Goal: Task Accomplishment & Management: Manage account settings

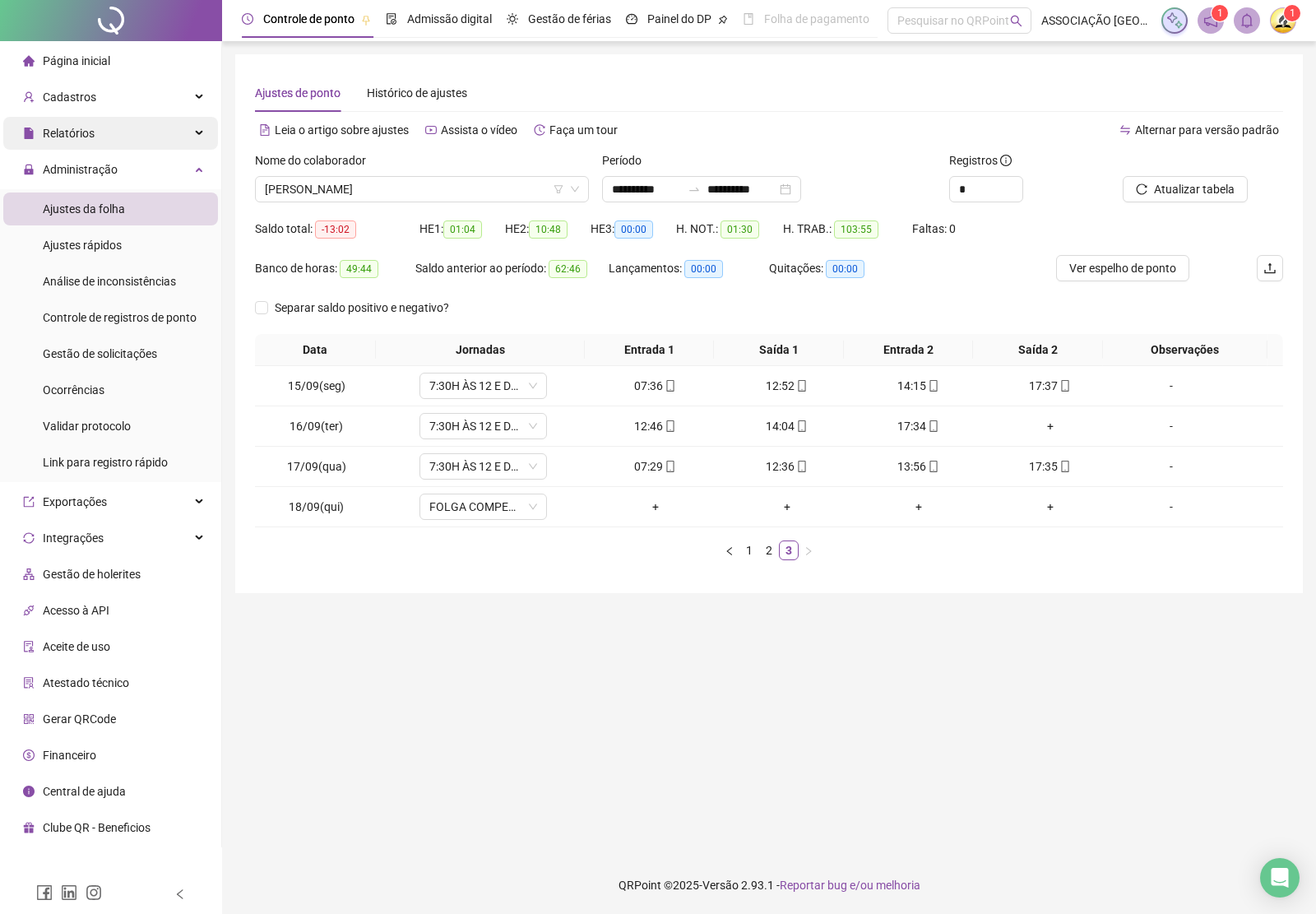
click at [79, 131] on span "Relatórios" at bounding box center [68, 133] width 52 height 14
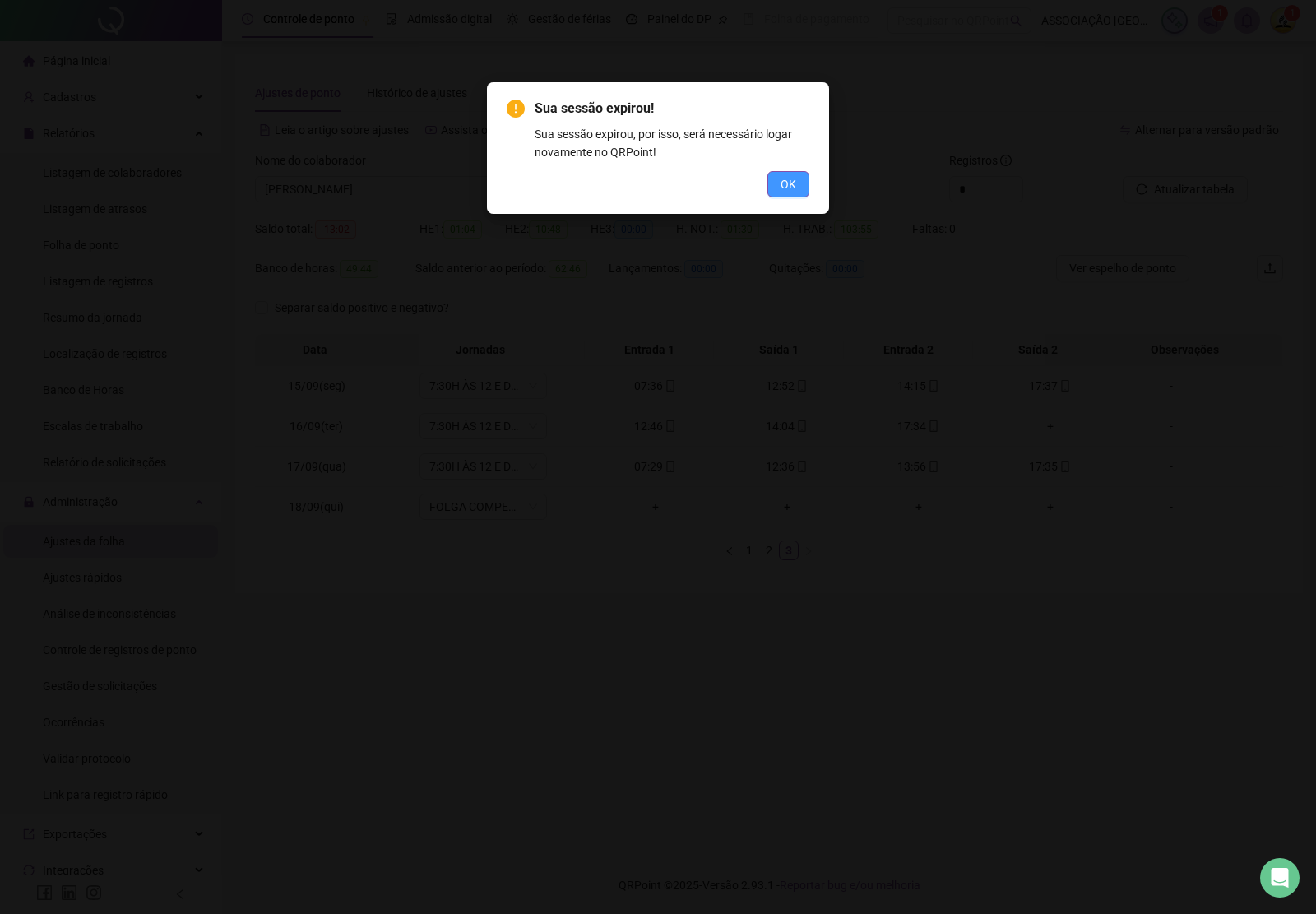
click at [791, 183] on span "OK" at bounding box center [788, 184] width 16 height 18
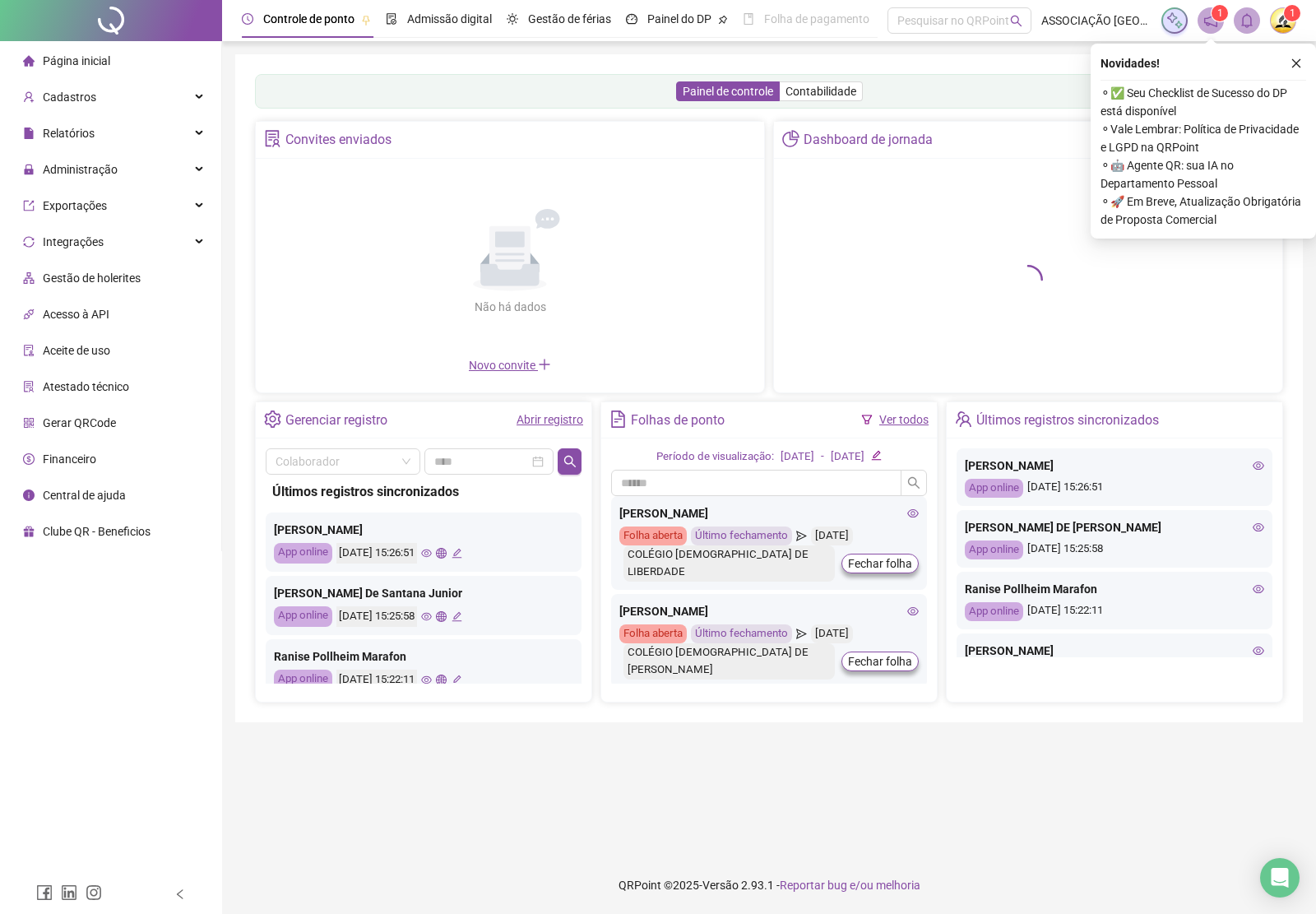
click at [1299, 62] on icon "close" at bounding box center [1297, 63] width 12 height 12
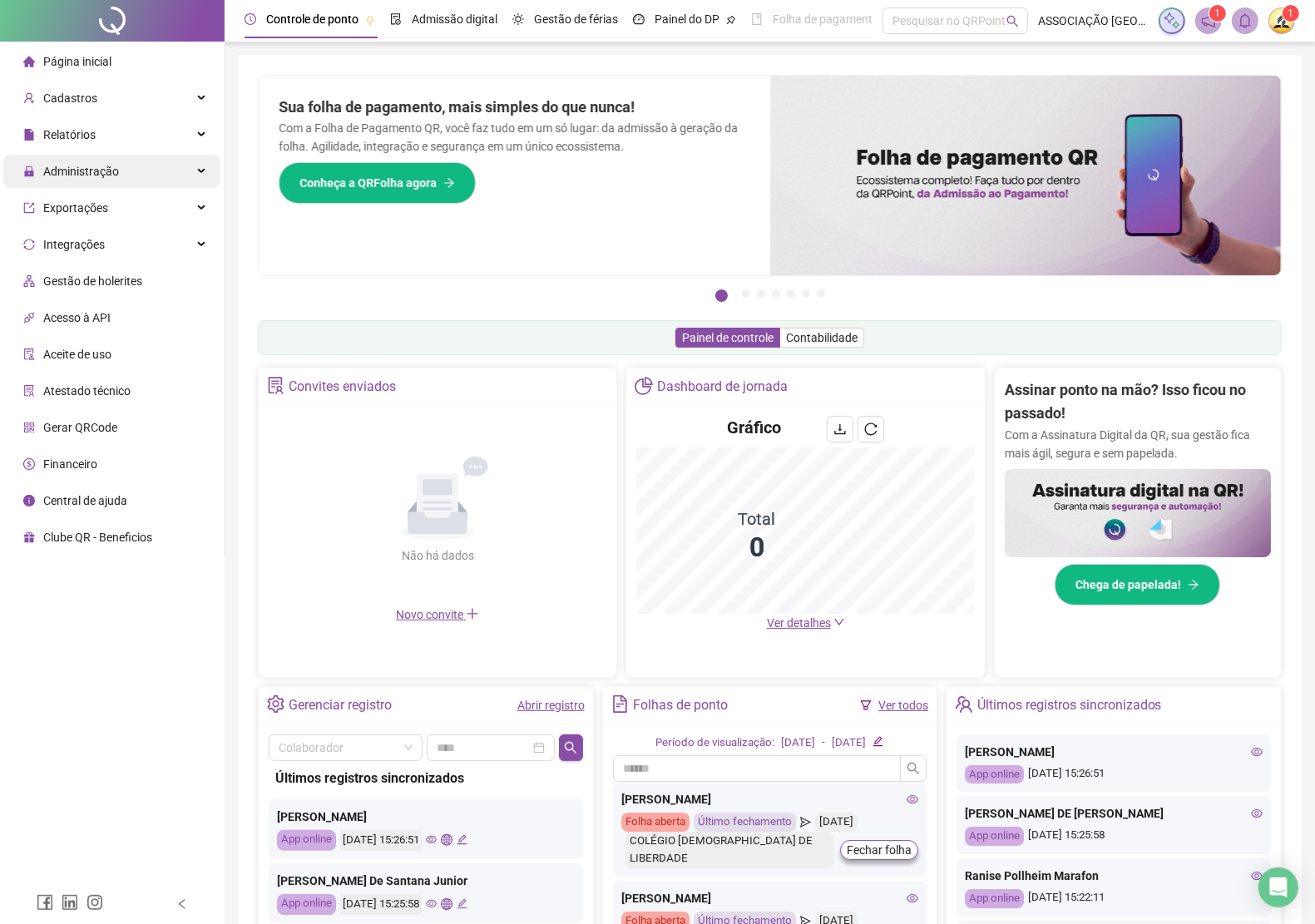
click at [89, 171] on span "Administração" at bounding box center [81, 171] width 76 height 14
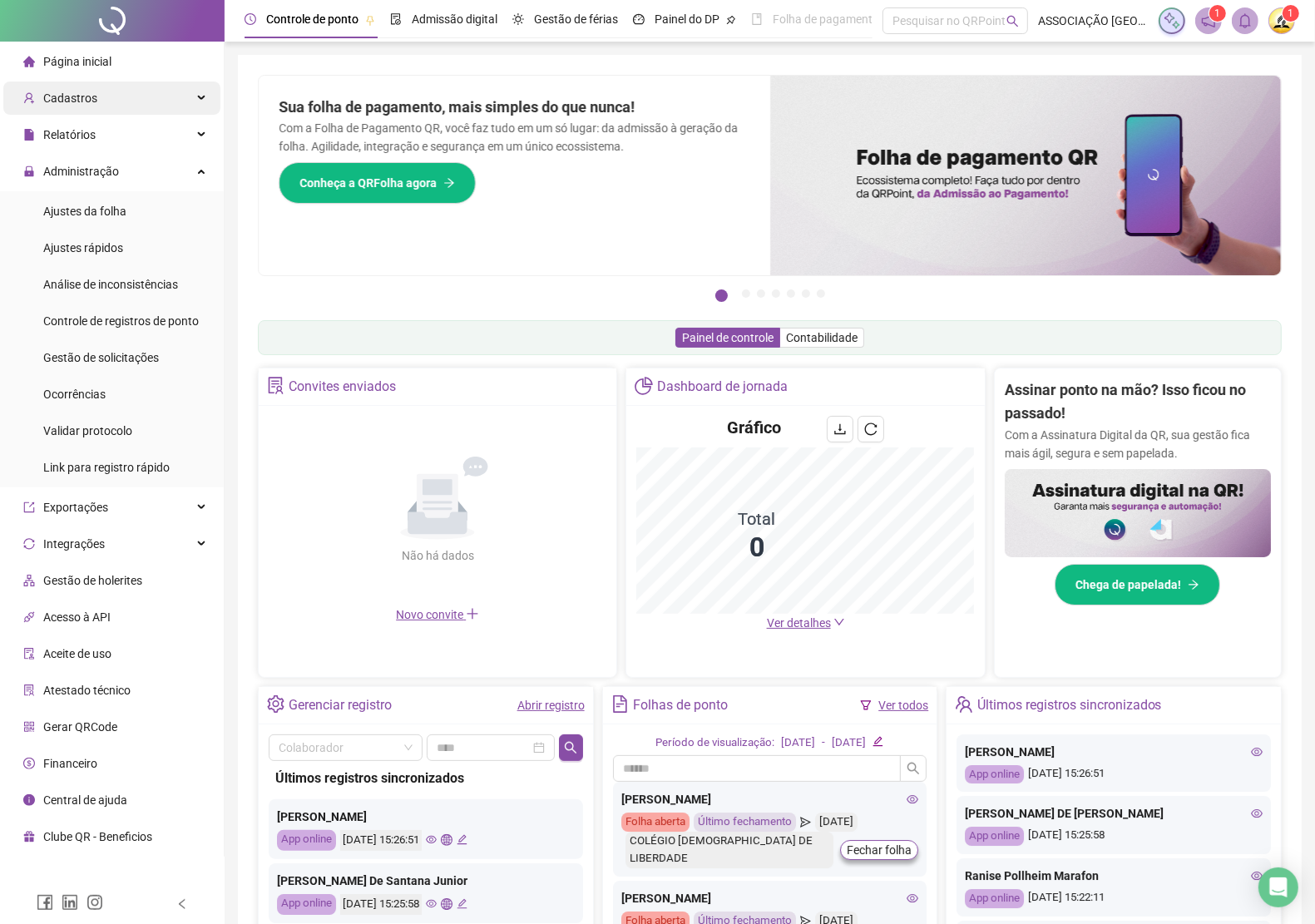
click at [98, 92] on div "Cadastros" at bounding box center [111, 98] width 218 height 33
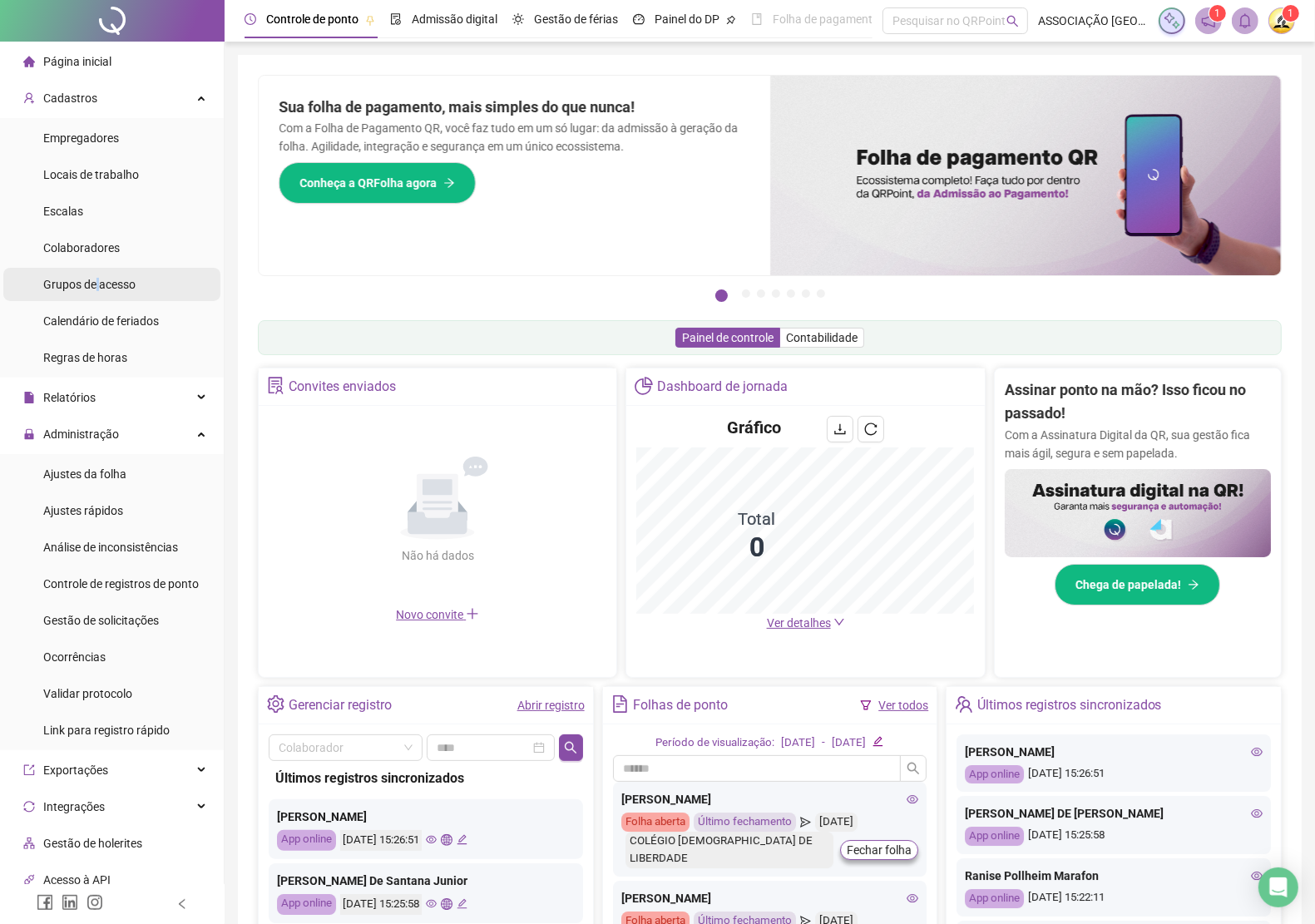
click at [98, 280] on span "Grupos de acesso" at bounding box center [90, 284] width 93 height 14
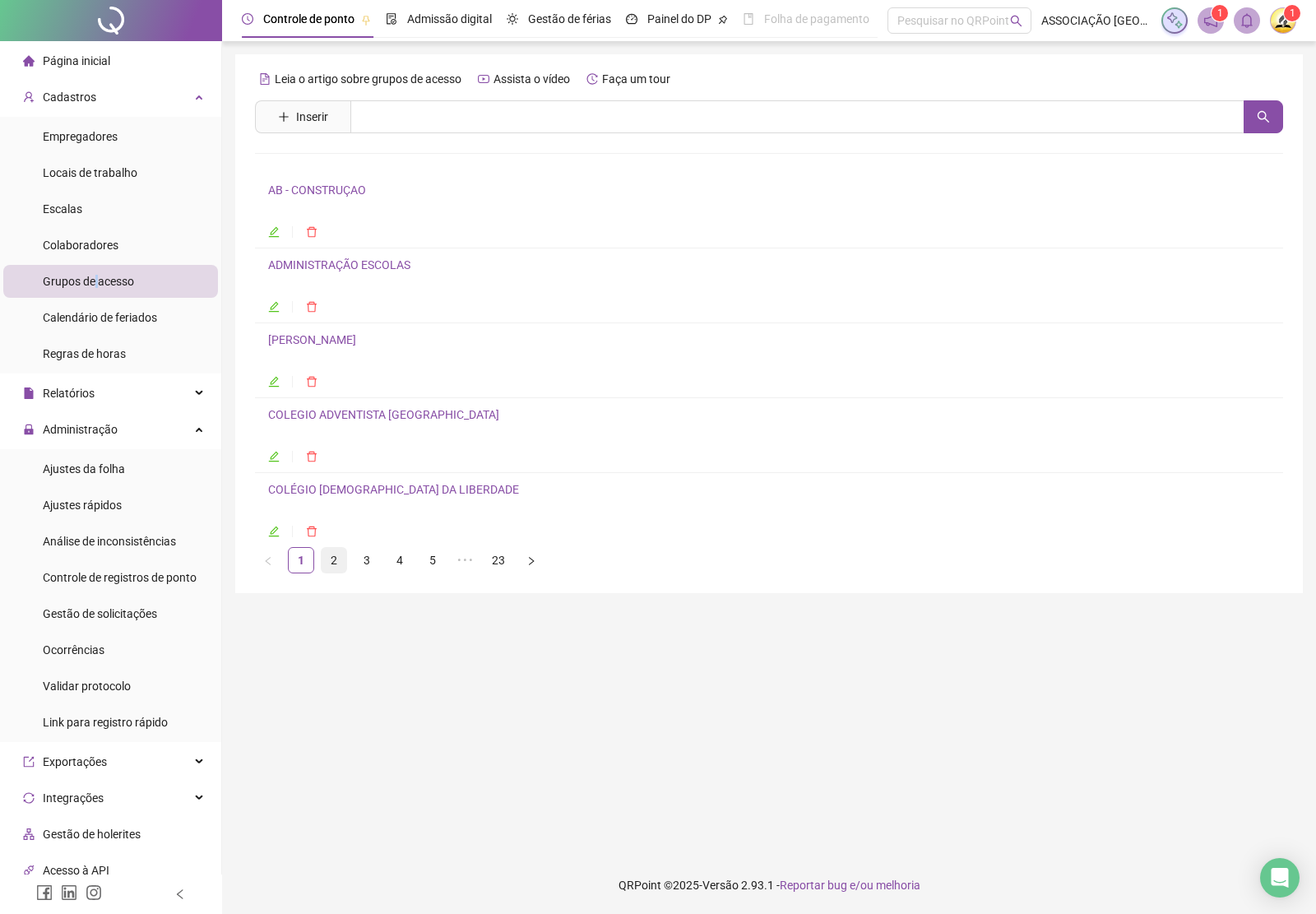
click at [334, 566] on link "2" at bounding box center [333, 560] width 24 height 24
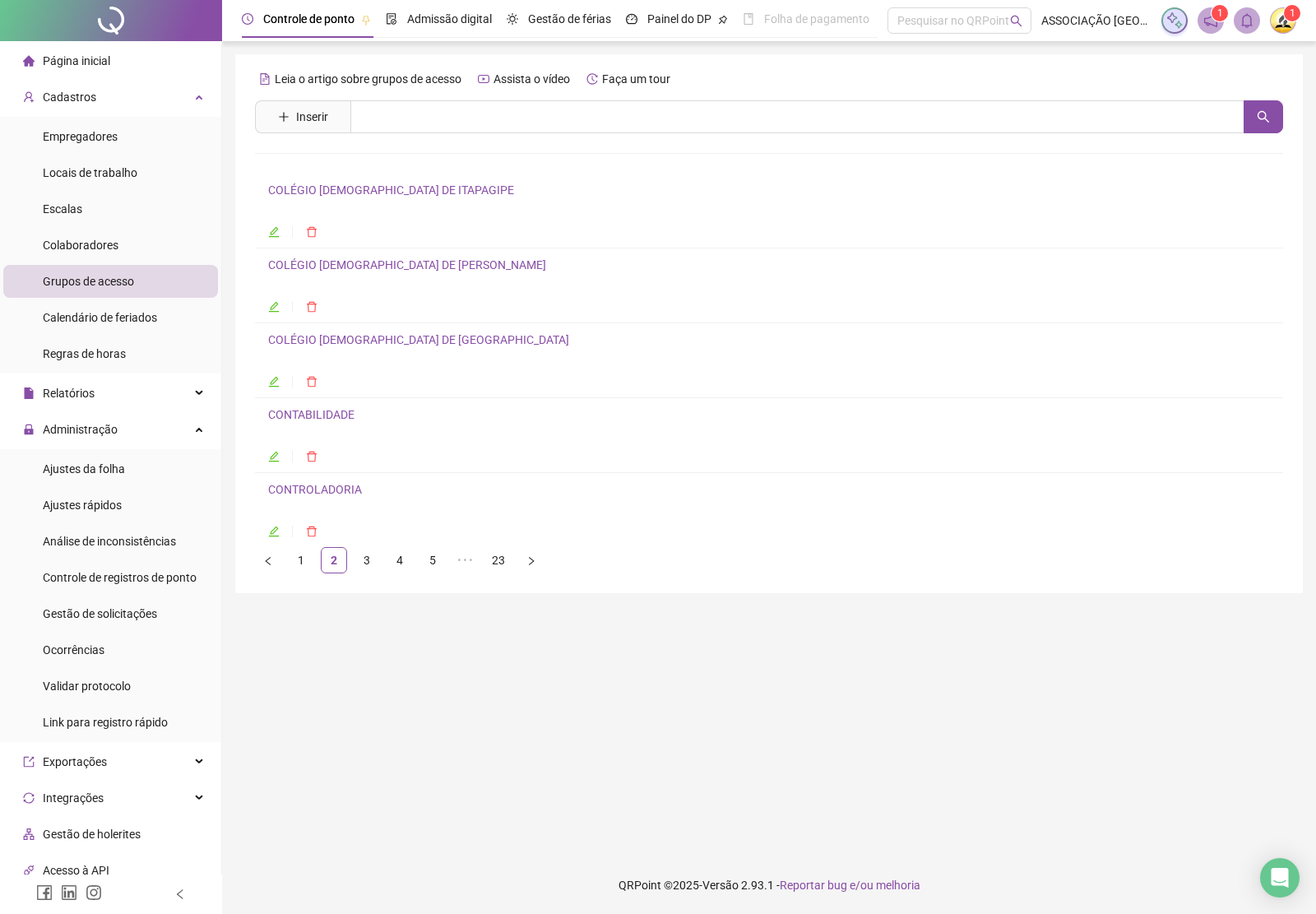
click at [420, 266] on link "COLÉGIO [DEMOGRAPHIC_DATA] DE [PERSON_NAME]" at bounding box center [407, 265] width 278 height 14
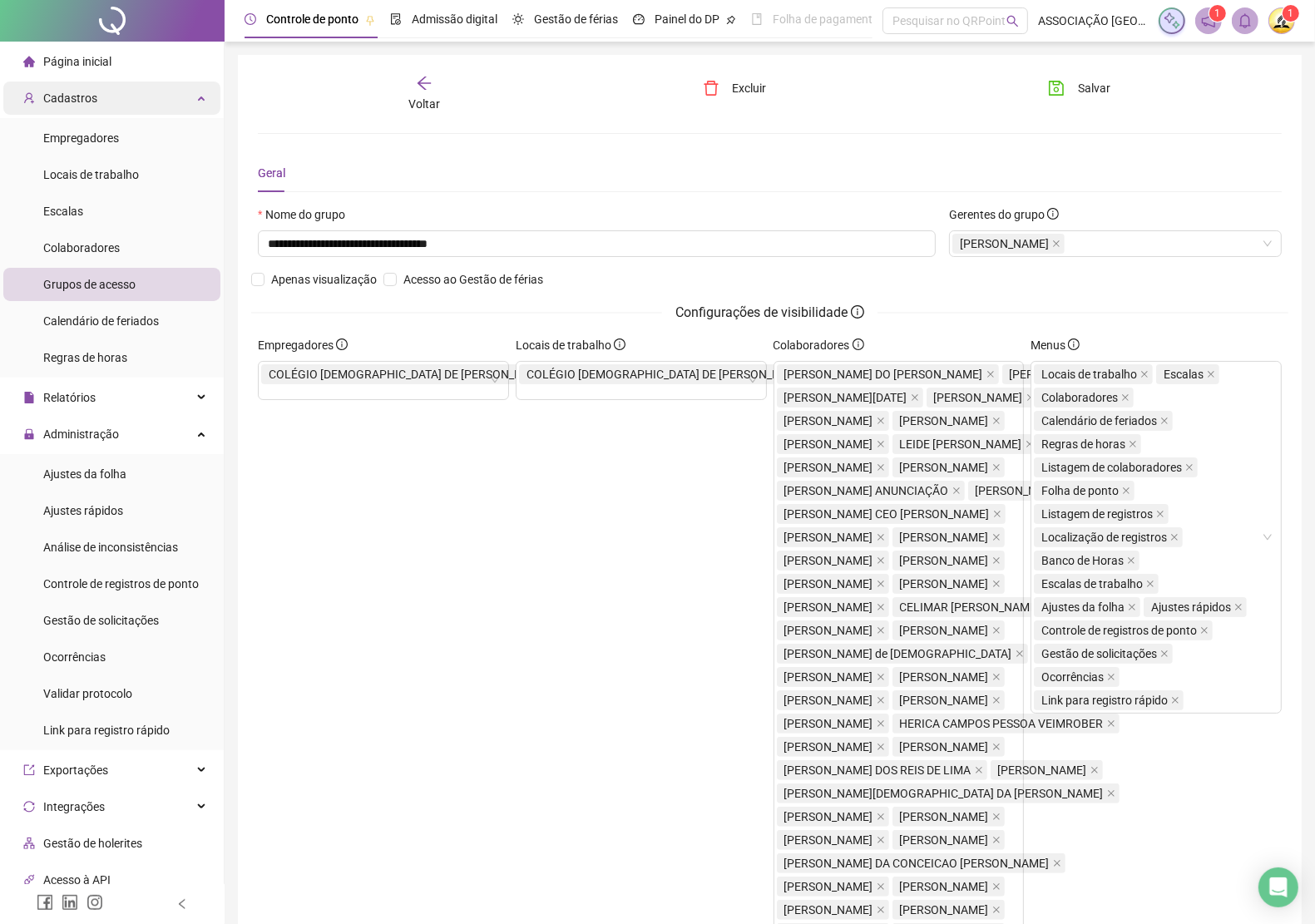
click at [181, 96] on div "Cadastros" at bounding box center [111, 98] width 218 height 33
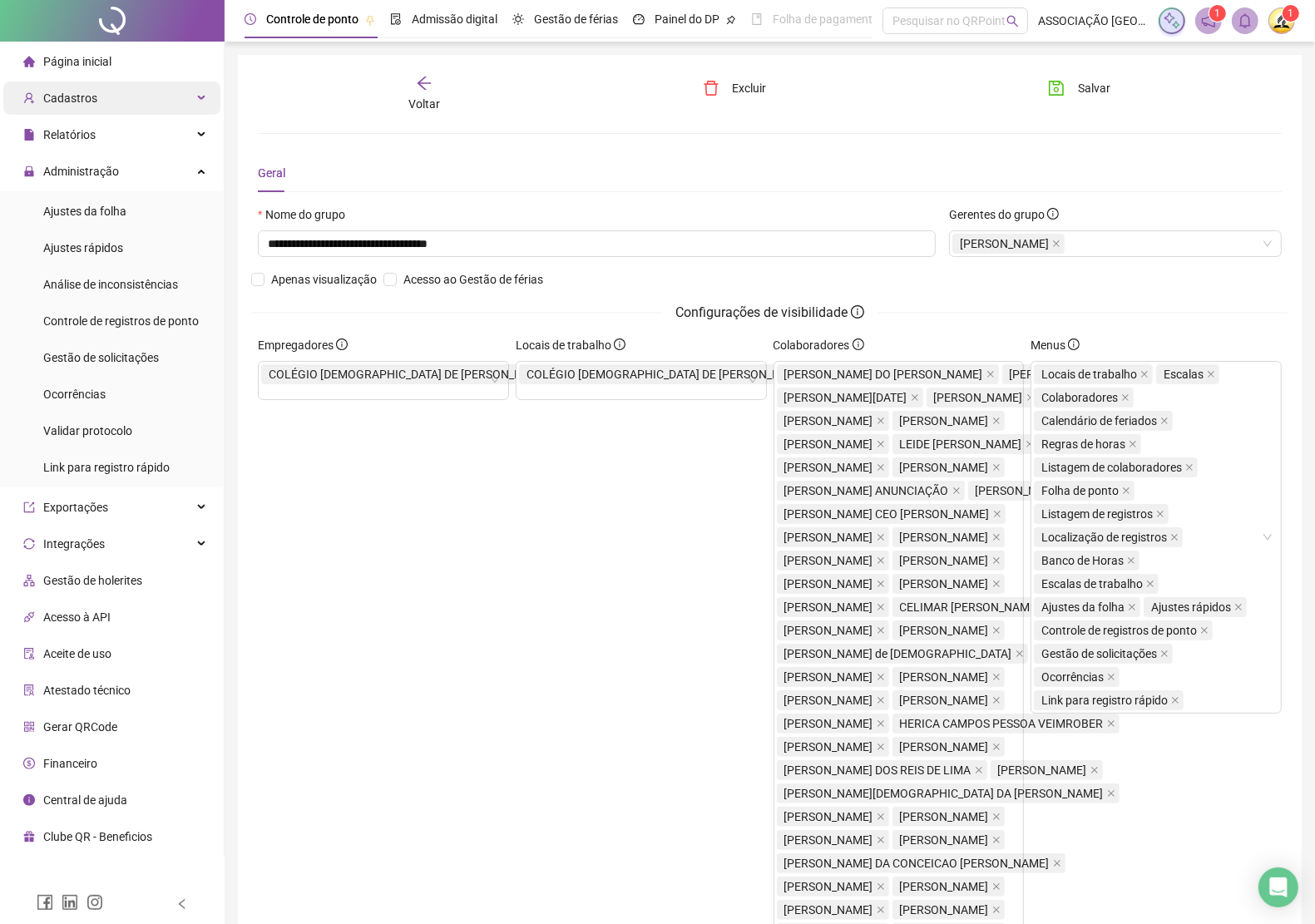
click at [169, 101] on div "Cadastros" at bounding box center [111, 98] width 218 height 33
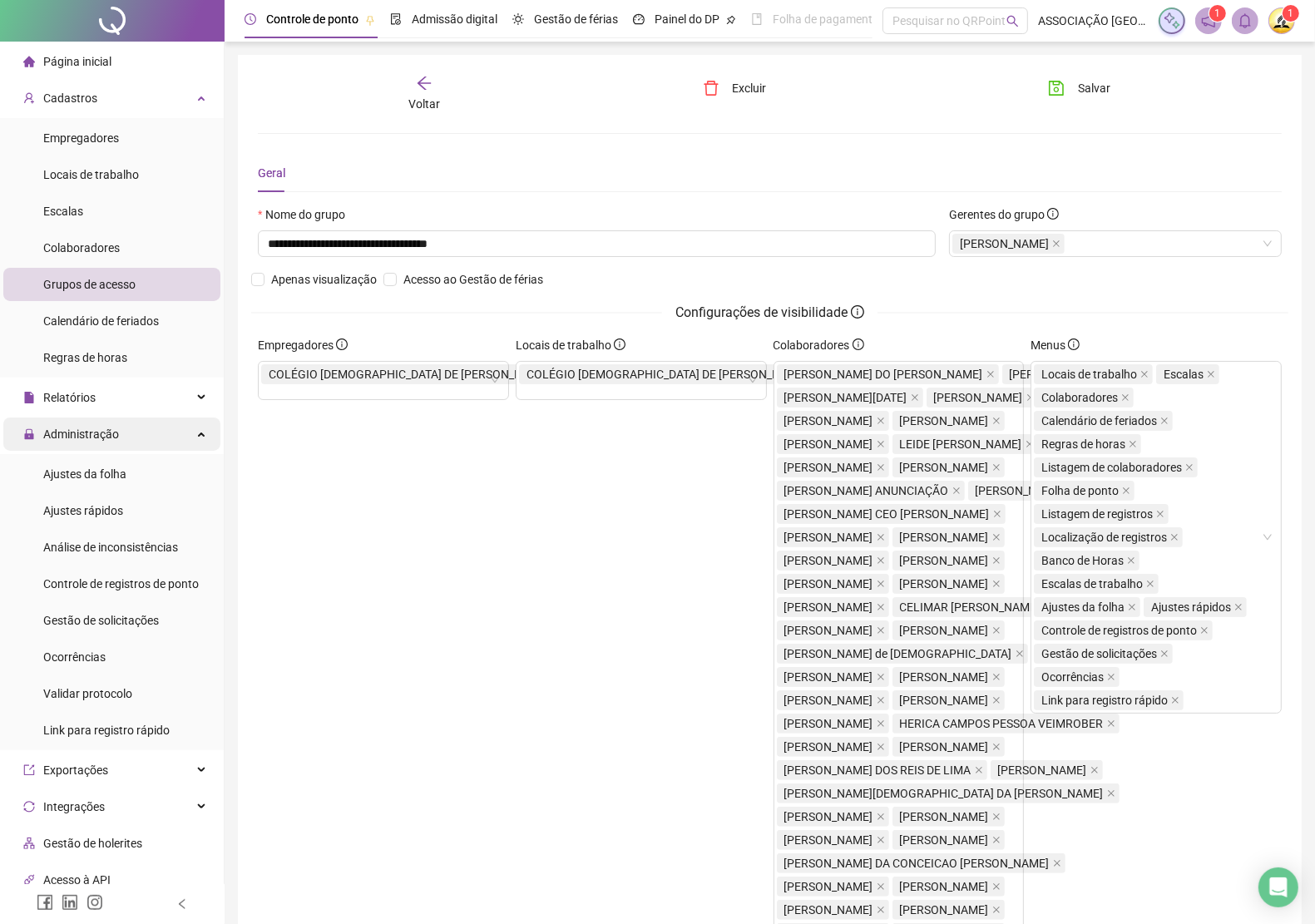
click at [176, 426] on div "Administração" at bounding box center [111, 434] width 218 height 33
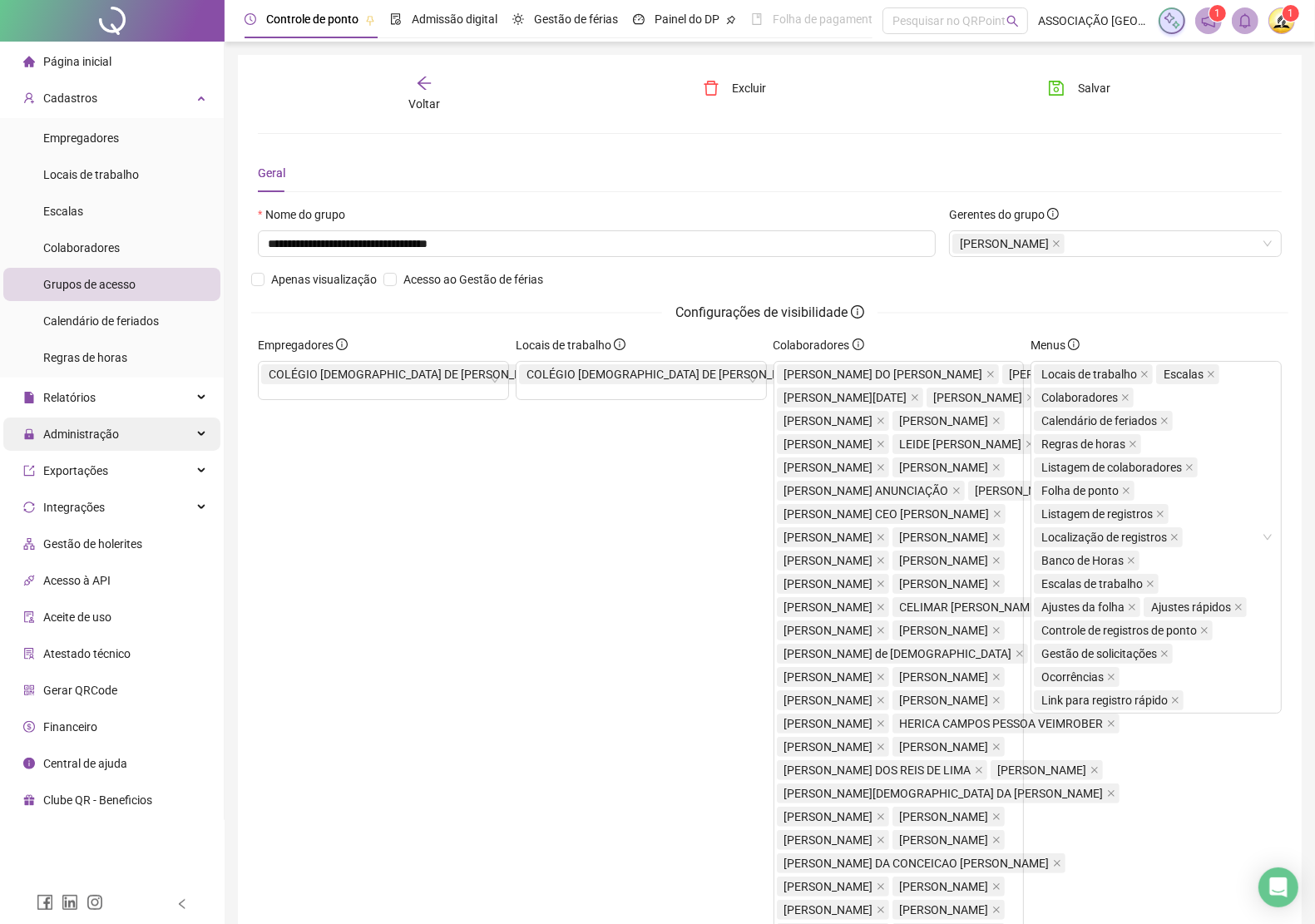
click at [176, 426] on div "Administração" at bounding box center [111, 434] width 218 height 33
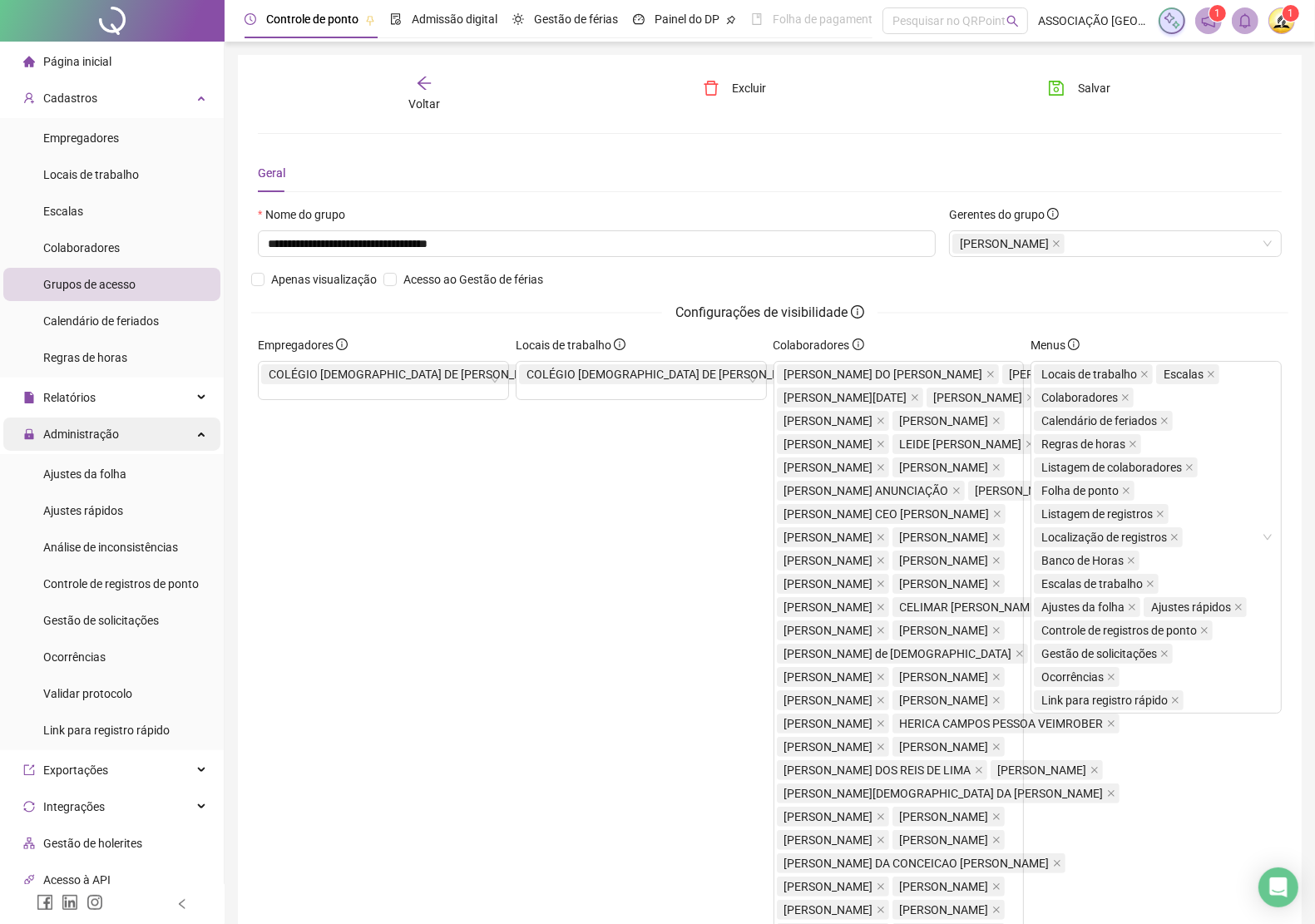
click at [176, 426] on div "Administração" at bounding box center [111, 434] width 218 height 33
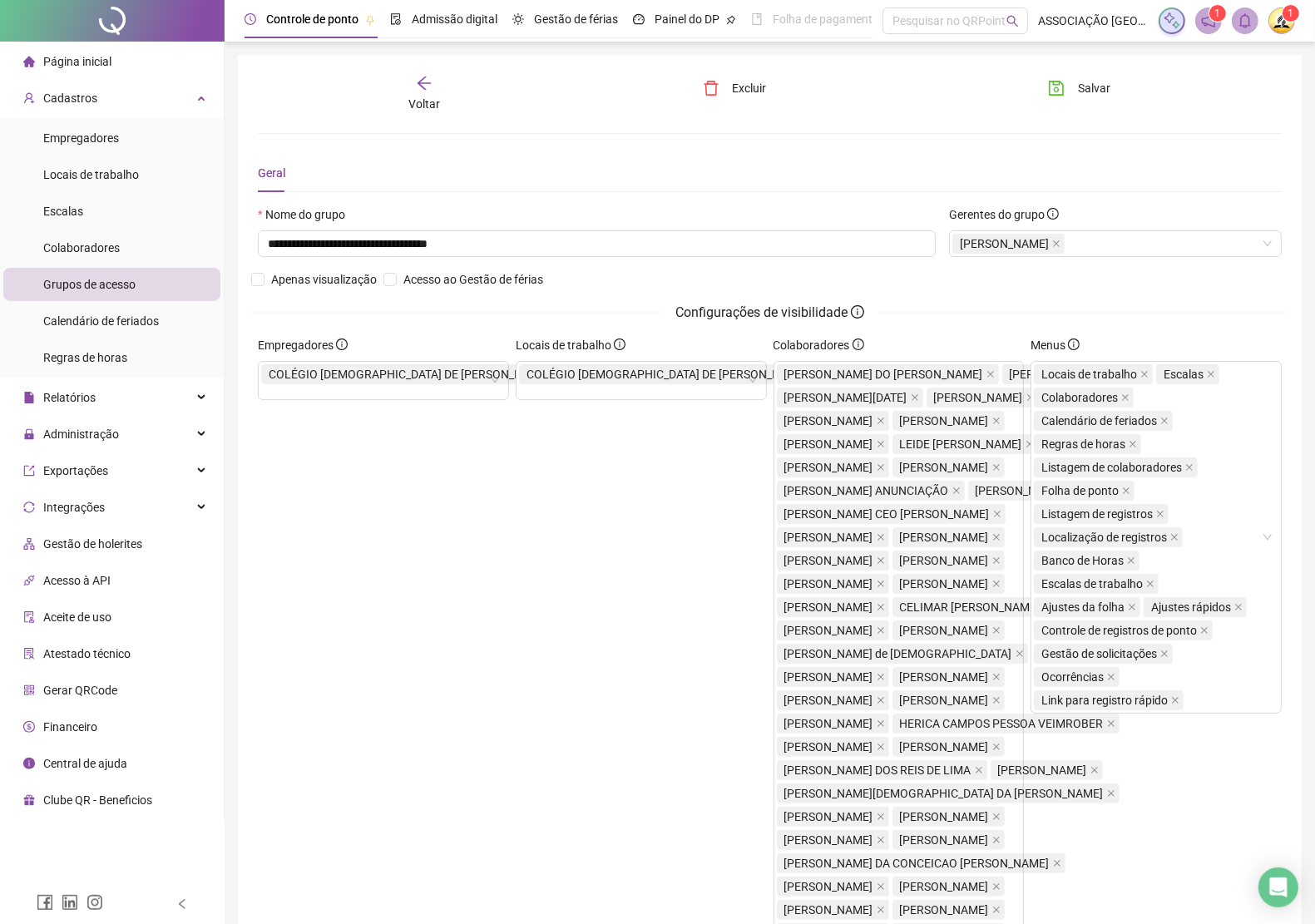
click at [88, 65] on span "Página inicial" at bounding box center [77, 62] width 68 height 14
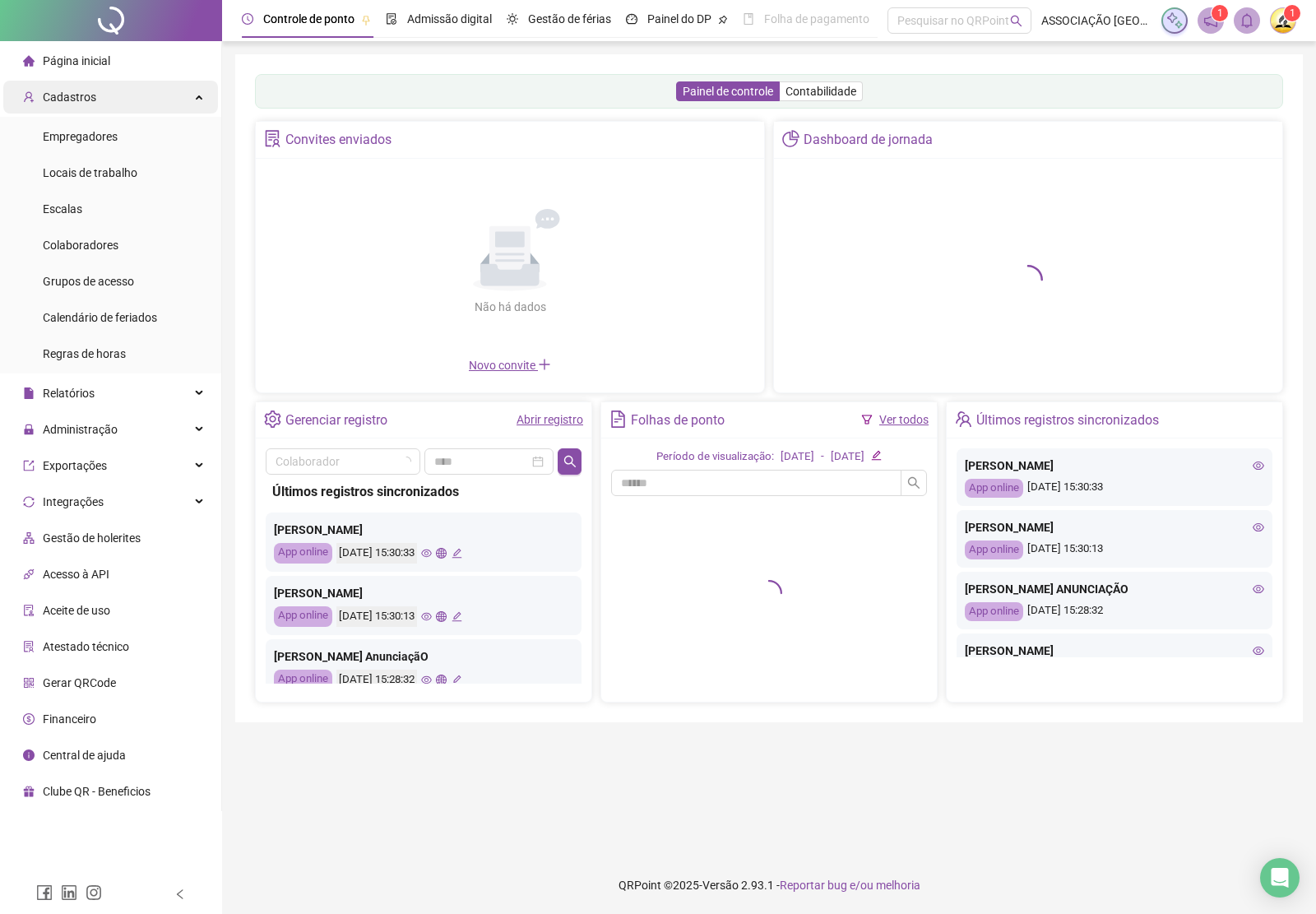
click at [183, 97] on div "Cadastros" at bounding box center [110, 97] width 215 height 33
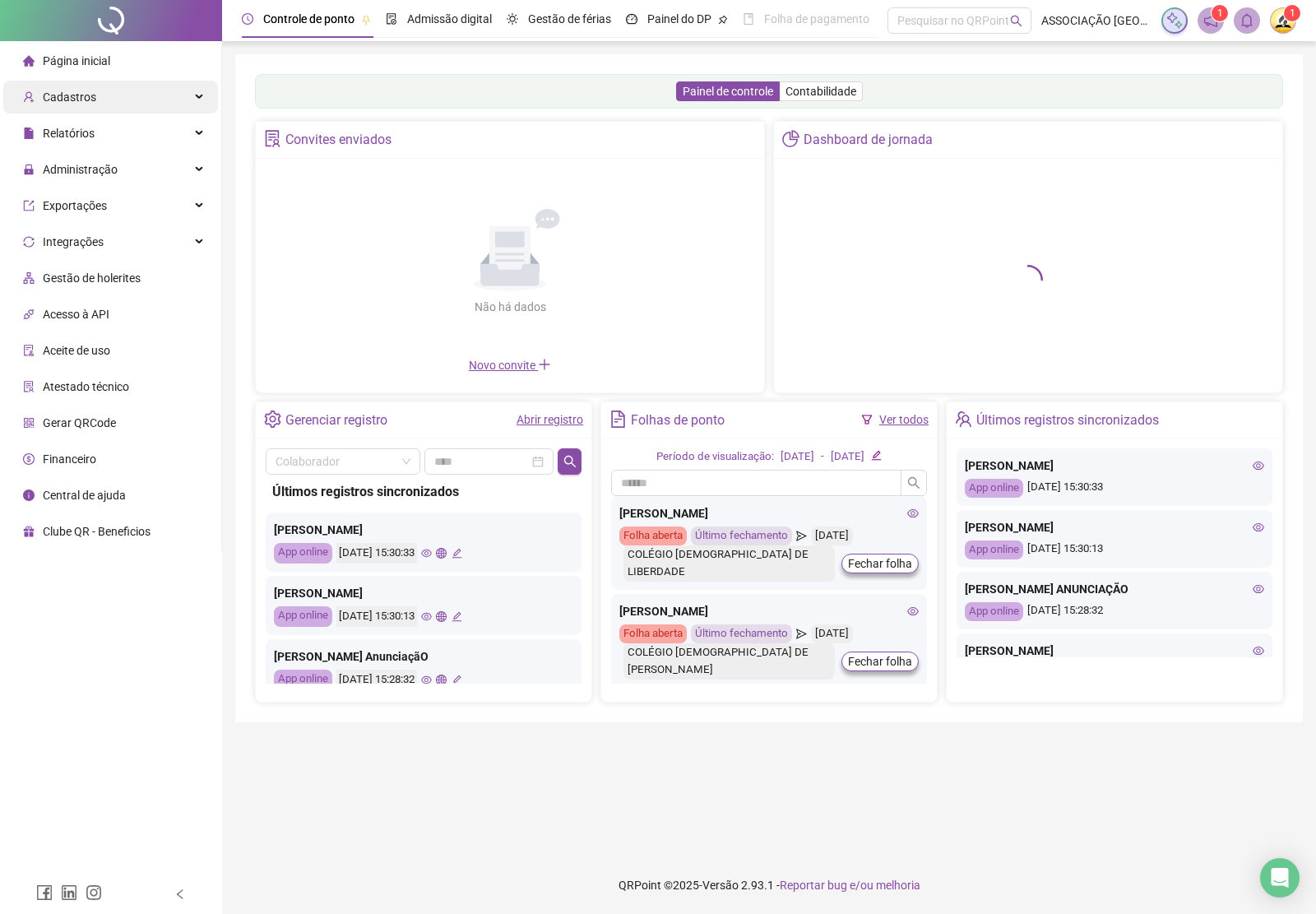
click at [188, 92] on div "Cadastros" at bounding box center [110, 97] width 215 height 33
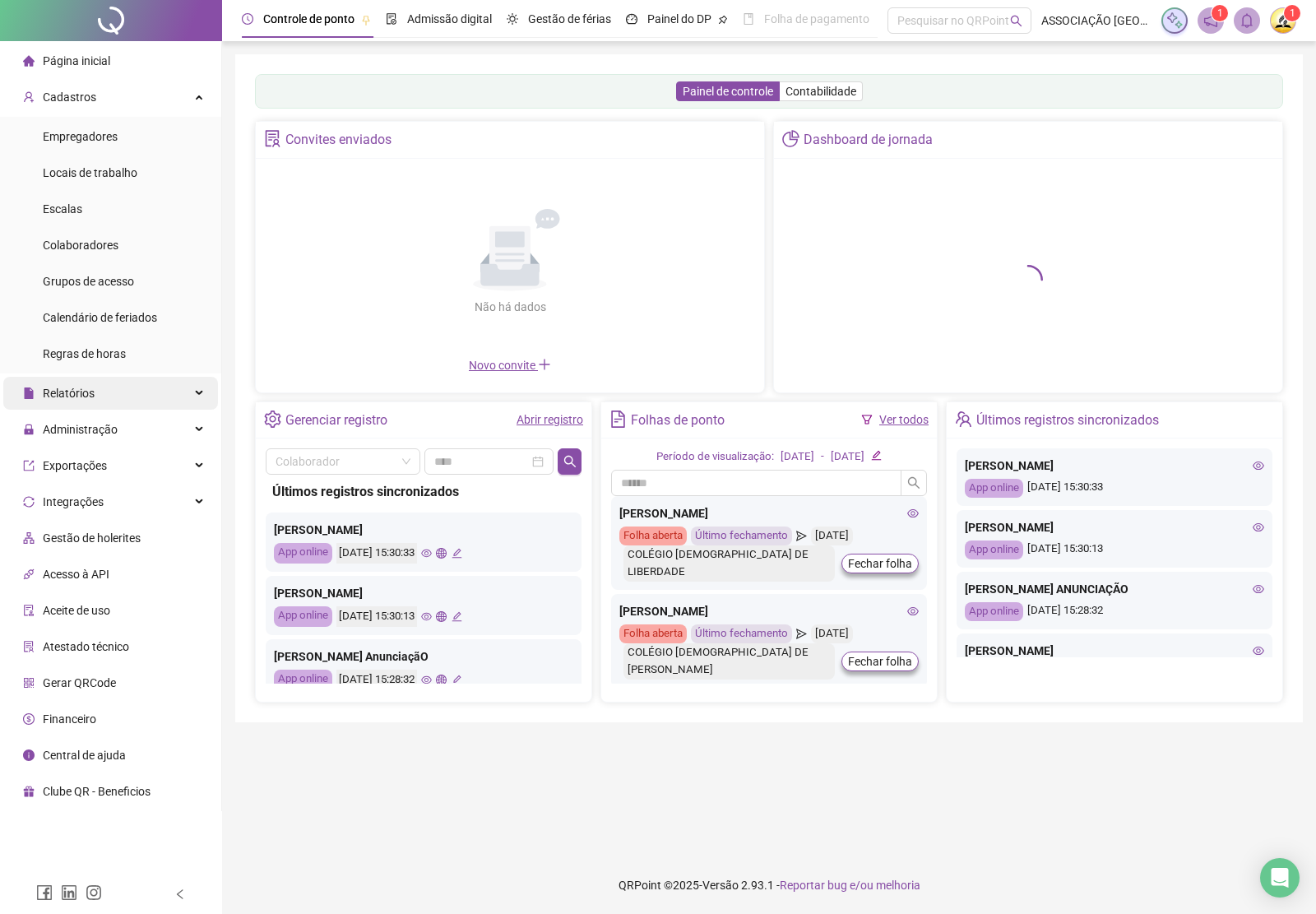
click at [121, 390] on div "Relatórios" at bounding box center [110, 393] width 215 height 33
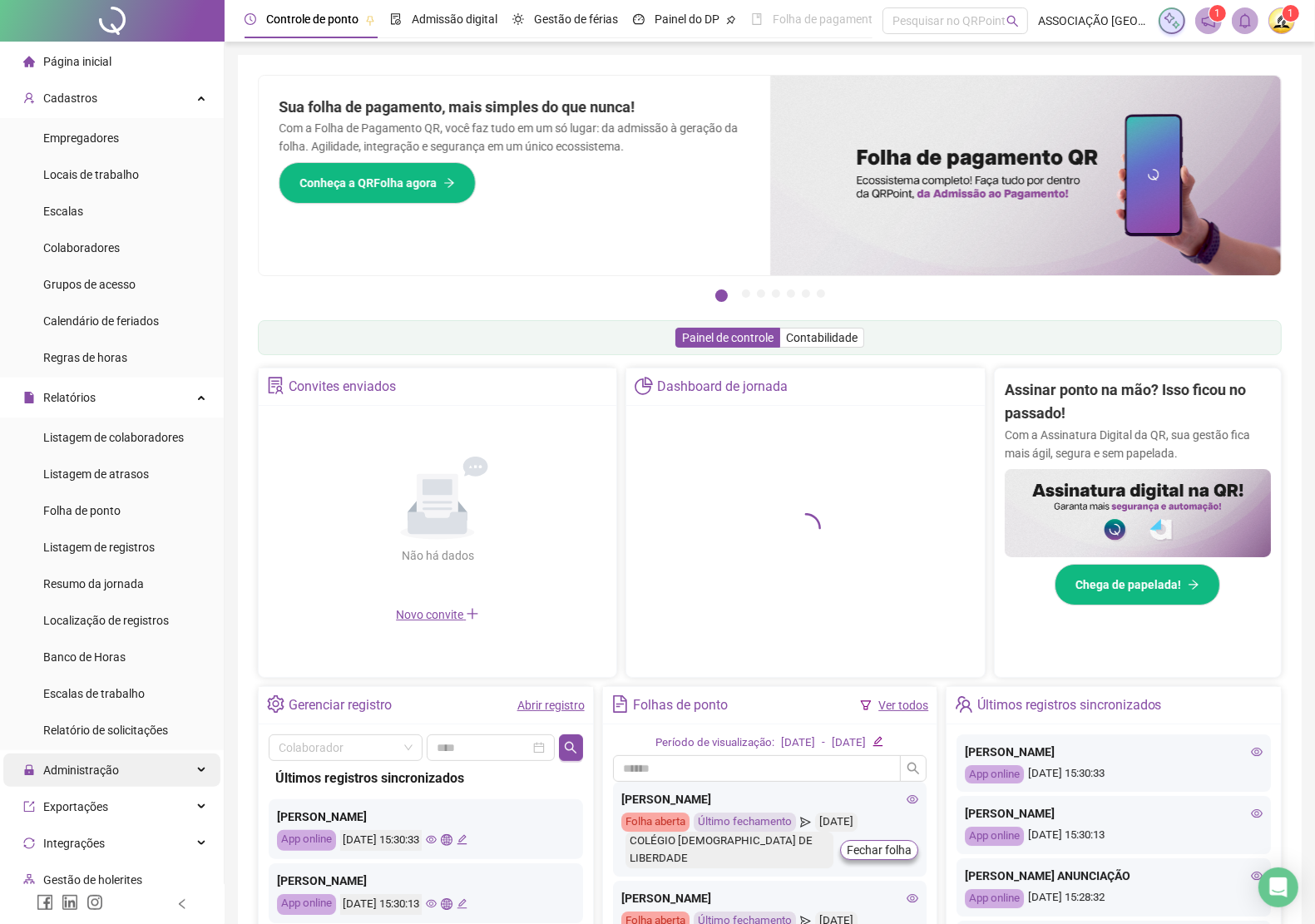
click at [185, 761] on div "Administração" at bounding box center [111, 770] width 218 height 33
click at [80, 56] on span "Página inicial" at bounding box center [77, 62] width 68 height 14
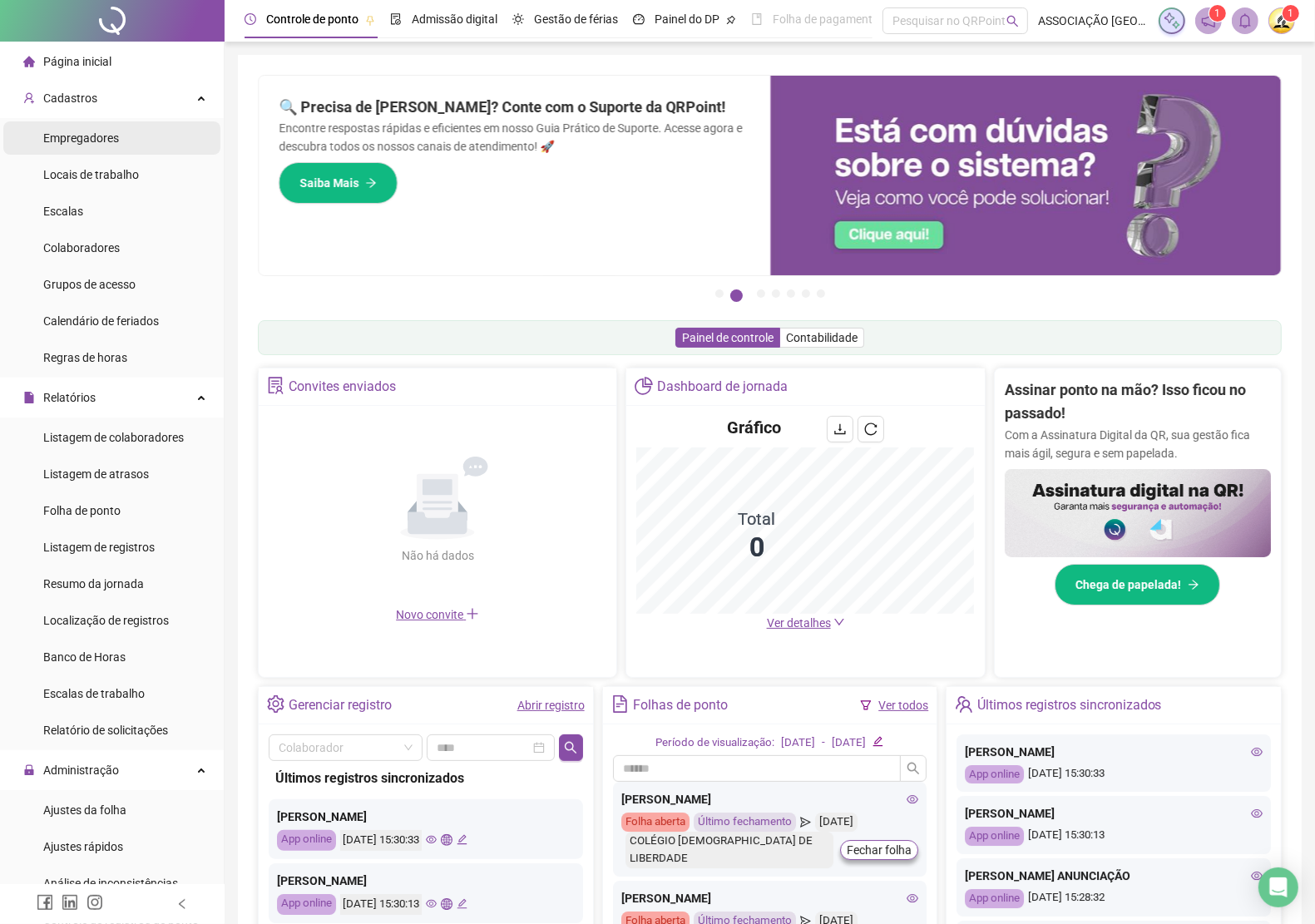
click at [101, 142] on span "Empregadores" at bounding box center [81, 139] width 76 height 14
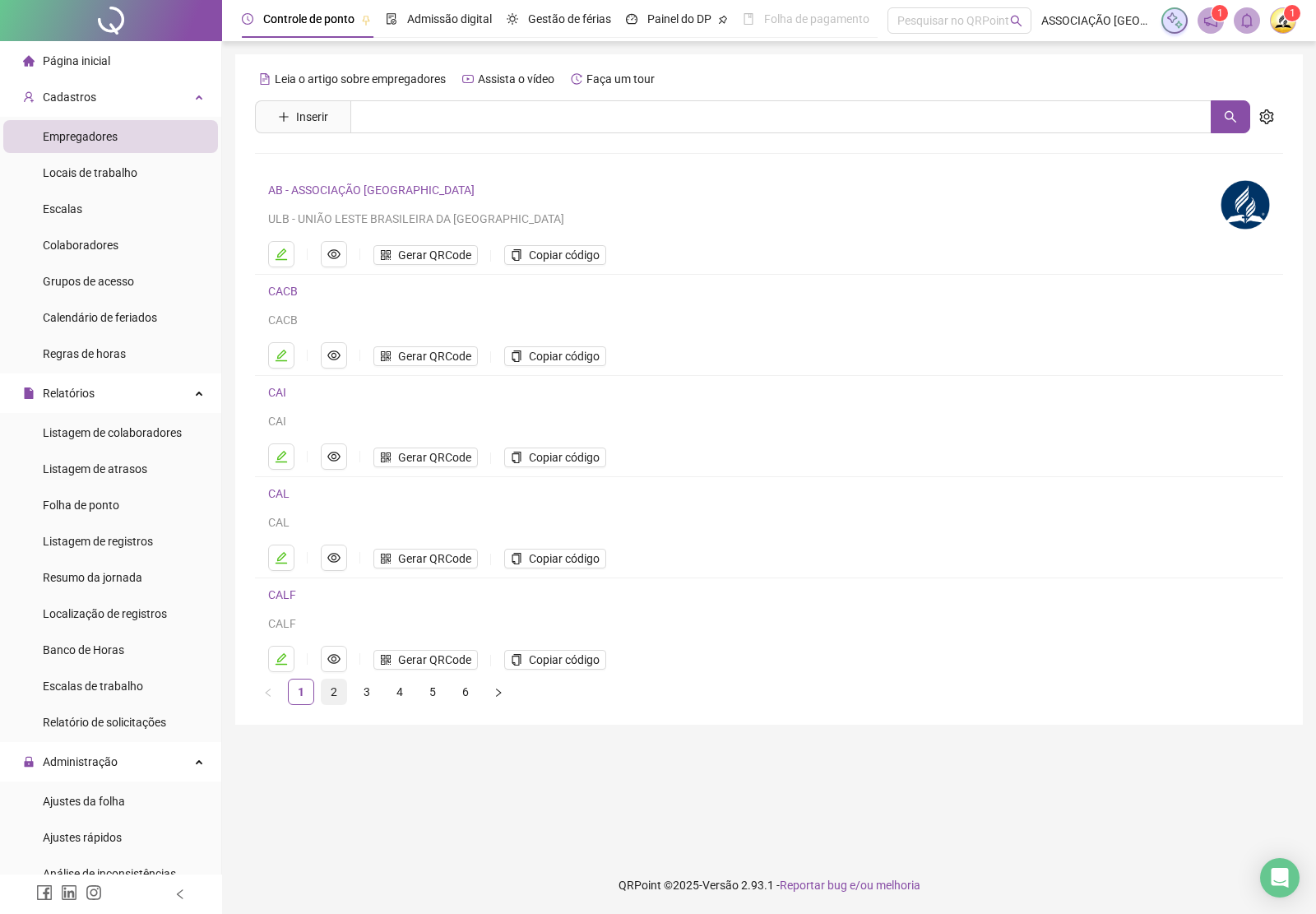
click at [339, 695] on link "2" at bounding box center [333, 691] width 24 height 24
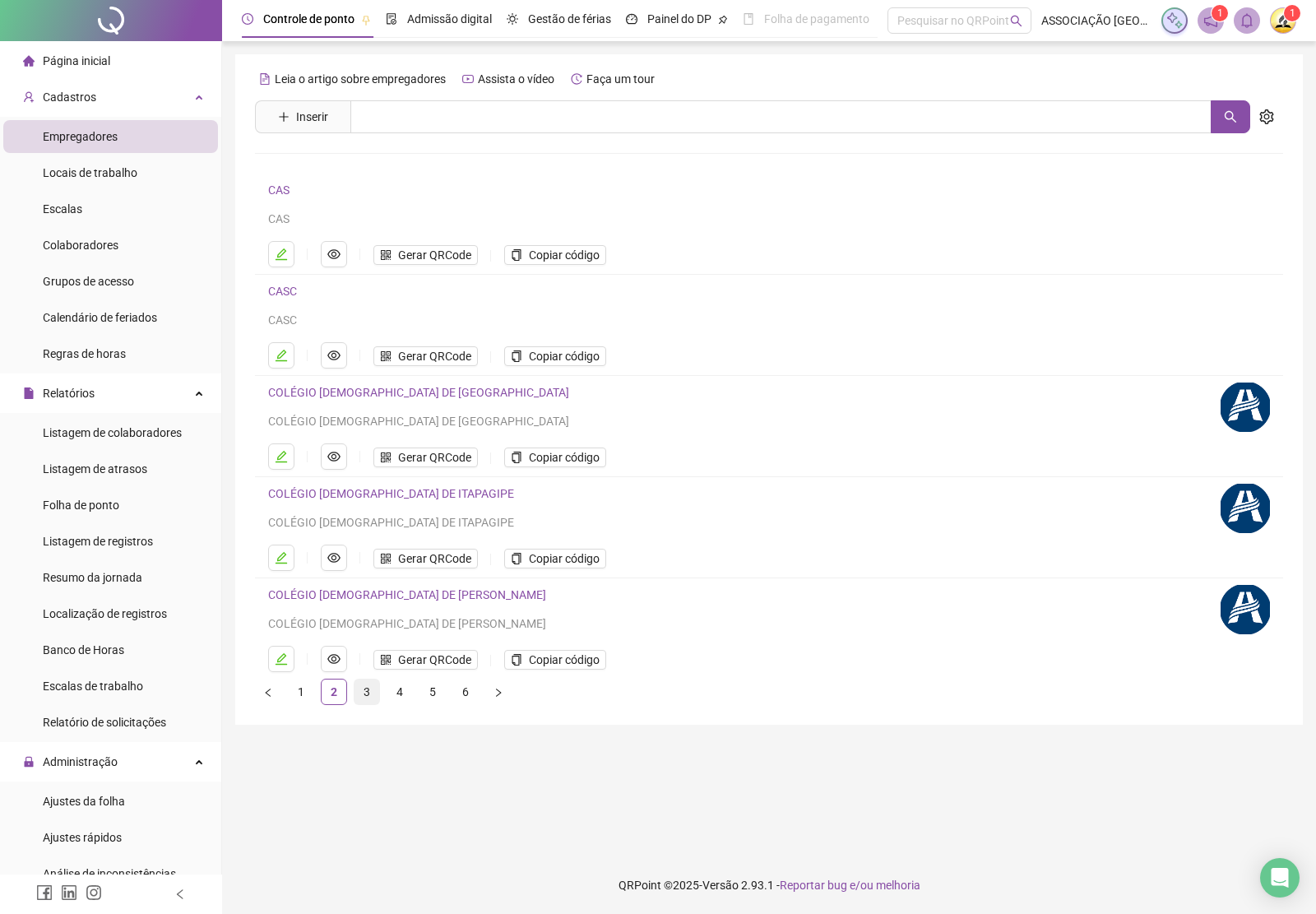
click at [367, 696] on link "3" at bounding box center [366, 691] width 24 height 24
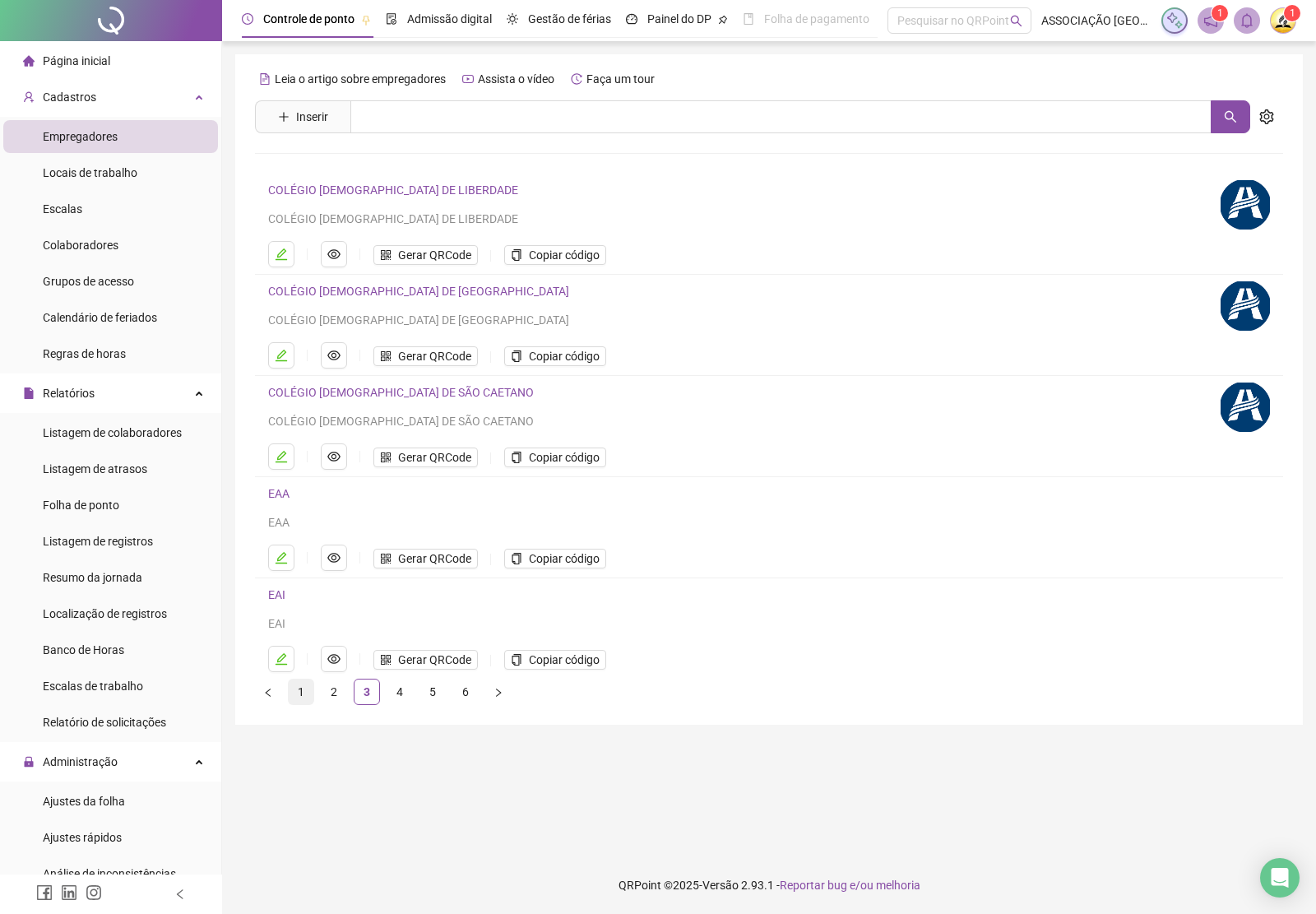
click at [302, 693] on link "1" at bounding box center [301, 691] width 24 height 24
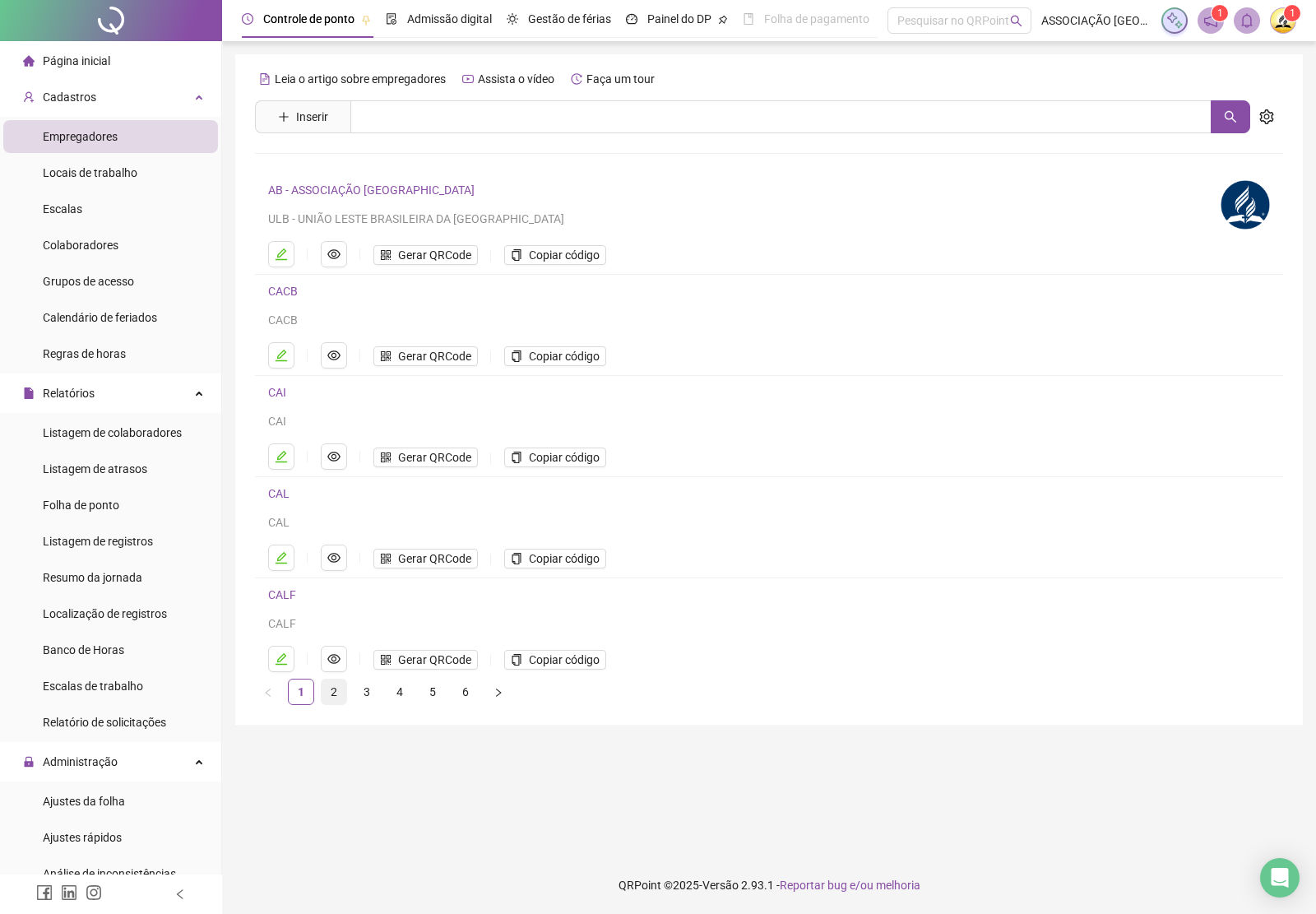
click at [336, 698] on link "2" at bounding box center [333, 691] width 24 height 24
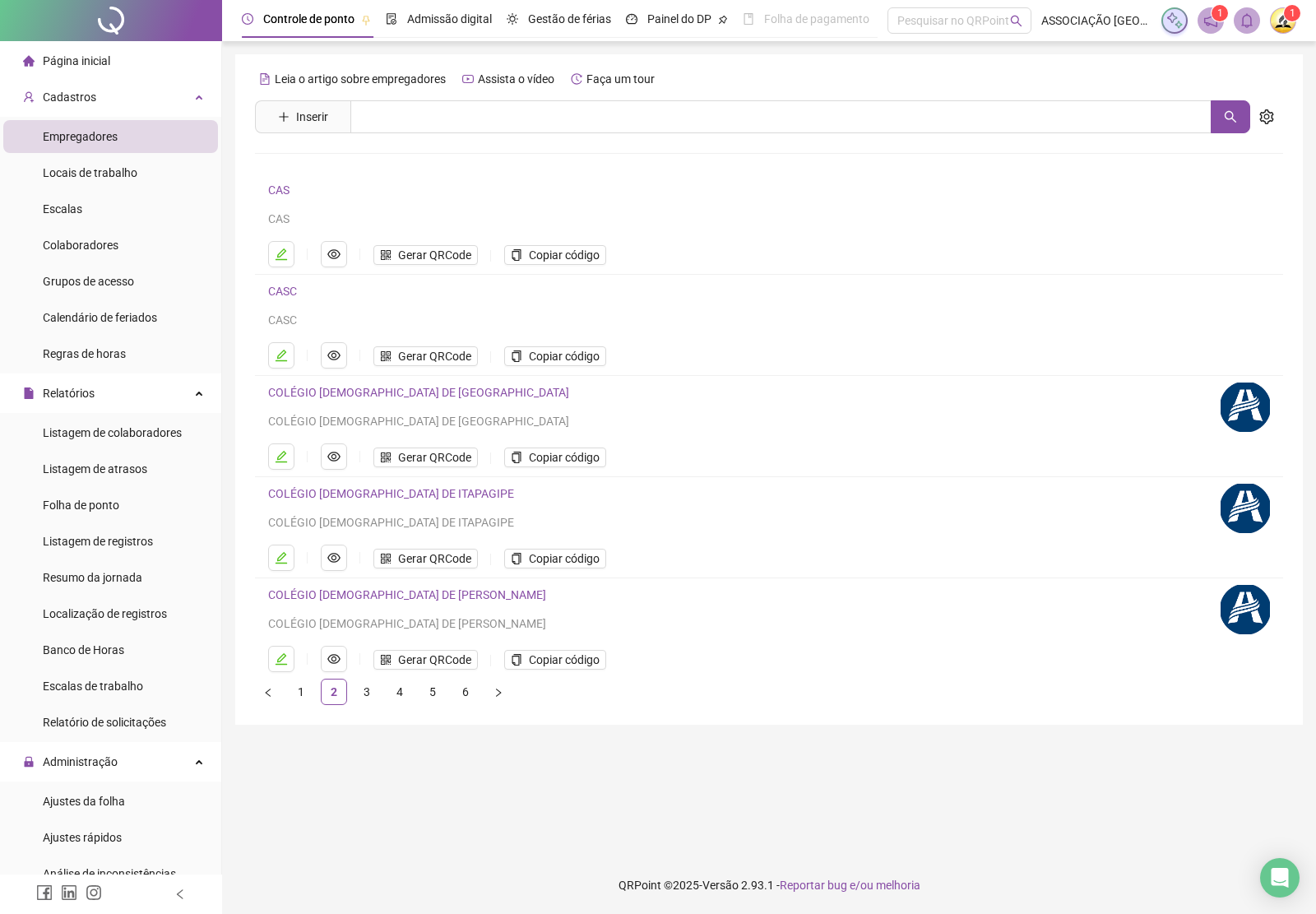
click at [368, 595] on link "COLÉGIO [DEMOGRAPHIC_DATA] DE [PERSON_NAME]" at bounding box center [407, 595] width 278 height 14
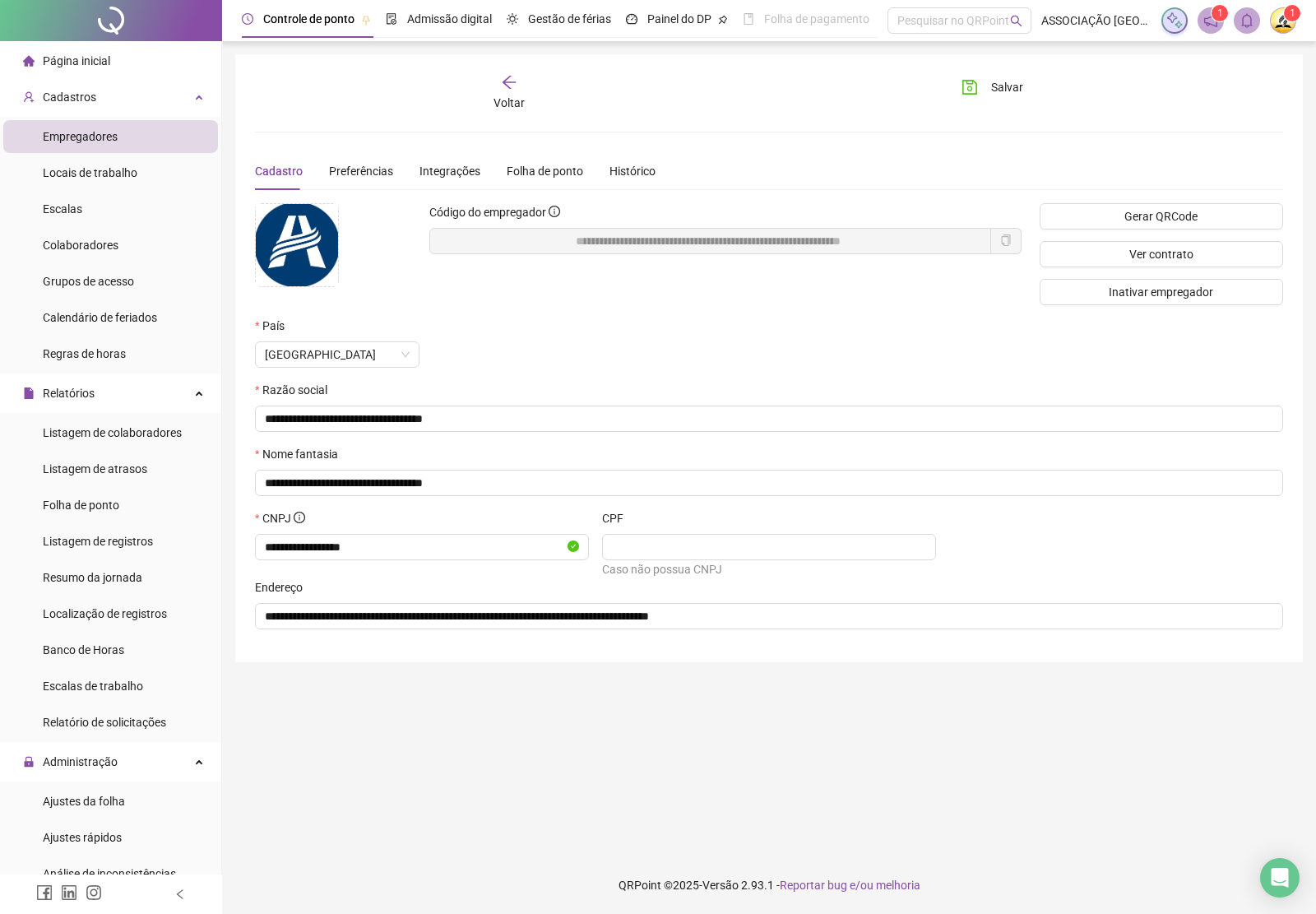
click at [84, 57] on span "Página inicial" at bounding box center [76, 61] width 67 height 14
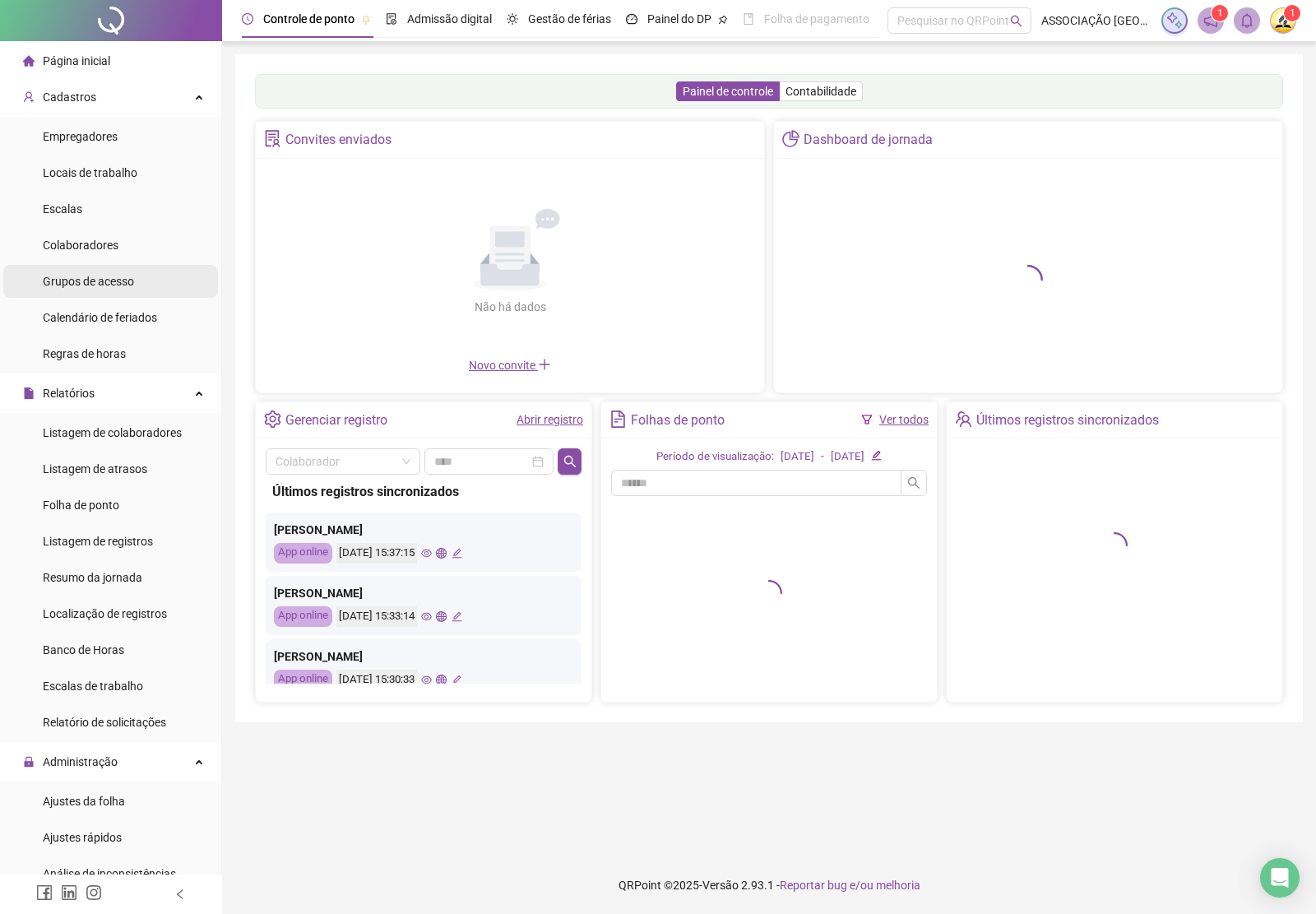
click at [92, 280] on span "Grupos de acesso" at bounding box center [89, 281] width 91 height 14
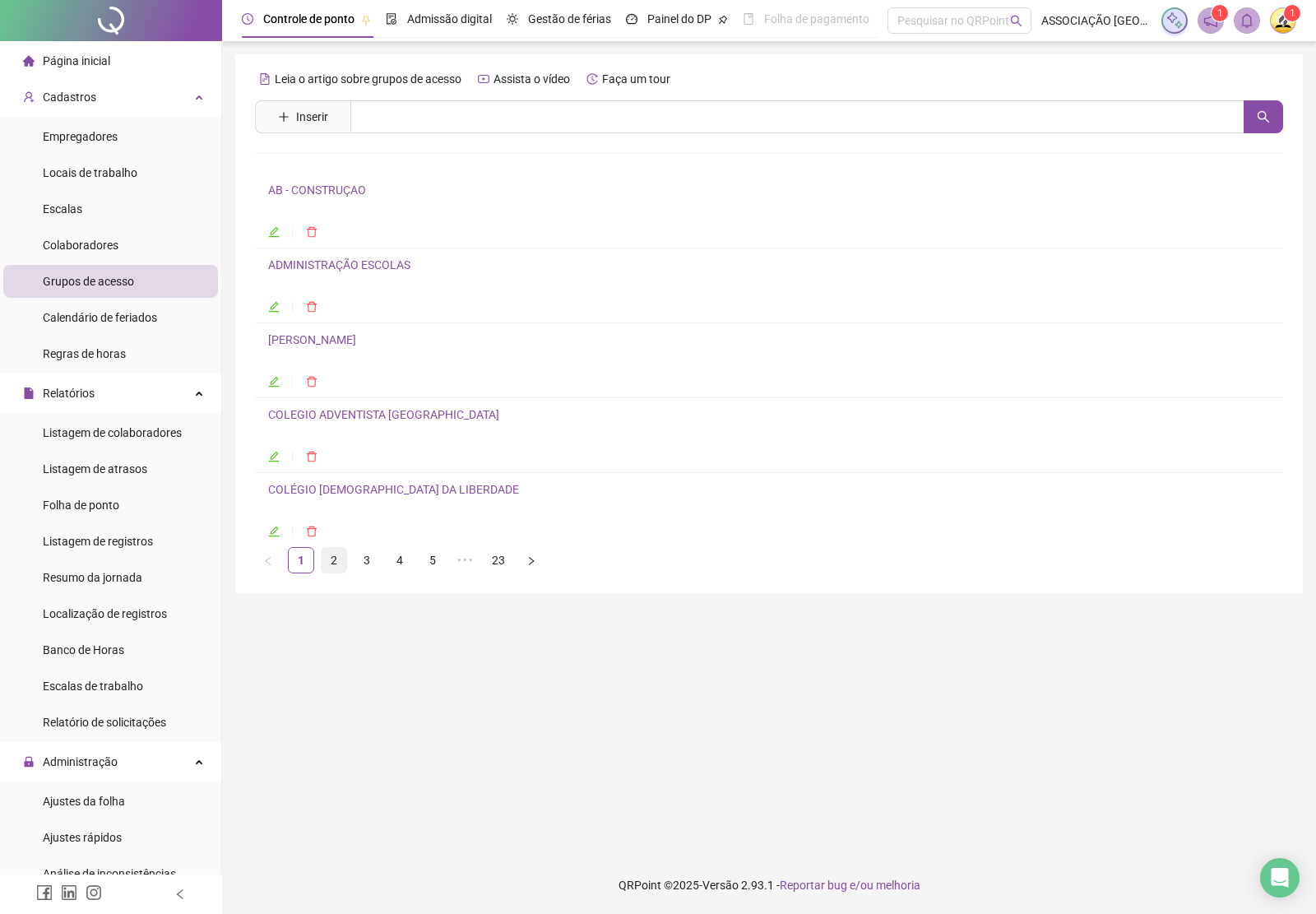
click at [333, 560] on link "2" at bounding box center [333, 560] width 24 height 24
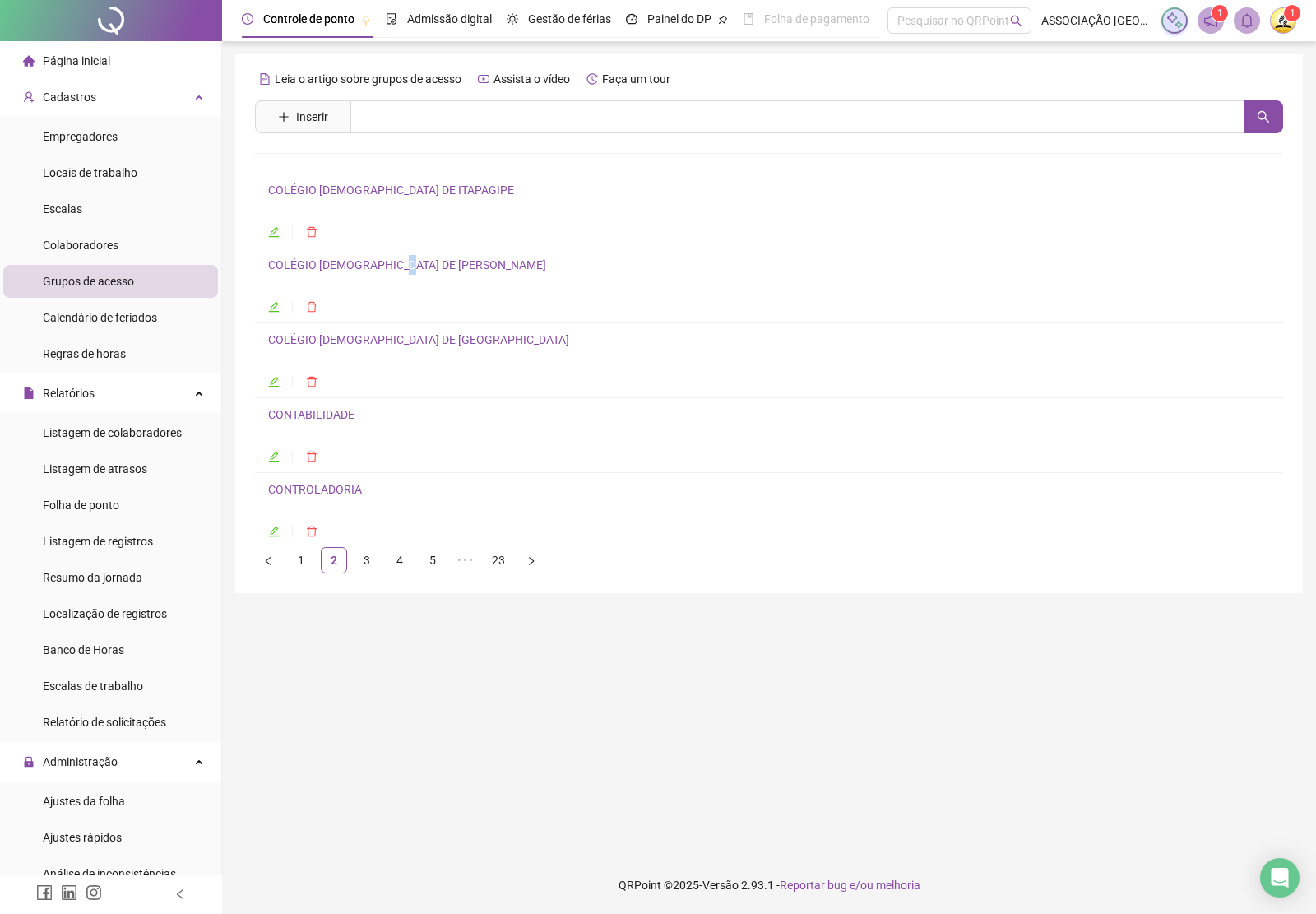
click at [405, 264] on link "COLÉGIO [DEMOGRAPHIC_DATA] DE [PERSON_NAME]" at bounding box center [407, 265] width 278 height 14
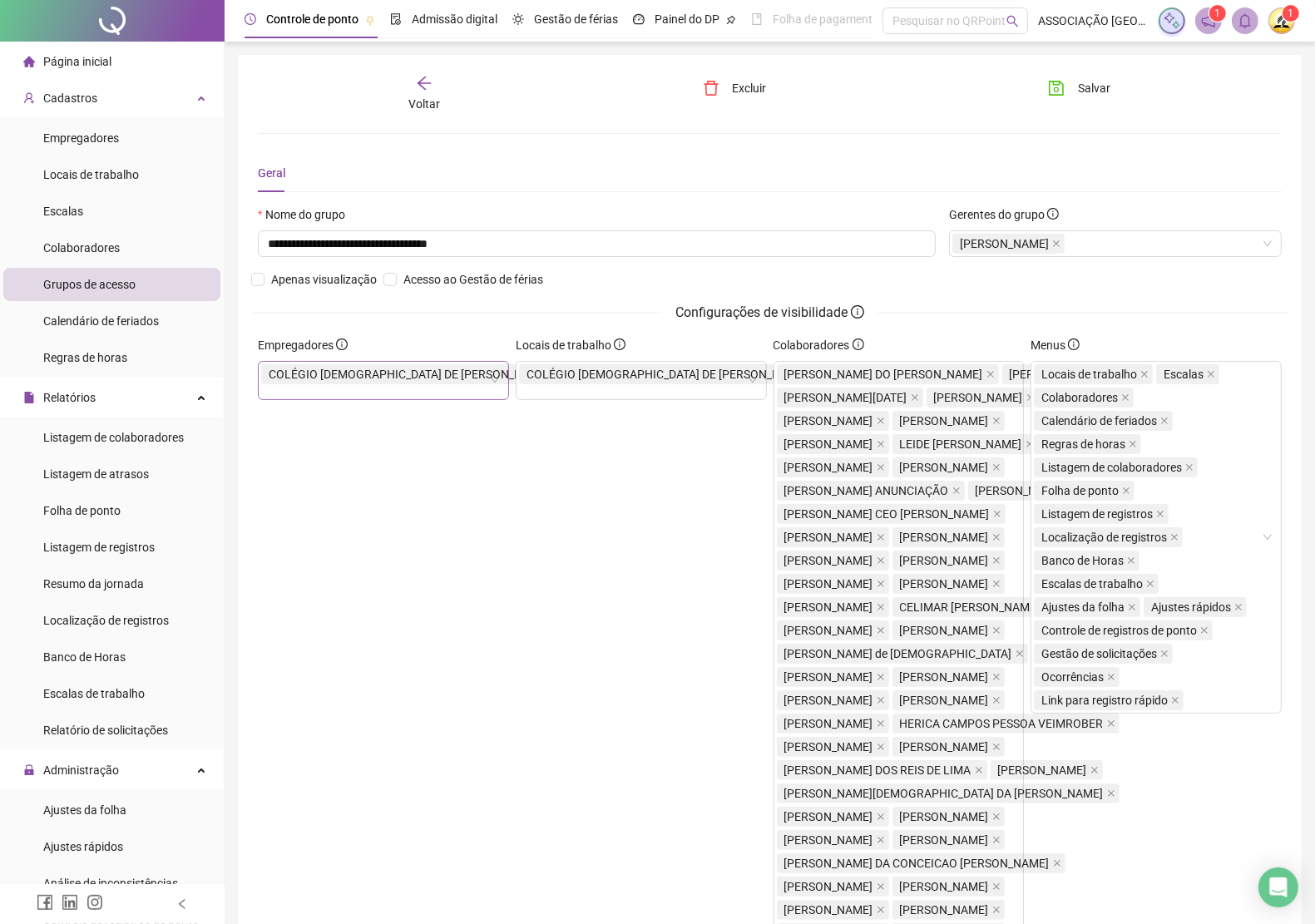
click at [554, 375] on icon "close" at bounding box center [557, 374] width 7 height 7
click at [811, 377] on icon "close" at bounding box center [815, 374] width 8 height 8
click at [1086, 88] on span "Salvar" at bounding box center [1094, 88] width 32 height 19
click at [1070, 93] on button "Salvar" at bounding box center [1079, 88] width 88 height 27
click at [1065, 84] on icon "save" at bounding box center [1056, 88] width 17 height 17
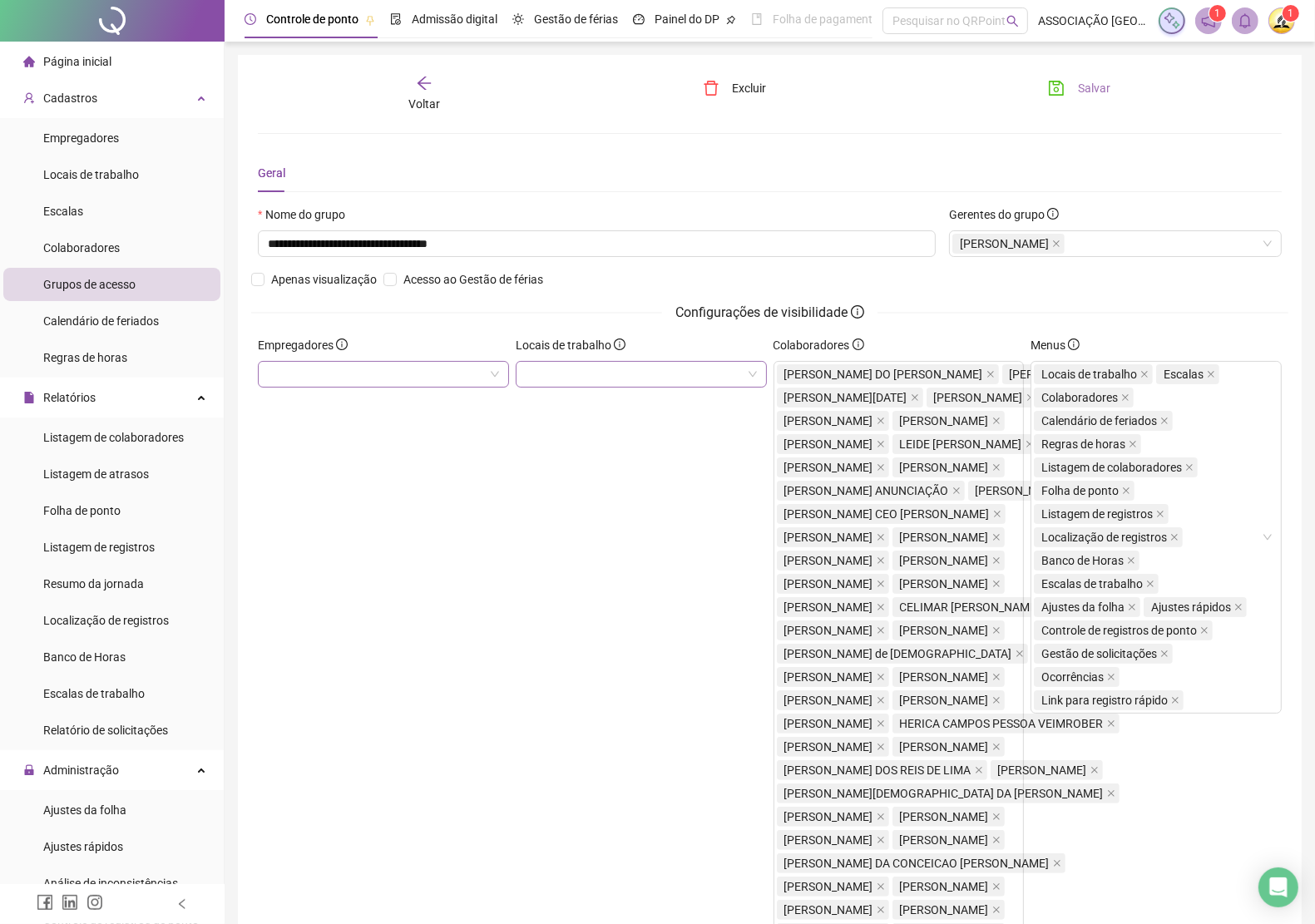
click at [420, 81] on icon "arrow-left" at bounding box center [424, 84] width 14 height 14
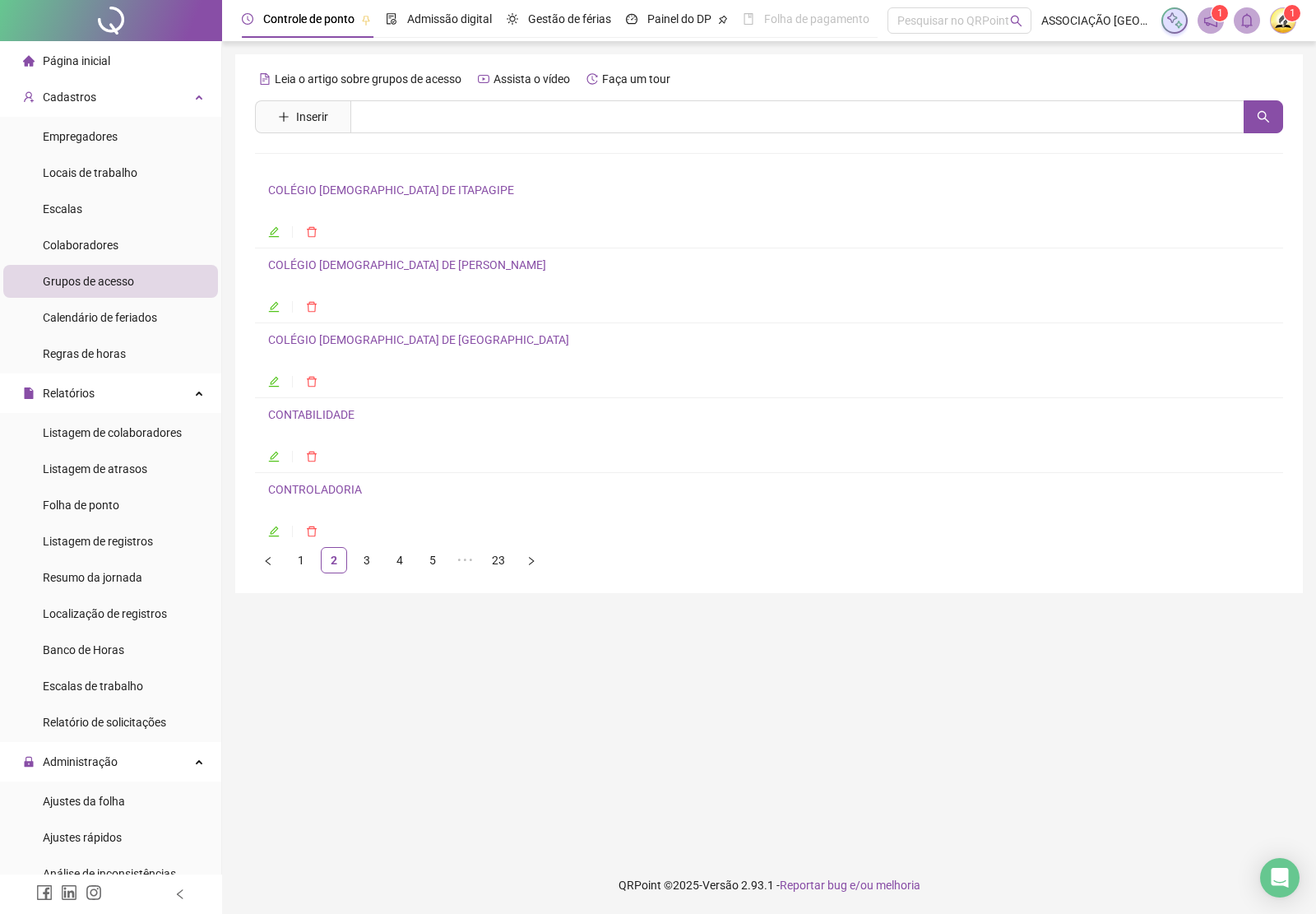
click at [315, 196] on link "COLÉGIO [DEMOGRAPHIC_DATA] DE ITAPAGIPE" at bounding box center [390, 190] width 246 height 14
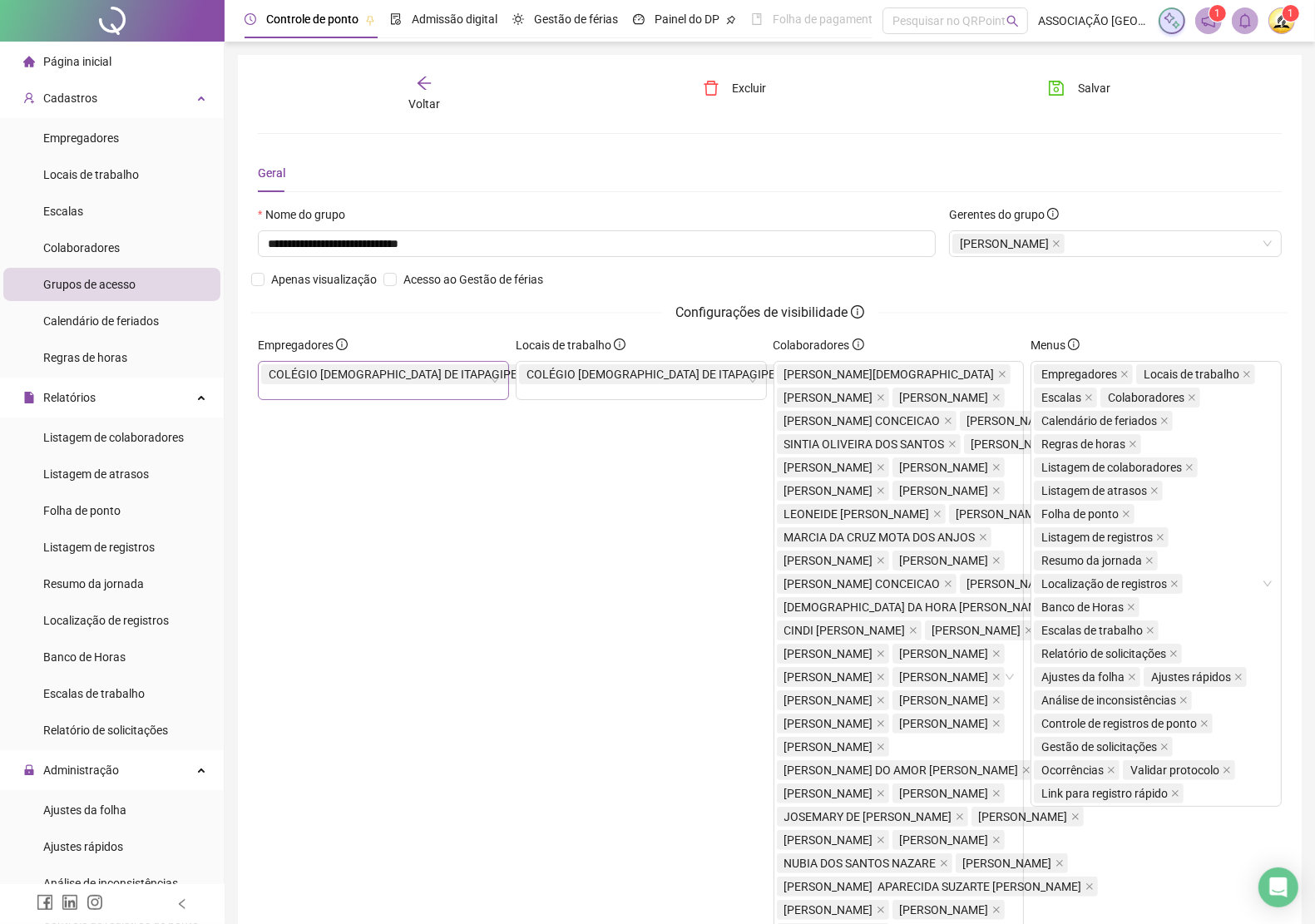
click at [522, 374] on icon "close" at bounding box center [525, 374] width 7 height 7
click at [717, 377] on span "COLÉGIO [DEMOGRAPHIC_DATA] DE ITAPAGIPE" at bounding box center [655, 374] width 272 height 20
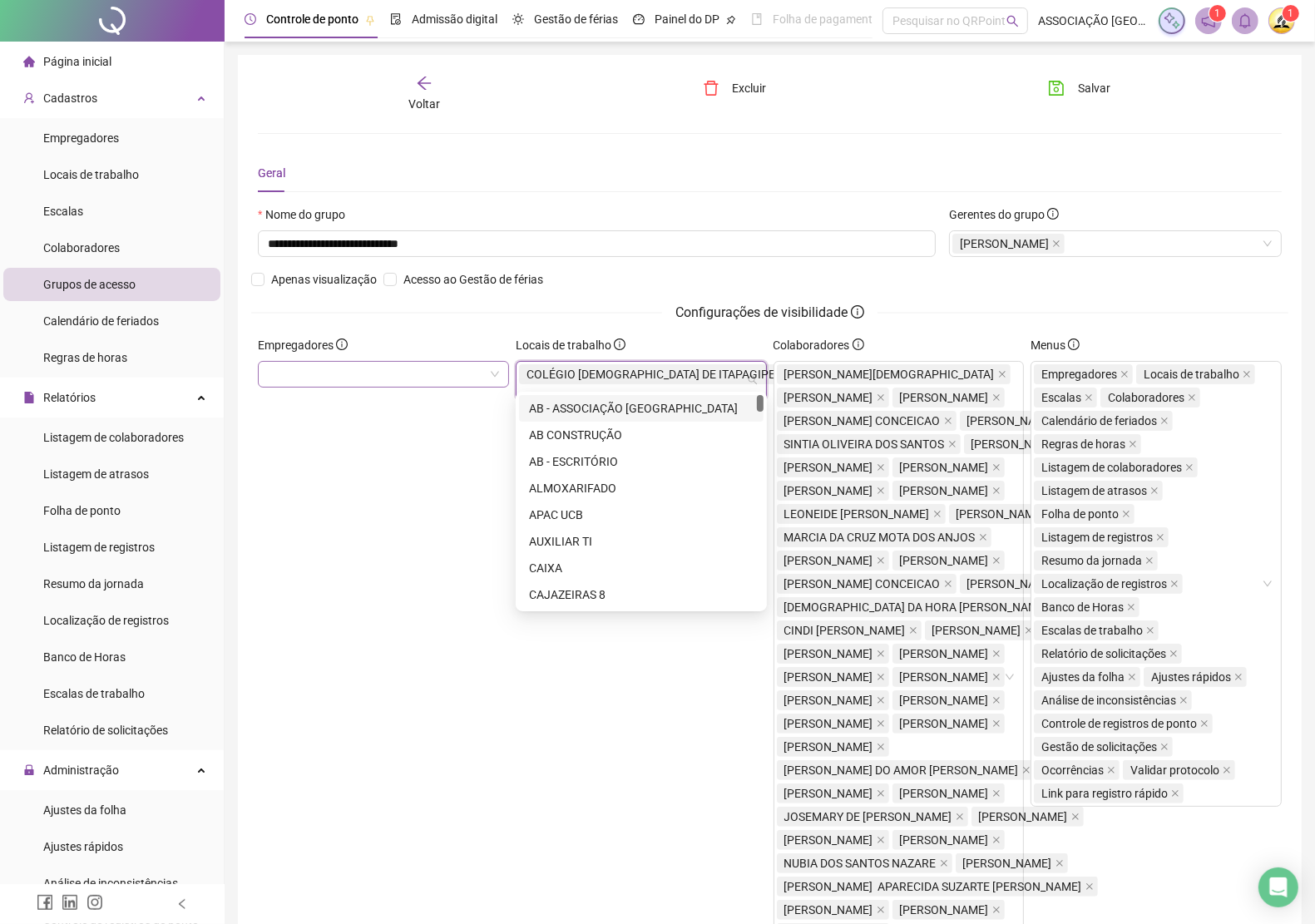
click at [779, 372] on icon "close" at bounding box center [783, 374] width 8 height 8
click at [362, 517] on div "Empregadores" at bounding box center [384, 670] width 258 height 670
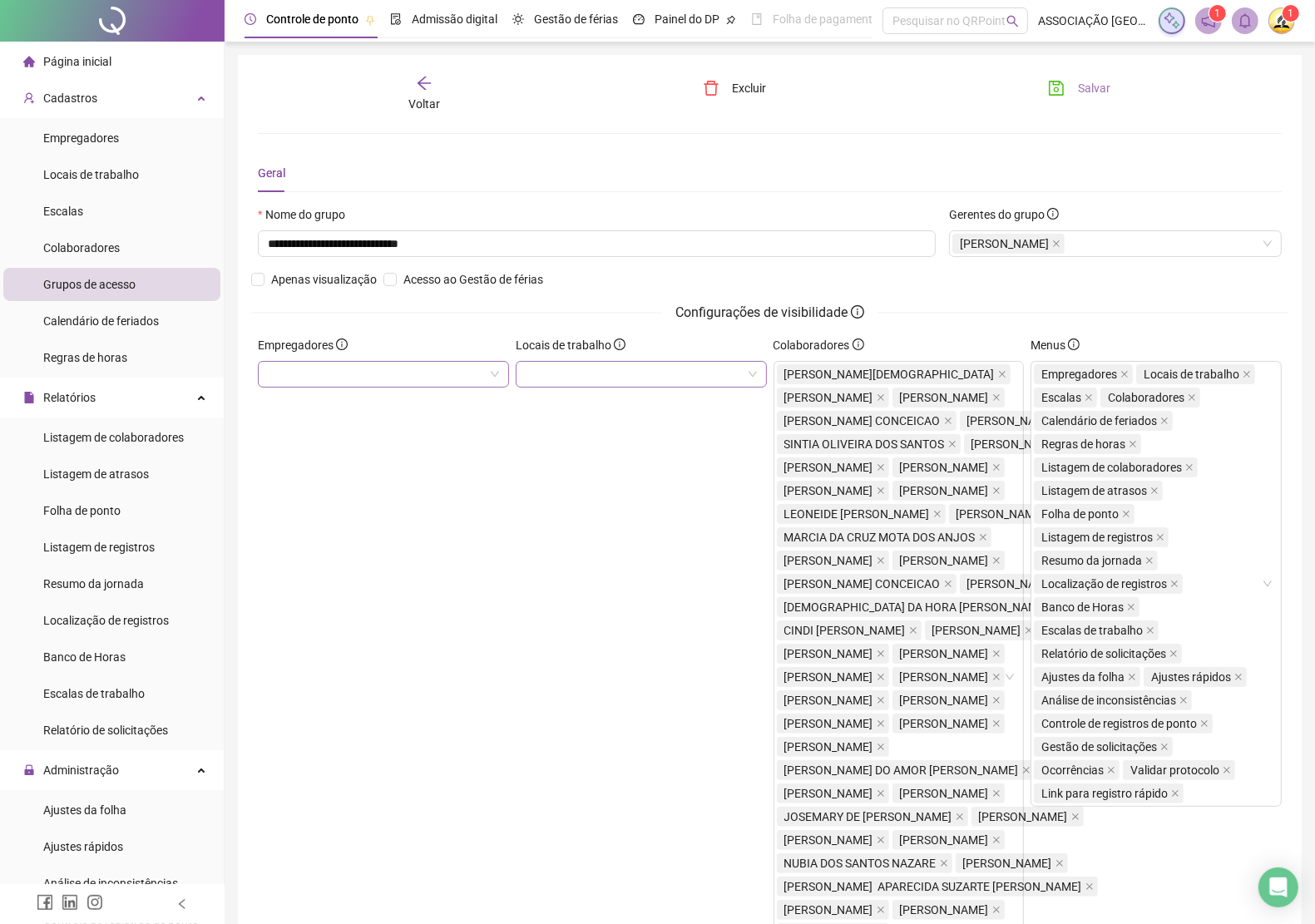
click at [1086, 90] on span "Salvar" at bounding box center [1094, 88] width 32 height 19
click at [412, 80] on div "Voltar" at bounding box center [424, 93] width 159 height 38
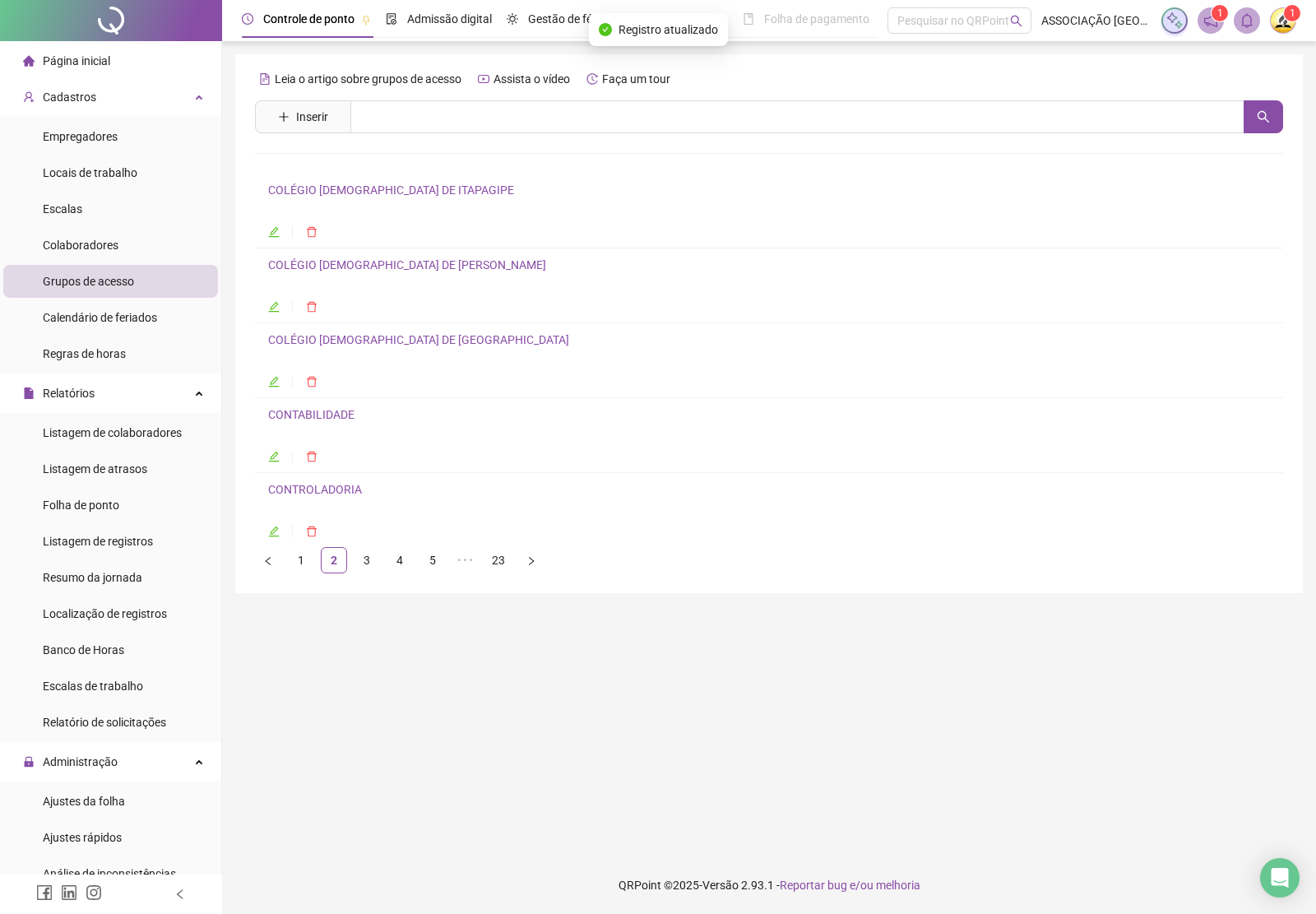
click at [347, 270] on link "COLÉGIO [DEMOGRAPHIC_DATA] DE [PERSON_NAME]" at bounding box center [407, 265] width 278 height 14
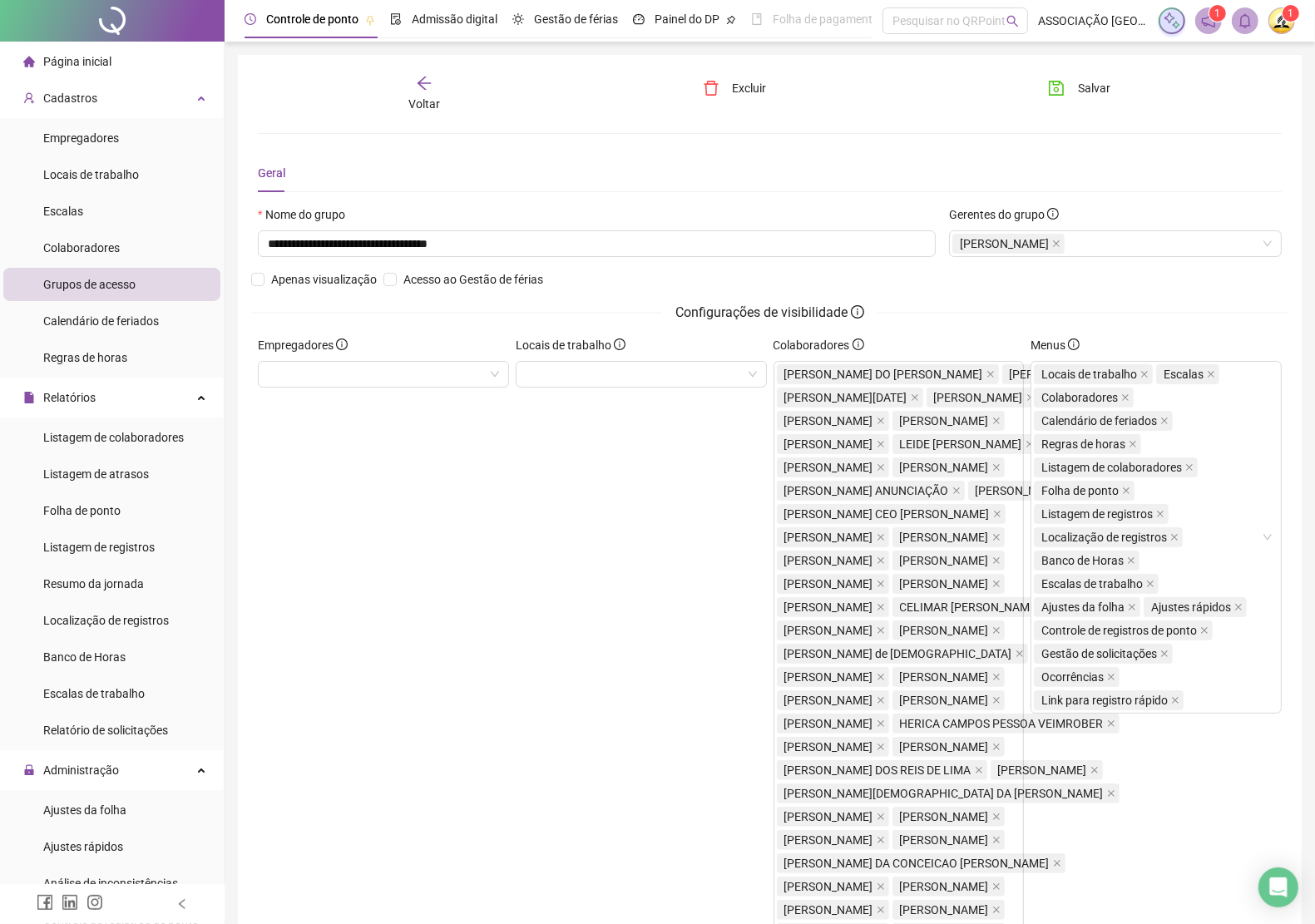
click at [416, 79] on icon "arrow-left" at bounding box center [423, 83] width 17 height 17
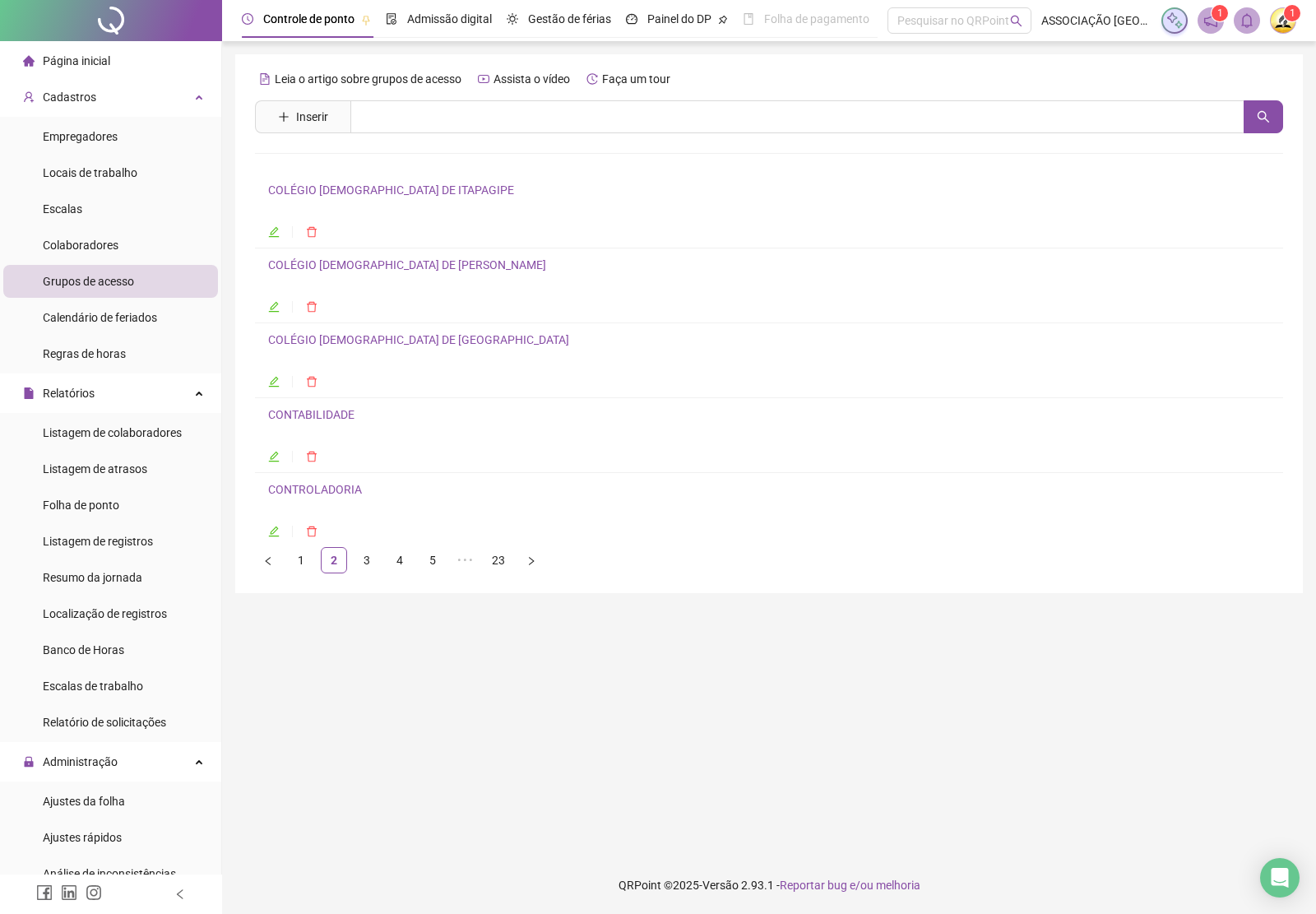
click at [338, 342] on link "COLÉGIO [DEMOGRAPHIC_DATA] DE [GEOGRAPHIC_DATA]" at bounding box center [418, 340] width 301 height 14
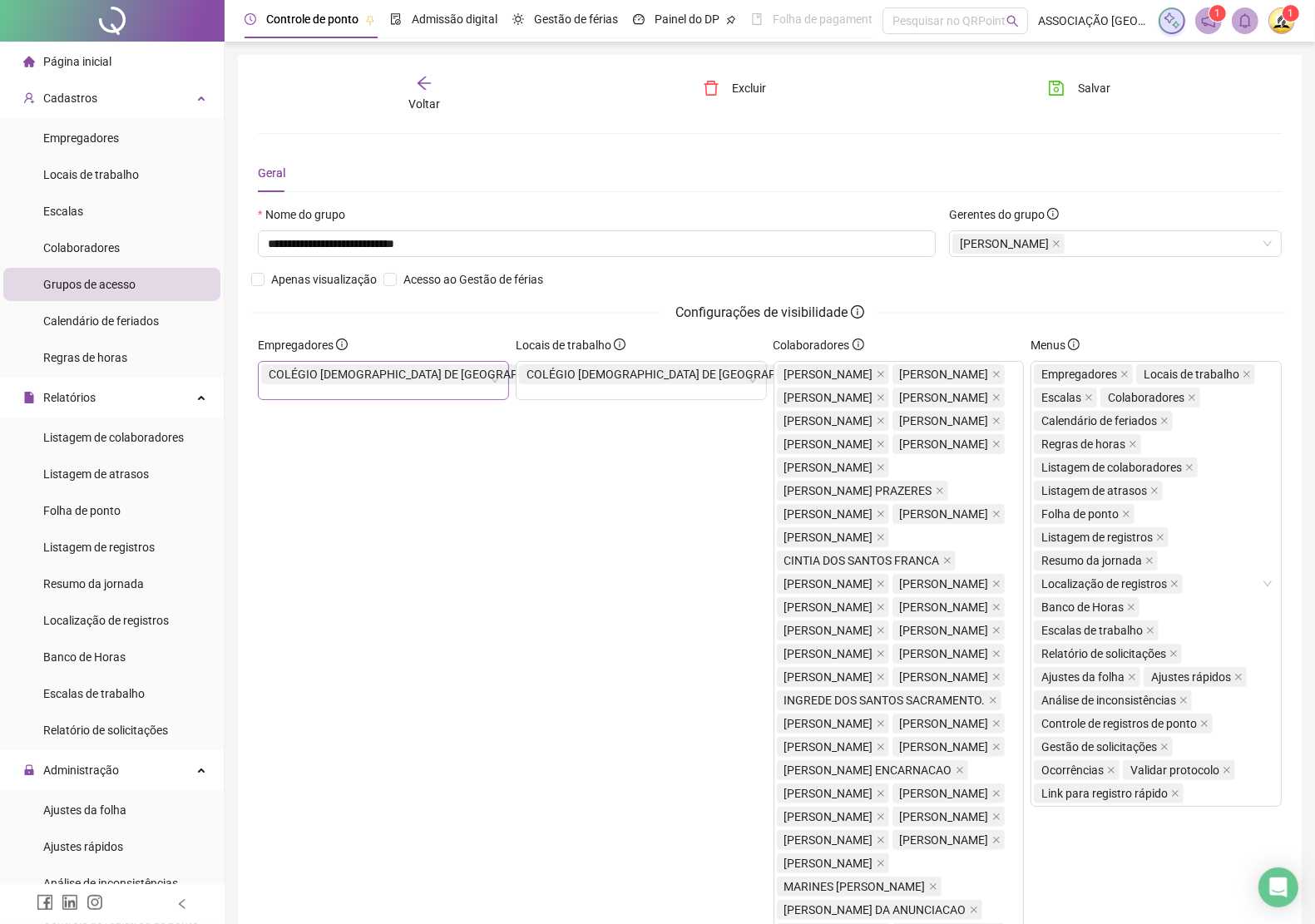
click at [577, 377] on icon "close" at bounding box center [581, 374] width 8 height 8
click at [838, 372] on icon "close" at bounding box center [842, 374] width 8 height 8
click at [1086, 84] on span "Salvar" at bounding box center [1094, 88] width 32 height 19
click at [426, 86] on icon "arrow-left" at bounding box center [423, 83] width 17 height 17
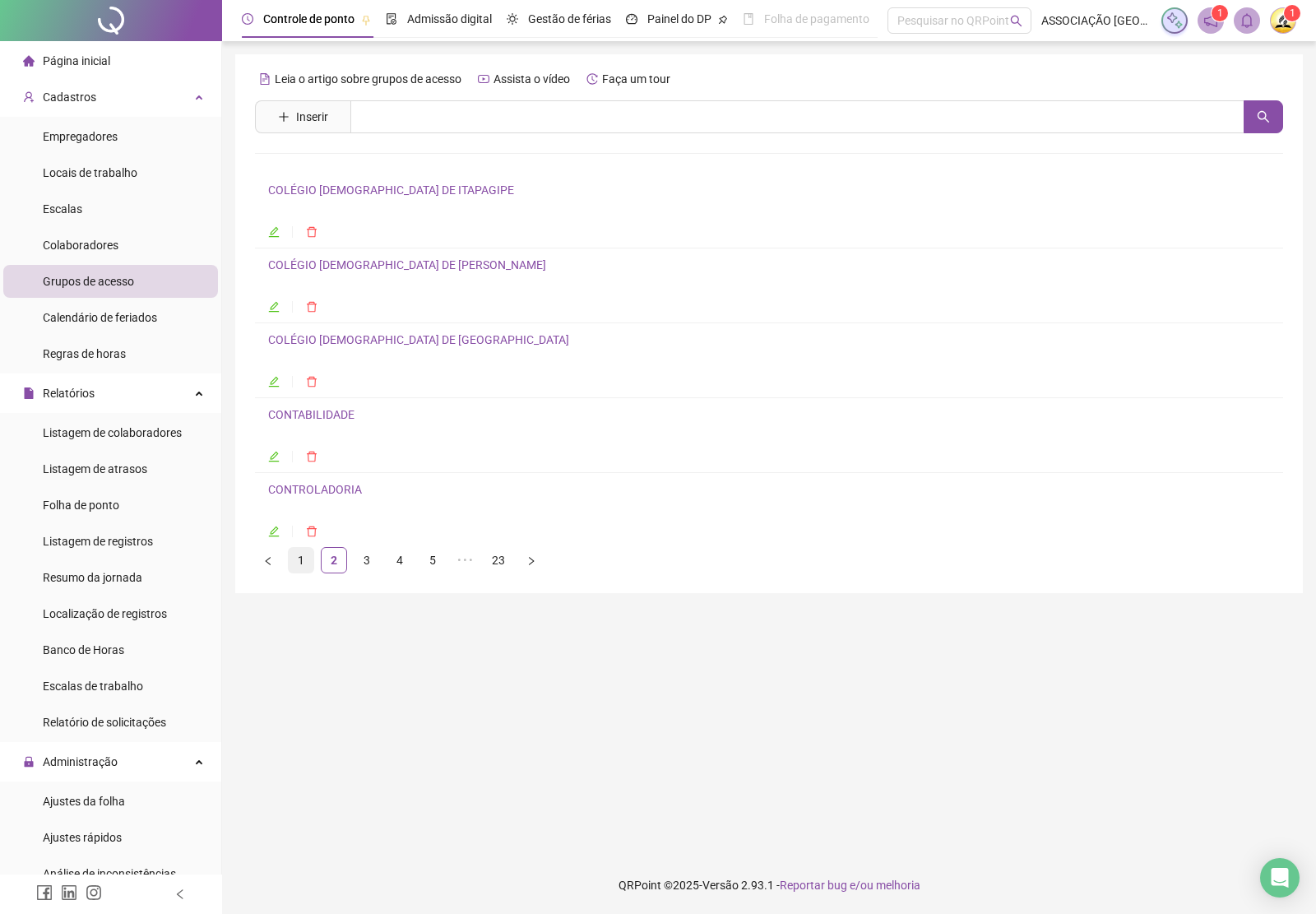
click at [302, 561] on link "1" at bounding box center [301, 560] width 24 height 24
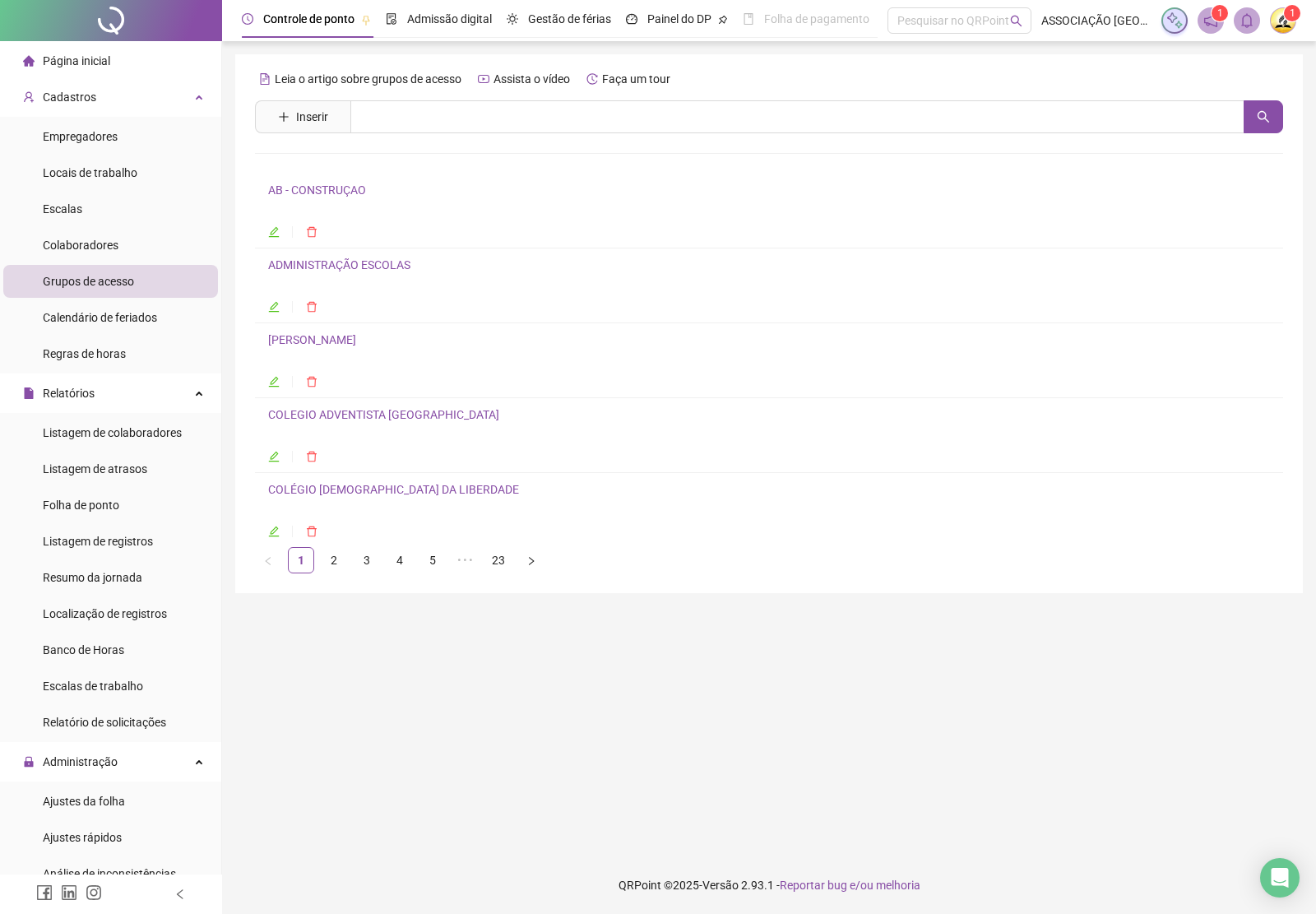
click at [347, 412] on link "COLEGIO ADVENTISTA [GEOGRAPHIC_DATA]" at bounding box center [383, 415] width 231 height 14
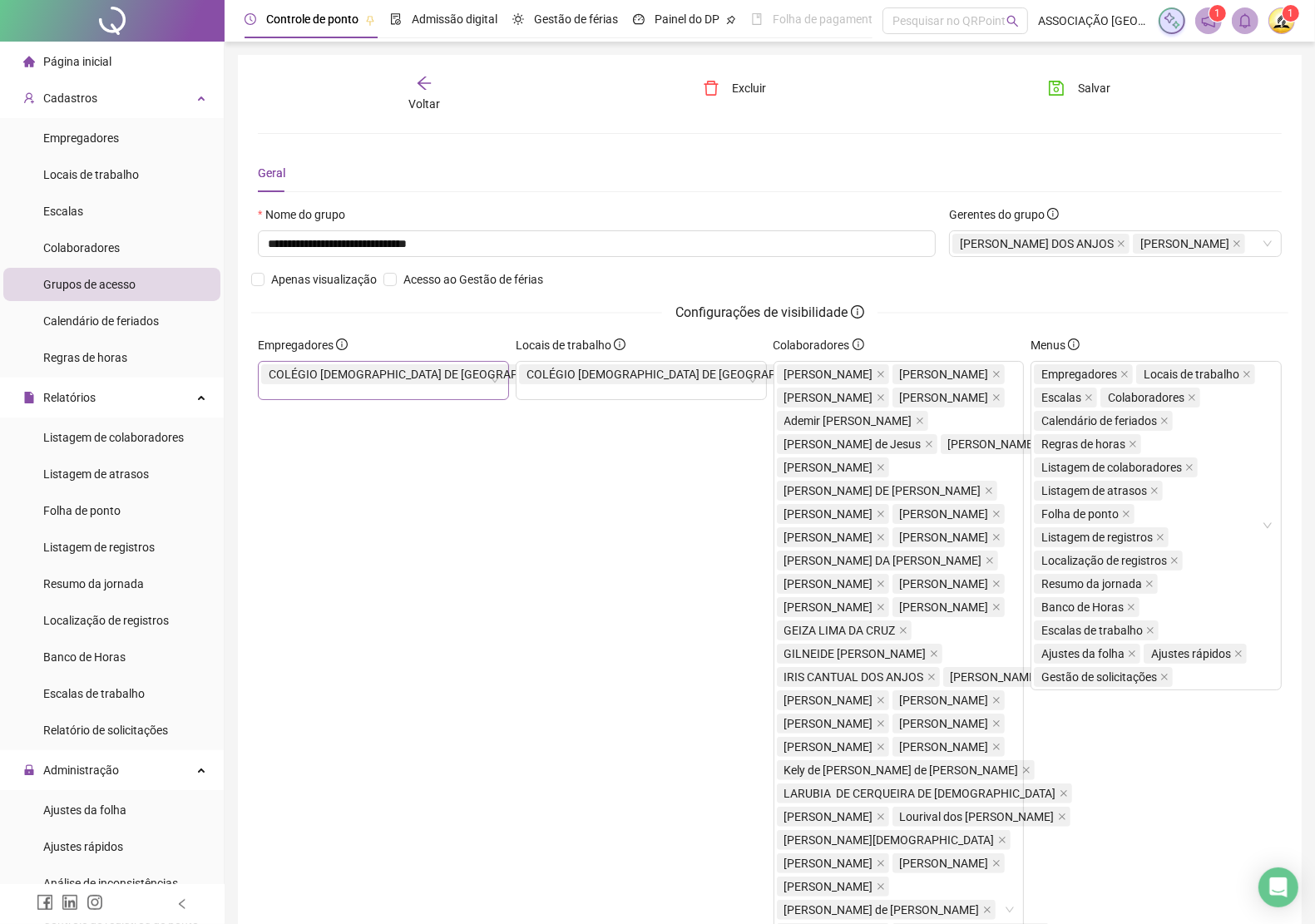
click at [577, 378] on icon "close" at bounding box center [580, 374] width 7 height 7
click at [835, 378] on icon "close" at bounding box center [838, 374] width 7 height 7
click at [1080, 85] on span "Salvar" at bounding box center [1094, 88] width 32 height 19
click at [422, 84] on icon "arrow-left" at bounding box center [423, 83] width 17 height 17
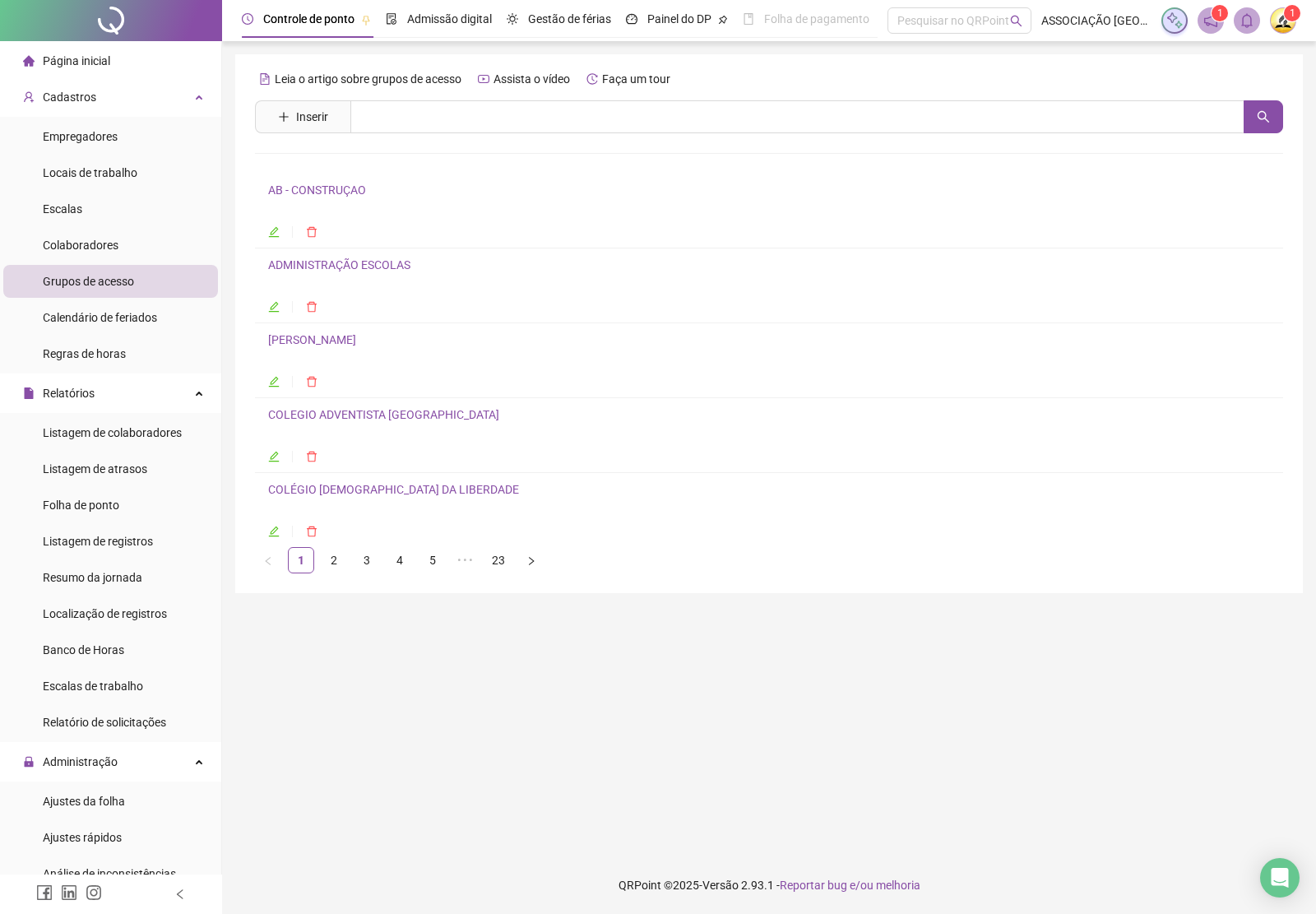
click at [342, 491] on link "COLÉGIO [DEMOGRAPHIC_DATA] DA LIBERDADE" at bounding box center [393, 490] width 251 height 14
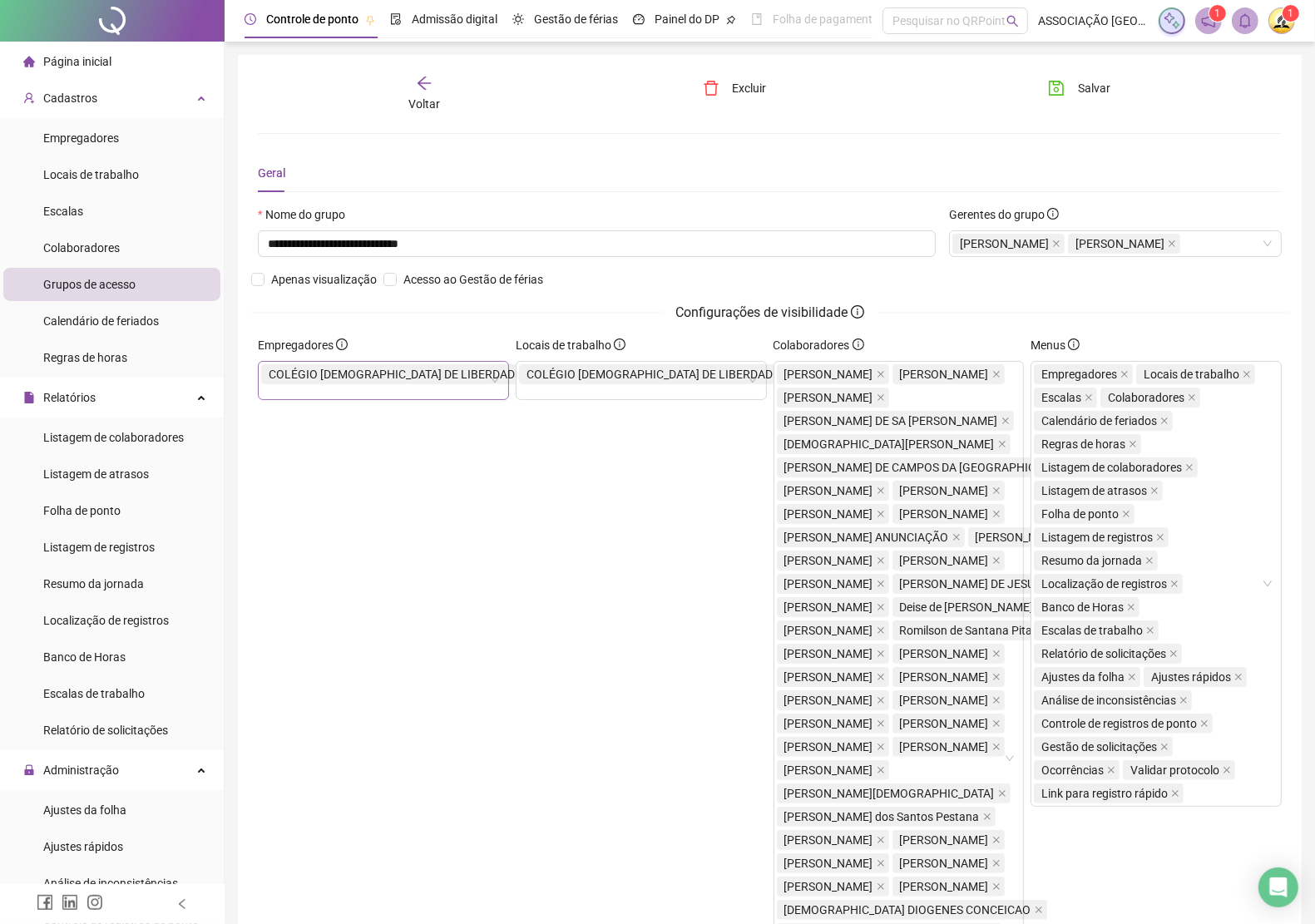
click at [526, 378] on icon "close" at bounding box center [529, 374] width 7 height 7
click at [783, 378] on icon "close" at bounding box center [786, 374] width 8 height 8
click at [1086, 93] on span "Salvar" at bounding box center [1094, 88] width 32 height 19
click at [424, 85] on icon "arrow-left" at bounding box center [423, 83] width 17 height 17
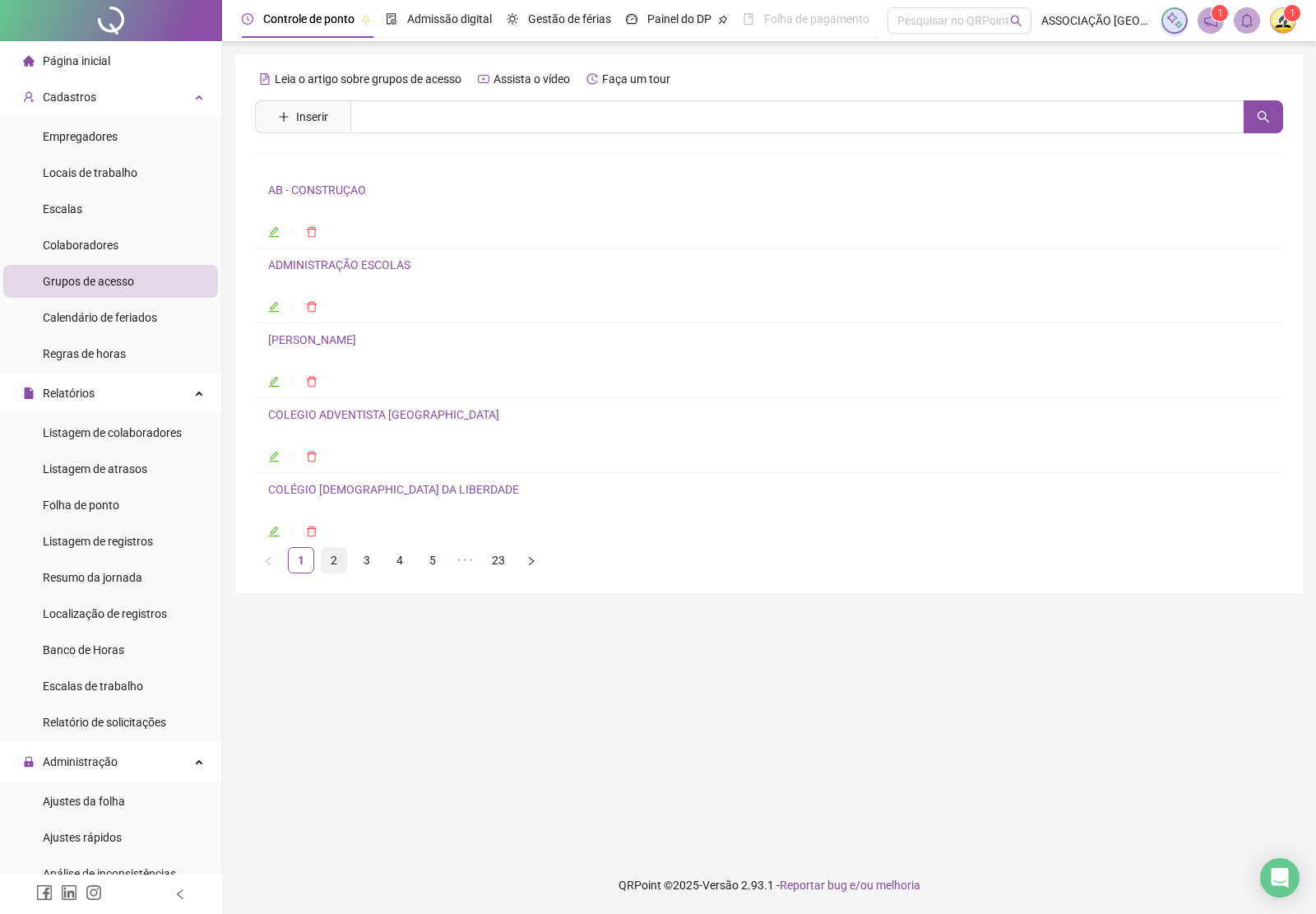
click at [330, 561] on link "2" at bounding box center [333, 560] width 24 height 24
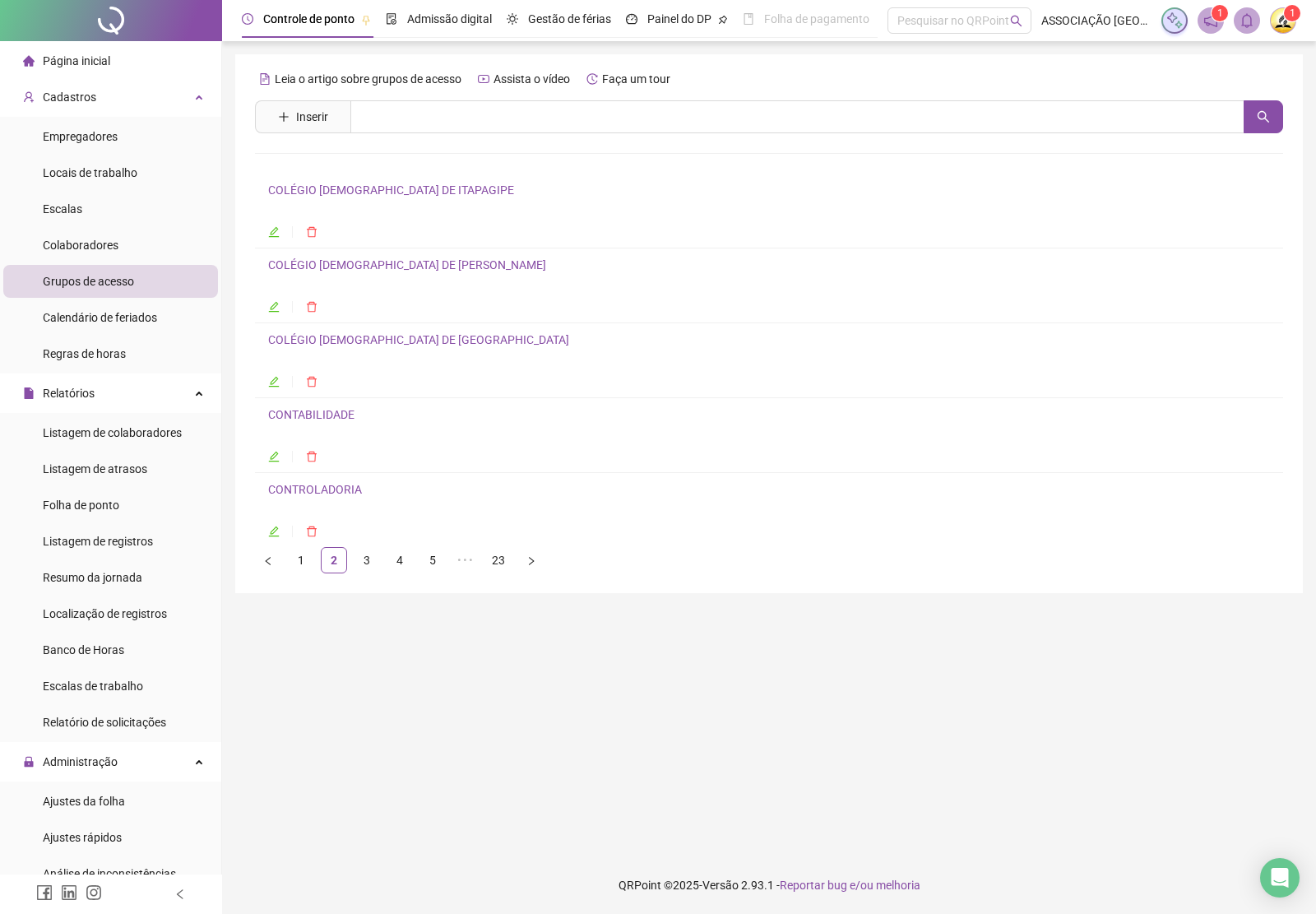
click at [368, 192] on link "COLÉGIO [DEMOGRAPHIC_DATA] DE ITAPAGIPE" at bounding box center [390, 190] width 246 height 14
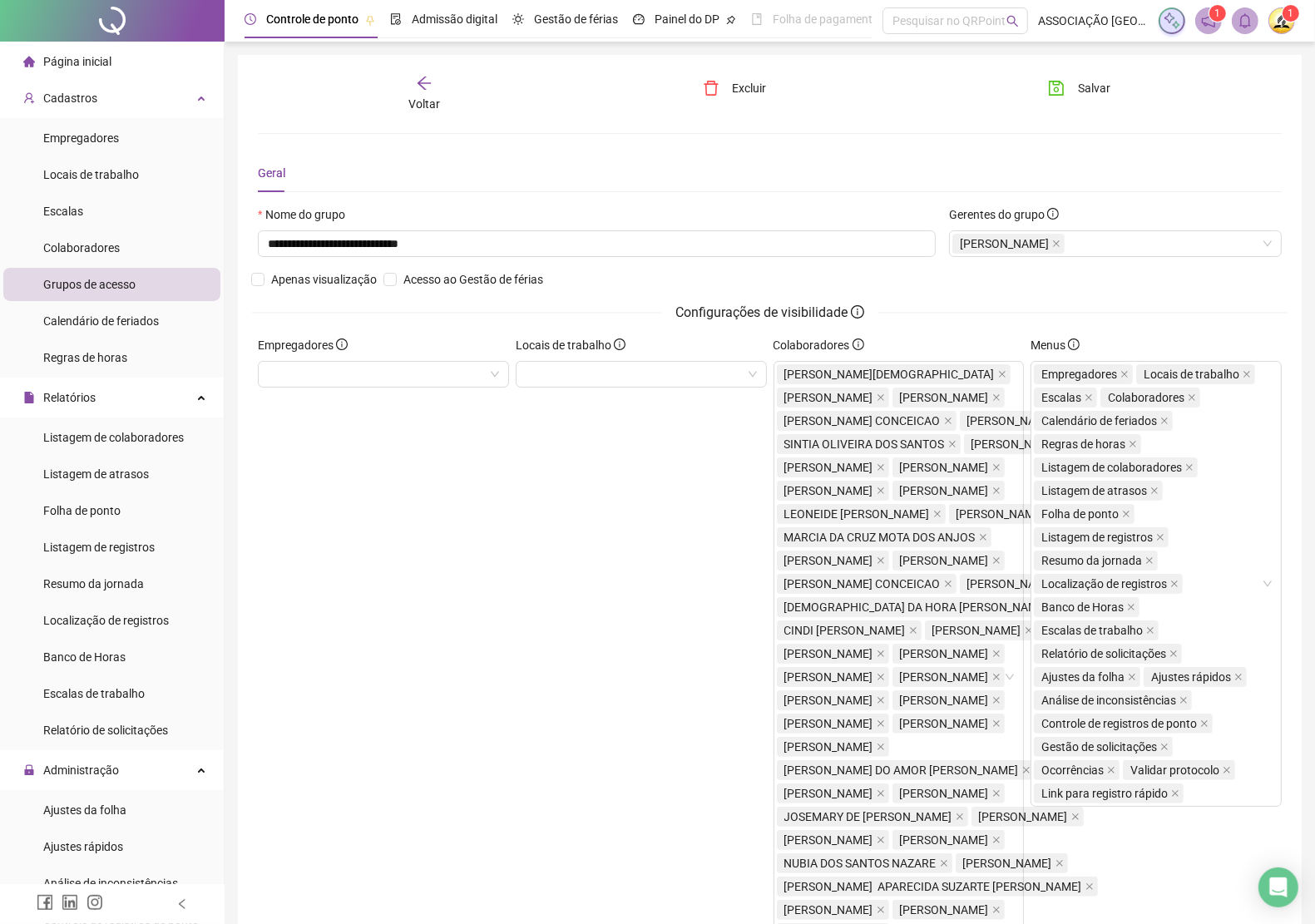
click at [431, 97] on span "Voltar" at bounding box center [424, 104] width 31 height 14
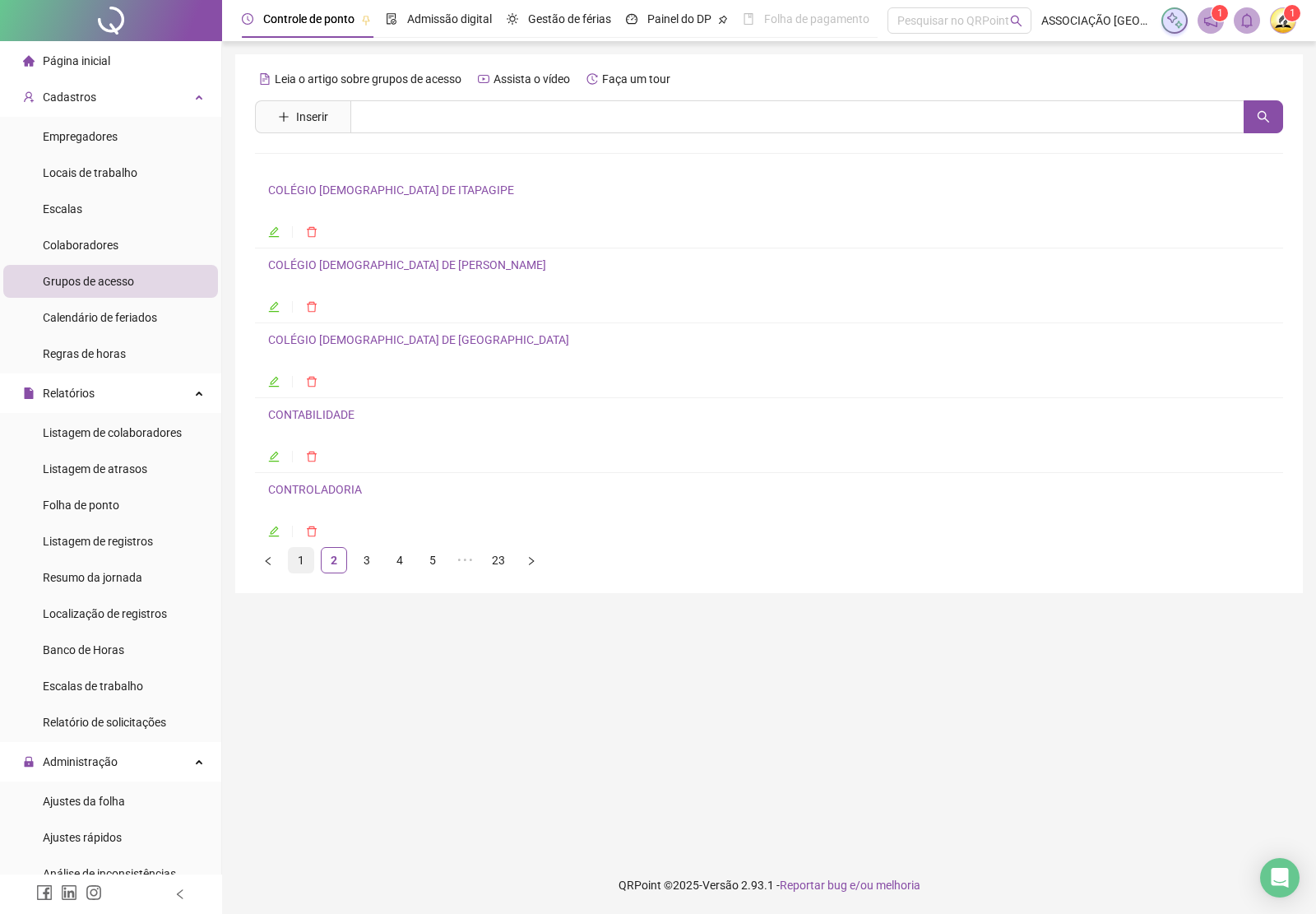
click at [296, 565] on link "1" at bounding box center [301, 560] width 24 height 24
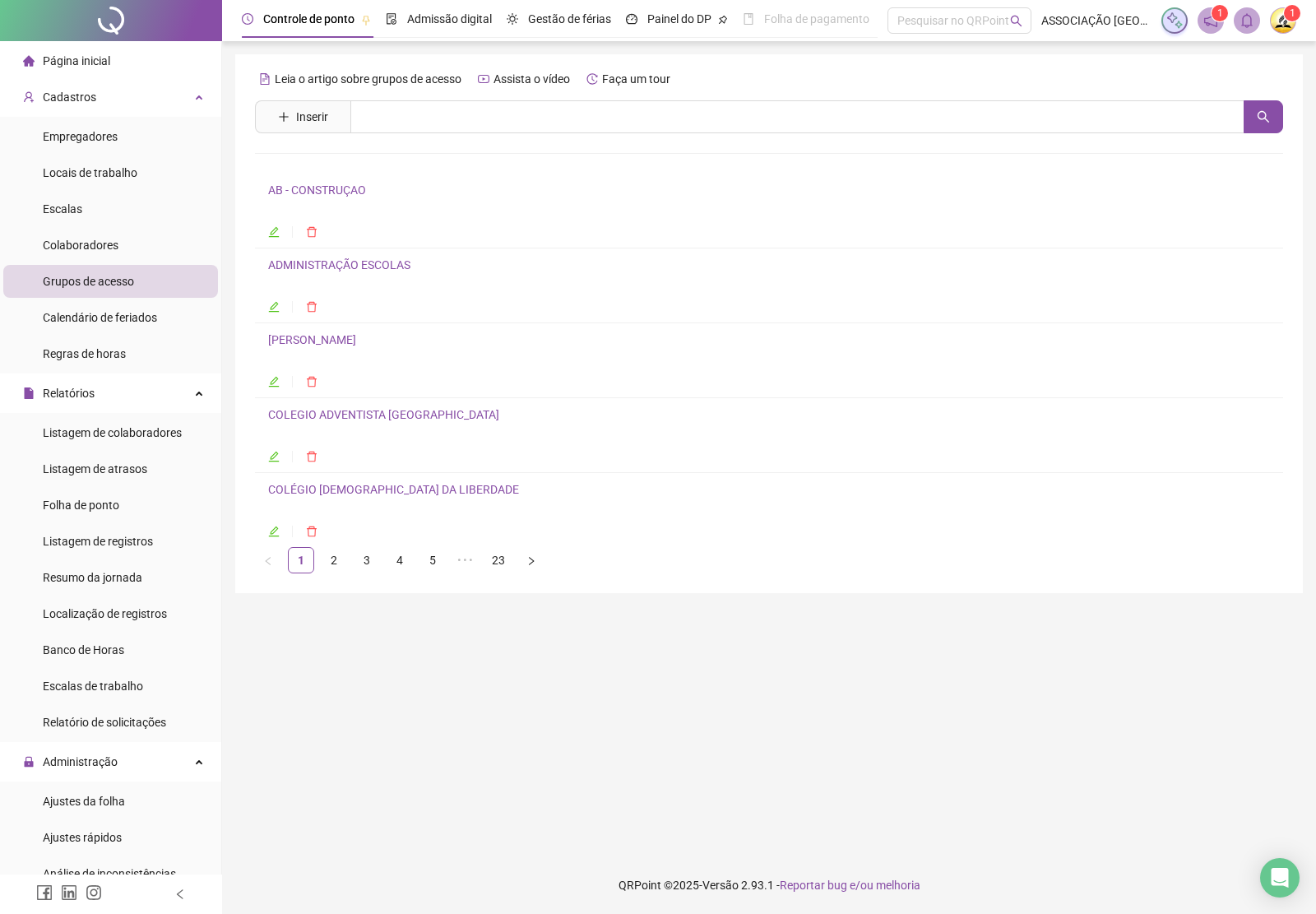
click at [335, 195] on link "AB - CONSTRUÇAO" at bounding box center [316, 190] width 98 height 14
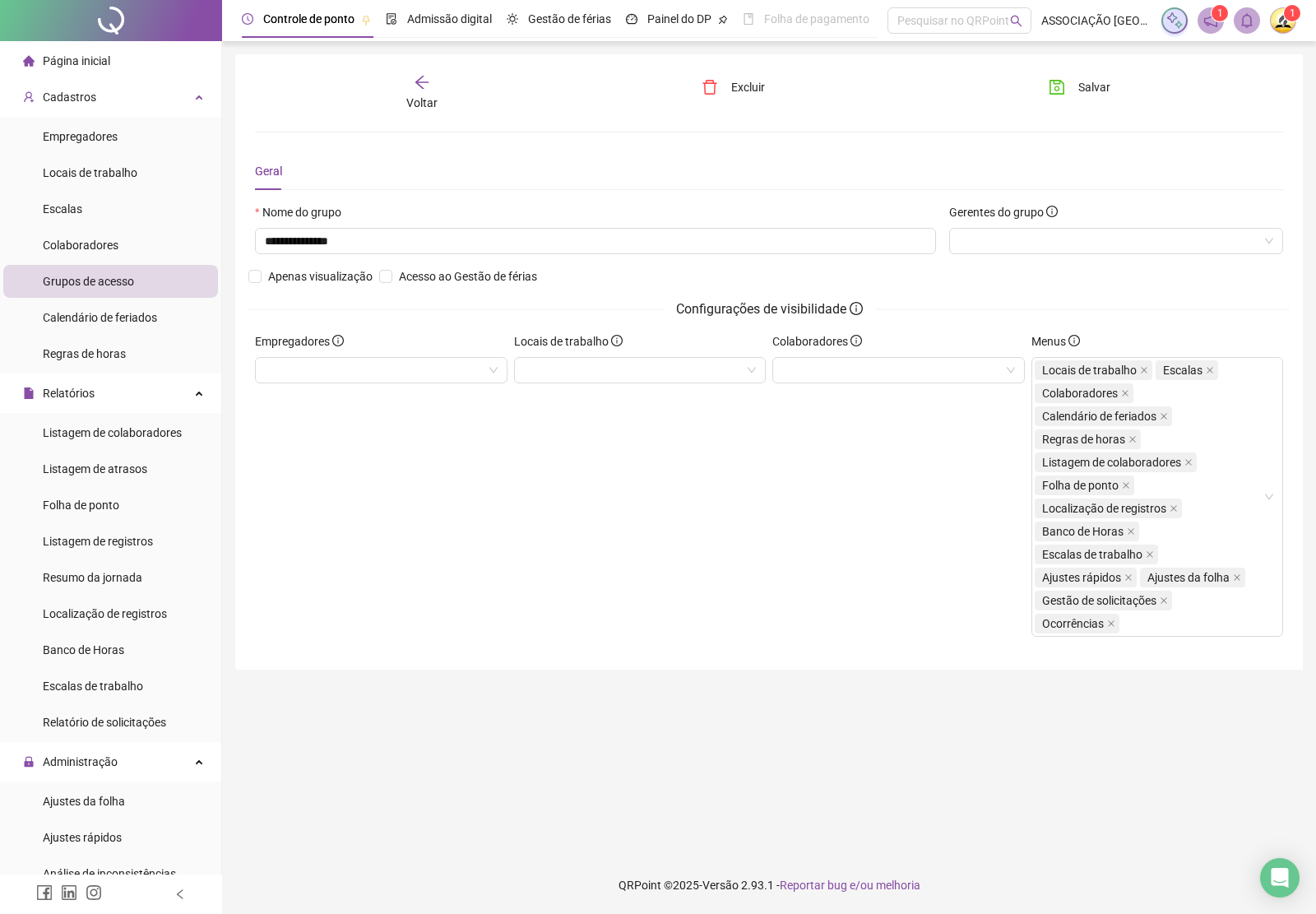
click at [423, 78] on icon "arrow-left" at bounding box center [421, 82] width 17 height 17
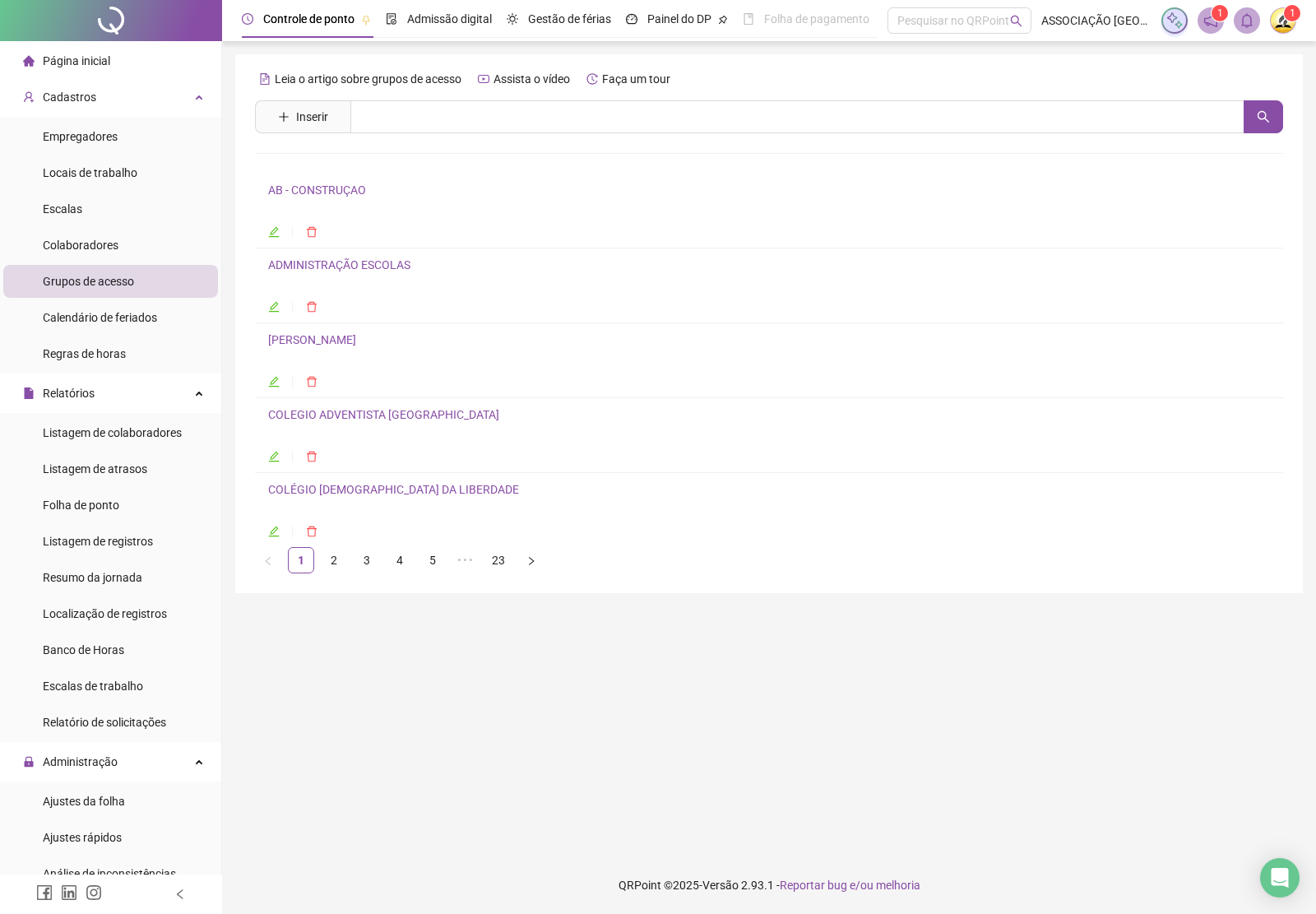
click at [300, 344] on link "[PERSON_NAME]" at bounding box center [311, 340] width 88 height 14
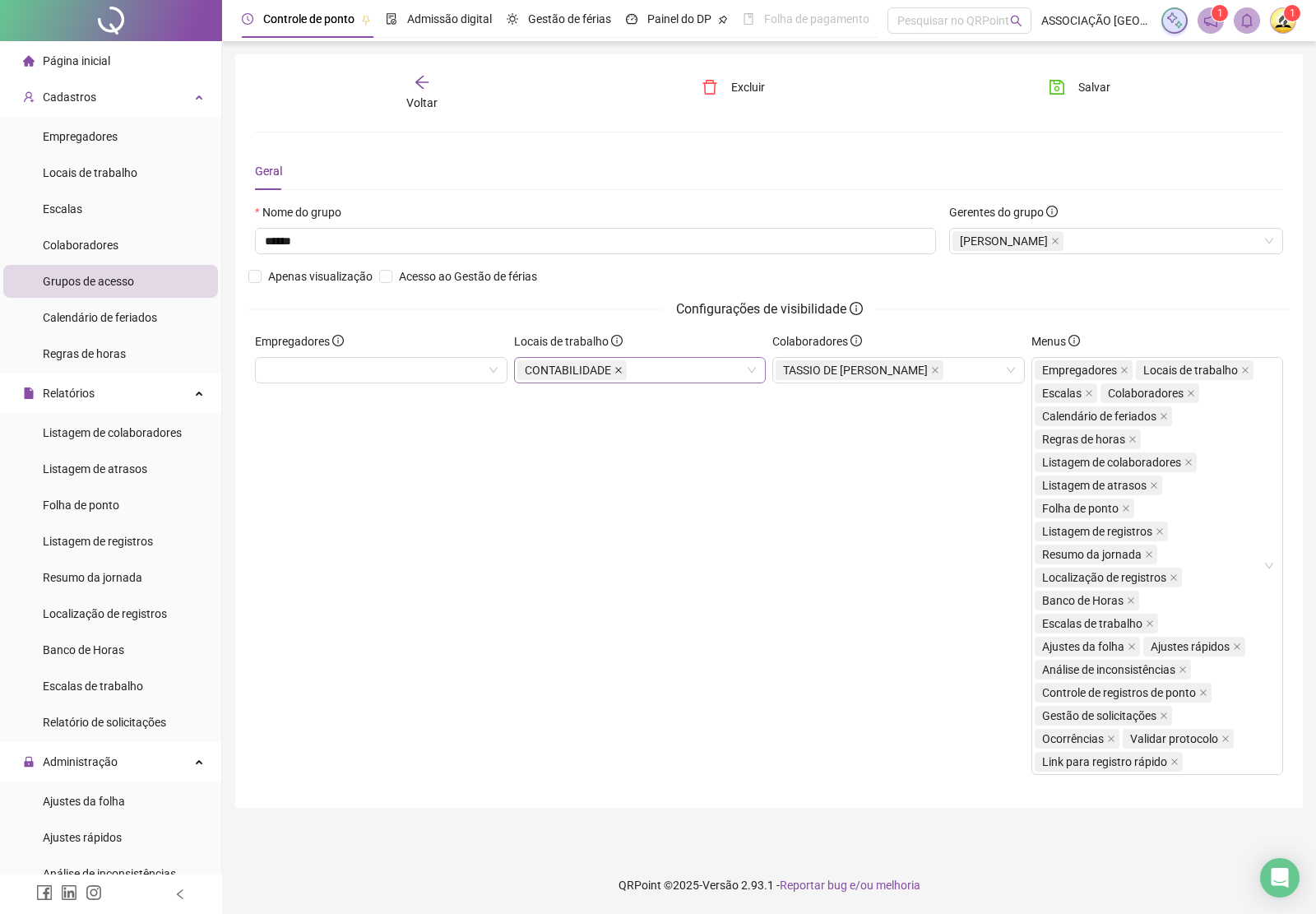
click at [617, 369] on icon "close" at bounding box center [618, 370] width 8 height 8
click at [1102, 78] on span "Salvar" at bounding box center [1094, 87] width 32 height 18
click at [414, 91] on div "Voltar" at bounding box center [421, 92] width 161 height 38
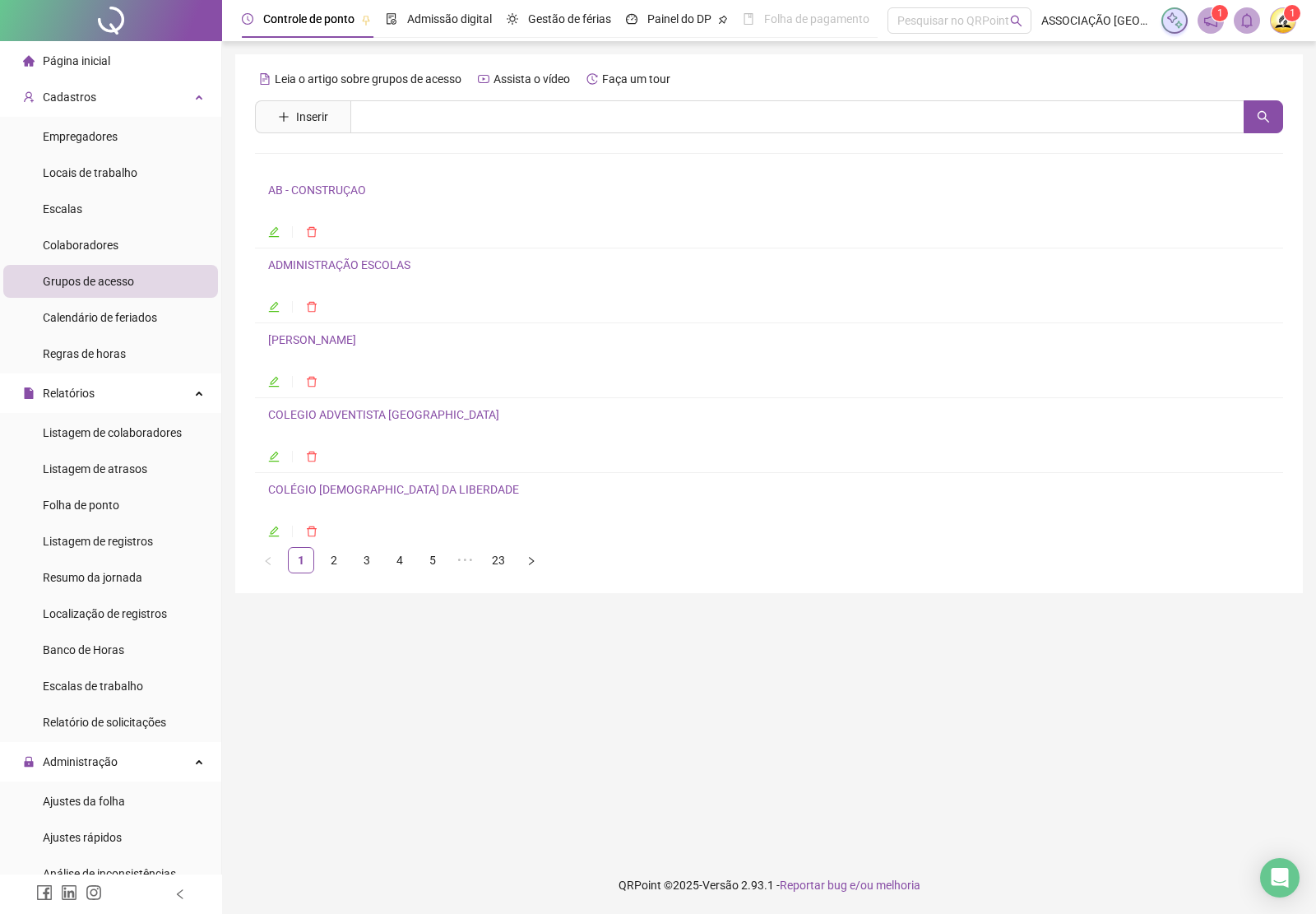
click at [302, 418] on link "COLEGIO ADVENTISTA [GEOGRAPHIC_DATA]" at bounding box center [383, 415] width 231 height 14
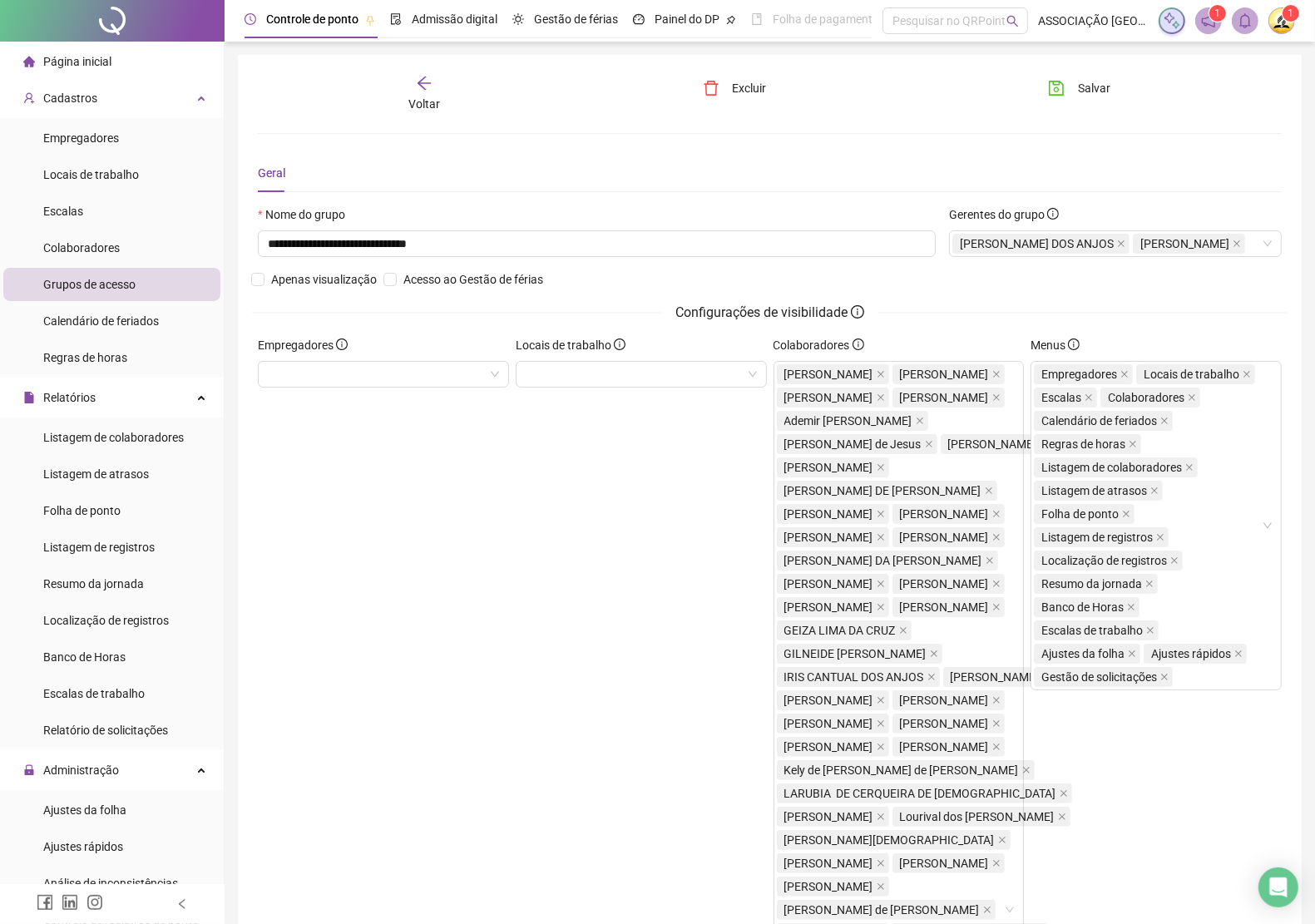
click at [417, 82] on icon "arrow-left" at bounding box center [423, 83] width 17 height 17
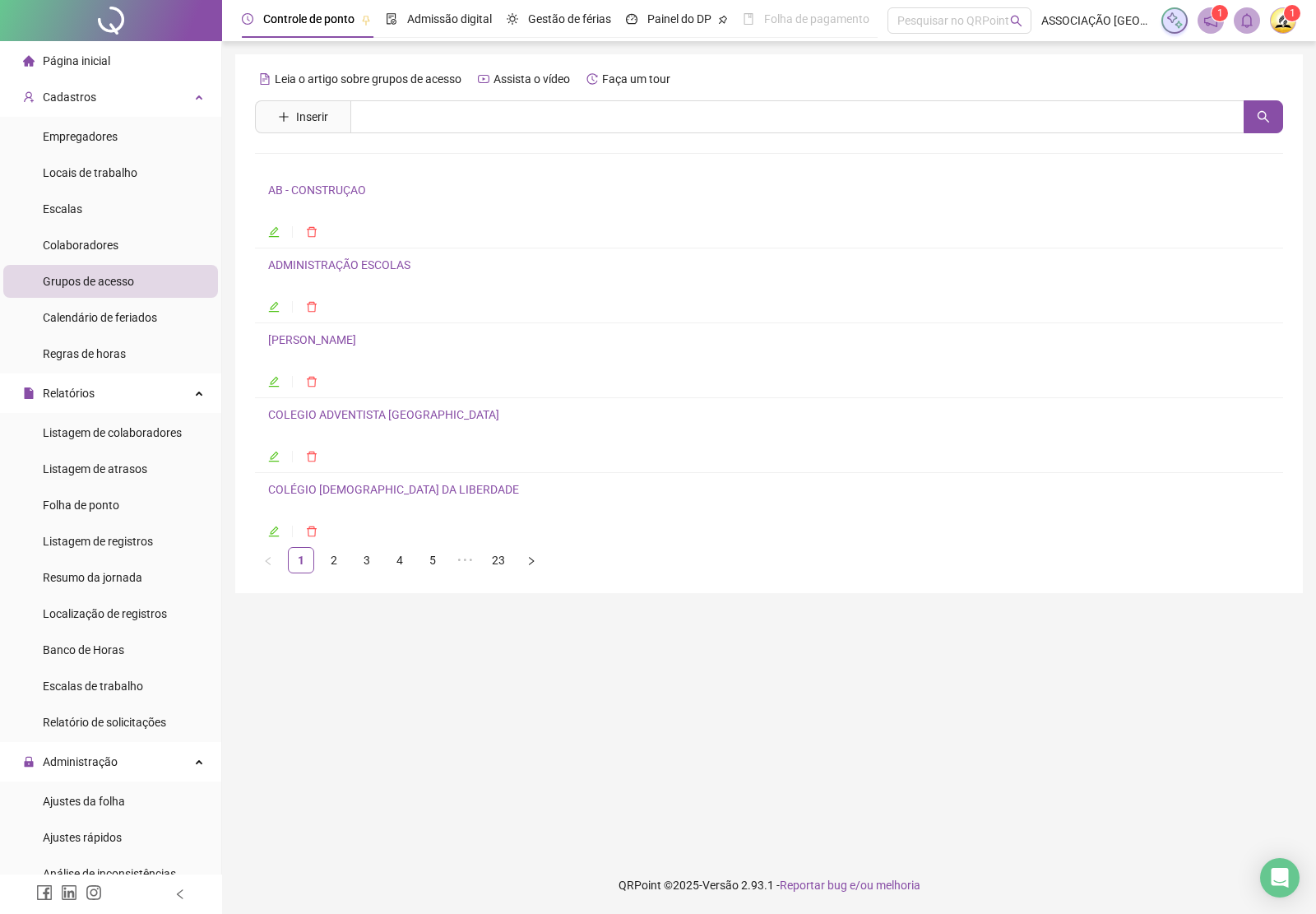
click at [391, 491] on link "COLÉGIO [DEMOGRAPHIC_DATA] DA LIBERDADE" at bounding box center [393, 490] width 251 height 14
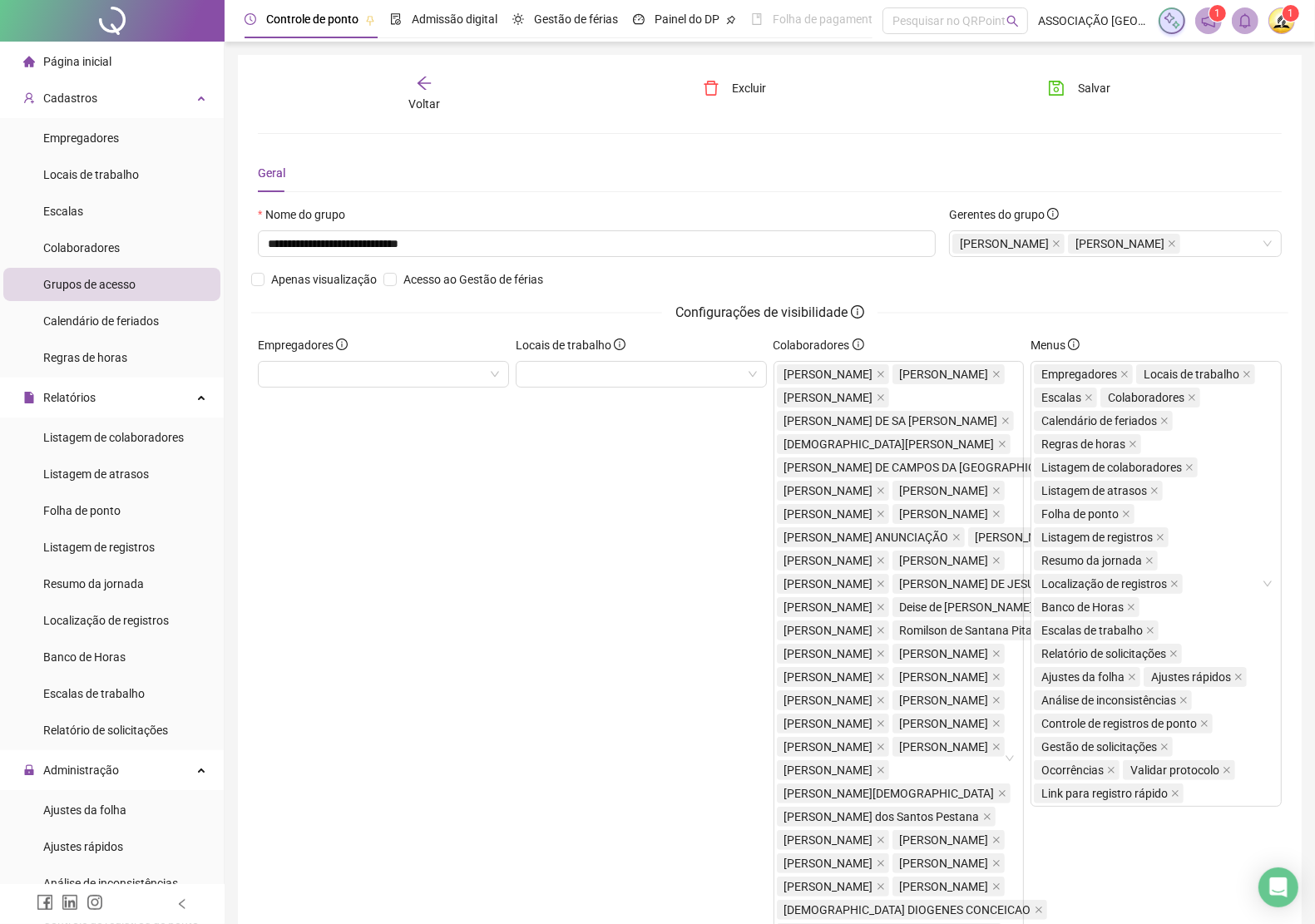
click at [416, 82] on icon "arrow-left" at bounding box center [423, 83] width 17 height 17
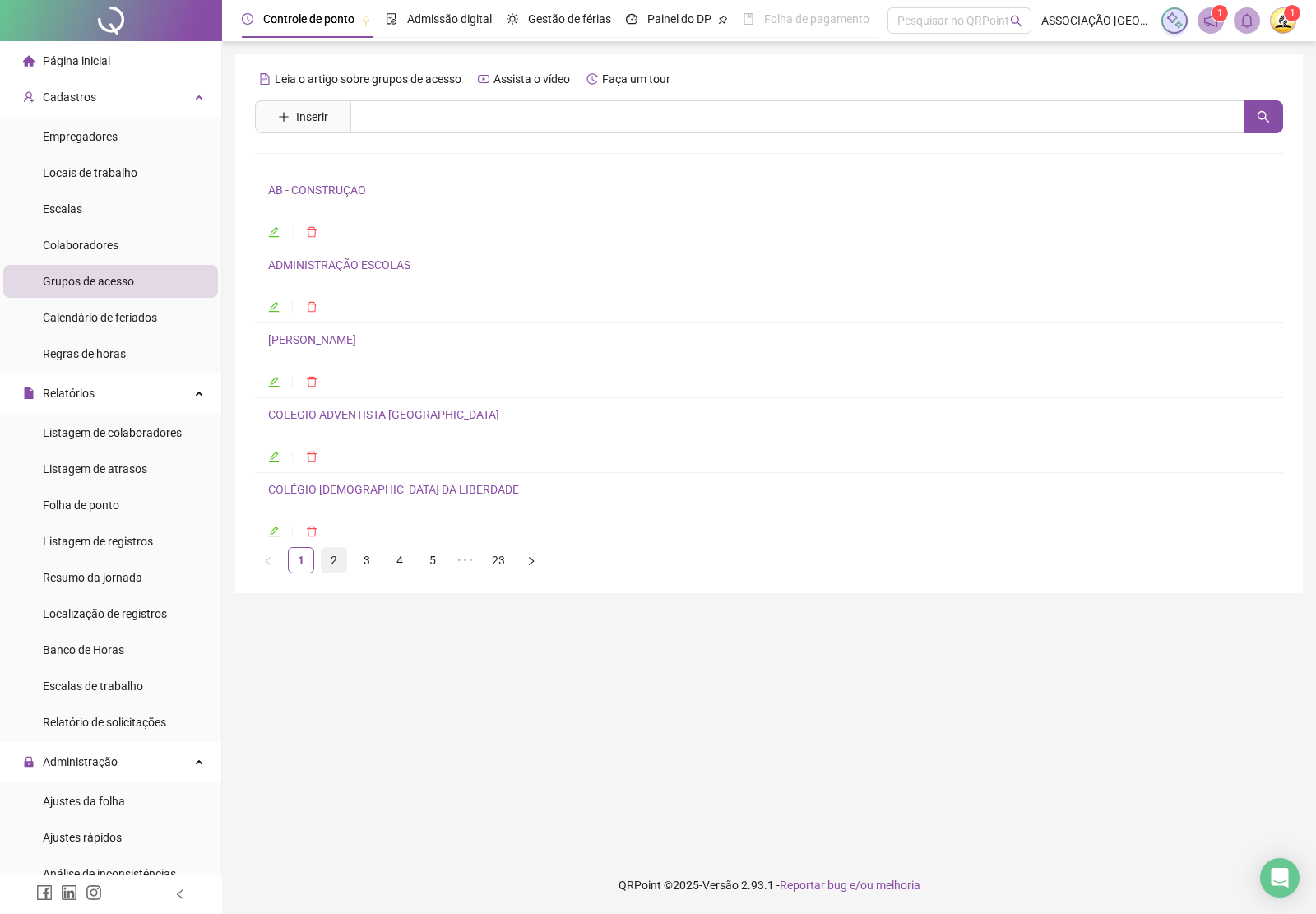
click at [334, 567] on link "2" at bounding box center [333, 560] width 24 height 24
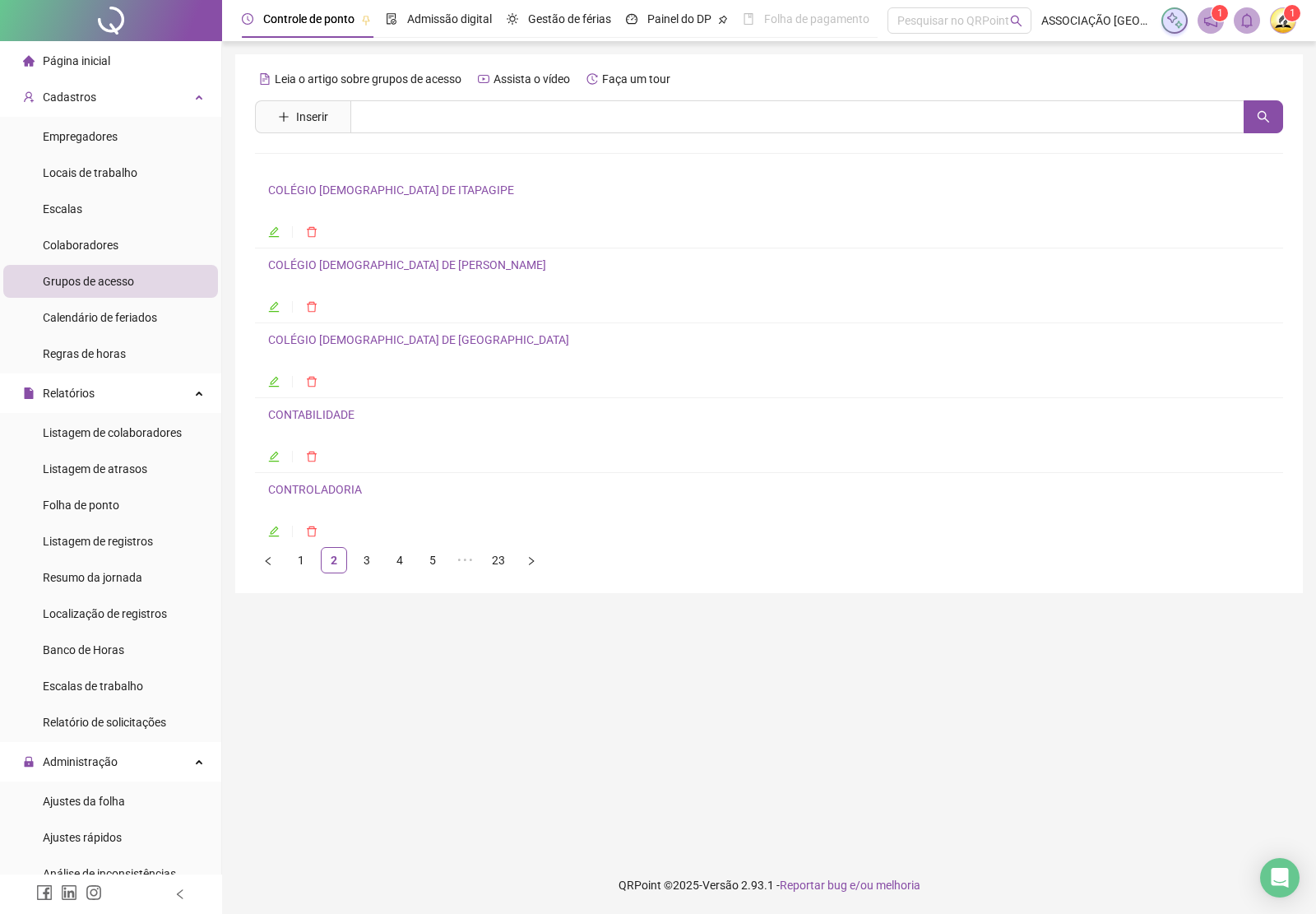
click at [351, 191] on link "COLÉGIO [DEMOGRAPHIC_DATA] DE ITAPAGIPE" at bounding box center [390, 190] width 246 height 14
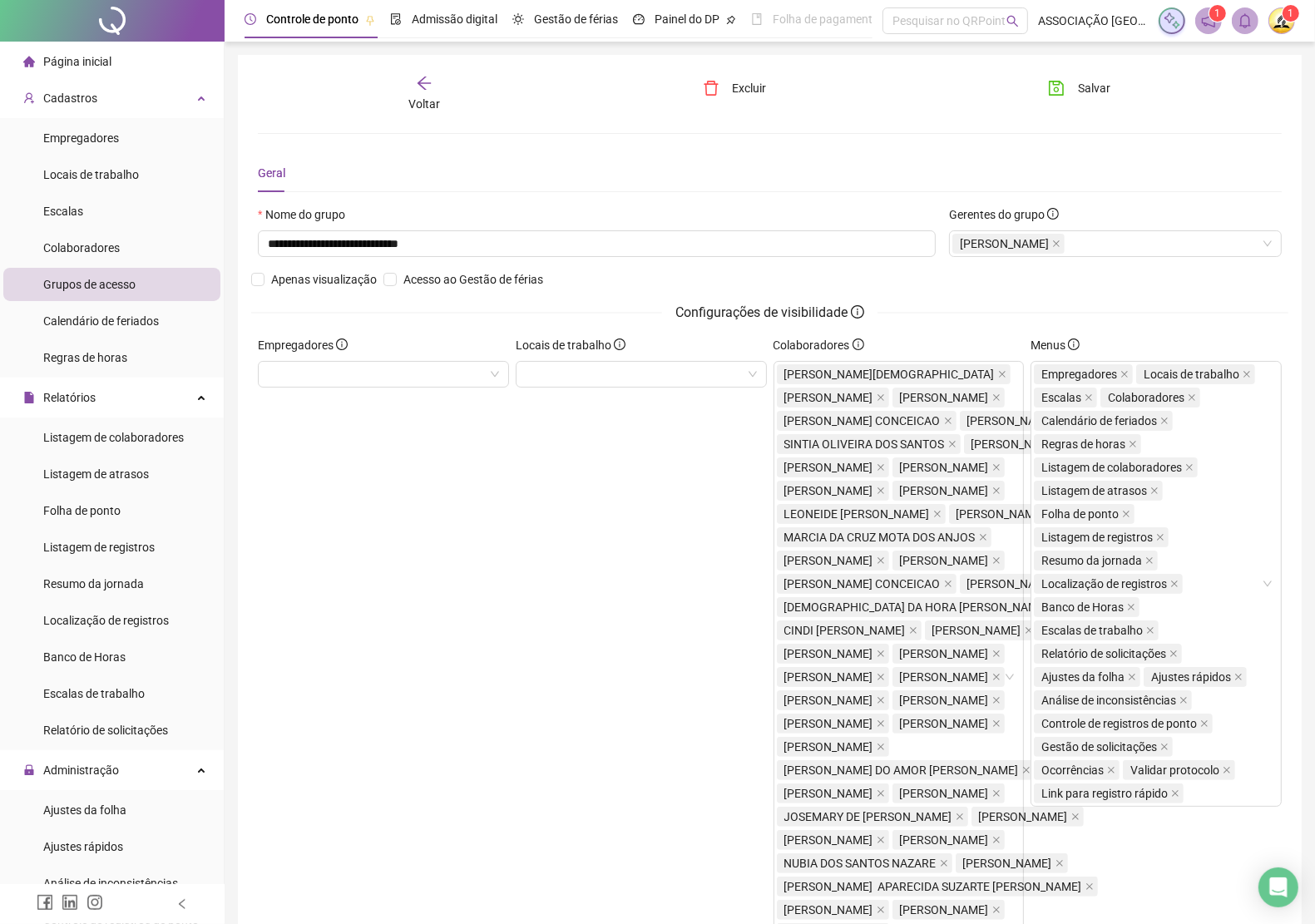
click at [435, 92] on div "Voltar" at bounding box center [424, 93] width 159 height 38
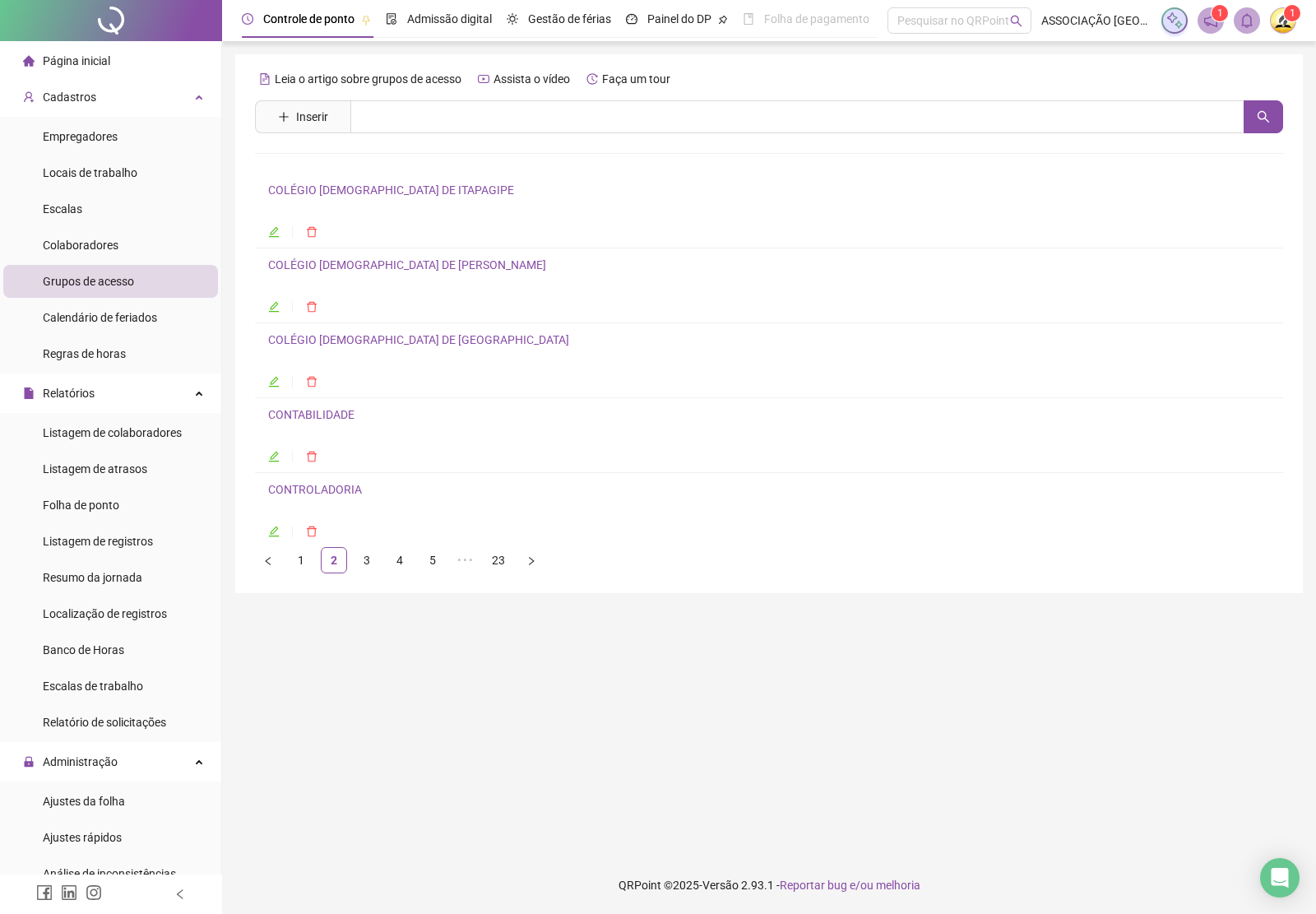
click at [335, 263] on link "COLÉGIO [DEMOGRAPHIC_DATA] DE [PERSON_NAME]" at bounding box center [407, 265] width 278 height 14
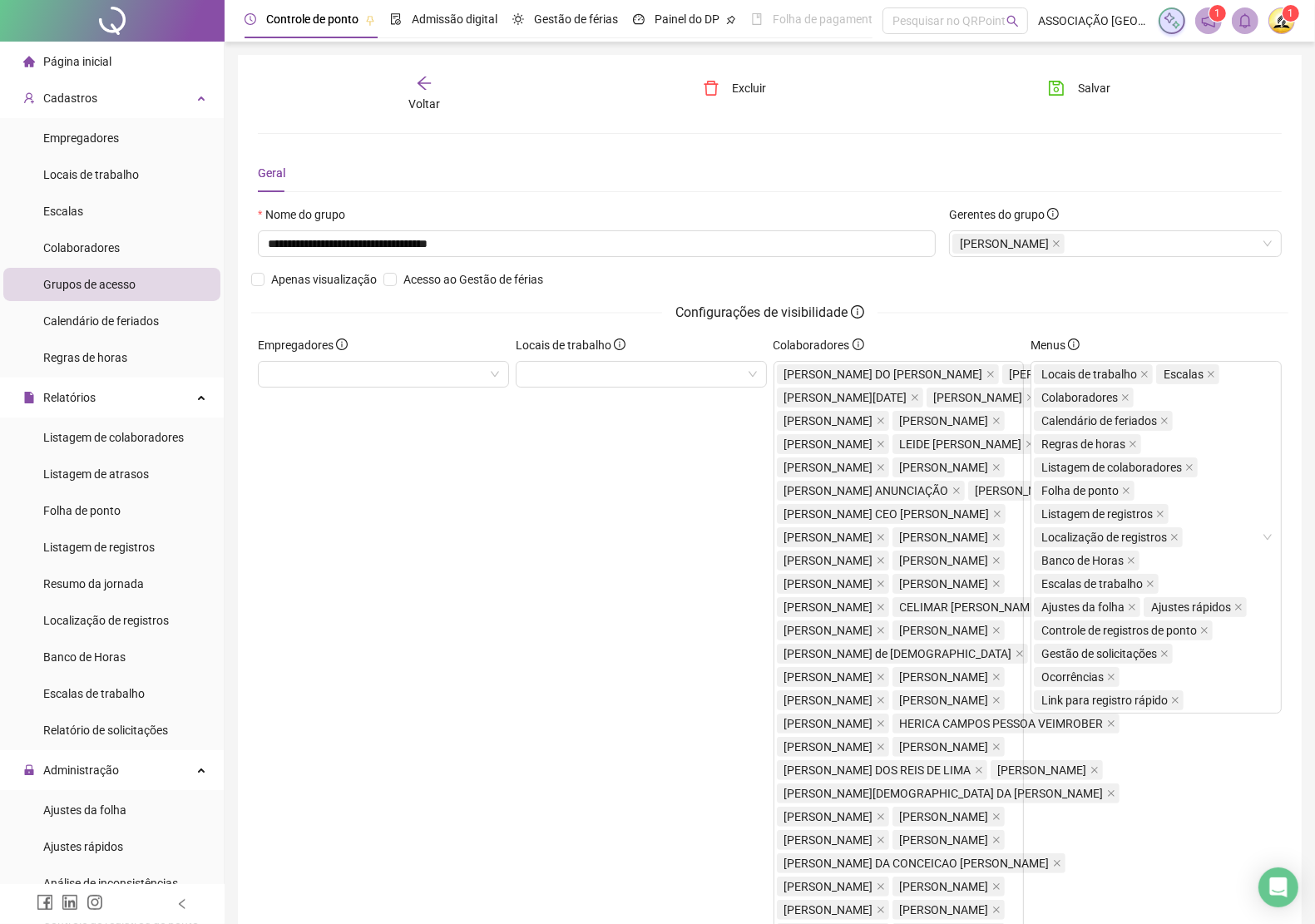
click at [421, 89] on icon "arrow-left" at bounding box center [423, 83] width 17 height 17
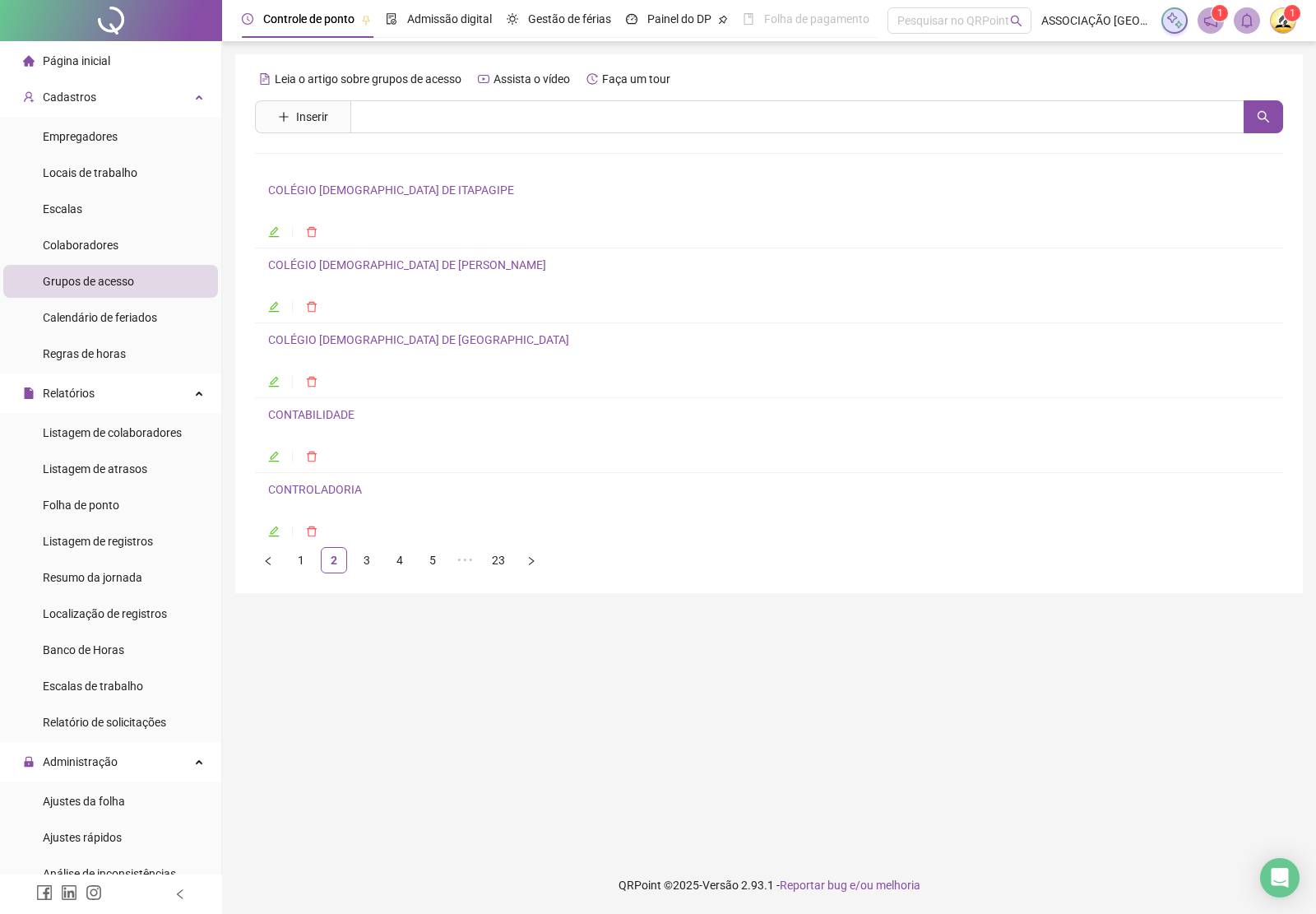
click at [358, 344] on link "COLÉGIO [DEMOGRAPHIC_DATA] DE [GEOGRAPHIC_DATA]" at bounding box center [418, 340] width 301 height 14
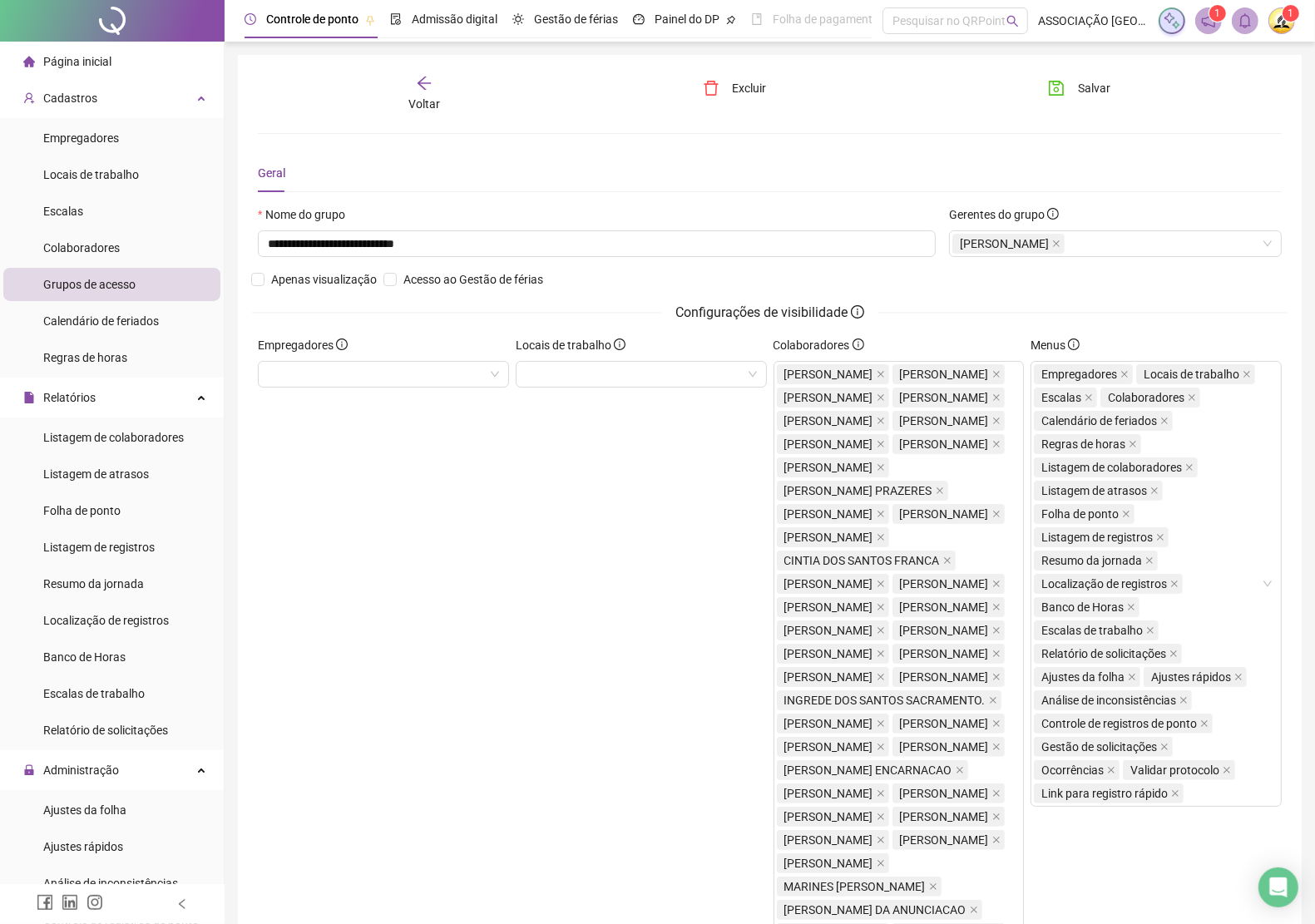
click at [410, 86] on div "Voltar" at bounding box center [424, 93] width 159 height 38
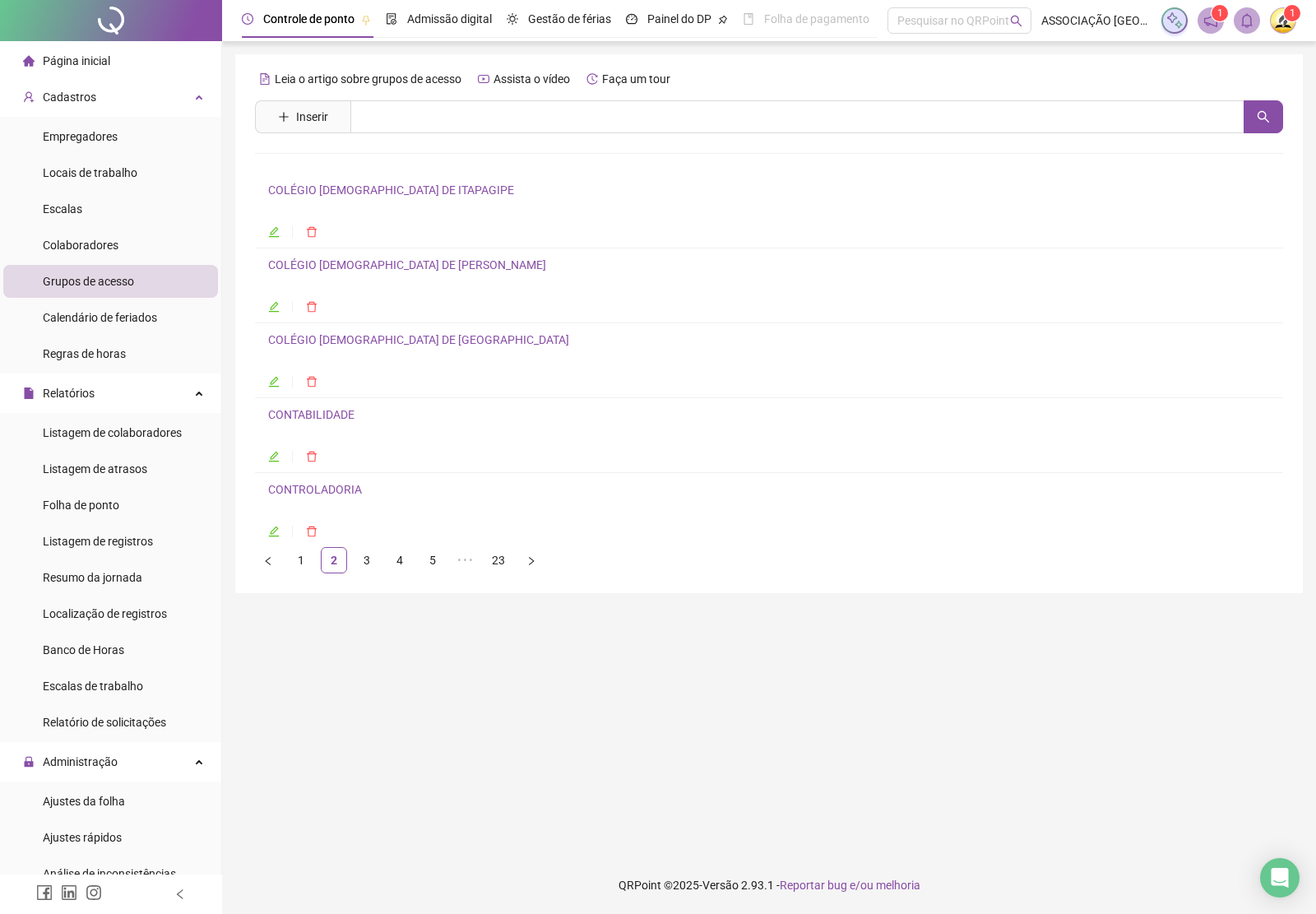
click at [337, 414] on link "CONTABILIDADE" at bounding box center [311, 415] width 87 height 14
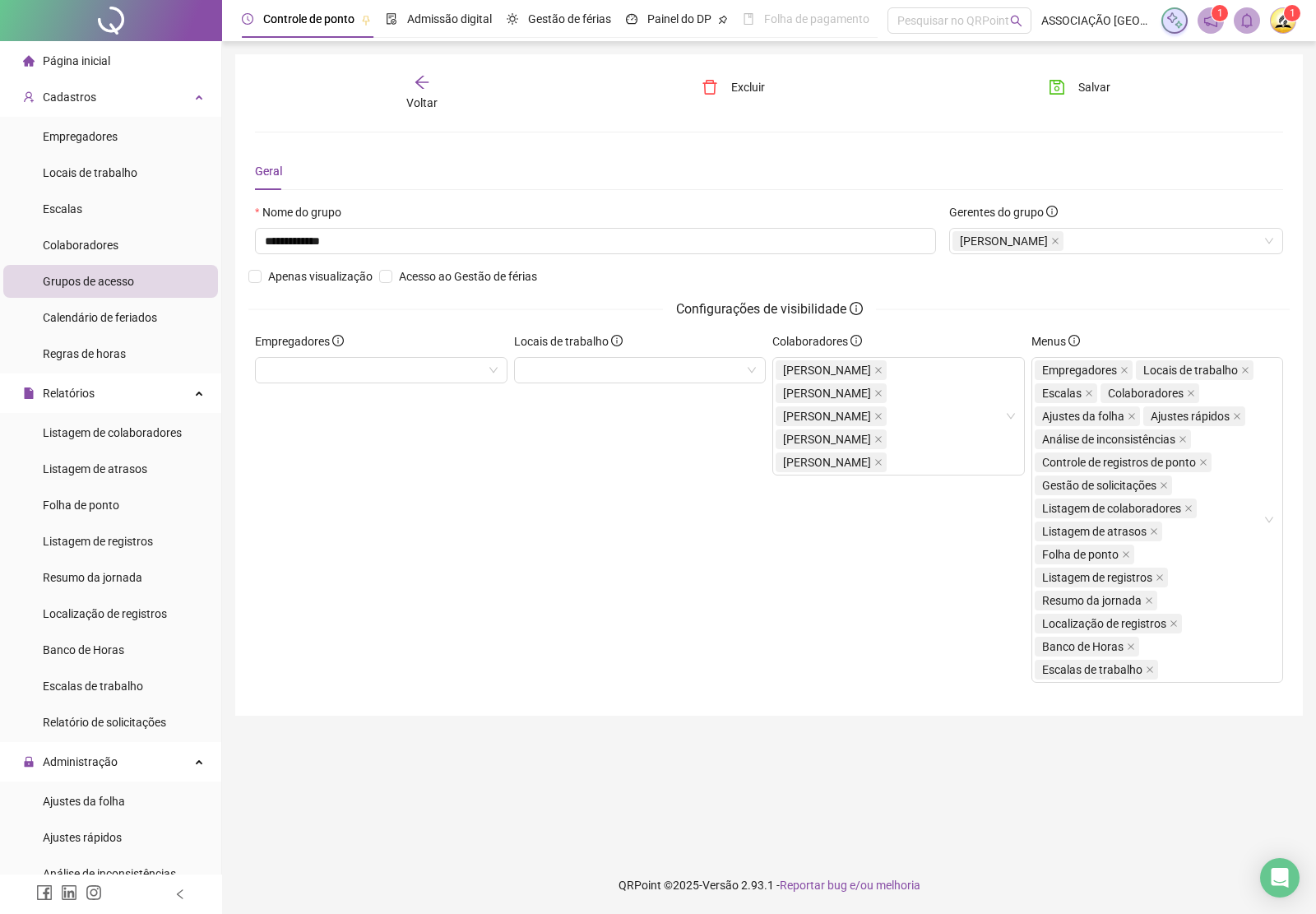
click at [420, 80] on icon "arrow-left" at bounding box center [421, 82] width 17 height 17
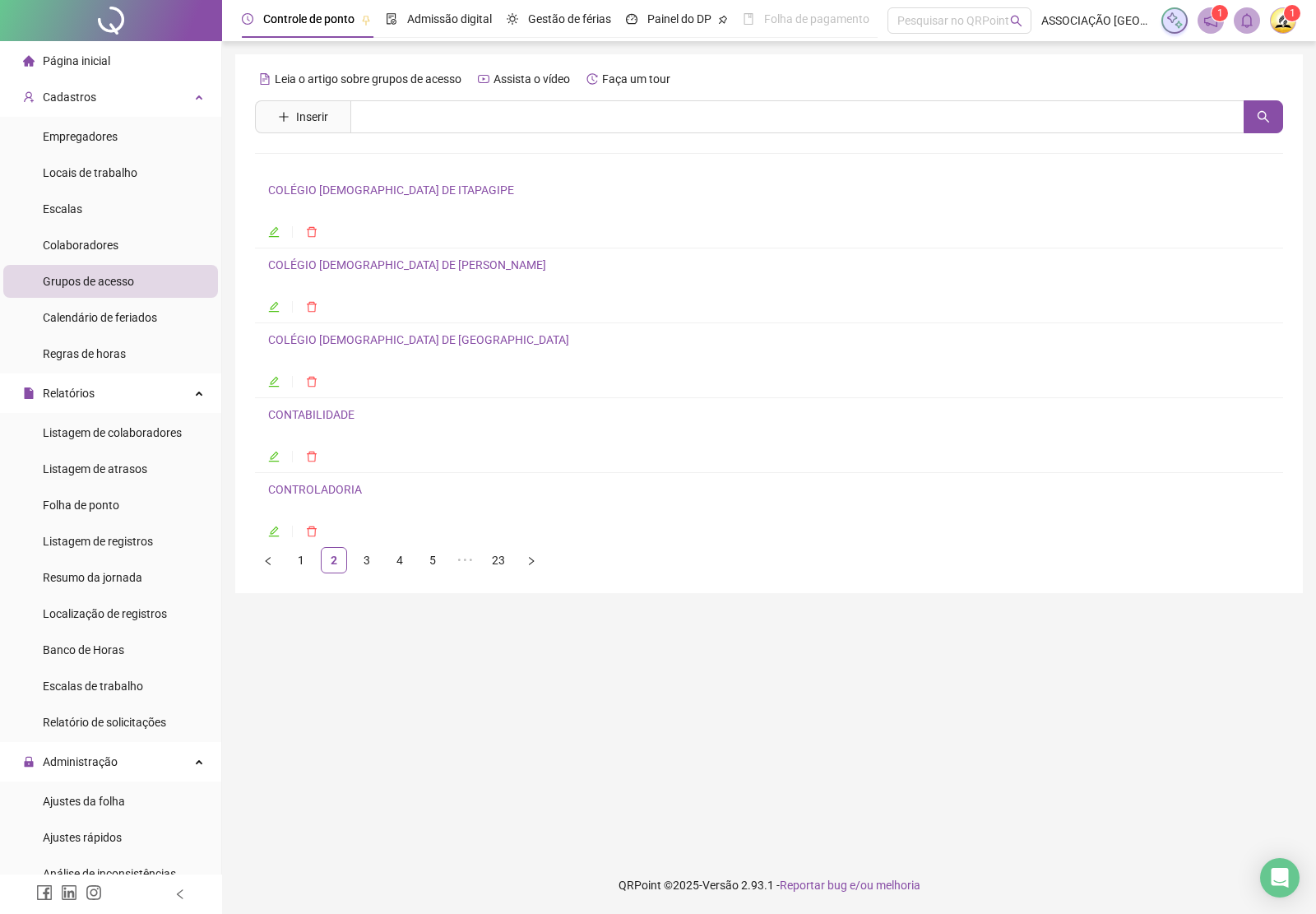
click at [333, 488] on link "CONTROLADORIA" at bounding box center [314, 490] width 93 height 14
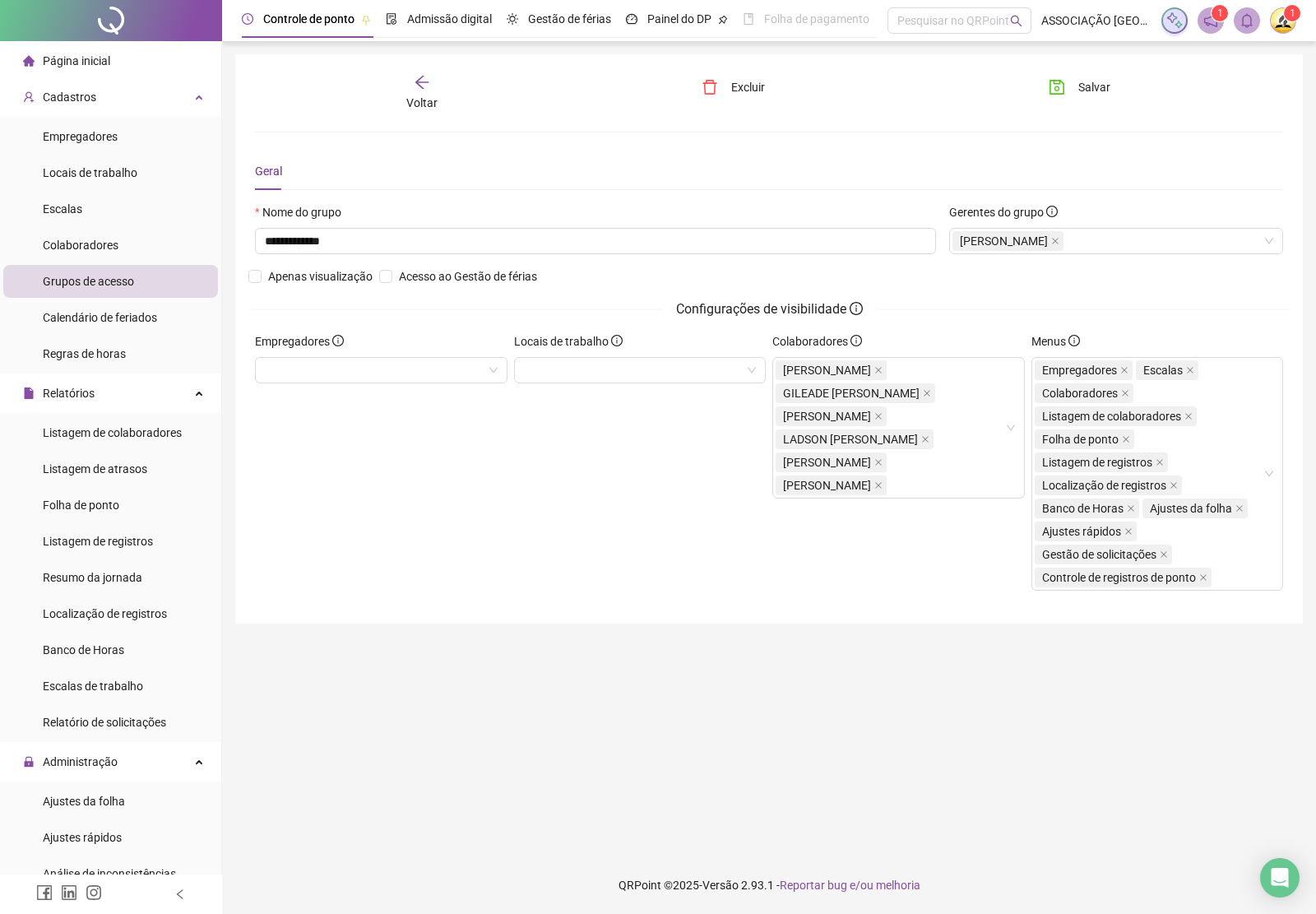
click at [423, 88] on icon "arrow-left" at bounding box center [421, 82] width 17 height 17
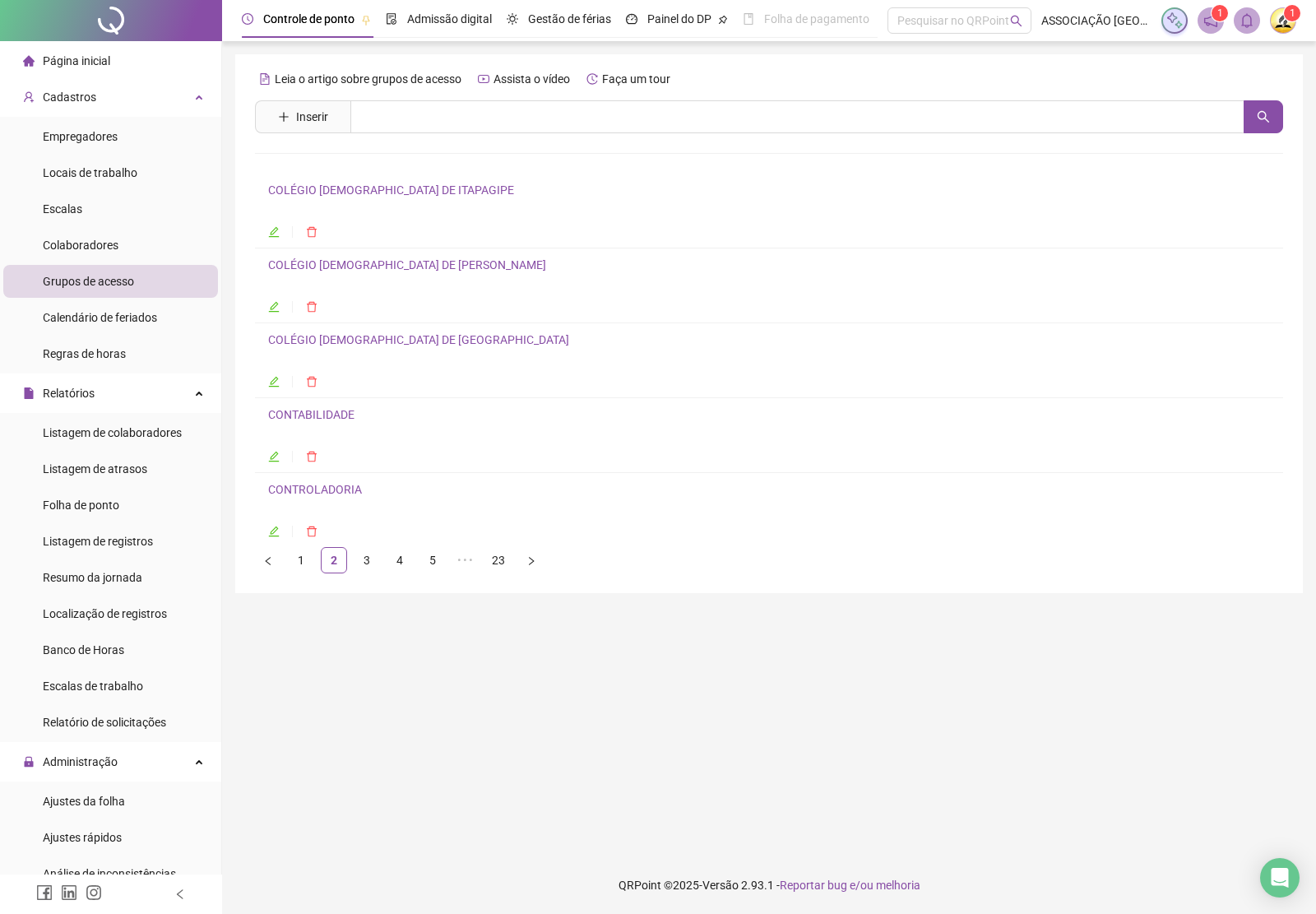
click at [342, 495] on link "CONTROLADORIA" at bounding box center [314, 490] width 93 height 14
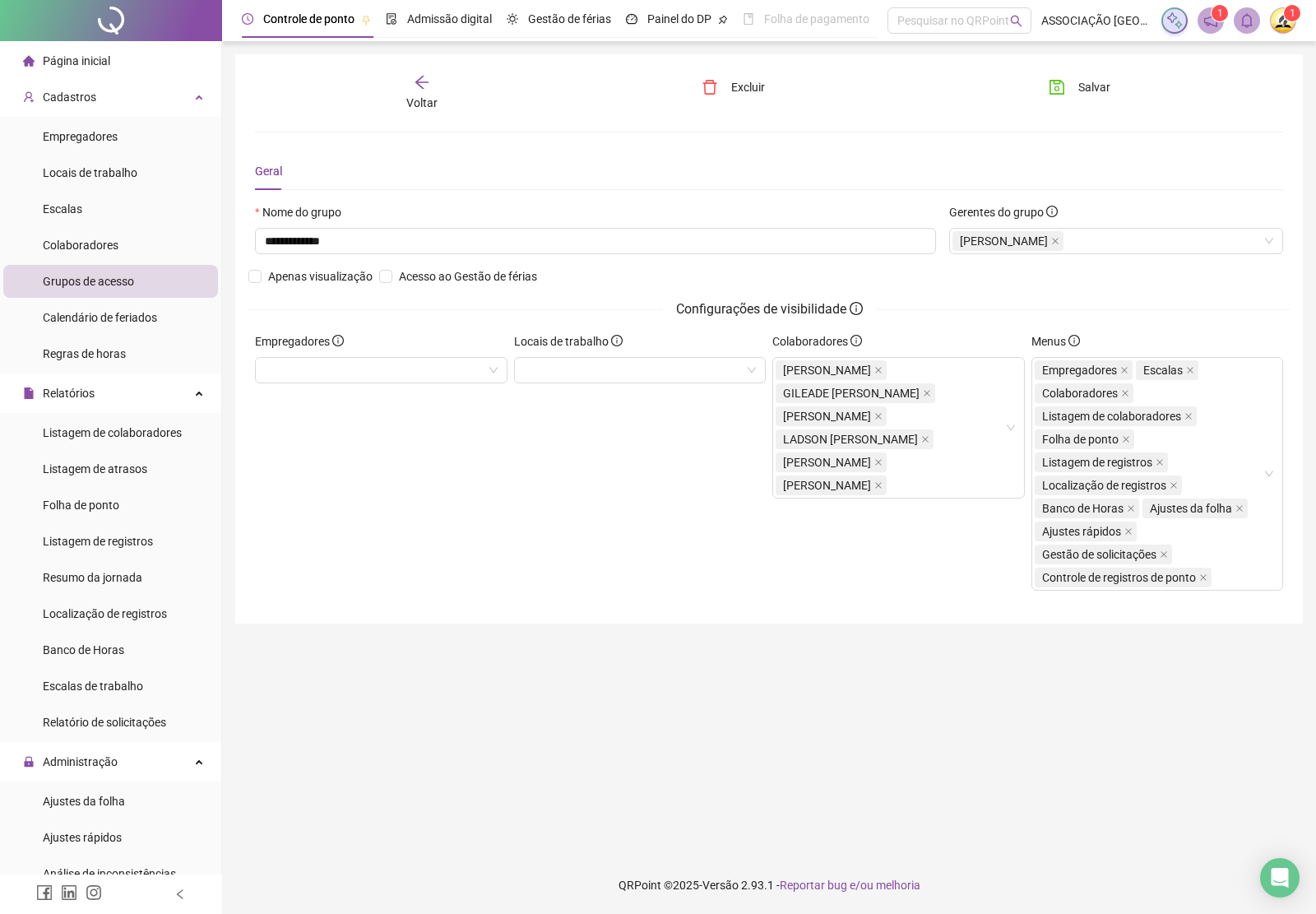
click at [427, 81] on icon "arrow-left" at bounding box center [421, 82] width 17 height 17
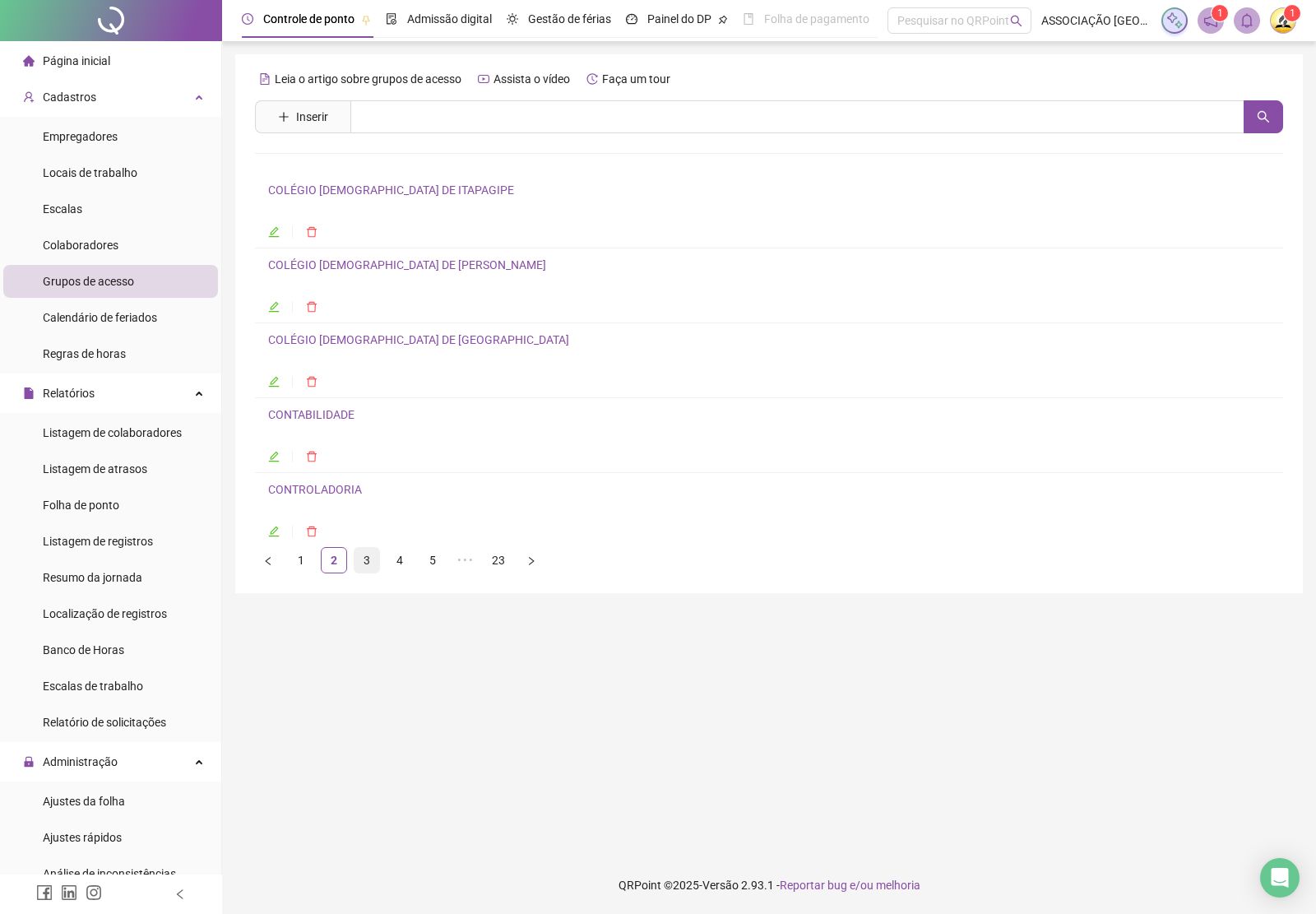
click at [364, 565] on link "3" at bounding box center [366, 560] width 24 height 24
click at [358, 190] on link "EDUCAÇÃO COORDENAÇÃO" at bounding box center [341, 190] width 146 height 14
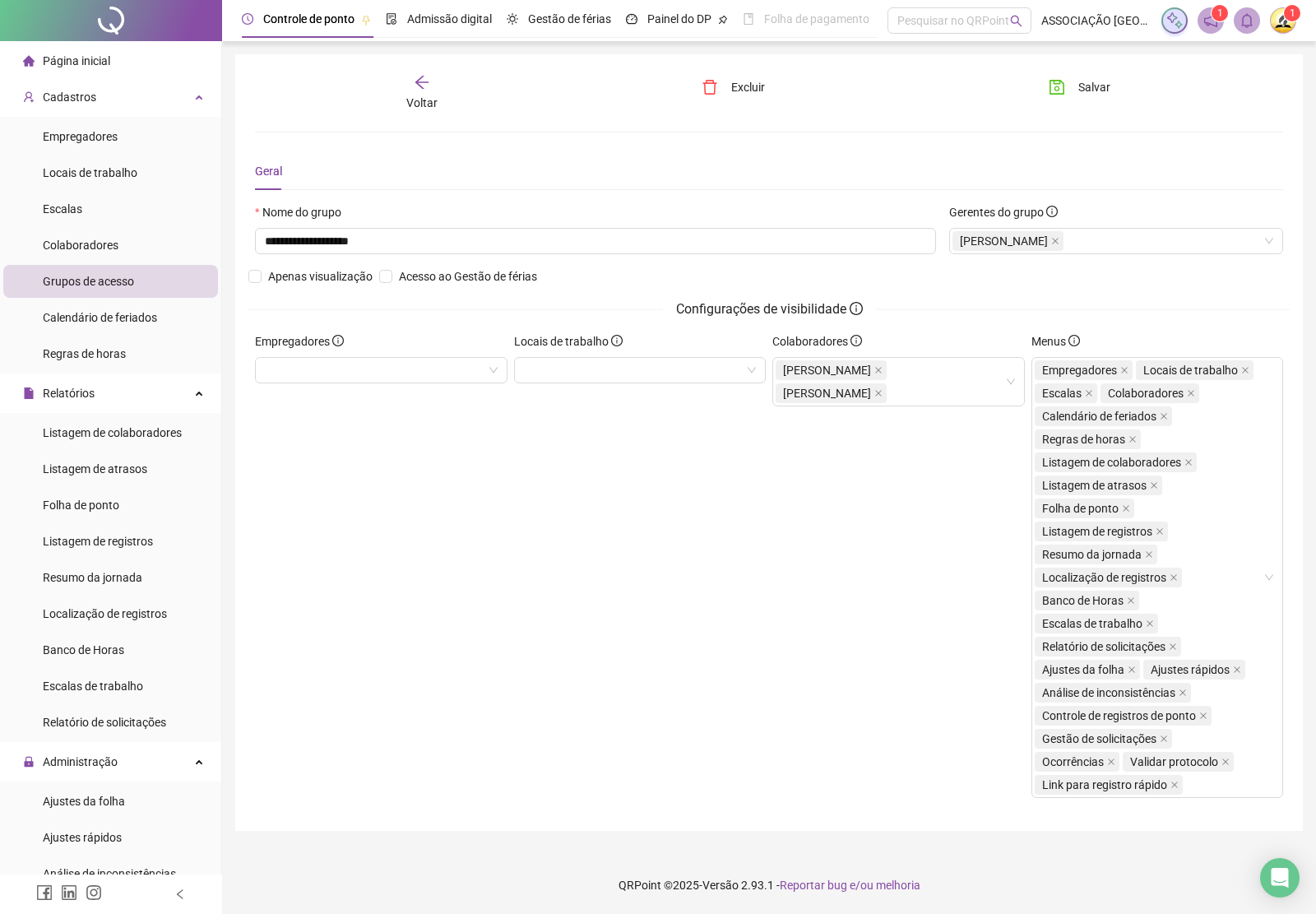
click at [417, 88] on icon "arrow-left" at bounding box center [421, 82] width 17 height 17
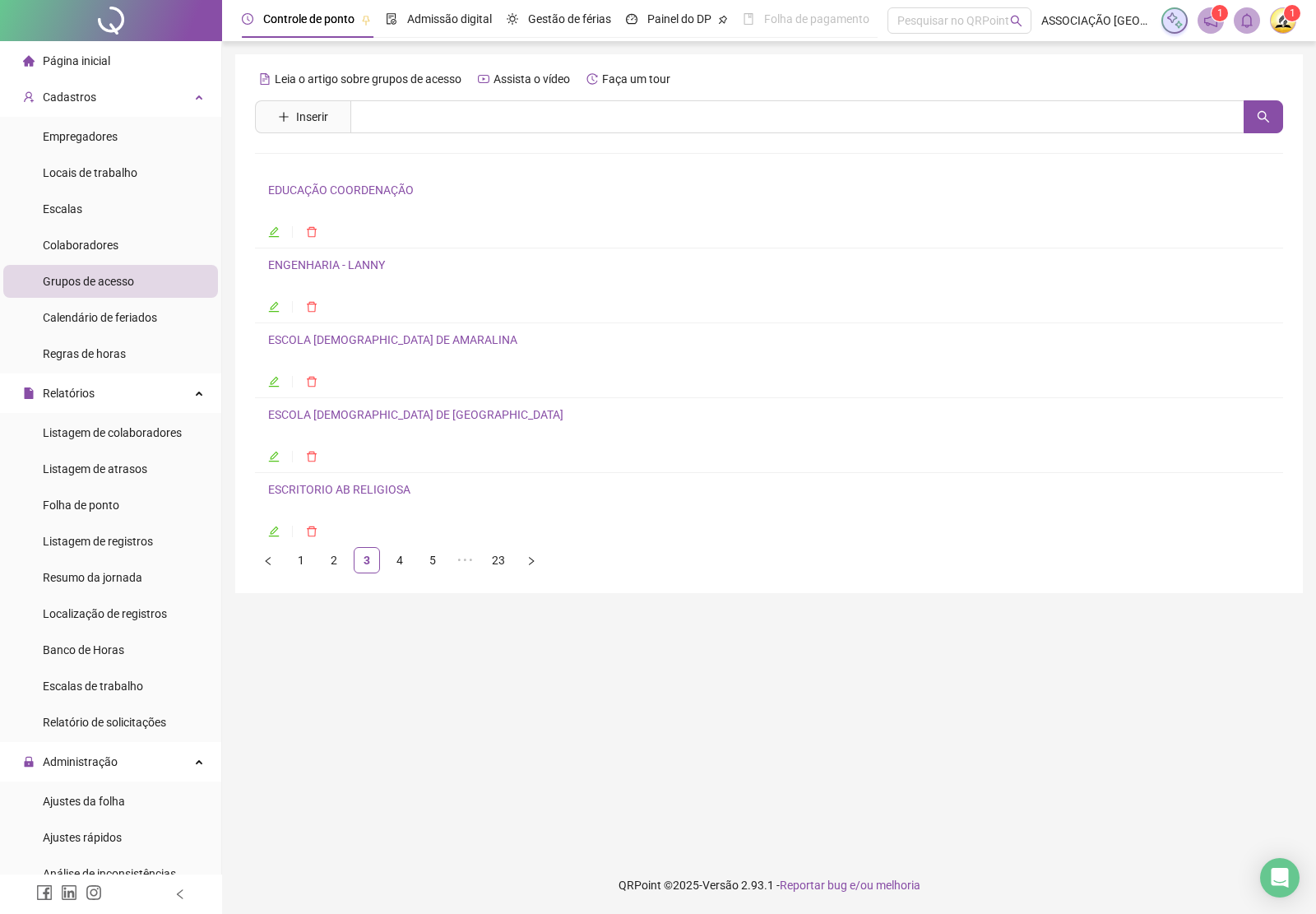
click at [347, 344] on link "ESCOLA [DEMOGRAPHIC_DATA] DE AMARALINA" at bounding box center [392, 340] width 249 height 14
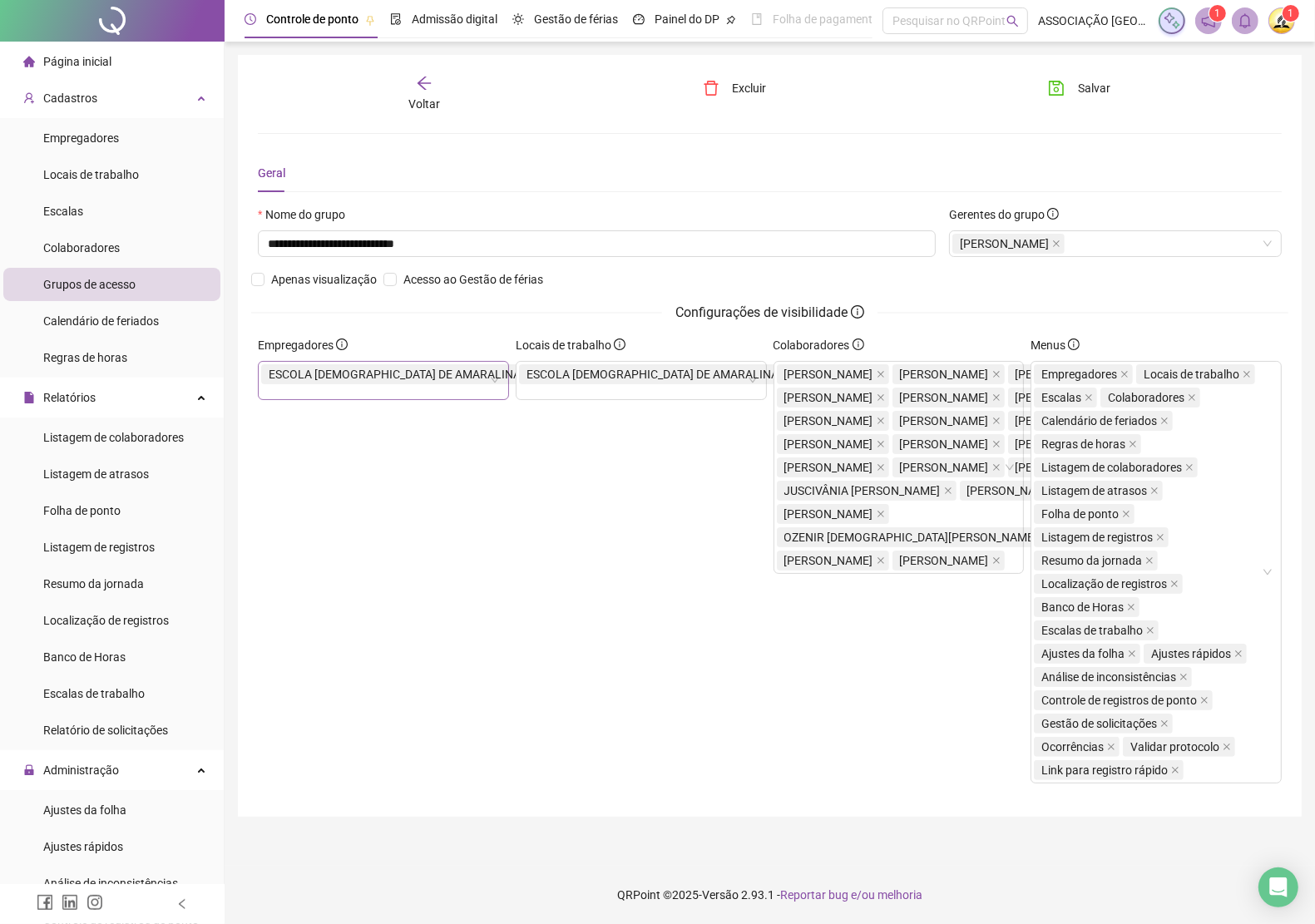
click at [524, 377] on icon "close" at bounding box center [528, 374] width 8 height 8
click at [782, 372] on icon "close" at bounding box center [785, 374] width 8 height 8
click at [1098, 89] on span "Salvar" at bounding box center [1094, 88] width 32 height 19
click at [431, 86] on icon "arrow-left" at bounding box center [423, 83] width 17 height 17
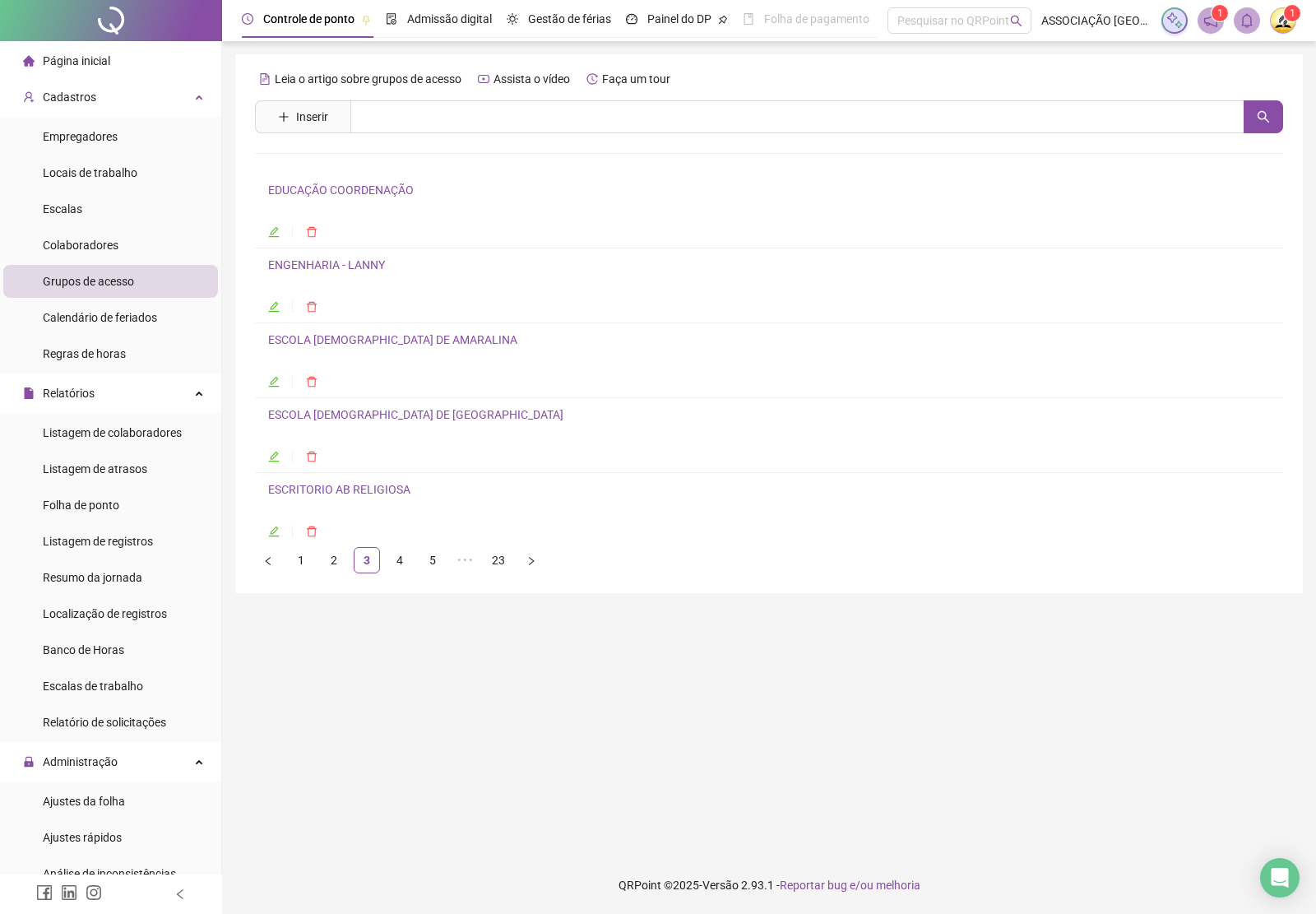
click at [315, 268] on link "ENGENHARIA - LANNY" at bounding box center [326, 265] width 117 height 14
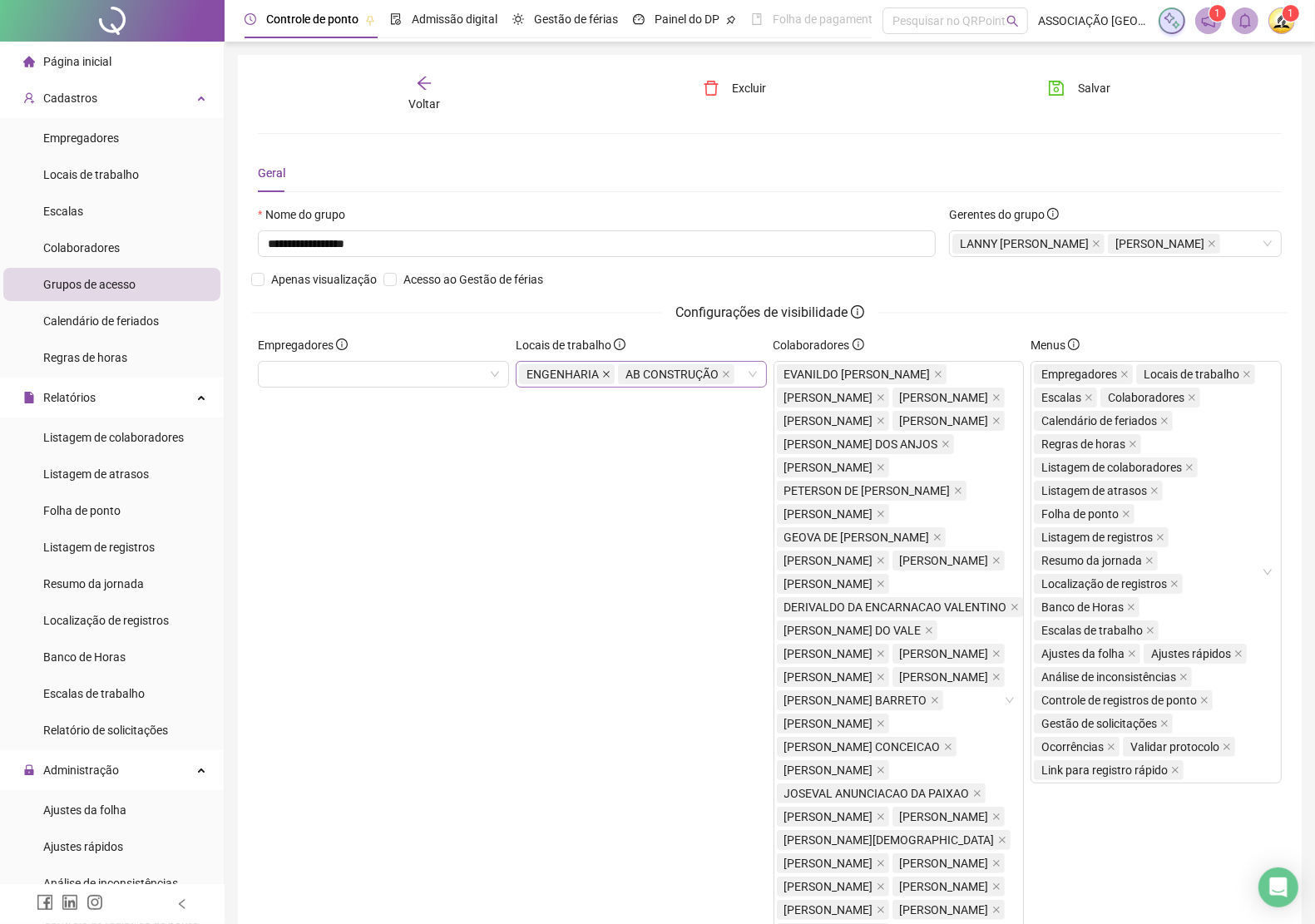
click at [607, 378] on icon "close" at bounding box center [606, 374] width 7 height 7
click at [625, 378] on icon "close" at bounding box center [627, 374] width 7 height 7
click at [1100, 83] on span "Salvar" at bounding box center [1094, 88] width 32 height 19
click at [428, 86] on icon "arrow-left" at bounding box center [423, 83] width 17 height 17
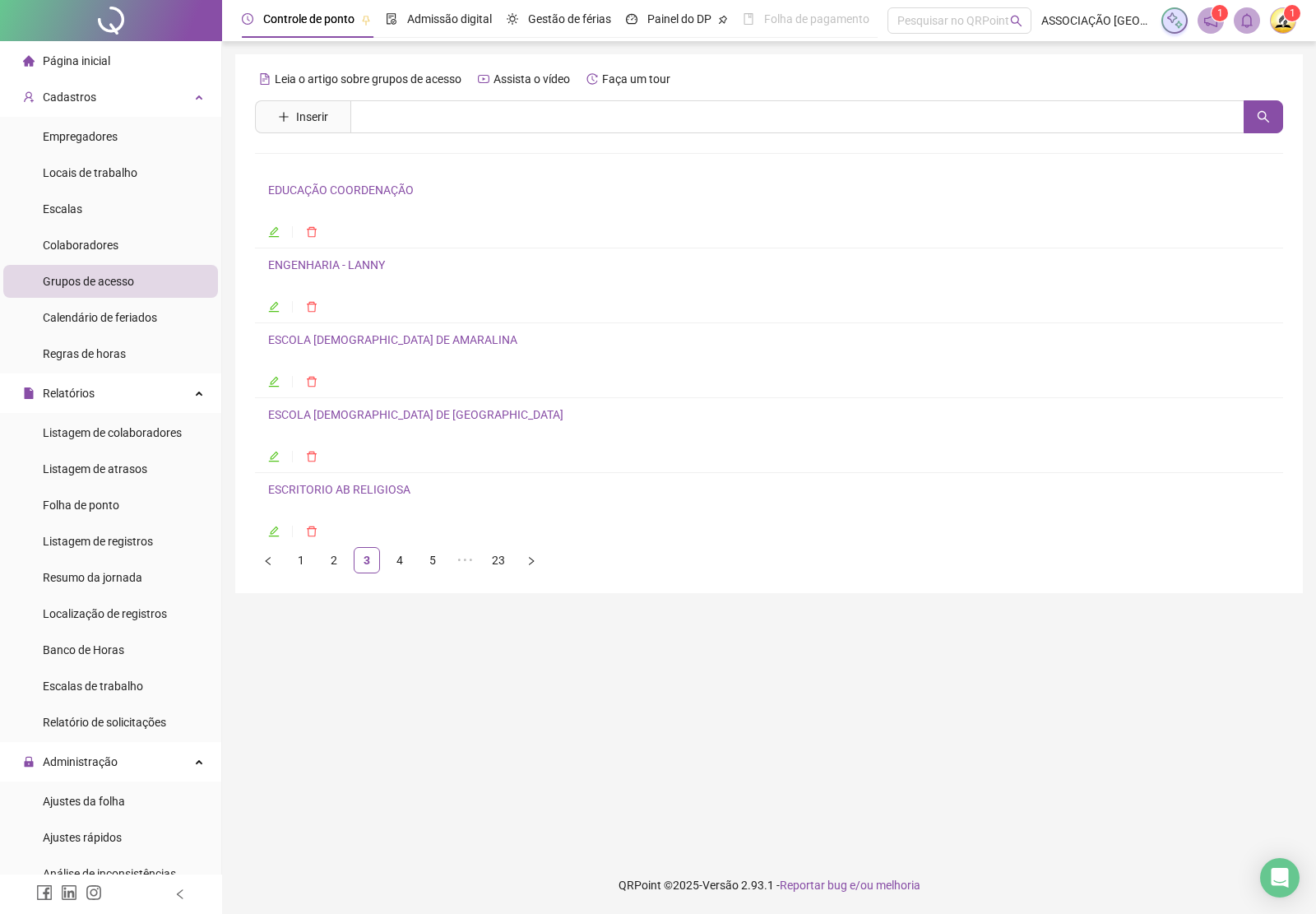
click at [355, 416] on link "ESCOLA [DEMOGRAPHIC_DATA] DE [GEOGRAPHIC_DATA]" at bounding box center [415, 415] width 295 height 14
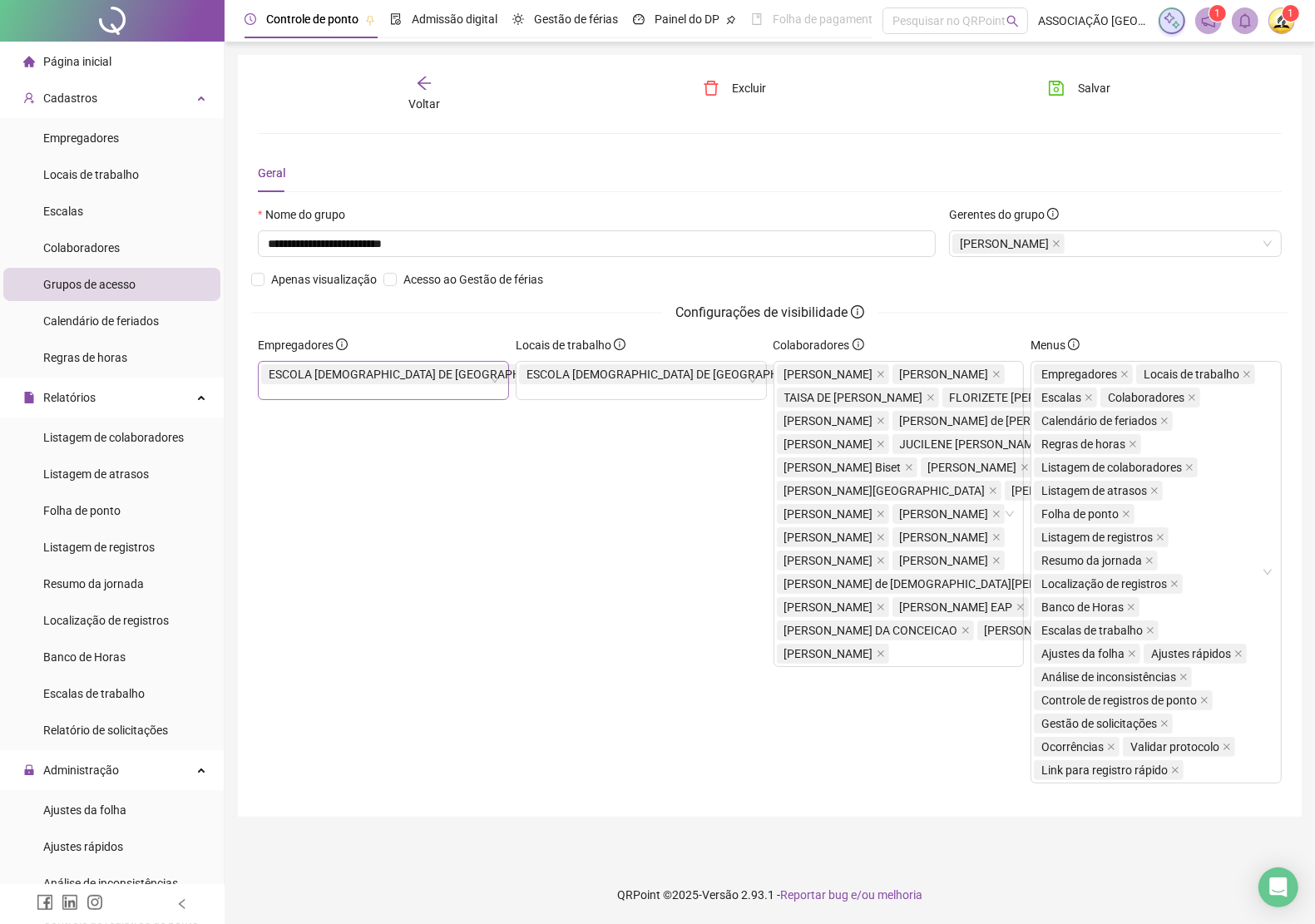
click at [571, 377] on icon "close" at bounding box center [575, 374] width 8 height 8
click at [829, 375] on icon "close" at bounding box center [833, 374] width 8 height 8
click at [1090, 85] on span "Salvar" at bounding box center [1094, 88] width 32 height 19
click at [428, 86] on icon "arrow-left" at bounding box center [423, 83] width 17 height 17
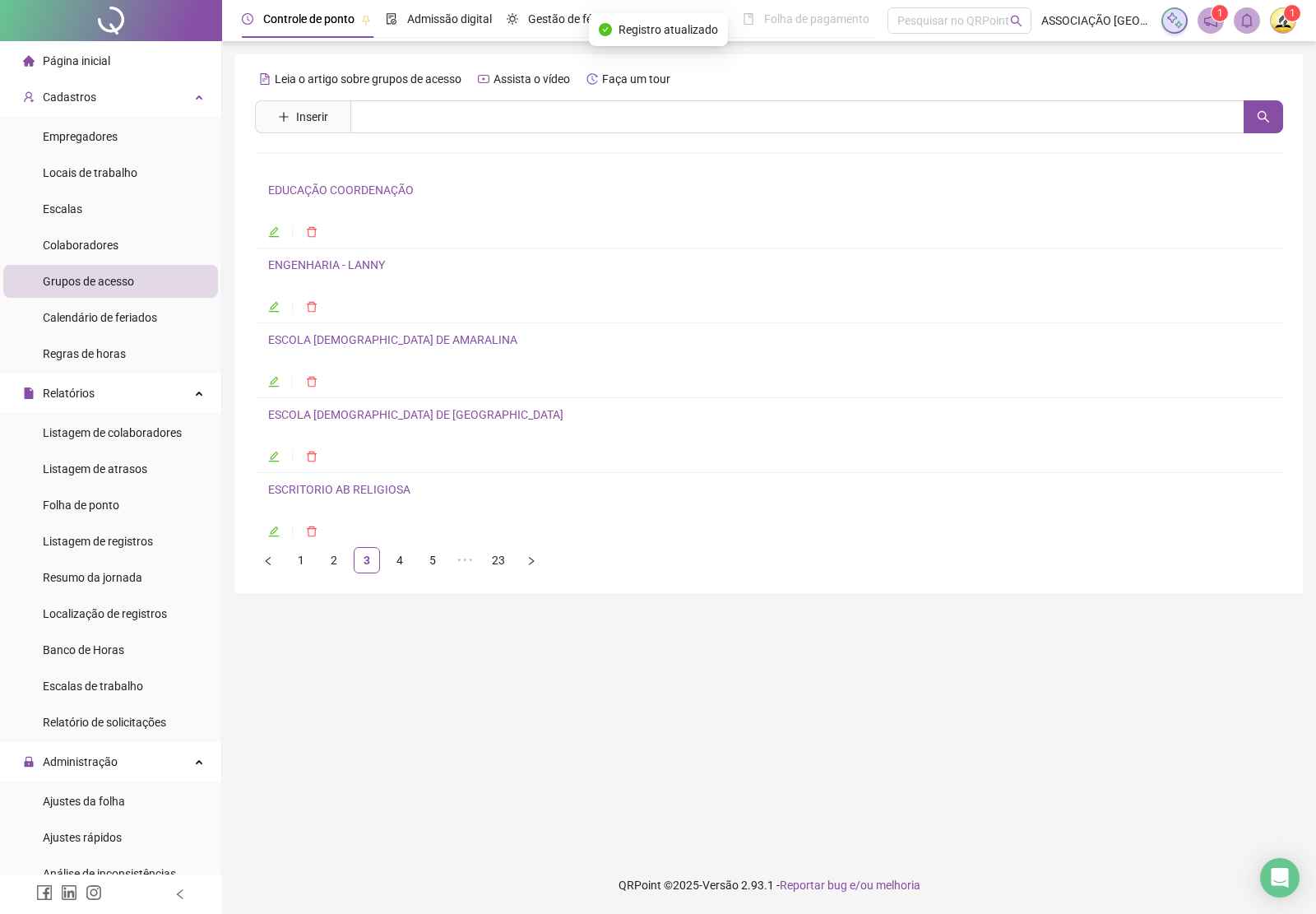
click at [344, 494] on link "ESCRITORIO AB RELIGIOSA" at bounding box center [339, 490] width 142 height 14
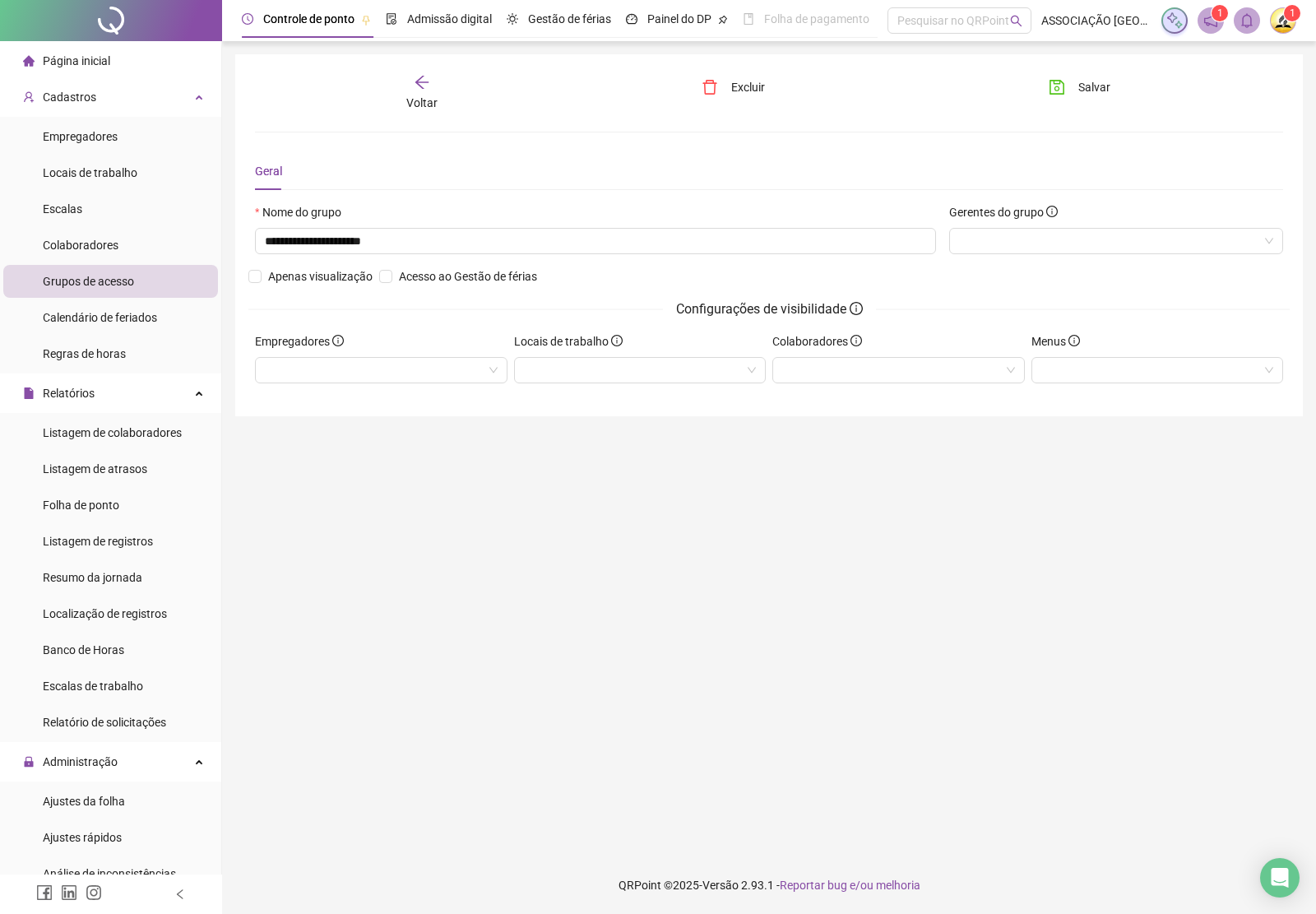
click at [410, 91] on div "Voltar" at bounding box center [421, 92] width 161 height 38
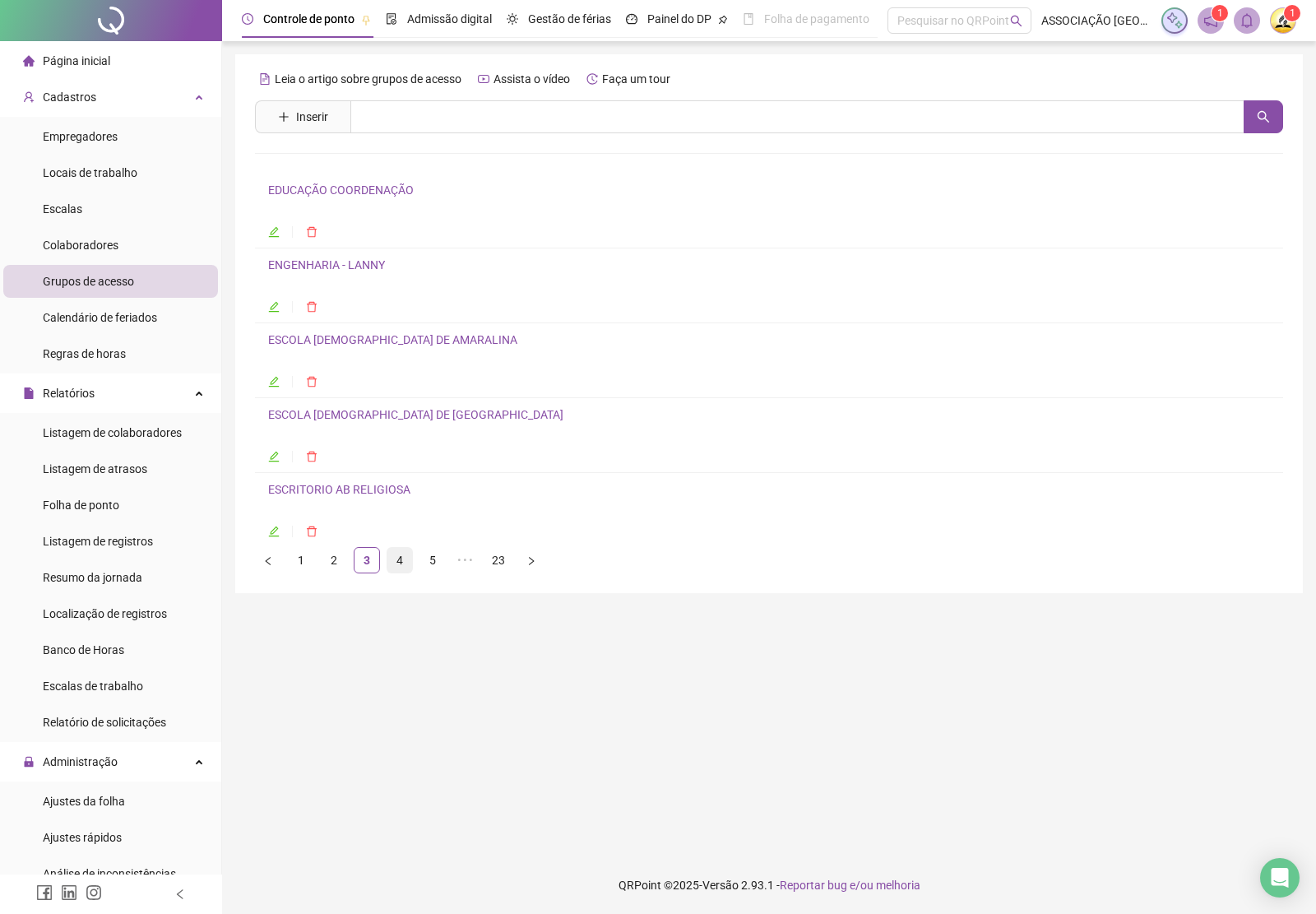
click at [399, 556] on link "4" at bounding box center [399, 560] width 24 height 24
click at [312, 189] on link "ESPAÇO CAS" at bounding box center [301, 190] width 66 height 14
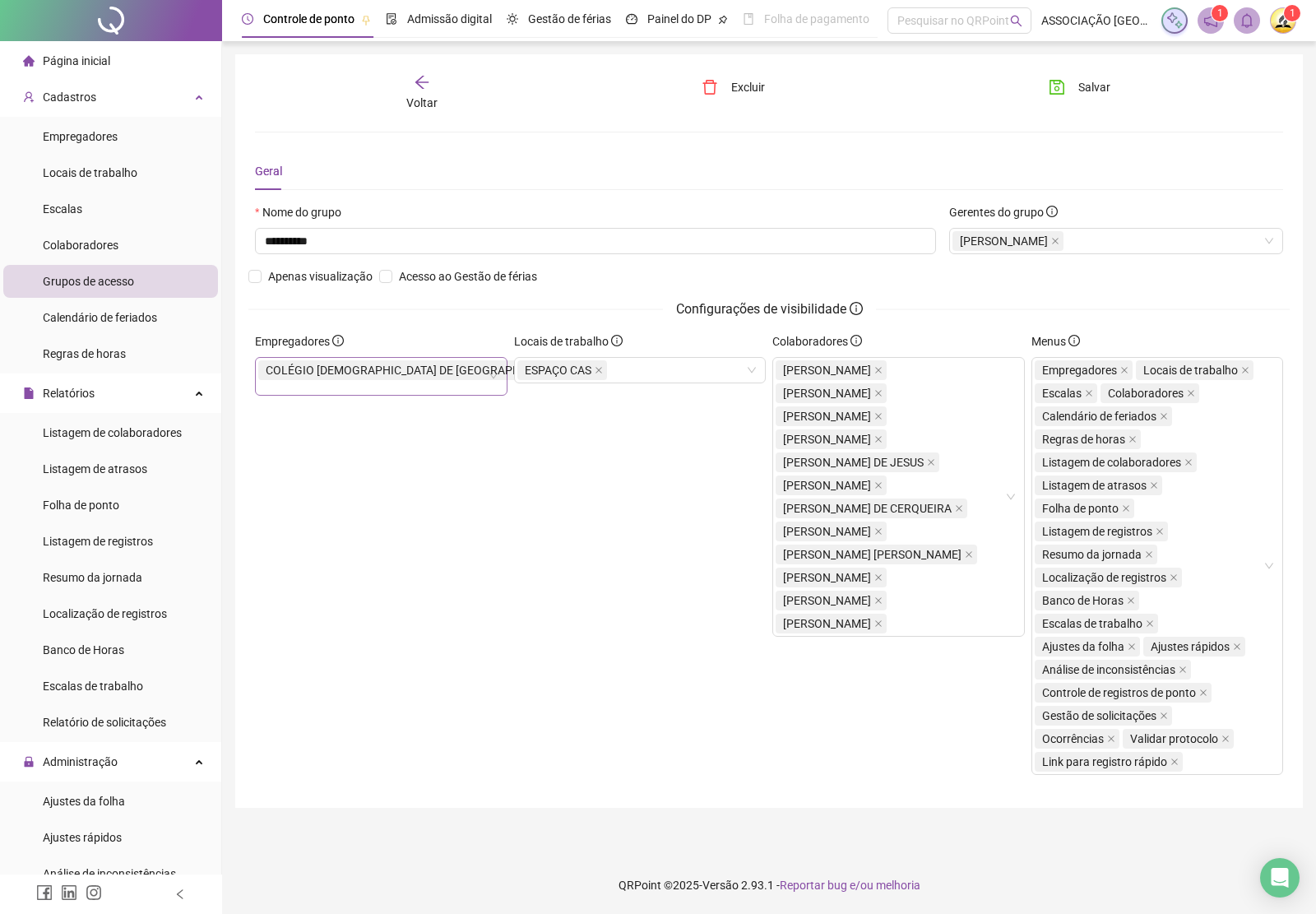
click at [570, 368] on icon "close" at bounding box center [574, 370] width 8 height 8
click at [597, 371] on icon "close" at bounding box center [599, 370] width 7 height 7
click at [1096, 85] on span "Salvar" at bounding box center [1094, 87] width 32 height 18
click at [416, 84] on icon "arrow-left" at bounding box center [421, 82] width 17 height 17
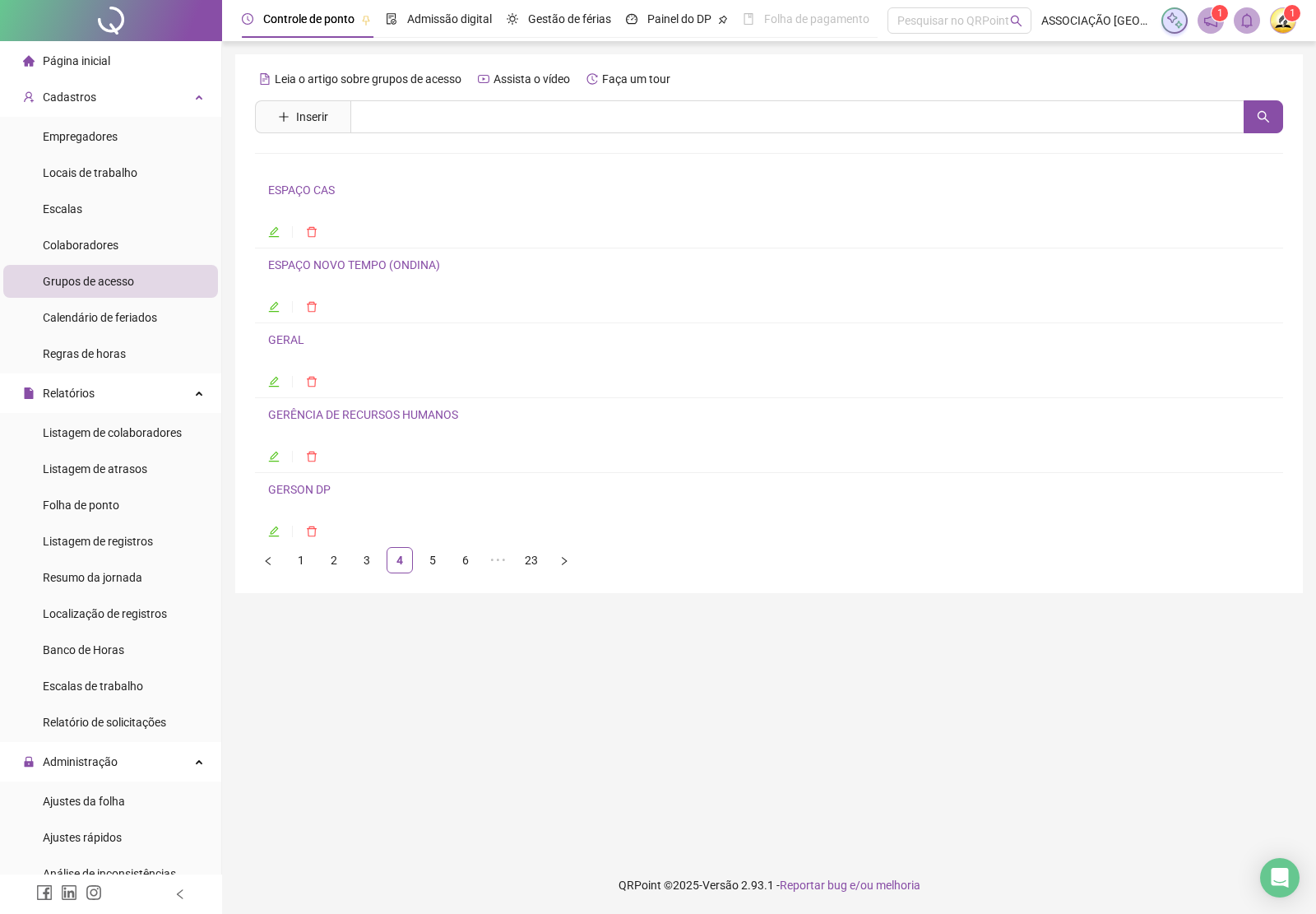
click at [301, 268] on link "ESPAÇO NOVO TEMPO (ONDINA)" at bounding box center [353, 265] width 172 height 14
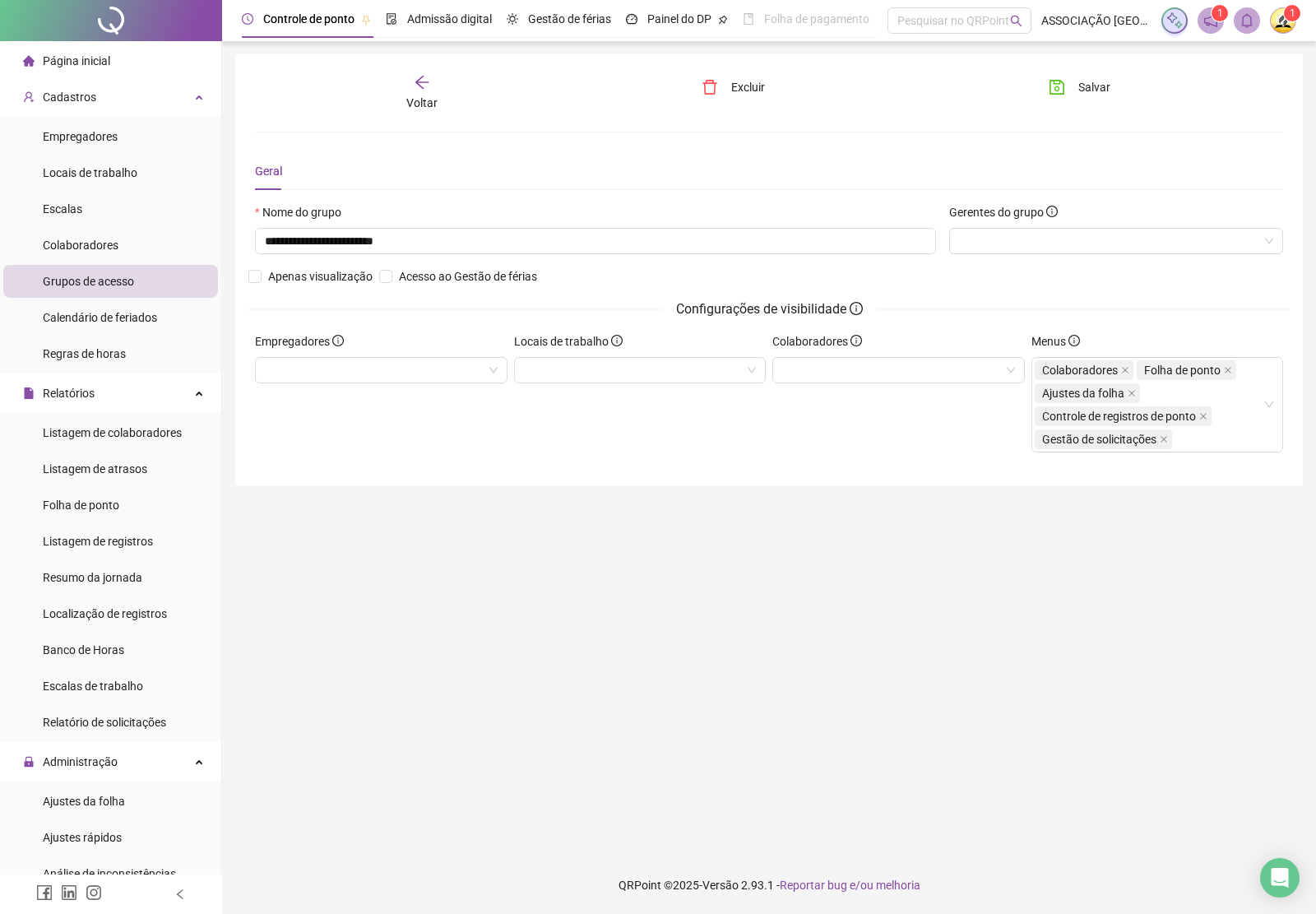
click at [425, 88] on icon "arrow-left" at bounding box center [421, 82] width 17 height 17
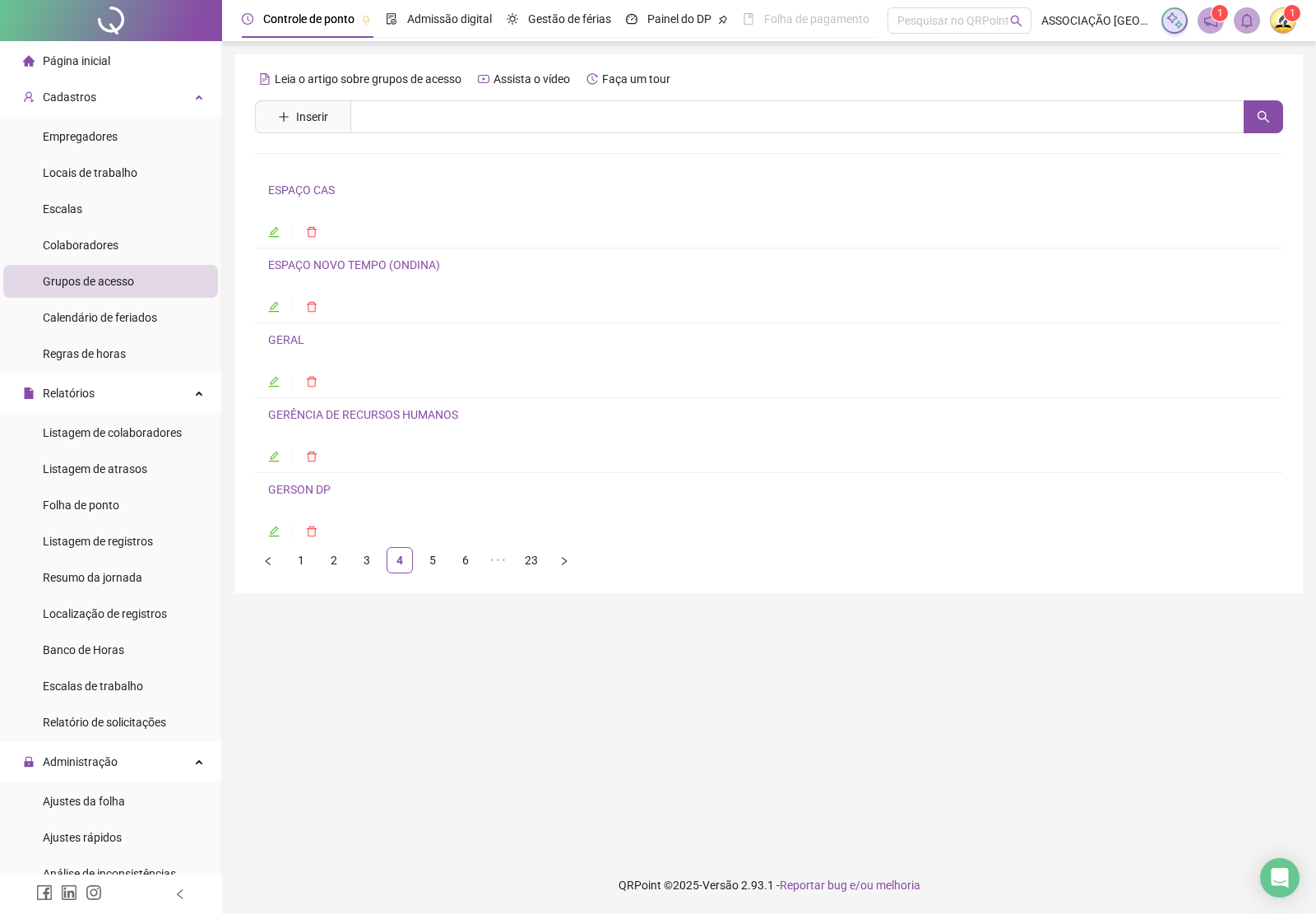
click at [281, 329] on li "GERAL" at bounding box center [769, 360] width 1028 height 75
click at [292, 339] on link "GERAL" at bounding box center [285, 340] width 36 height 14
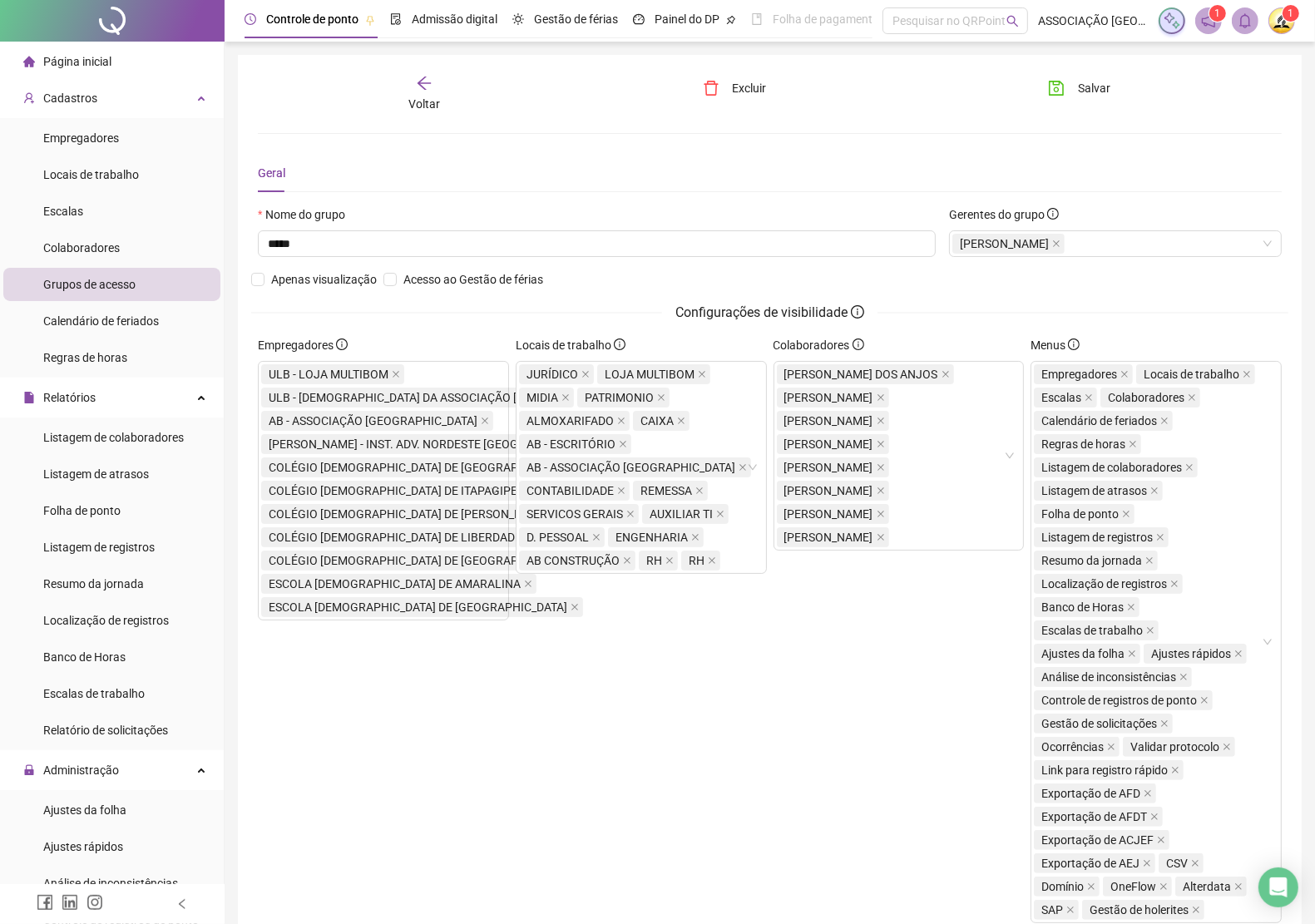
click at [421, 89] on icon "arrow-left" at bounding box center [423, 83] width 17 height 17
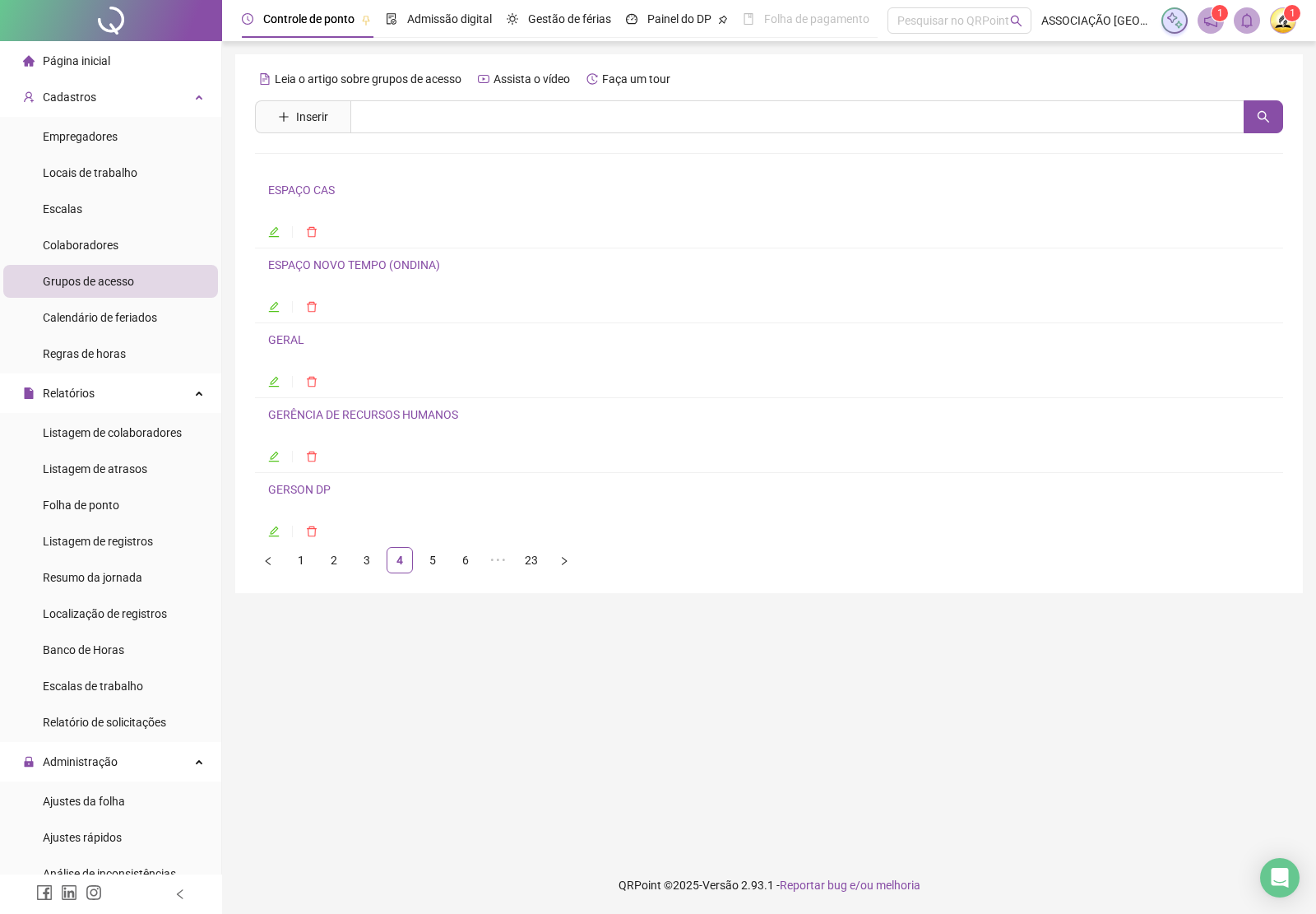
click at [321, 492] on link "GERSON DP" at bounding box center [299, 490] width 62 height 14
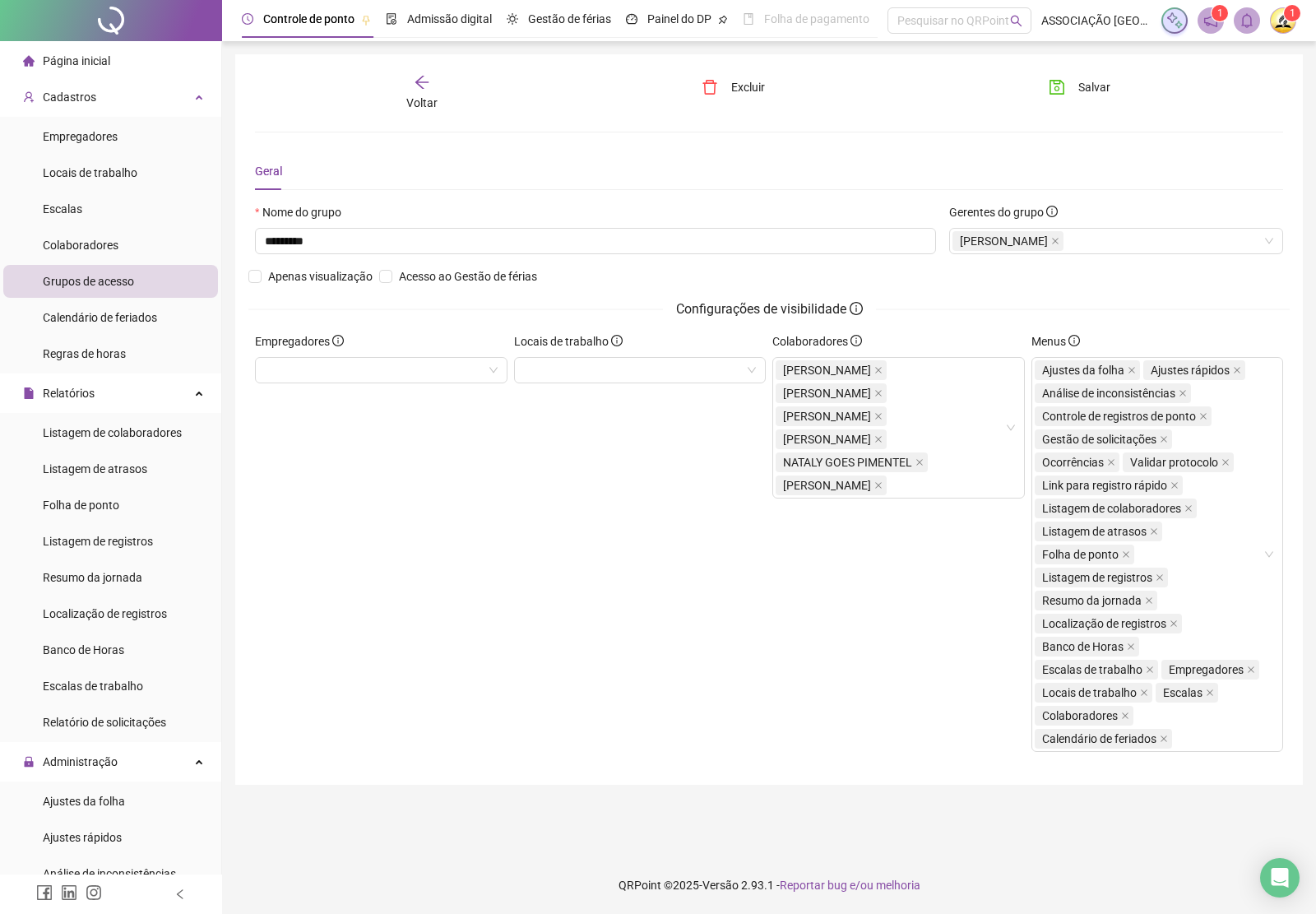
click at [421, 85] on icon "arrow-left" at bounding box center [421, 82] width 17 height 17
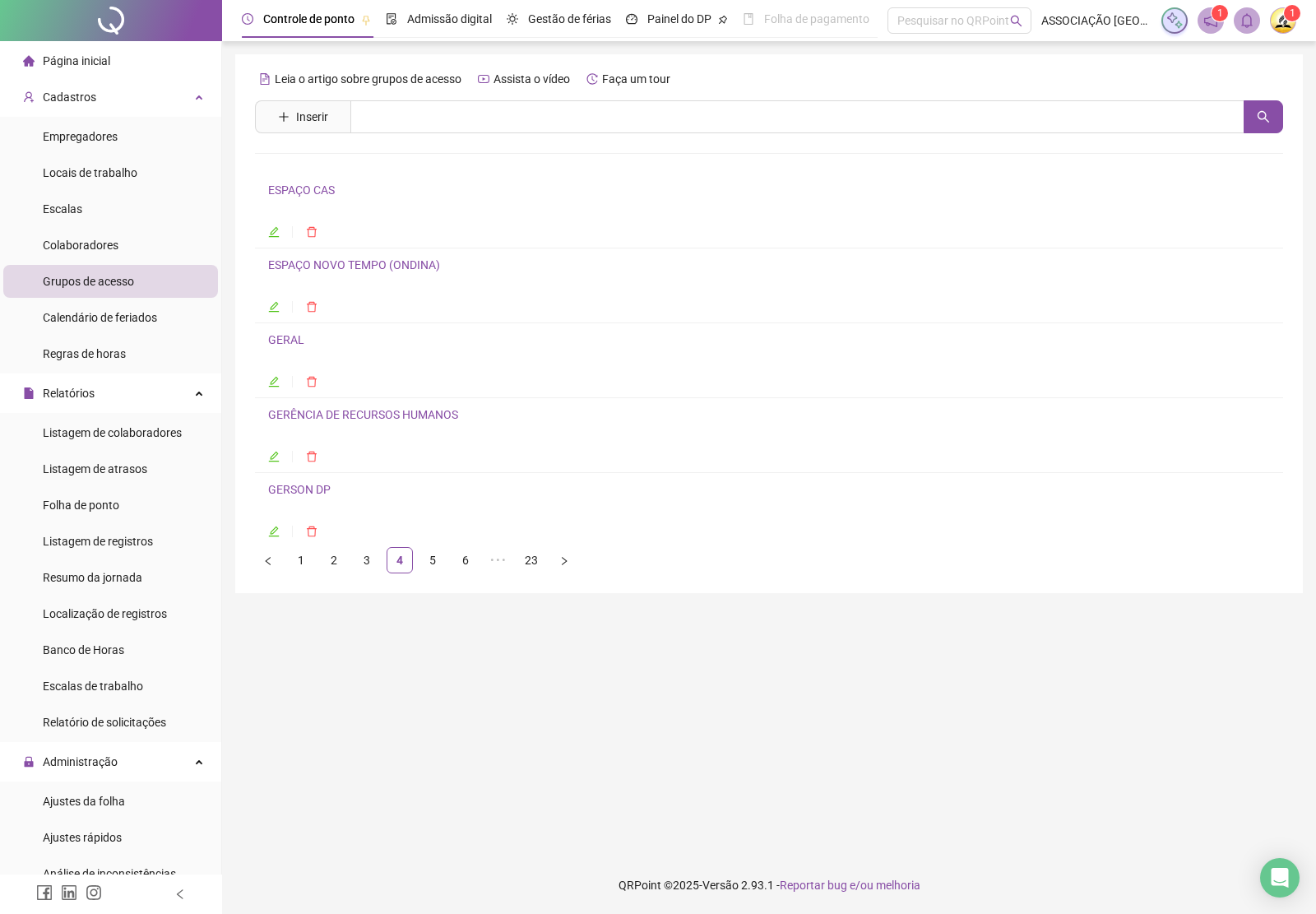
click at [356, 418] on link "GERÊNCIA DE RECURSOS HUMANOS" at bounding box center [362, 415] width 190 height 14
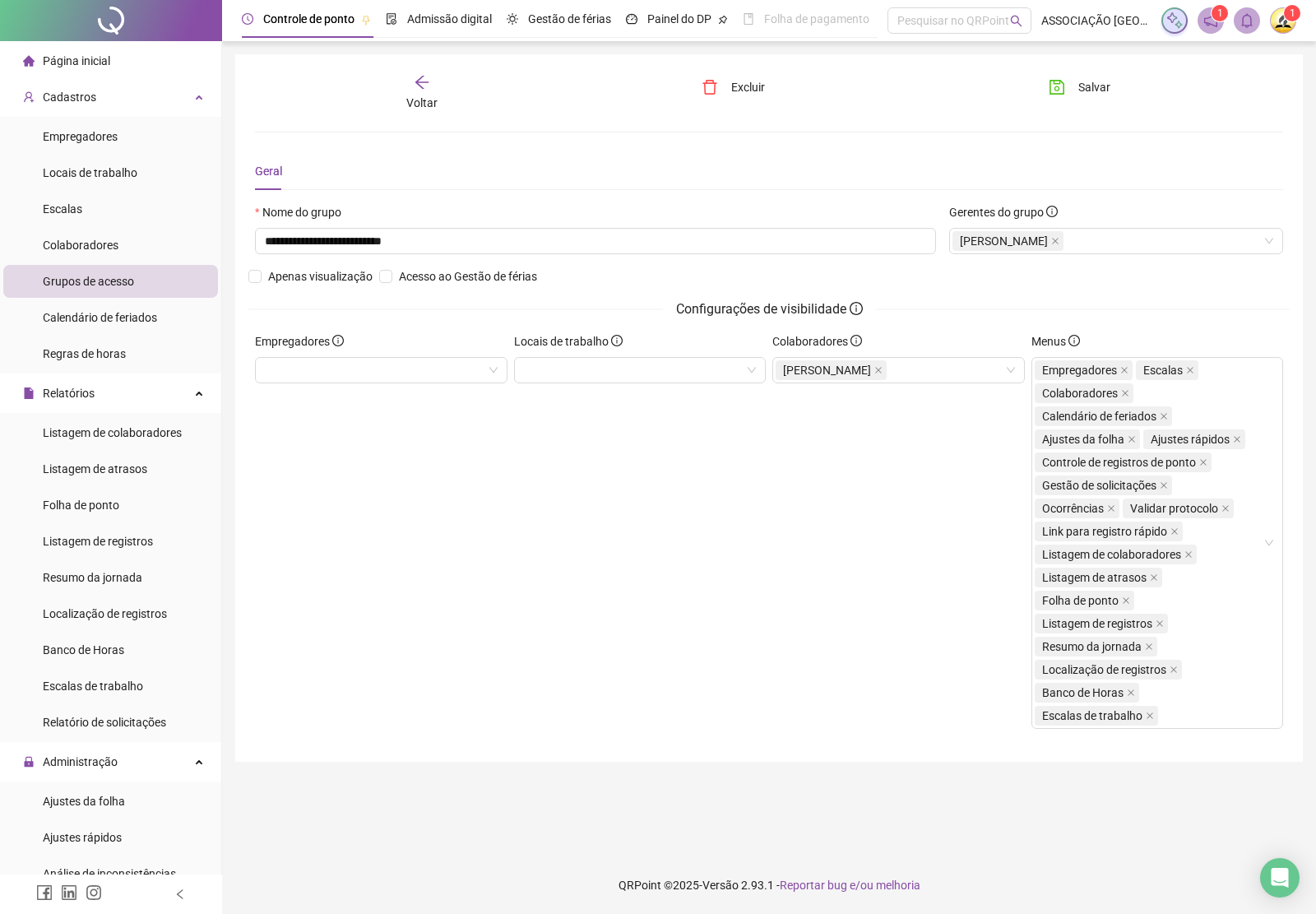
click at [420, 85] on icon "arrow-left" at bounding box center [421, 82] width 17 height 17
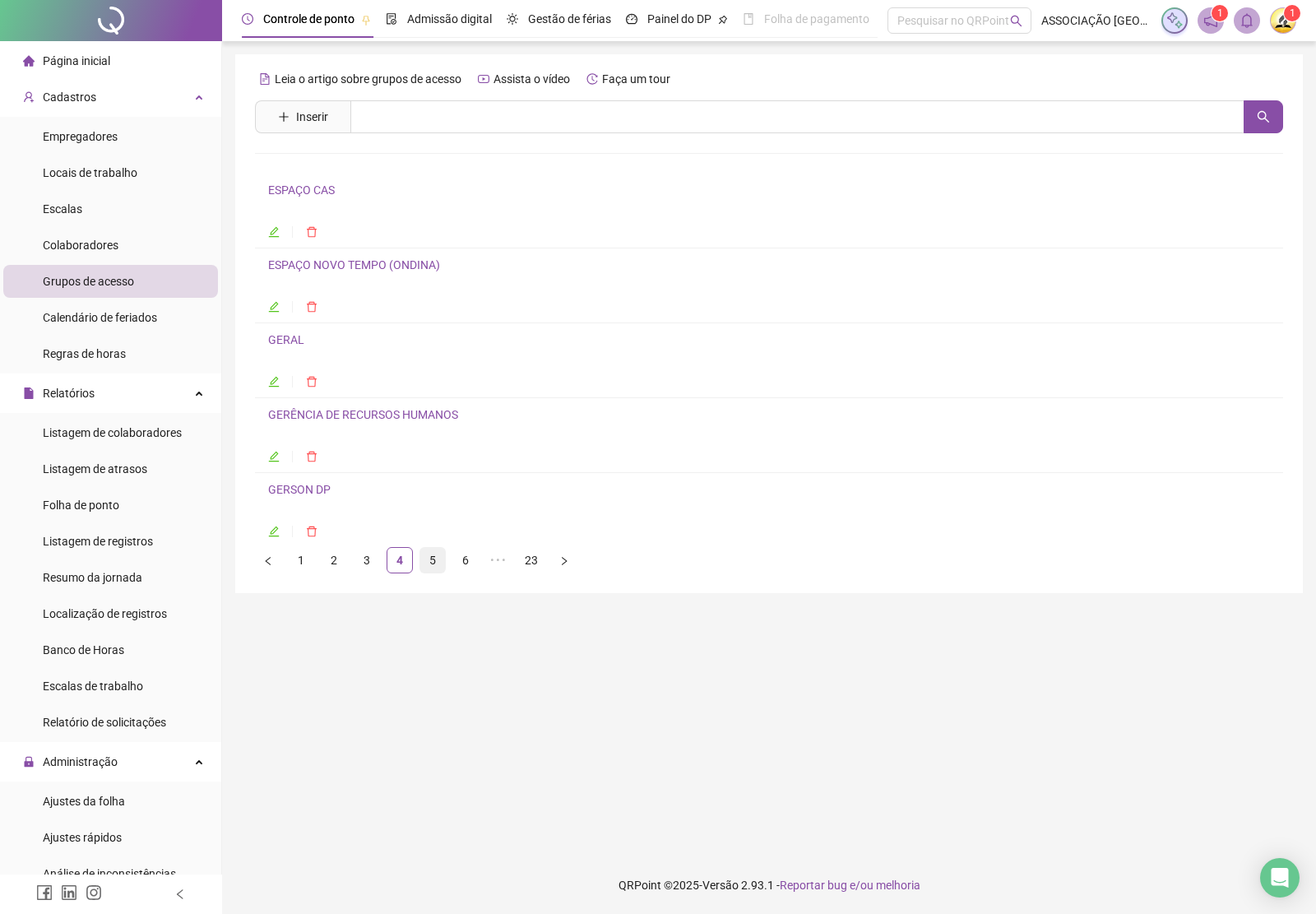
click at [432, 561] on link "5" at bounding box center [432, 560] width 24 height 24
click at [286, 191] on link "IAPI" at bounding box center [278, 190] width 21 height 14
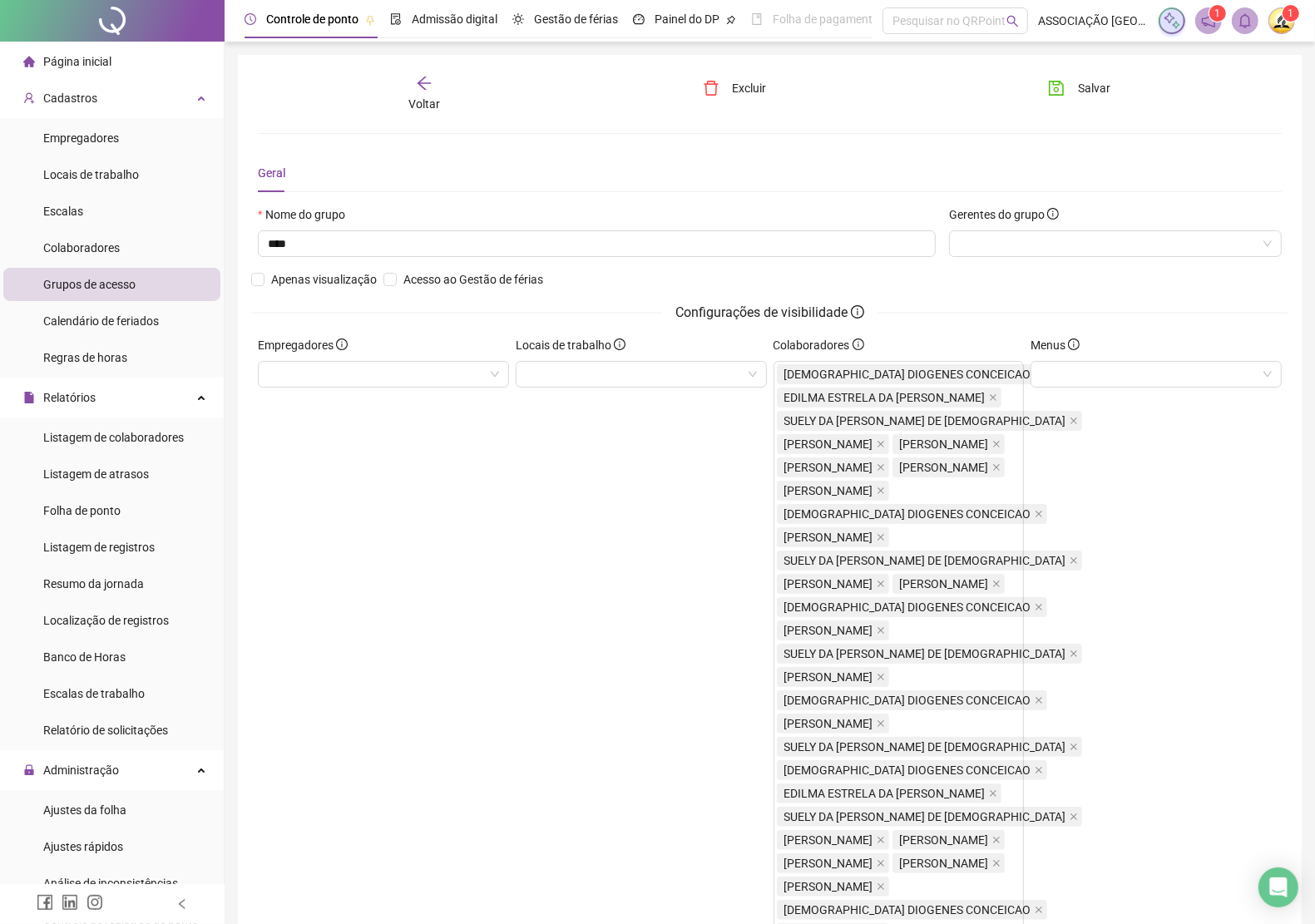
click at [428, 85] on icon "arrow-left" at bounding box center [423, 83] width 17 height 17
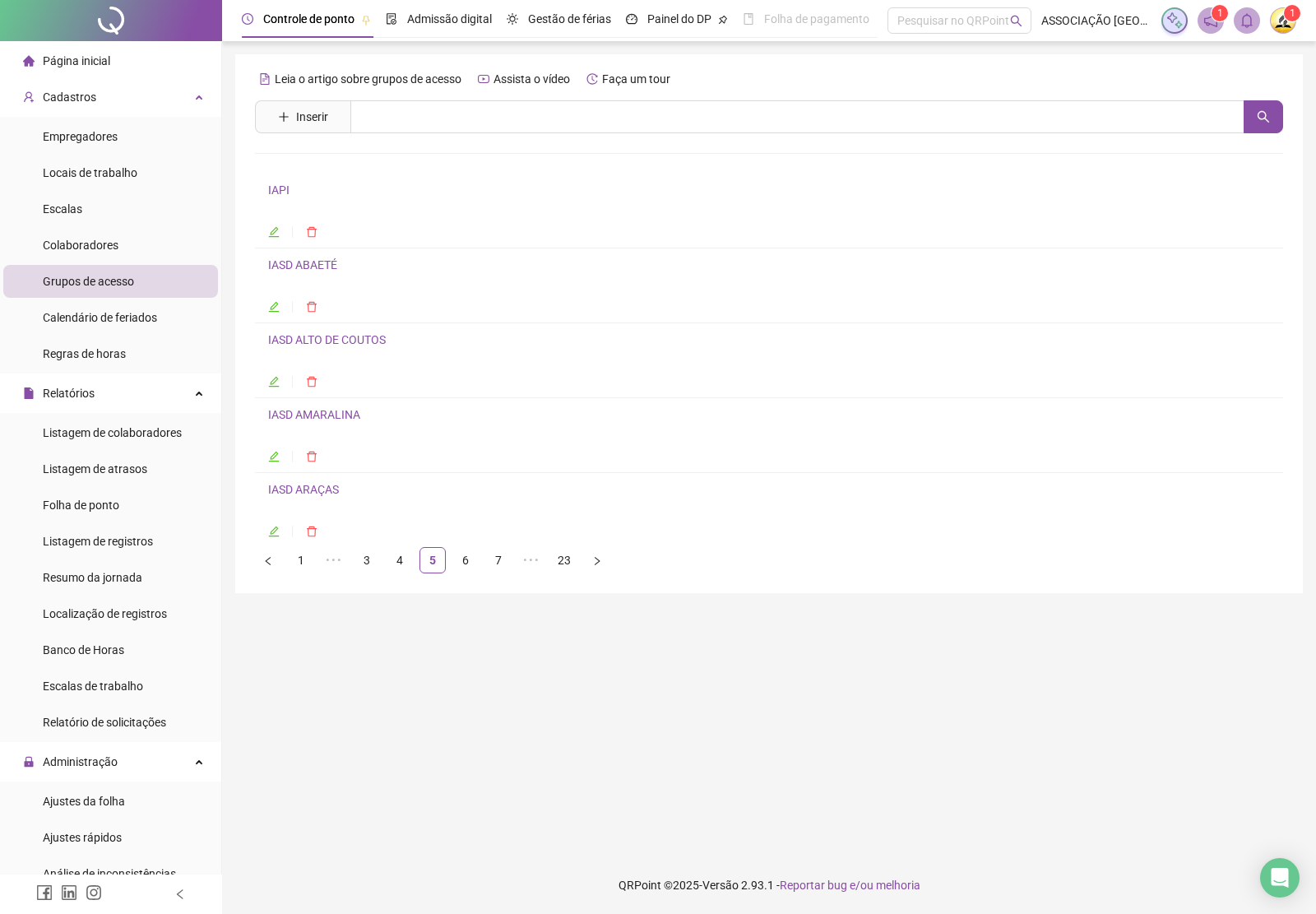
click at [278, 262] on link "IASD ABAETÉ" at bounding box center [302, 265] width 69 height 14
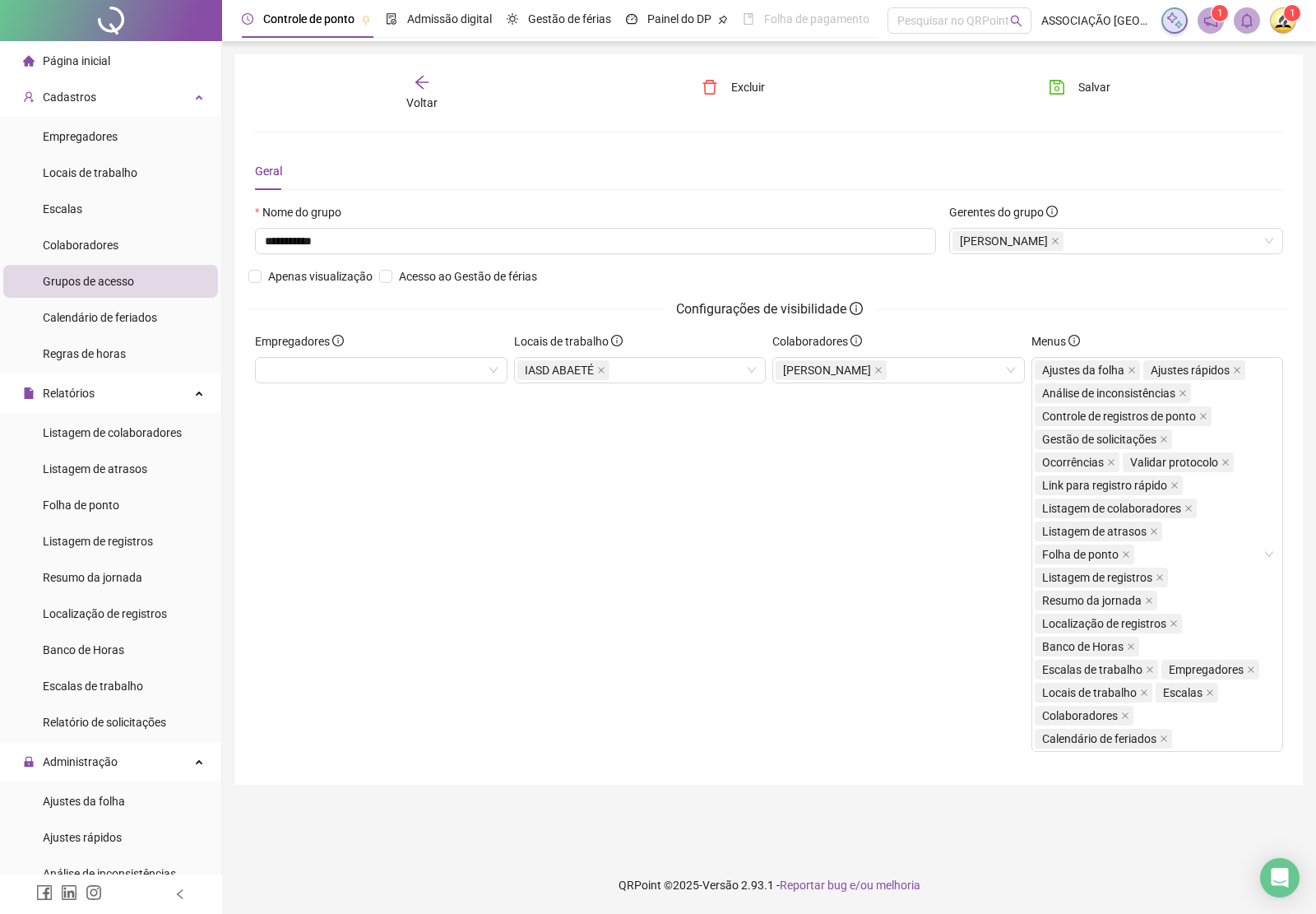
click at [417, 84] on icon "arrow-left" at bounding box center [421, 82] width 17 height 17
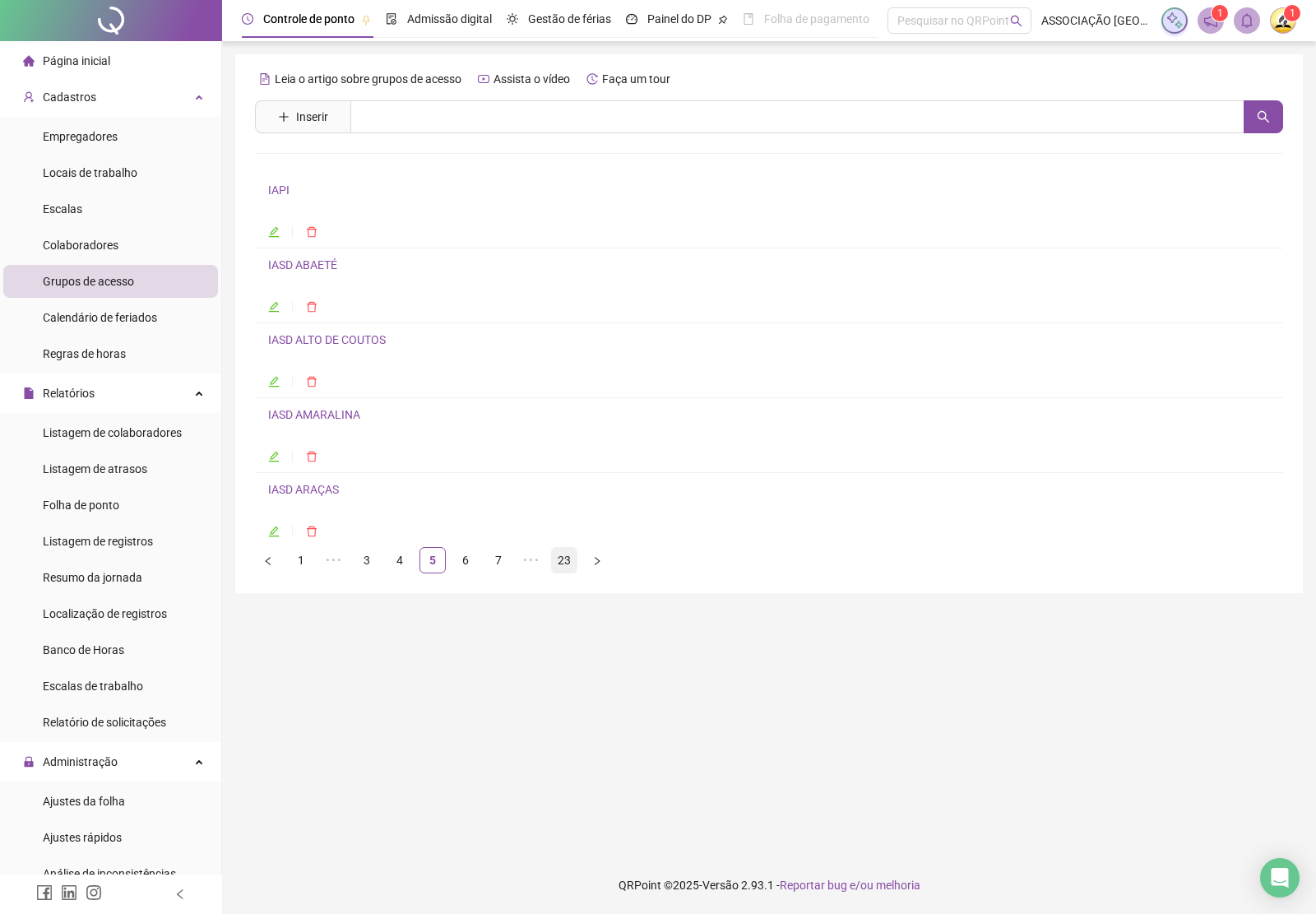
click at [568, 558] on link "23" at bounding box center [564, 560] width 24 height 24
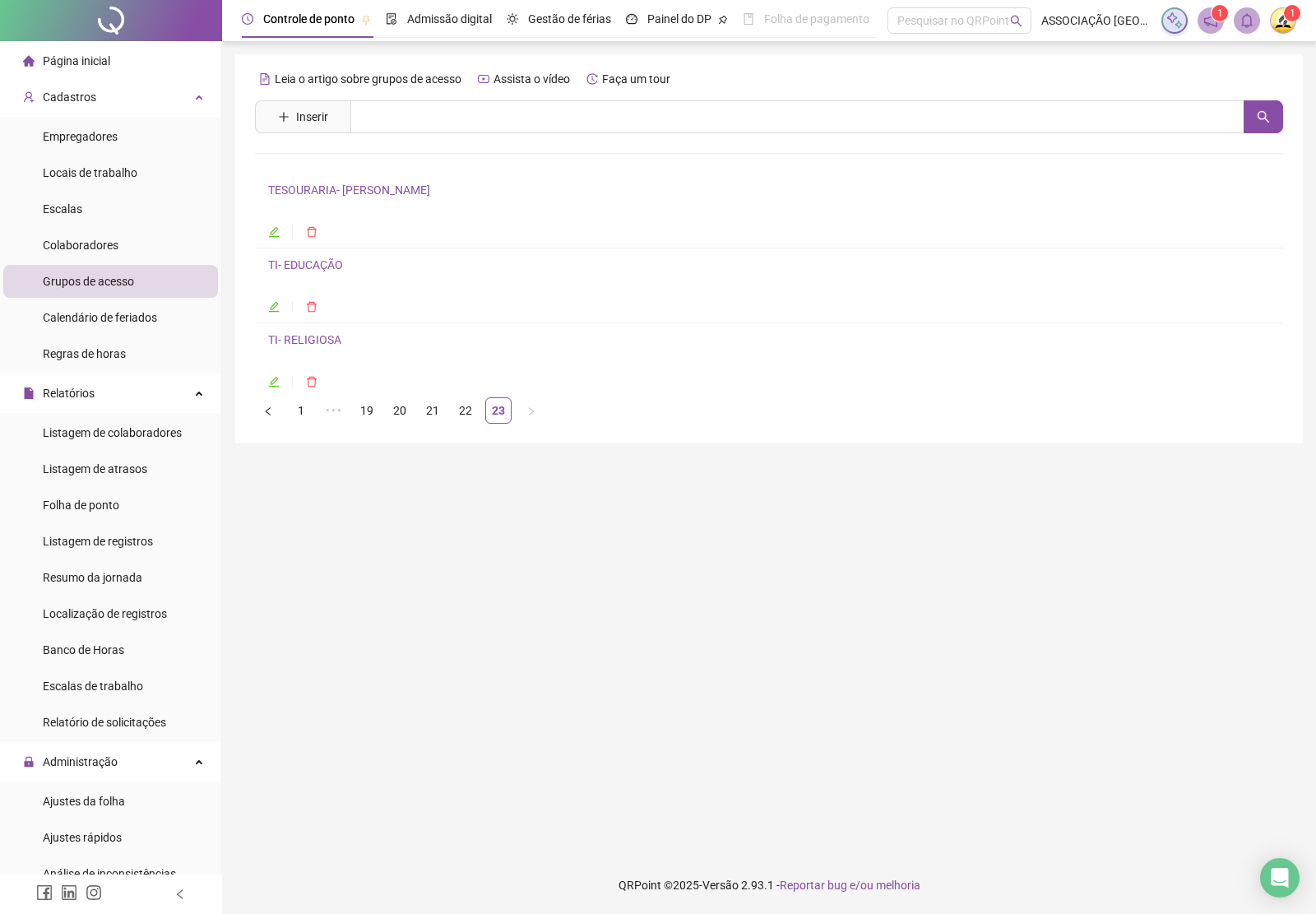
click at [316, 188] on link "TESOURARIA- [PERSON_NAME]" at bounding box center [348, 190] width 162 height 14
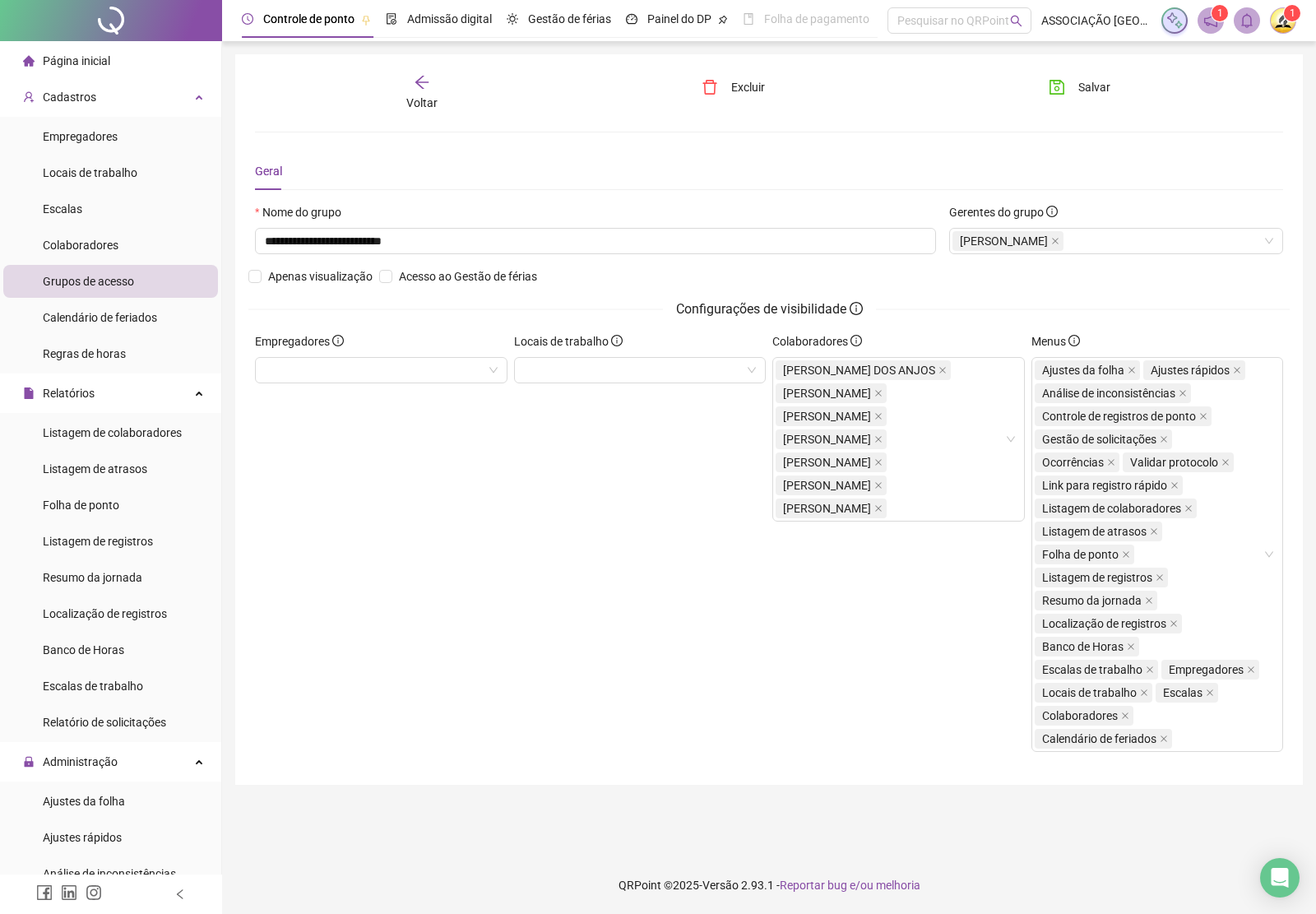
click at [417, 74] on icon "arrow-left" at bounding box center [421, 82] width 17 height 17
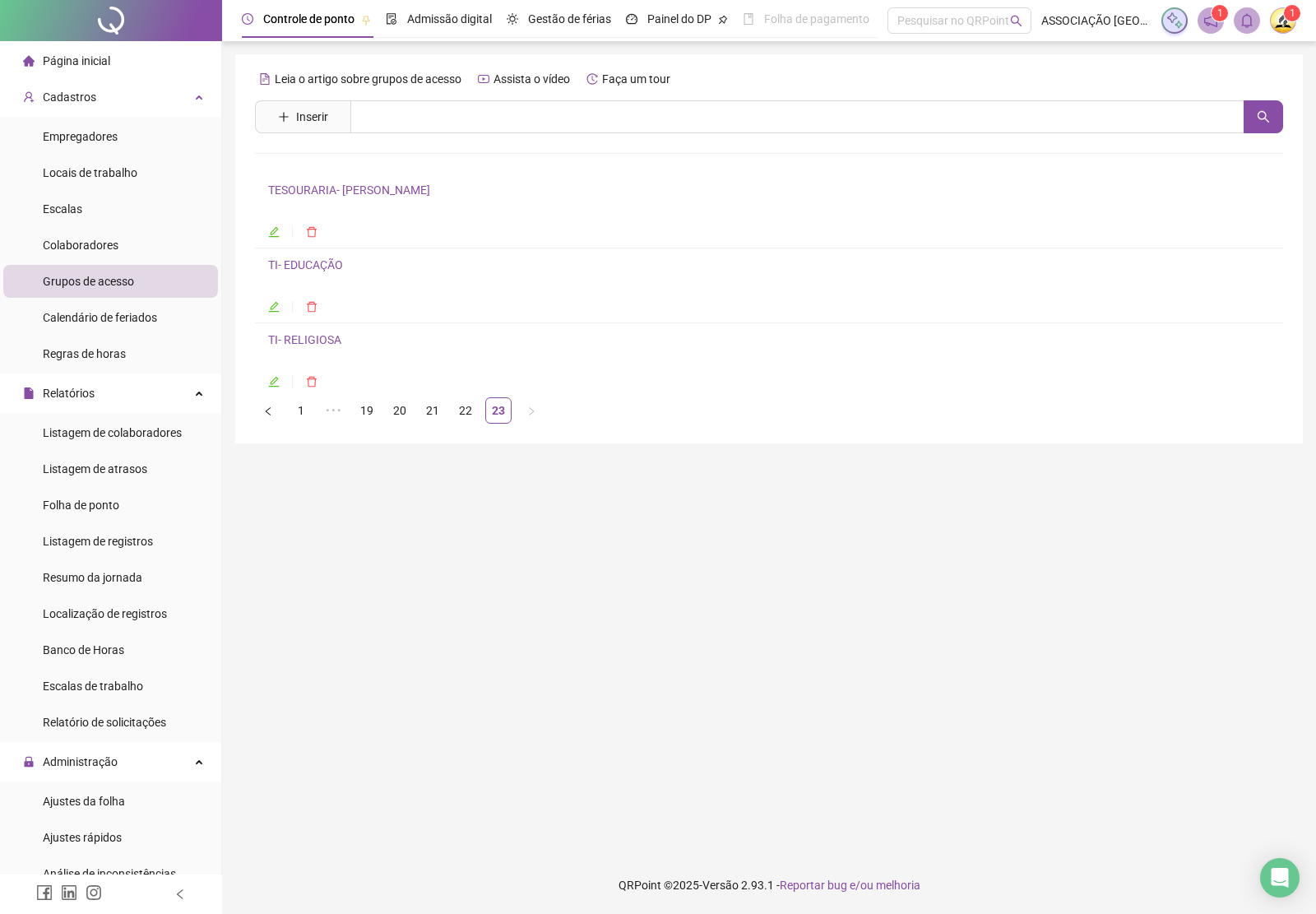
click at [317, 266] on link "TI- EDUCAÇÃO" at bounding box center [305, 265] width 75 height 14
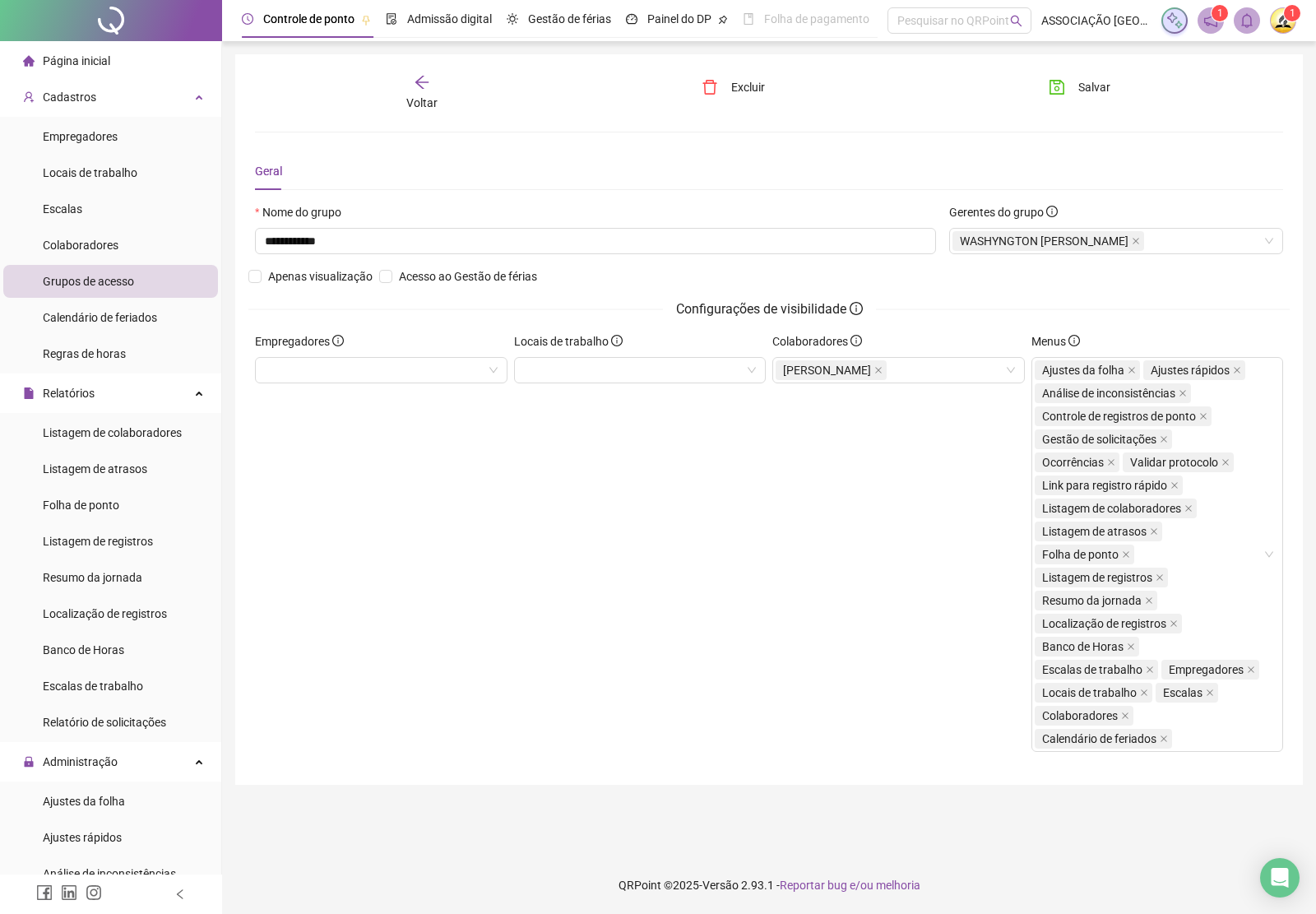
click at [426, 75] on icon "arrow-left" at bounding box center [421, 82] width 17 height 17
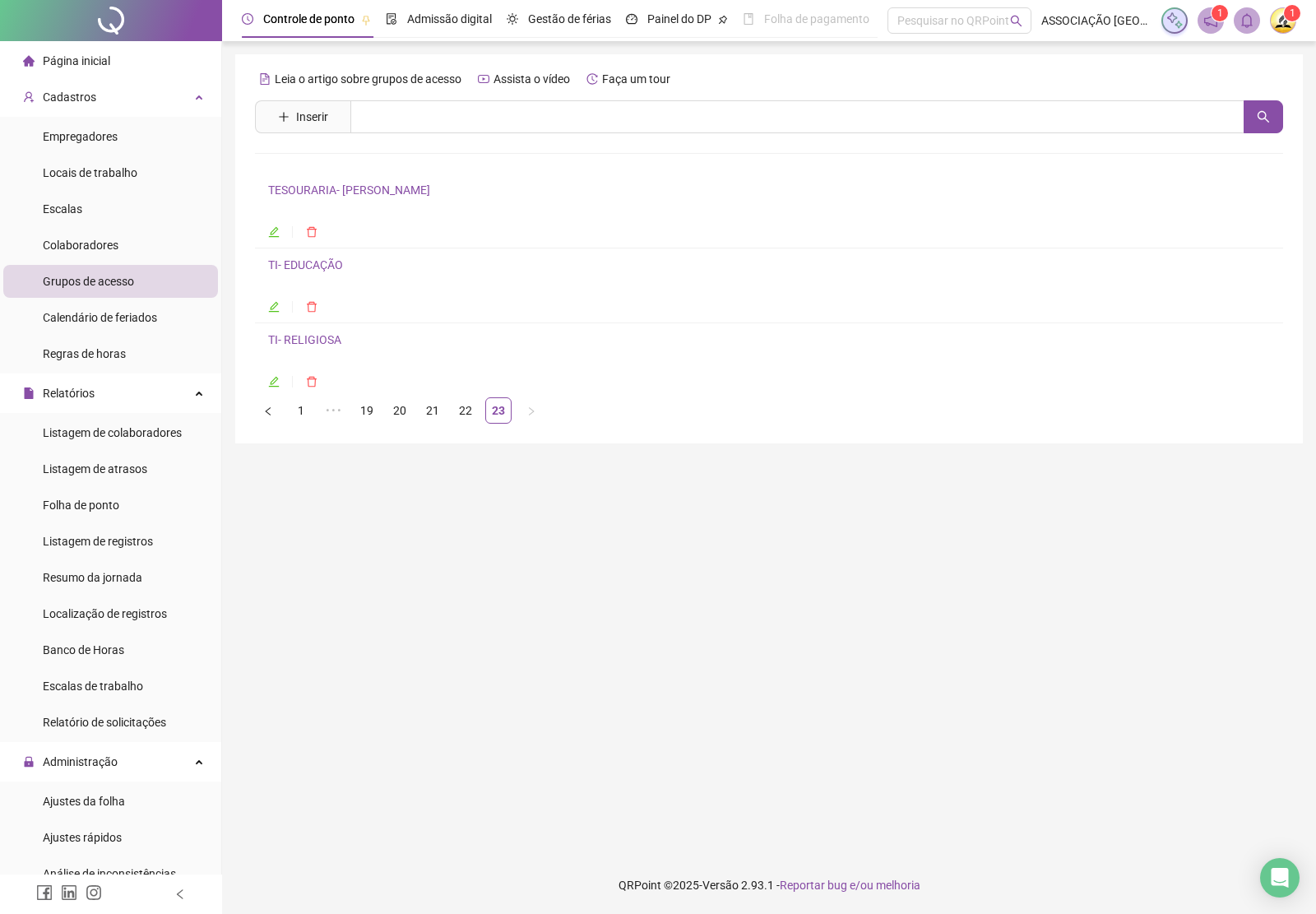
click at [312, 337] on link "TI- RELIGIOSA" at bounding box center [304, 340] width 73 height 14
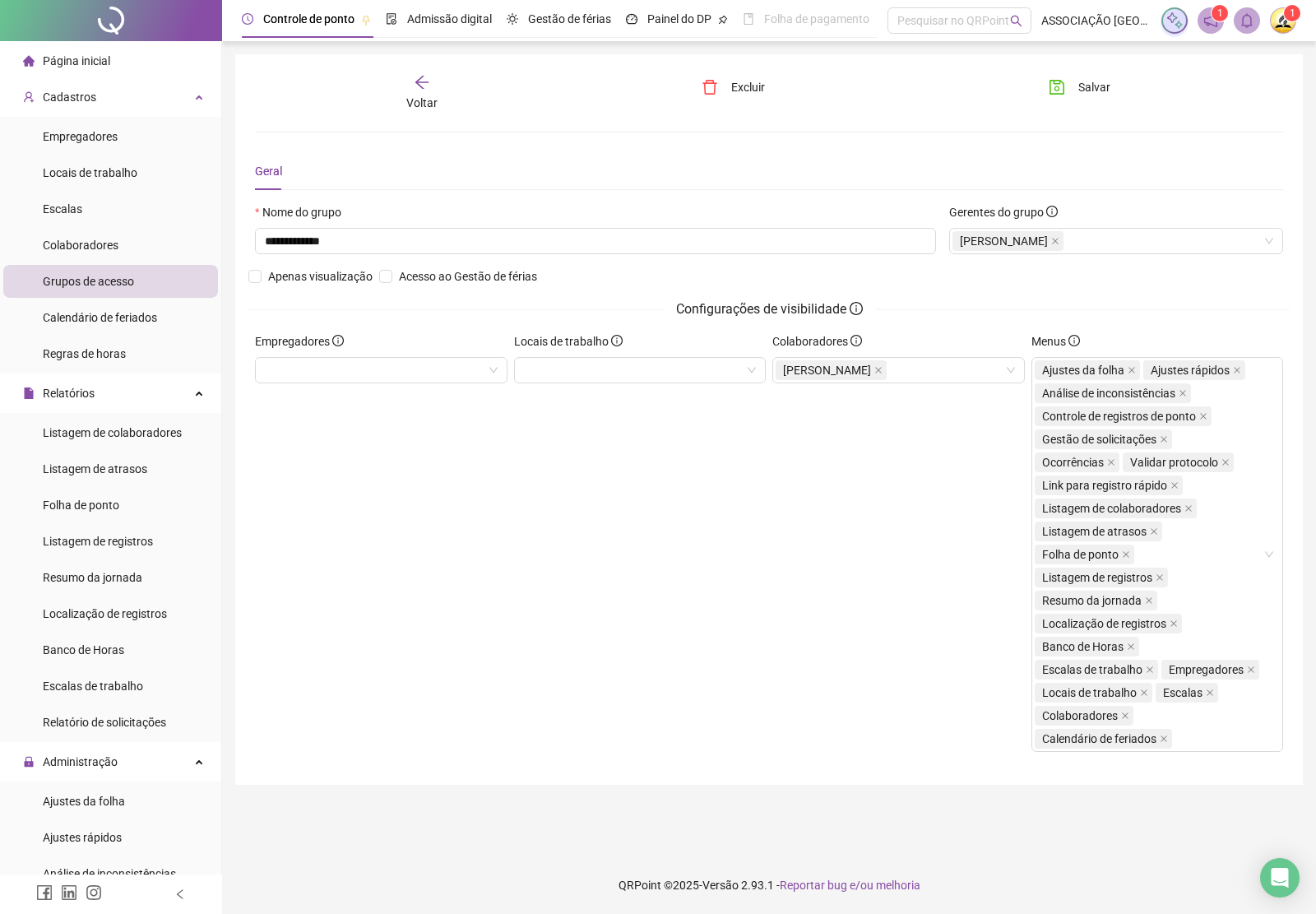
click at [409, 79] on div "Voltar" at bounding box center [421, 92] width 161 height 38
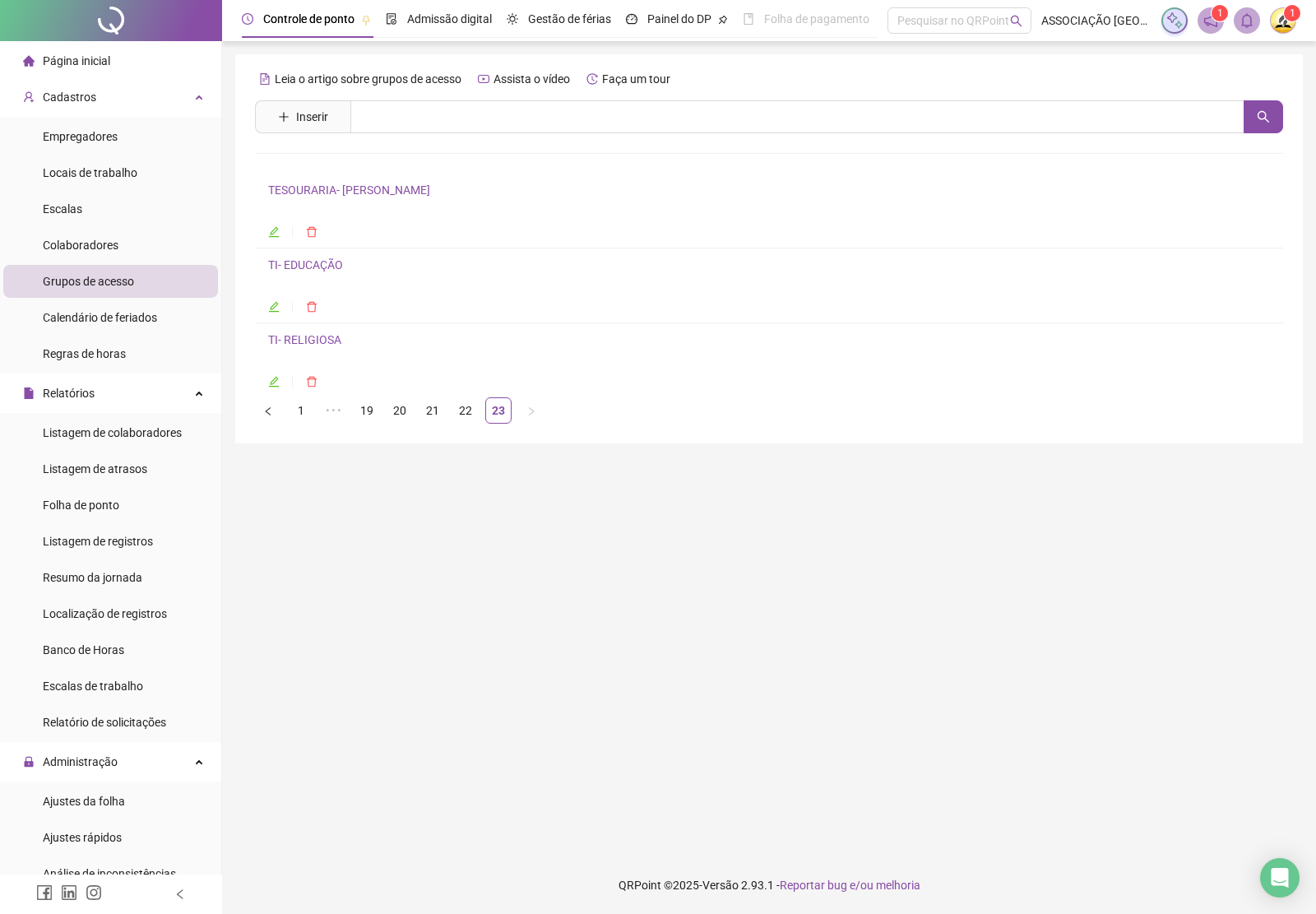
click at [334, 336] on link "TI- RELIGIOSA" at bounding box center [304, 340] width 73 height 14
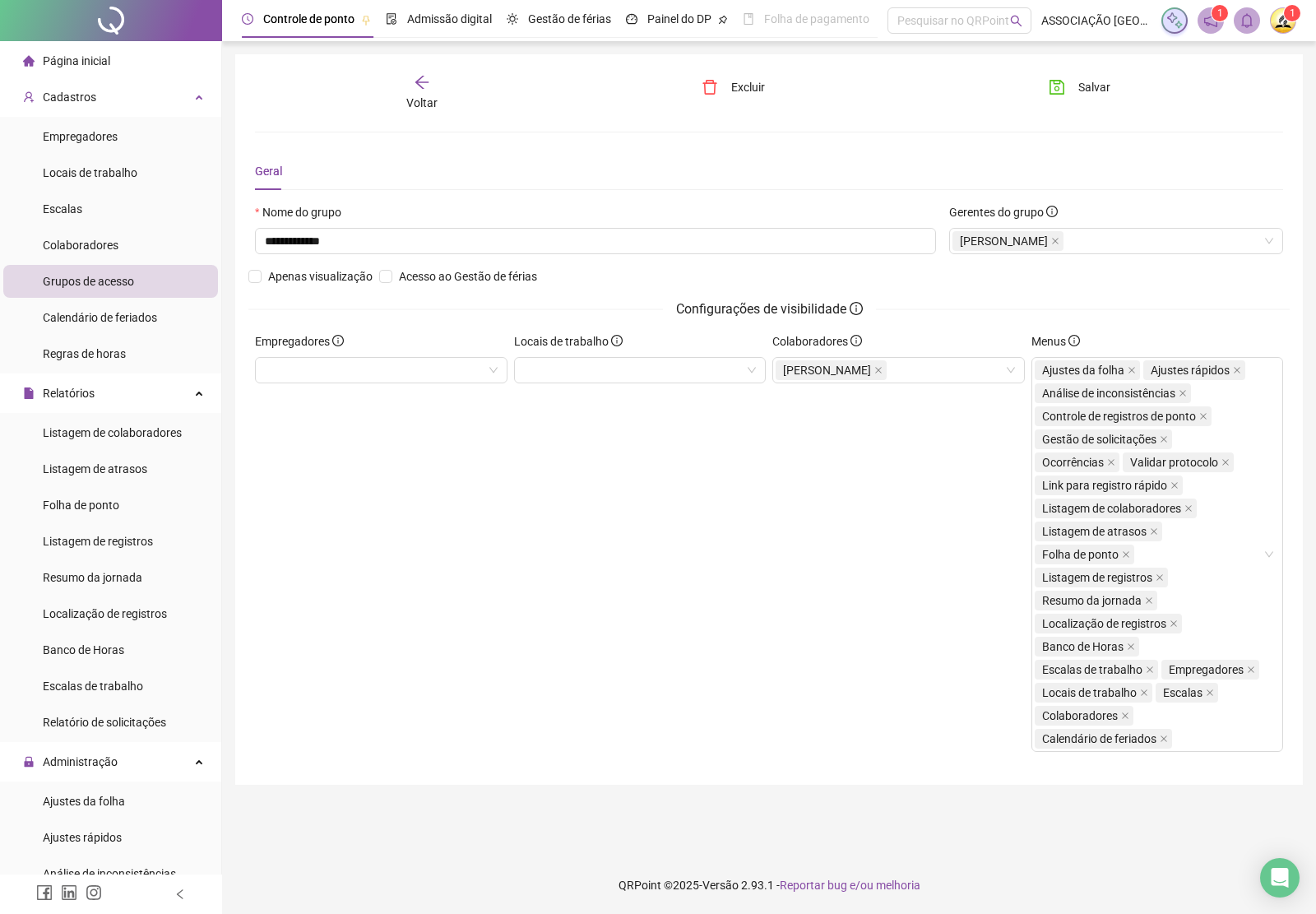
click at [405, 71] on div "**********" at bounding box center [769, 420] width 1068 height 730
click at [424, 77] on icon "arrow-left" at bounding box center [421, 82] width 17 height 17
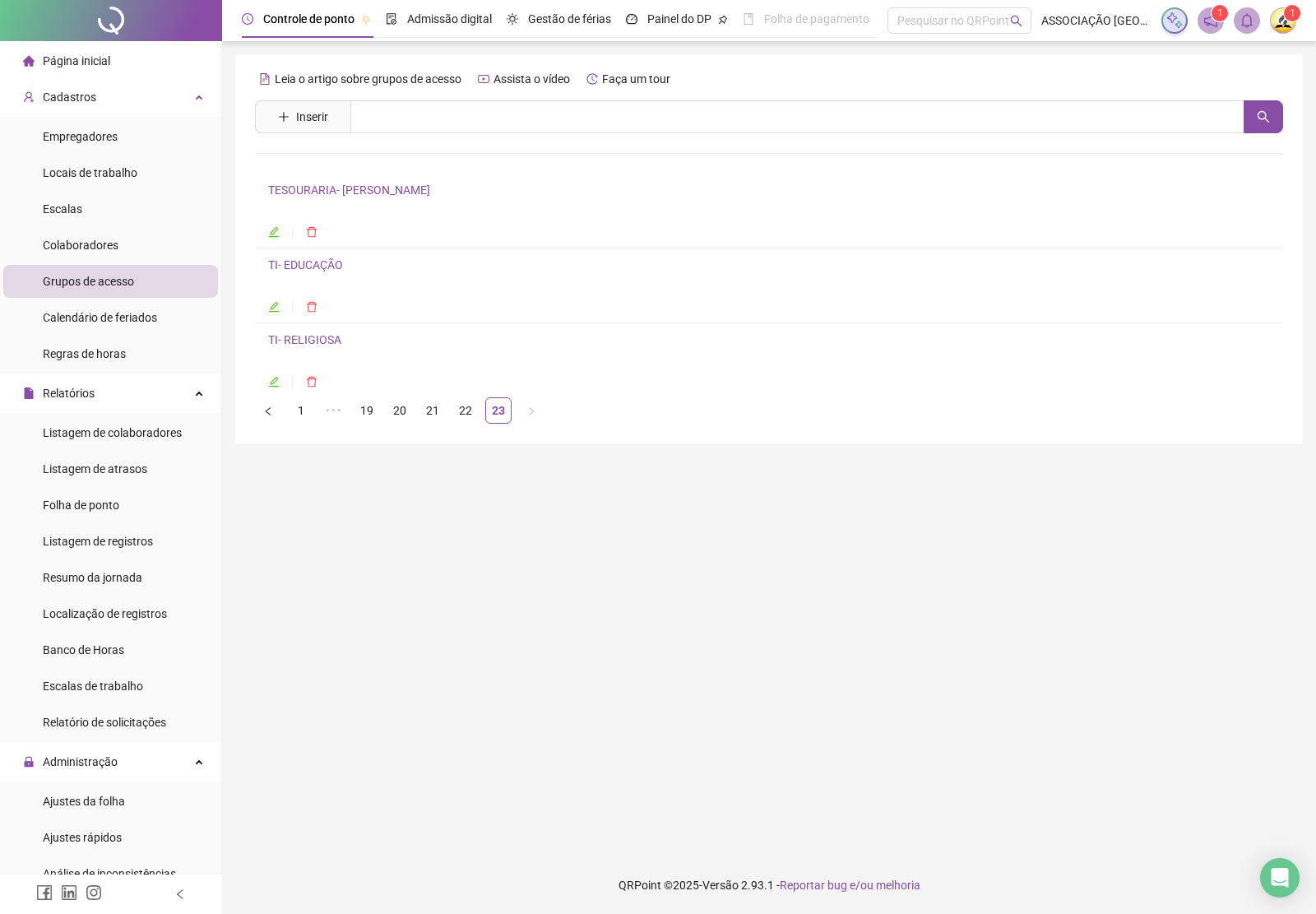
click at [322, 263] on link "TI- EDUCAÇÃO" at bounding box center [305, 265] width 75 height 14
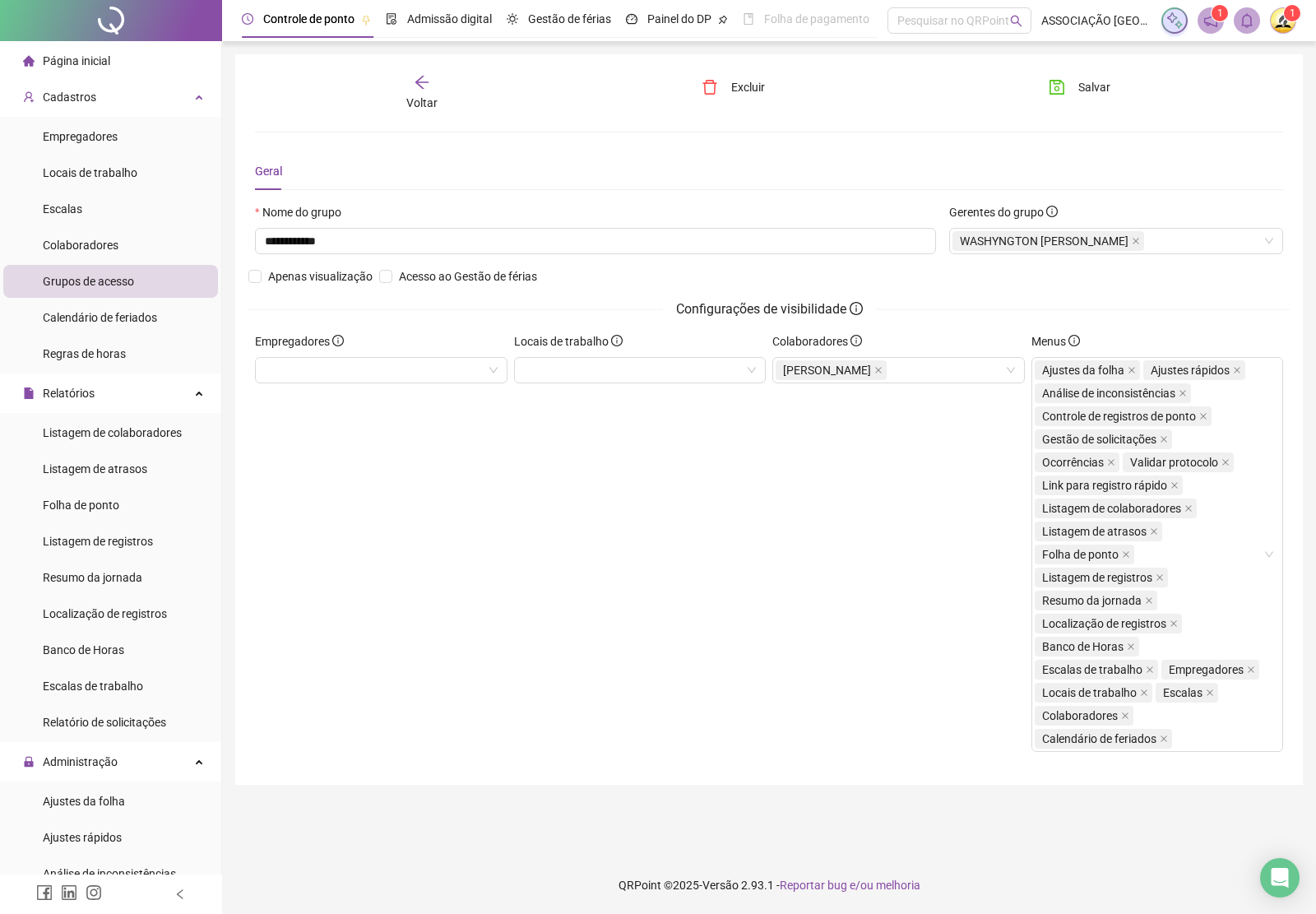
click at [420, 88] on icon "arrow-left" at bounding box center [421, 82] width 17 height 17
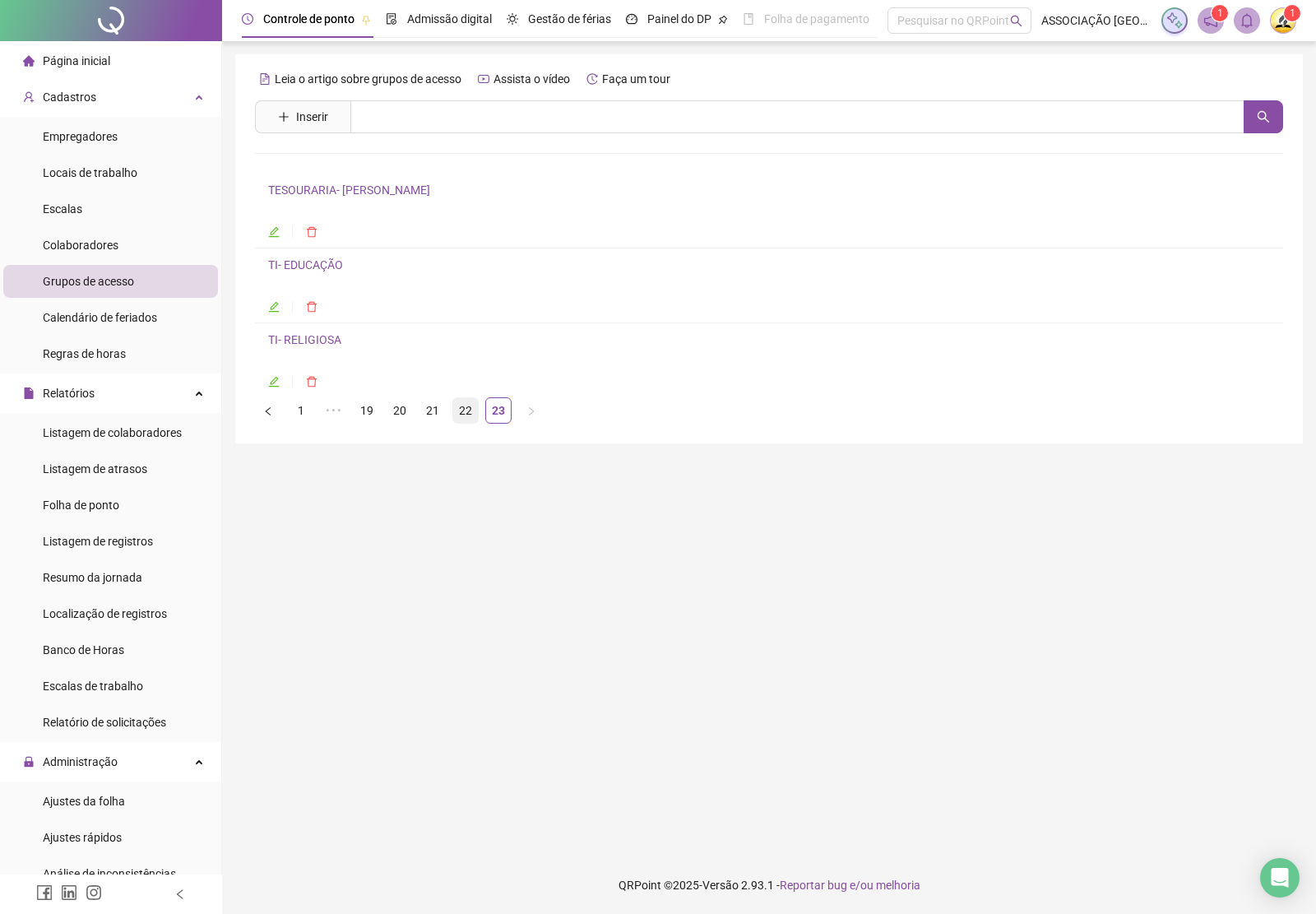
click at [466, 410] on link "22" at bounding box center [465, 410] width 24 height 24
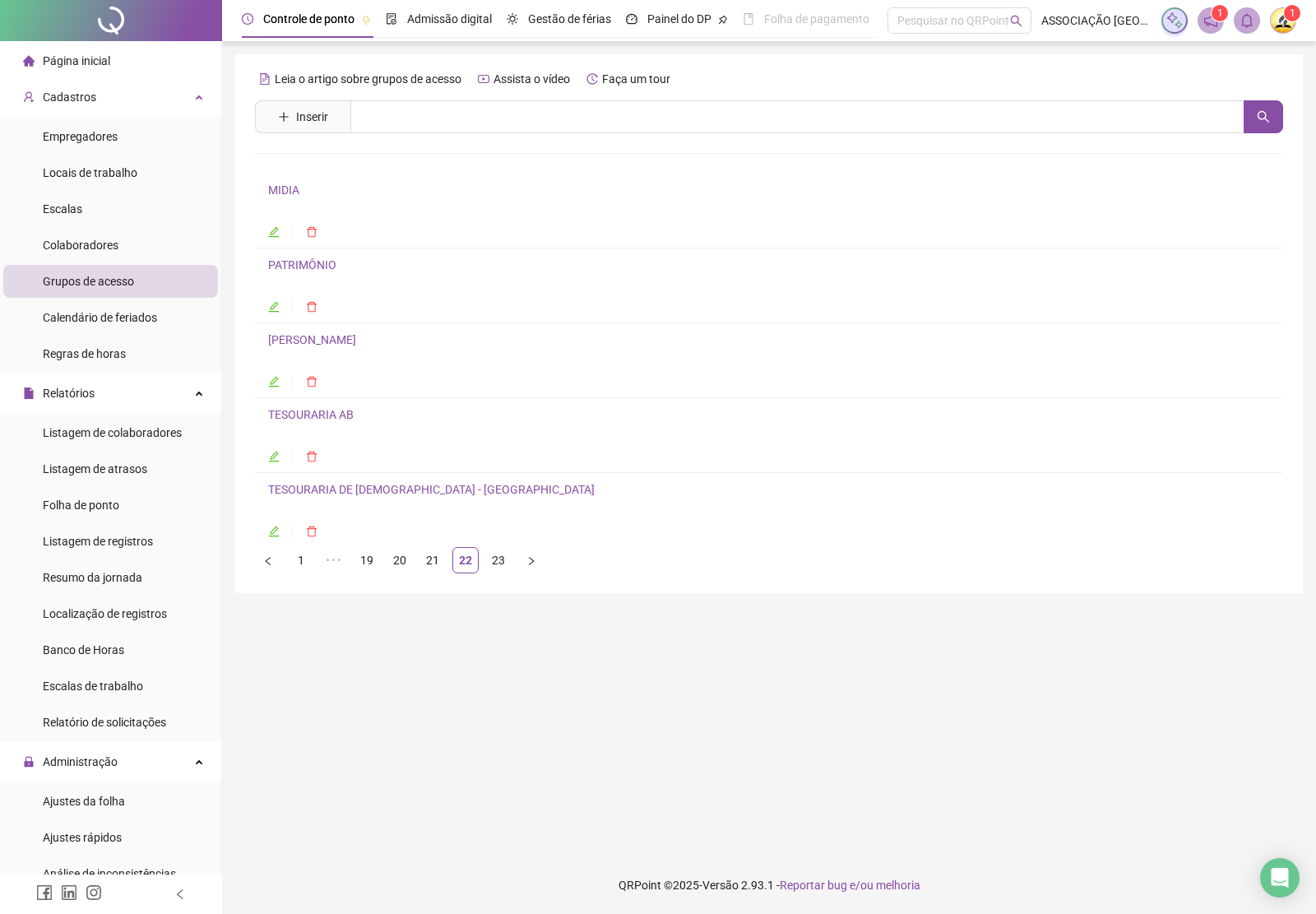
click at [289, 192] on link "MIDIA" at bounding box center [283, 190] width 31 height 14
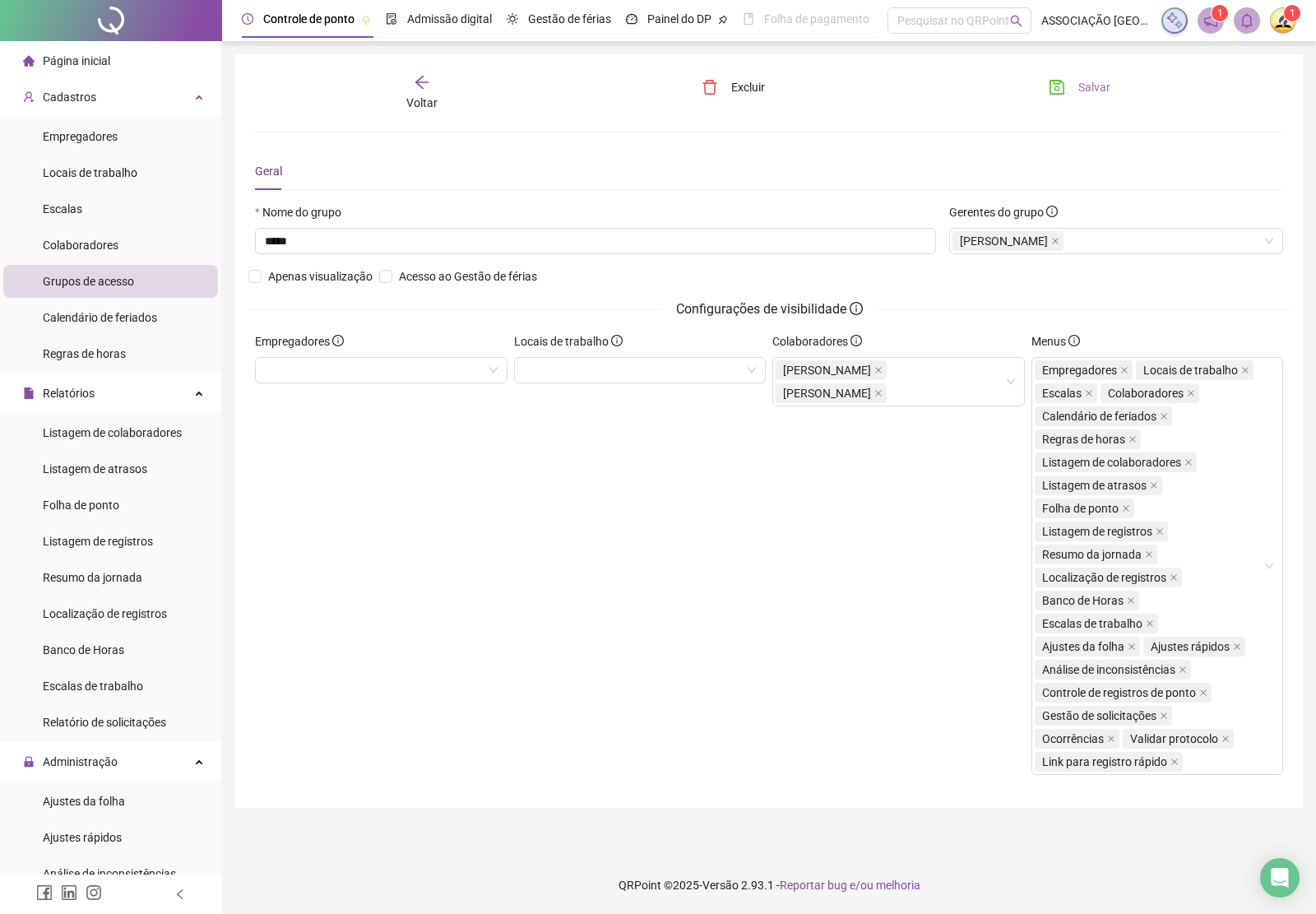
click at [1079, 98] on button "Salvar" at bounding box center [1079, 87] width 87 height 26
click at [91, 98] on span "Cadastros" at bounding box center [69, 97] width 54 height 14
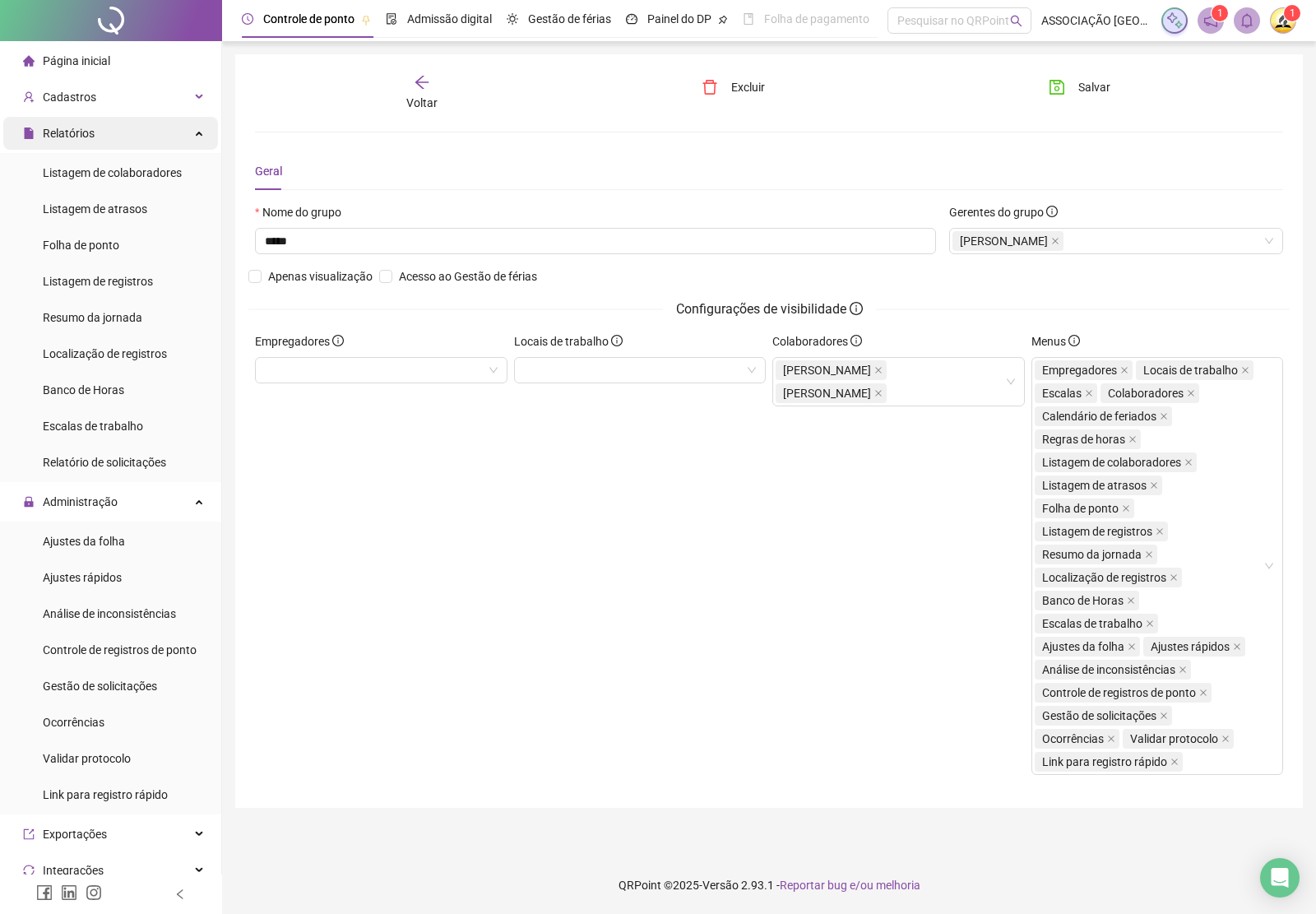
click at [103, 129] on div "Relatórios" at bounding box center [110, 133] width 215 height 33
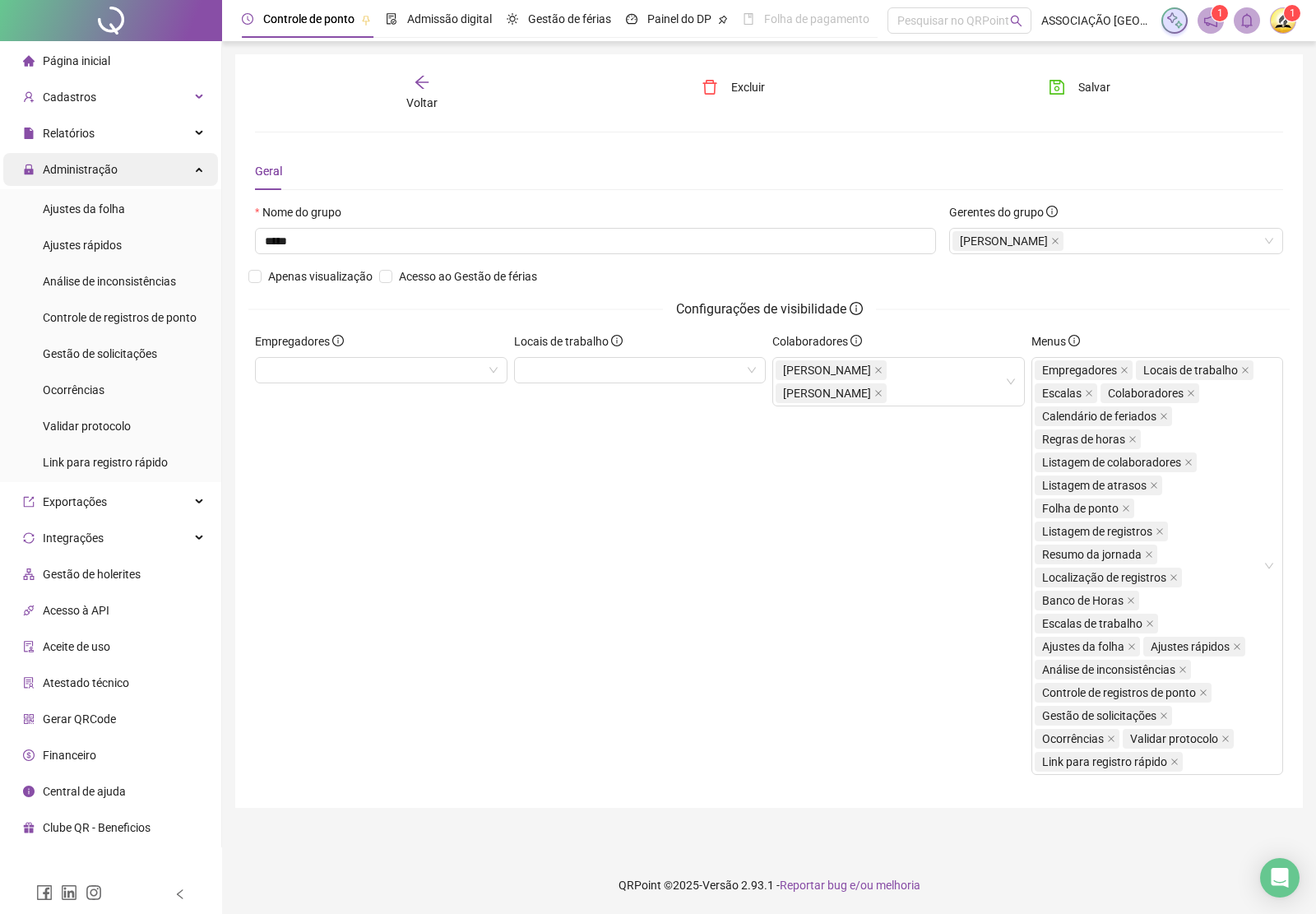
click at [108, 171] on span "Administração" at bounding box center [80, 169] width 75 height 14
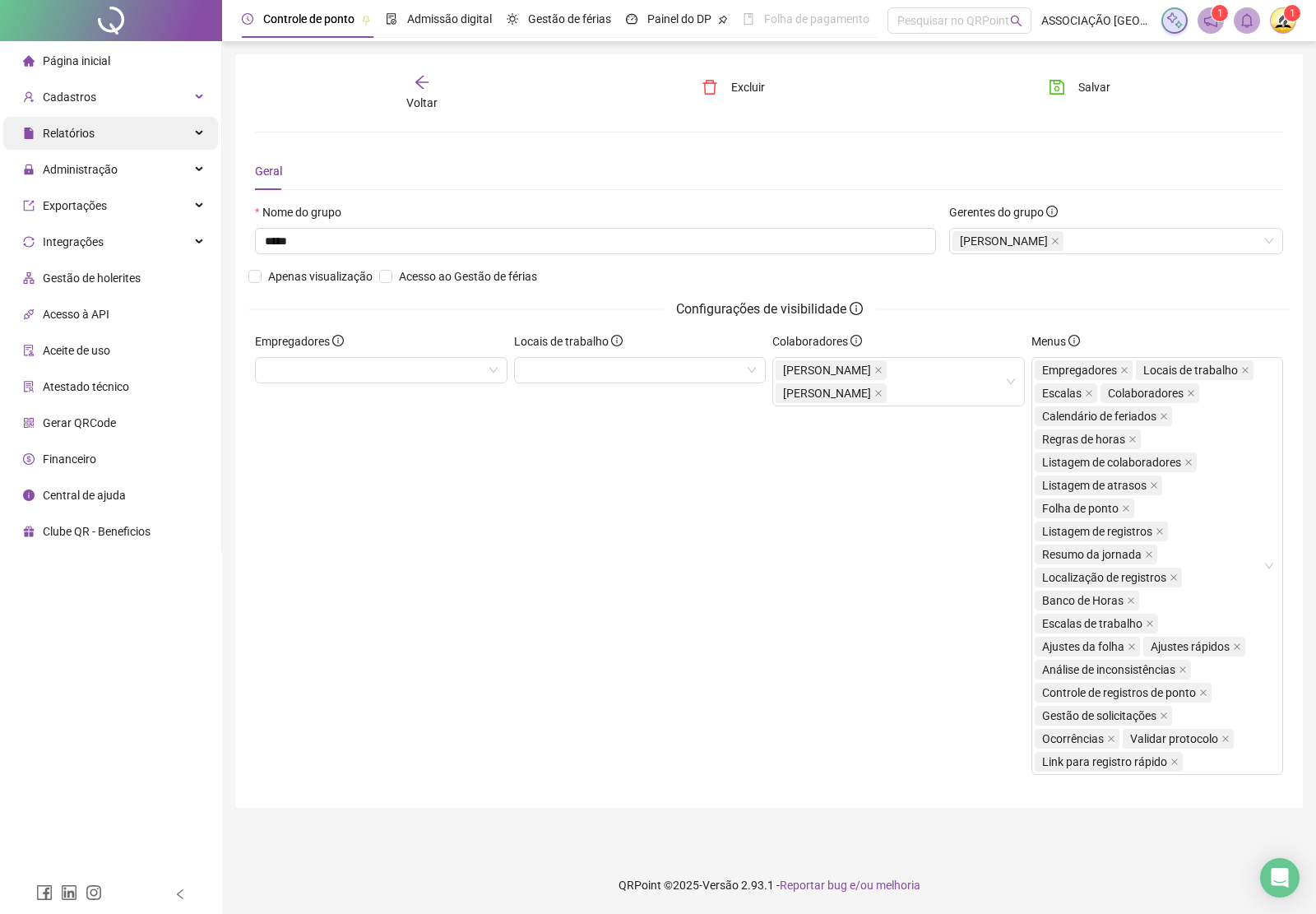
click at [108, 135] on div "Relatórios" at bounding box center [110, 133] width 215 height 33
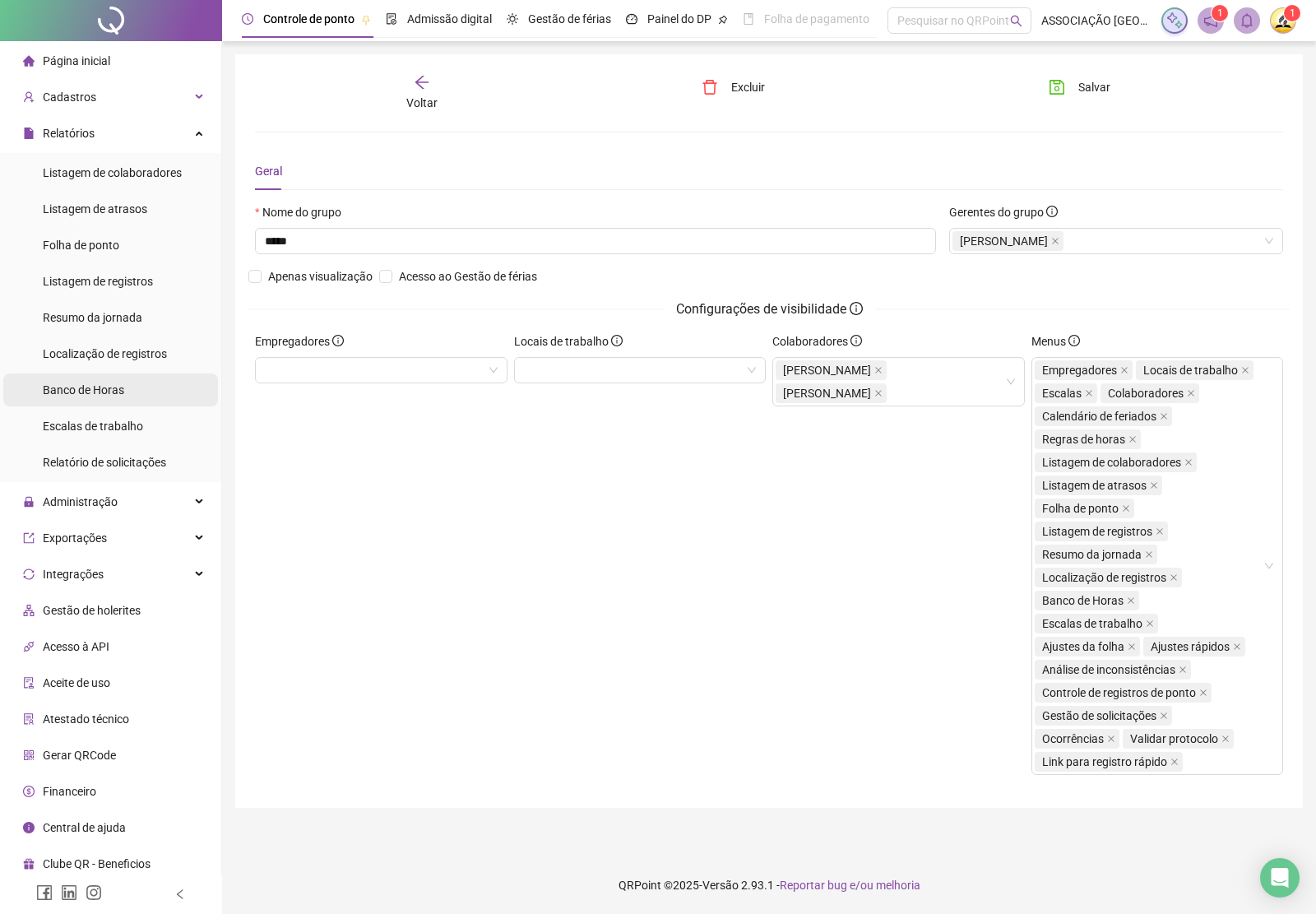
click at [109, 384] on span "Banco de Horas" at bounding box center [84, 390] width 82 height 14
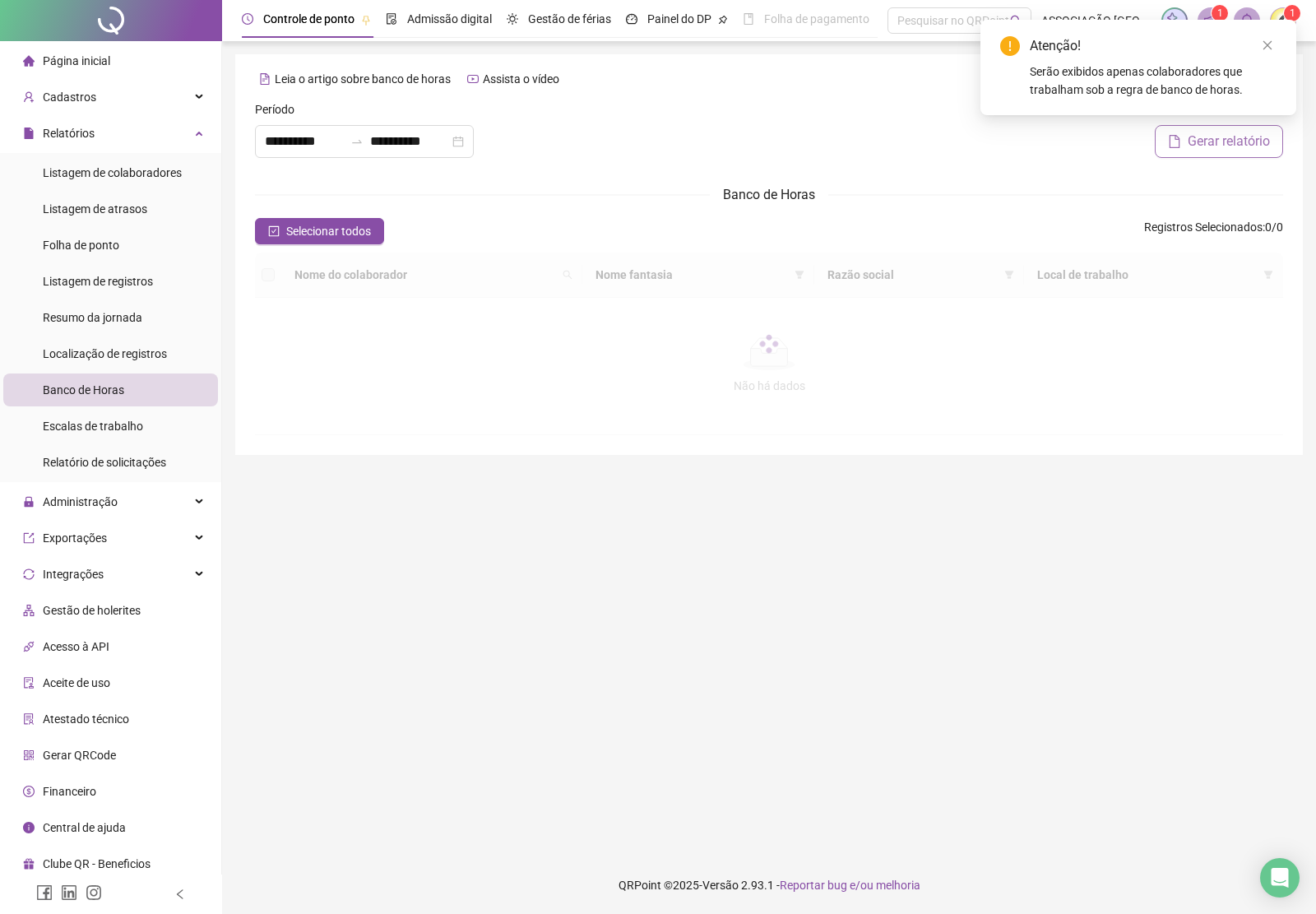
type input "**********"
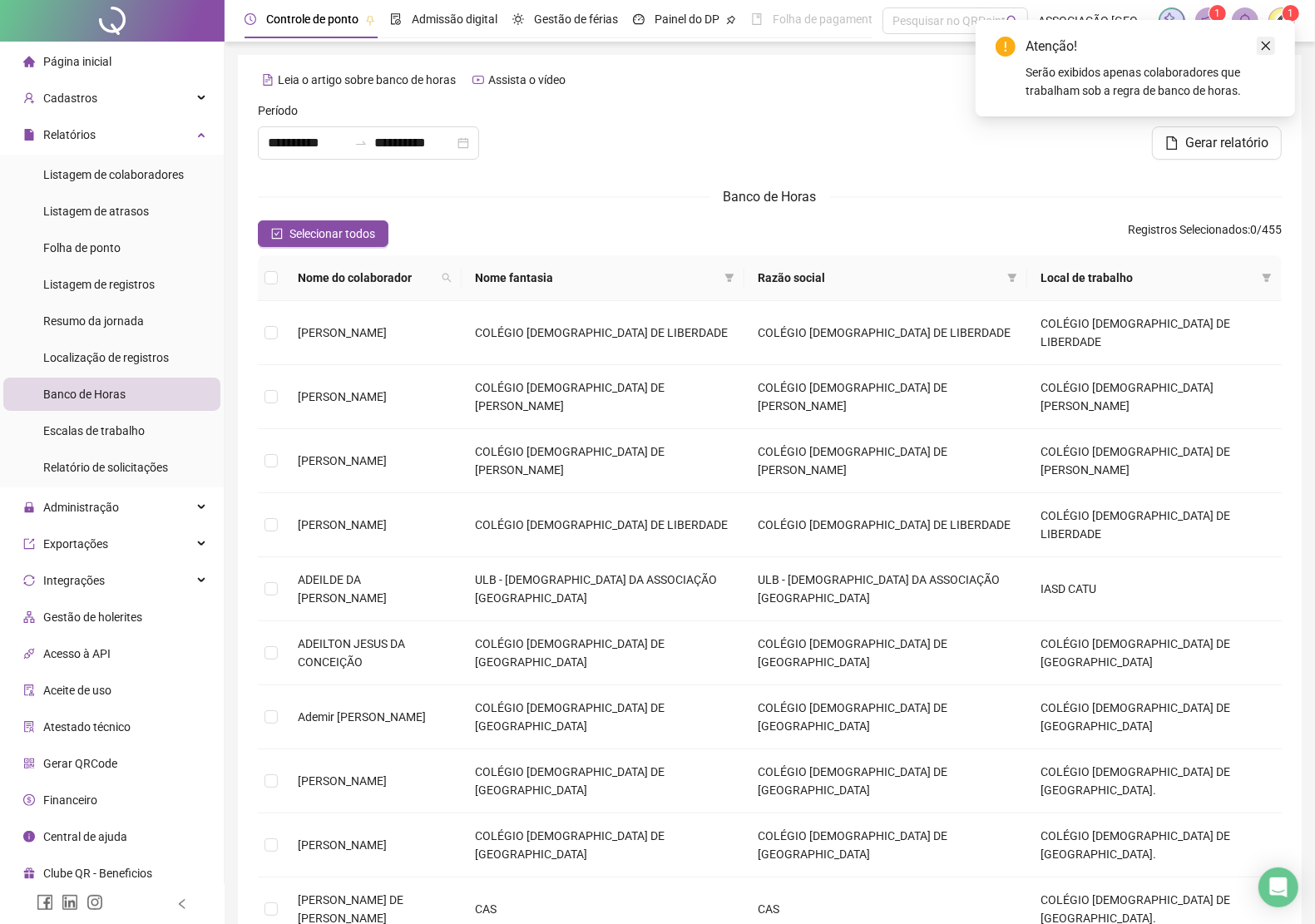
click at [1266, 45] on icon "close" at bounding box center [1266, 45] width 9 height 9
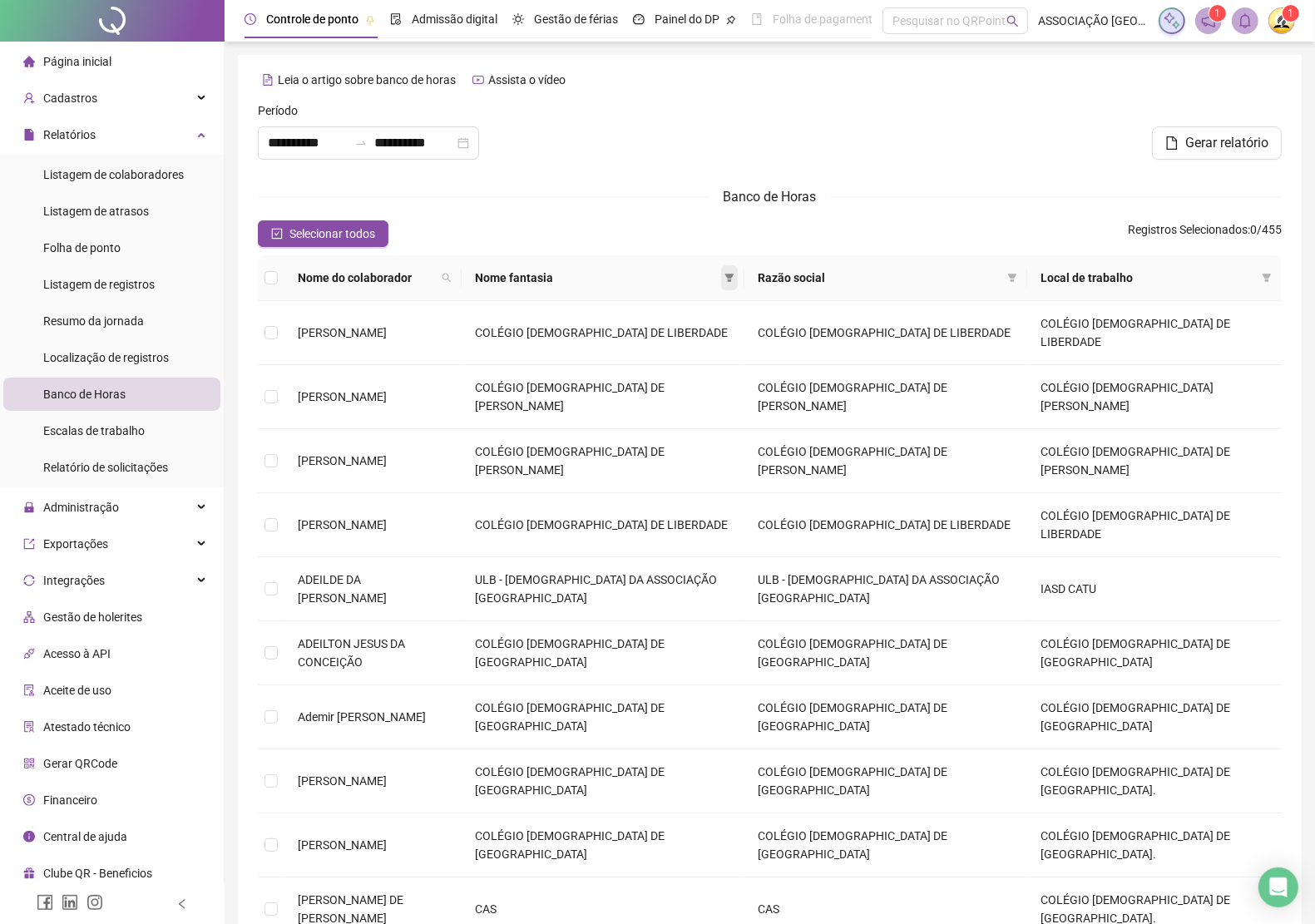
click at [734, 279] on icon "filter" at bounding box center [729, 277] width 10 height 10
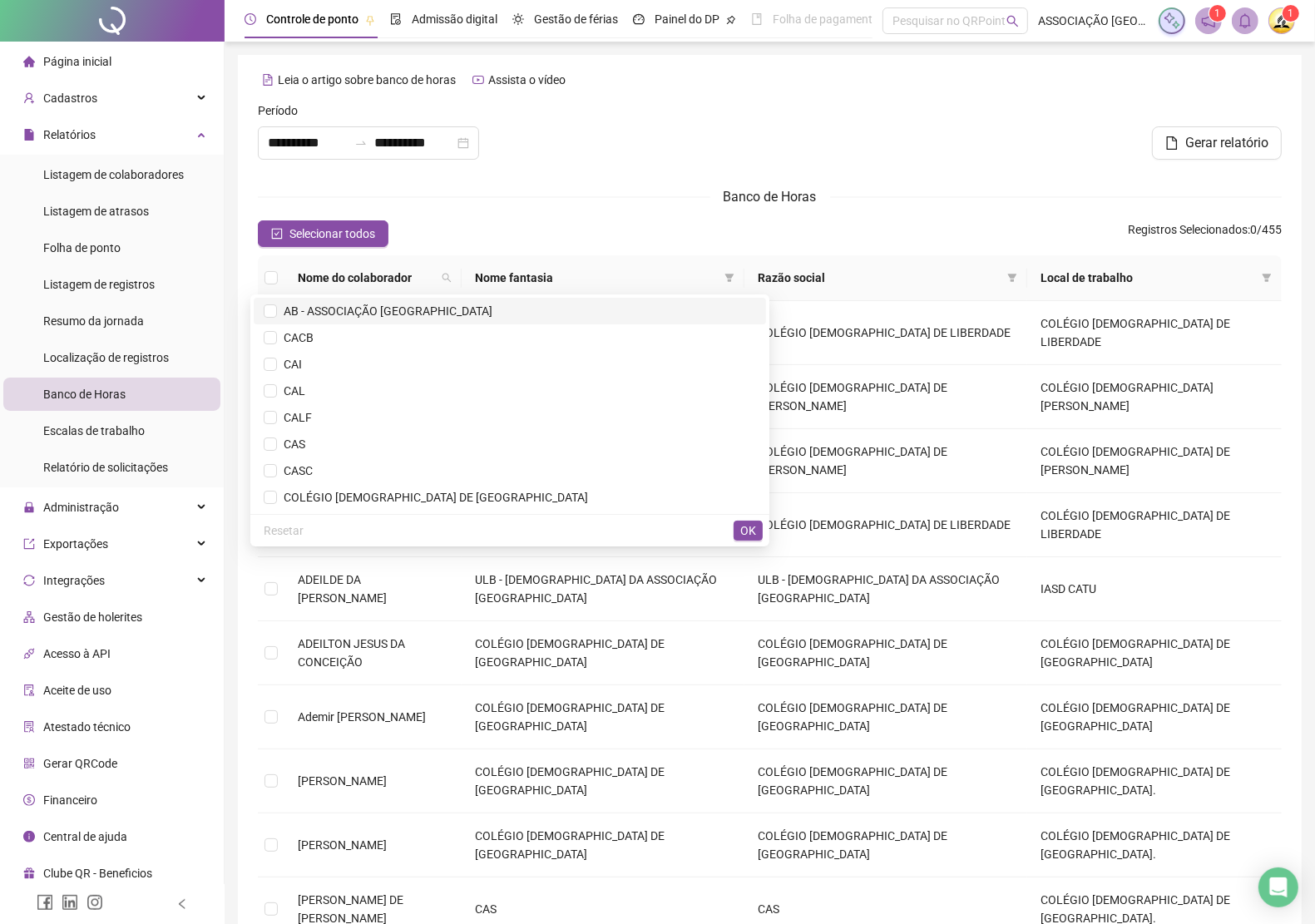
click at [471, 308] on span "AB - ASSOCIAÇÃO [GEOGRAPHIC_DATA]" at bounding box center [384, 311] width 216 height 14
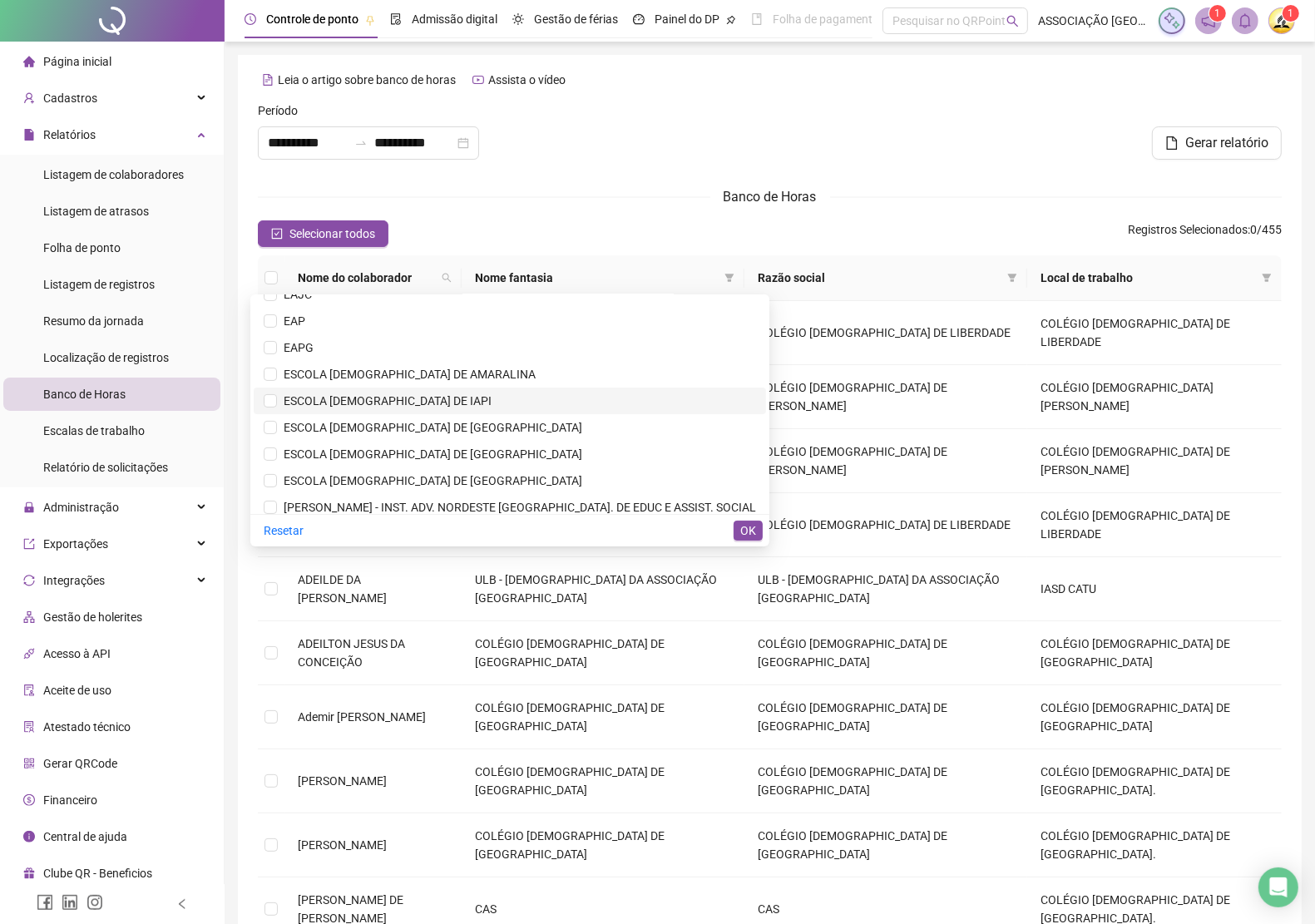
scroll to position [479, 0]
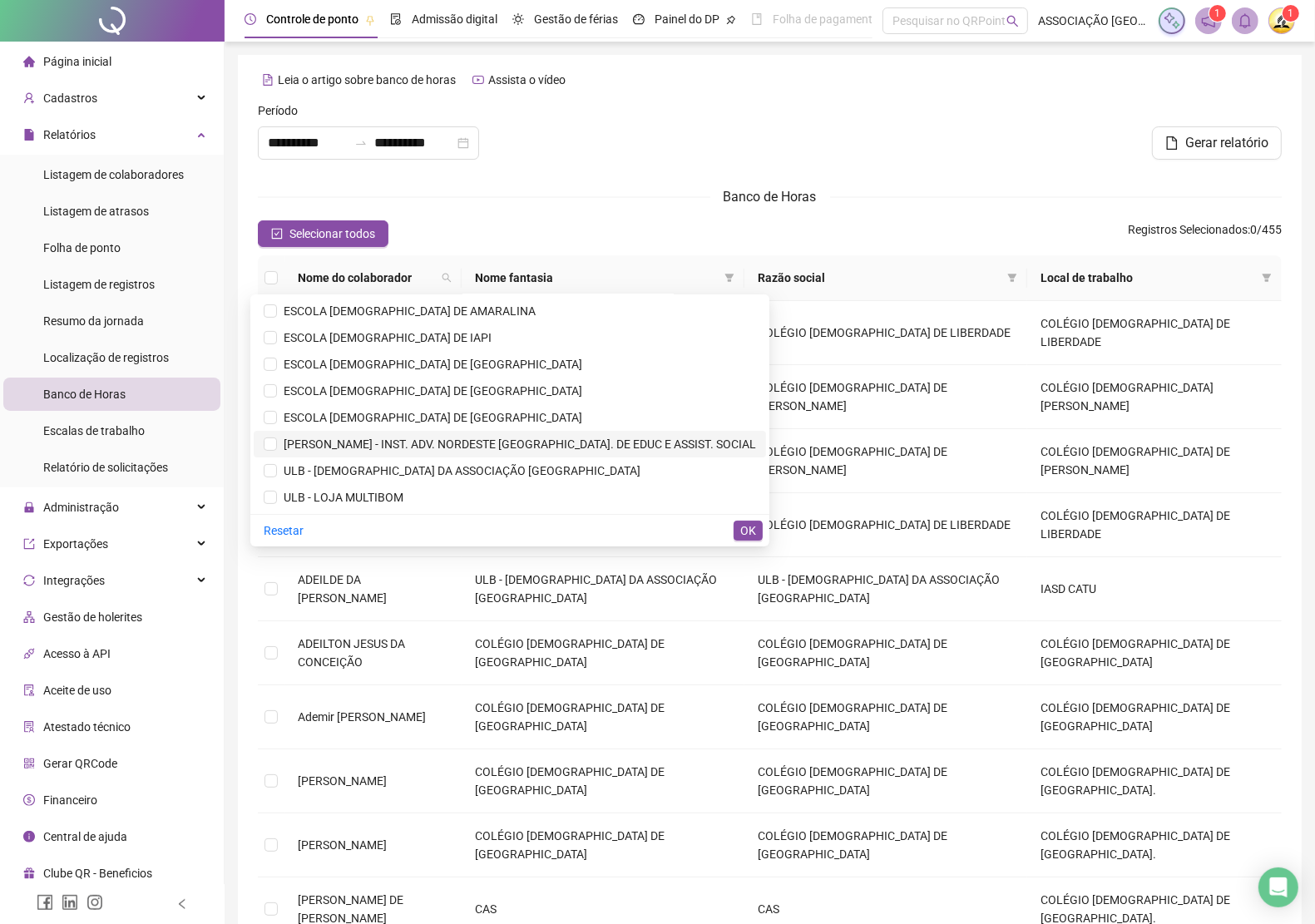
click at [474, 438] on span "[PERSON_NAME] - INST. ADV. NORDESTE [GEOGRAPHIC_DATA]. DE EDUC E ASSIST. SOCIAL" at bounding box center [516, 444] width 479 height 14
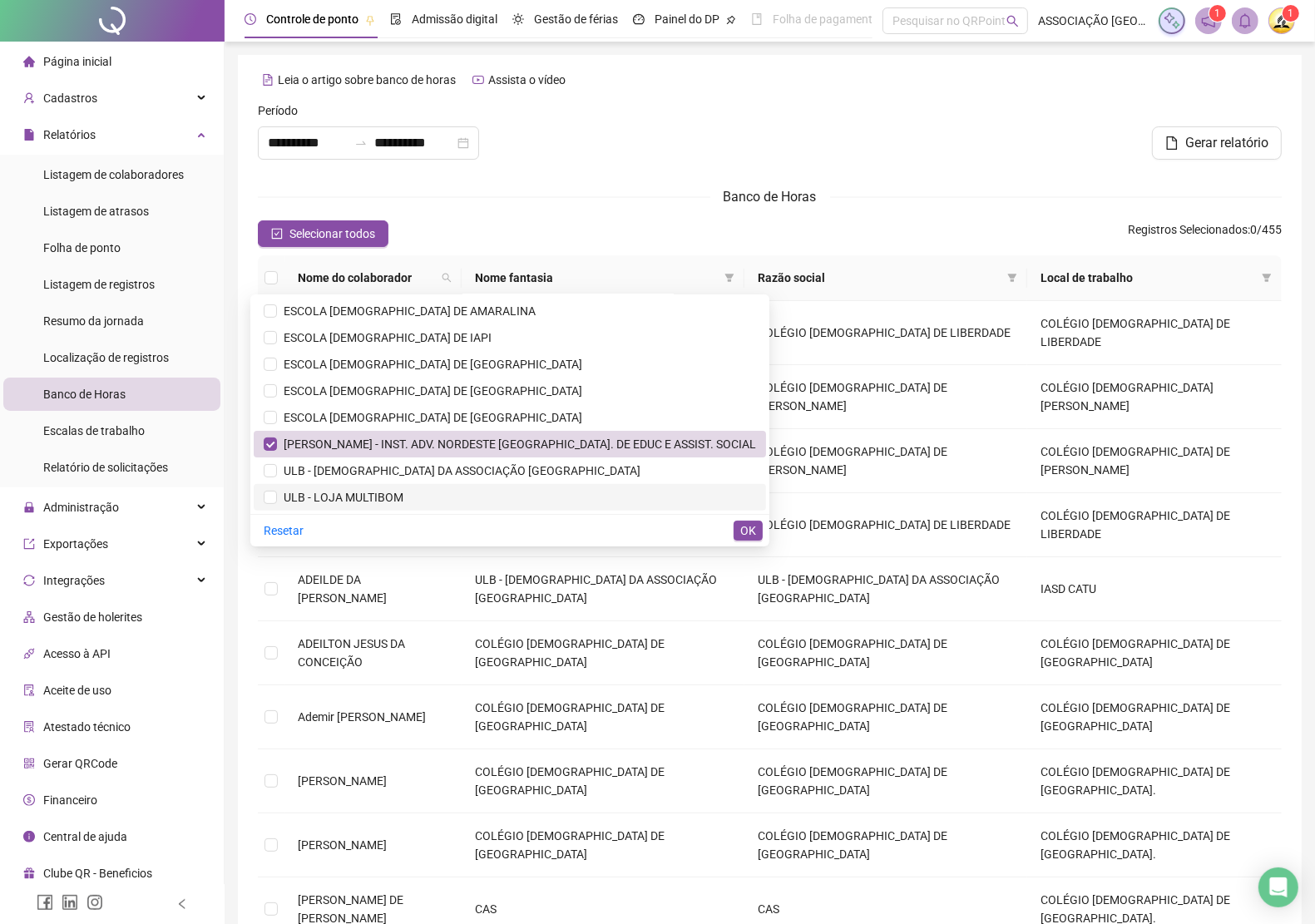
click at [404, 491] on span "ULB - LOJA MULTIBOM" at bounding box center [340, 498] width 126 height 14
click at [744, 524] on span "OK" at bounding box center [748, 530] width 16 height 19
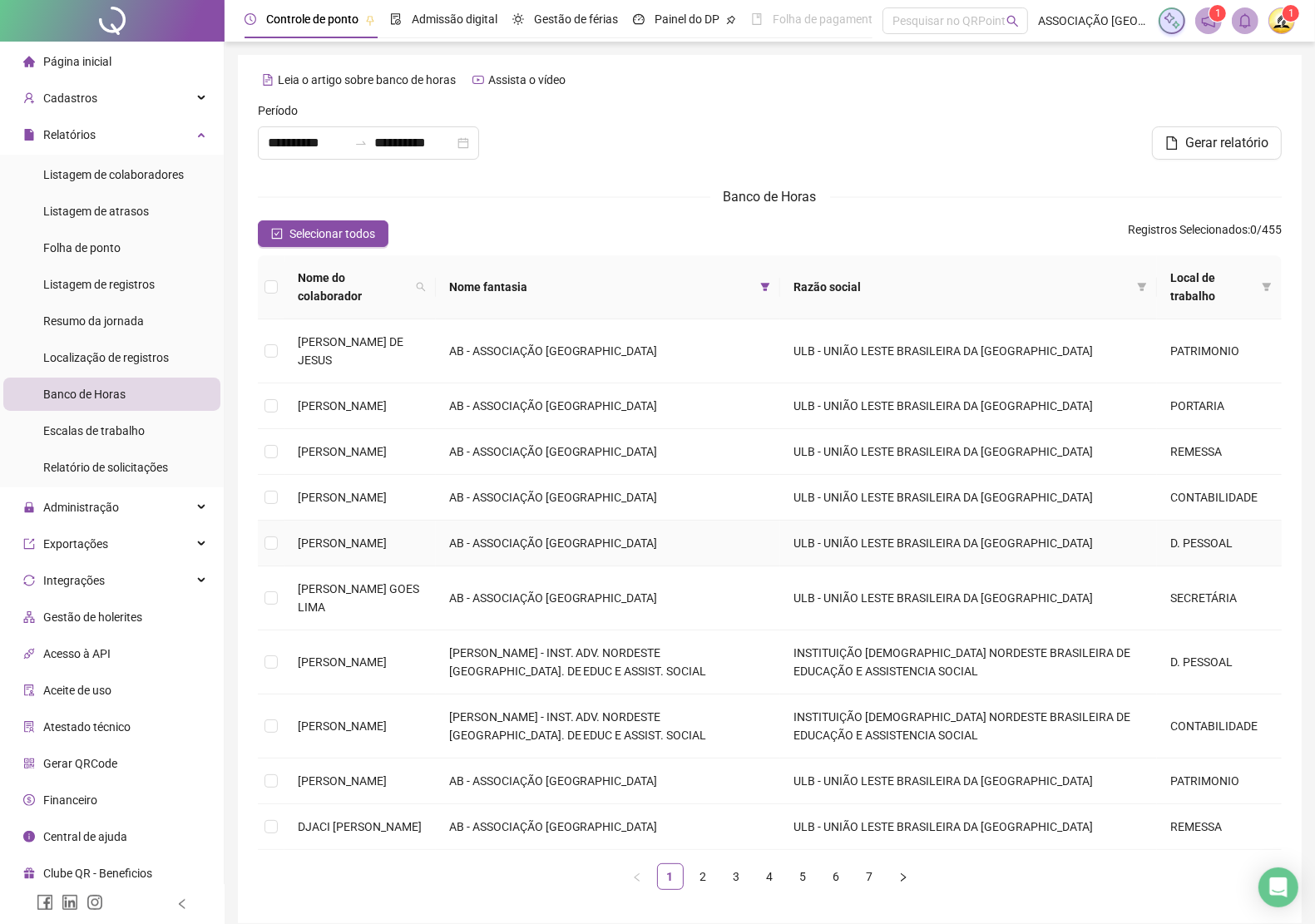
scroll to position [73, 0]
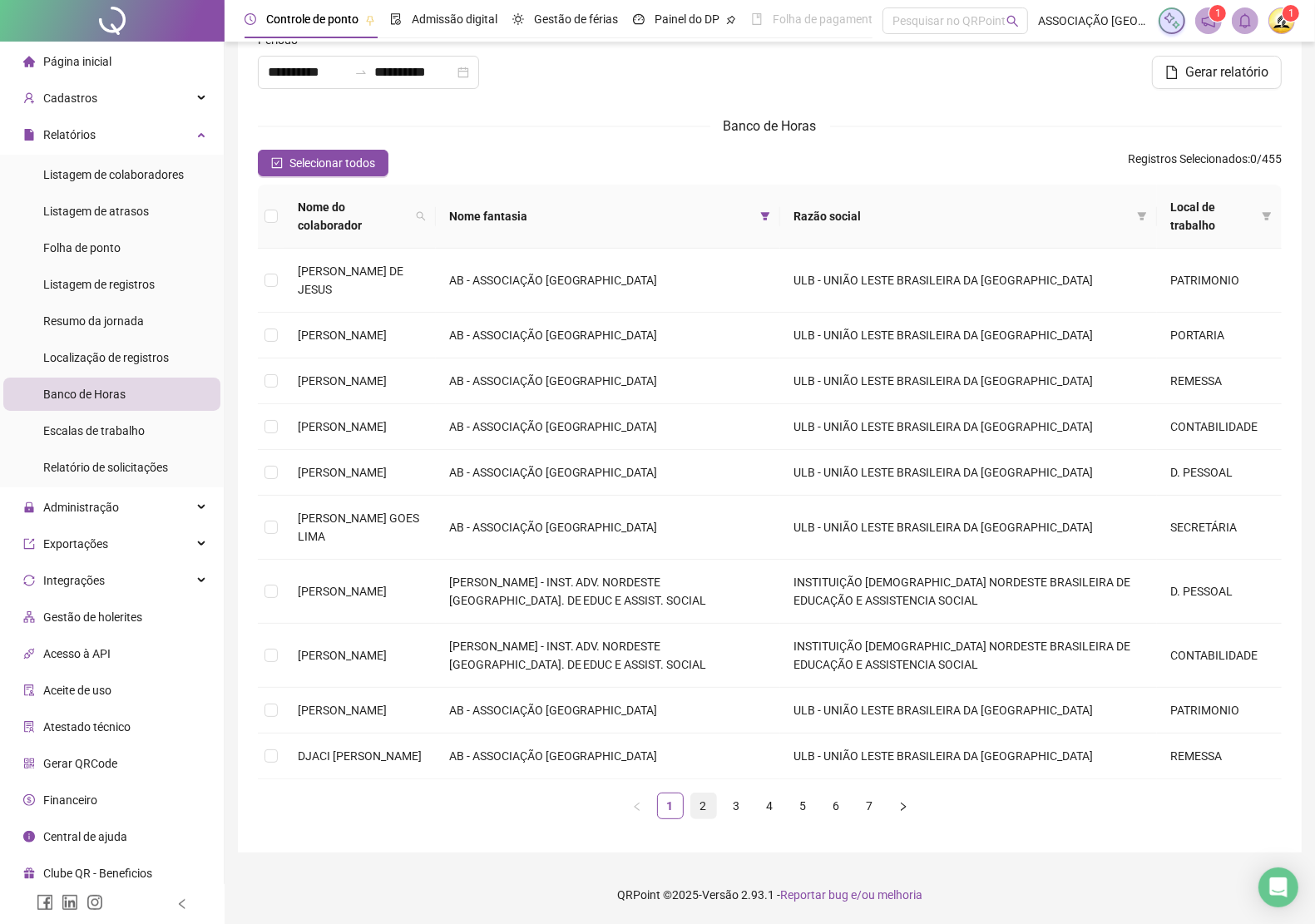
click at [701, 805] on link "2" at bounding box center [703, 805] width 25 height 25
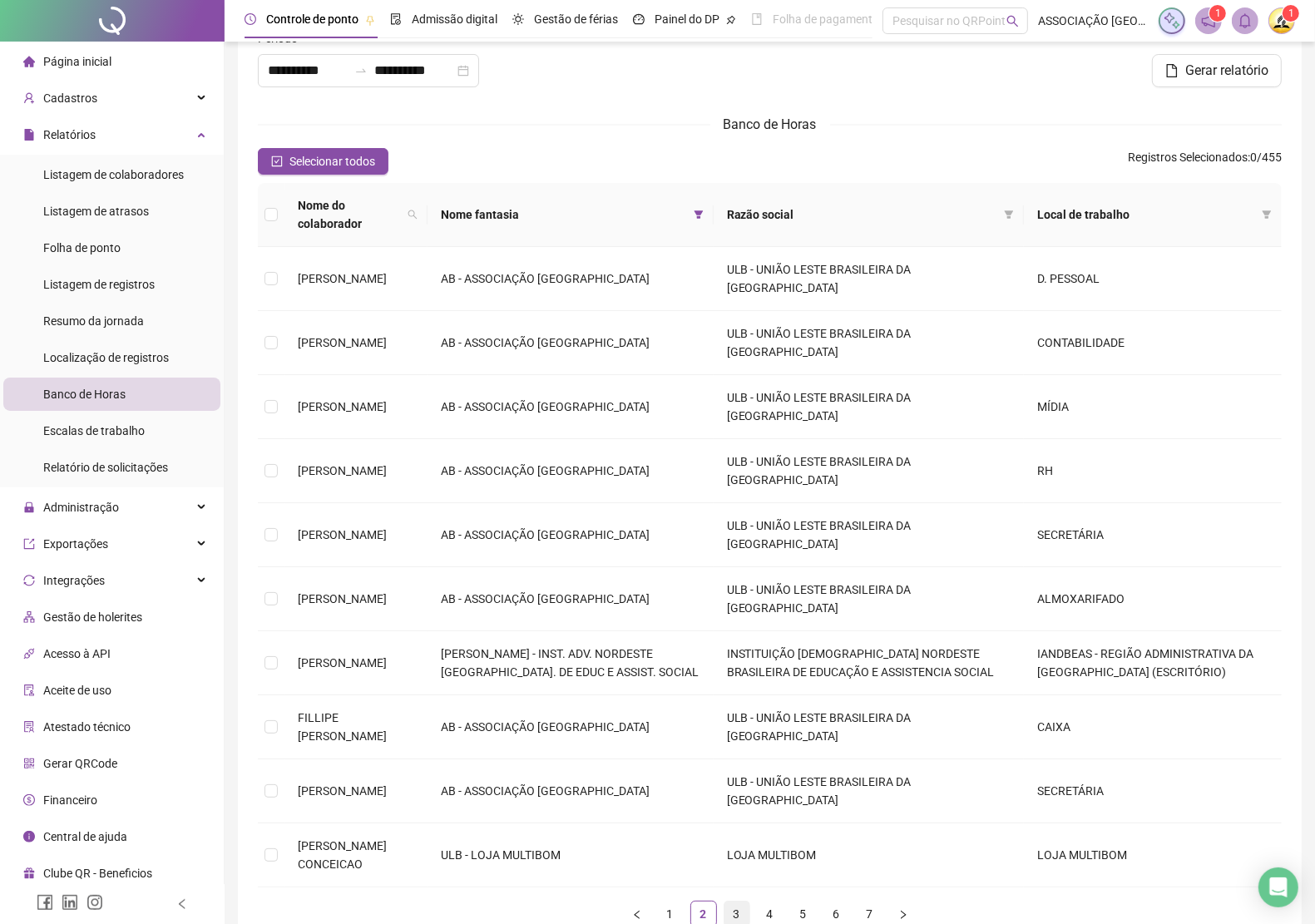
click at [732, 901] on link "3" at bounding box center [736, 913] width 25 height 25
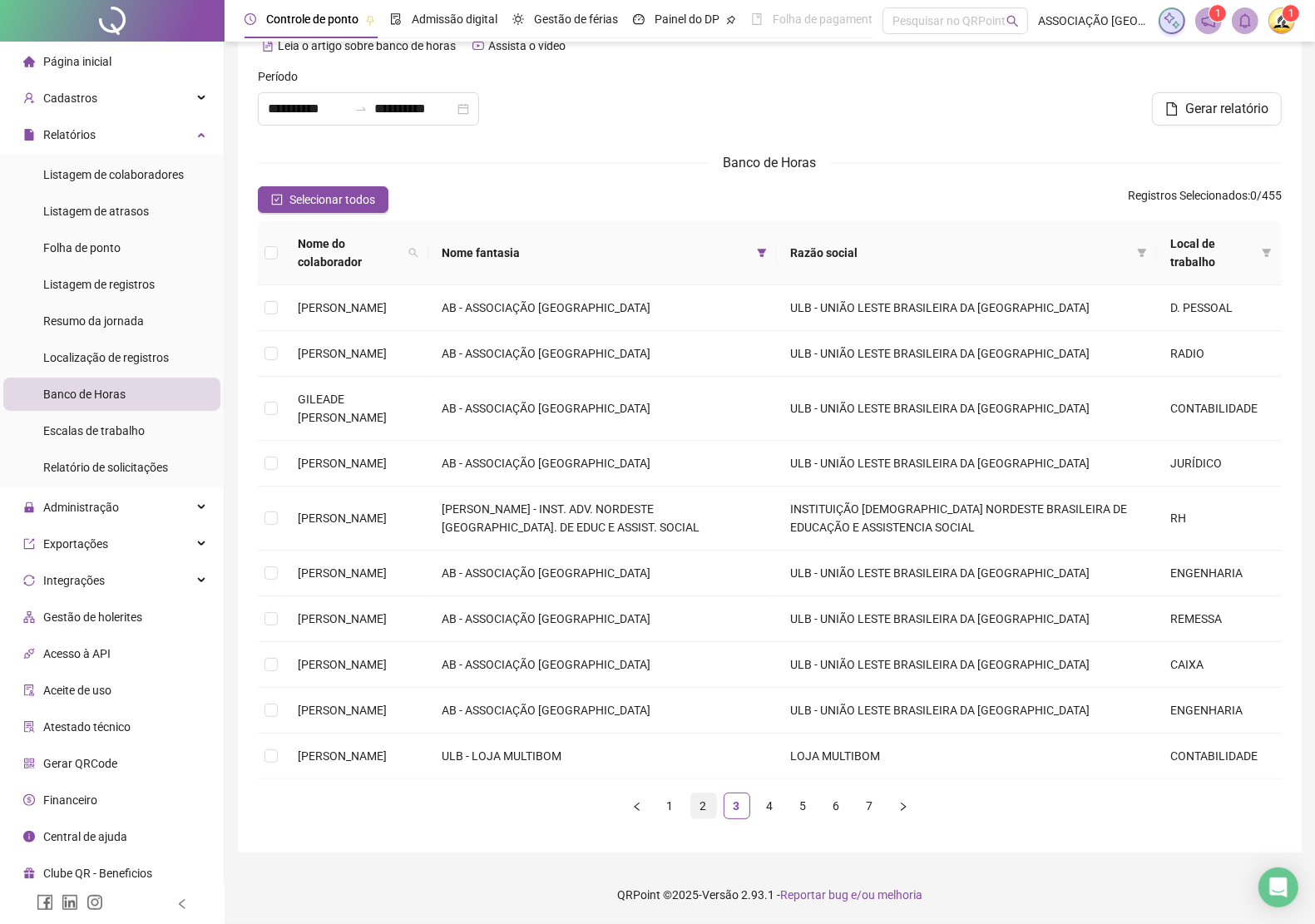
click at [700, 805] on link "2" at bounding box center [703, 805] width 25 height 25
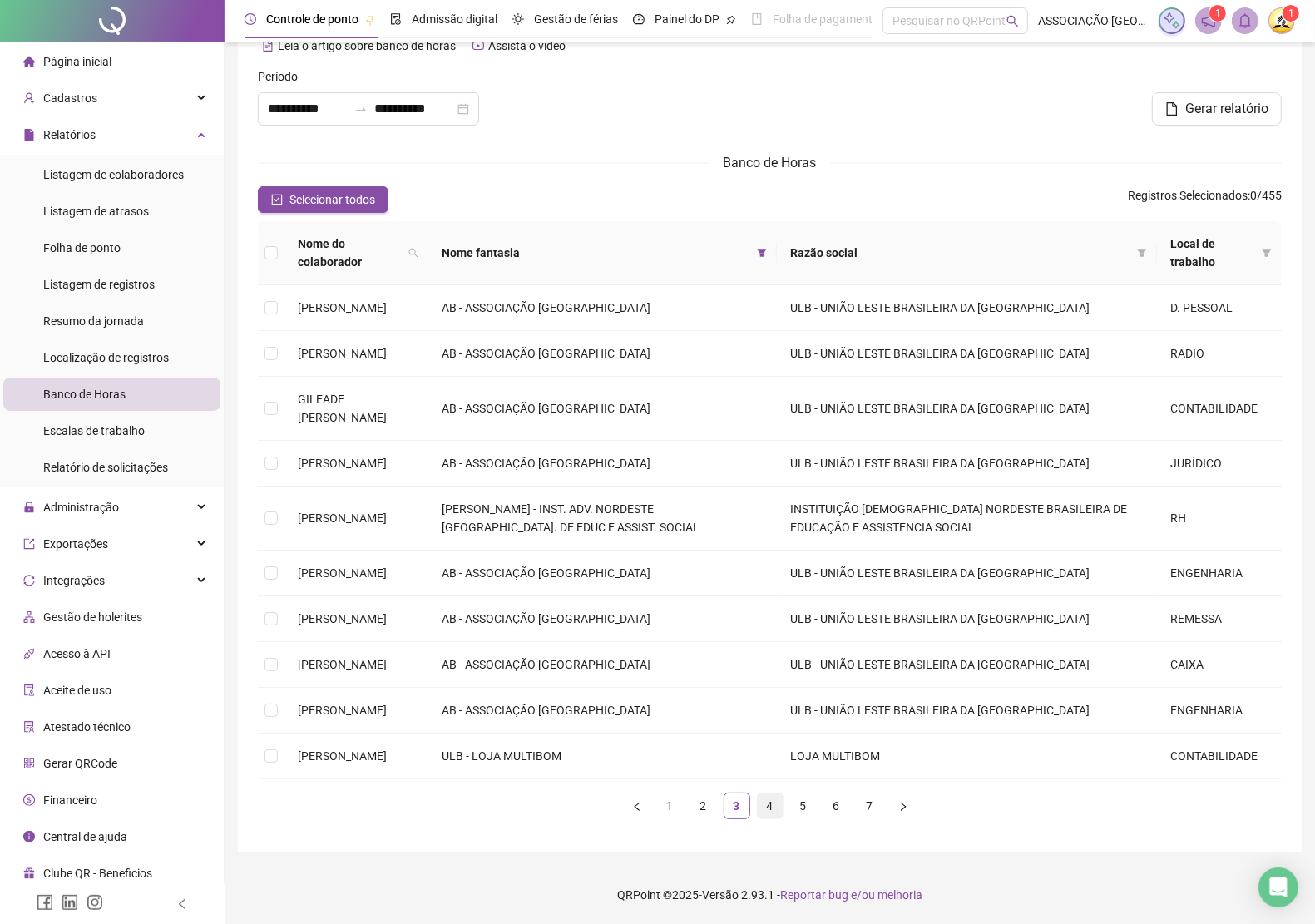
click at [770, 808] on link "4" at bounding box center [770, 805] width 25 height 25
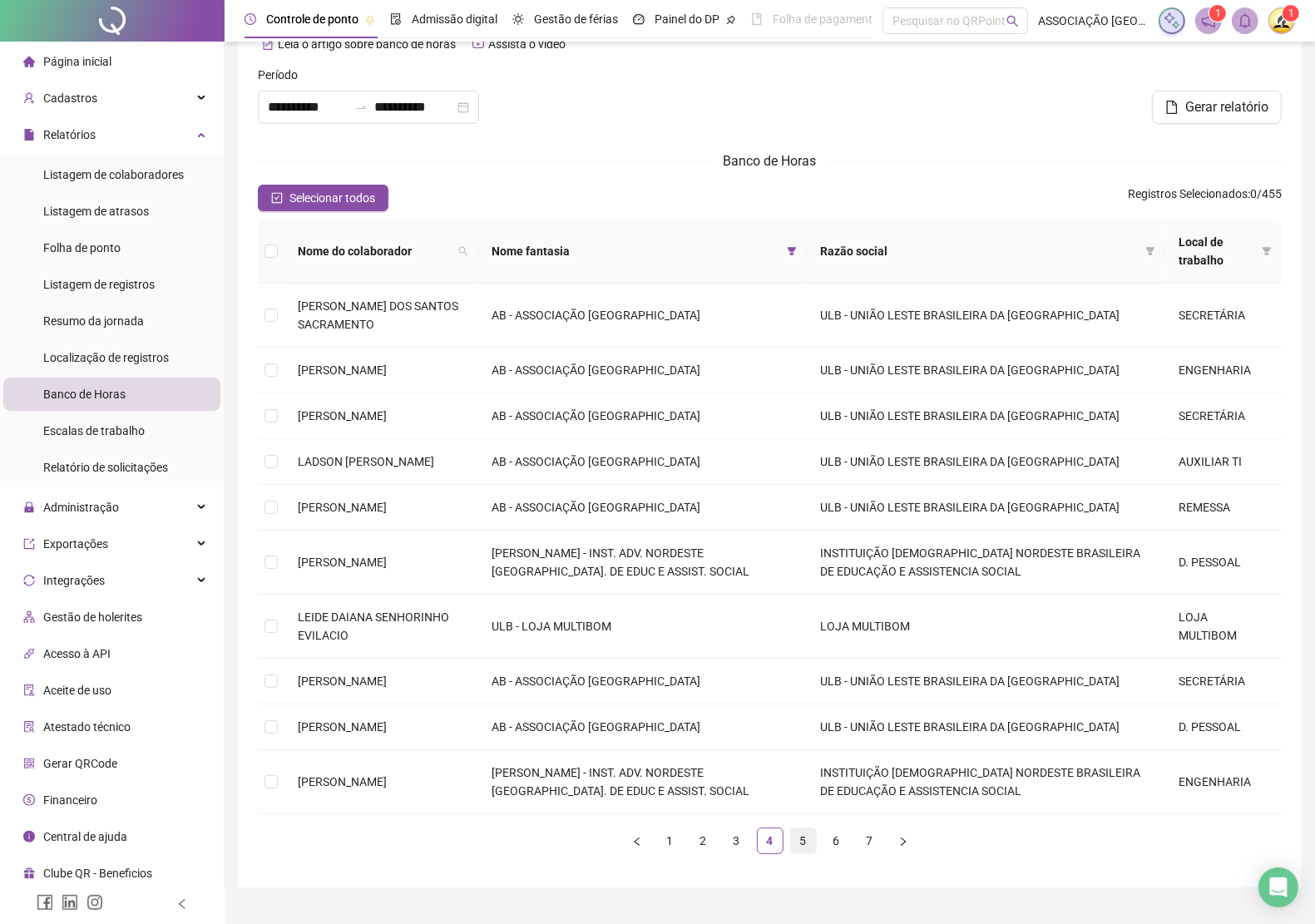
click at [800, 844] on link "5" at bounding box center [803, 840] width 25 height 25
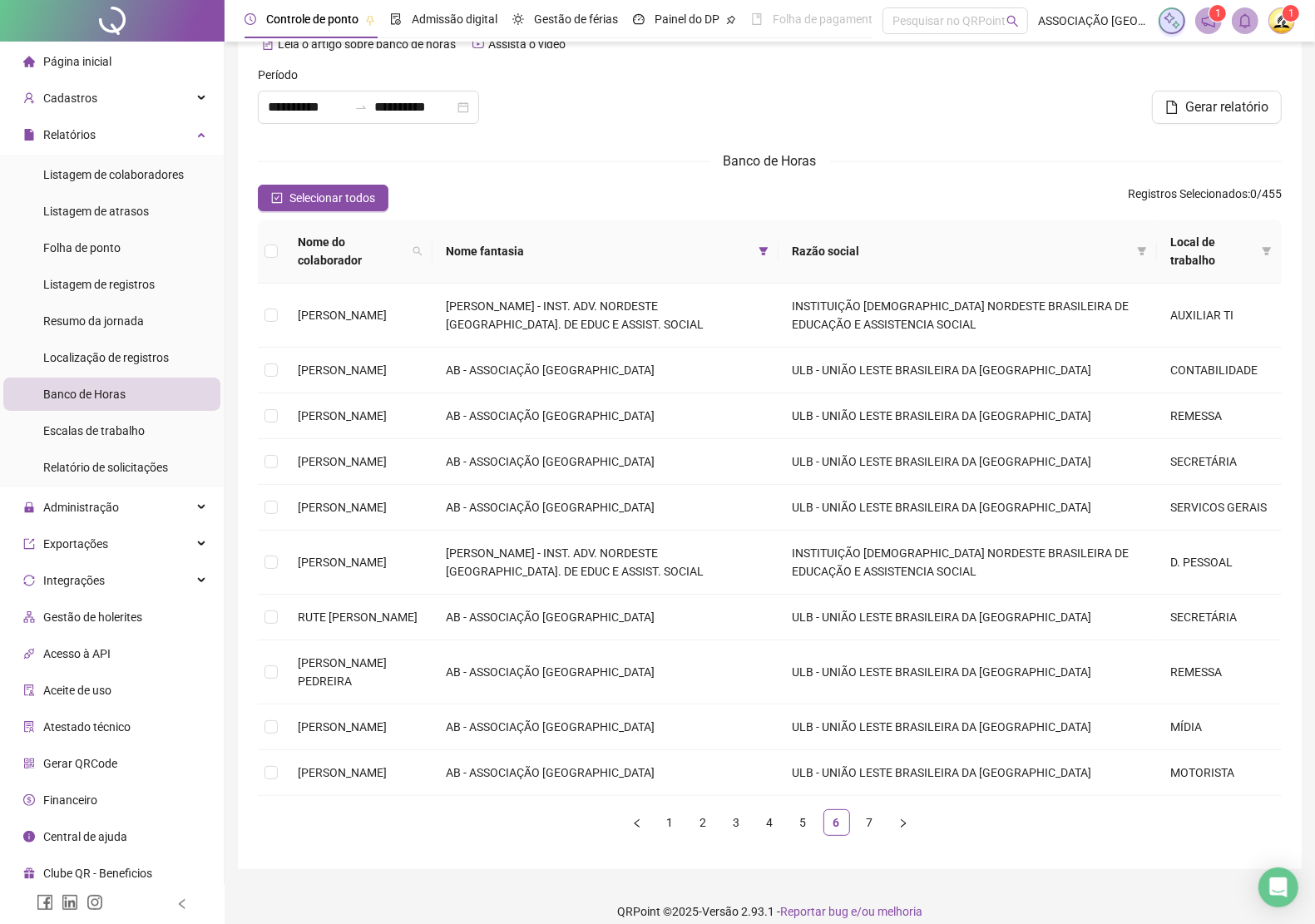
click at [866, 834] on link "7" at bounding box center [869, 822] width 25 height 25
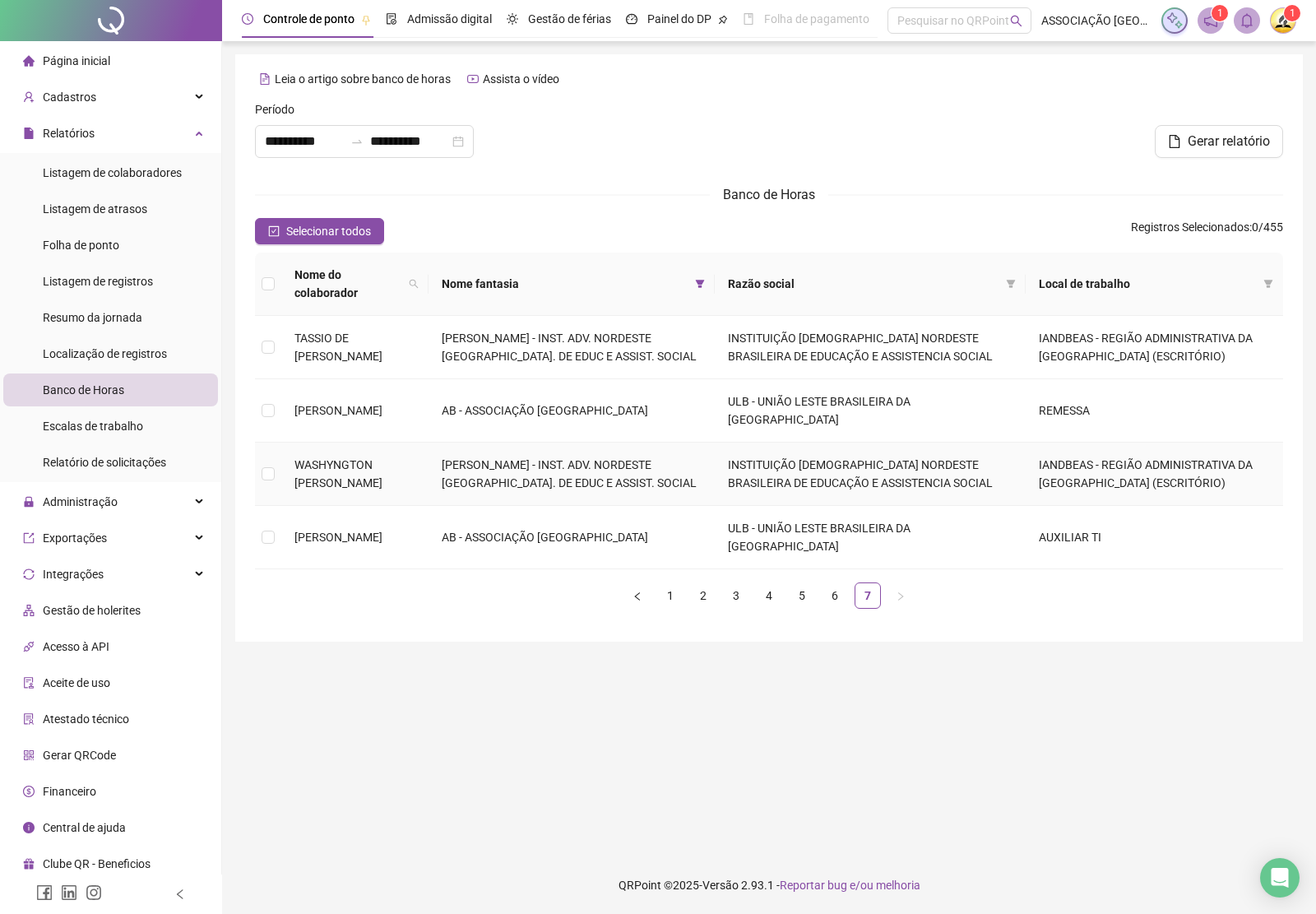
click at [276, 457] on td at bounding box center [268, 474] width 26 height 63
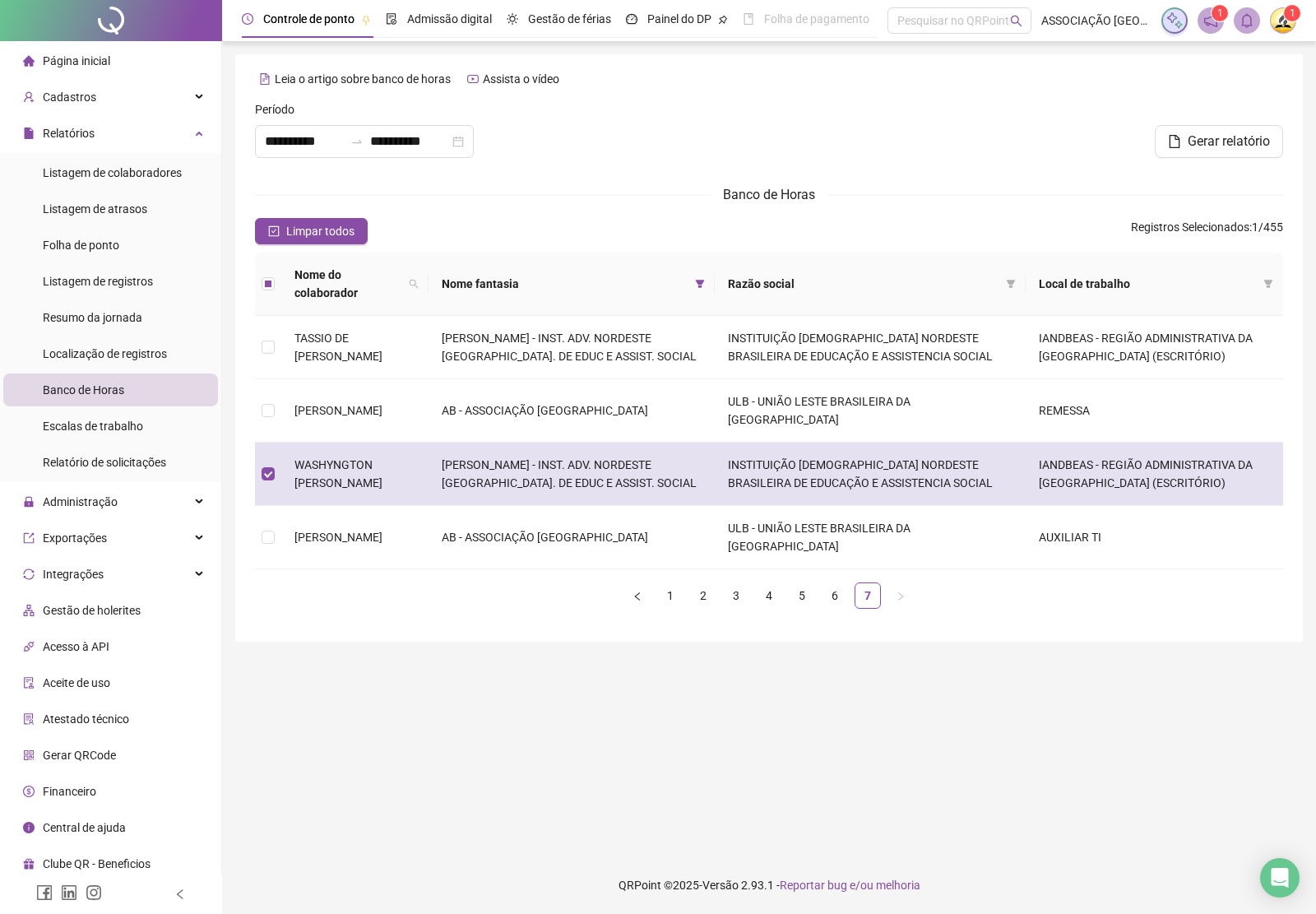
click at [276, 457] on td at bounding box center [268, 474] width 26 height 63
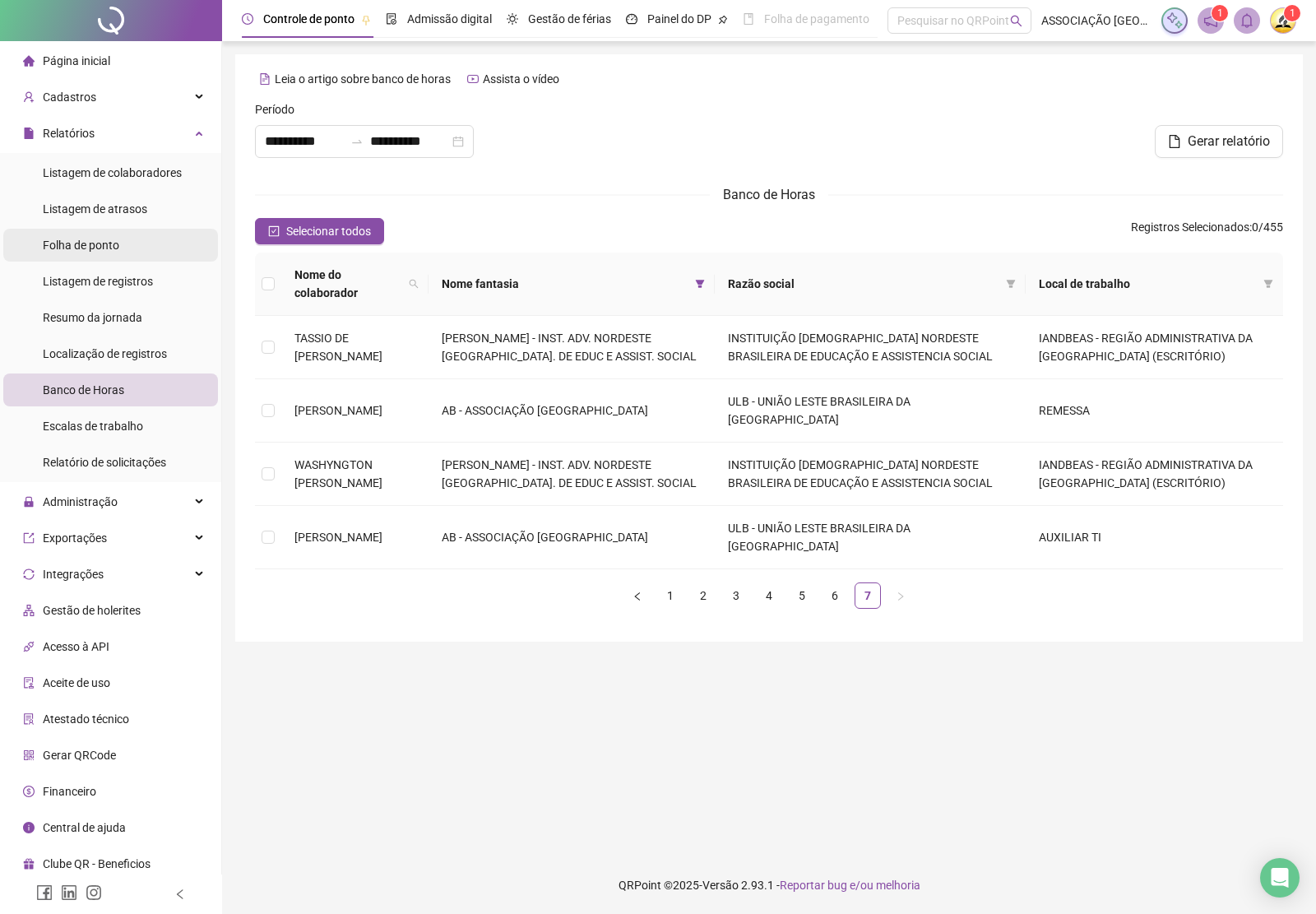
click at [100, 238] on span "Folha de ponto" at bounding box center [81, 245] width 77 height 14
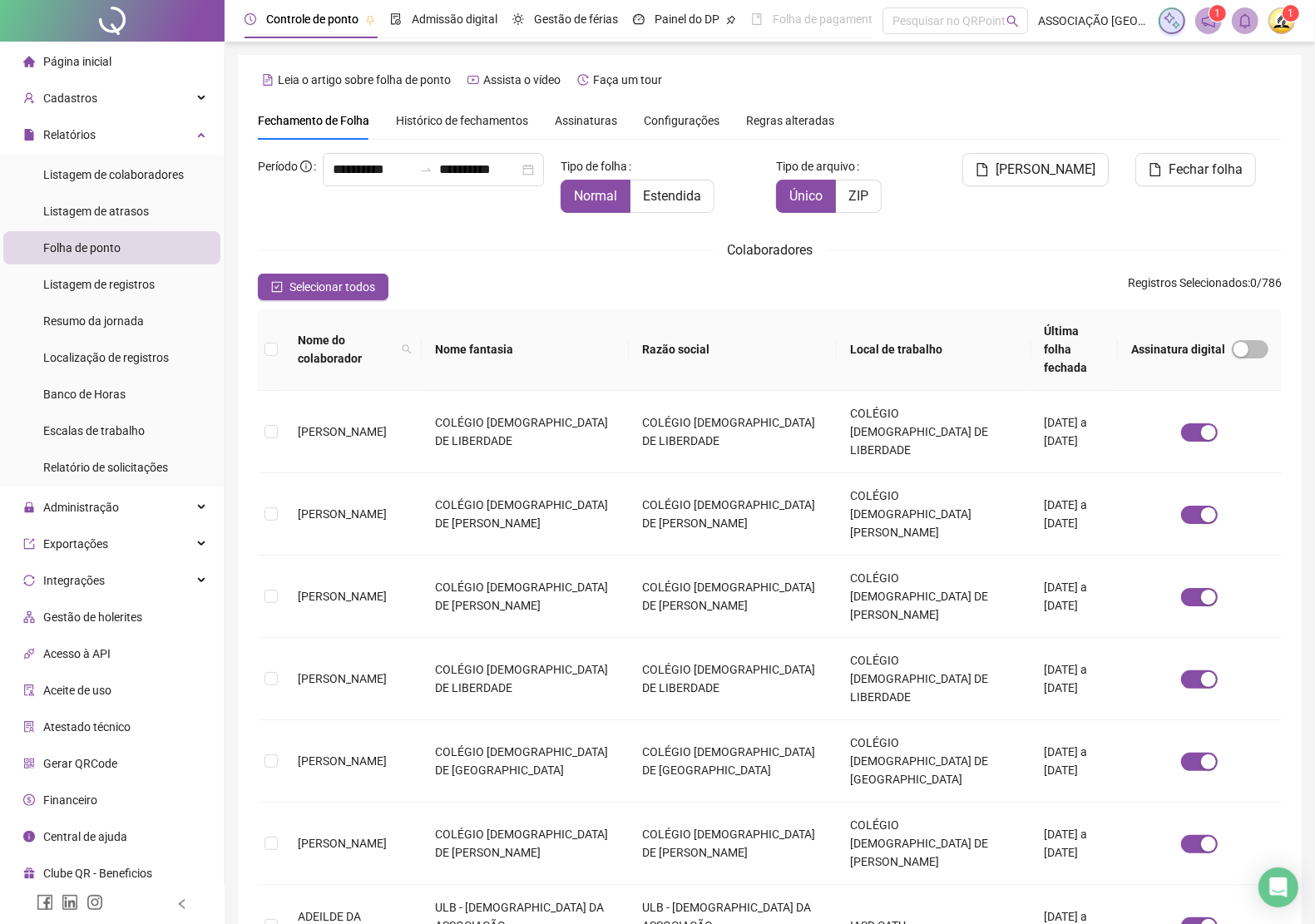
click at [578, 123] on span "Assinaturas" at bounding box center [586, 121] width 62 height 12
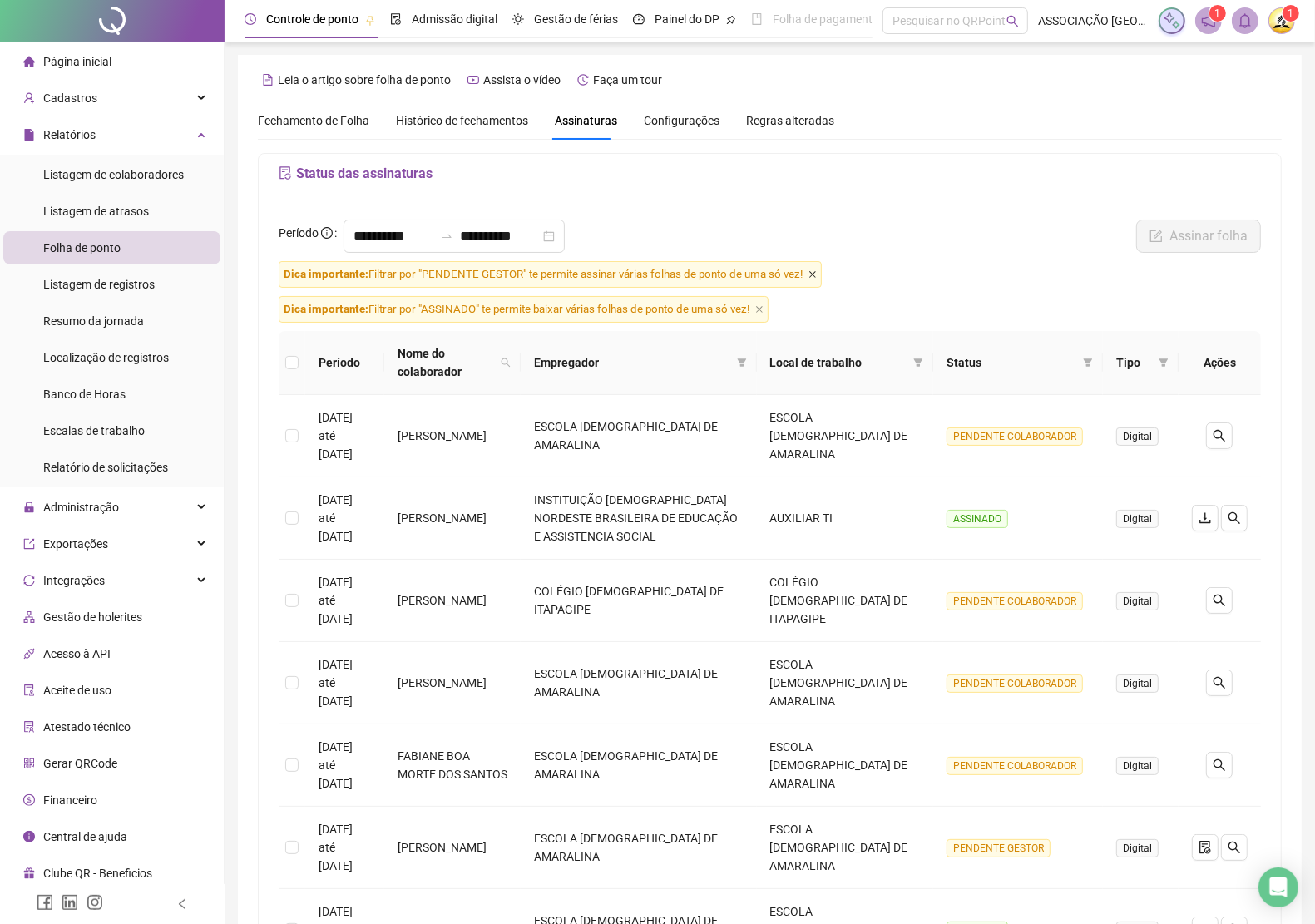
click at [815, 271] on icon "close" at bounding box center [812, 275] width 8 height 8
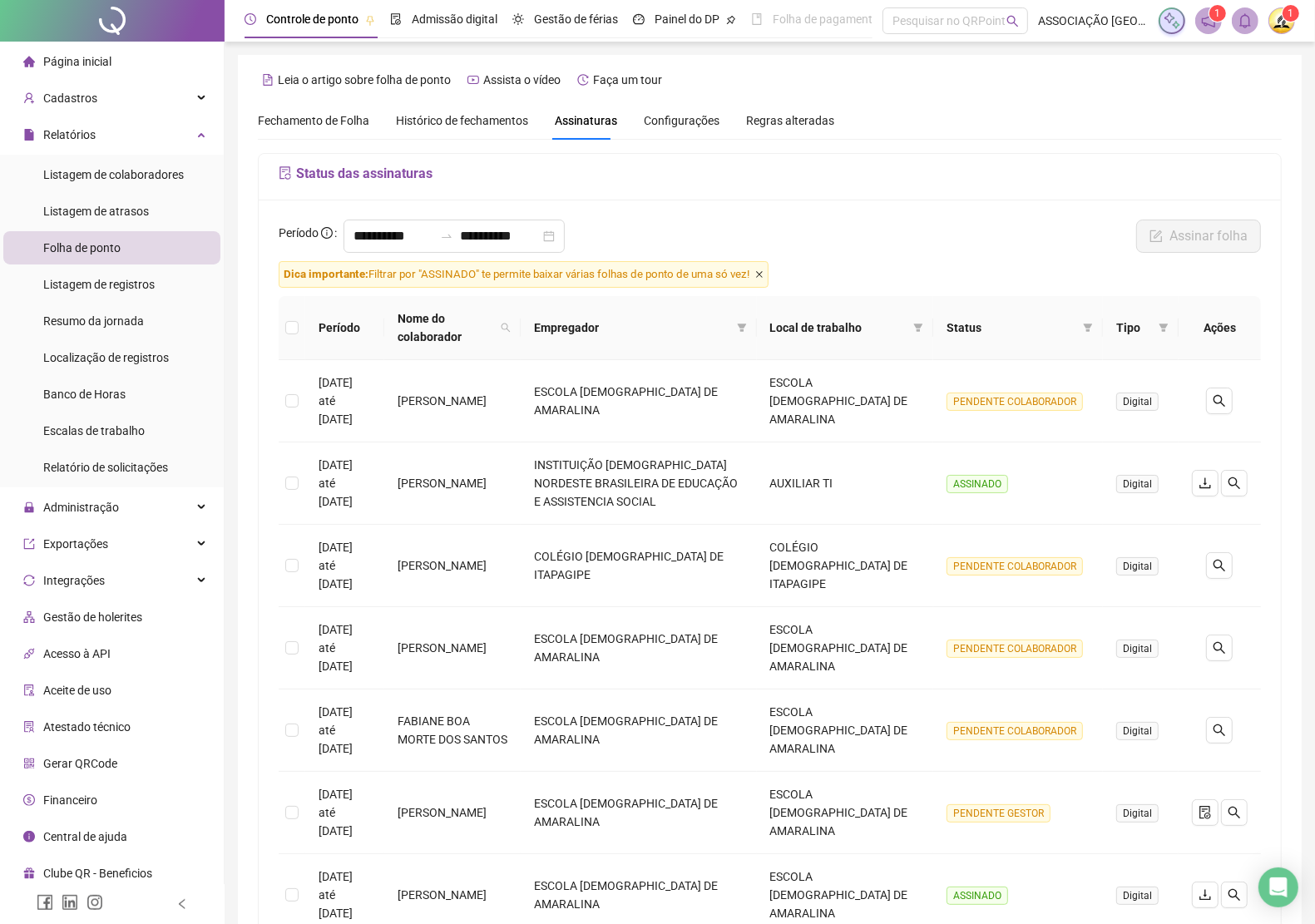
click at [764, 275] on icon "close" at bounding box center [759, 275] width 8 height 8
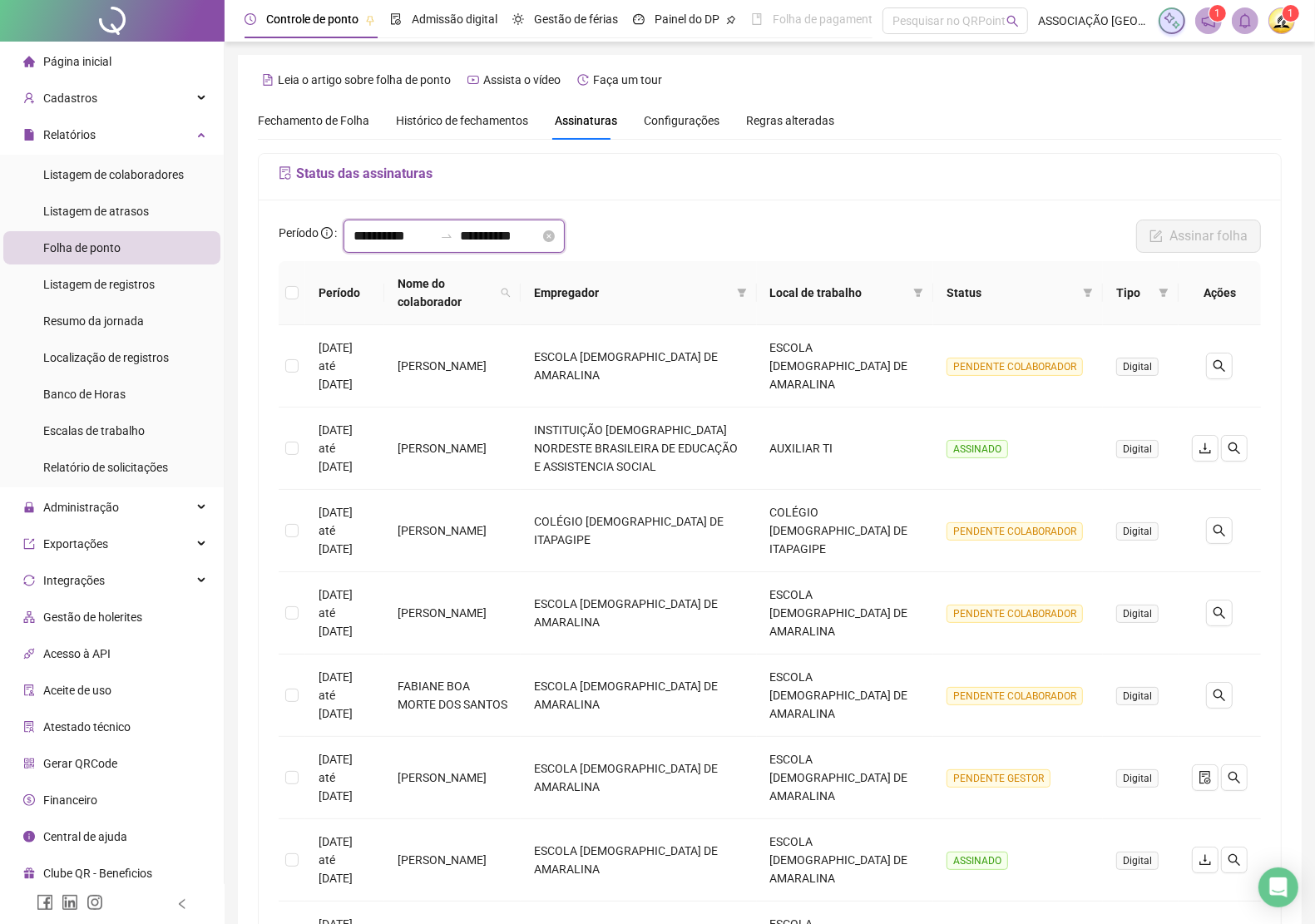
click at [432, 235] on input "**********" at bounding box center [393, 236] width 80 height 20
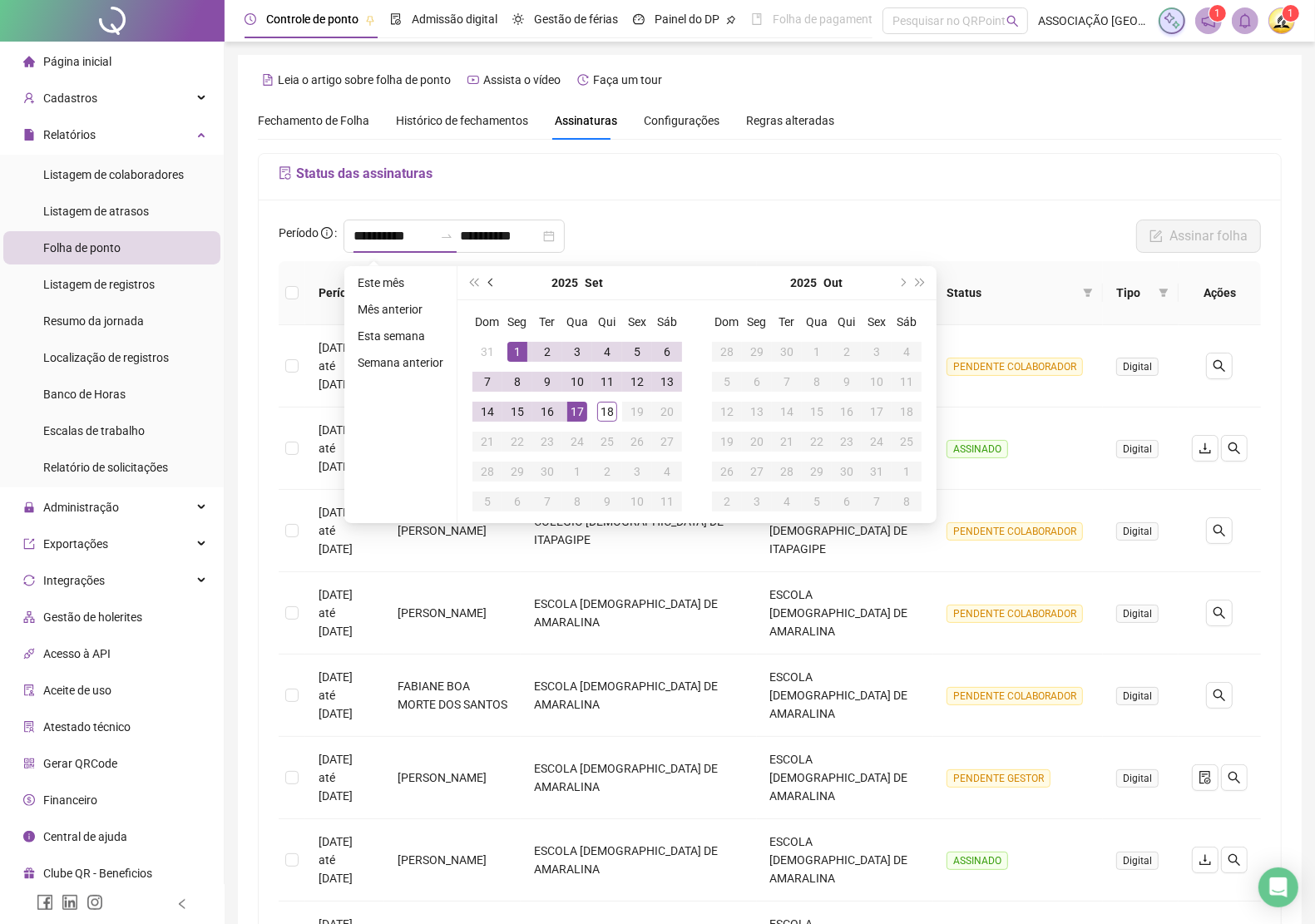
click at [488, 280] on span "prev-year" at bounding box center [492, 282] width 8 height 8
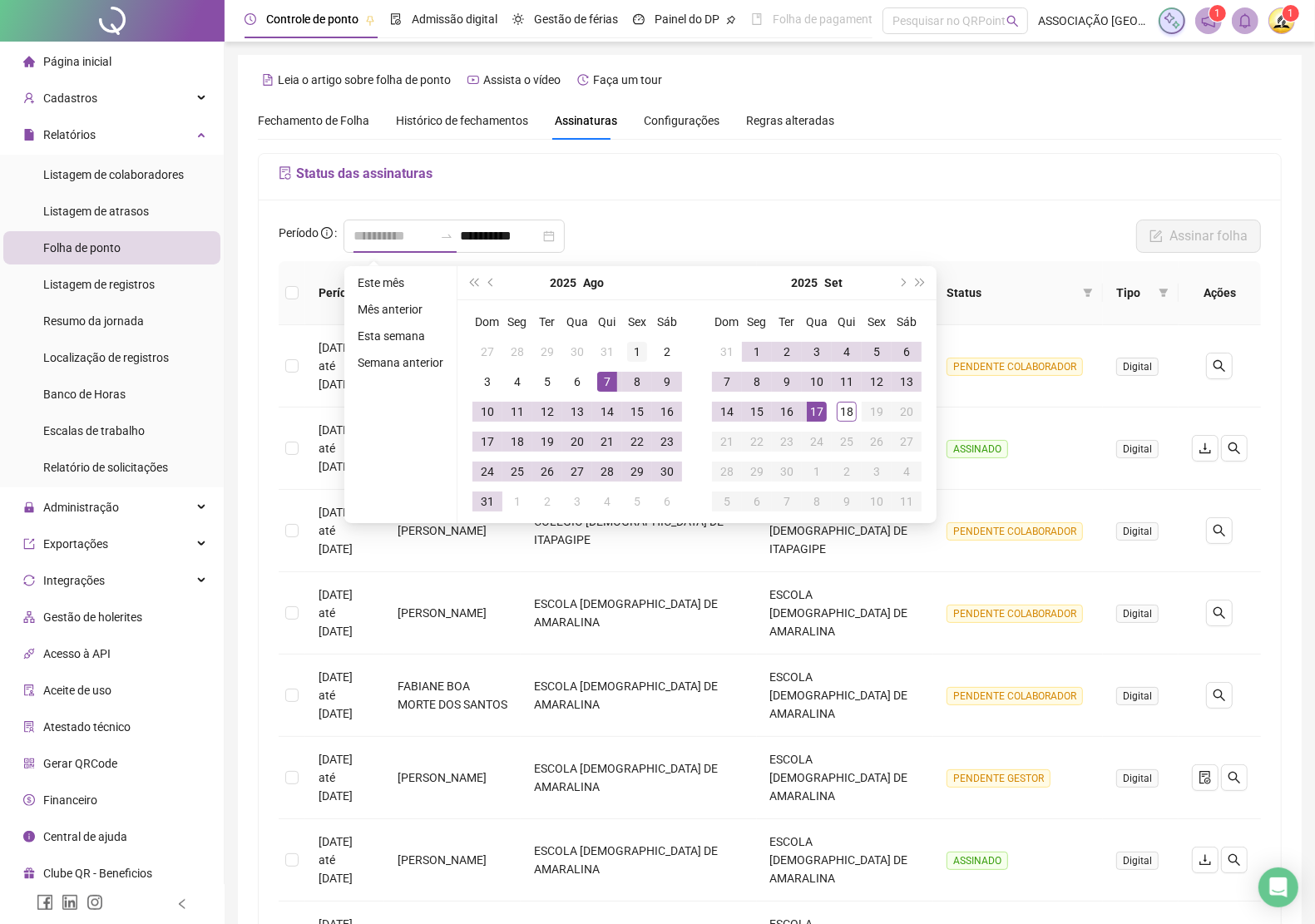
type input "**********"
click at [633, 349] on div "1" at bounding box center [637, 351] width 20 height 20
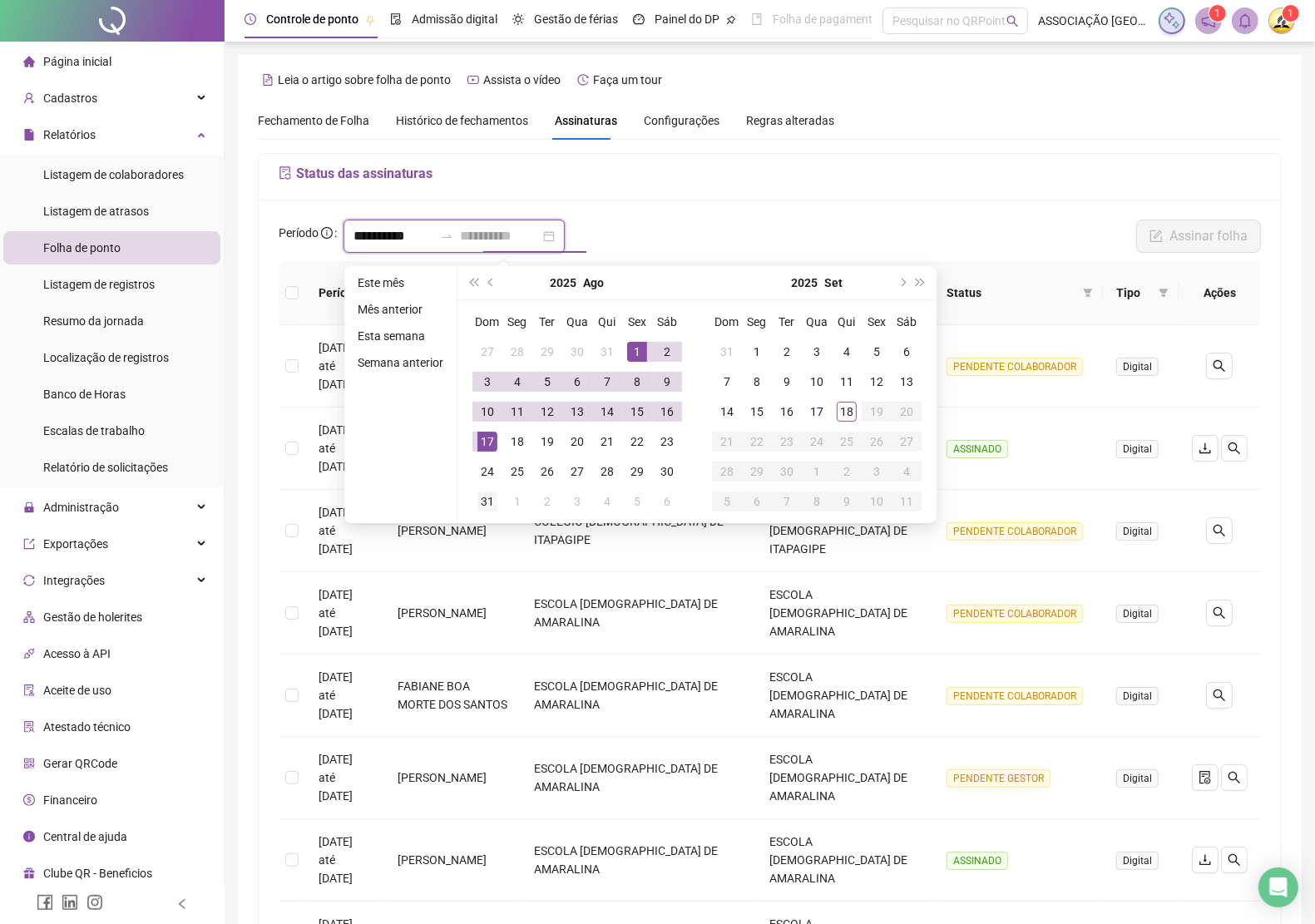
type input "**********"
click at [491, 500] on div "31" at bounding box center [487, 501] width 20 height 20
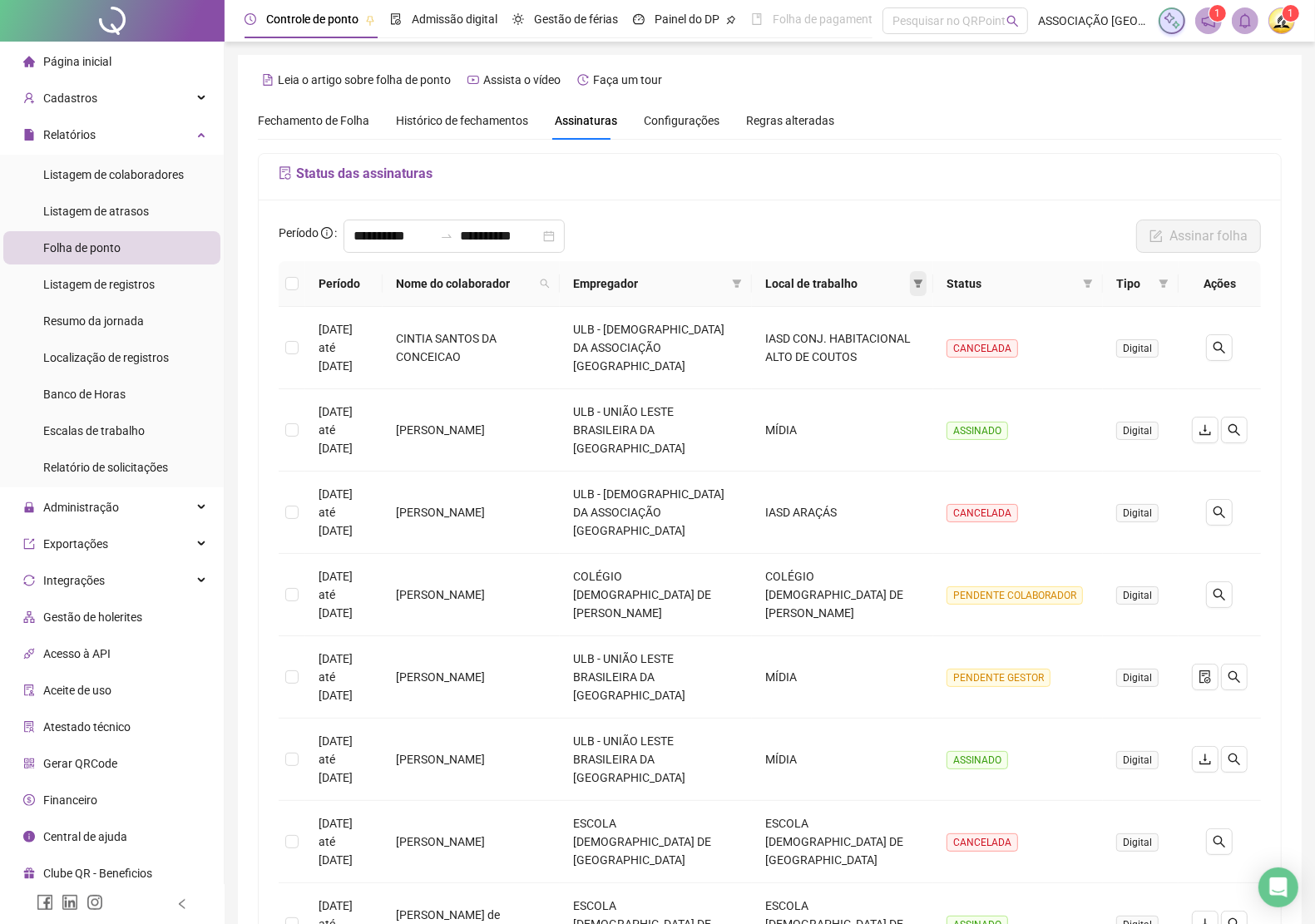
click at [914, 280] on icon "filter" at bounding box center [918, 283] width 9 height 8
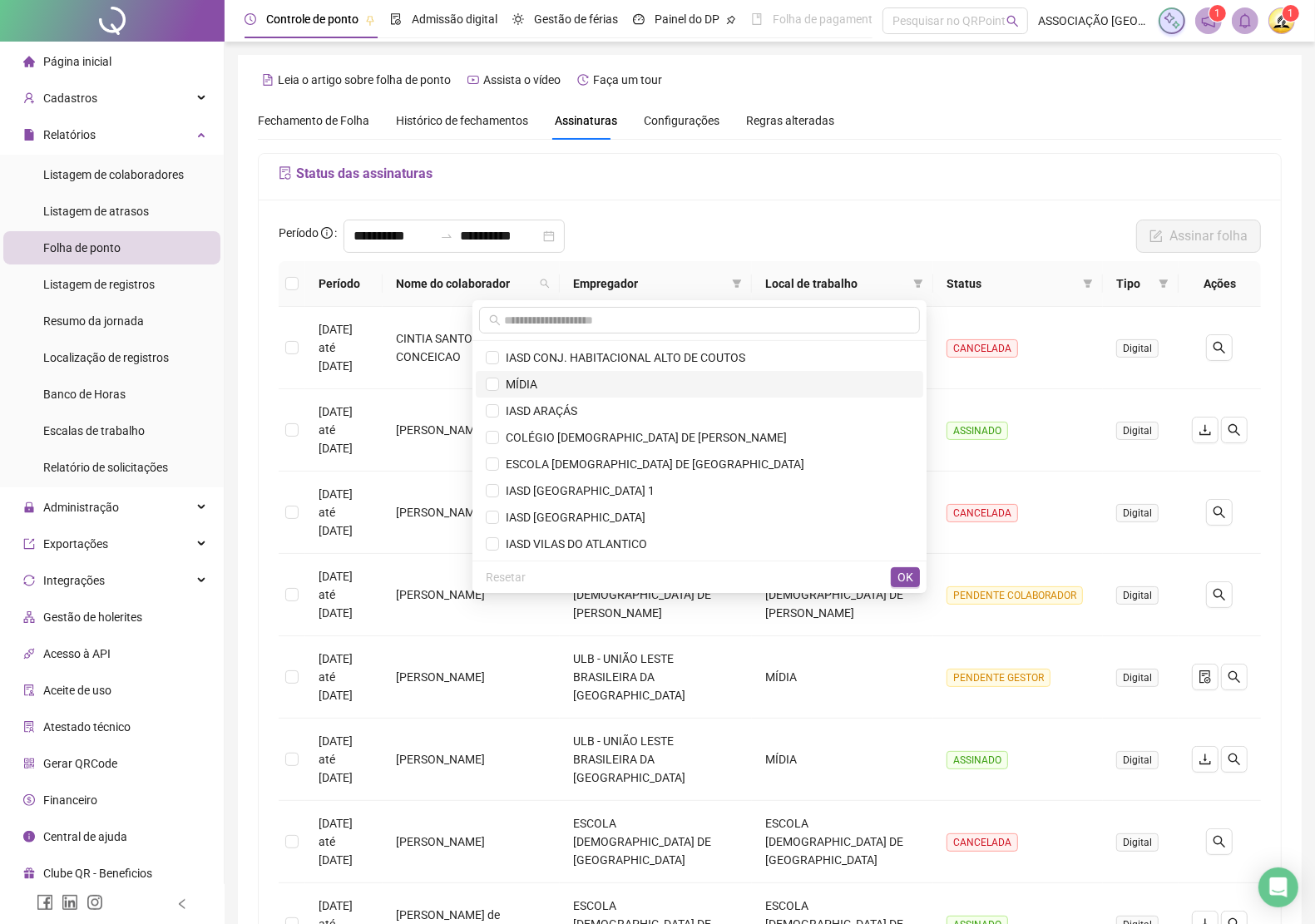
click at [537, 380] on span "MÍDIA" at bounding box center [518, 385] width 38 height 14
click at [904, 572] on span "OK" at bounding box center [906, 577] width 16 height 19
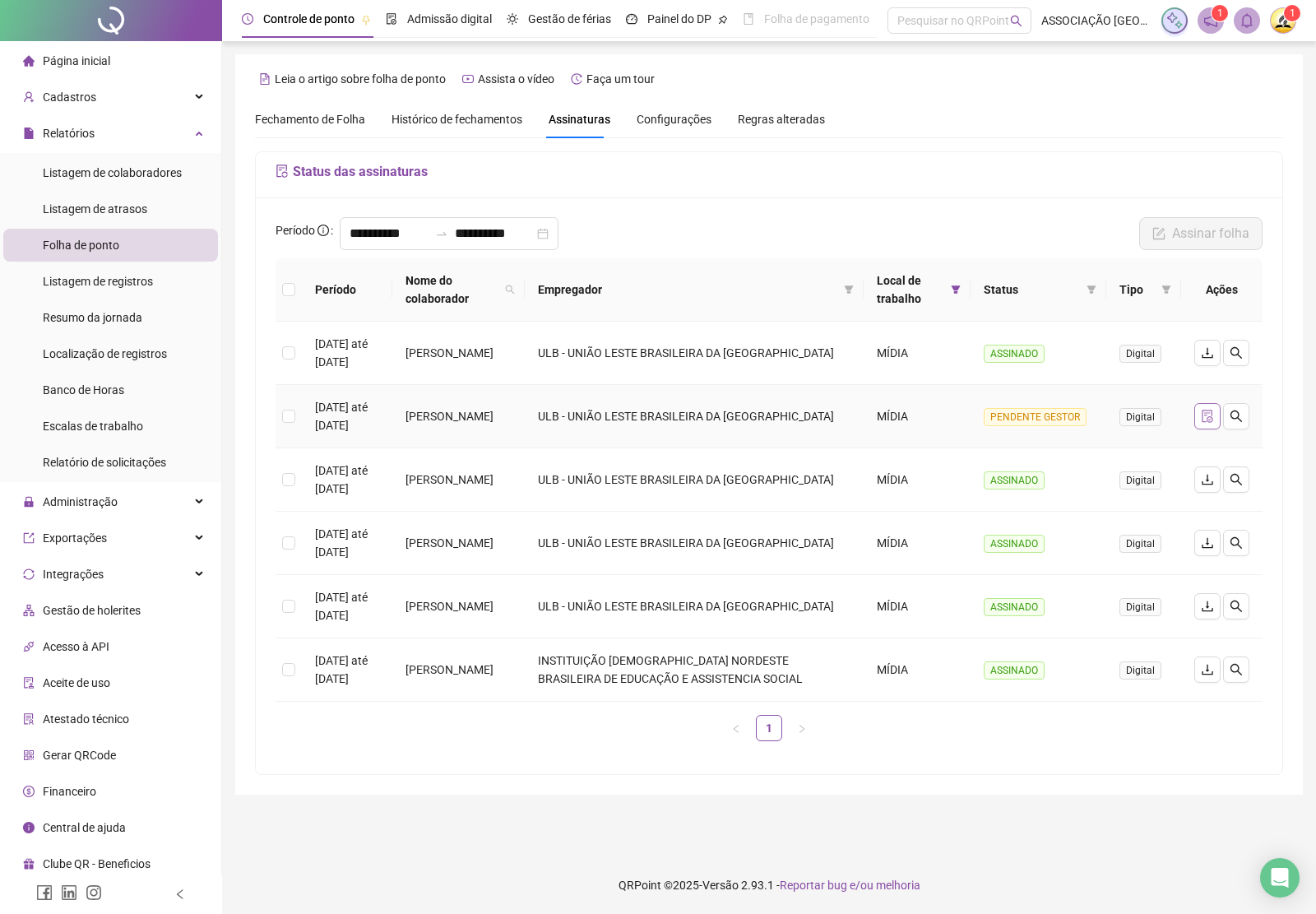
click at [1205, 421] on icon "file-done" at bounding box center [1208, 417] width 14 height 14
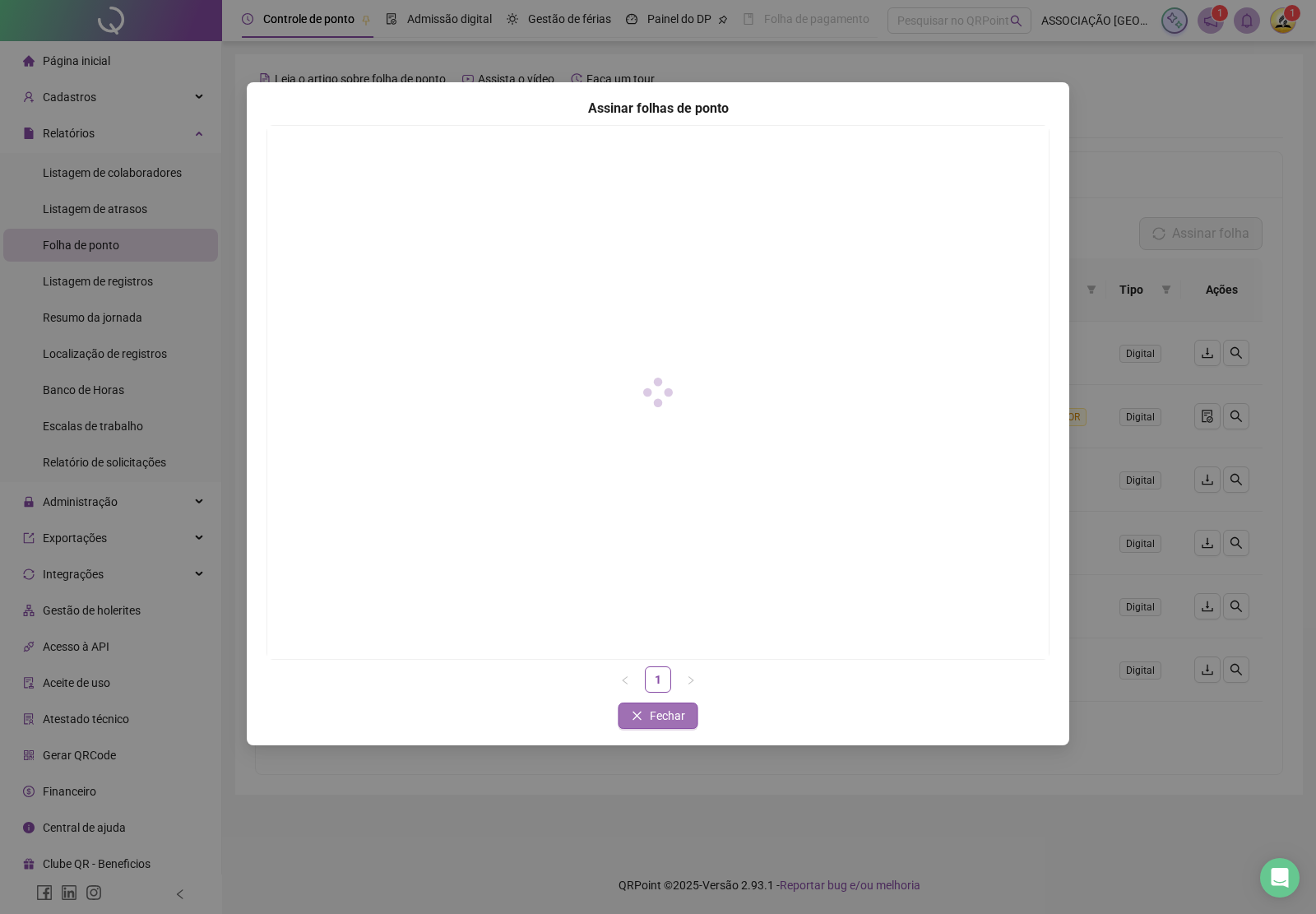
click at [668, 715] on span "Fechar" at bounding box center [668, 715] width 35 height 18
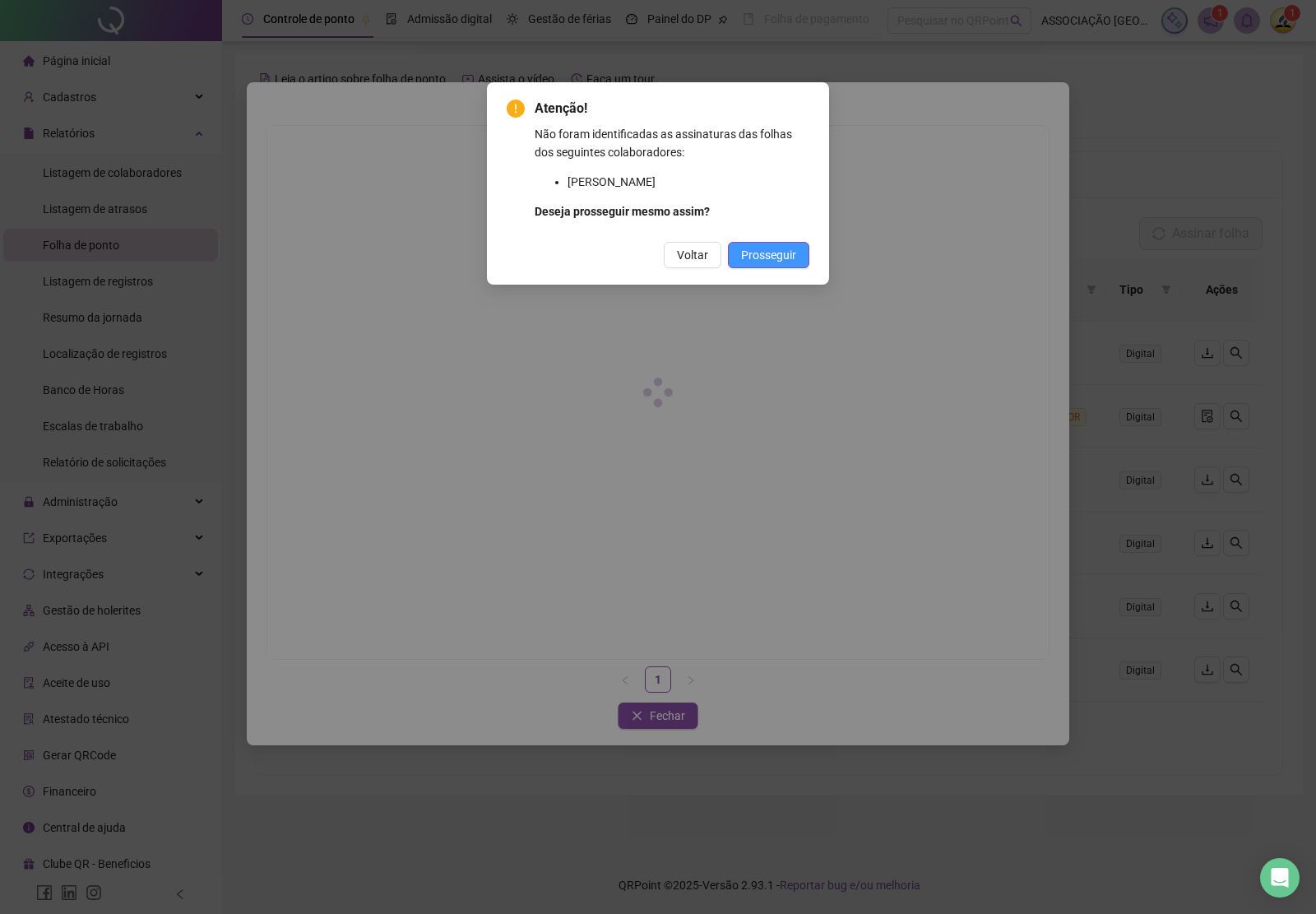
click at [766, 246] on span "Prosseguir" at bounding box center [768, 255] width 55 height 18
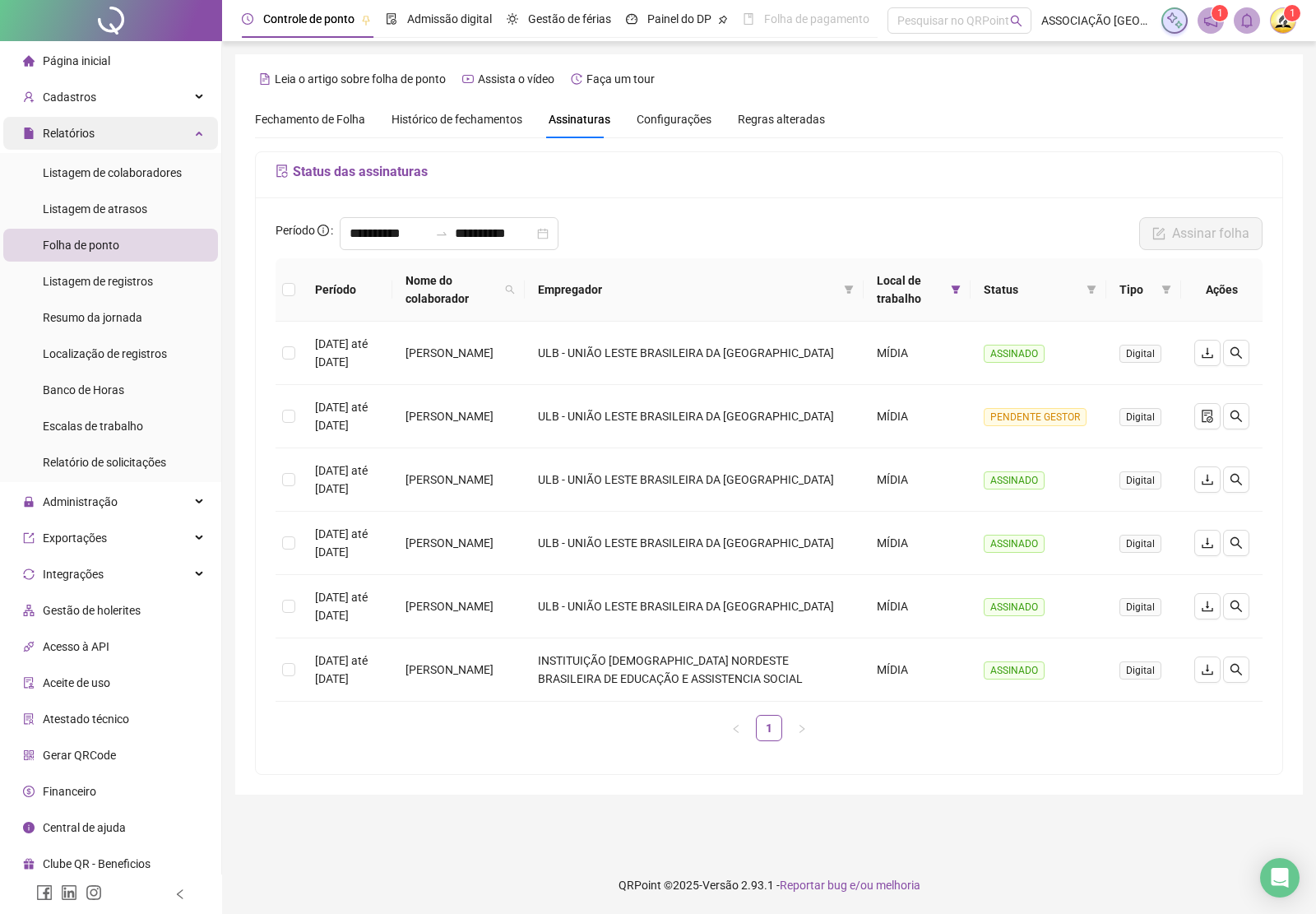
click at [92, 131] on span "Relatórios" at bounding box center [68, 133] width 52 height 14
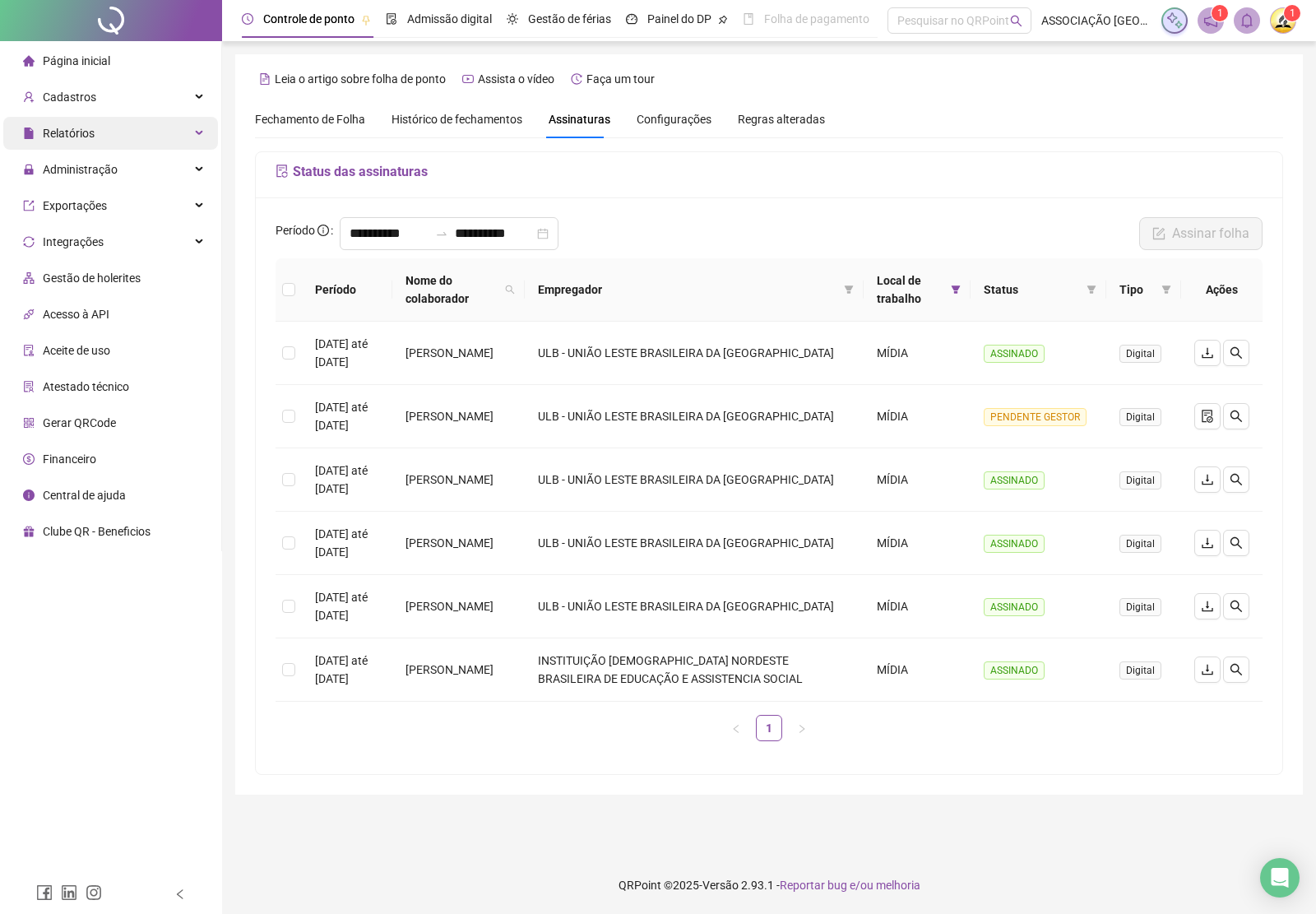
click at [92, 134] on span "Relatórios" at bounding box center [68, 133] width 52 height 14
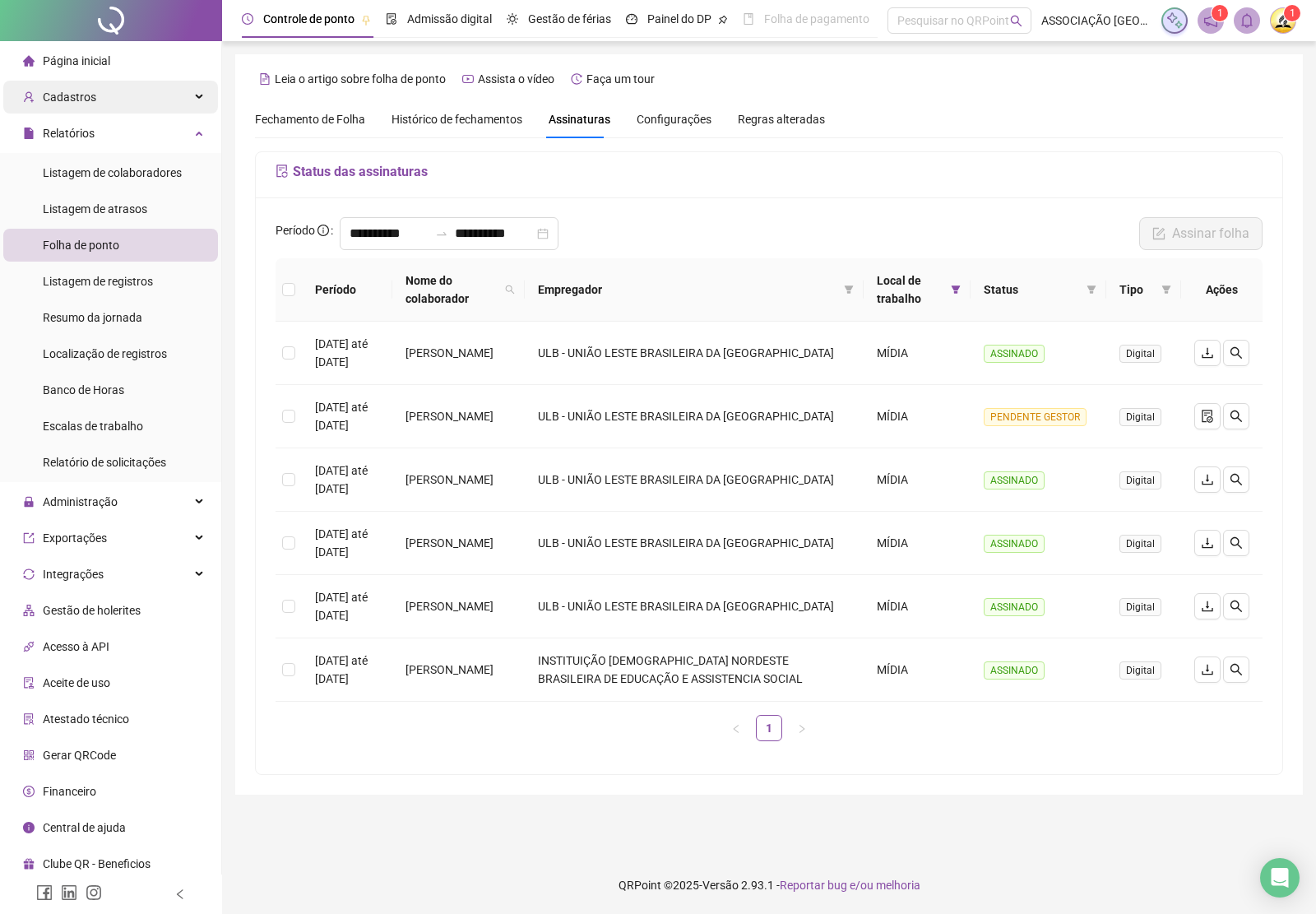
click at [89, 100] on span "Cadastros" at bounding box center [69, 97] width 54 height 14
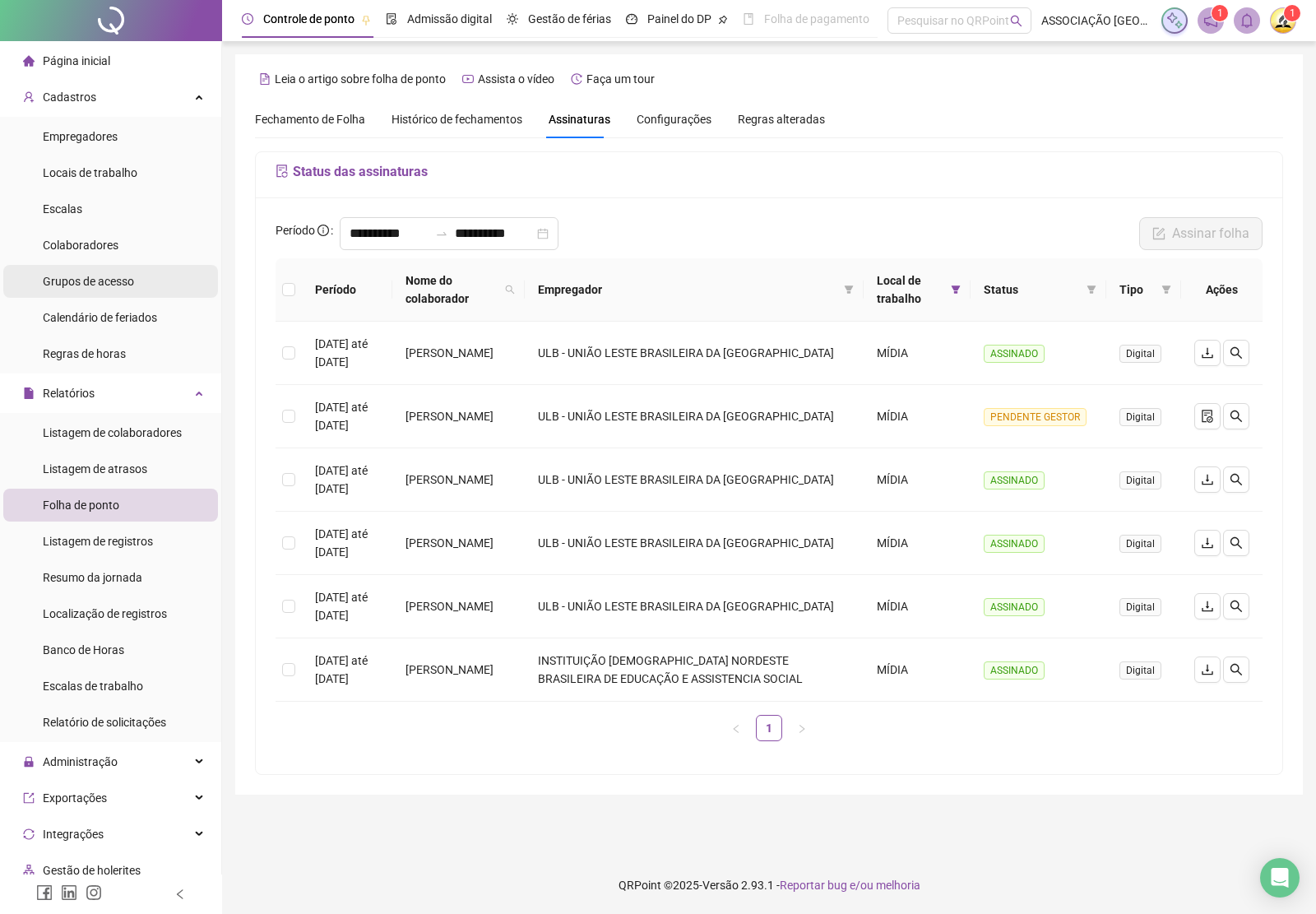
click at [97, 280] on span "Grupos de acesso" at bounding box center [89, 281] width 91 height 14
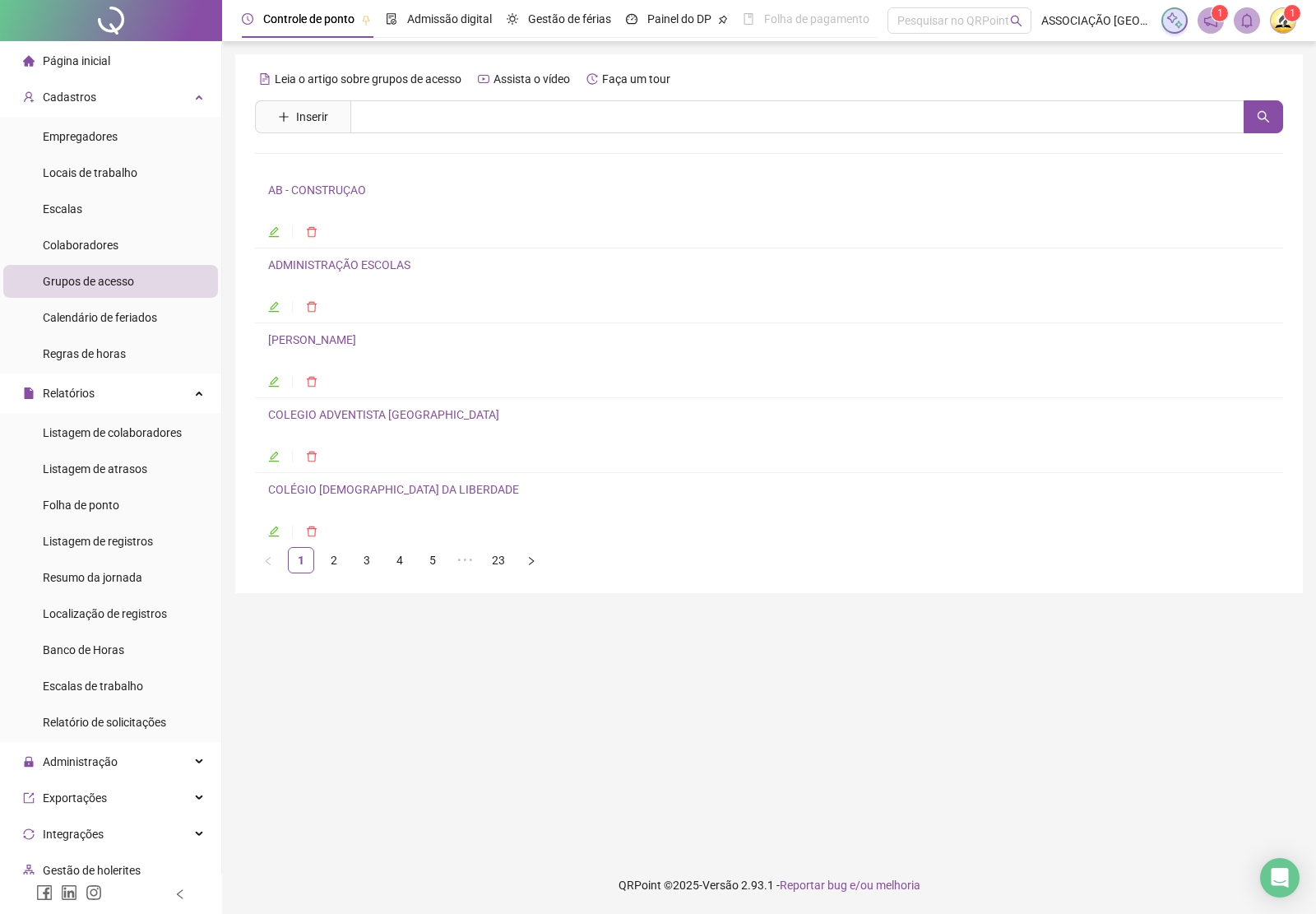
click at [309, 192] on link "AB - CONSTRUÇAO" at bounding box center [316, 190] width 98 height 14
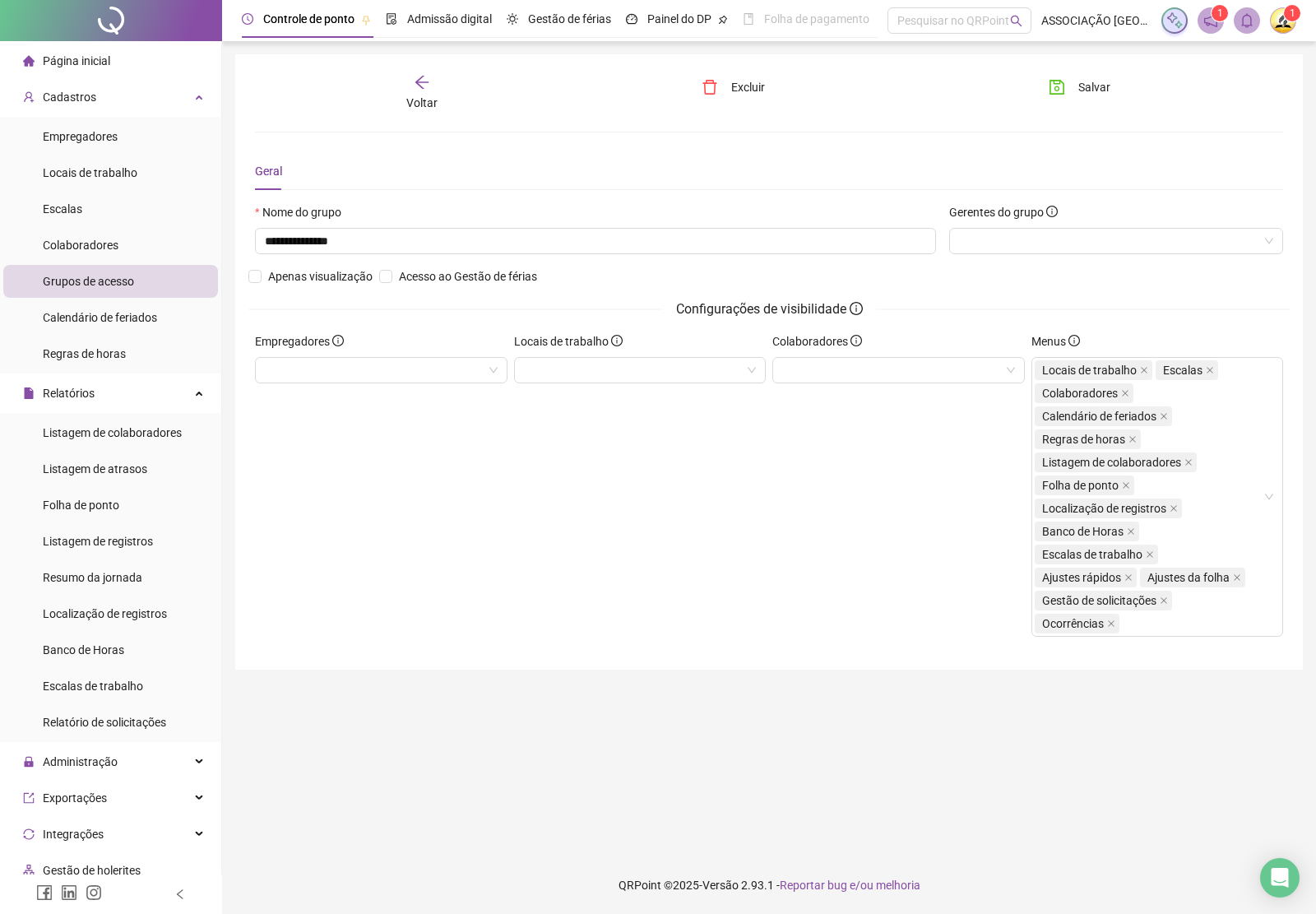
click at [421, 82] on icon "arrow-left" at bounding box center [422, 83] width 14 height 14
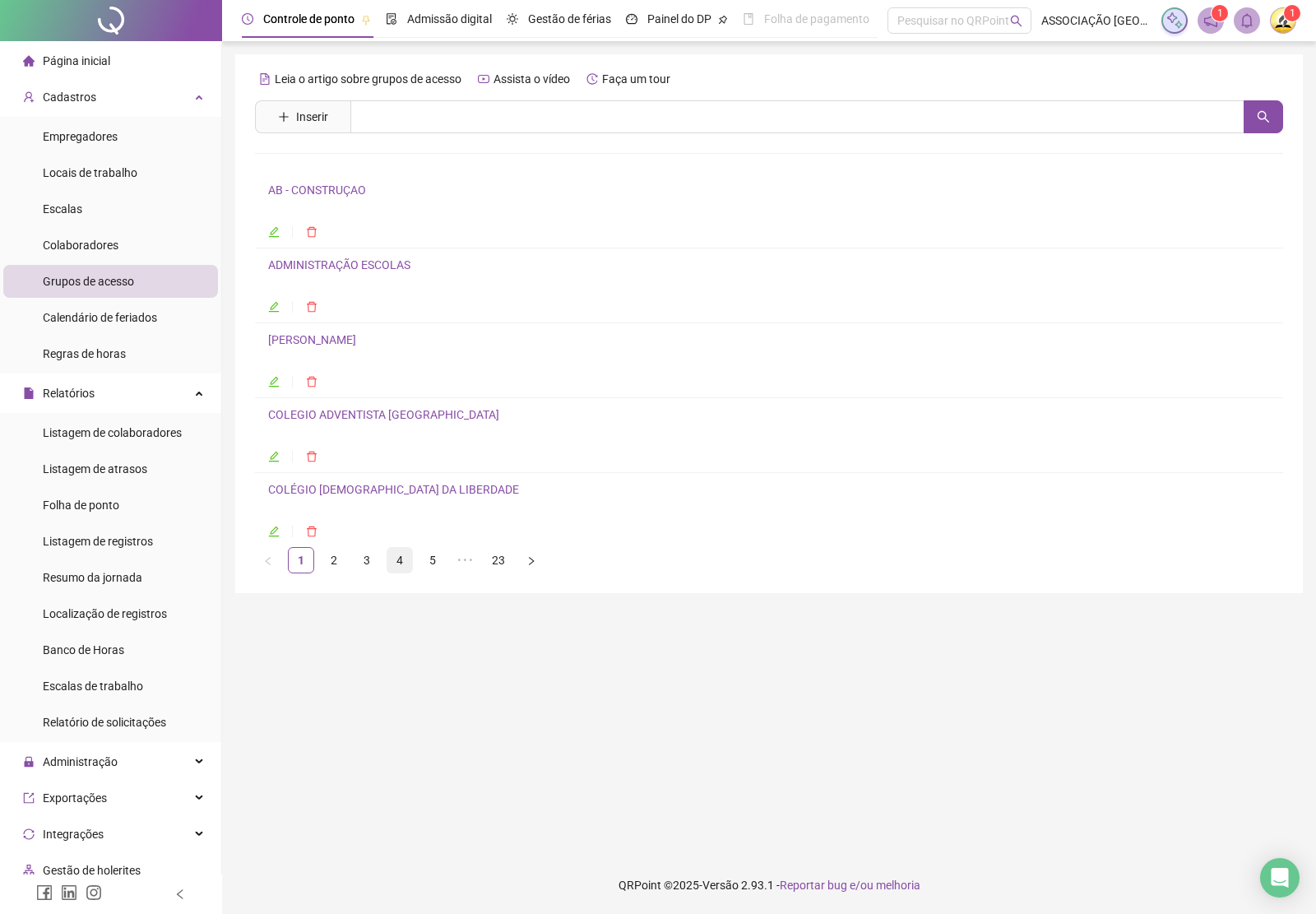
click at [395, 569] on link "4" at bounding box center [399, 560] width 24 height 24
click at [299, 347] on link "GERAL" at bounding box center [285, 340] width 36 height 14
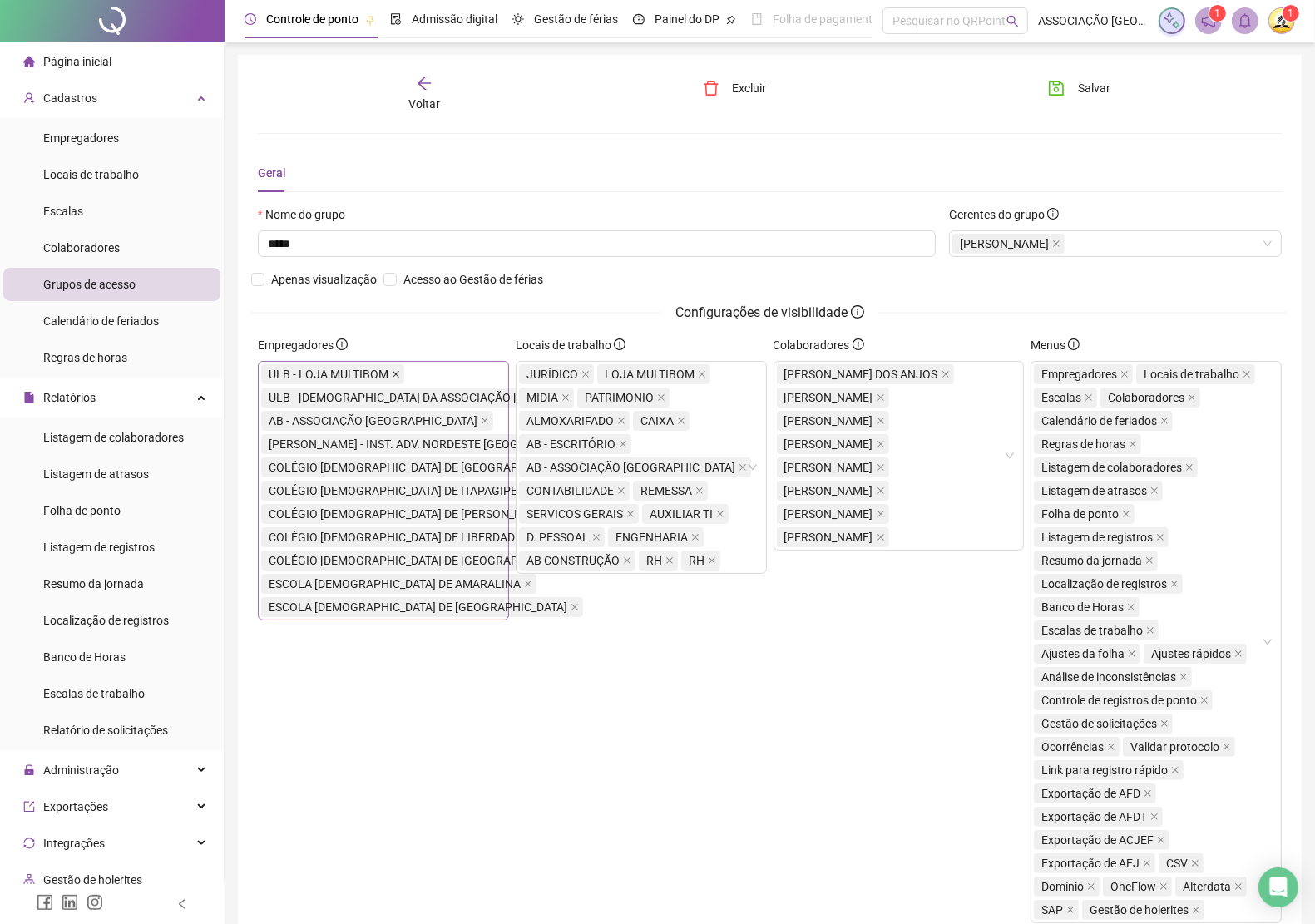
click at [395, 377] on icon "close" at bounding box center [396, 374] width 8 height 8
click at [480, 396] on icon "close" at bounding box center [484, 398] width 8 height 8
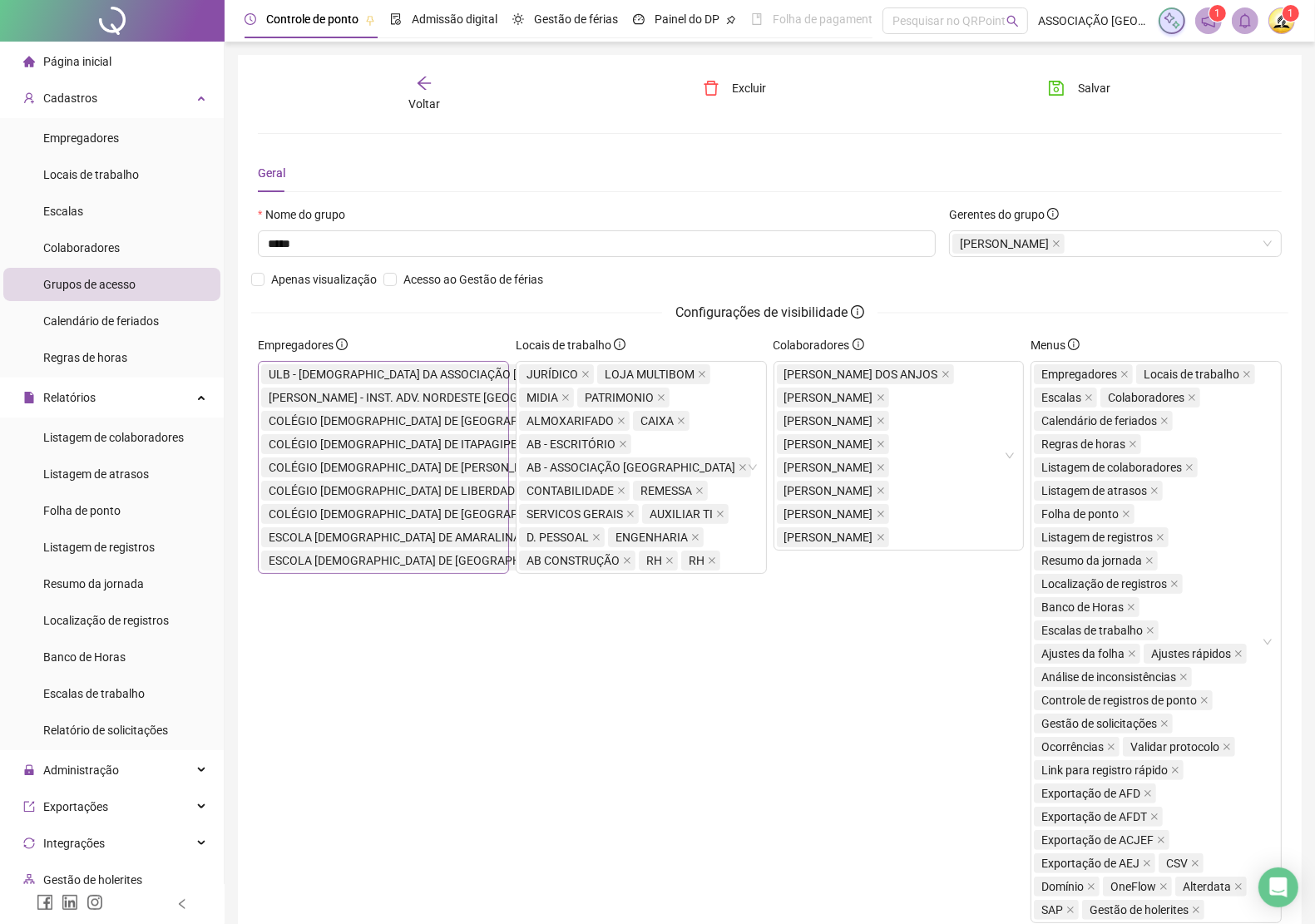
click at [577, 418] on icon "close" at bounding box center [581, 420] width 8 height 8
click at [553, 441] on icon "close" at bounding box center [557, 444] width 8 height 8
click at [521, 424] on icon "close" at bounding box center [525, 420] width 8 height 8
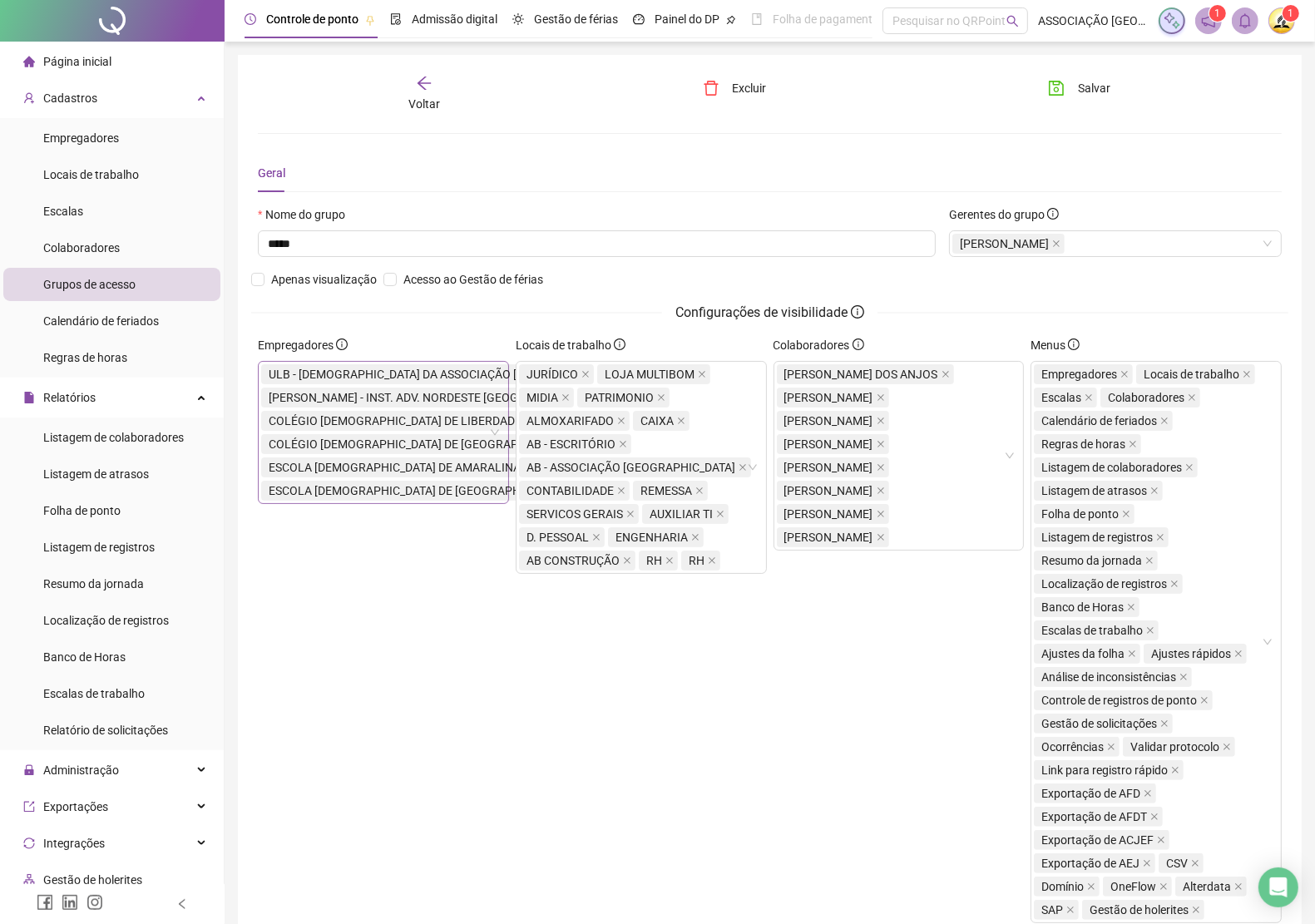
click at [525, 421] on icon "close" at bounding box center [529, 420] width 8 height 8
click at [577, 421] on icon "close" at bounding box center [580, 420] width 7 height 7
click at [524, 421] on icon "close" at bounding box center [528, 420] width 8 height 8
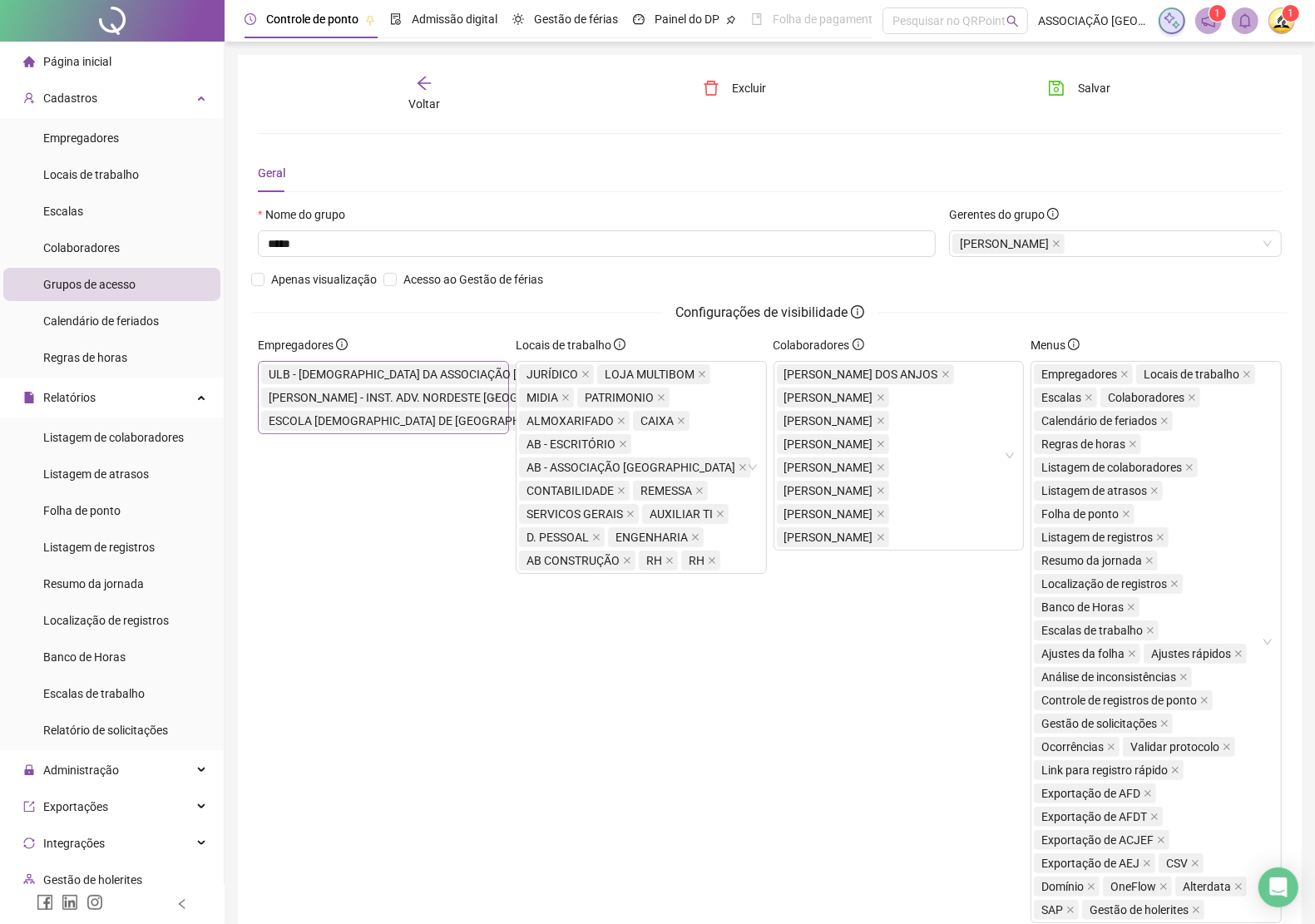
click at [571, 420] on icon "close" at bounding box center [575, 420] width 8 height 8
click at [583, 376] on icon "close" at bounding box center [586, 374] width 8 height 8
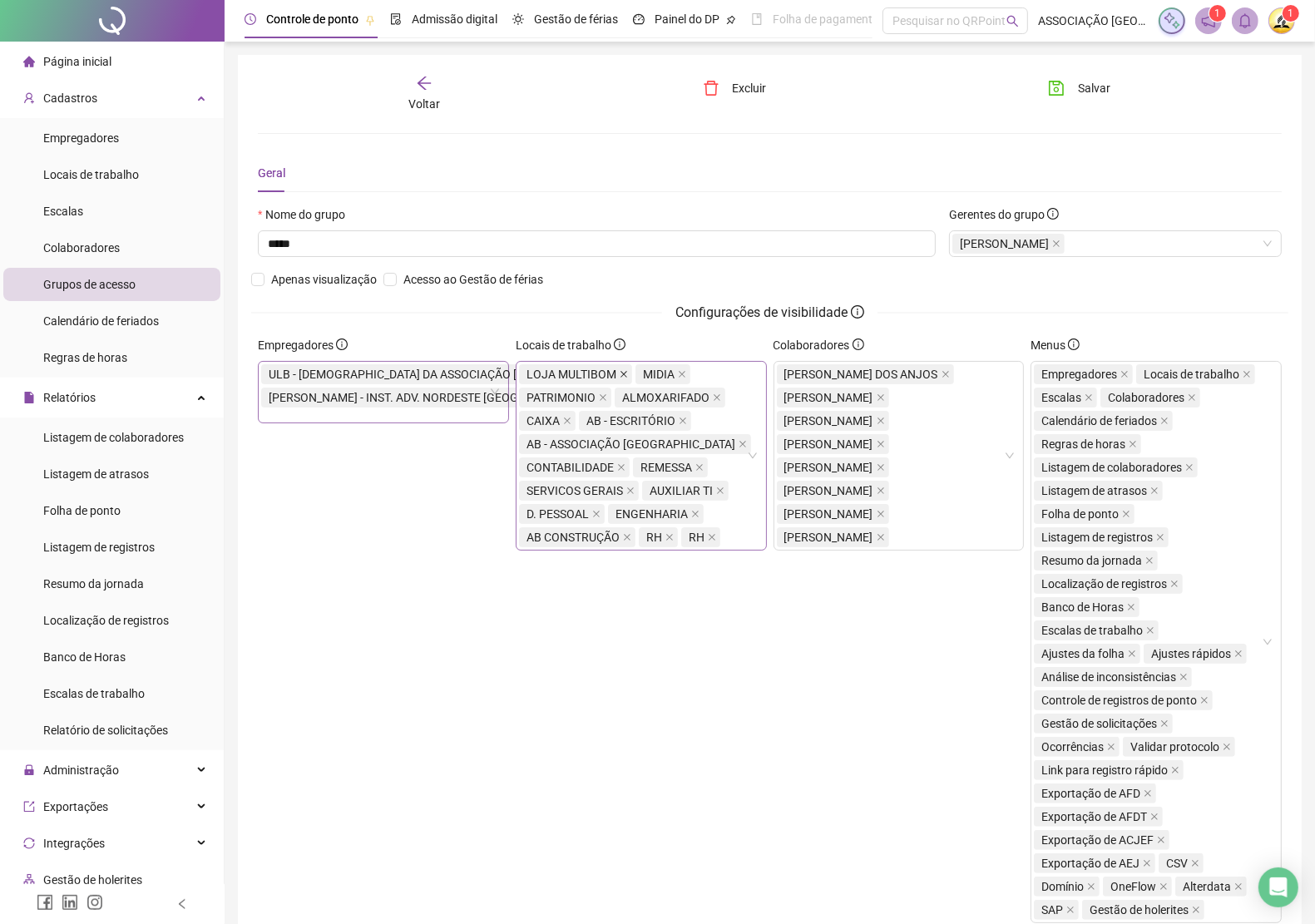
click at [619, 372] on icon "close" at bounding box center [623, 374] width 8 height 8
click at [571, 375] on span "MIDIA" at bounding box center [546, 374] width 55 height 20
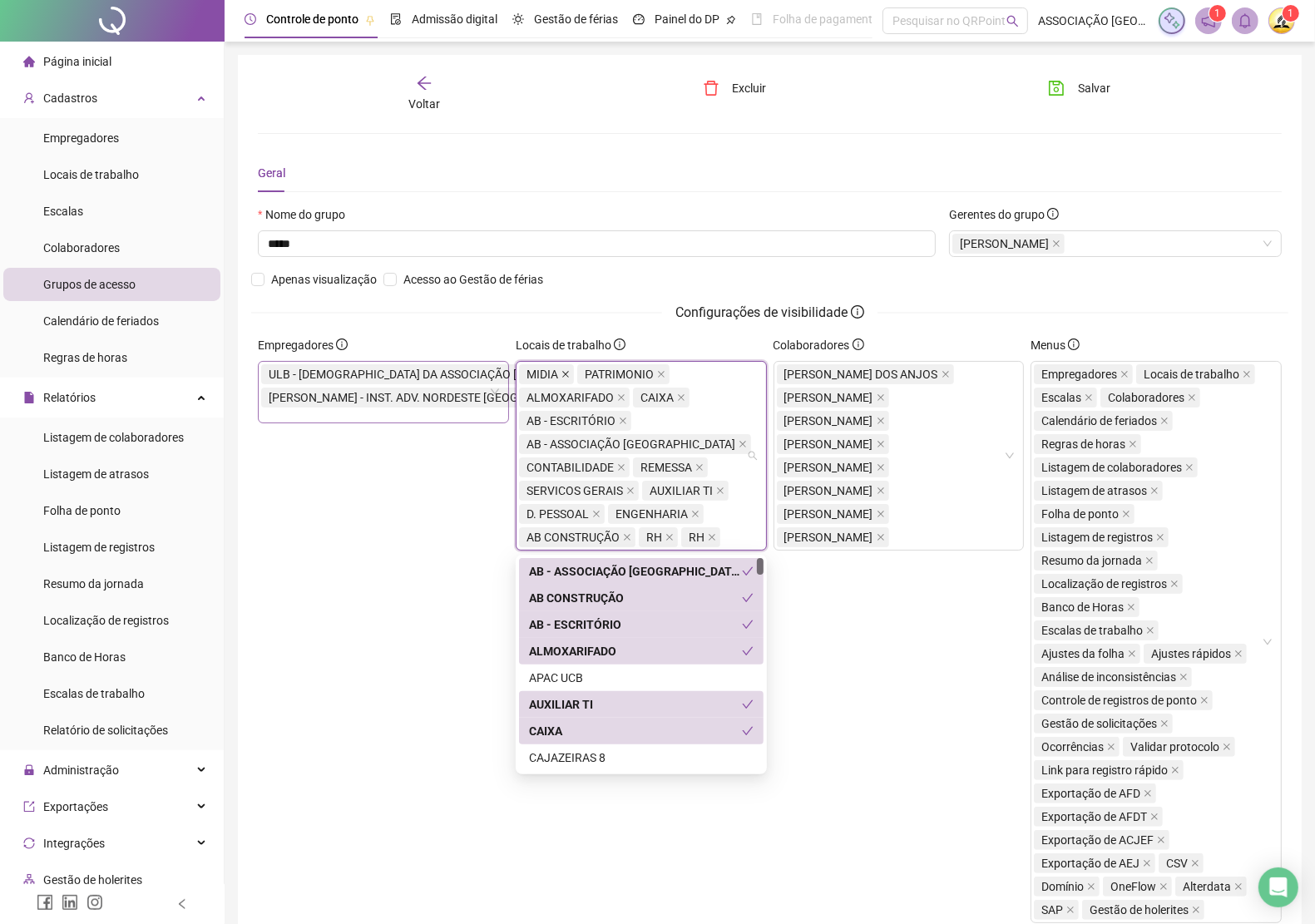
click at [567, 375] on icon "close" at bounding box center [565, 374] width 8 height 8
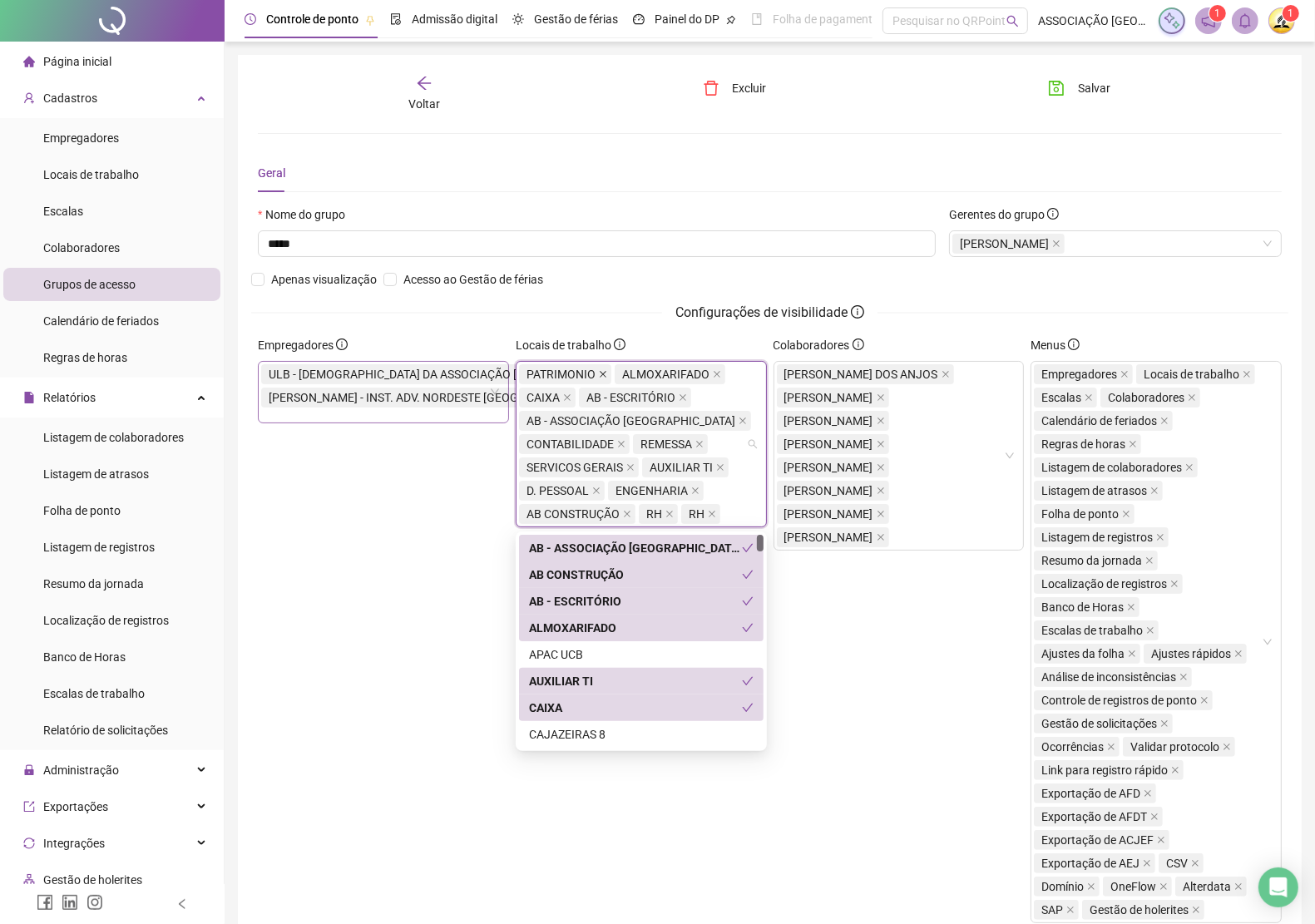
click at [600, 375] on icon "close" at bounding box center [602, 374] width 8 height 8
click at [618, 374] on icon "close" at bounding box center [621, 374] width 8 height 8
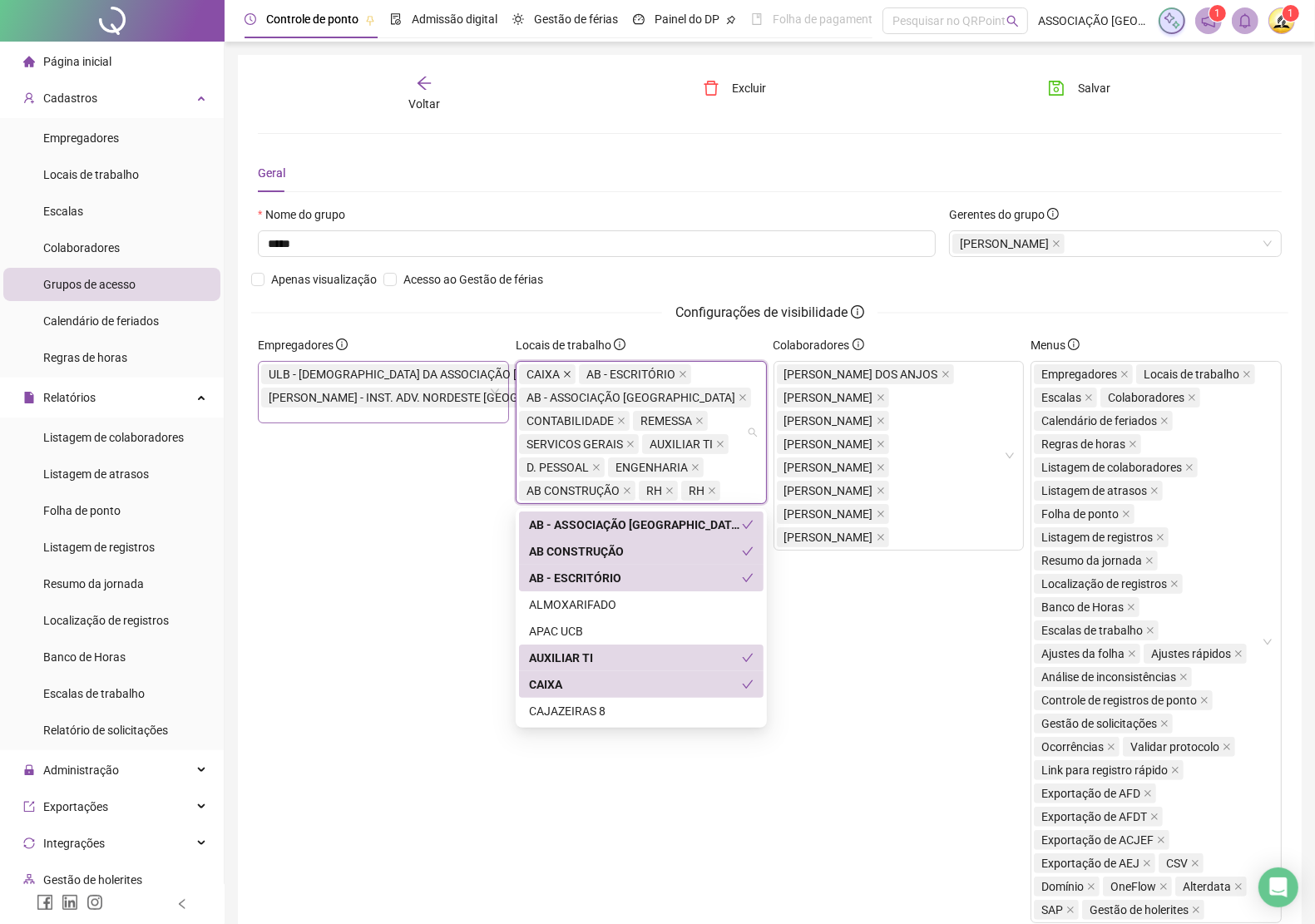
click at [567, 373] on icon "close" at bounding box center [567, 374] width 8 height 8
click at [625, 372] on icon "close" at bounding box center [623, 374] width 8 height 8
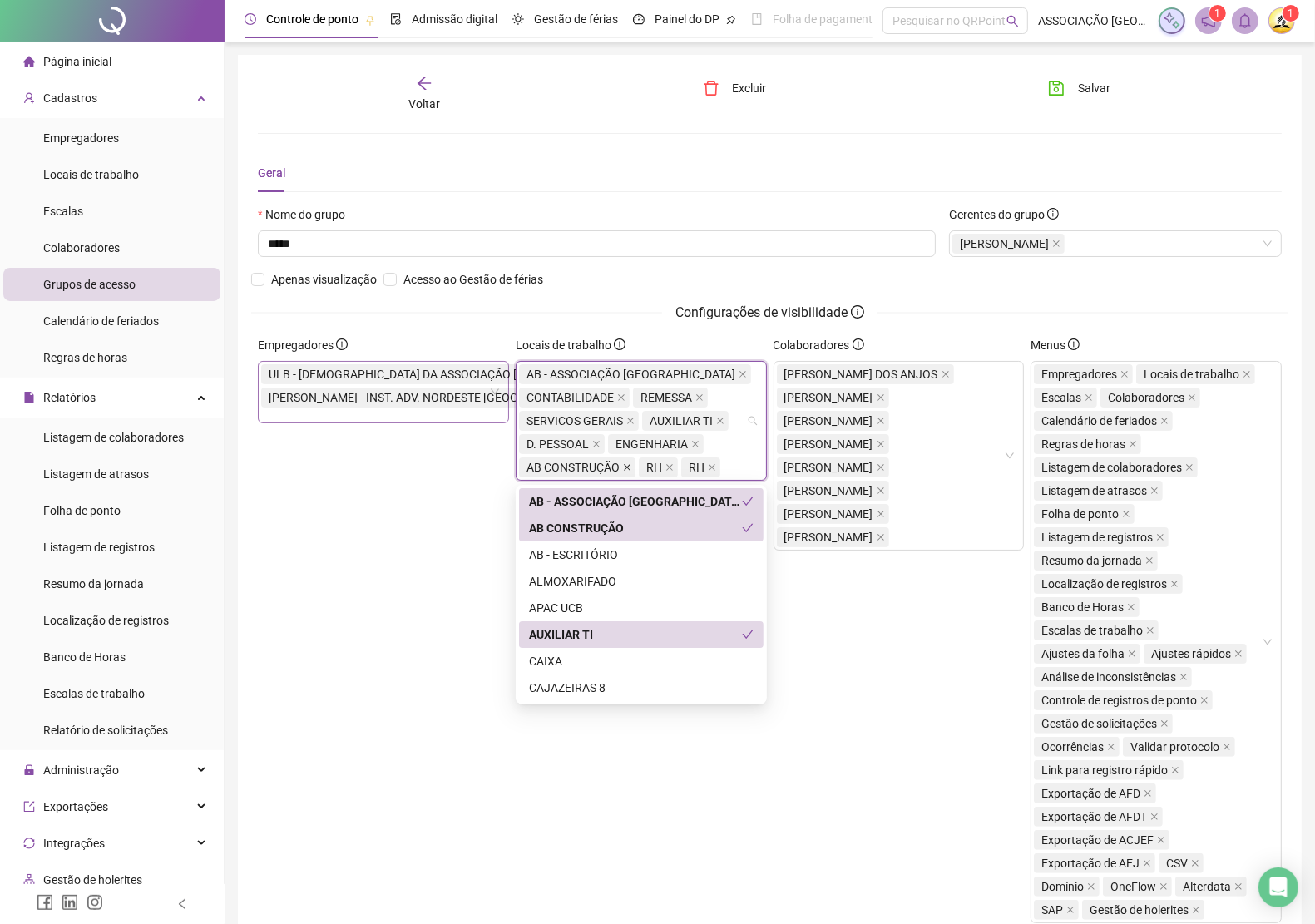
click at [628, 466] on icon "close" at bounding box center [627, 466] width 7 height 7
click at [554, 462] on span at bounding box center [549, 467] width 8 height 19
click at [593, 445] on icon "close" at bounding box center [596, 444] width 8 height 8
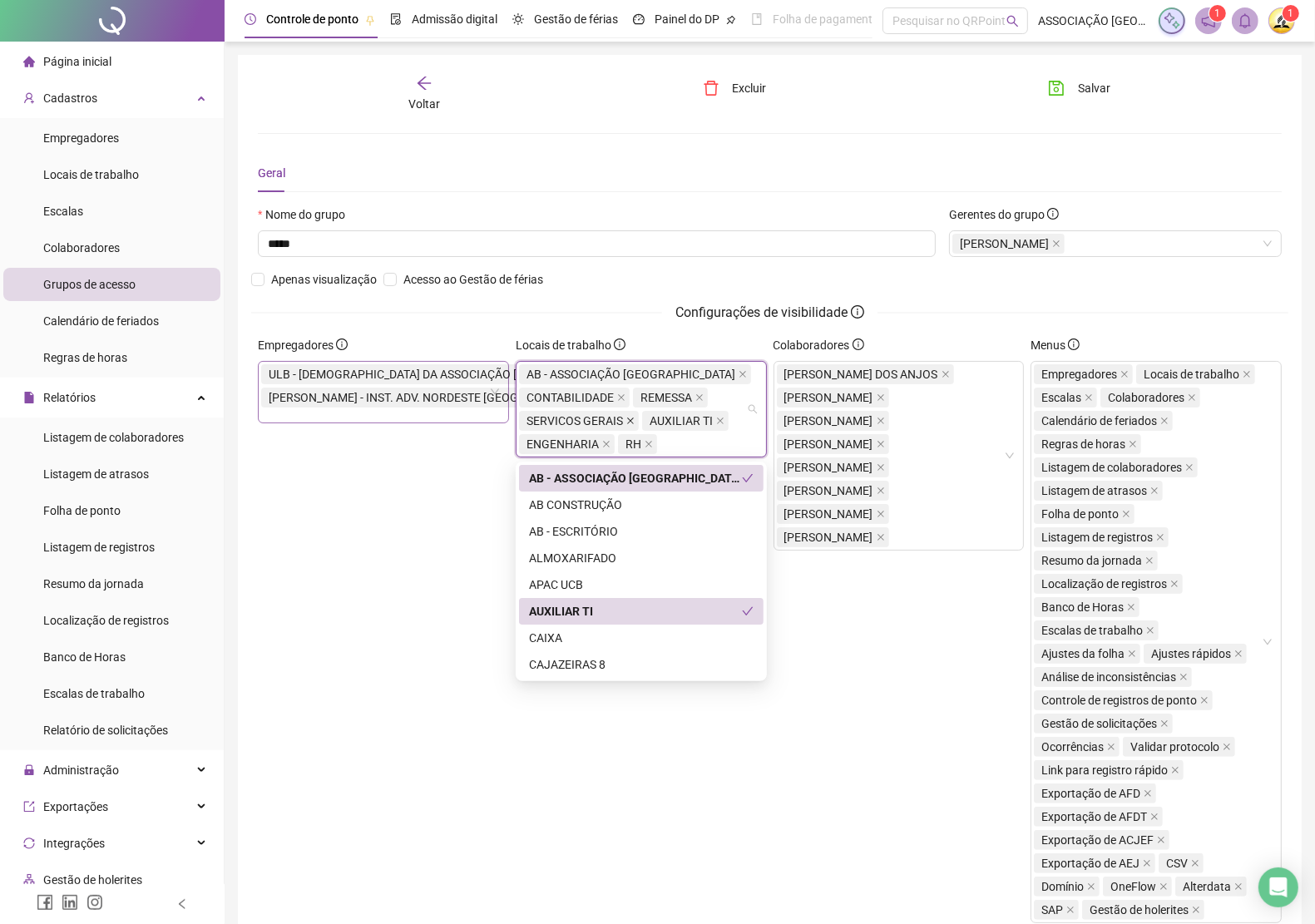
click at [626, 421] on icon "close" at bounding box center [630, 420] width 8 height 8
click at [625, 400] on icon "close" at bounding box center [621, 398] width 8 height 8
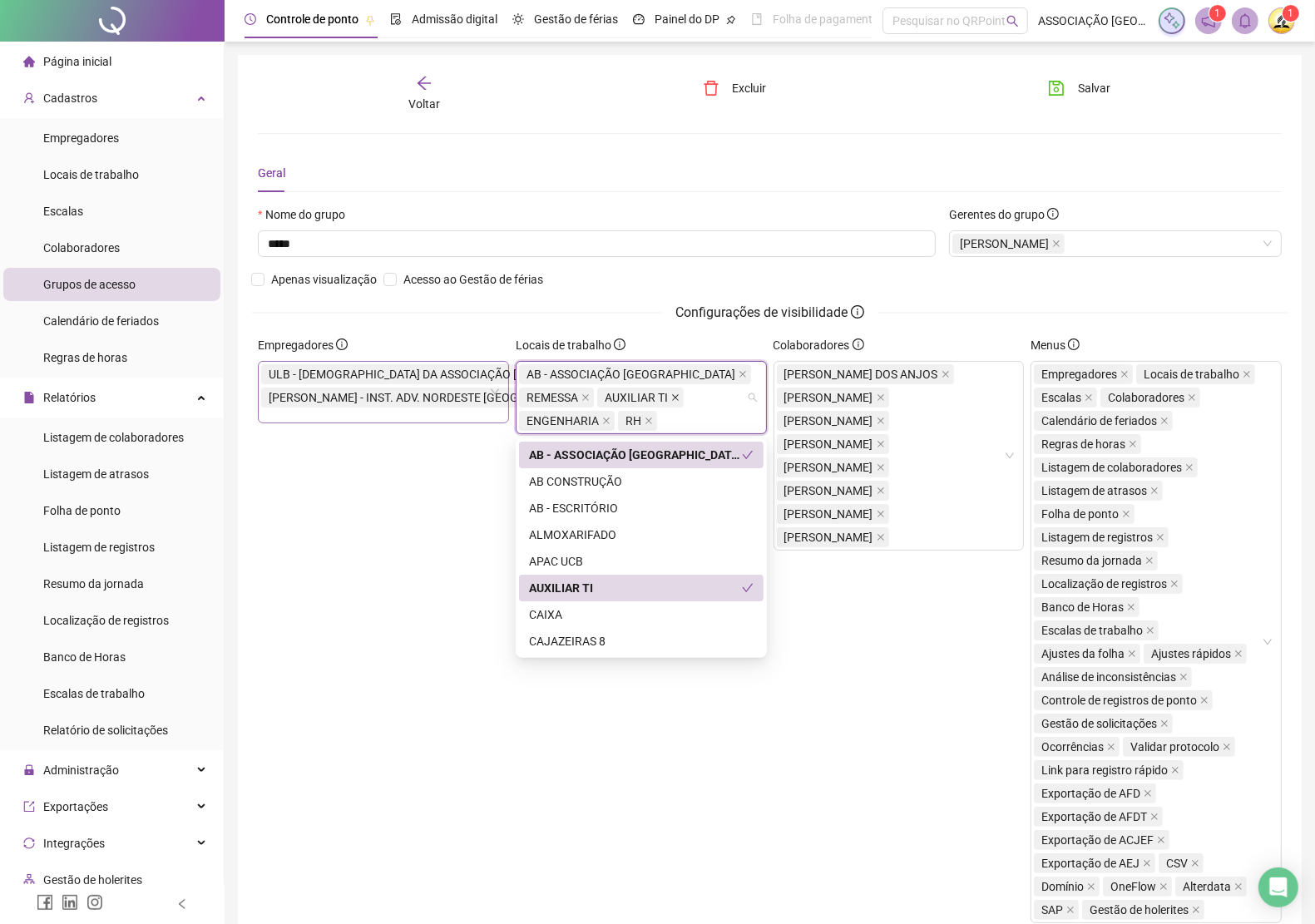
click at [671, 400] on icon "close" at bounding box center [675, 398] width 8 height 8
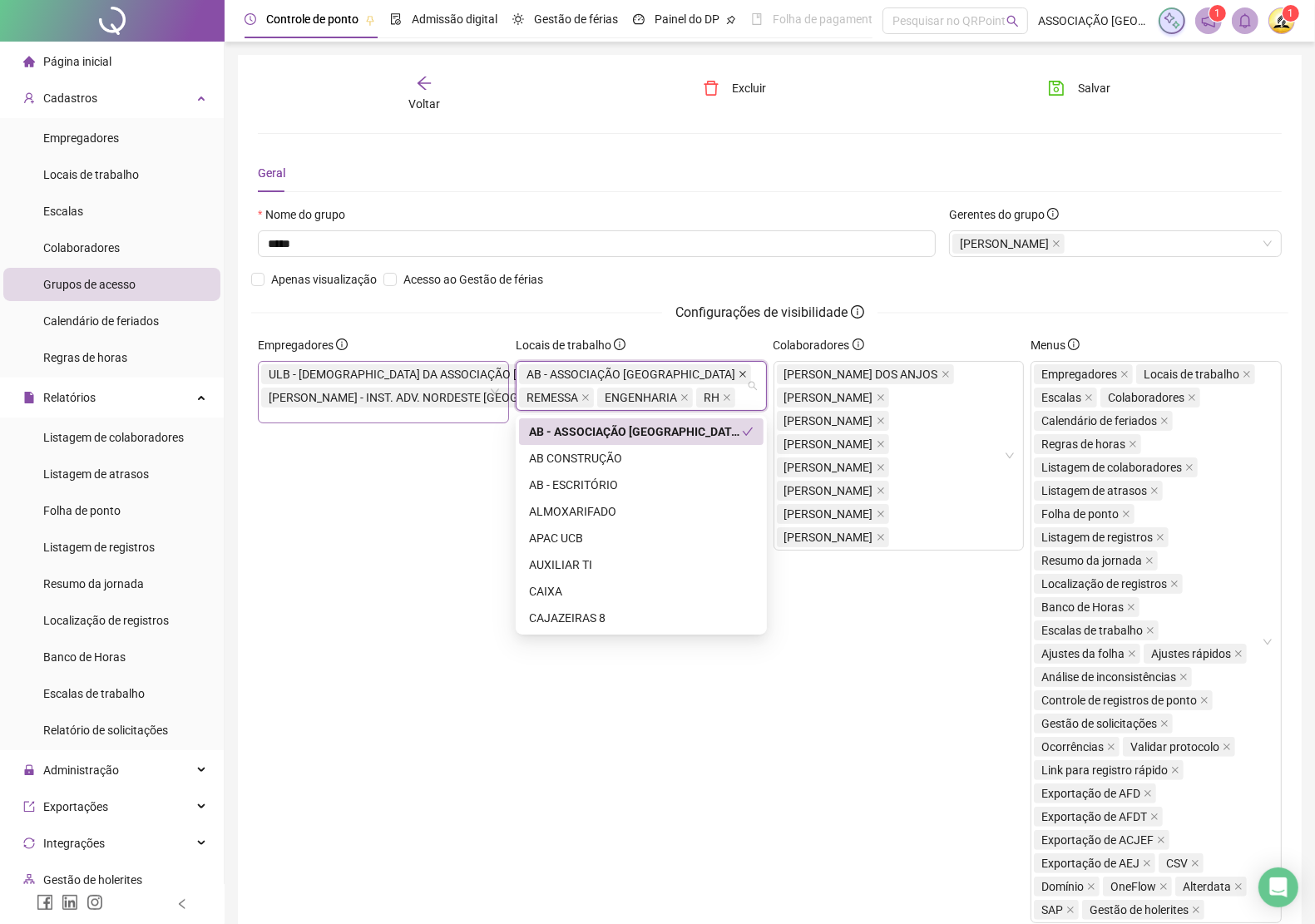
click at [738, 373] on icon "close" at bounding box center [742, 374] width 8 height 8
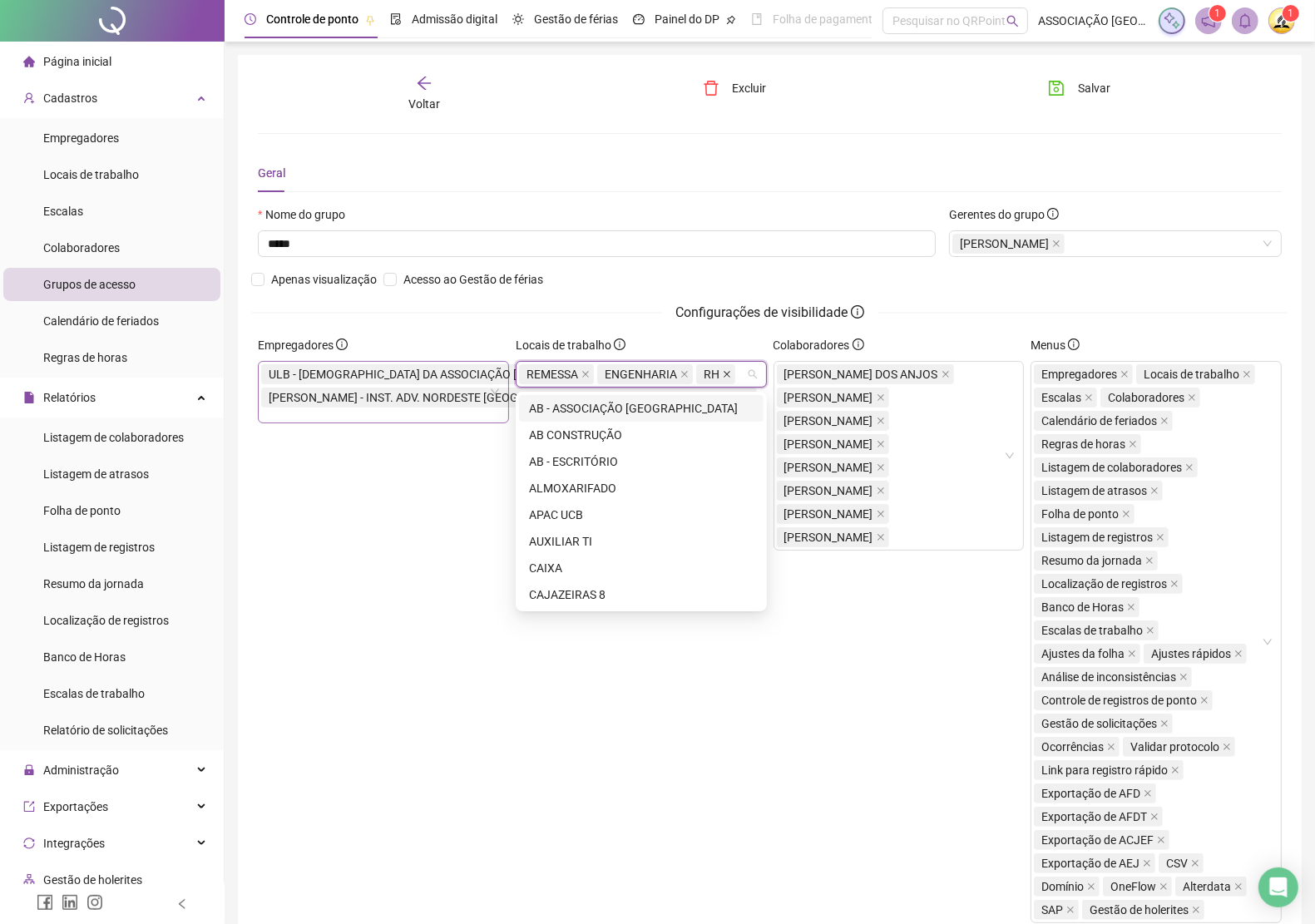
click at [725, 376] on icon "close" at bounding box center [726, 374] width 8 height 8
click at [681, 374] on icon "close" at bounding box center [684, 374] width 7 height 7
click at [583, 371] on icon "close" at bounding box center [586, 374] width 8 height 8
click at [418, 616] on div "Empregadores ULB - [DEMOGRAPHIC_DATA] DA ASSOCIAÇÃO [GEOGRAPHIC_DATA] DA IASD I…" at bounding box center [384, 636] width 258 height 600
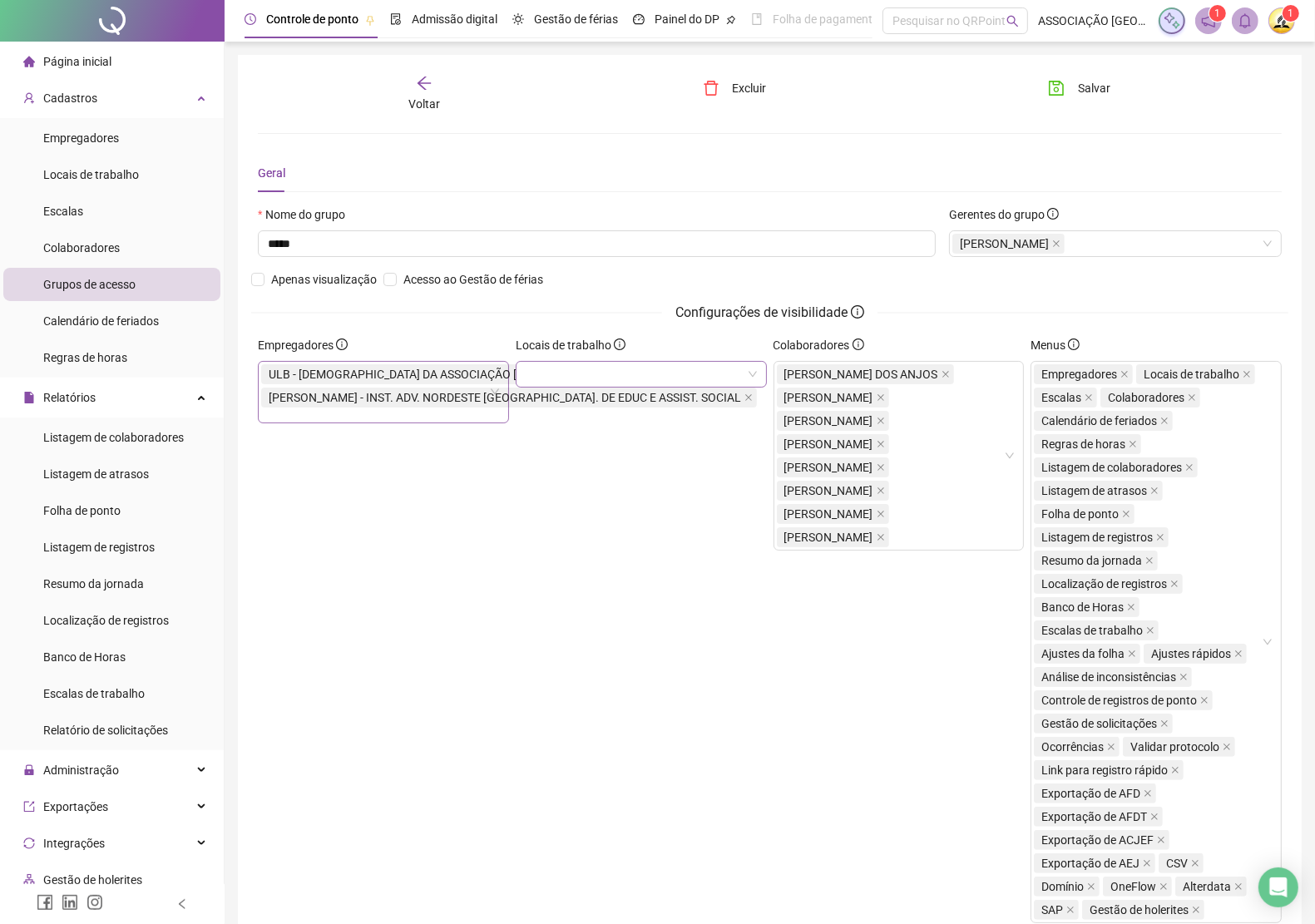
click at [630, 400] on div "Locais de trabalho" at bounding box center [641, 636] width 258 height 600
click at [625, 398] on div "Locais de trabalho" at bounding box center [641, 636] width 258 height 600
click at [506, 375] on span "ULB - [DEMOGRAPHIC_DATA] DA ASSOCIAÇÃO [GEOGRAPHIC_DATA]" at bounding box center [447, 374] width 356 height 19
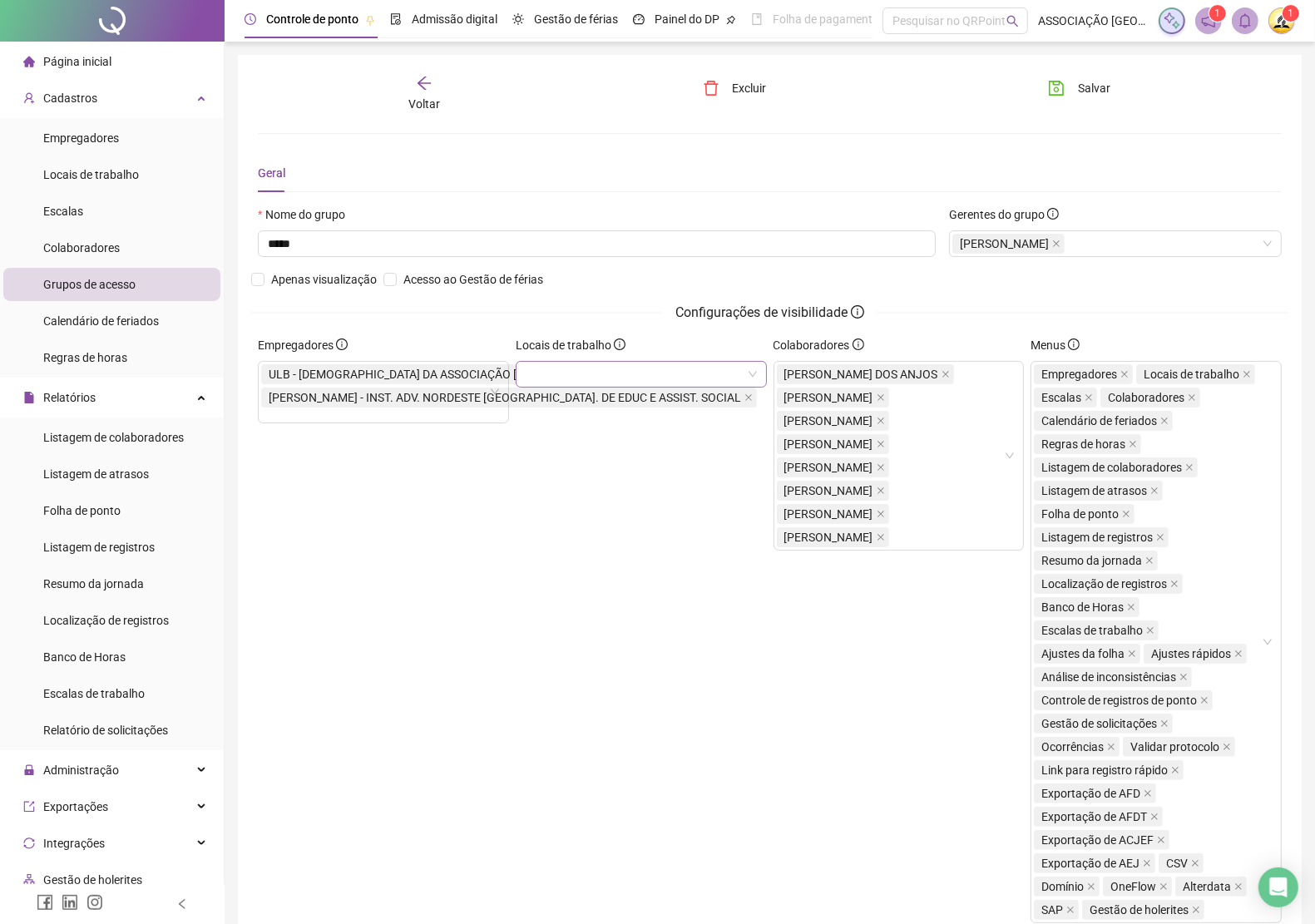
click at [571, 518] on div "Locais de trabalho" at bounding box center [641, 636] width 258 height 600
click at [1075, 89] on button "Salvar" at bounding box center [1079, 88] width 88 height 27
click at [407, 78] on div "Voltar" at bounding box center [424, 93] width 159 height 38
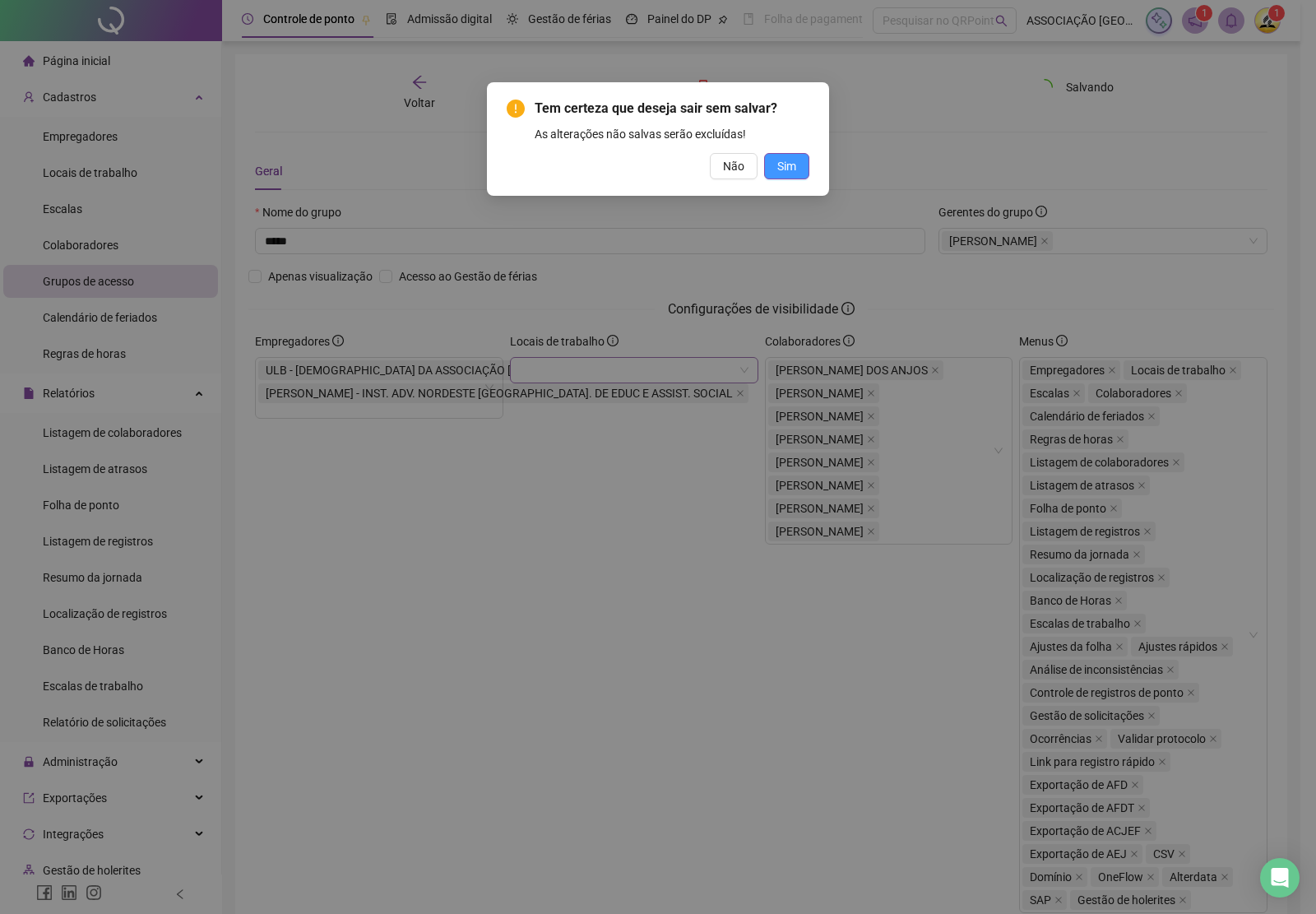
click at [774, 166] on button "Sim" at bounding box center [786, 165] width 45 height 26
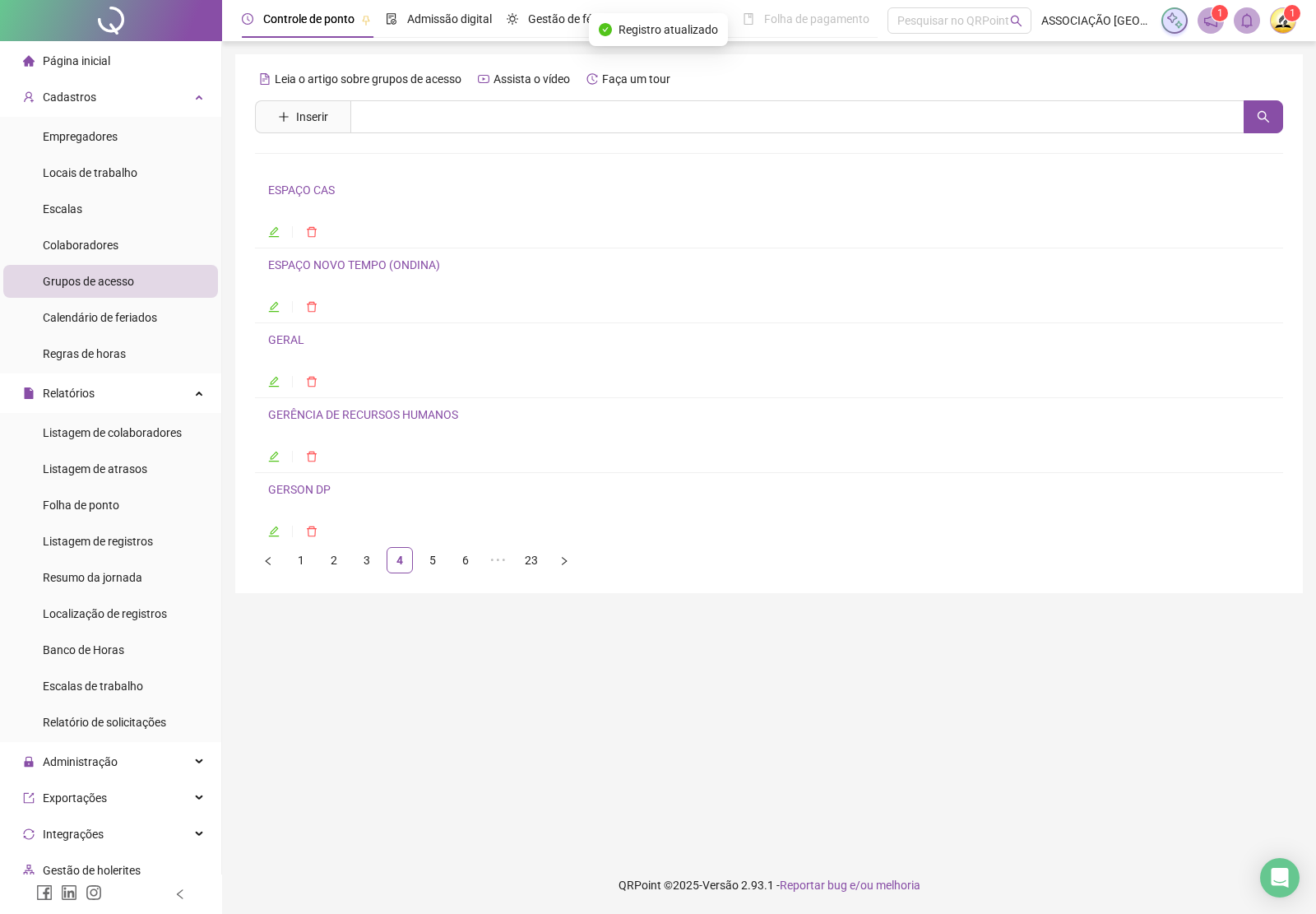
click at [289, 338] on link "GERAL" at bounding box center [285, 340] width 36 height 14
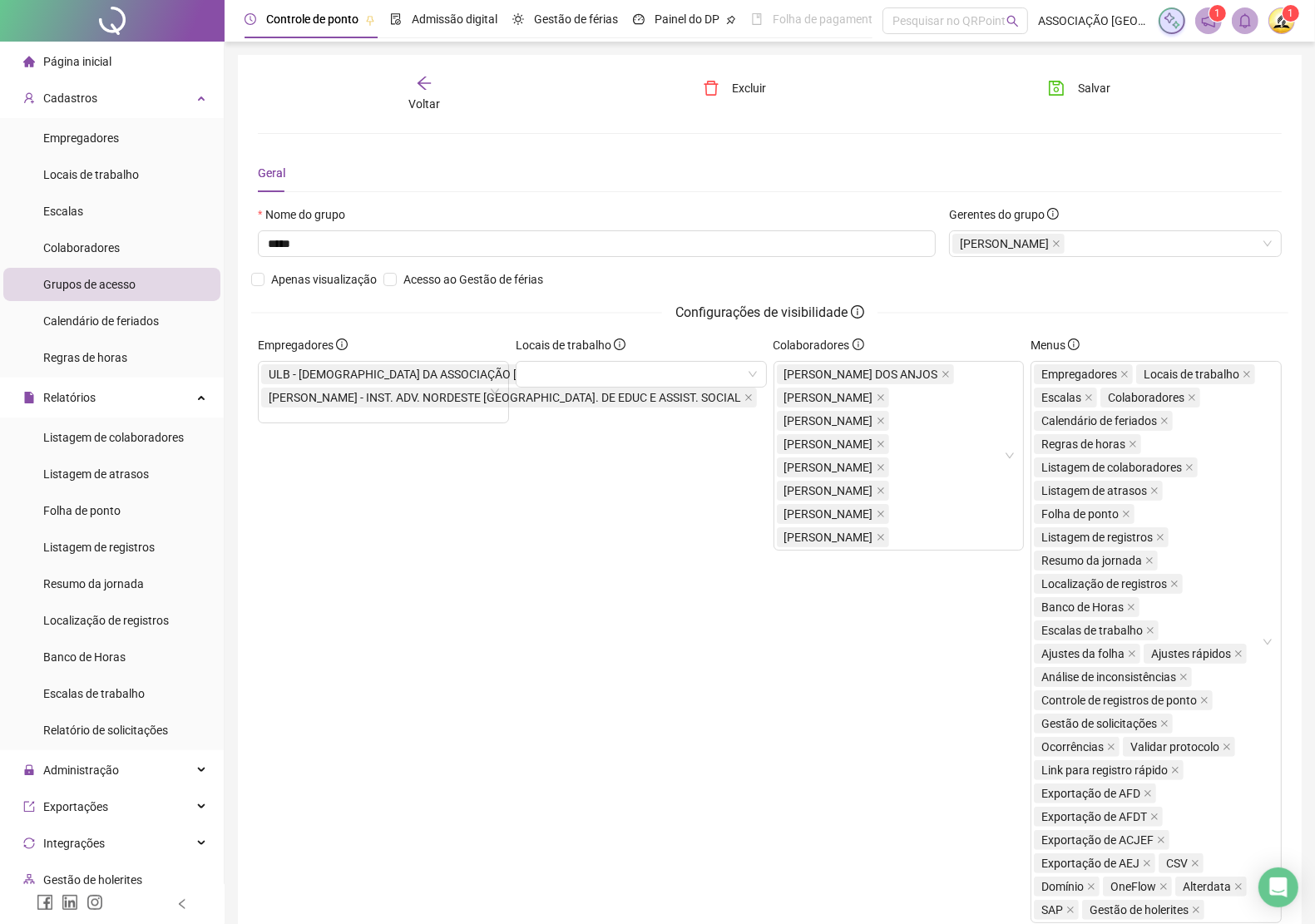
click at [426, 84] on icon "arrow-left" at bounding box center [423, 83] width 17 height 17
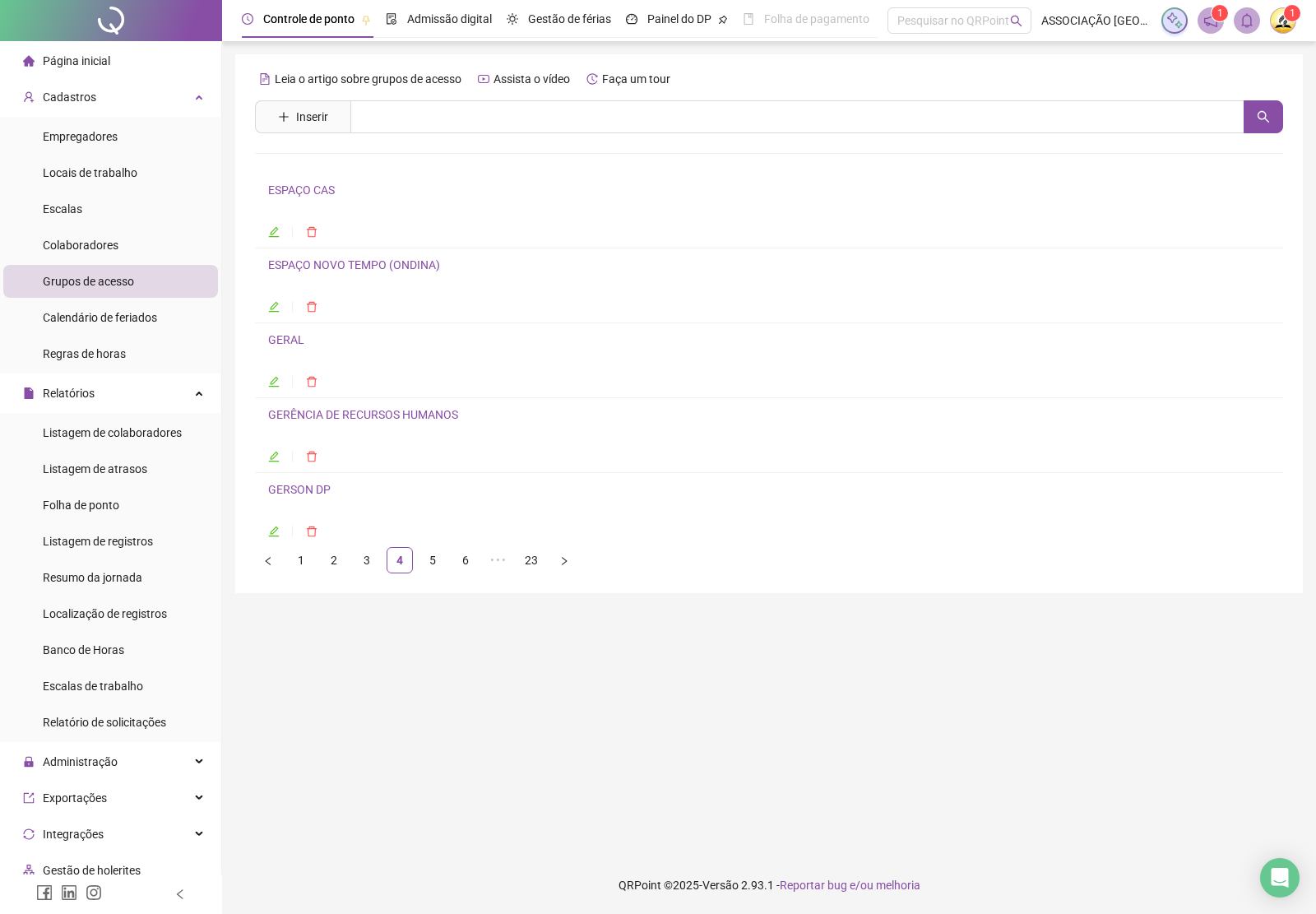
click at [306, 420] on link "GERÊNCIA DE RECURSOS HUMANOS" at bounding box center [362, 415] width 190 height 14
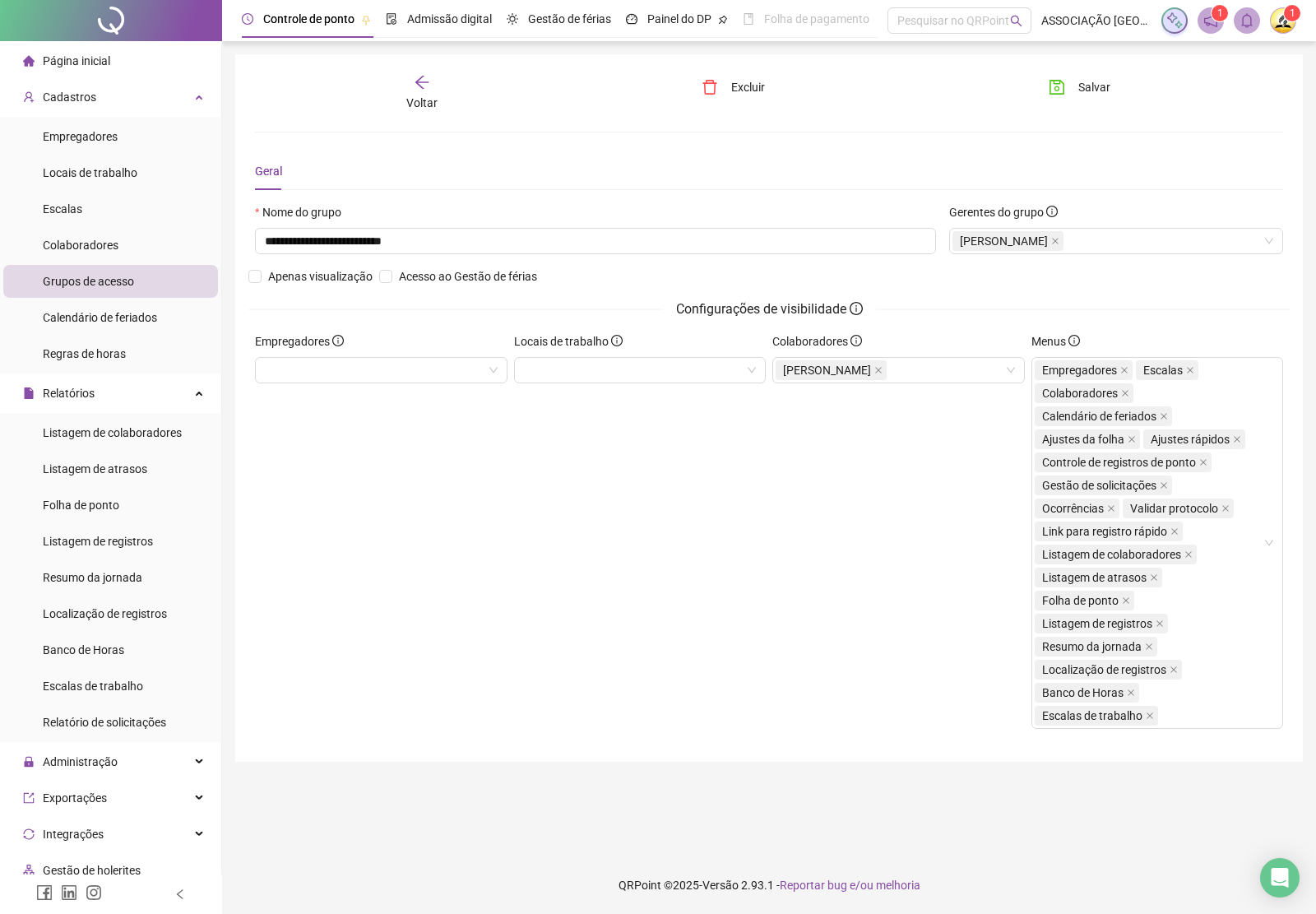
click at [433, 96] on span "Voltar" at bounding box center [421, 103] width 31 height 14
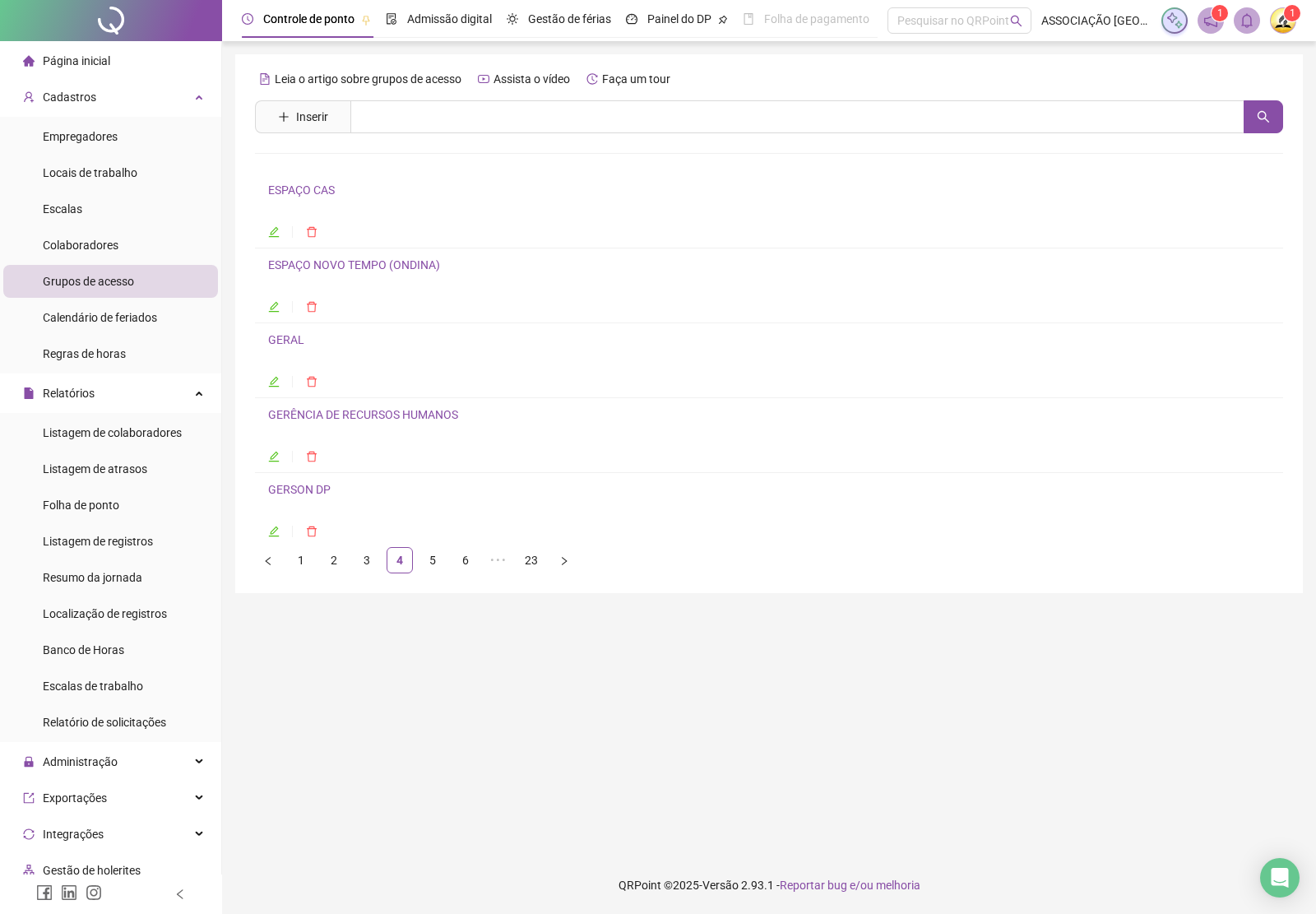
click at [309, 495] on link "GERSON DP" at bounding box center [299, 490] width 62 height 14
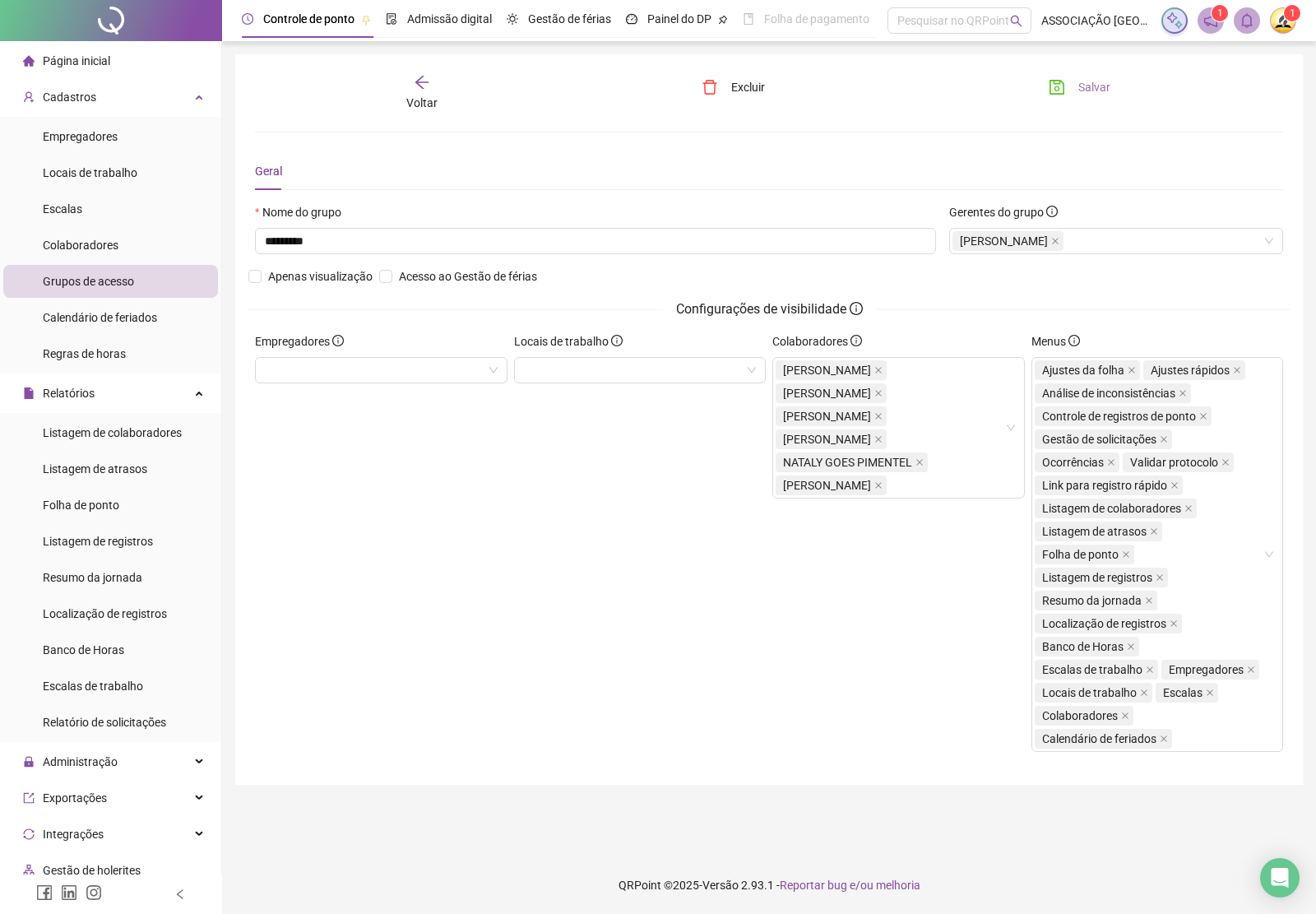
click at [1074, 84] on button "Salvar" at bounding box center [1079, 87] width 87 height 26
click at [421, 88] on icon "arrow-left" at bounding box center [421, 82] width 17 height 17
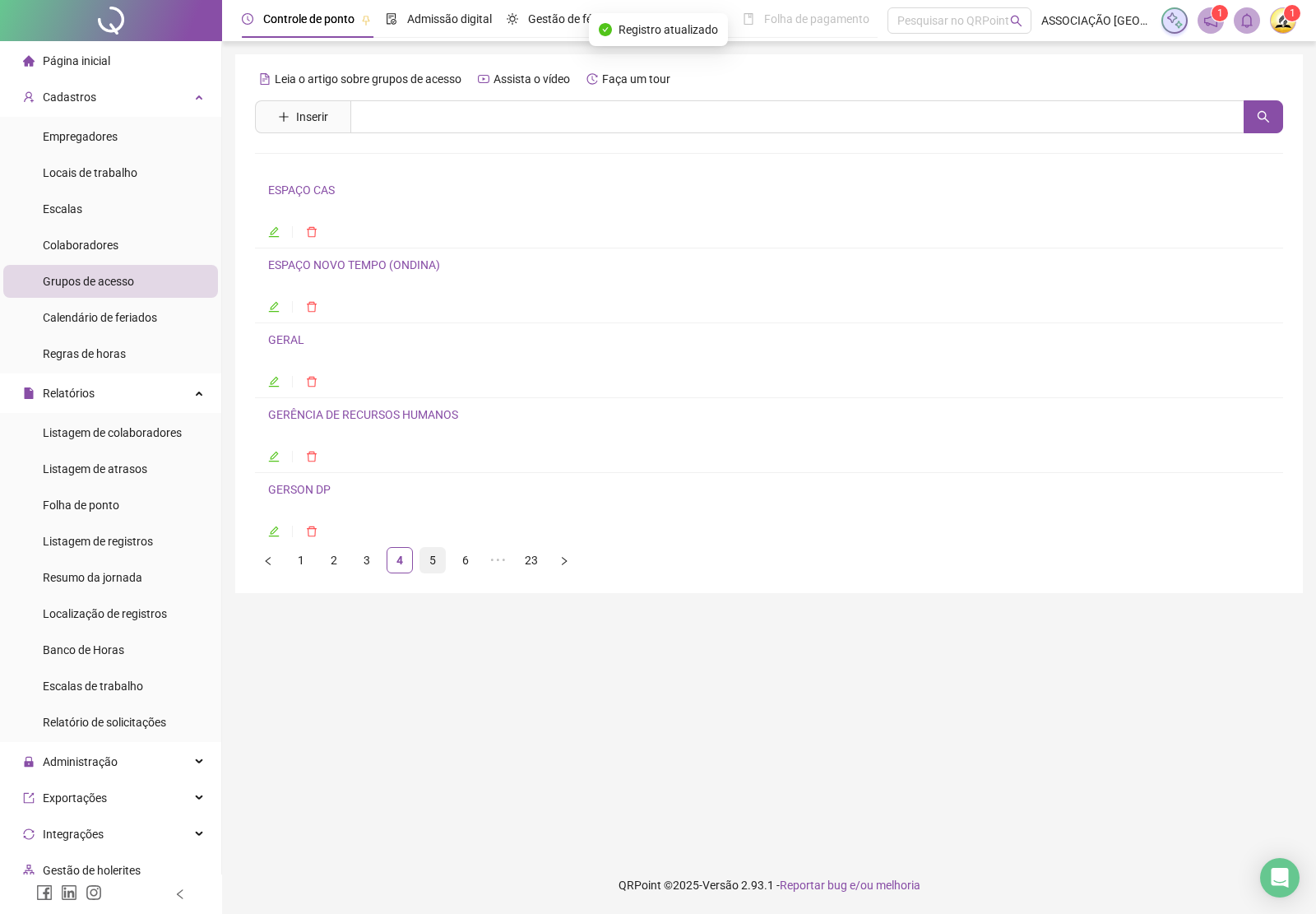
click at [429, 565] on link "5" at bounding box center [432, 560] width 24 height 24
click at [311, 272] on link "IASD ABAETÉ" at bounding box center [302, 265] width 69 height 14
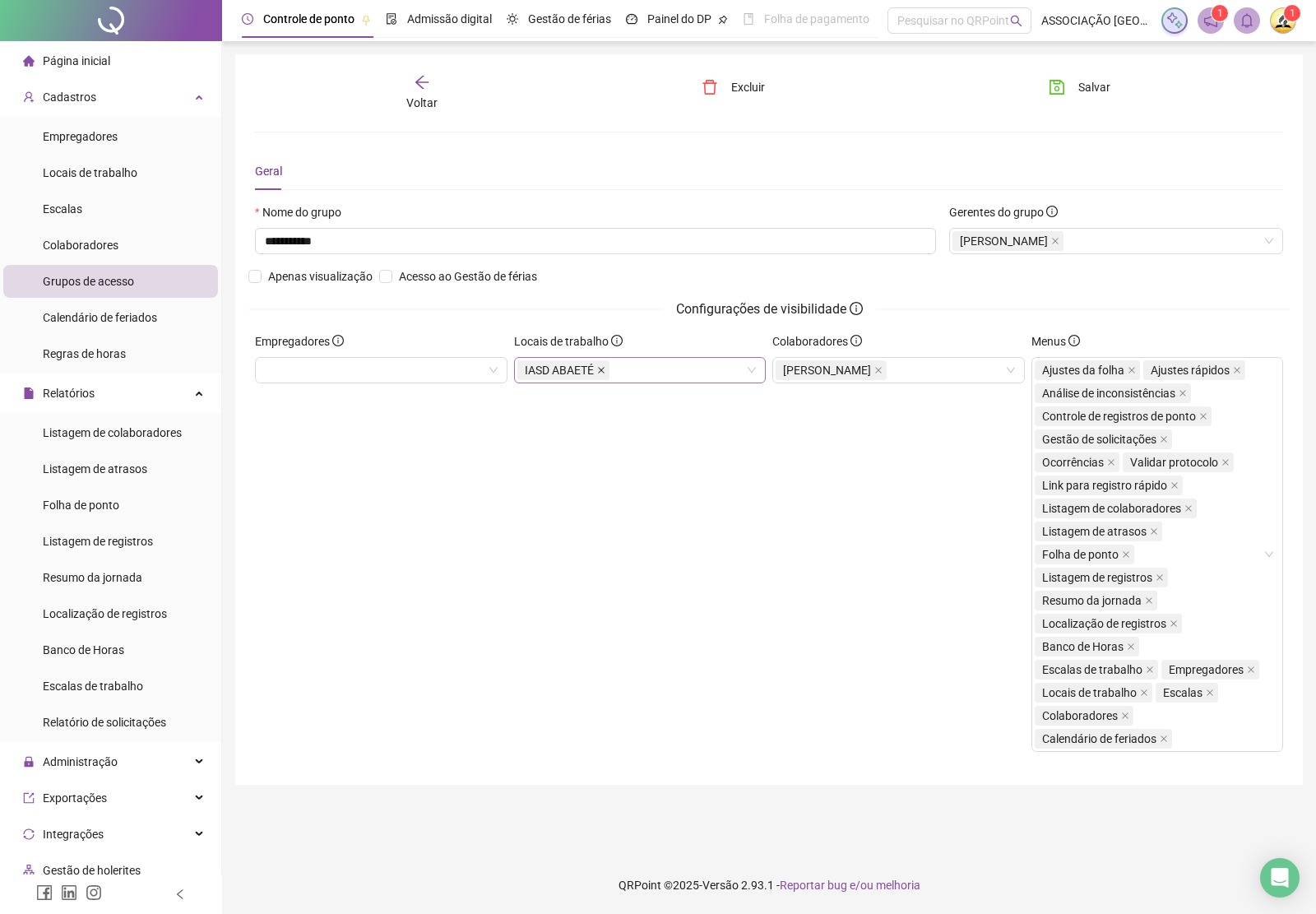
click at [602, 375] on span at bounding box center [601, 370] width 8 height 18
click at [1083, 71] on div "**********" at bounding box center [769, 420] width 1068 height 730
click at [1081, 88] on span "Salvar" at bounding box center [1094, 87] width 32 height 18
click at [426, 96] on span "Voltar" at bounding box center [421, 103] width 31 height 14
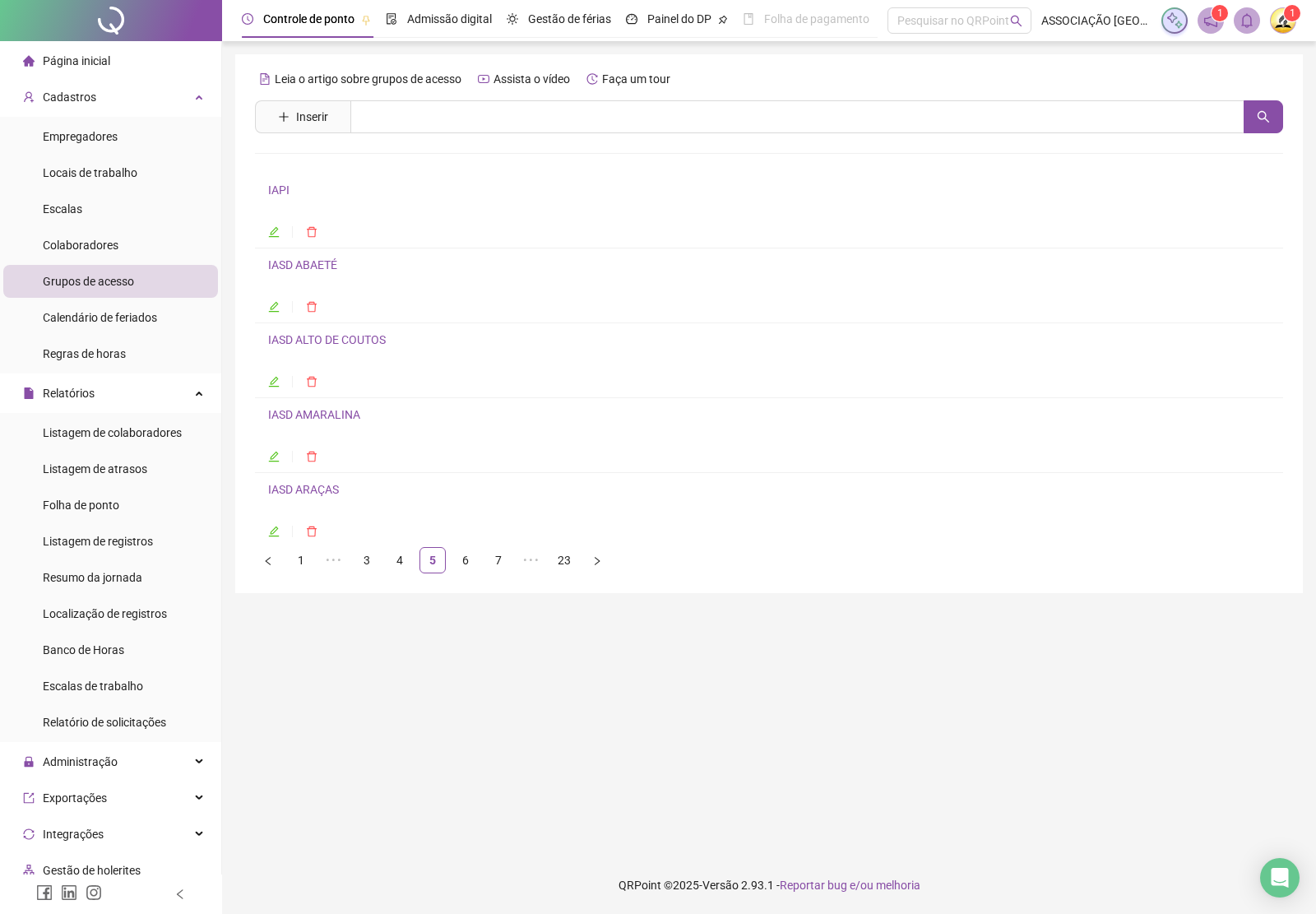
click at [310, 343] on link "IASD ALTO DE COUTOS" at bounding box center [326, 340] width 118 height 14
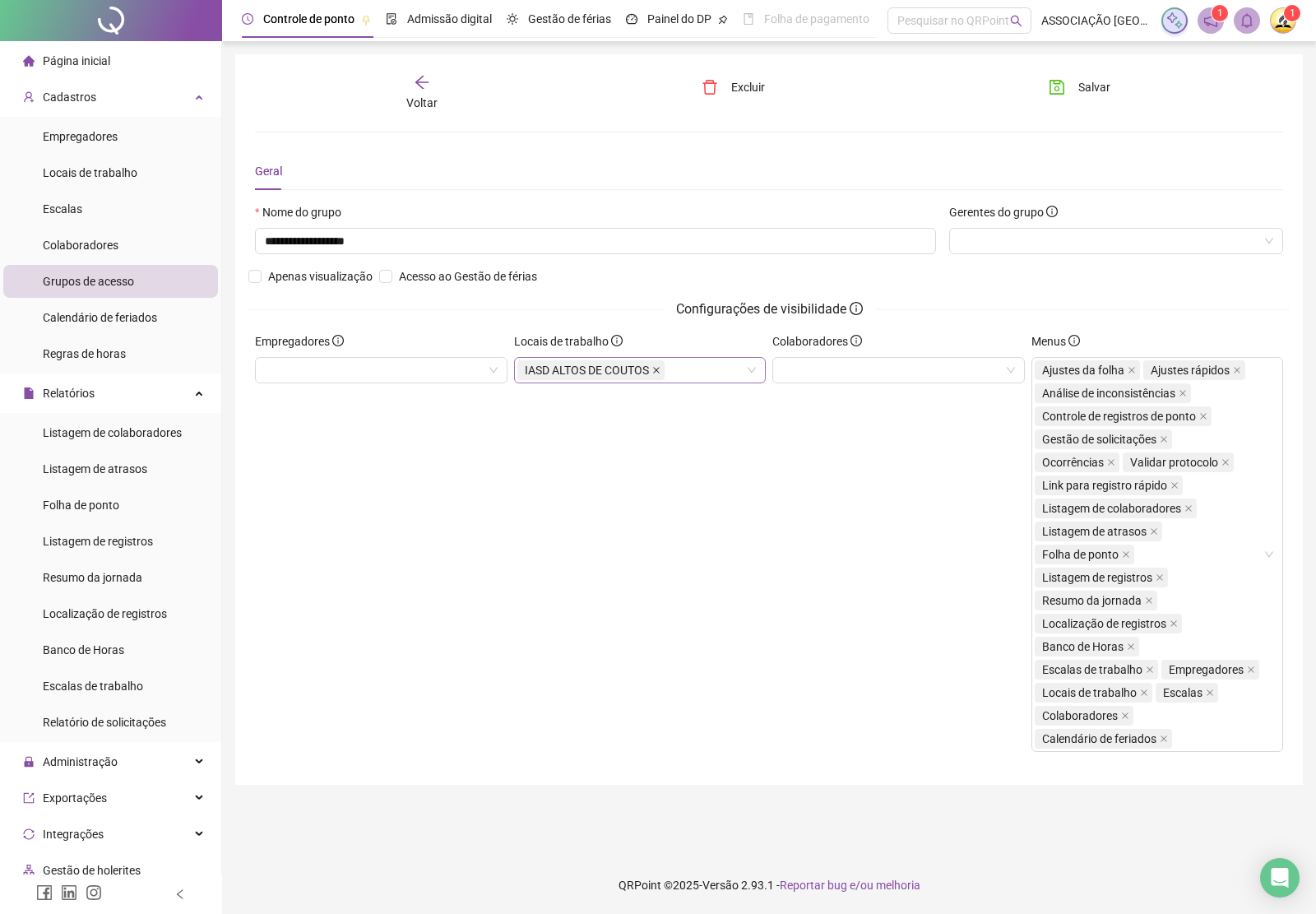
click at [659, 373] on icon "close" at bounding box center [656, 370] width 8 height 8
click at [1081, 84] on span "Salvar" at bounding box center [1094, 87] width 32 height 18
click at [423, 85] on icon "arrow-left" at bounding box center [421, 82] width 17 height 17
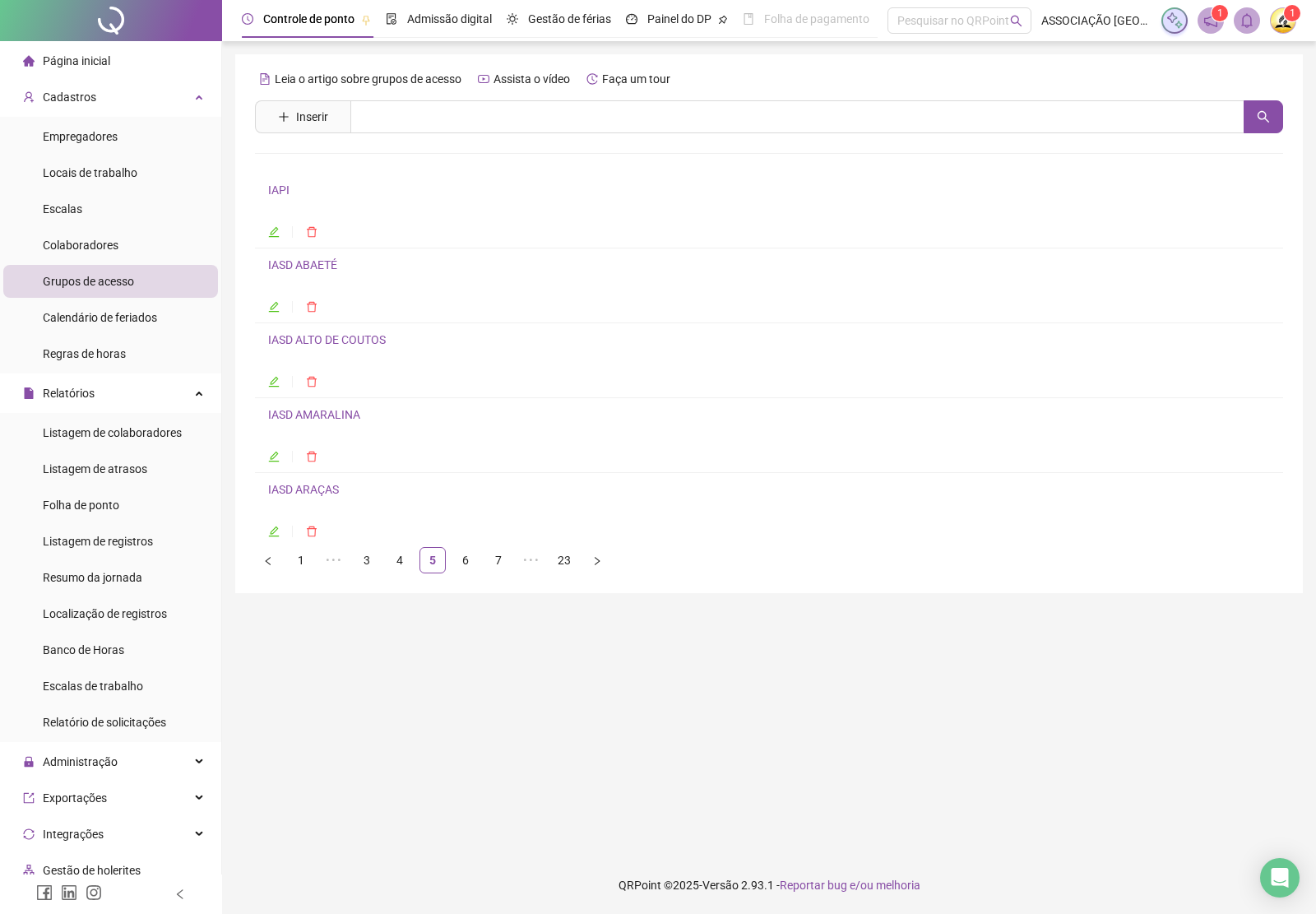
click at [314, 417] on link "IASD AMARALINA" at bounding box center [313, 415] width 92 height 14
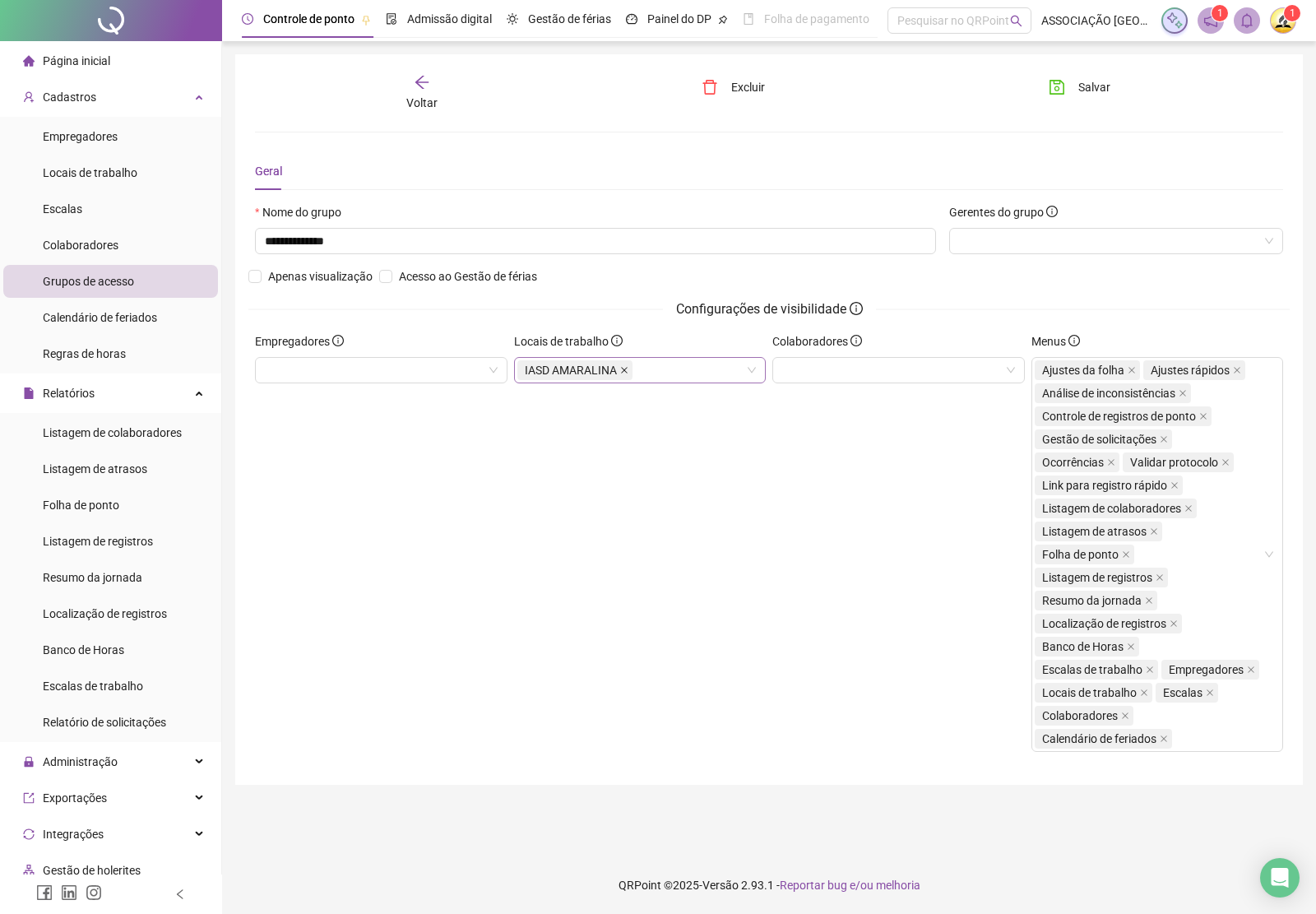
click at [620, 371] on icon "close" at bounding box center [624, 370] width 8 height 8
click at [1074, 82] on button "Salvar" at bounding box center [1079, 87] width 87 height 26
click at [414, 89] on icon "arrow-left" at bounding box center [421, 82] width 17 height 17
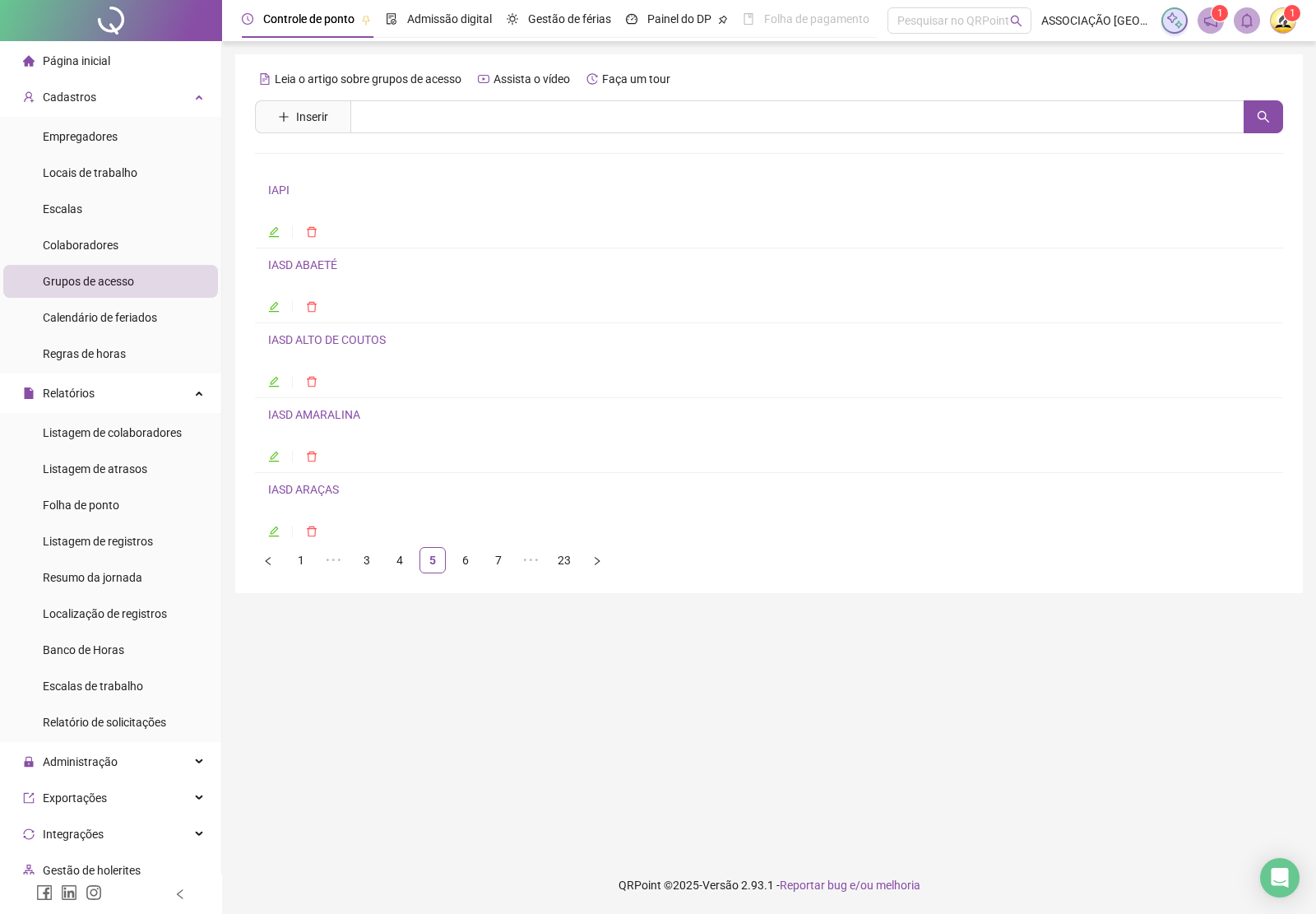
click at [321, 495] on link "IASD ARAÇAS" at bounding box center [303, 490] width 71 height 14
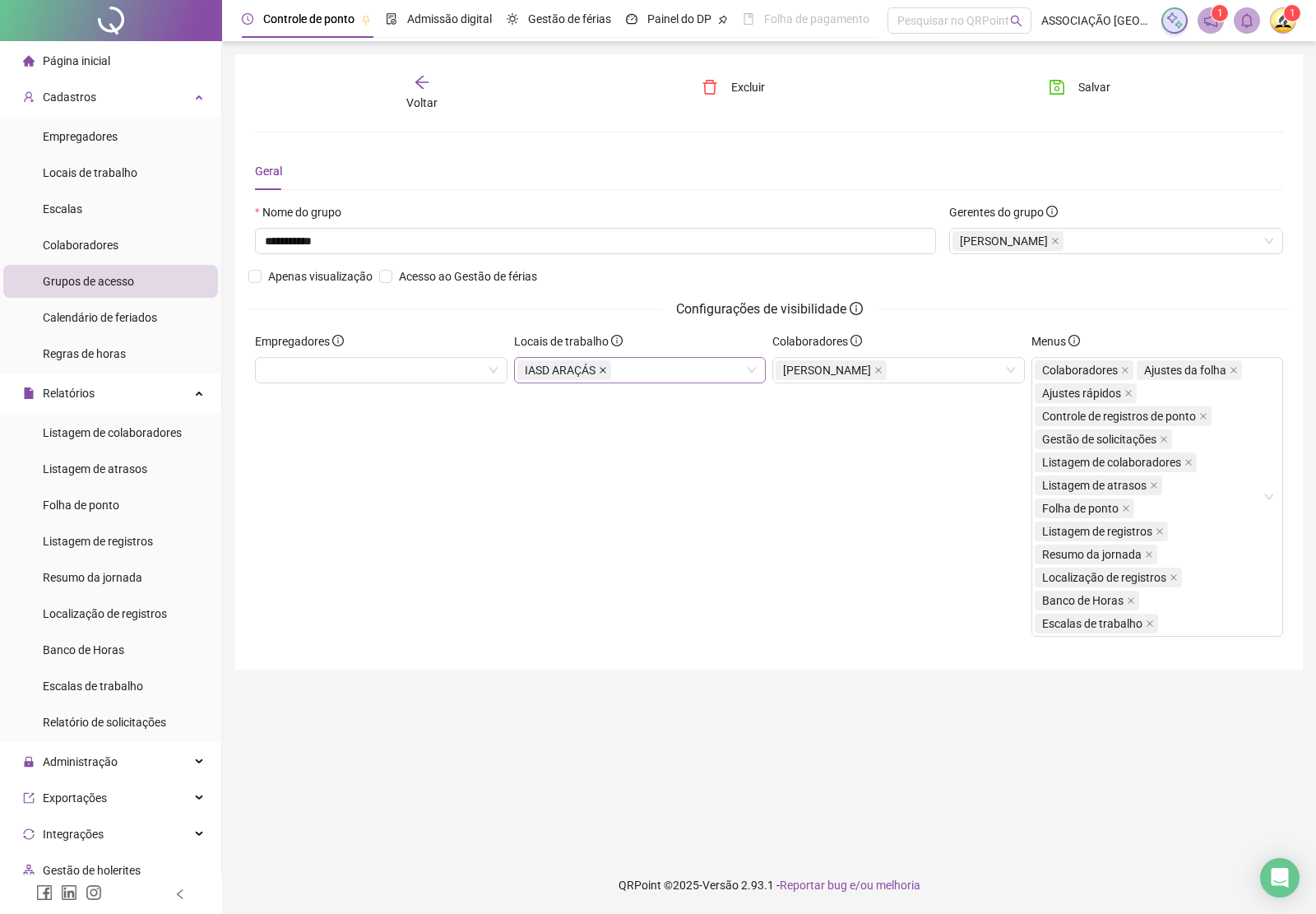
click at [602, 373] on icon "close" at bounding box center [603, 370] width 8 height 8
click at [883, 367] on icon "close" at bounding box center [878, 370] width 8 height 8
click at [860, 370] on div at bounding box center [897, 370] width 252 height 26
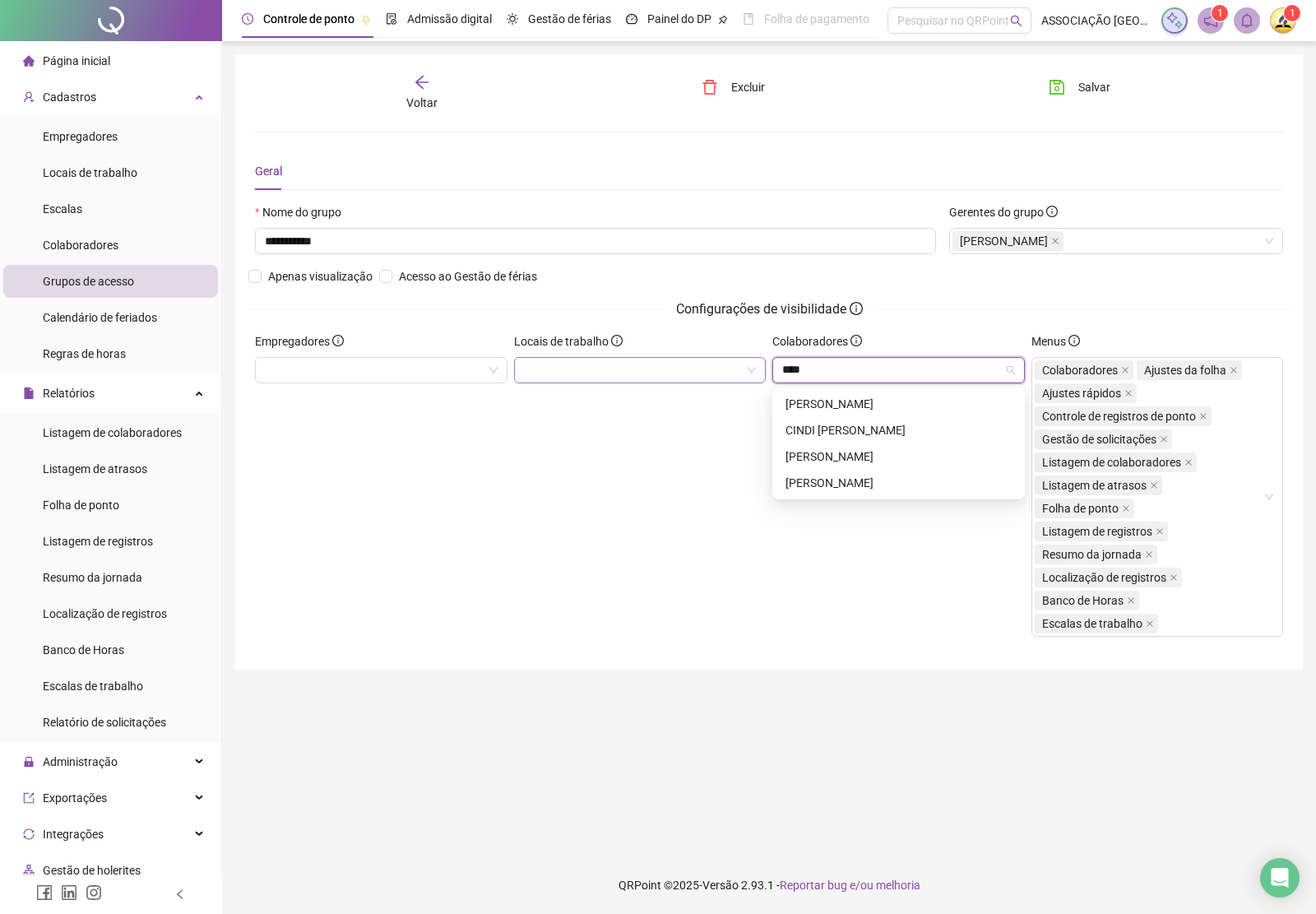
type input "***"
click at [822, 448] on div "[PERSON_NAME]" at bounding box center [898, 457] width 226 height 18
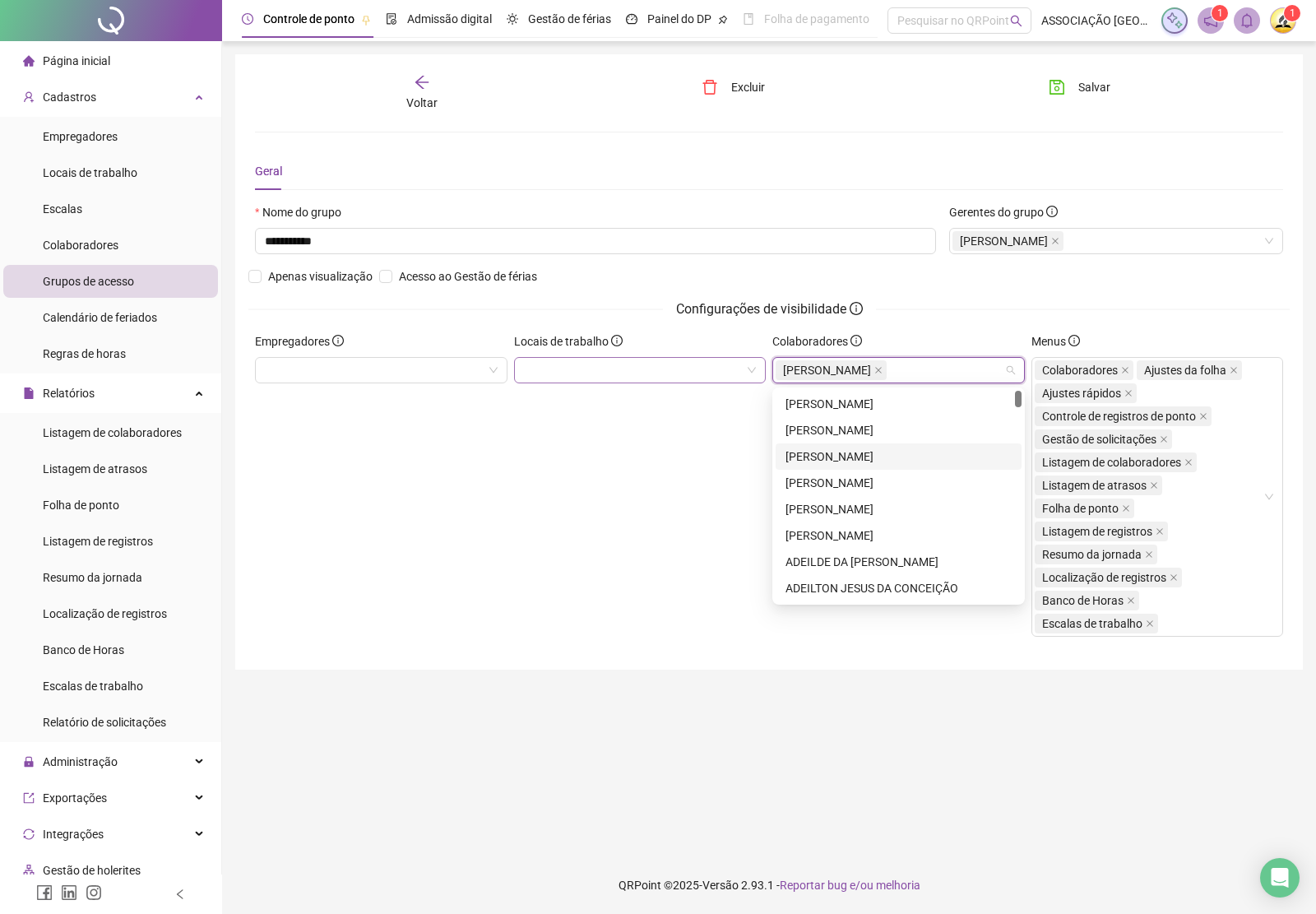
click at [695, 479] on div "Locais de trabalho" at bounding box center [640, 491] width 259 height 317
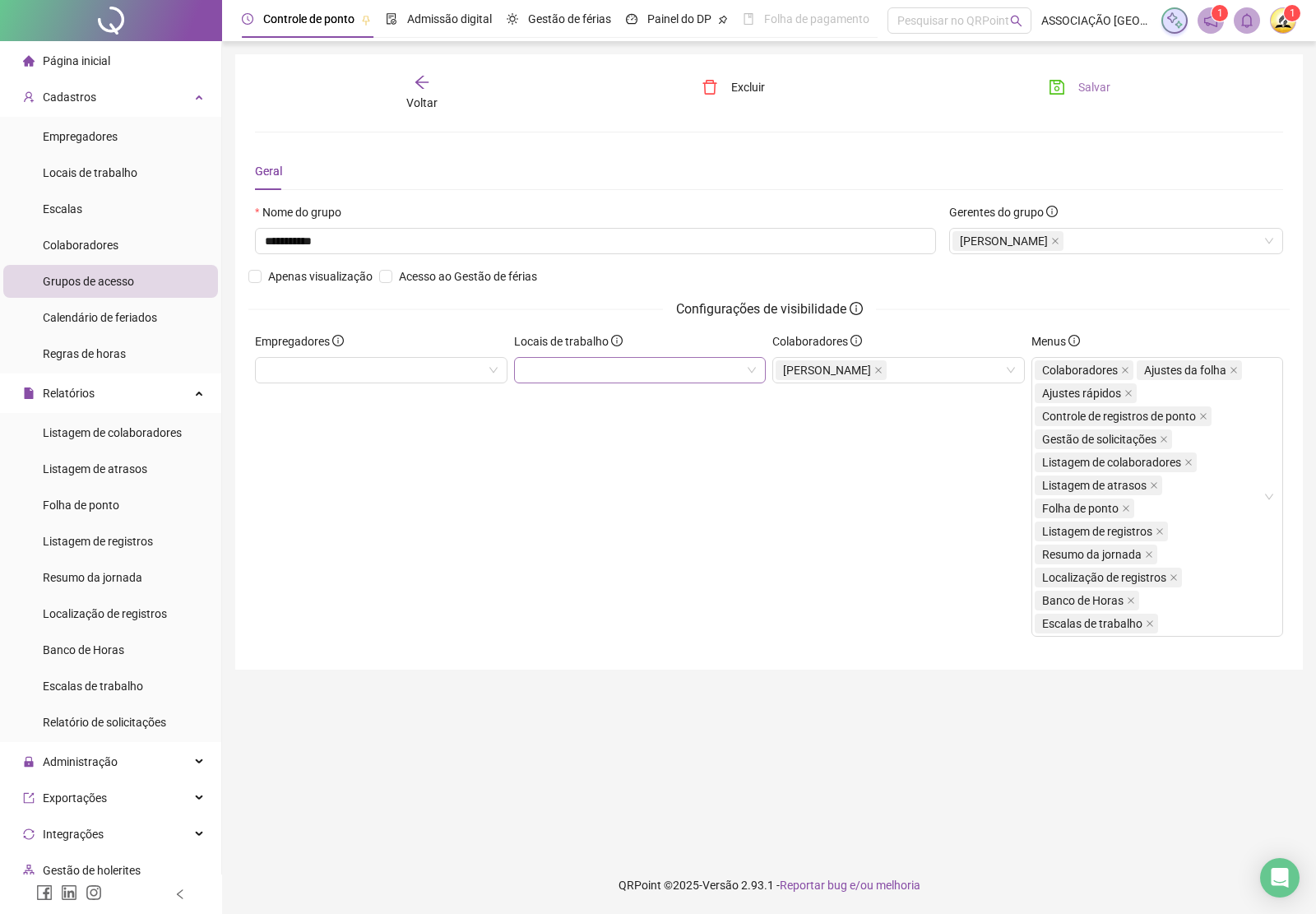
click at [1078, 91] on span "Salvar" at bounding box center [1094, 87] width 32 height 18
click at [408, 79] on div "Voltar" at bounding box center [421, 92] width 161 height 38
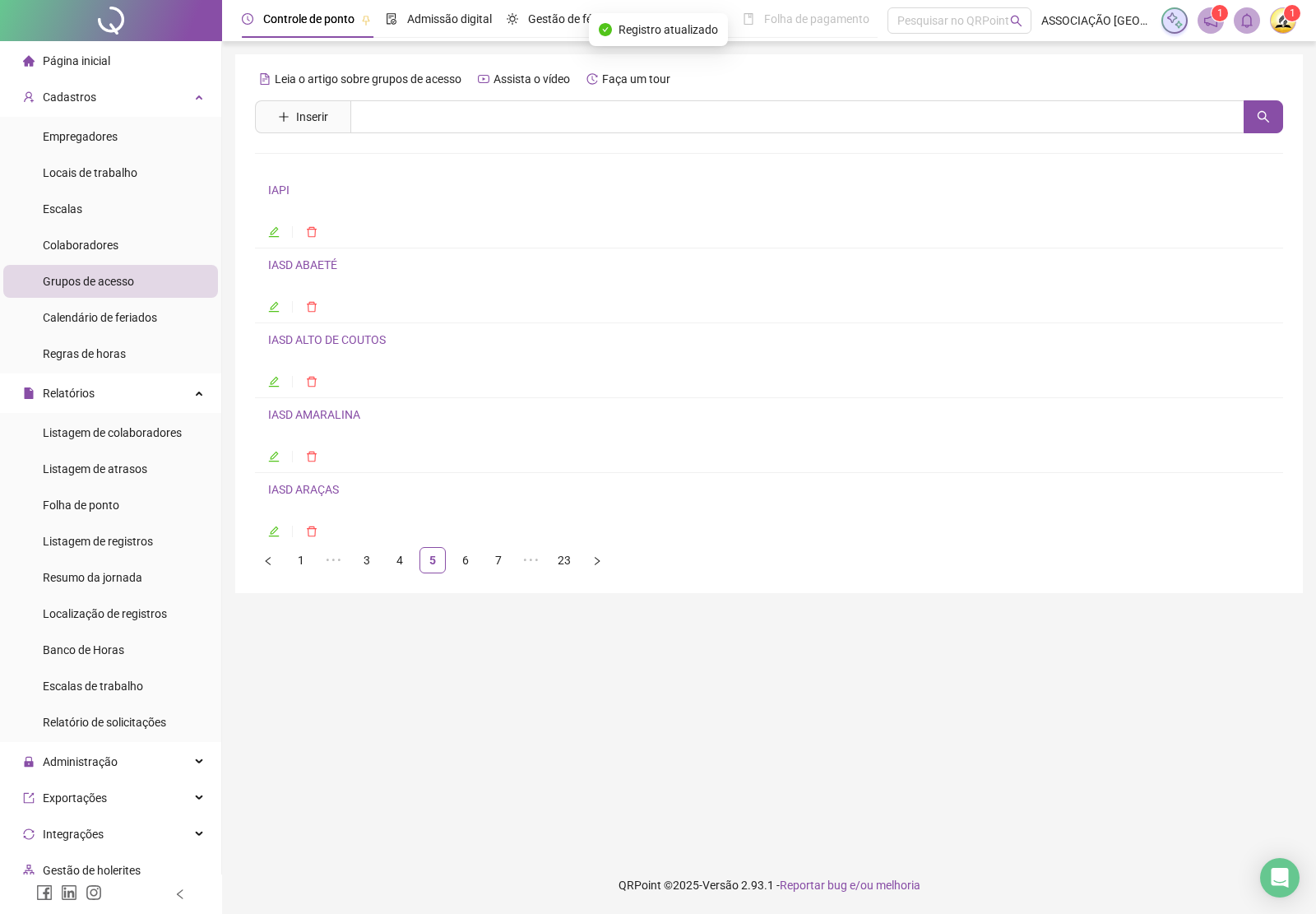
click at [469, 557] on link "6" at bounding box center [465, 560] width 24 height 24
click at [326, 195] on link "IASD BAIXA PETRÓLEO" at bounding box center [327, 190] width 120 height 14
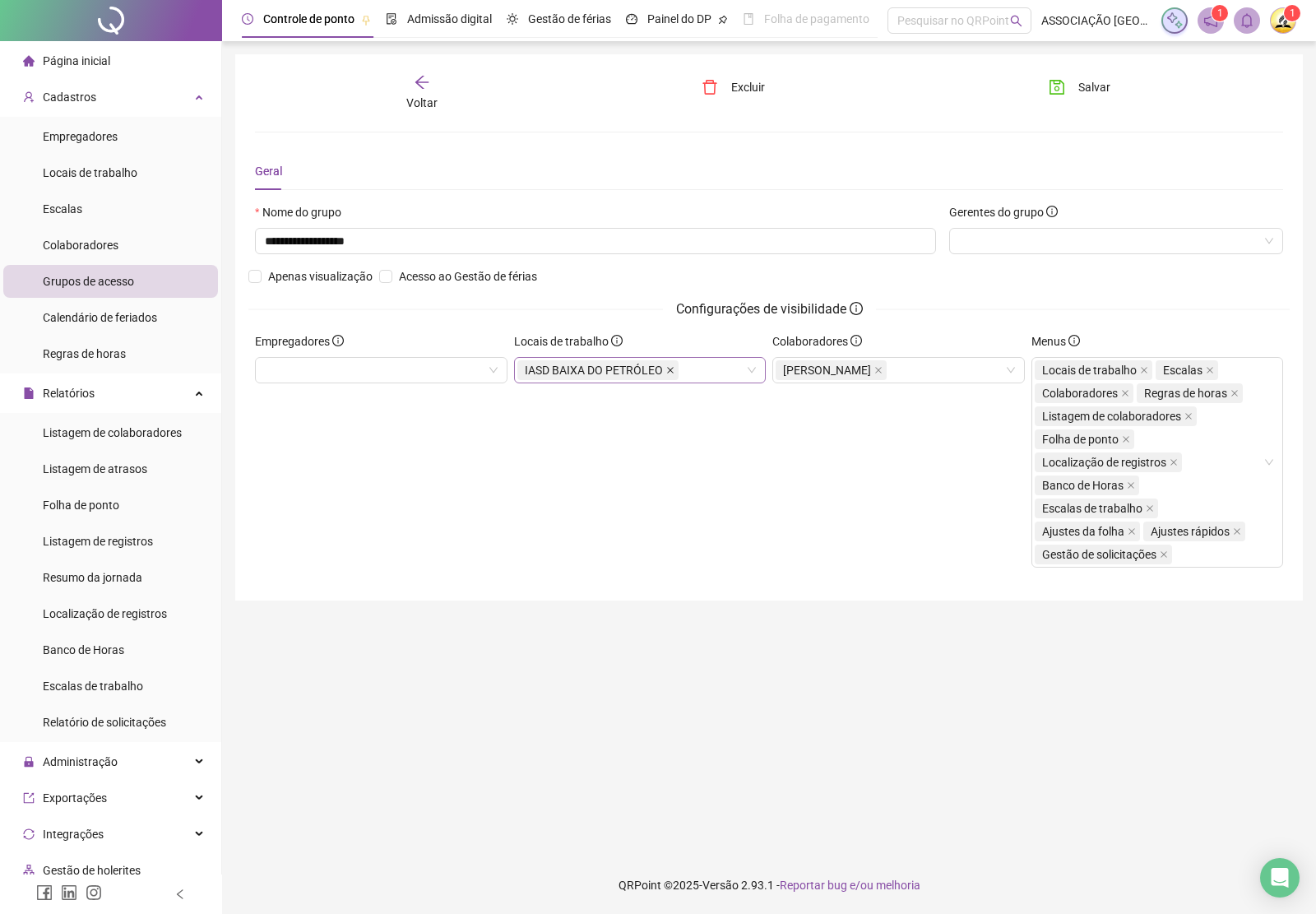
click at [666, 370] on icon "close" at bounding box center [670, 370] width 8 height 8
click at [1083, 91] on span "Salvar" at bounding box center [1094, 87] width 32 height 18
click at [427, 91] on div "Voltar" at bounding box center [421, 92] width 161 height 38
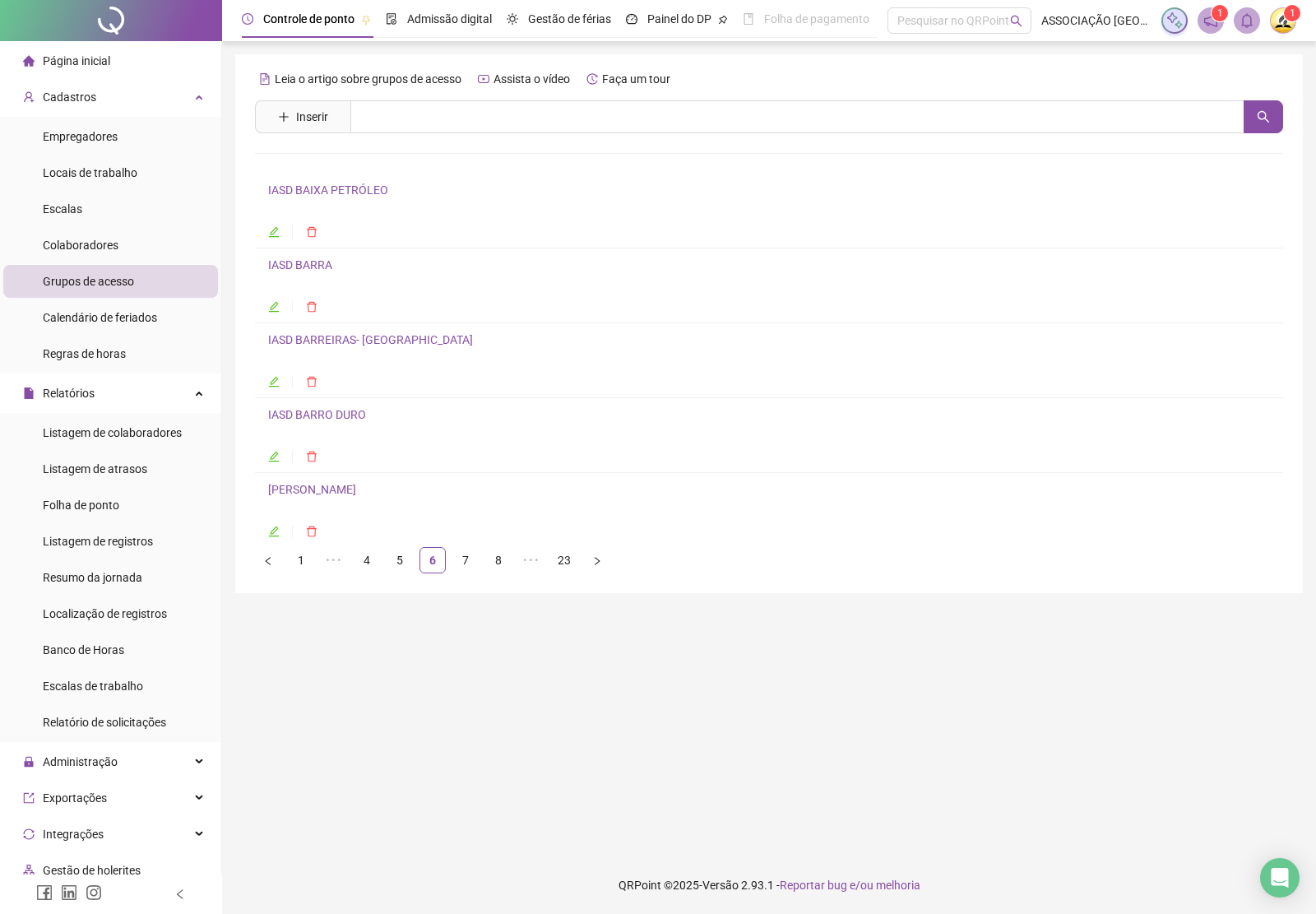
click at [313, 266] on link "IASD BARRA" at bounding box center [300, 265] width 64 height 14
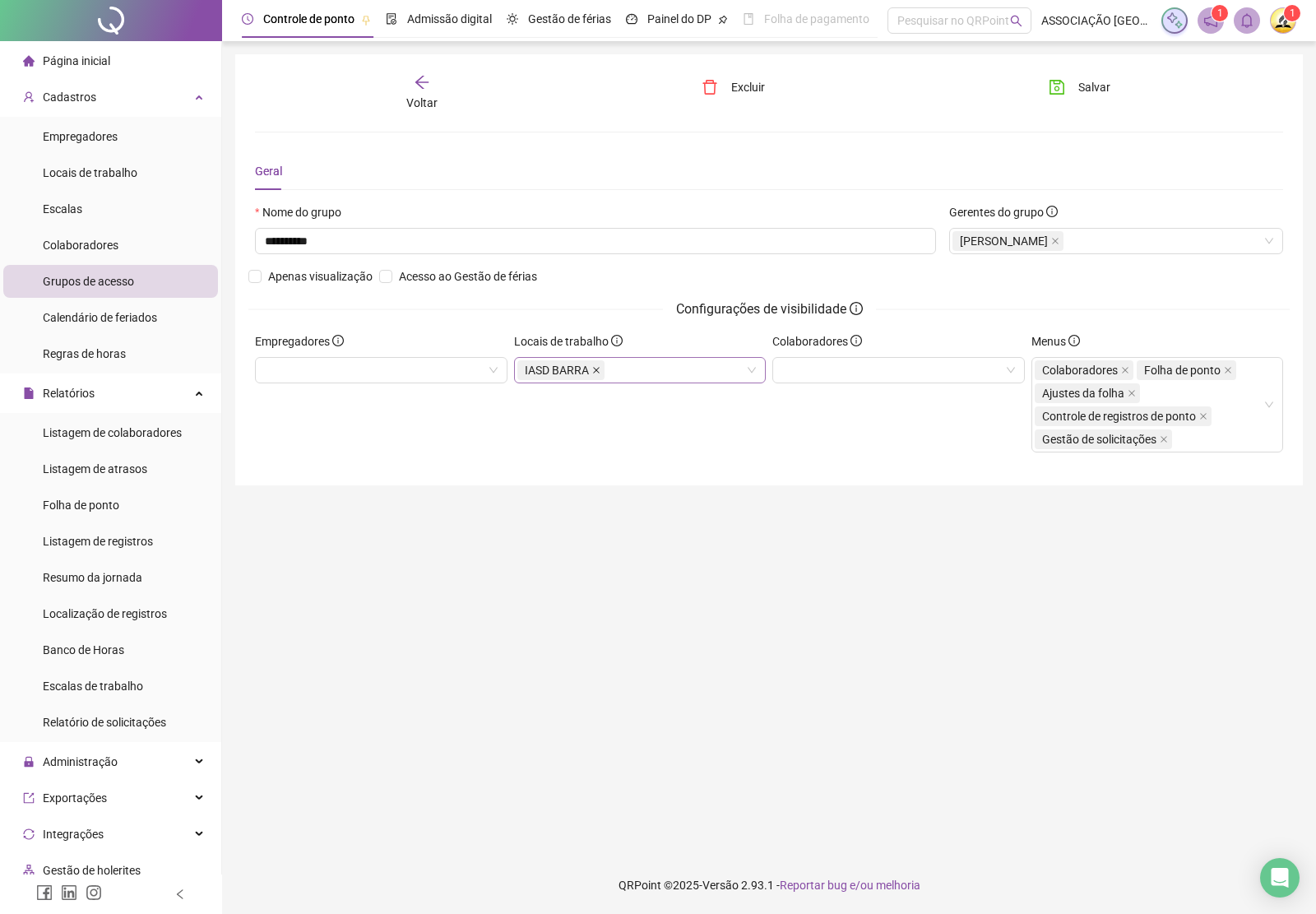
click at [594, 369] on icon "close" at bounding box center [596, 370] width 8 height 8
click at [804, 379] on div at bounding box center [897, 370] width 252 height 26
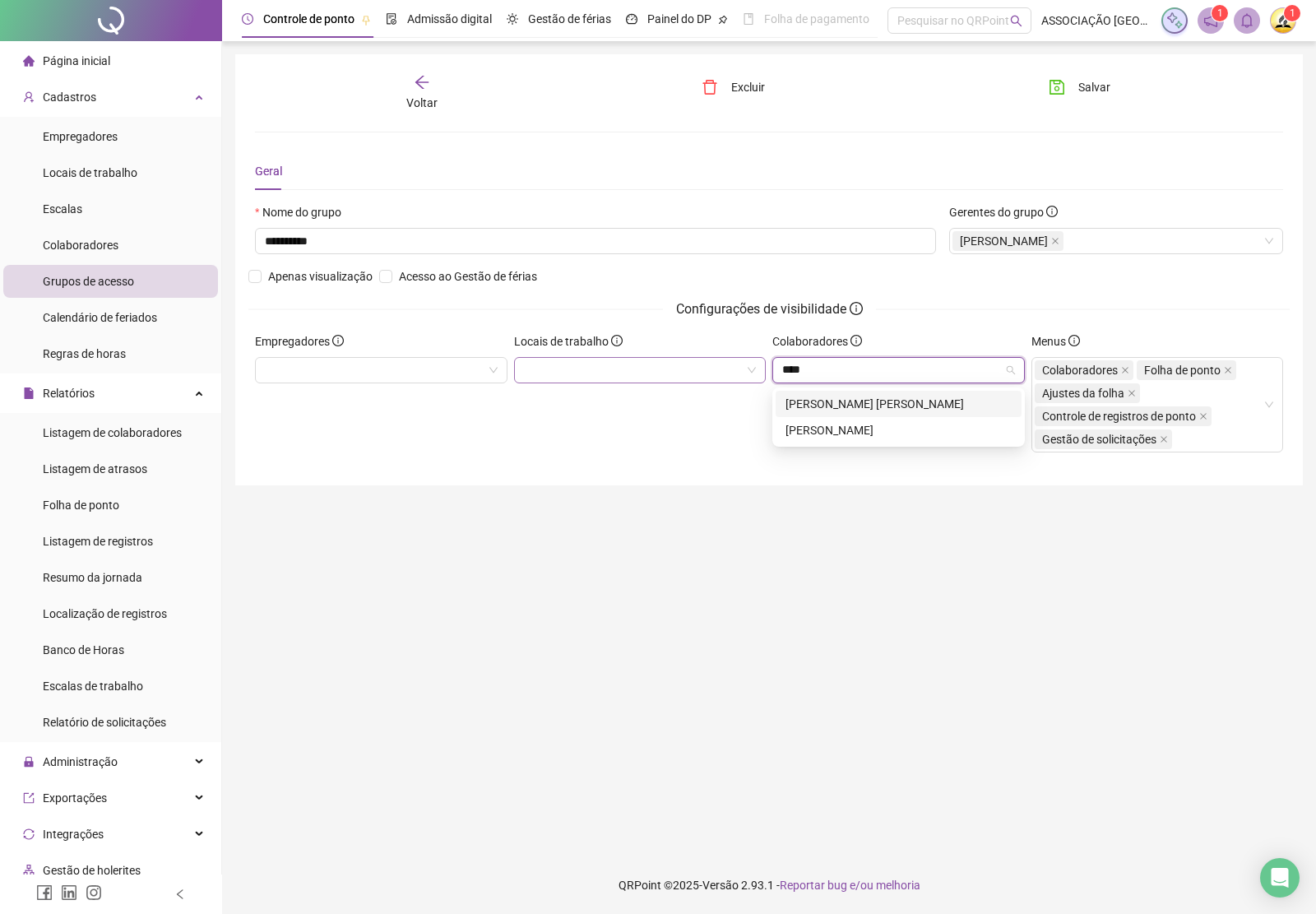
type input "*****"
click at [849, 397] on div "[PERSON_NAME] [PERSON_NAME]" at bounding box center [898, 404] width 226 height 18
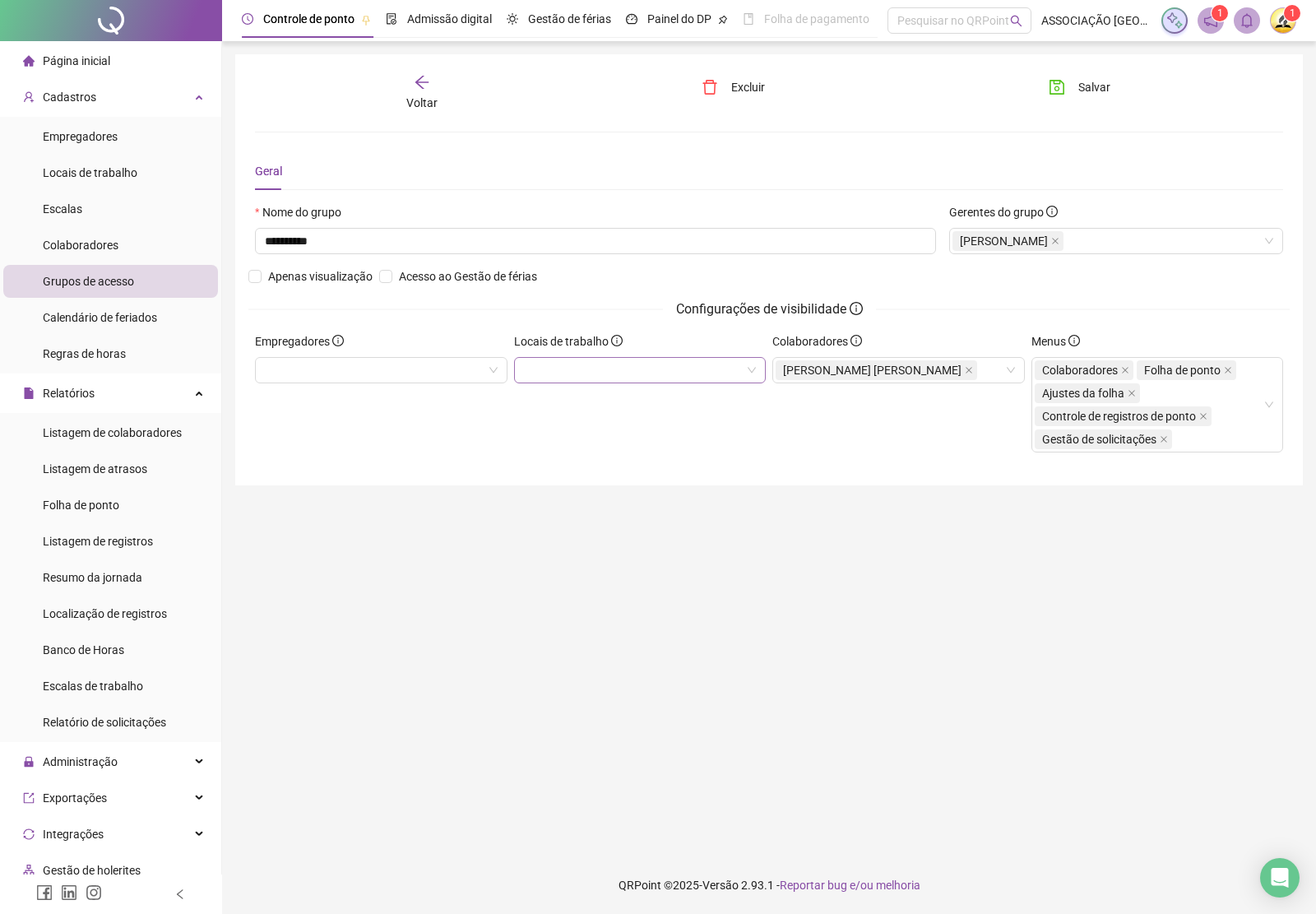
click at [669, 458] on div "Locais de trabalho" at bounding box center [640, 398] width 259 height 133
click at [1078, 78] on span "Salvar" at bounding box center [1094, 87] width 32 height 18
click at [421, 84] on icon "arrow-left" at bounding box center [421, 82] width 17 height 17
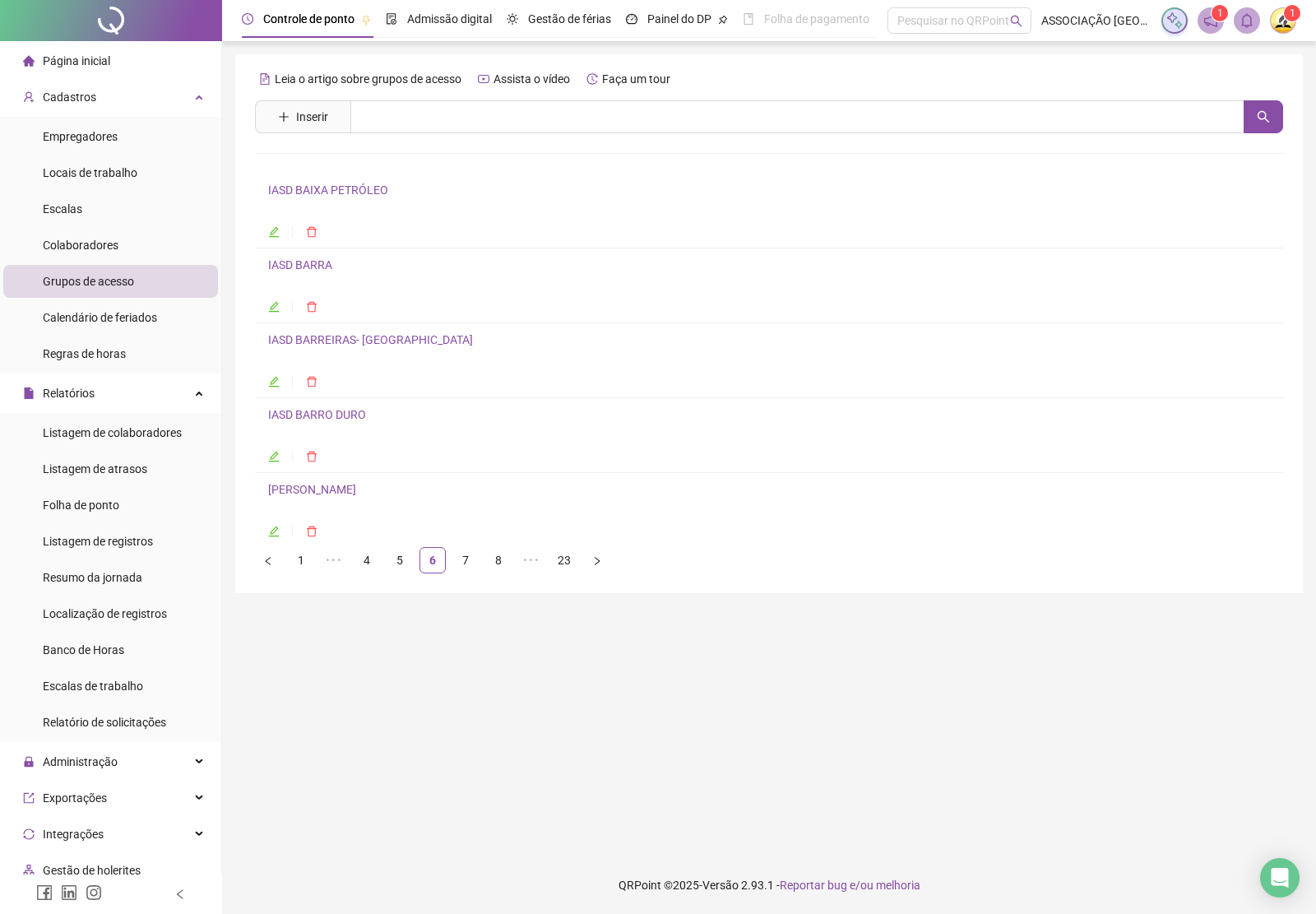
click at [321, 343] on link "IASD BARREIRAS- [GEOGRAPHIC_DATA]" at bounding box center [370, 340] width 204 height 14
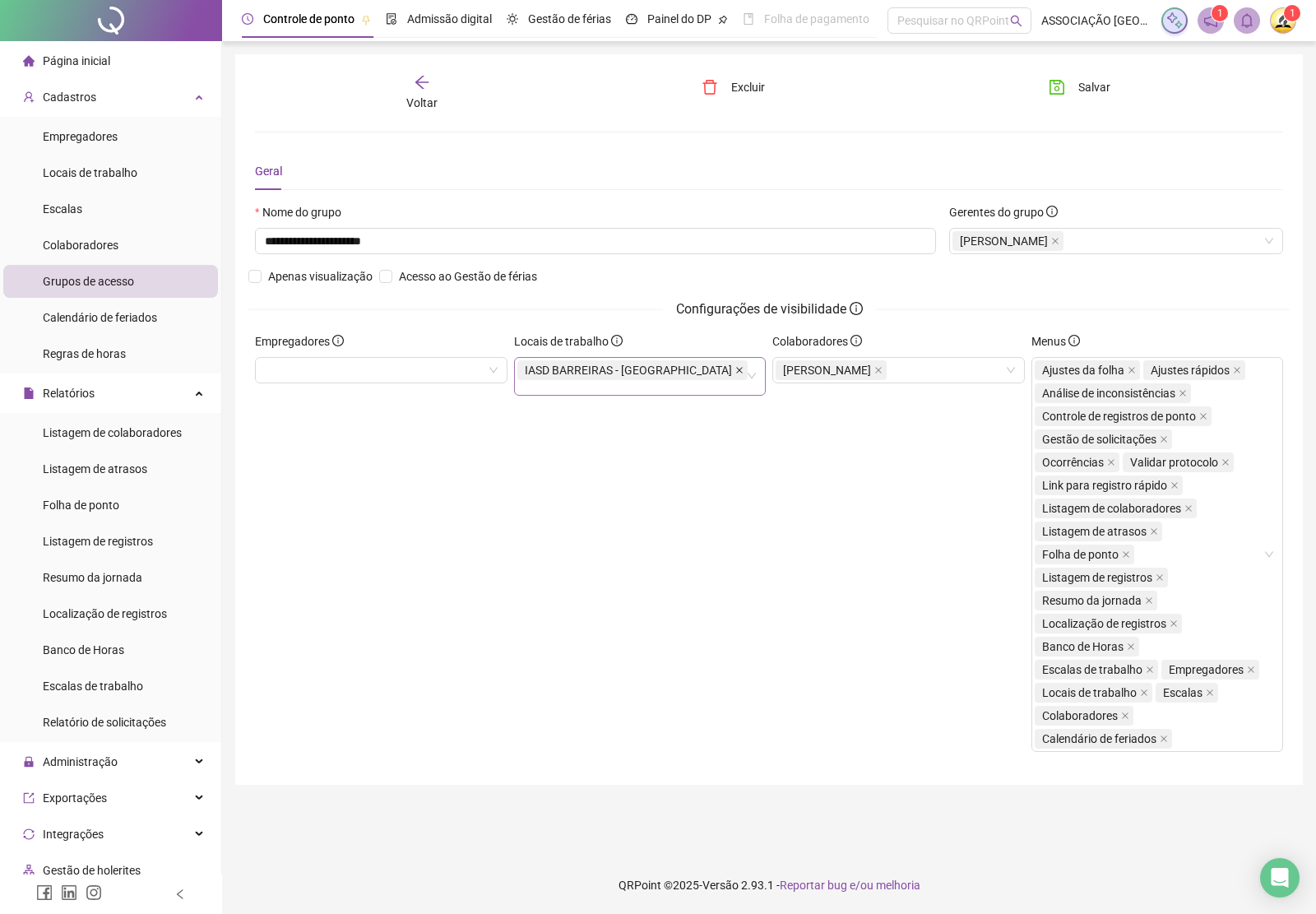
click at [735, 373] on icon "close" at bounding box center [739, 370] width 8 height 8
click at [1066, 88] on button "Salvar" at bounding box center [1079, 87] width 87 height 26
click at [420, 88] on icon "arrow-left" at bounding box center [421, 82] width 17 height 17
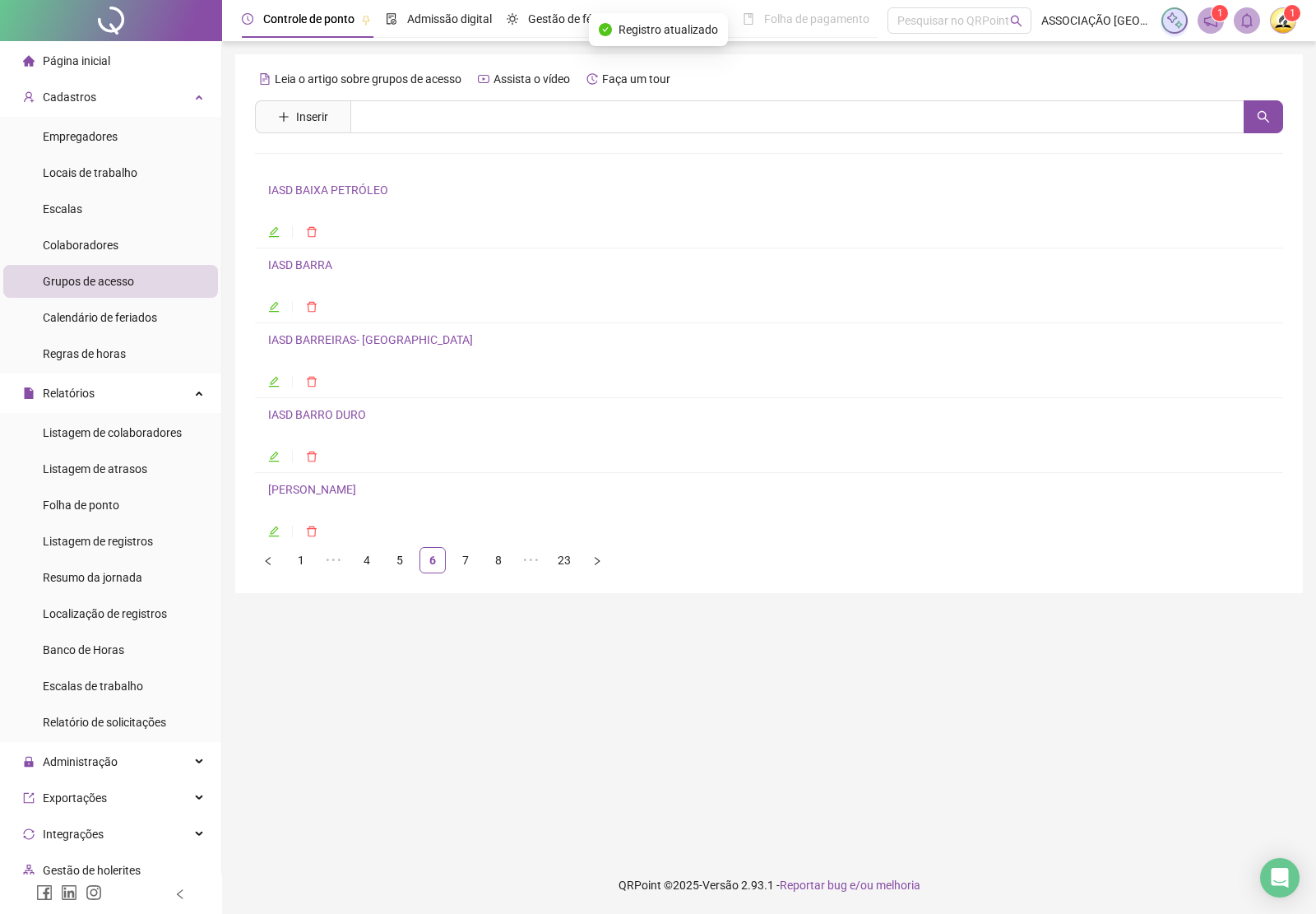
click at [326, 421] on link "IASD BARRO DURO" at bounding box center [316, 415] width 98 height 14
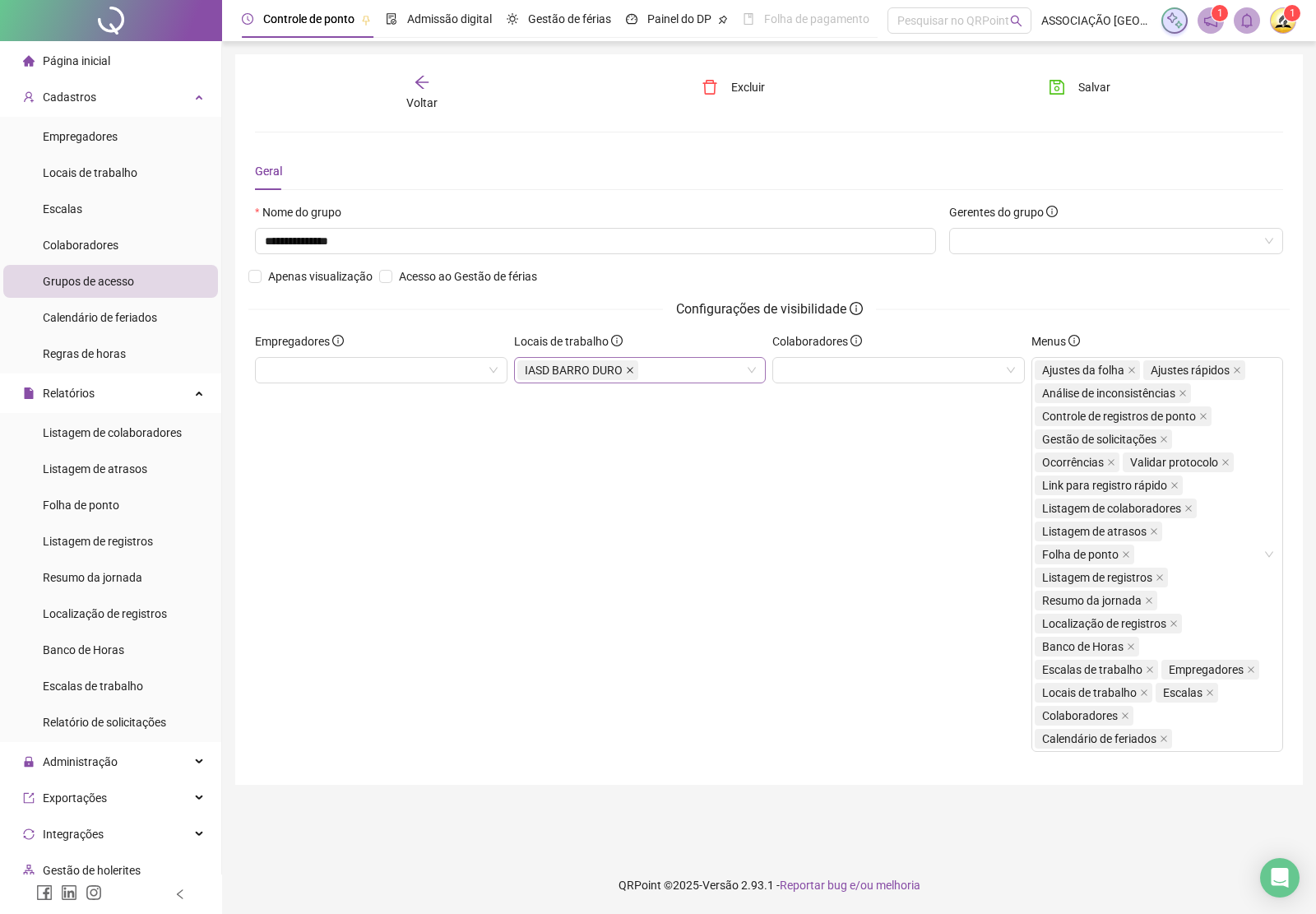
click at [631, 369] on icon "close" at bounding box center [630, 370] width 8 height 8
click at [1074, 85] on button "Salvar" at bounding box center [1079, 87] width 87 height 26
click at [432, 92] on div "Voltar" at bounding box center [421, 92] width 161 height 38
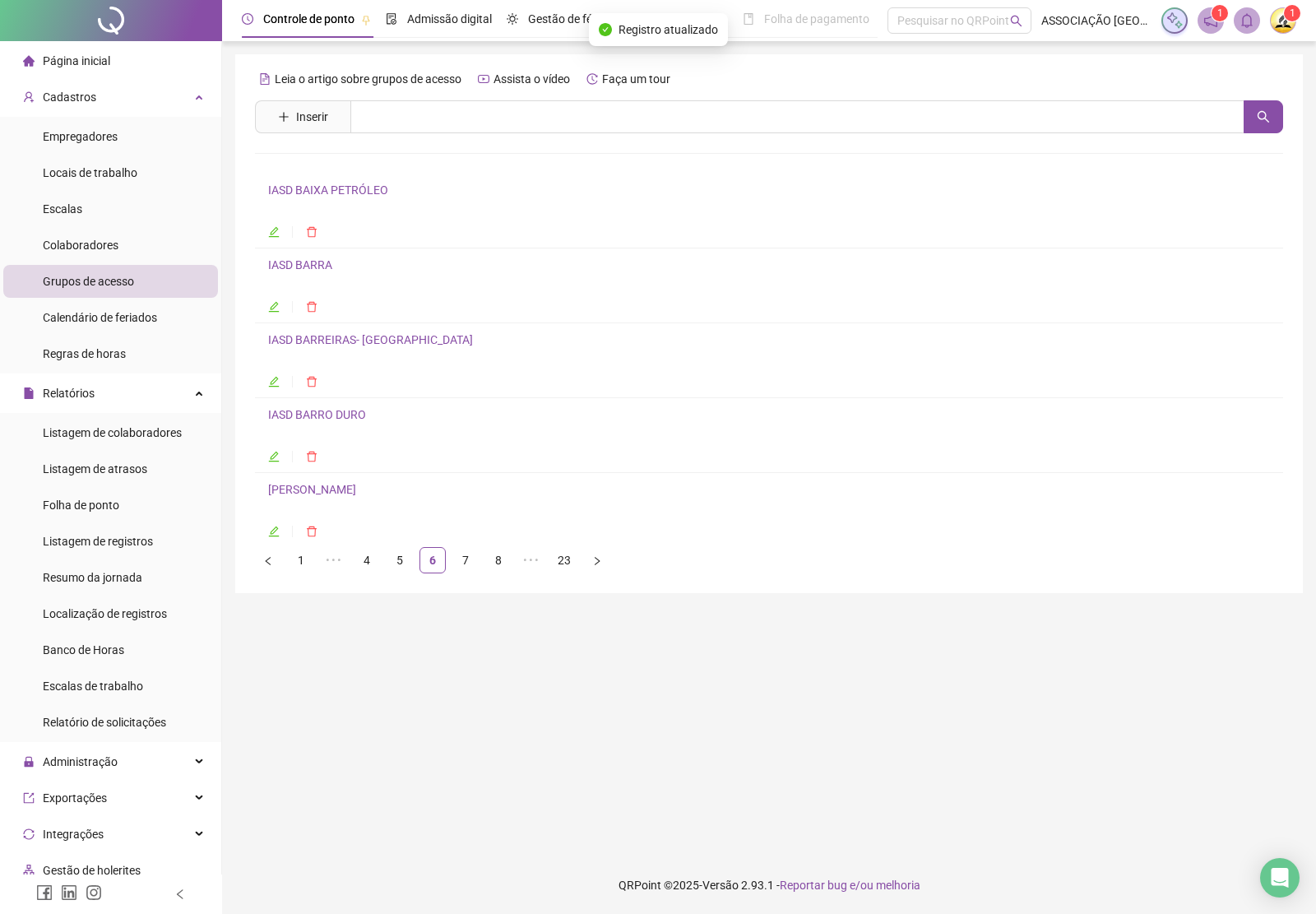
click at [321, 494] on link "[PERSON_NAME]" at bounding box center [311, 490] width 88 height 14
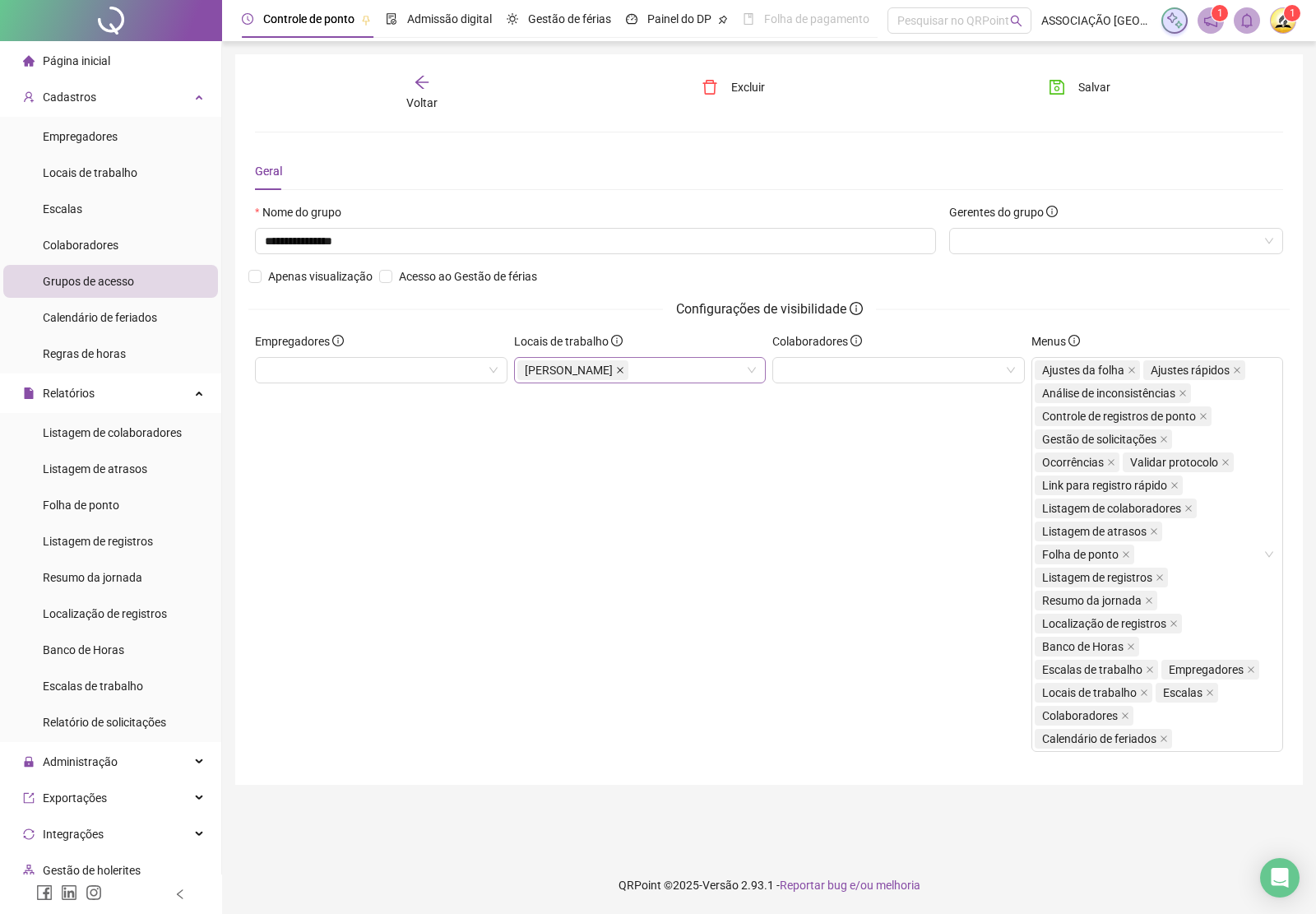
click at [624, 374] on icon "close" at bounding box center [620, 370] width 8 height 8
click at [1078, 82] on span "Salvar" at bounding box center [1094, 87] width 32 height 18
click at [428, 96] on span "Voltar" at bounding box center [421, 103] width 31 height 14
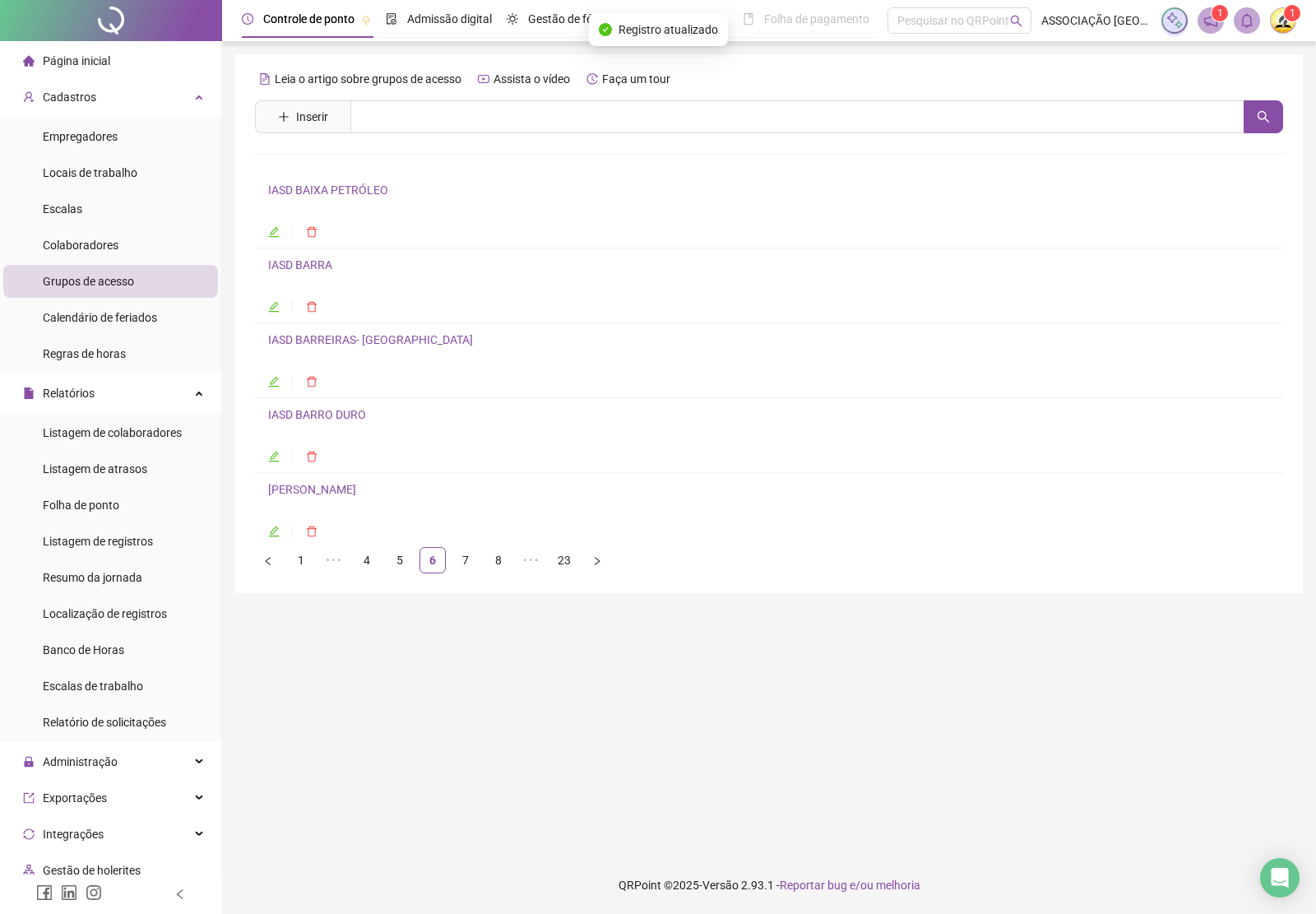
click at [315, 418] on link "IASD BARRO DURO" at bounding box center [316, 415] width 98 height 14
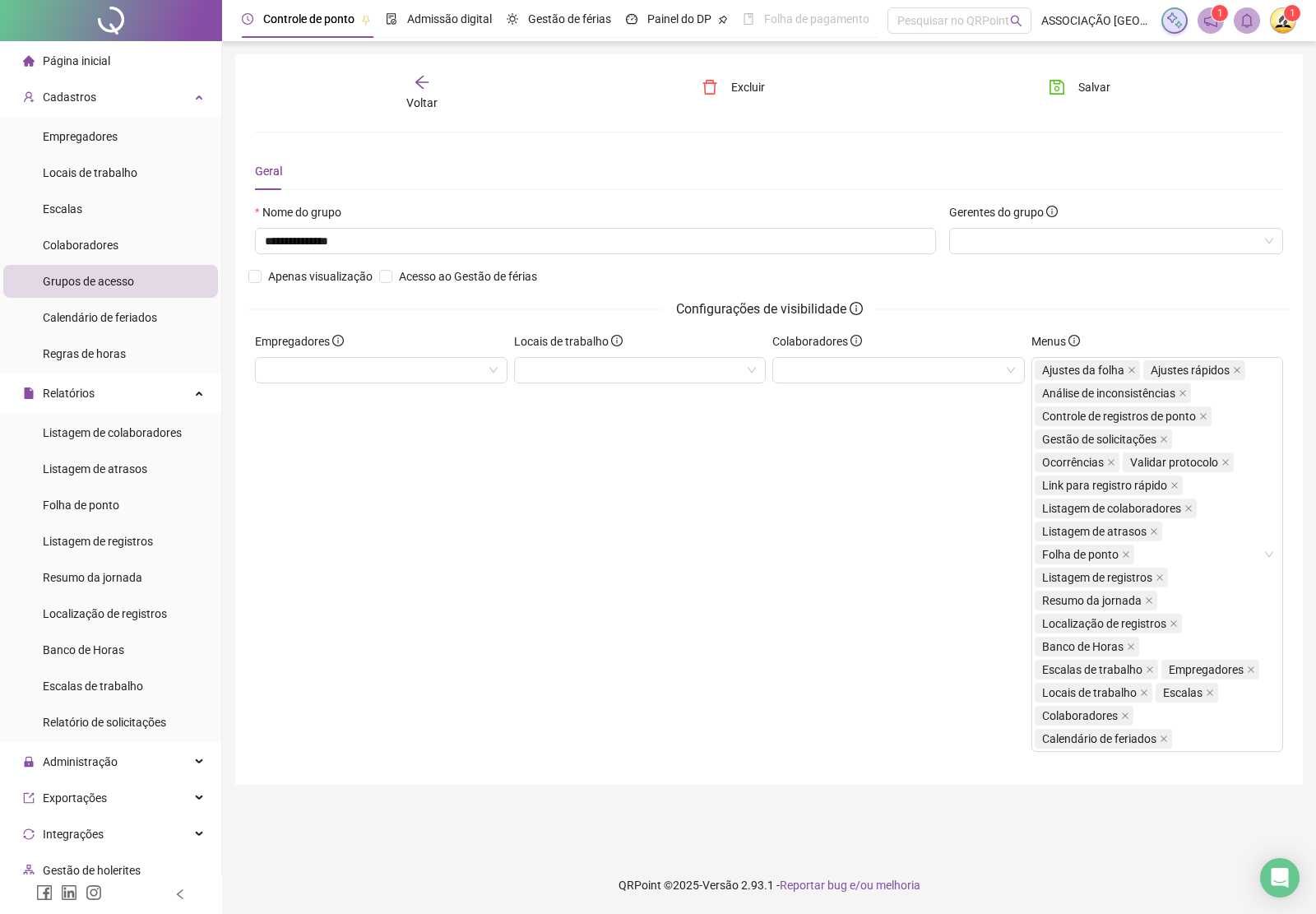
click at [417, 92] on div "Voltar" at bounding box center [421, 92] width 161 height 38
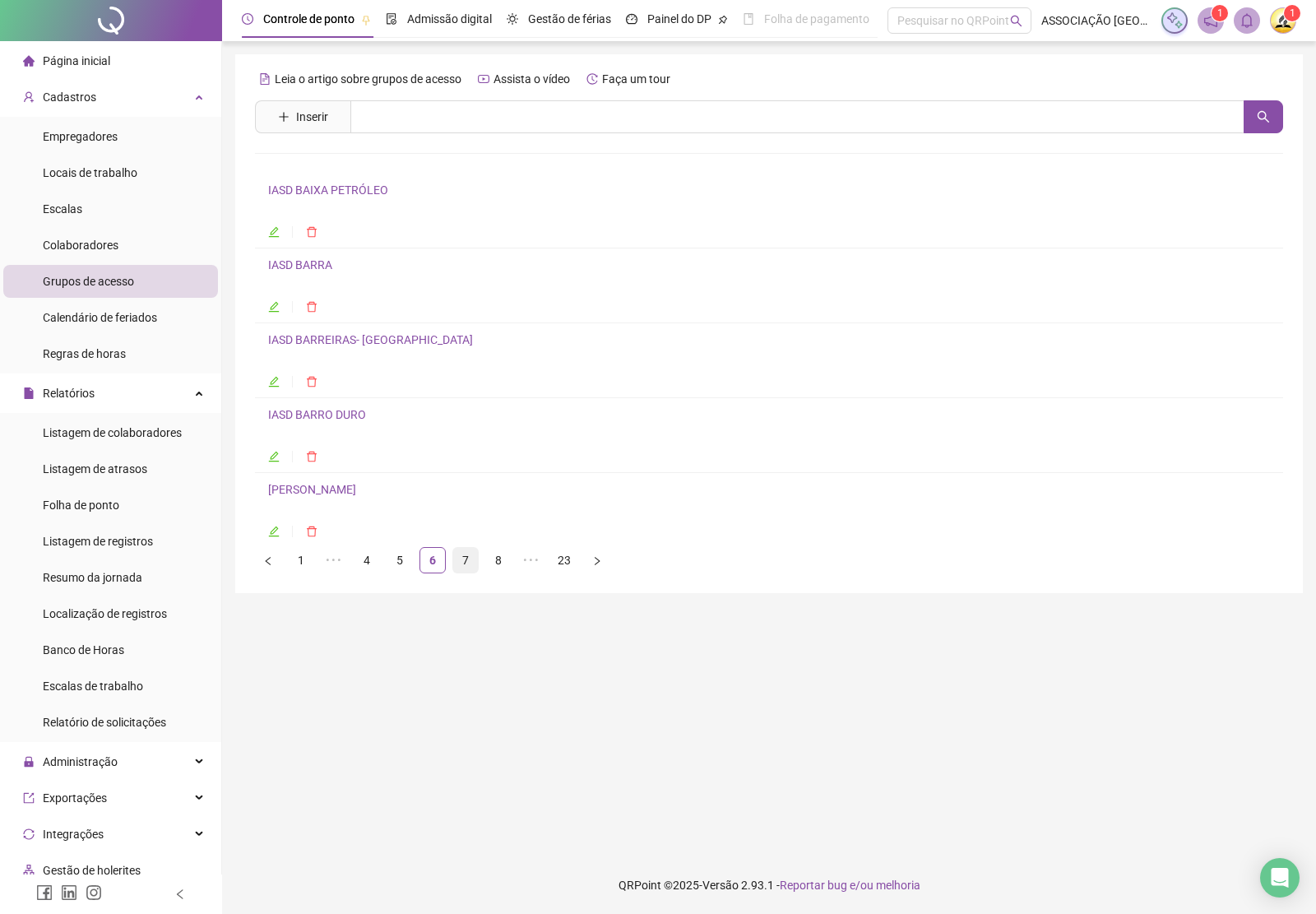
click at [458, 560] on link "7" at bounding box center [465, 560] width 24 height 24
click at [327, 194] on link "IASD [GEOGRAPHIC_DATA]" at bounding box center [337, 190] width 138 height 14
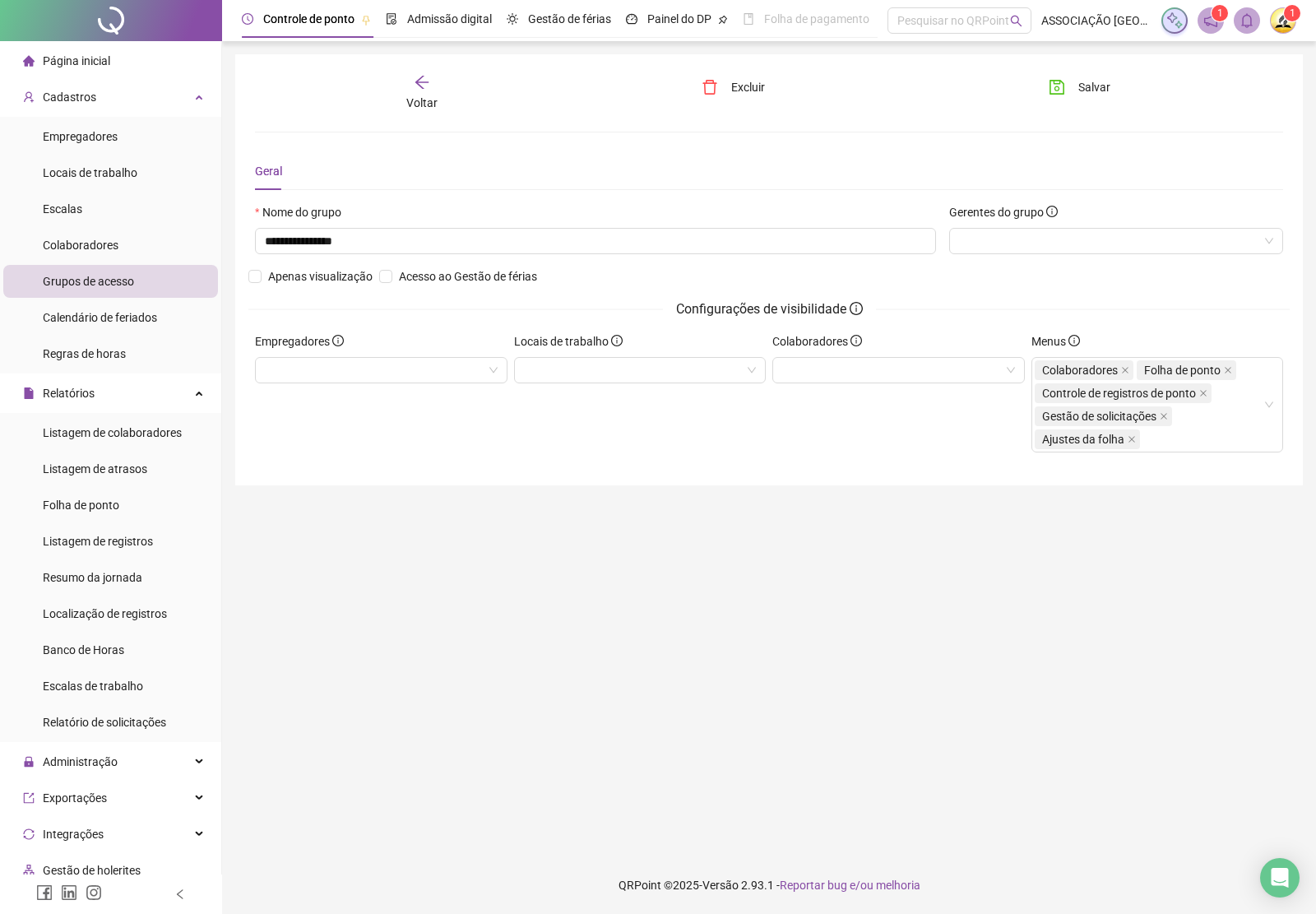
click at [414, 81] on icon "arrow-left" at bounding box center [421, 82] width 17 height 17
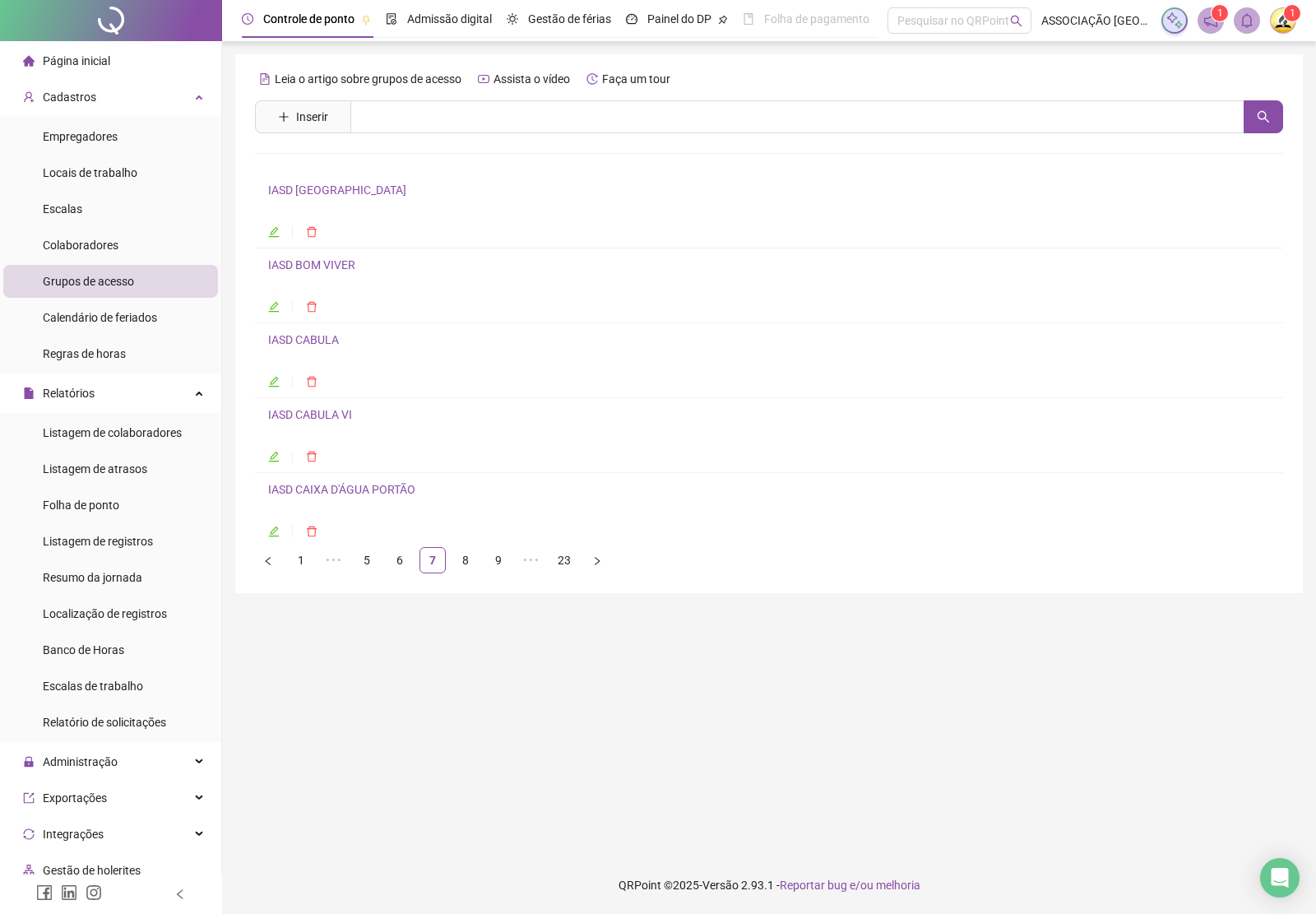
click at [316, 268] on link "IASD BOM VIVER" at bounding box center [311, 265] width 88 height 14
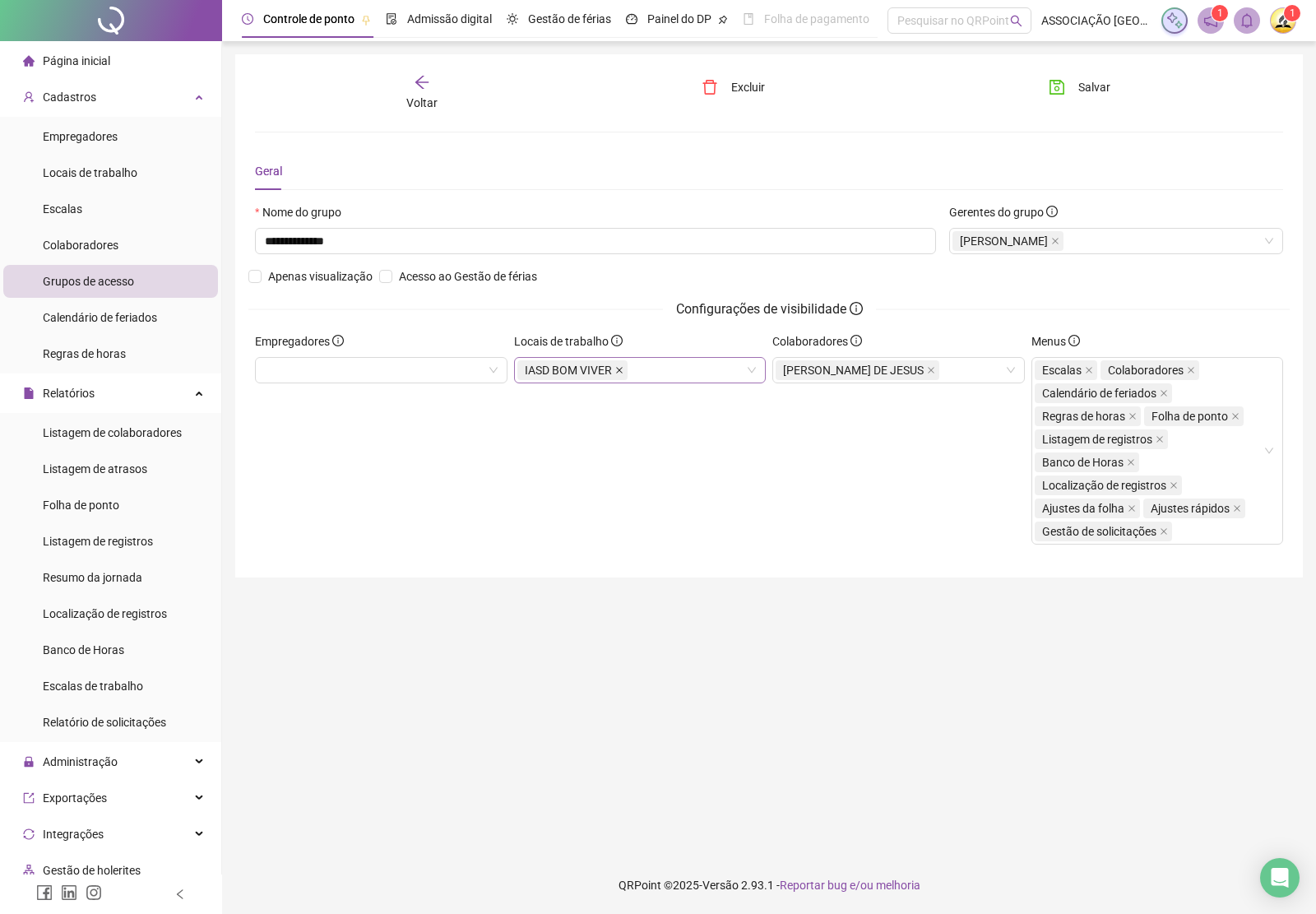
click at [618, 375] on span at bounding box center [619, 370] width 8 height 18
click at [1070, 84] on button "Salvar" at bounding box center [1079, 87] width 87 height 26
click at [421, 87] on icon "arrow-left" at bounding box center [422, 83] width 14 height 14
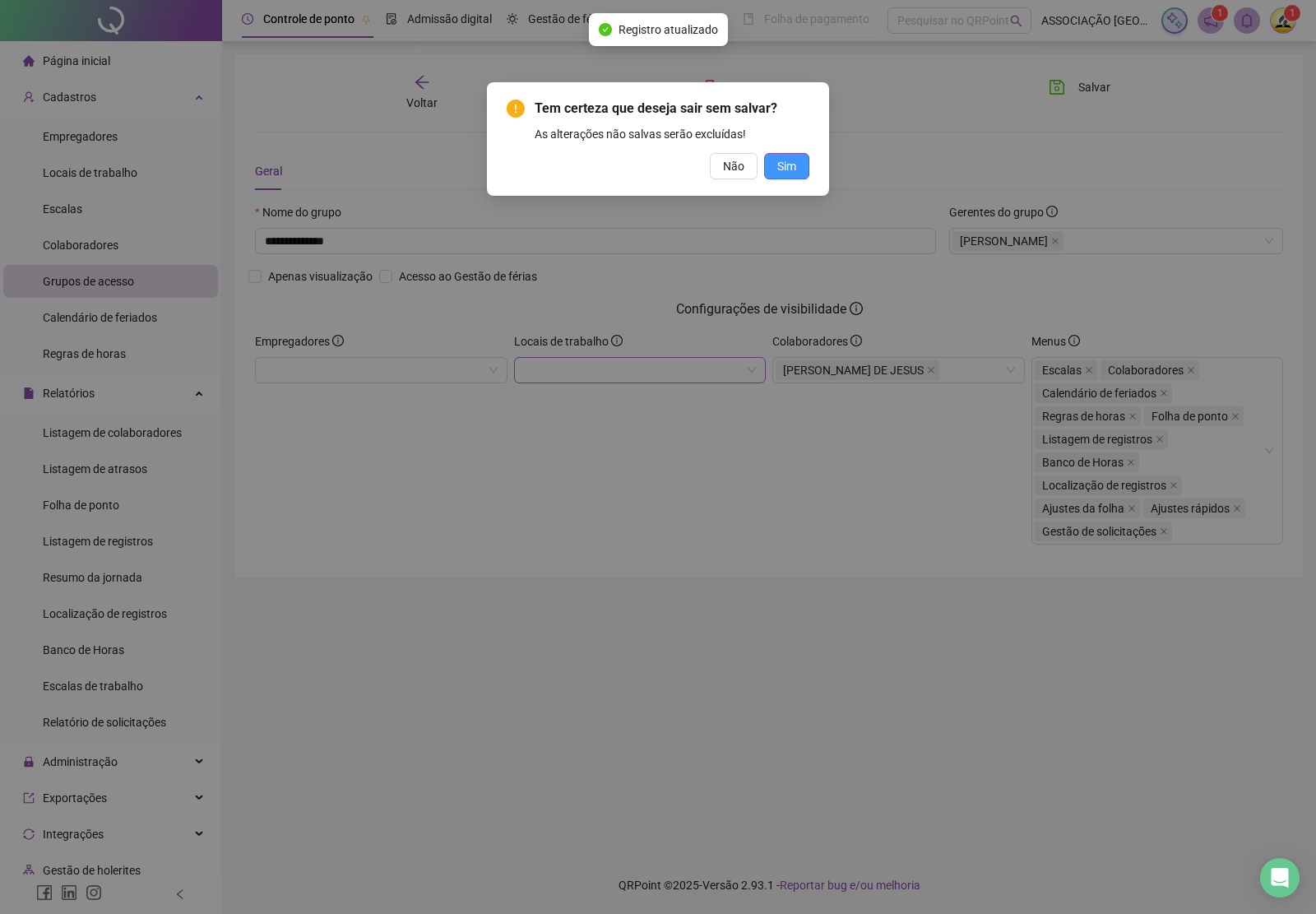
click at [782, 154] on button "Sim" at bounding box center [786, 165] width 45 height 26
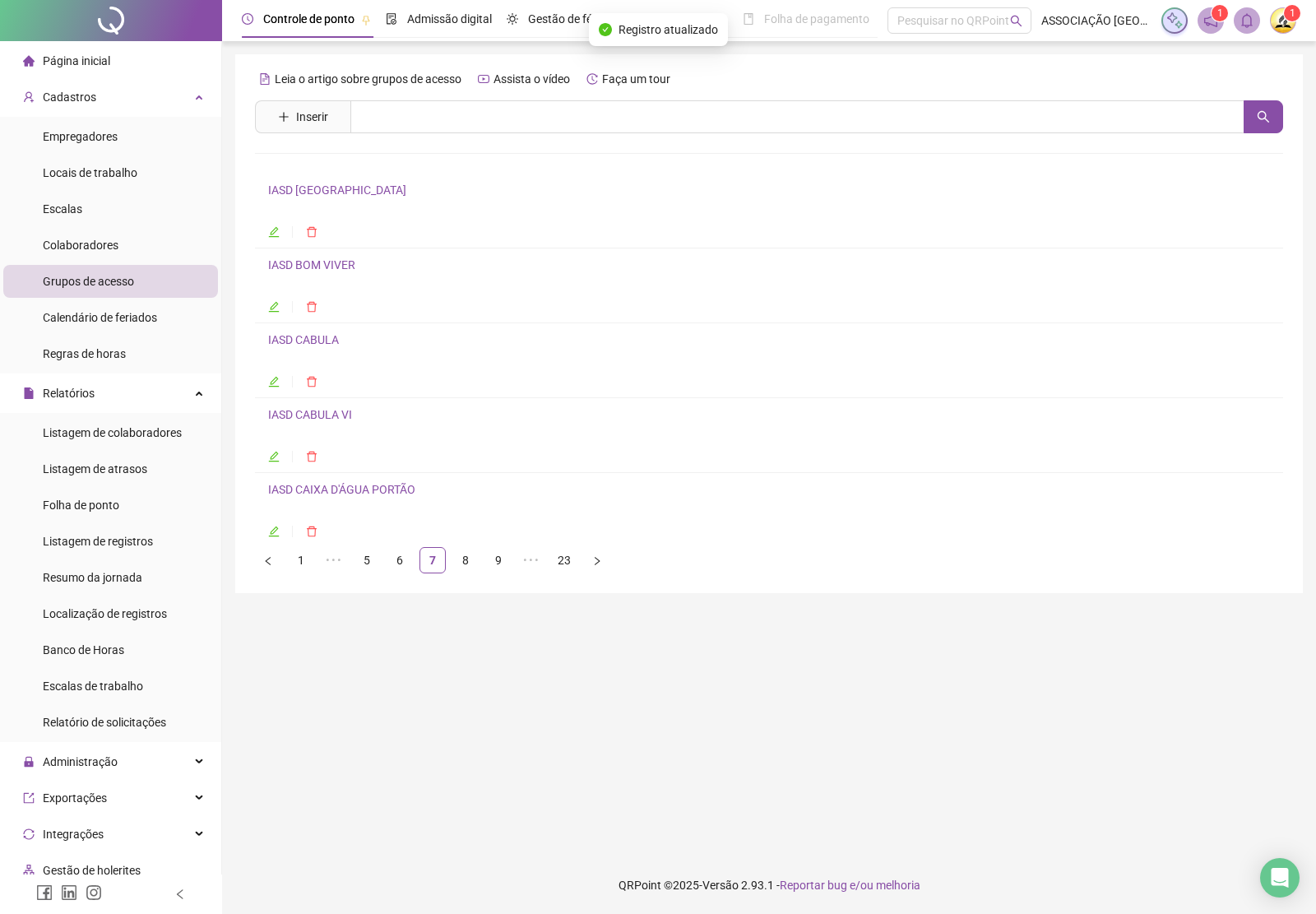
click at [321, 266] on link "IASD BOM VIVER" at bounding box center [311, 265] width 88 height 14
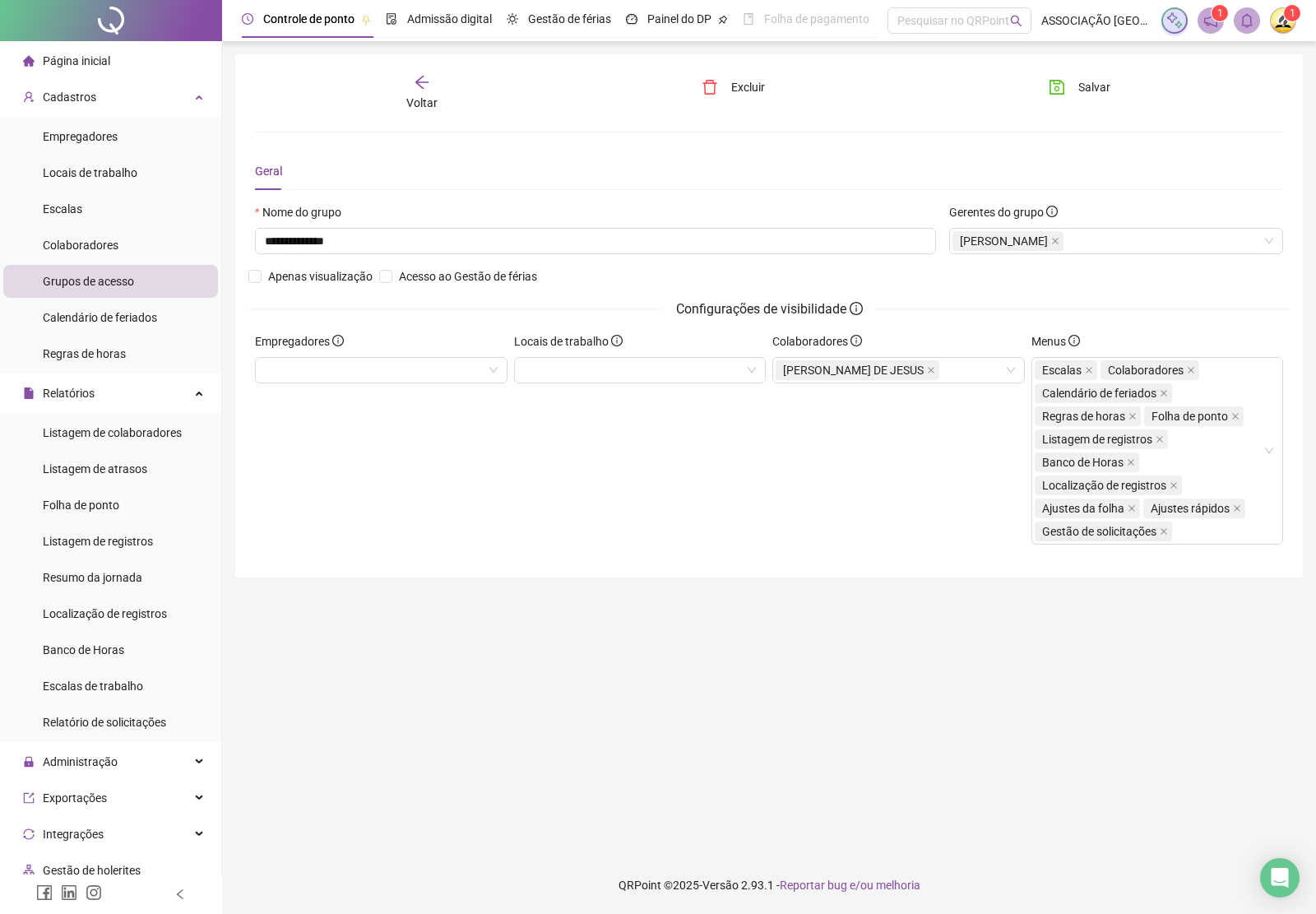
click at [409, 104] on span "Voltar" at bounding box center [421, 103] width 31 height 14
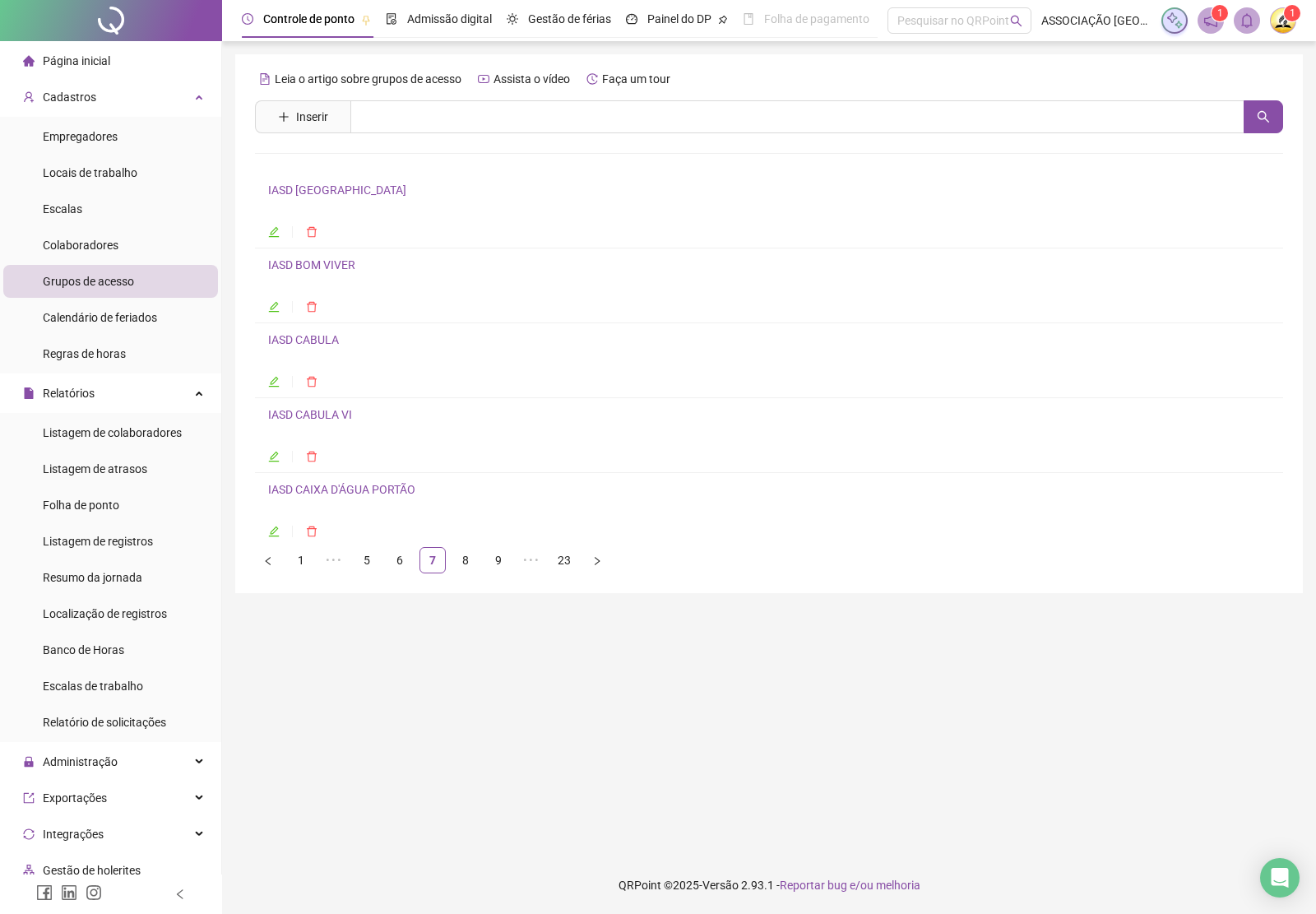
click at [327, 347] on link "IASD CABULA" at bounding box center [303, 340] width 71 height 14
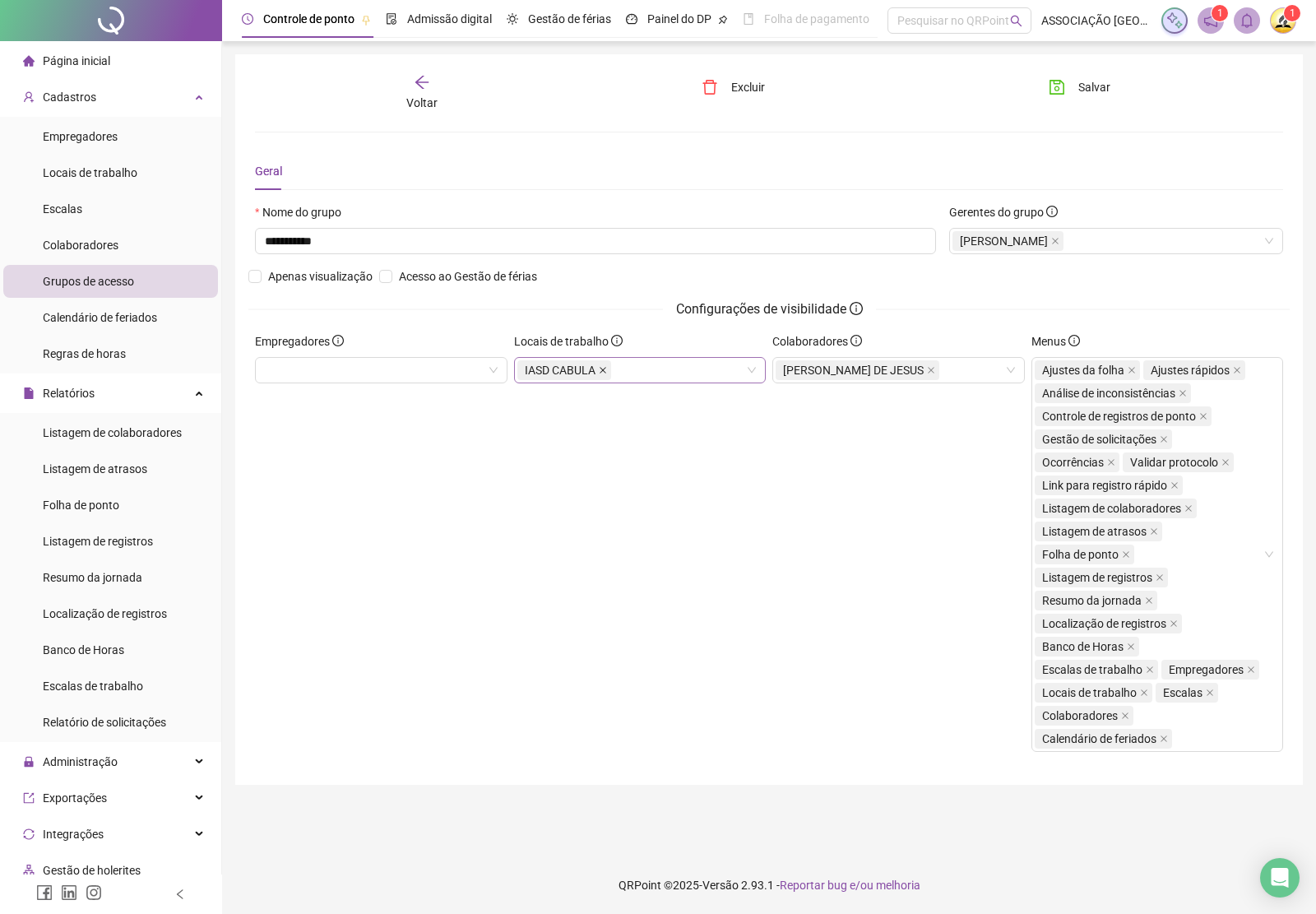
click at [604, 372] on icon "close" at bounding box center [603, 370] width 8 height 8
click at [1090, 88] on span "Salvar" at bounding box center [1094, 87] width 32 height 18
click at [416, 87] on icon "arrow-left" at bounding box center [421, 82] width 17 height 17
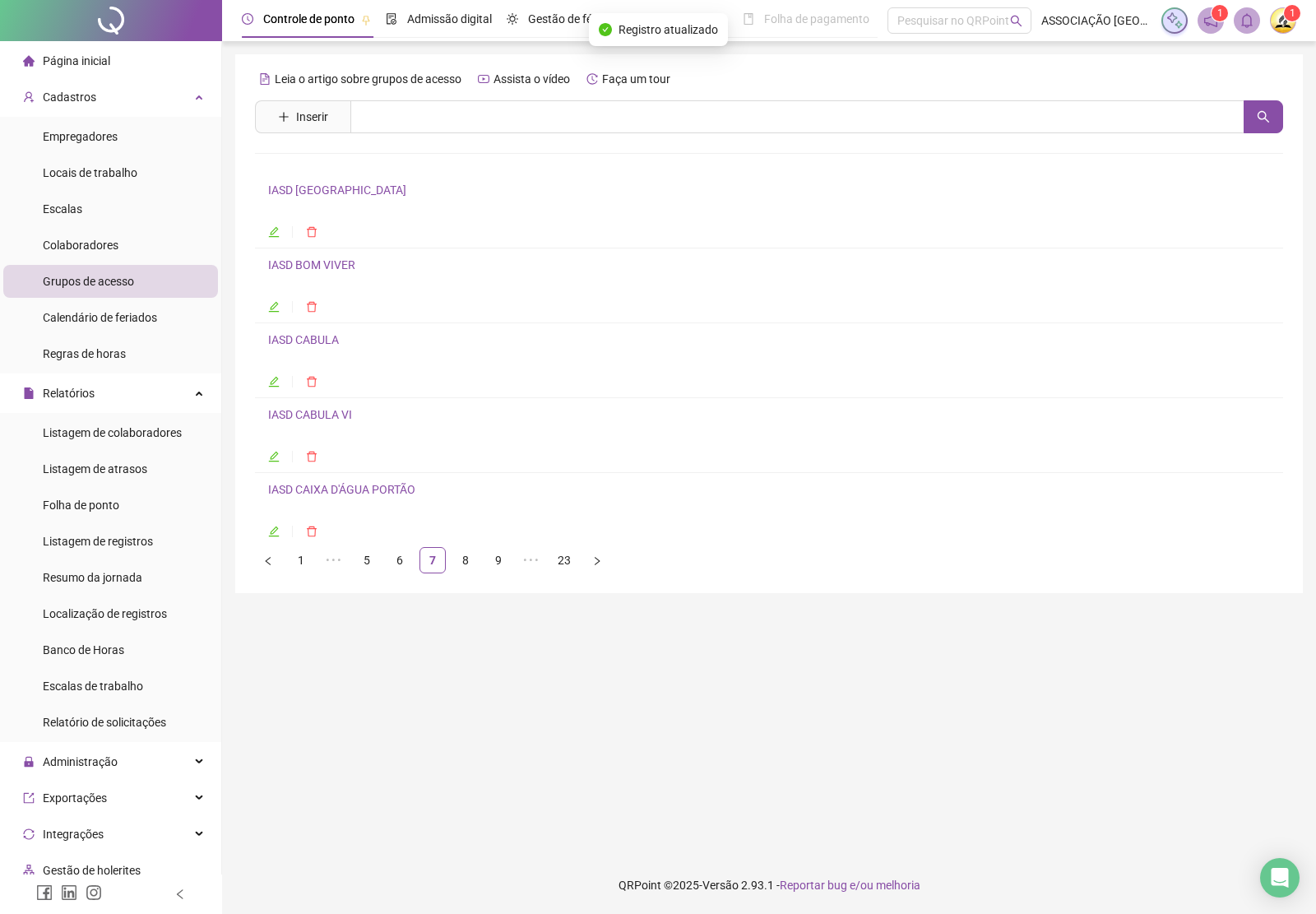
click at [323, 494] on link "IASD CAIXA D'ÁGUA PORTÃO" at bounding box center [341, 490] width 147 height 14
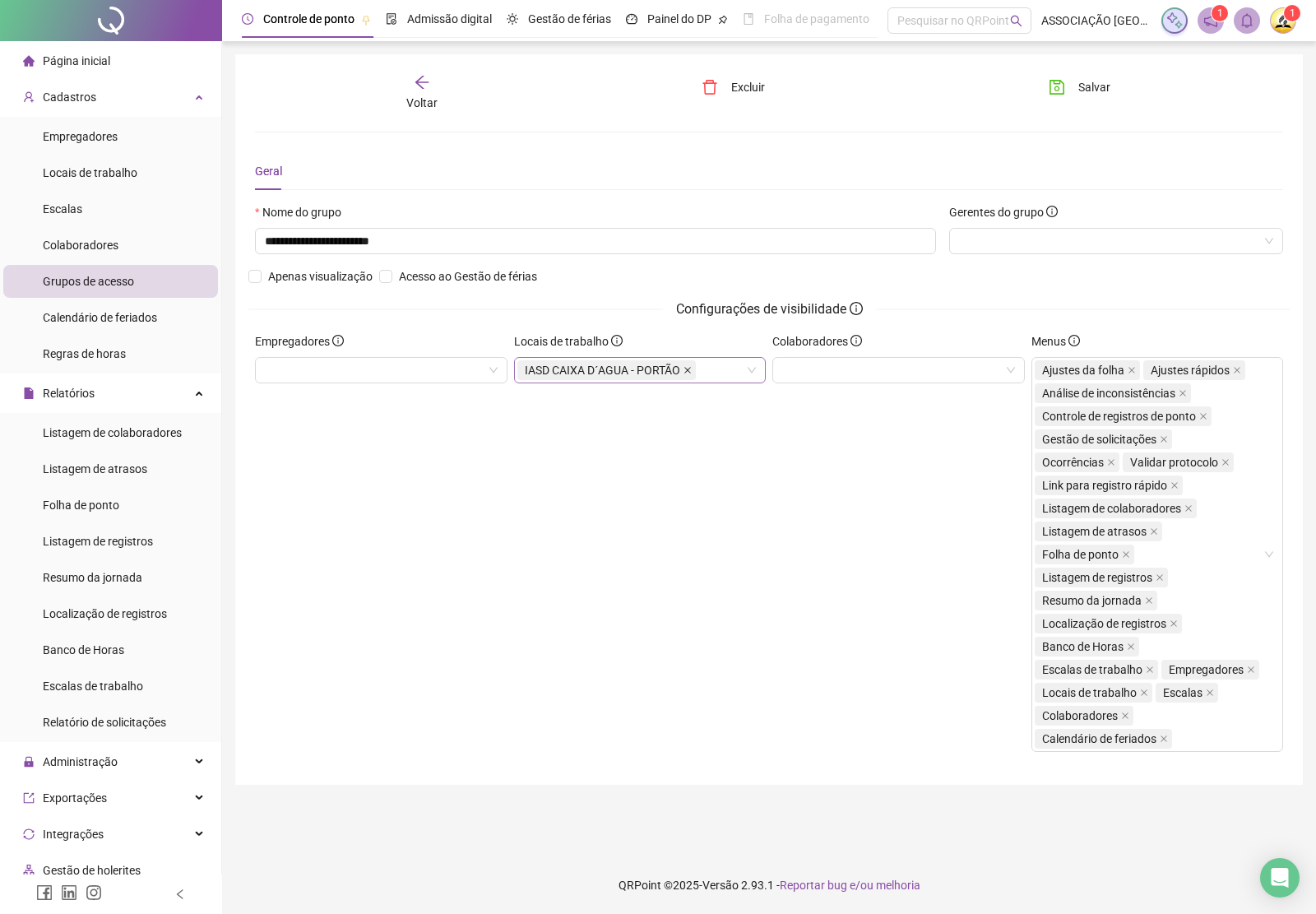
click at [689, 370] on icon "close" at bounding box center [687, 370] width 8 height 8
click at [1079, 85] on span "Salvar" at bounding box center [1094, 87] width 32 height 18
click at [429, 81] on icon "arrow-left" at bounding box center [421, 82] width 17 height 17
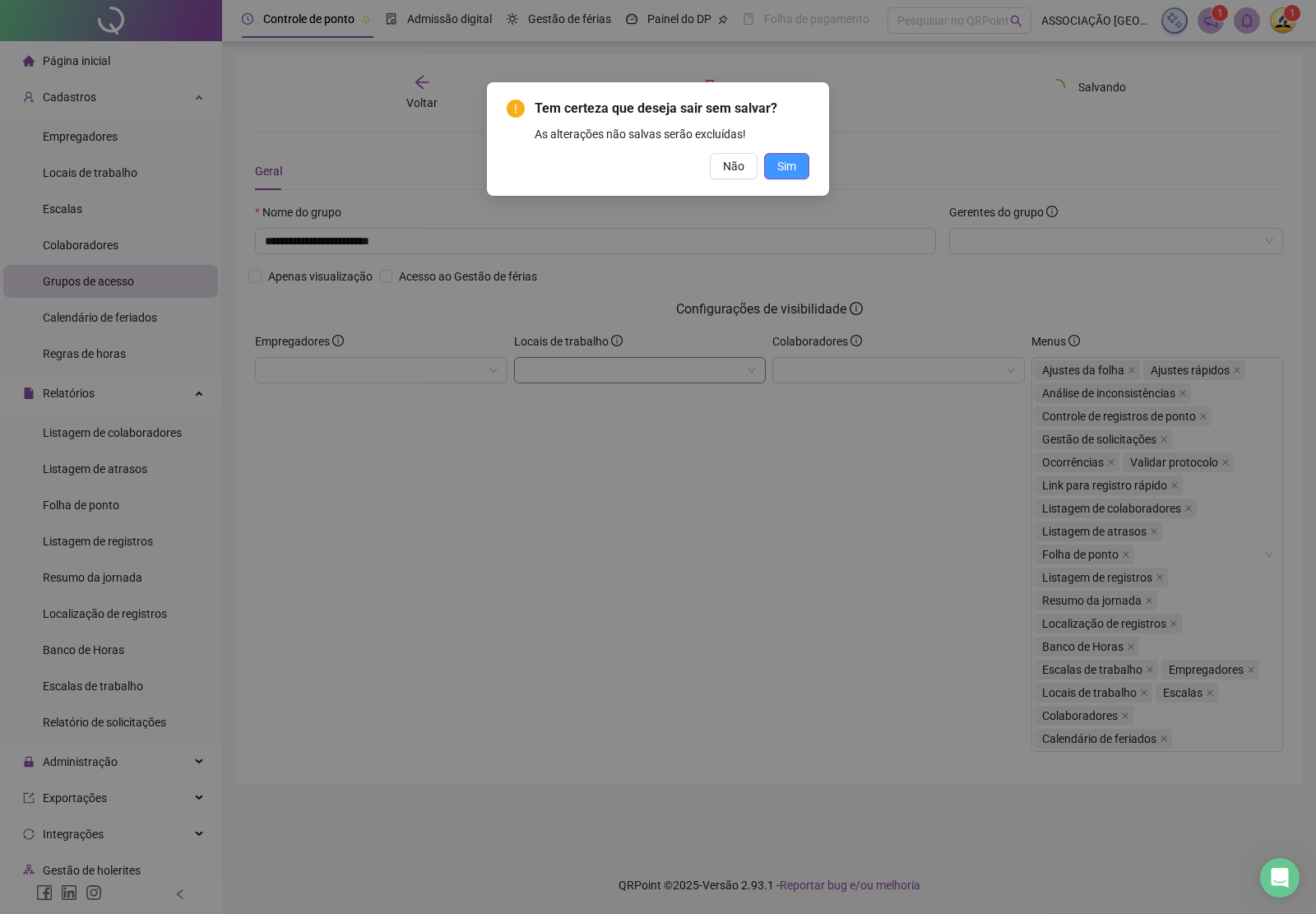
click at [774, 170] on button "Sim" at bounding box center [786, 165] width 45 height 26
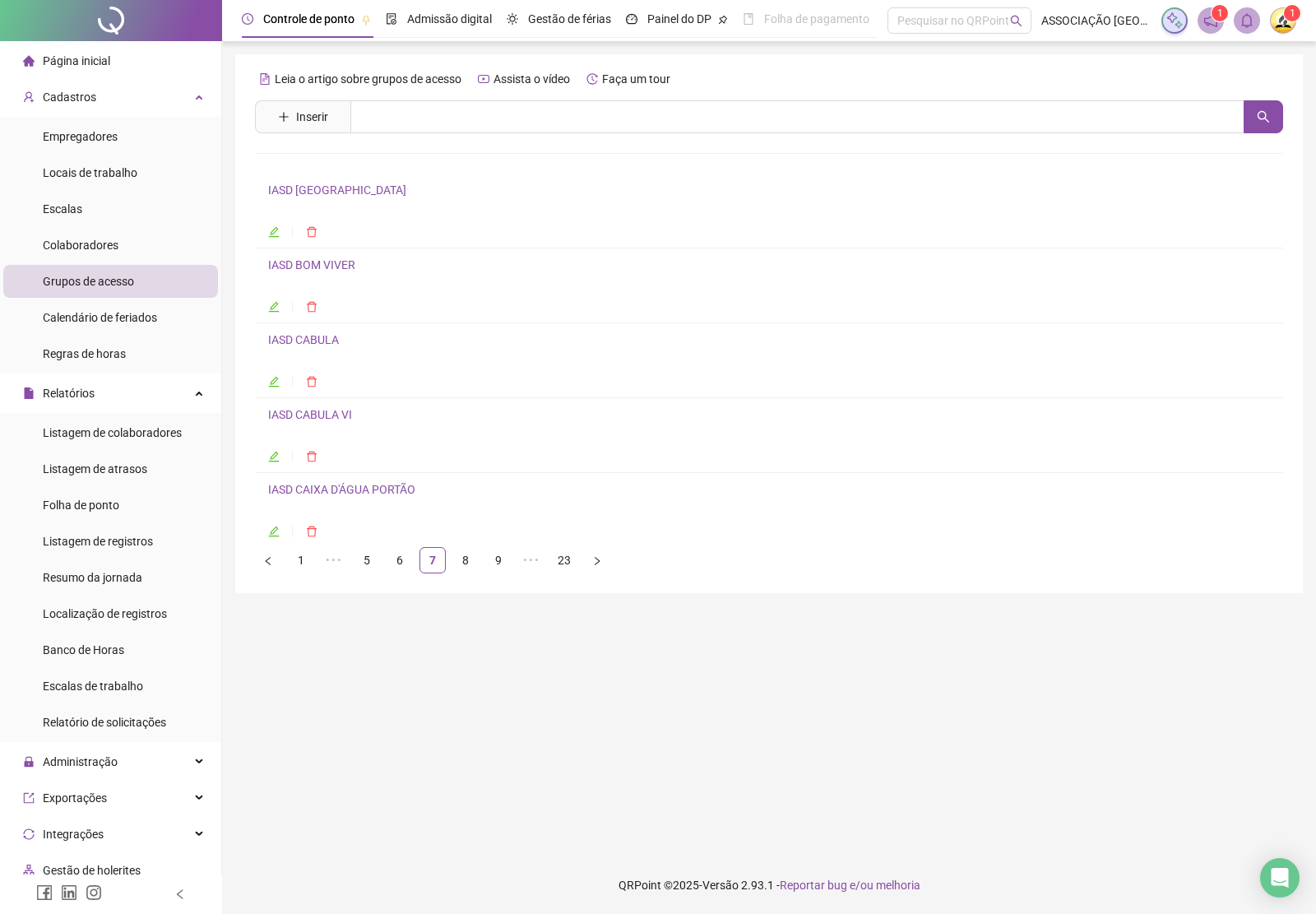
click at [314, 347] on link "IASD CABULA" at bounding box center [303, 340] width 71 height 14
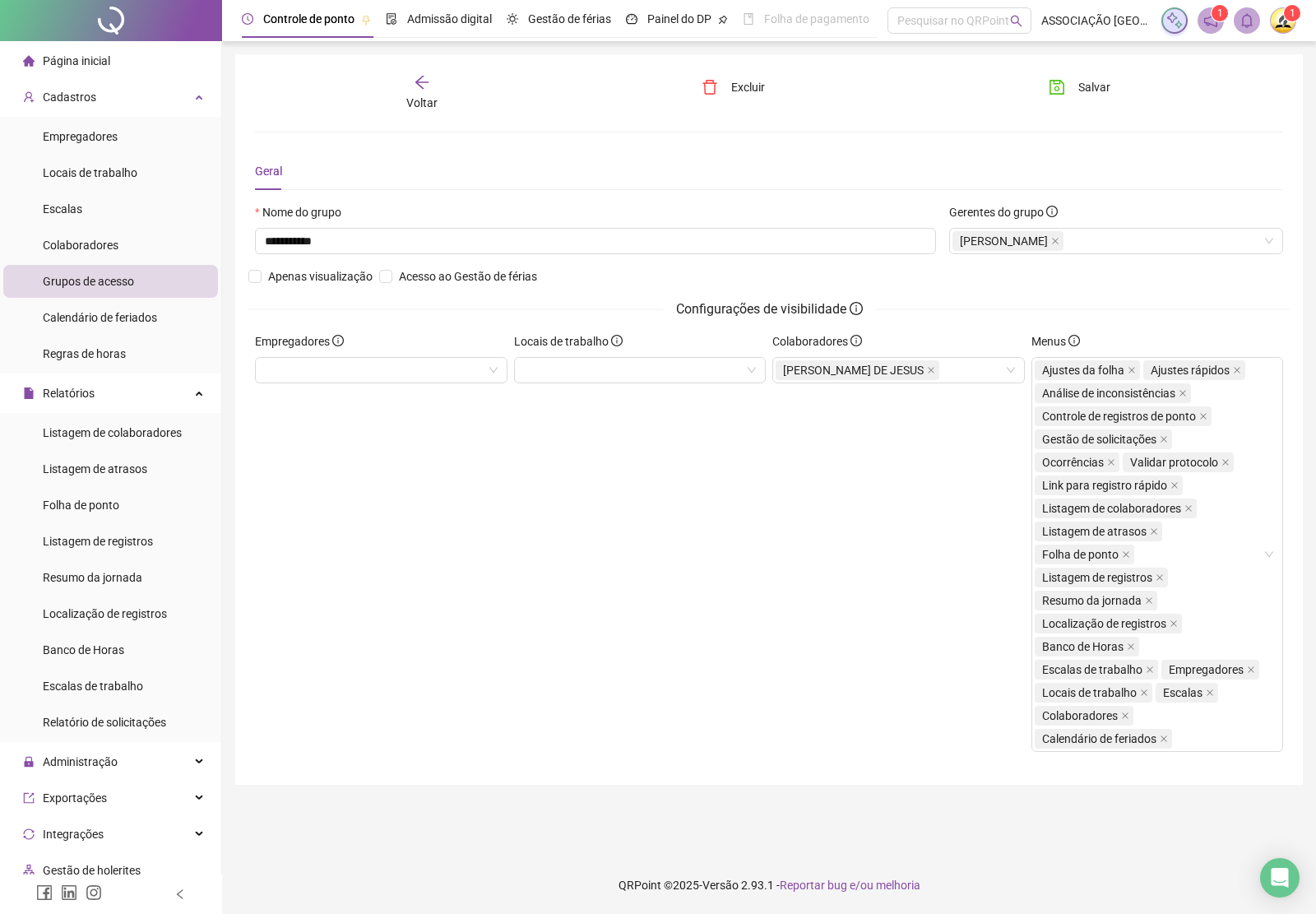
click at [428, 84] on icon "arrow-left" at bounding box center [421, 82] width 17 height 17
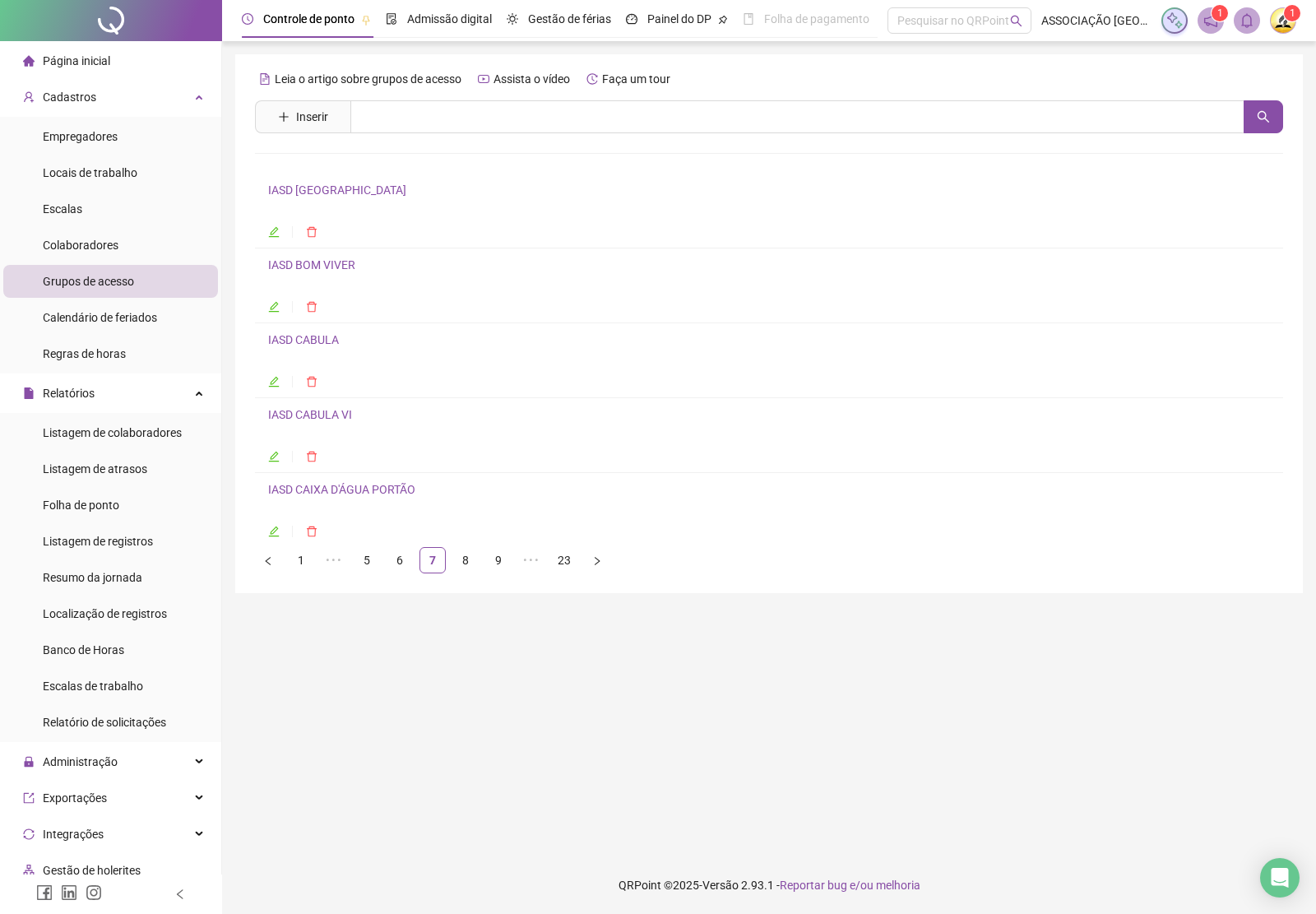
click at [311, 416] on link "IASD CABULA VI" at bounding box center [310, 415] width 84 height 14
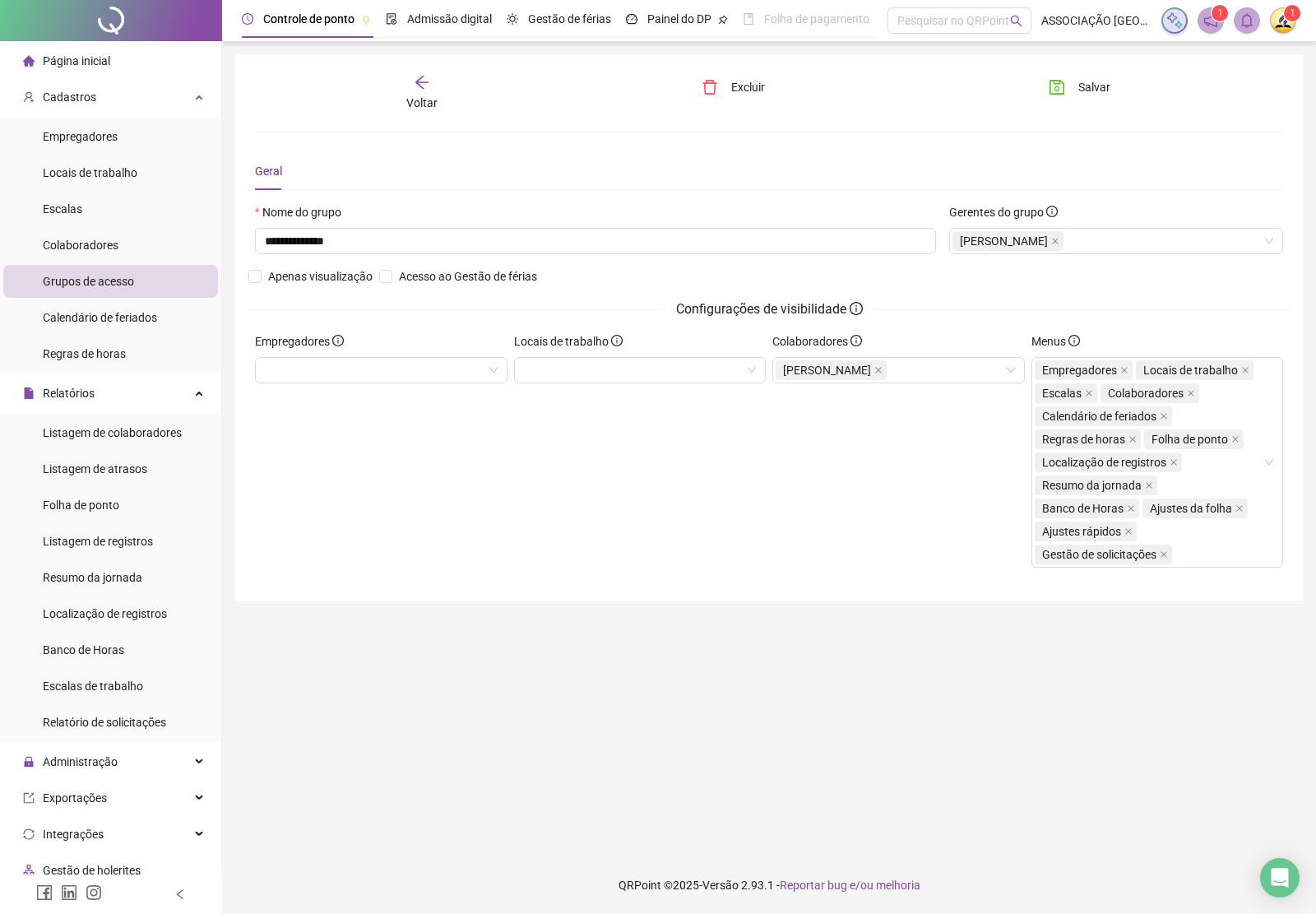
click at [420, 91] on div "Voltar" at bounding box center [421, 92] width 161 height 38
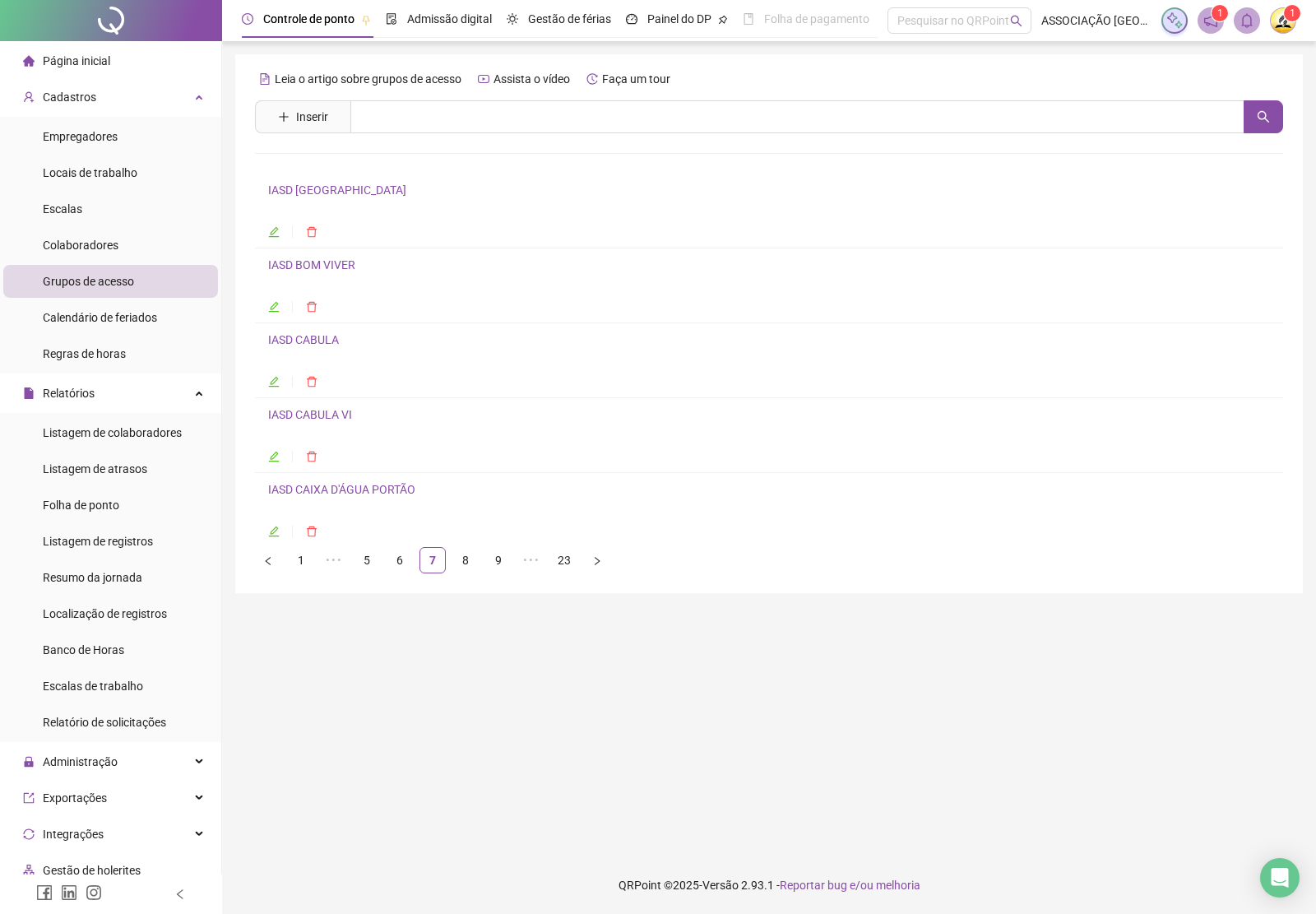
click at [343, 494] on link "IASD CAIXA D'ÁGUA PORTÃO" at bounding box center [341, 490] width 147 height 14
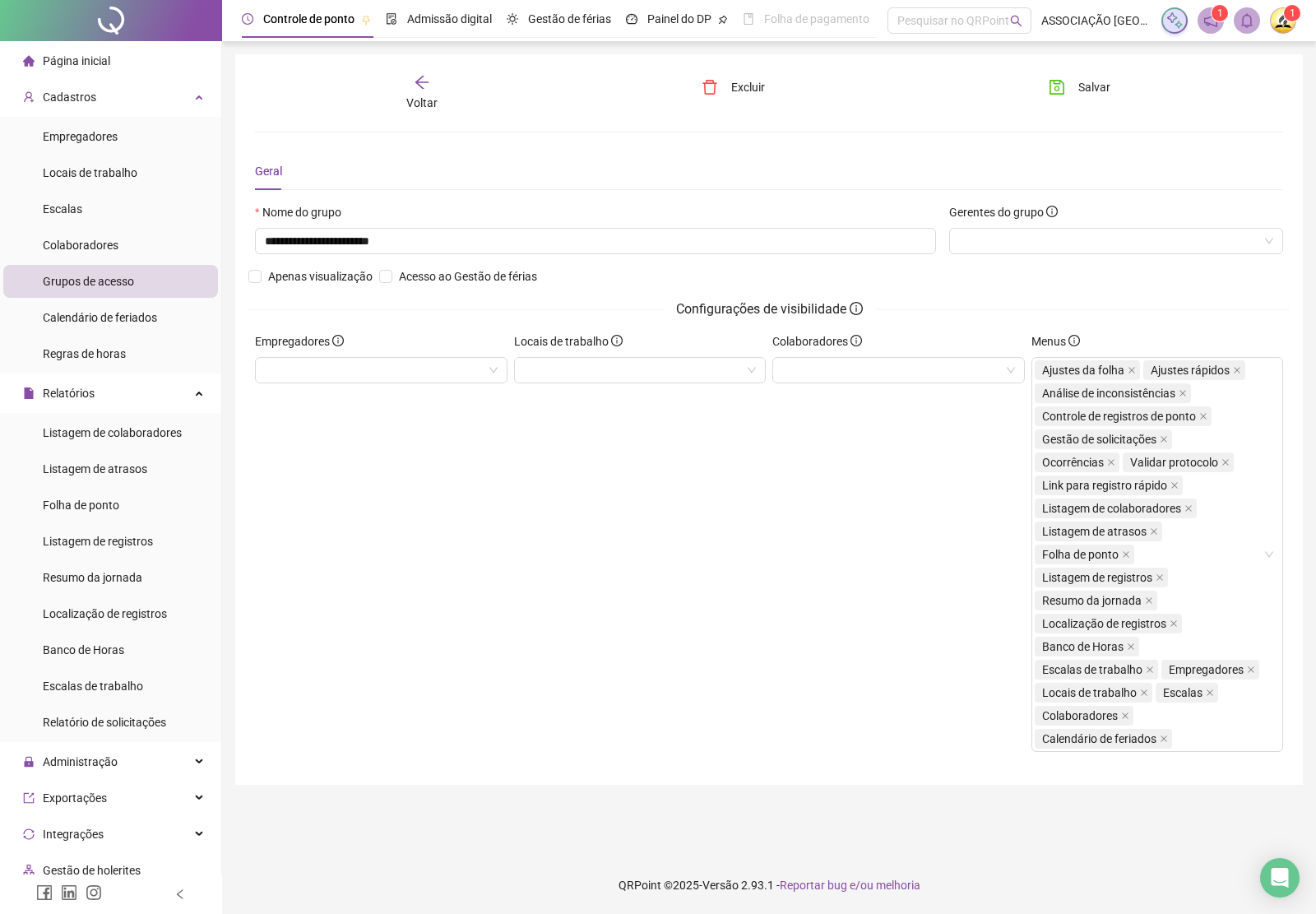
click at [420, 88] on icon "arrow-left" at bounding box center [421, 82] width 17 height 17
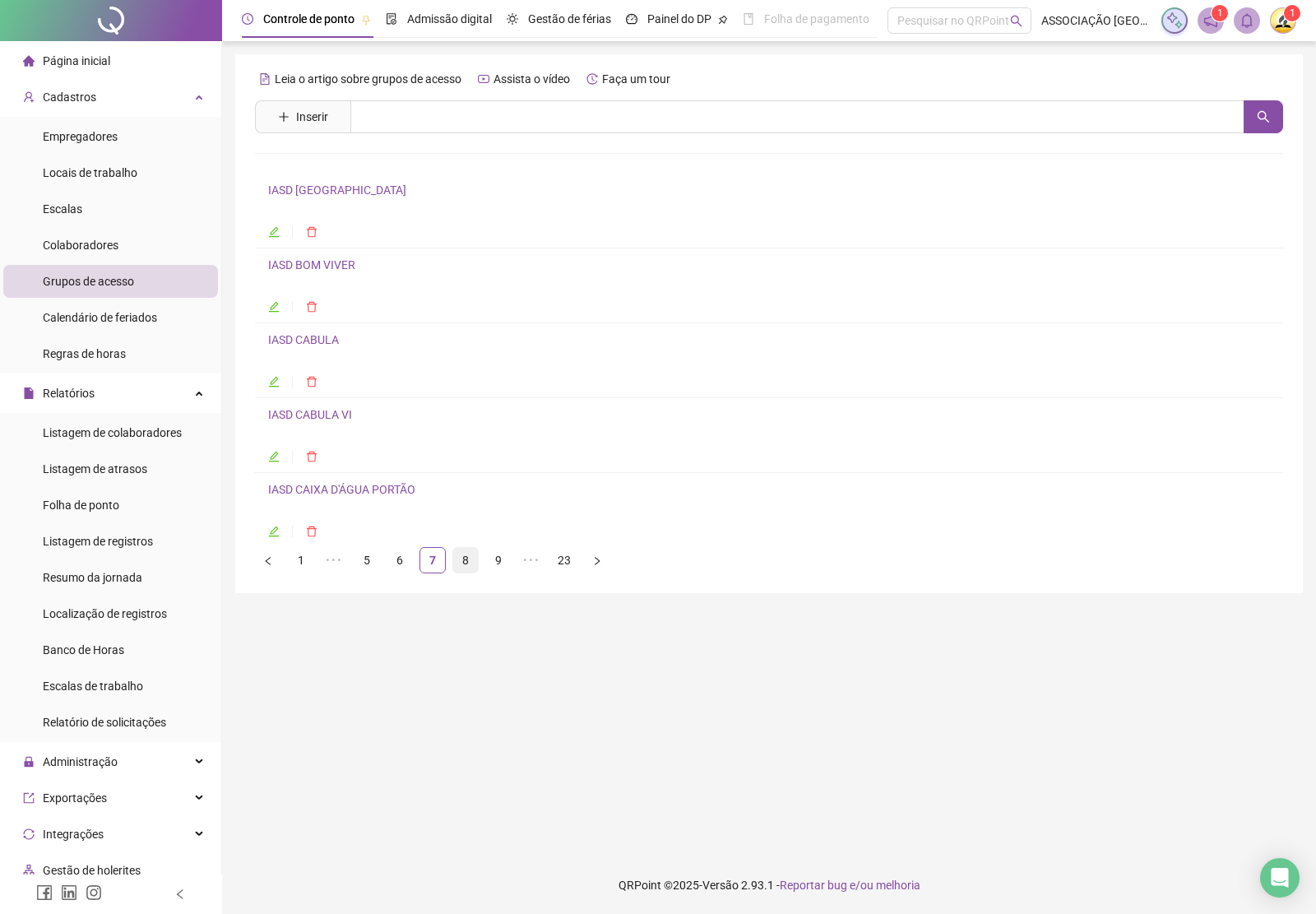
click at [467, 567] on link "8" at bounding box center [465, 560] width 24 height 24
click at [326, 196] on link "IASD CAJAZEIRAS 8" at bounding box center [319, 190] width 103 height 14
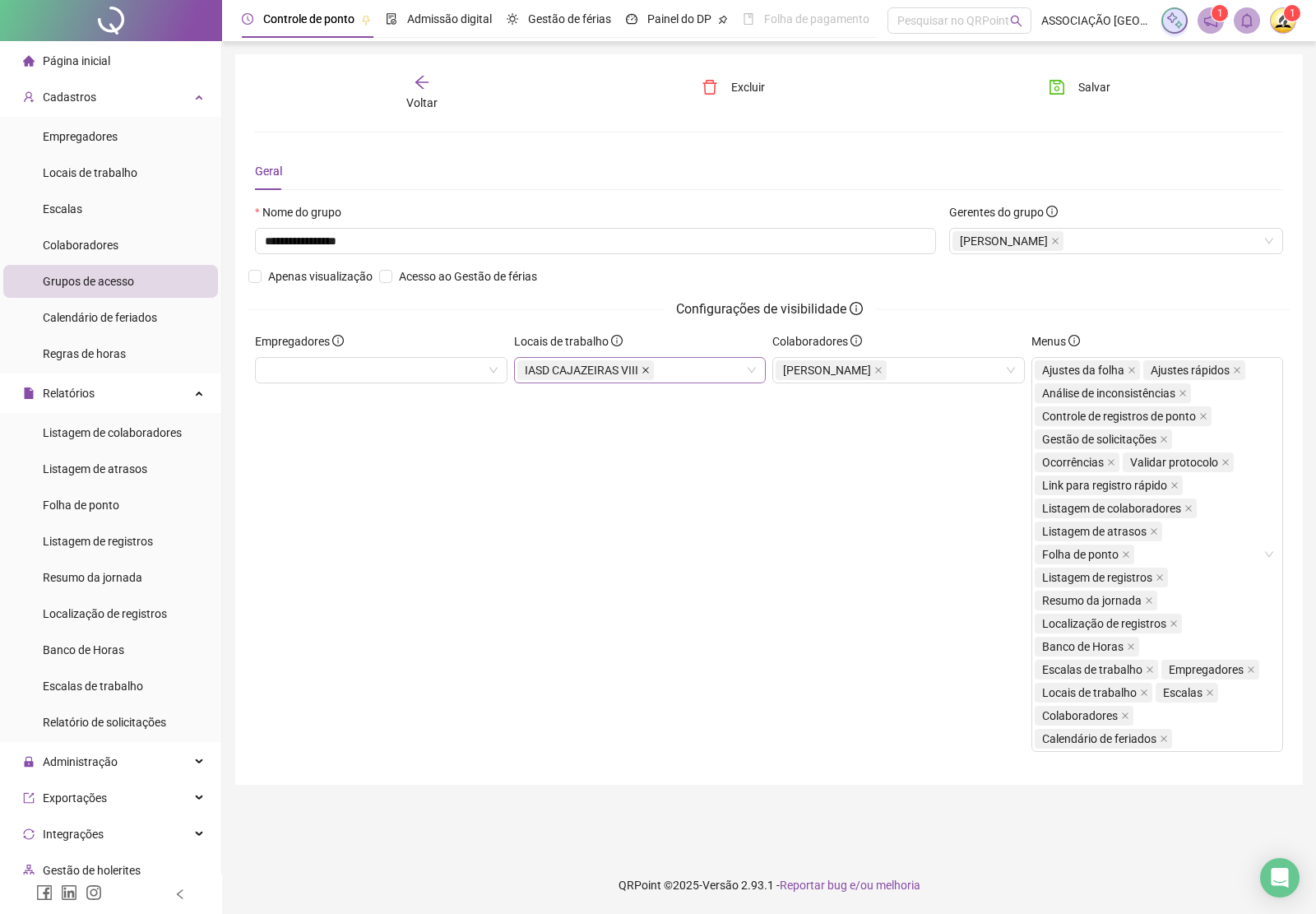
click at [641, 371] on icon "close" at bounding box center [645, 370] width 8 height 8
click at [1106, 79] on span "Salvar" at bounding box center [1094, 87] width 32 height 18
click at [416, 99] on span "Voltar" at bounding box center [421, 103] width 31 height 14
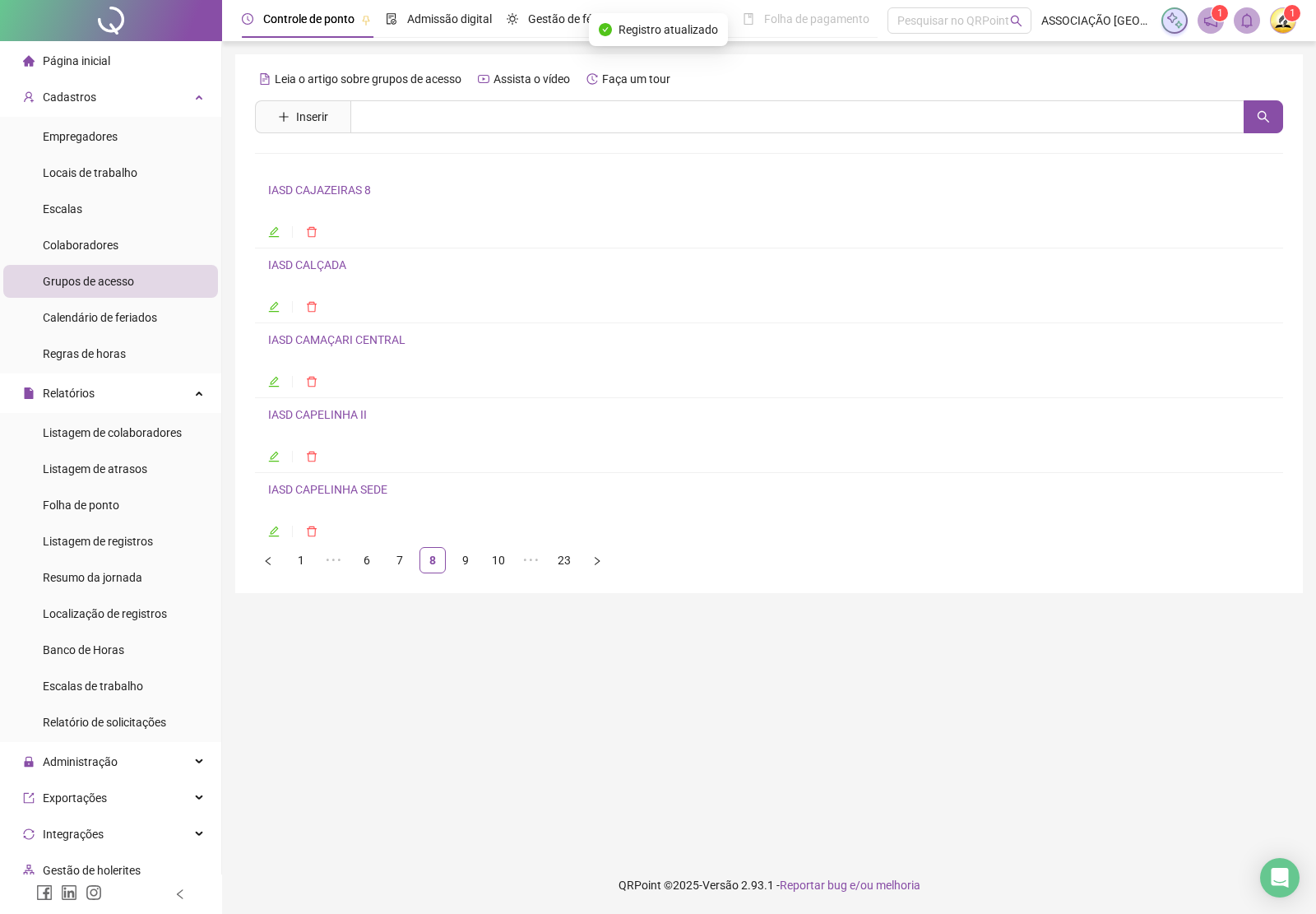
click at [323, 268] on link "IASD CALÇADA" at bounding box center [307, 265] width 78 height 14
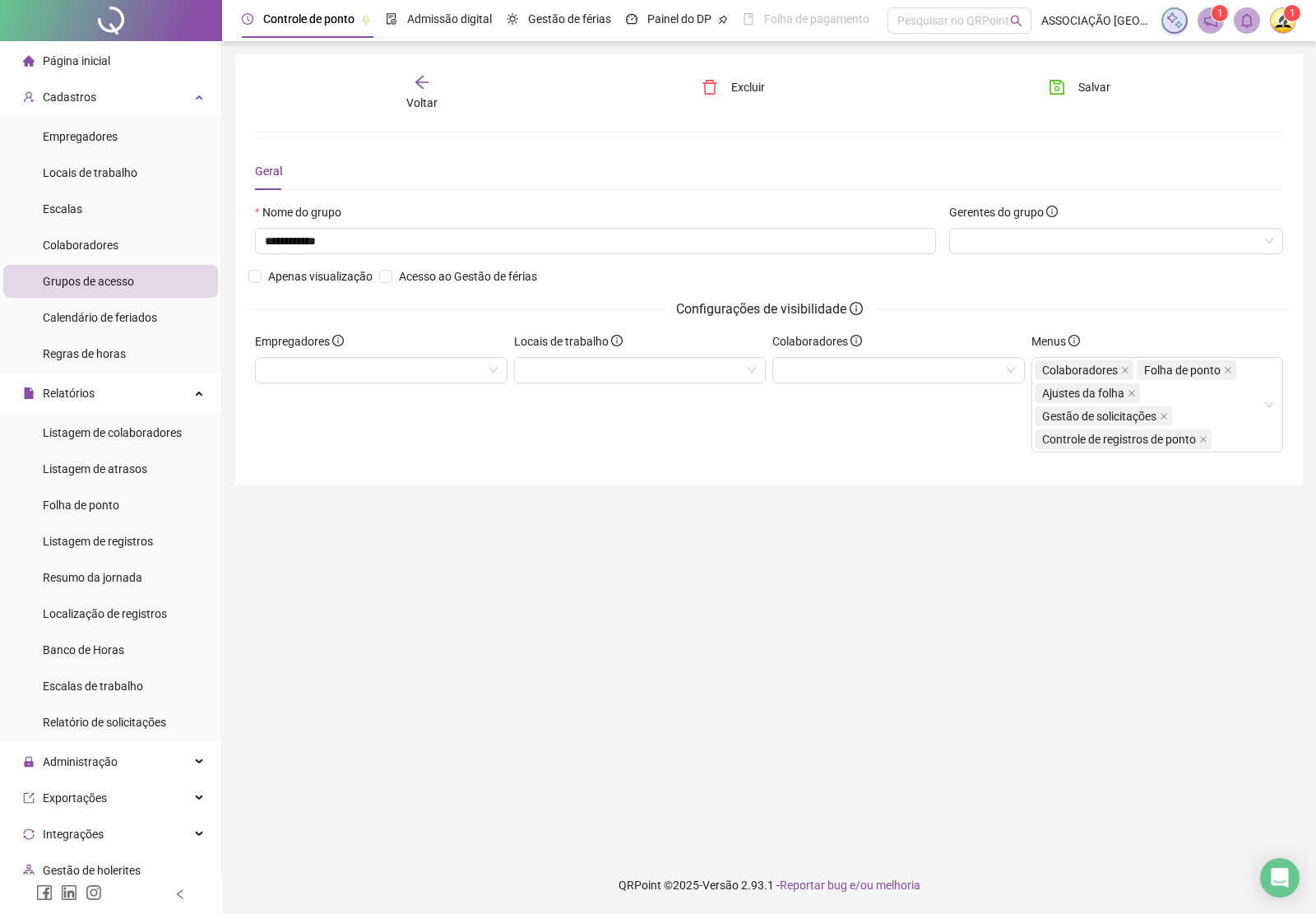
click at [414, 85] on icon "arrow-left" at bounding box center [421, 82] width 17 height 17
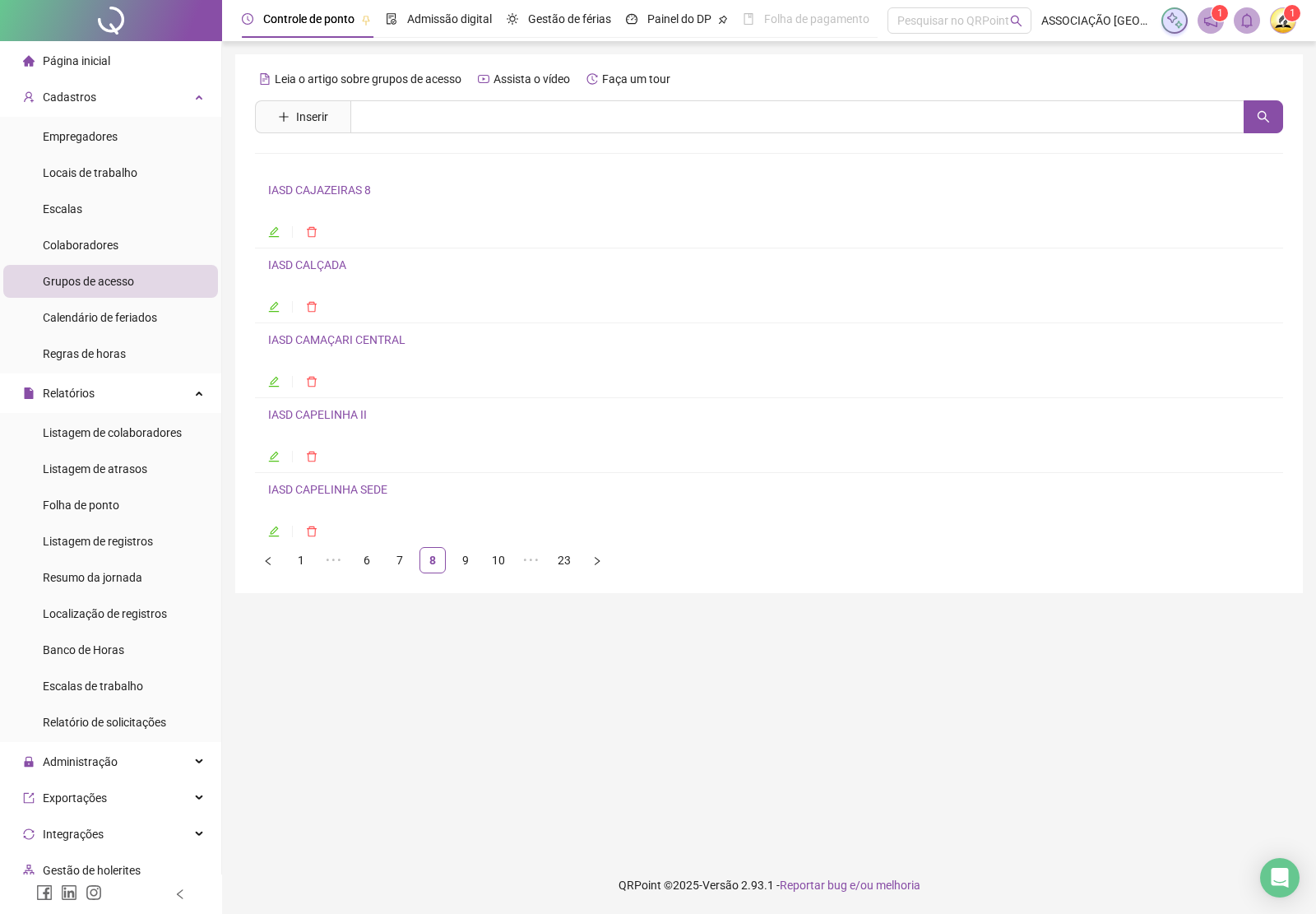
click at [344, 347] on link "IASD CAMAÇARI CENTRAL" at bounding box center [336, 340] width 137 height 14
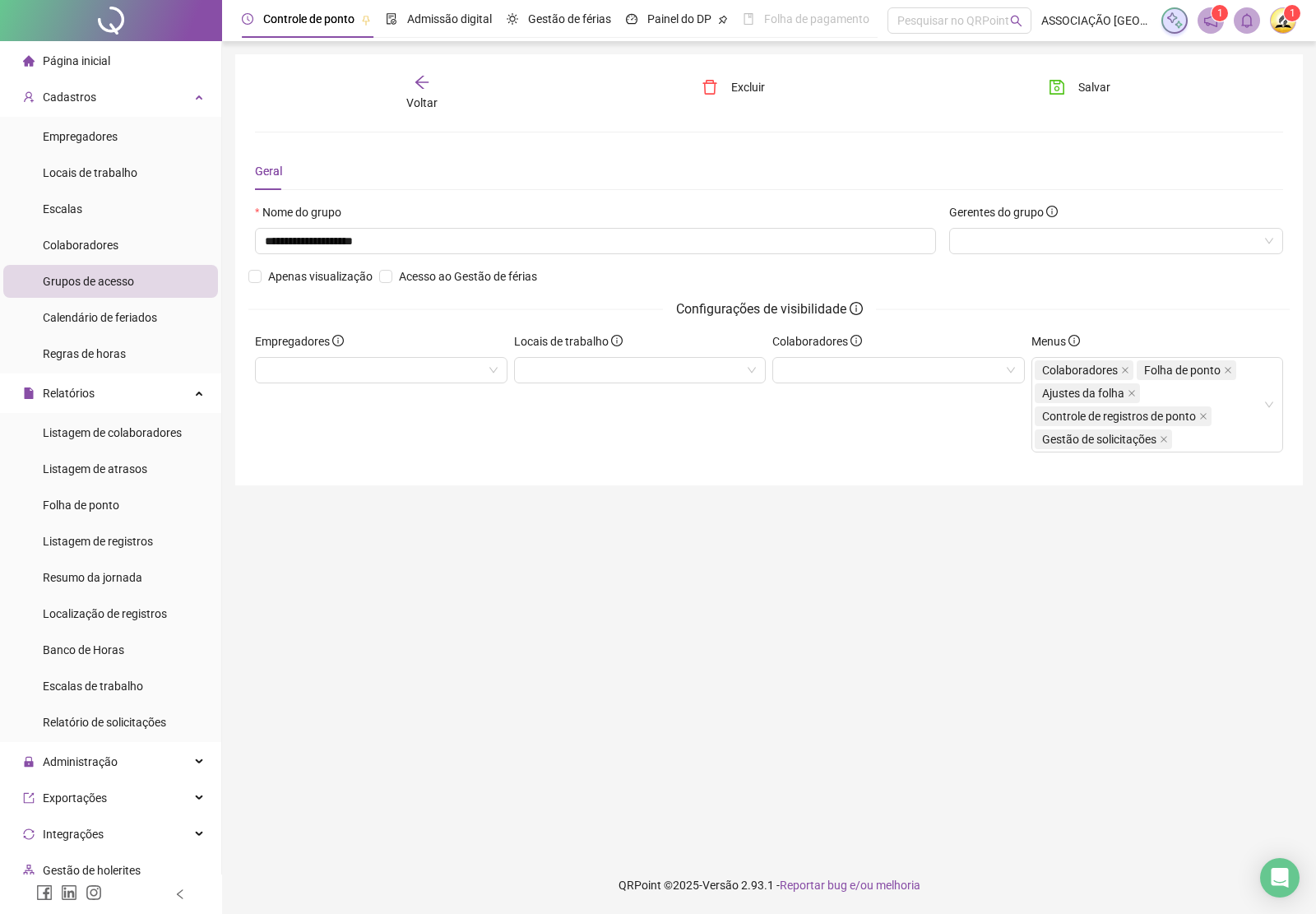
click at [432, 85] on div "Voltar" at bounding box center [421, 92] width 161 height 38
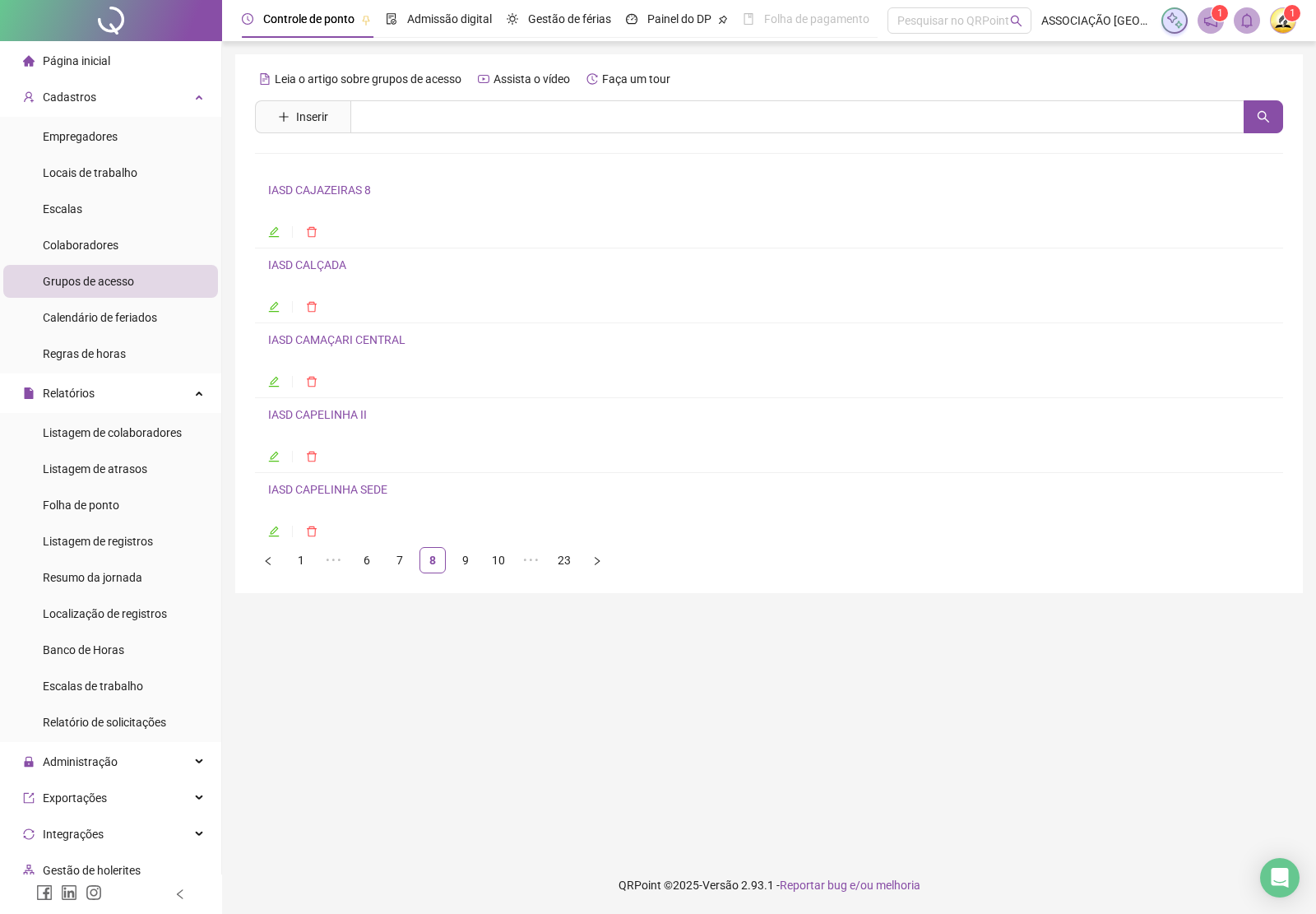
click at [340, 411] on link "IASD CAPELINHA II" at bounding box center [316, 415] width 98 height 14
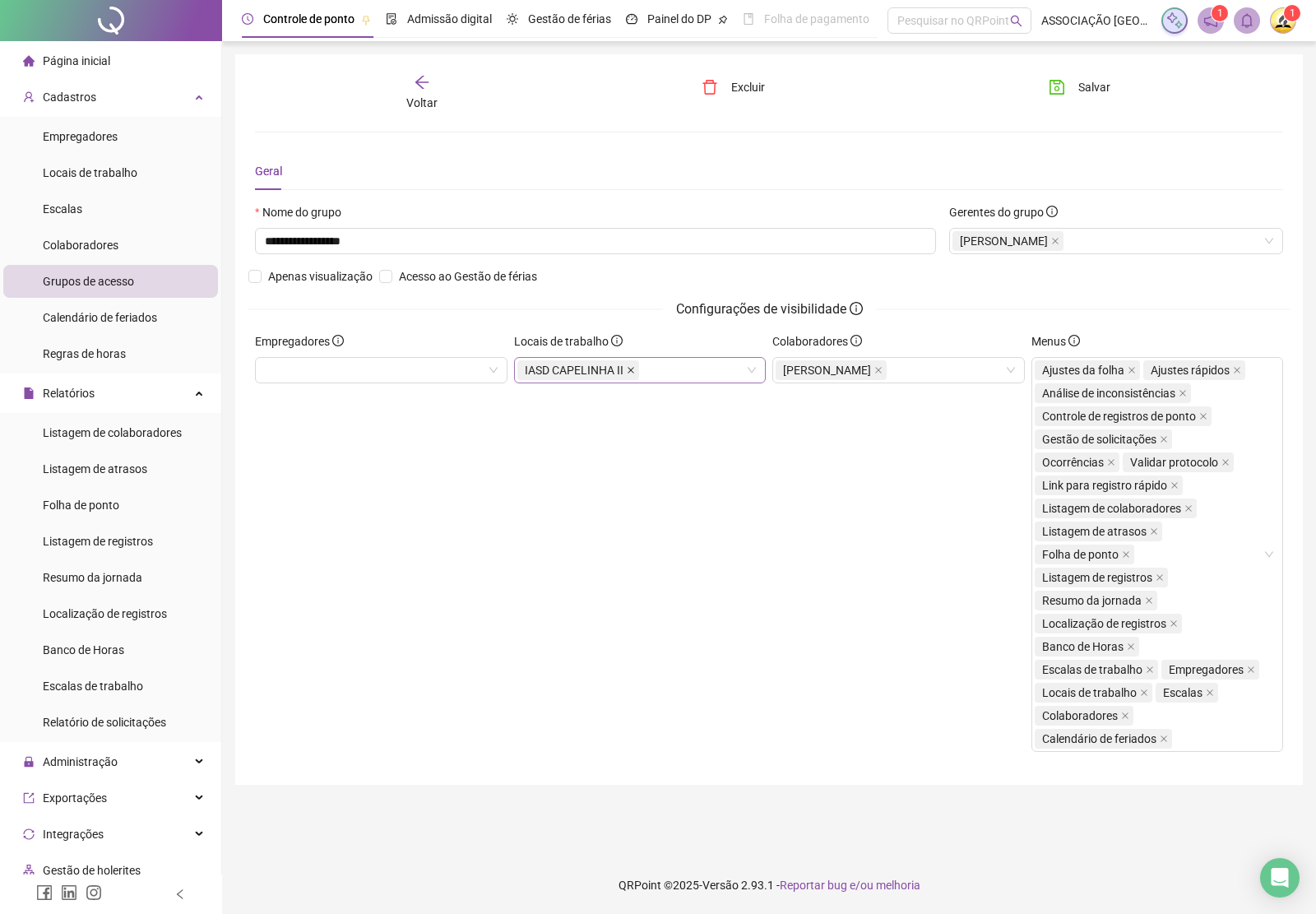
click at [628, 373] on icon "close" at bounding box center [631, 370] width 7 height 7
click at [1088, 74] on button "Salvar" at bounding box center [1079, 87] width 87 height 26
click at [437, 94] on div "Voltar" at bounding box center [421, 92] width 161 height 38
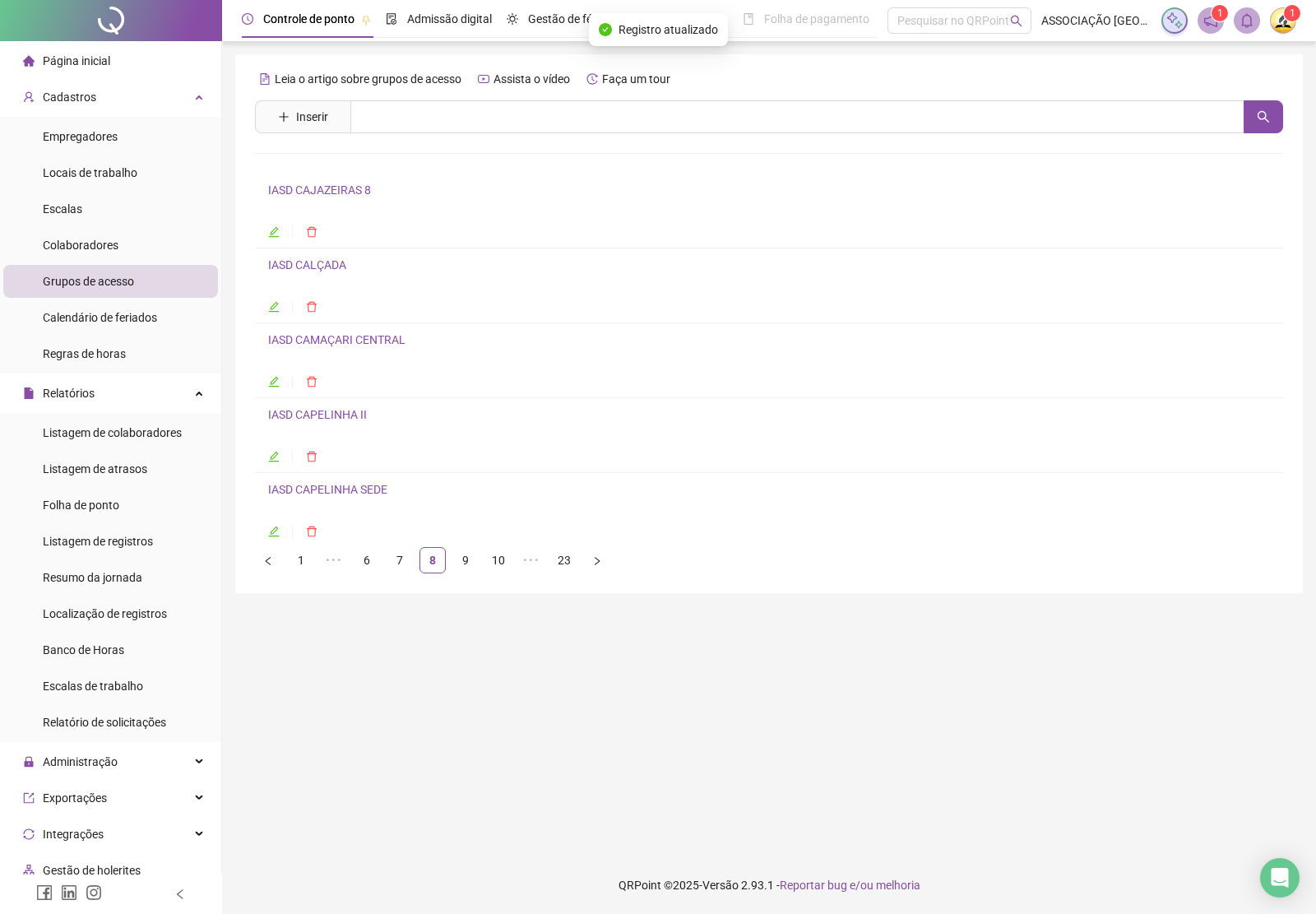
click at [327, 486] on link "IASD CAPELINHA SEDE" at bounding box center [327, 490] width 120 height 14
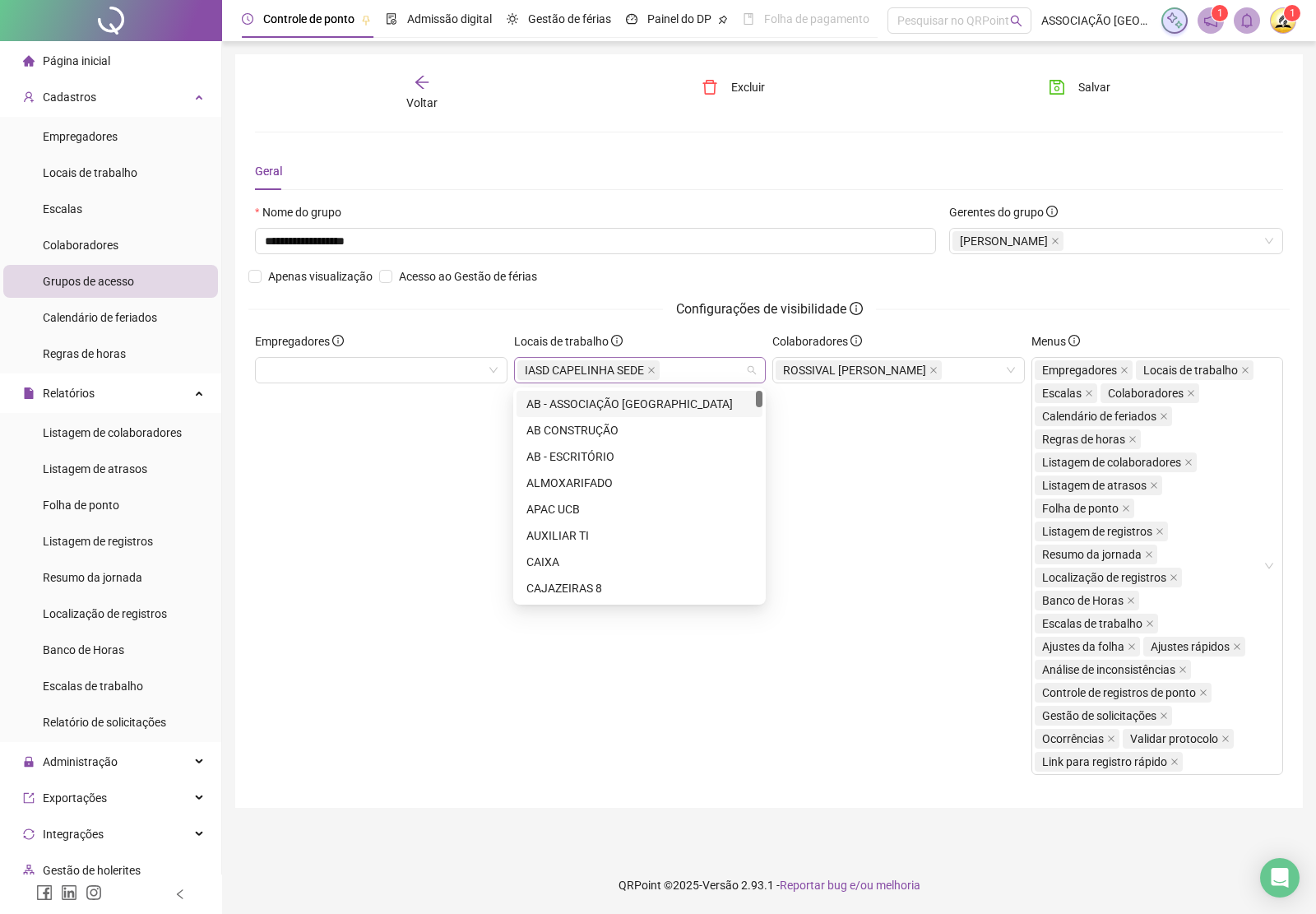
click at [650, 360] on span "IASD CAPELINHA SEDE" at bounding box center [588, 370] width 142 height 19
click at [647, 375] on span at bounding box center [651, 370] width 8 height 18
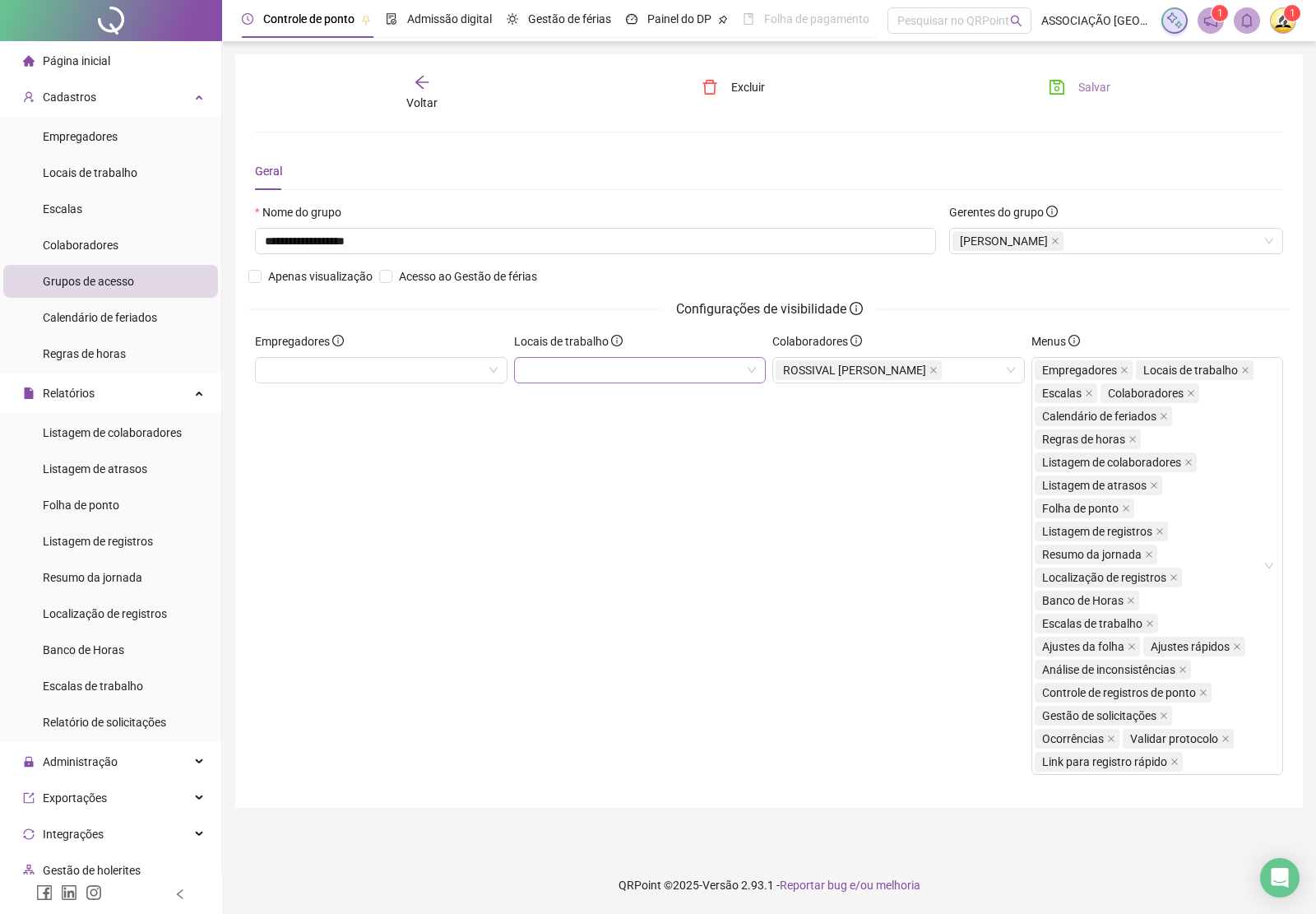
click at [1059, 79] on icon "save" at bounding box center [1056, 87] width 17 height 17
click at [427, 92] on div "Voltar" at bounding box center [421, 92] width 161 height 38
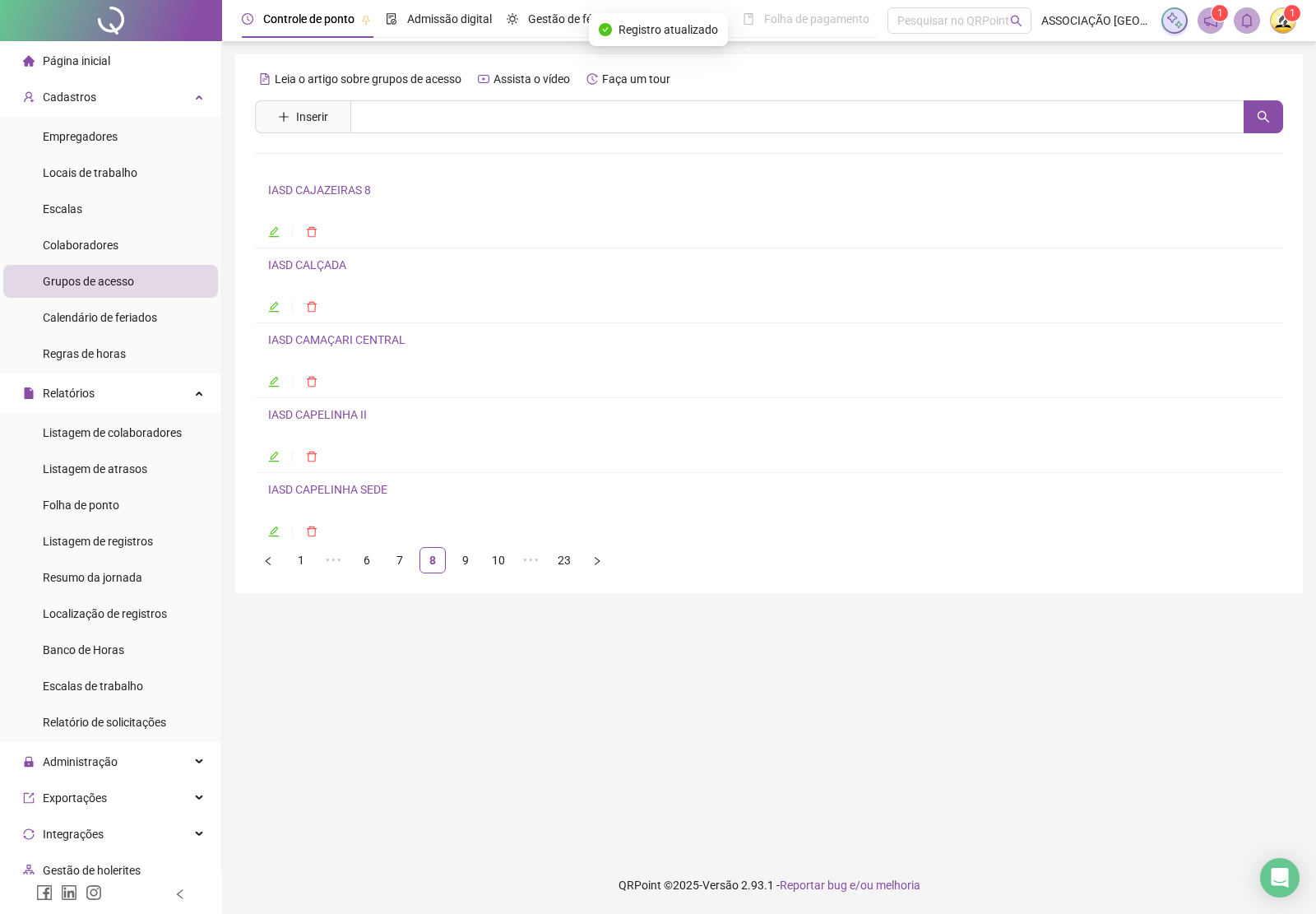
click at [464, 561] on link "9" at bounding box center [465, 560] width 24 height 24
click at [316, 194] on link "IASD C ARVORES" at bounding box center [311, 190] width 88 height 14
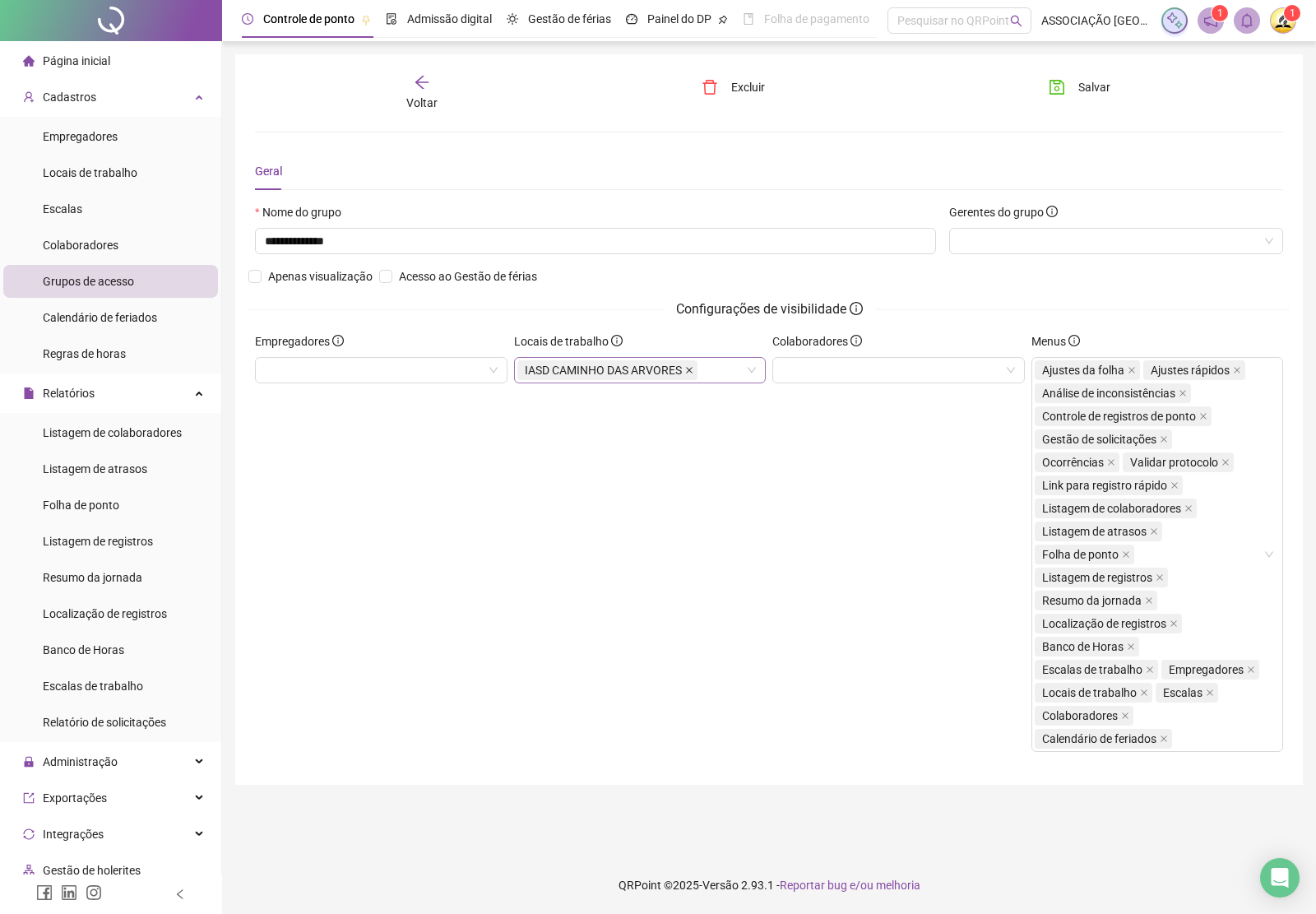
click at [687, 371] on icon "close" at bounding box center [689, 370] width 8 height 8
click at [1078, 85] on span "Salvar" at bounding box center [1094, 87] width 32 height 18
click at [424, 87] on icon "arrow-left" at bounding box center [421, 82] width 17 height 17
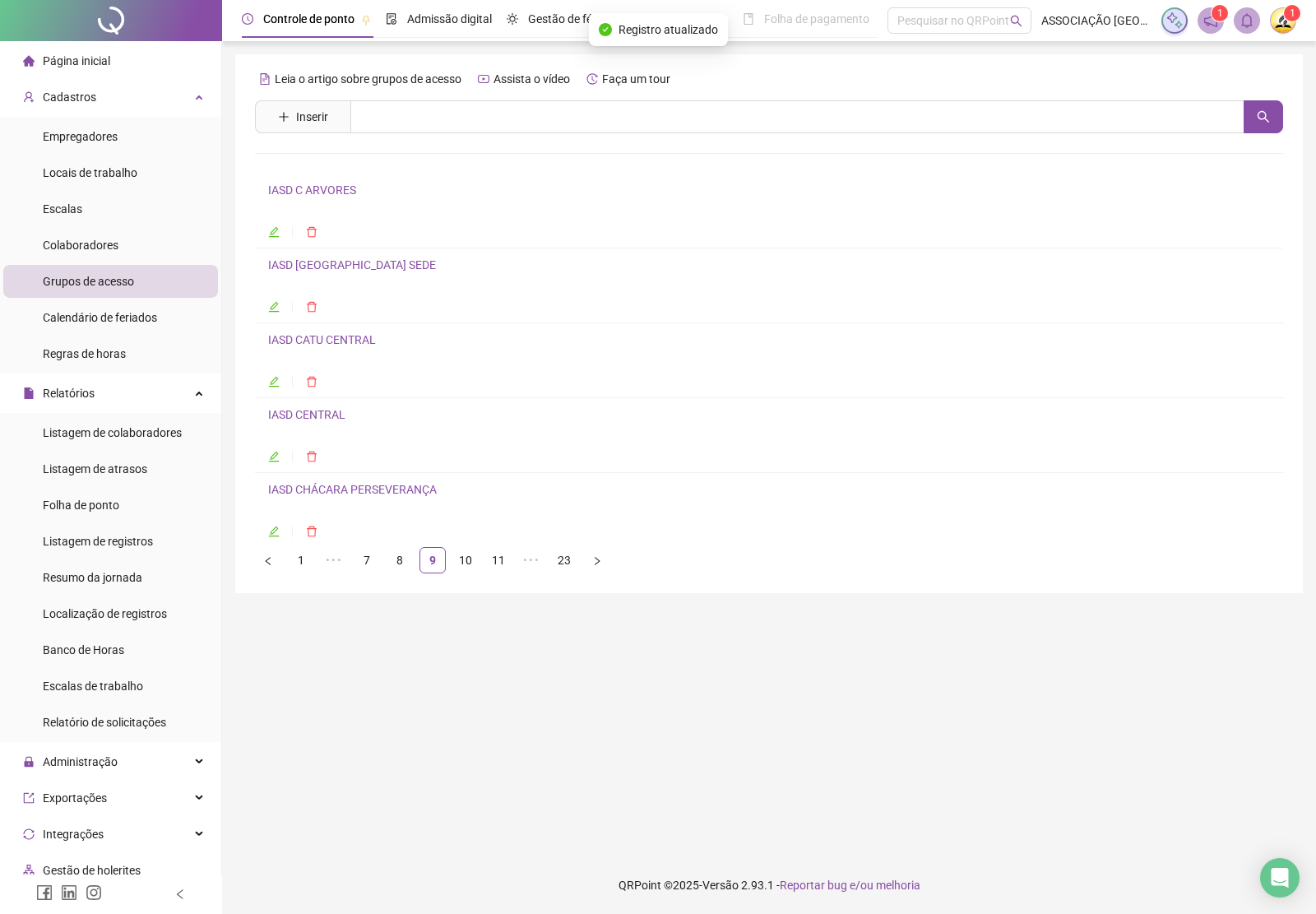
click at [326, 346] on link "IASD CATU CENTRAL" at bounding box center [321, 340] width 108 height 14
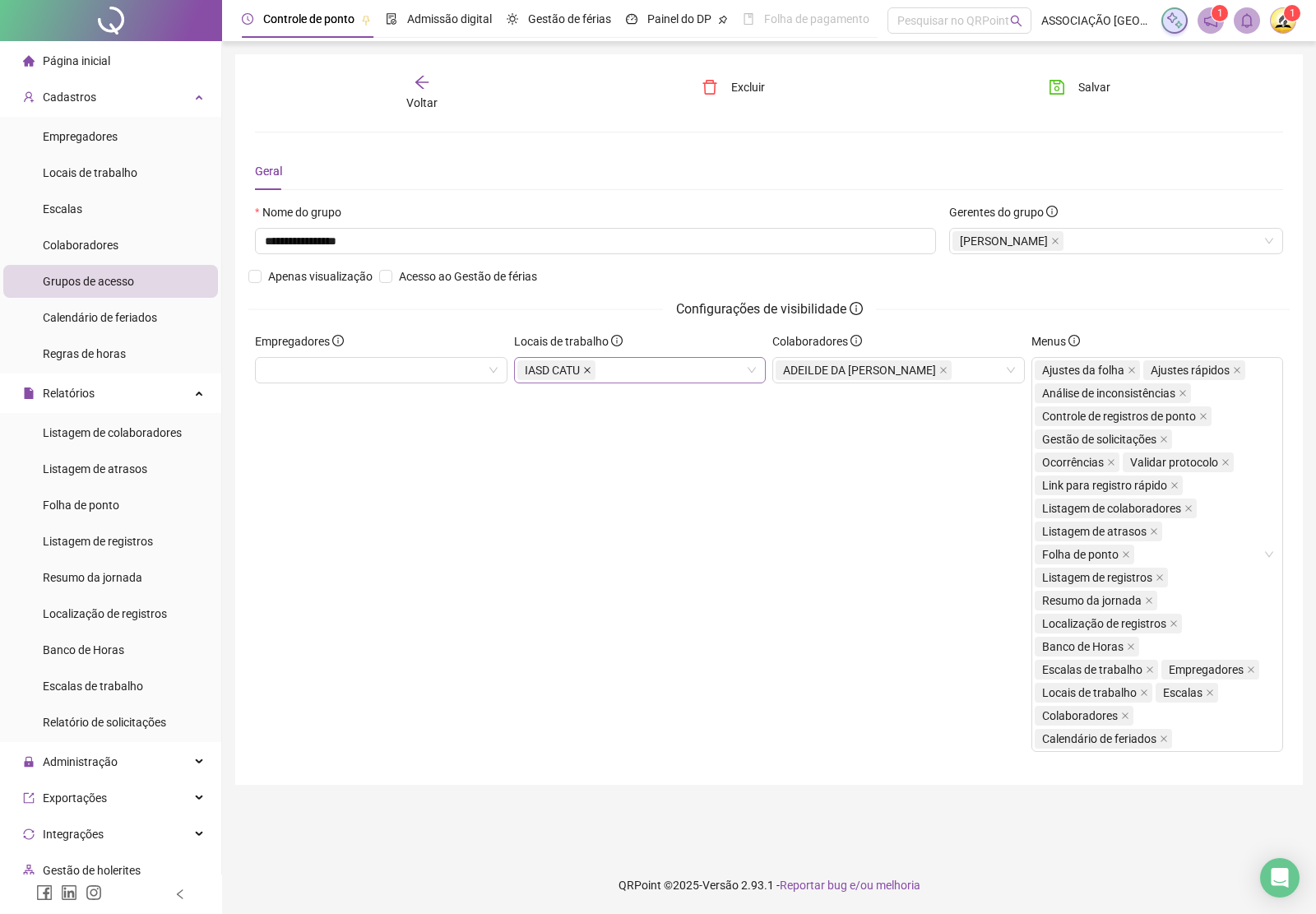
click at [586, 376] on span at bounding box center [587, 370] width 8 height 18
click at [1090, 89] on span "Salvar" at bounding box center [1094, 87] width 32 height 18
click at [428, 88] on icon "arrow-left" at bounding box center [421, 82] width 17 height 17
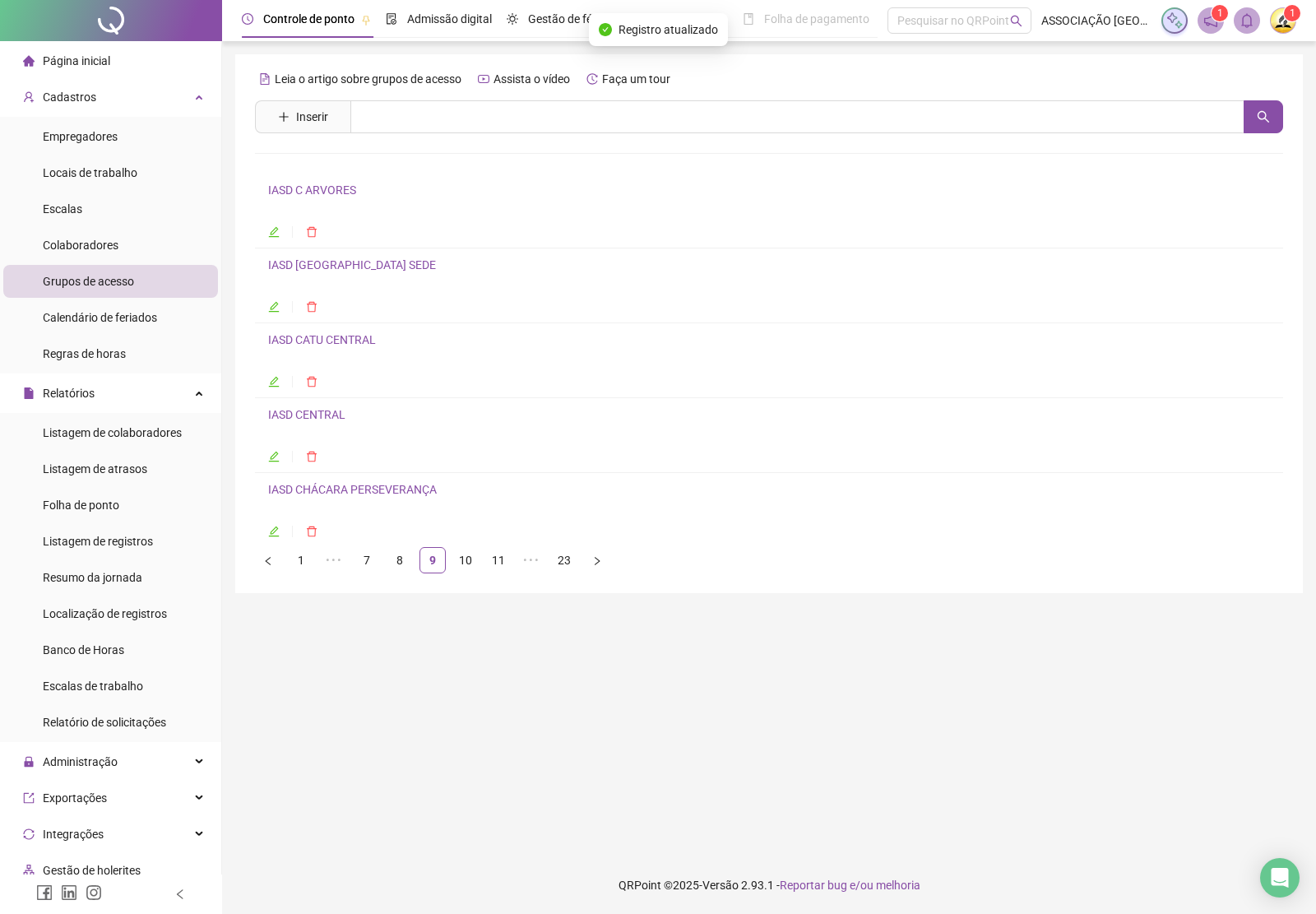
click at [313, 420] on link "IASD CENTRAL" at bounding box center [306, 415] width 77 height 14
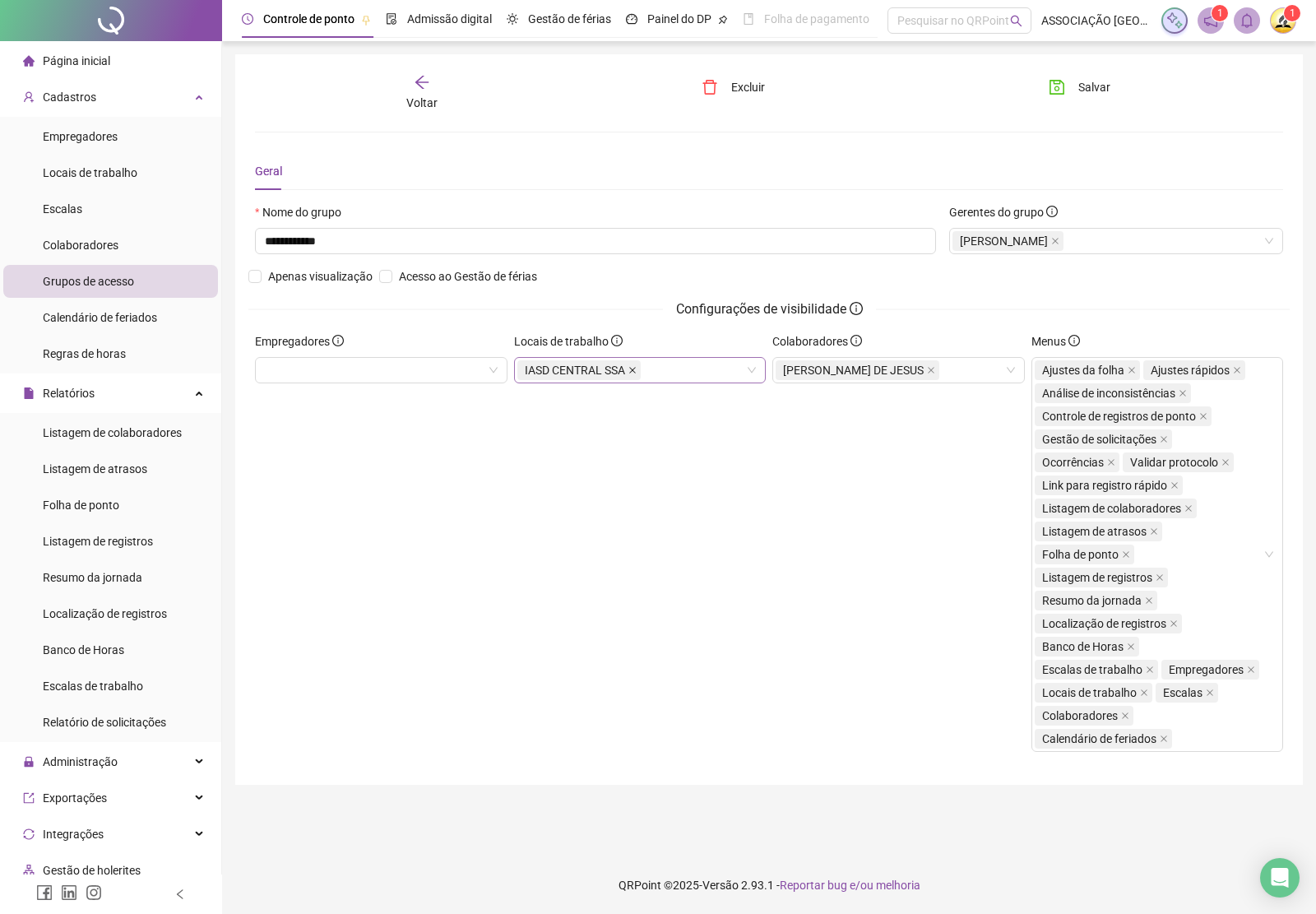
click at [631, 374] on icon "close" at bounding box center [633, 370] width 8 height 8
click at [1095, 85] on span "Salvar" at bounding box center [1094, 87] width 32 height 18
click at [425, 88] on icon "arrow-left" at bounding box center [421, 82] width 17 height 17
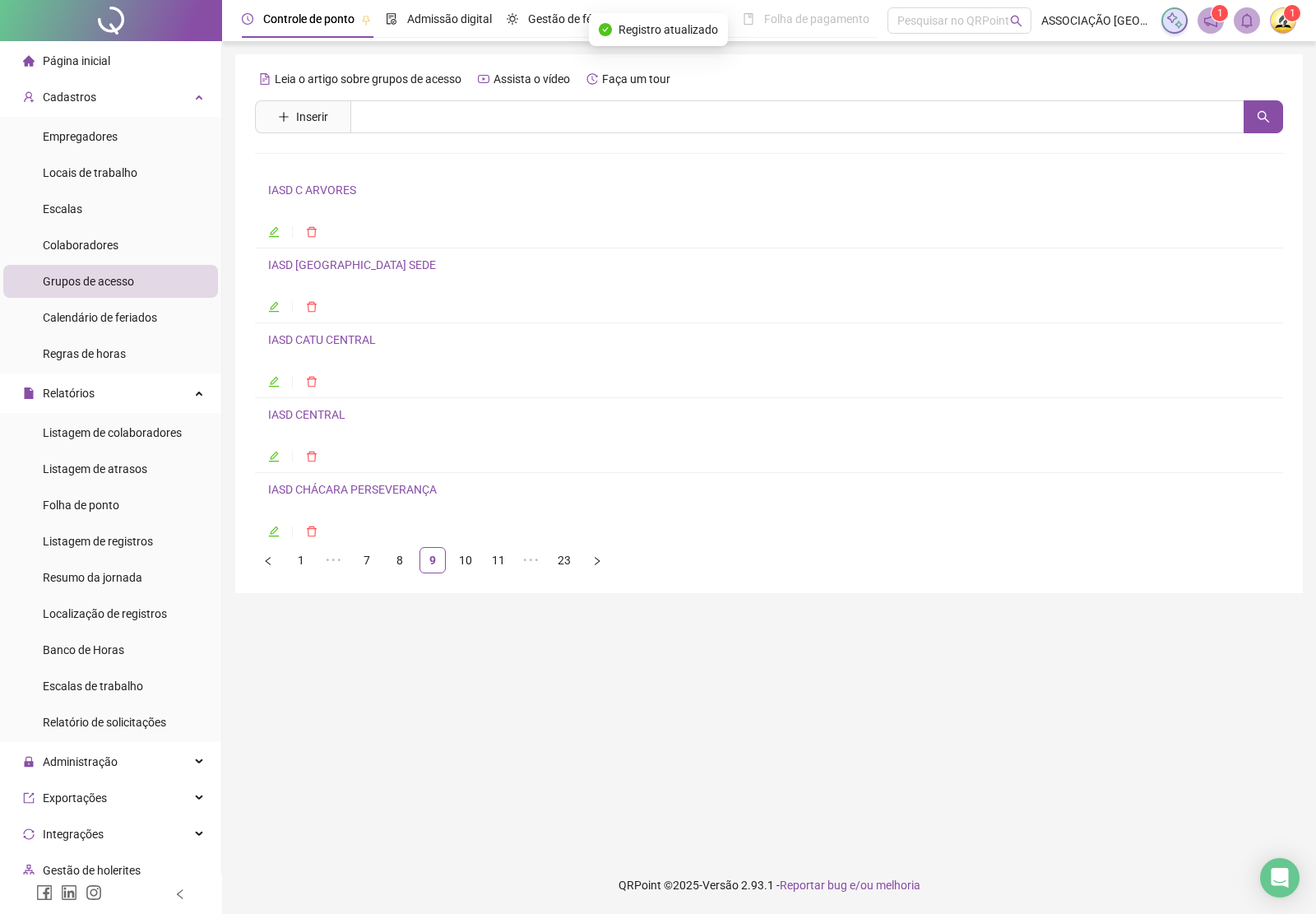
click at [313, 495] on link "IASD CHÁCARA PERSEVERANÇA" at bounding box center [351, 490] width 168 height 14
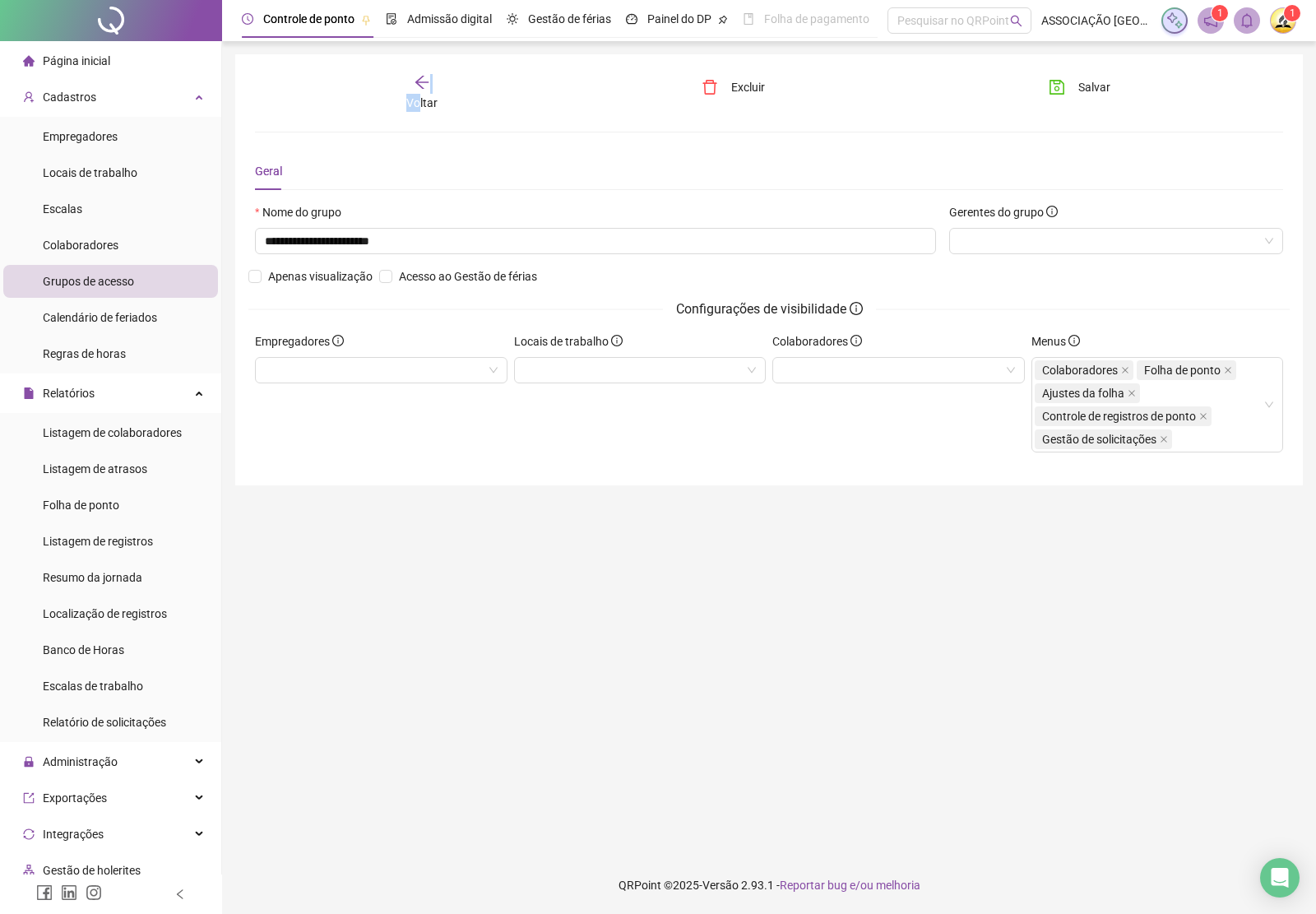
click at [417, 92] on div "Voltar" at bounding box center [421, 92] width 161 height 38
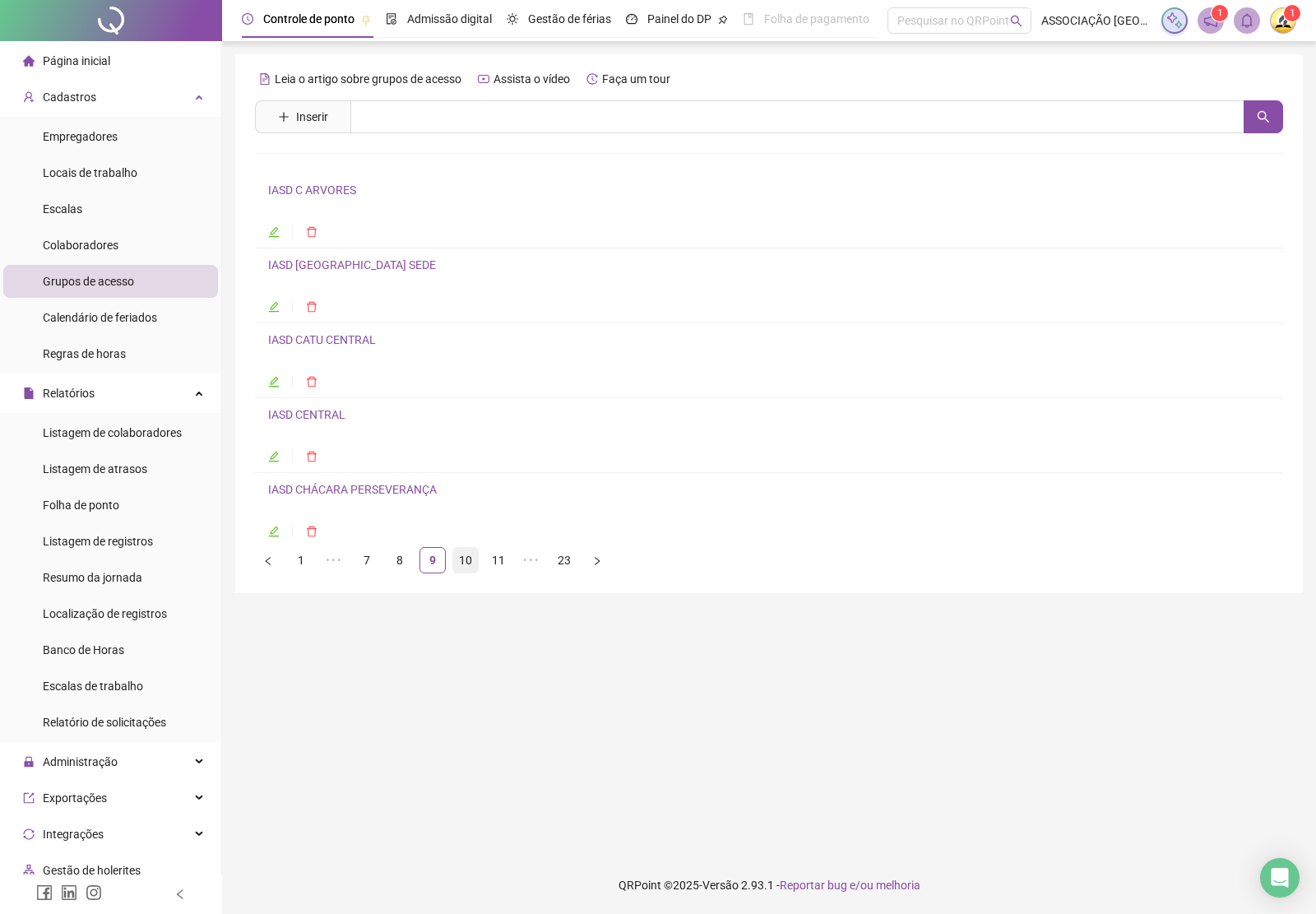
click at [461, 564] on link "10" at bounding box center [465, 560] width 24 height 24
click at [321, 192] on link "IASD CONJ. HABITACIONAL COUTOS" at bounding box center [363, 190] width 191 height 14
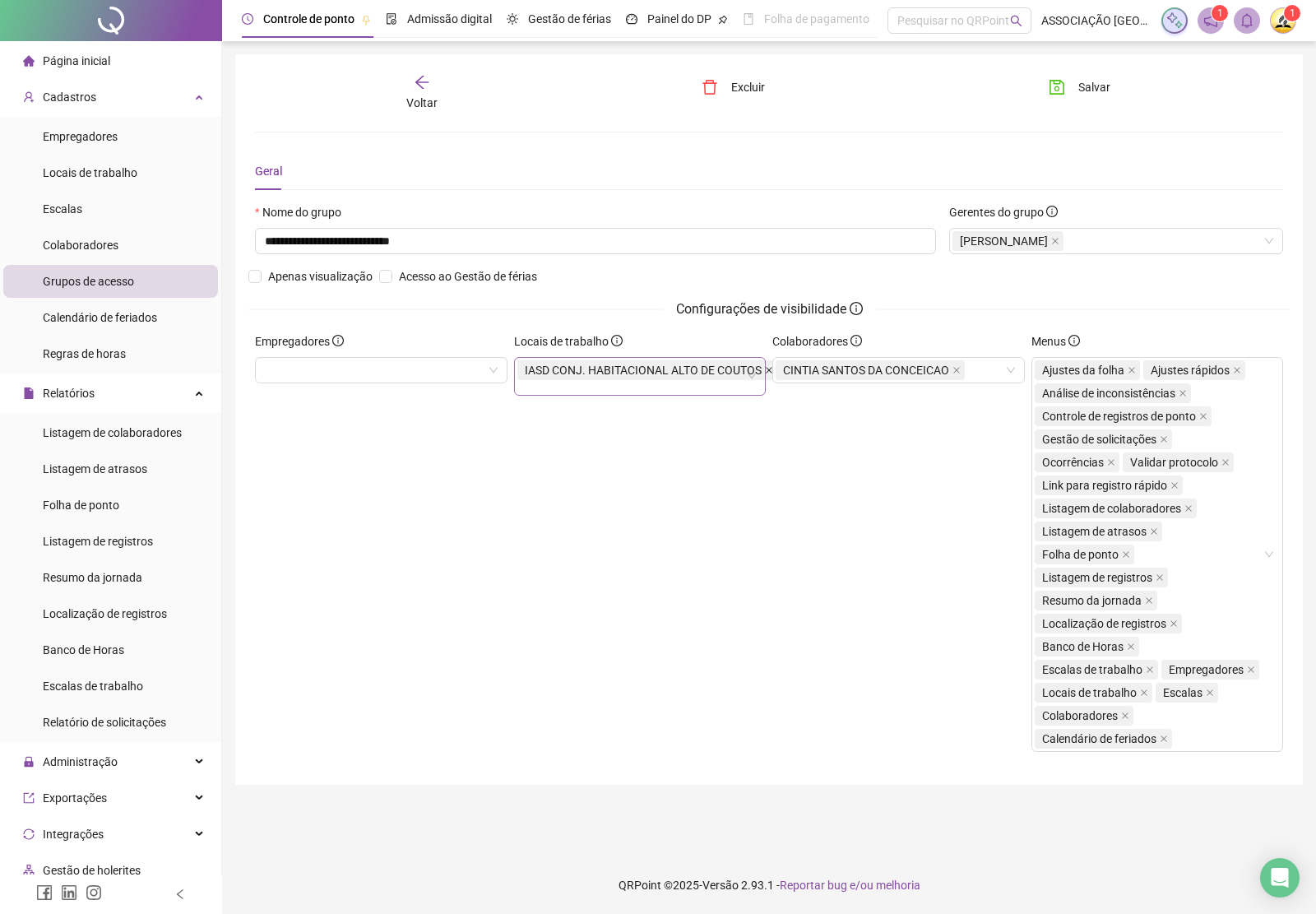
click at [765, 366] on icon "close" at bounding box center [769, 370] width 8 height 8
click at [1091, 87] on span "Salvar" at bounding box center [1094, 87] width 32 height 18
click at [423, 91] on div "Voltar" at bounding box center [421, 92] width 161 height 38
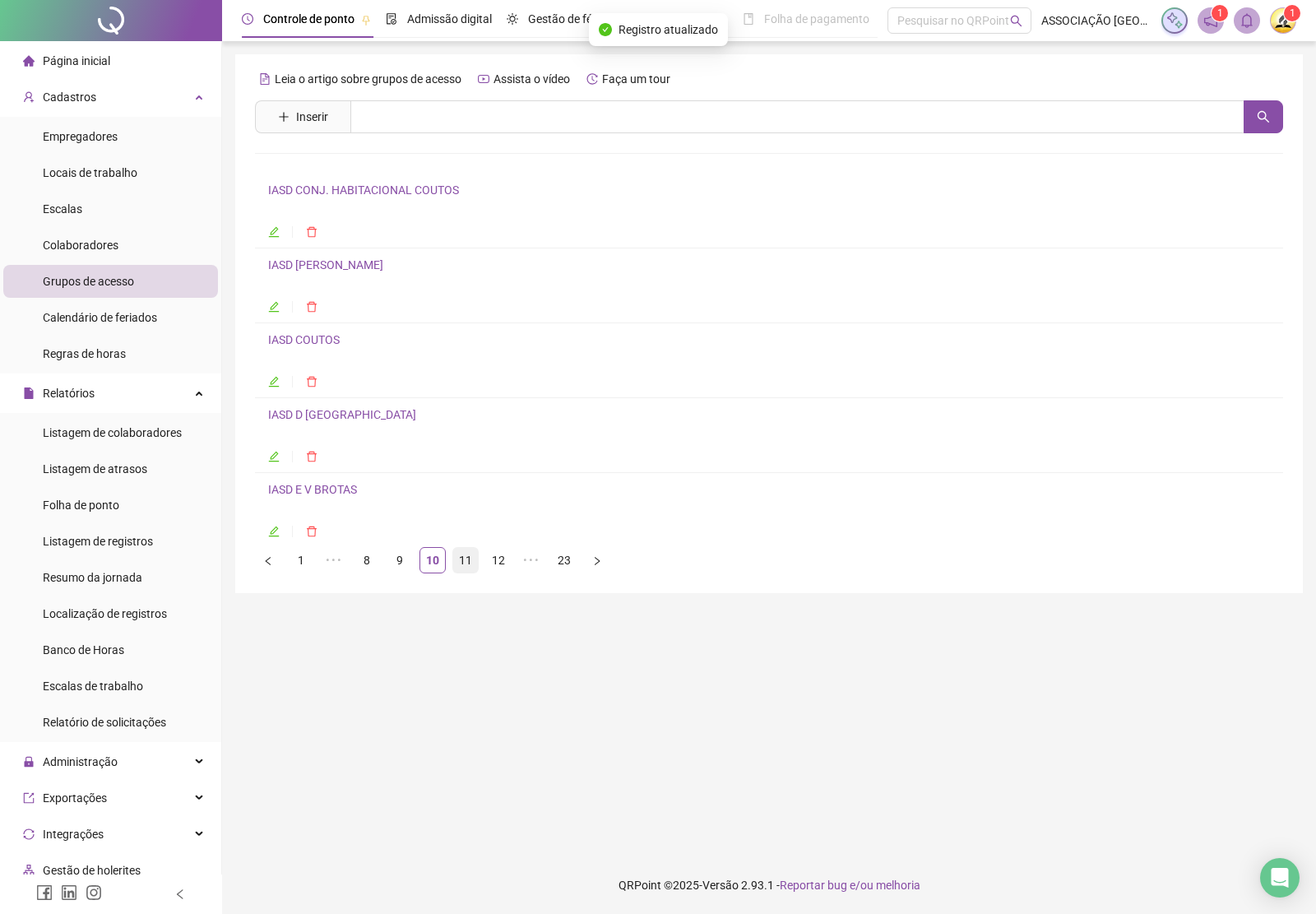
click at [458, 560] on link "11" at bounding box center [465, 560] width 24 height 24
click at [430, 564] on link "11" at bounding box center [432, 560] width 24 height 24
click at [400, 564] on link "10" at bounding box center [399, 560] width 24 height 24
click at [393, 562] on link "9" at bounding box center [399, 560] width 24 height 24
click at [464, 565] on link "10" at bounding box center [465, 560] width 24 height 24
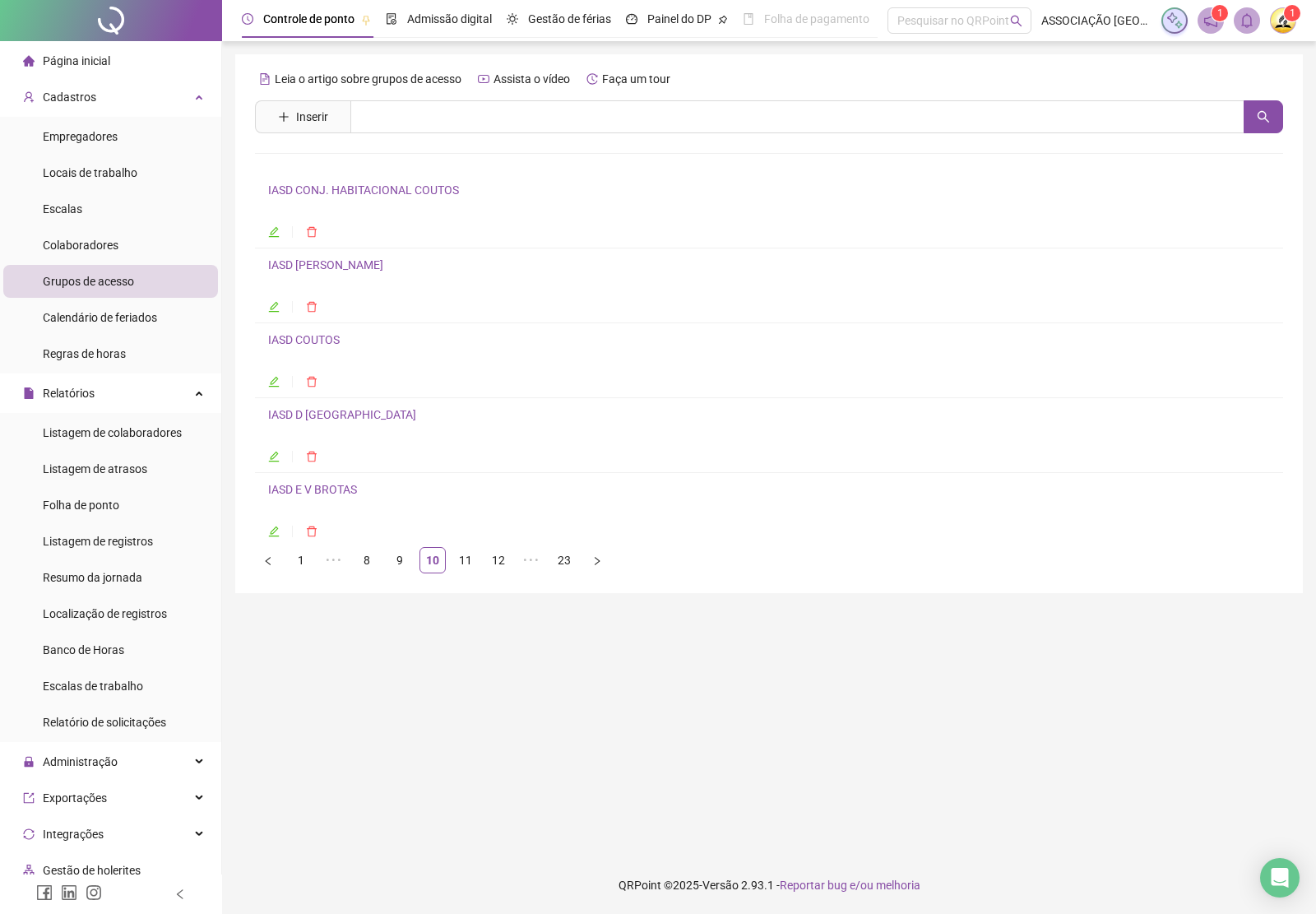
click at [349, 190] on link "IASD CONJ. HABITACIONAL COUTOS" at bounding box center [363, 190] width 191 height 14
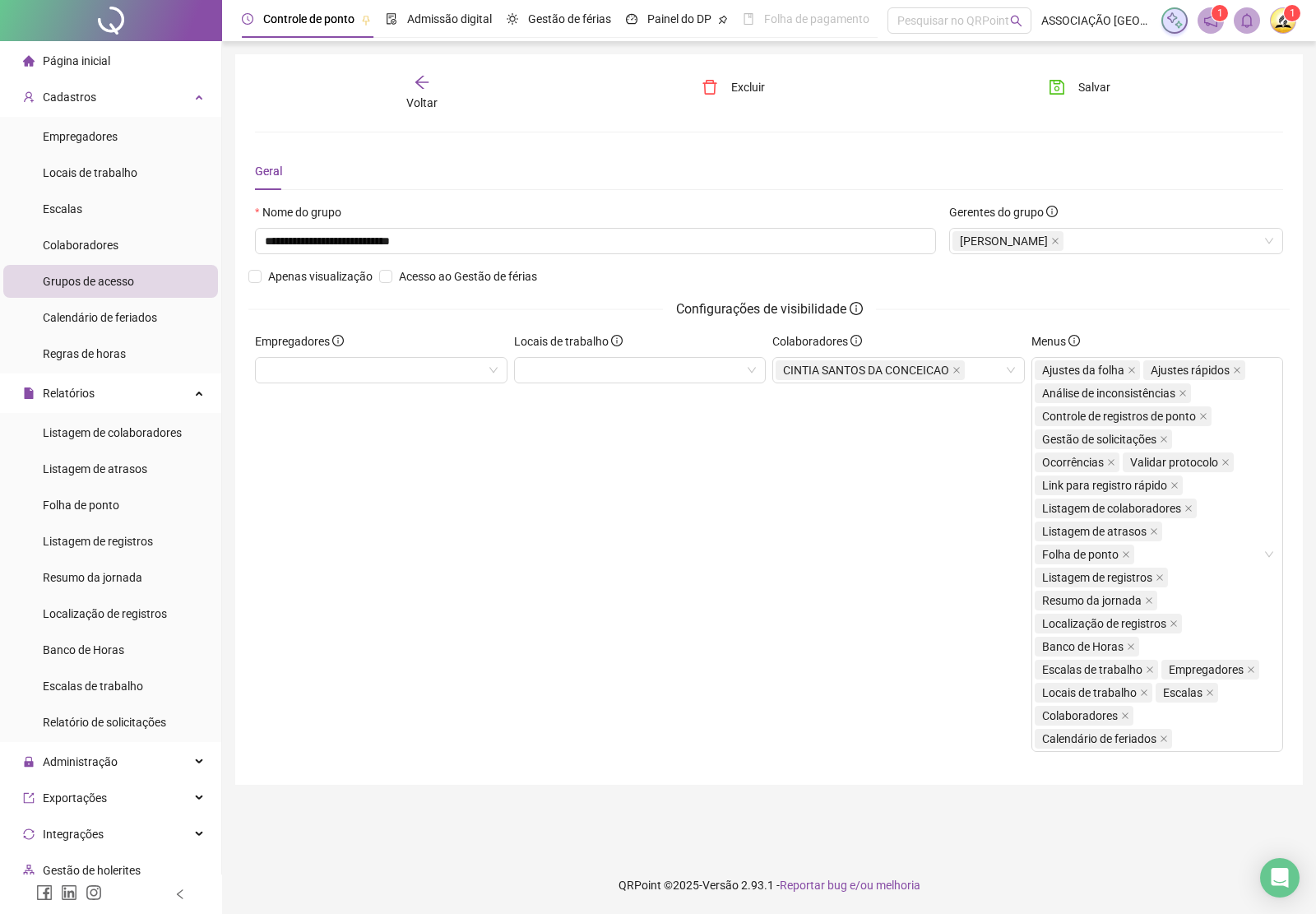
click at [418, 91] on div "Voltar" at bounding box center [421, 92] width 161 height 38
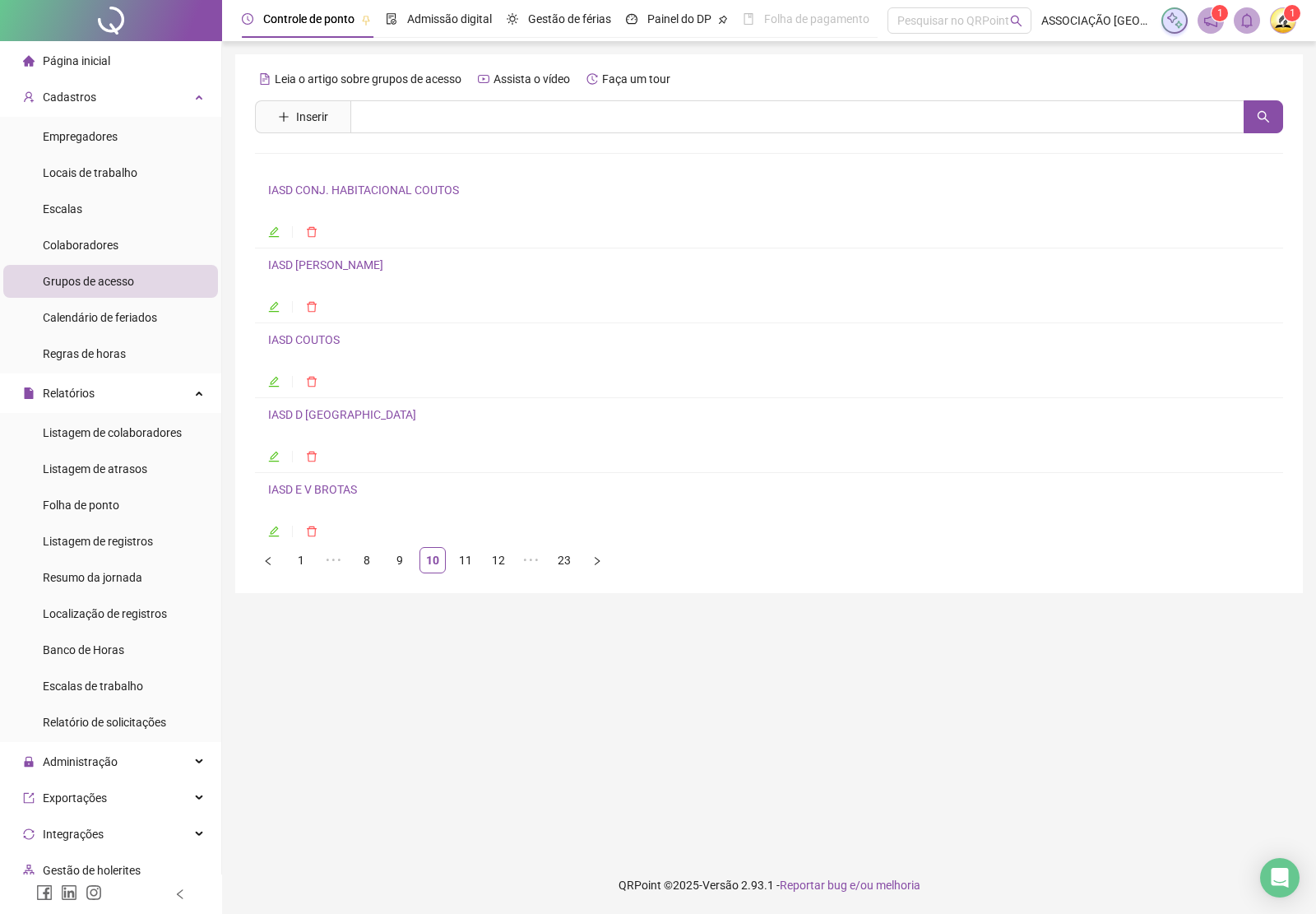
click at [340, 264] on link "IASD [PERSON_NAME]" at bounding box center [325, 265] width 115 height 14
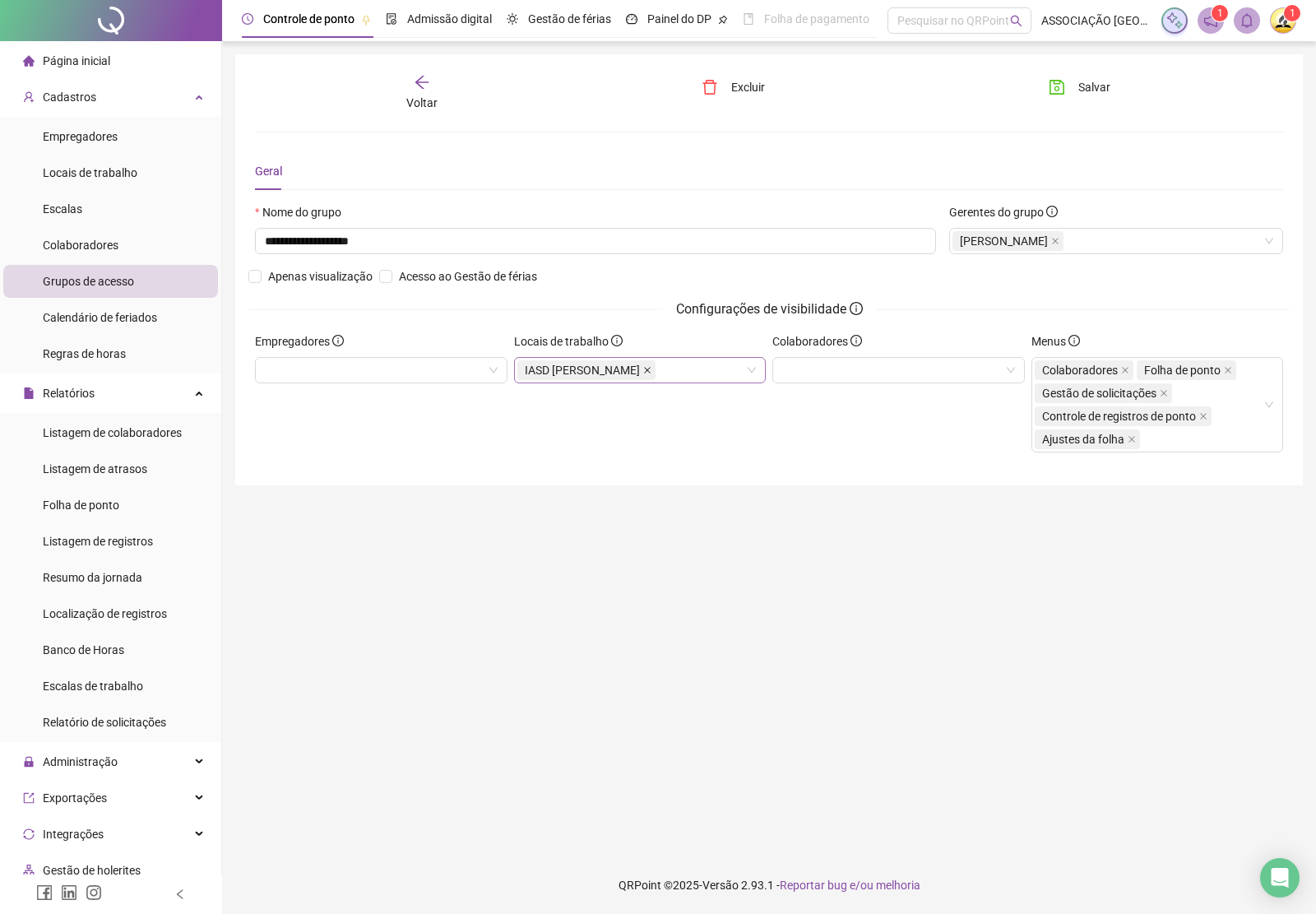
click at [650, 370] on icon "close" at bounding box center [647, 370] width 8 height 8
click at [1068, 78] on button "Salvar" at bounding box center [1079, 87] width 87 height 26
click at [417, 85] on icon "arrow-left" at bounding box center [421, 82] width 17 height 17
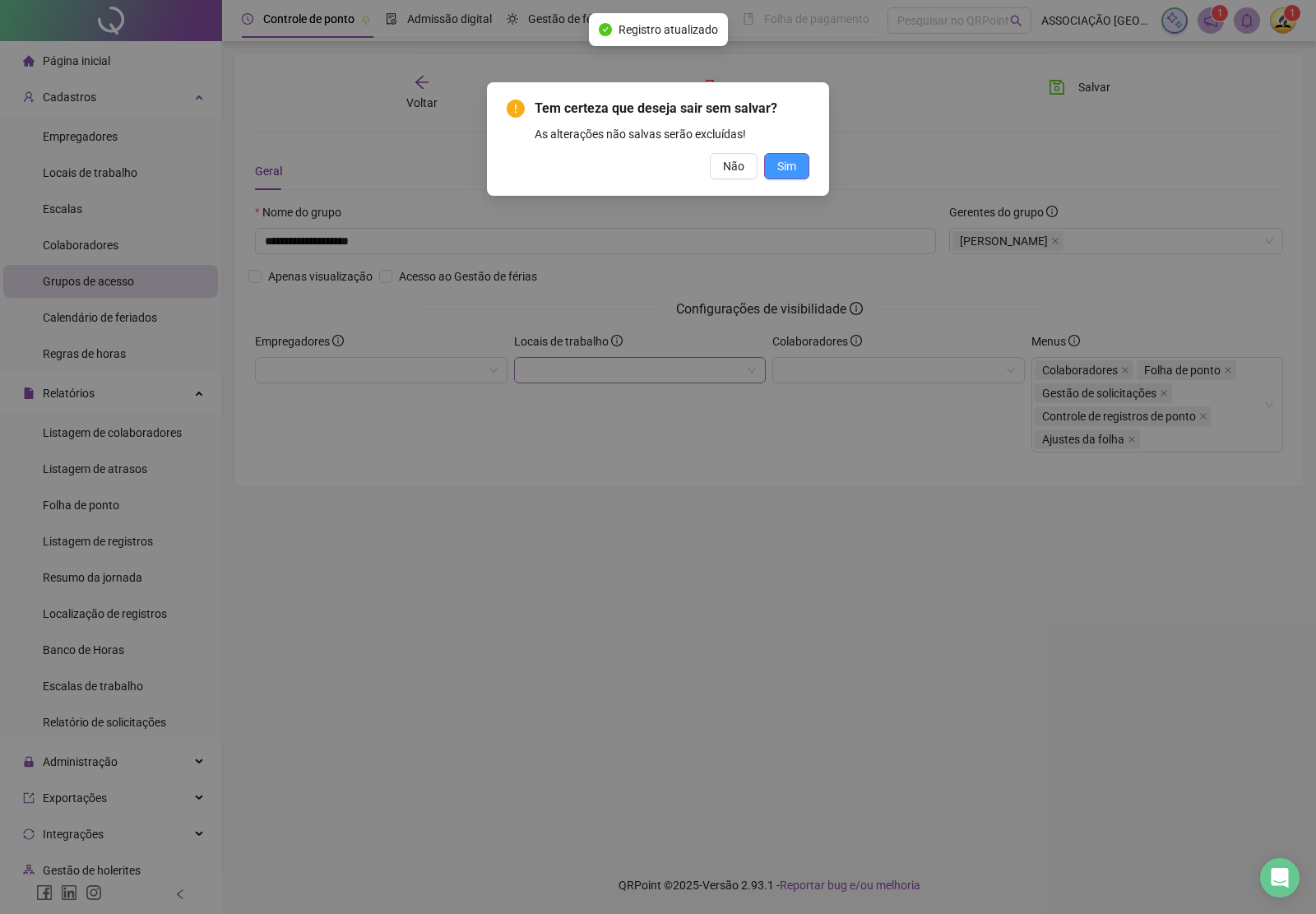
click at [783, 167] on span "Sim" at bounding box center [786, 165] width 18 height 18
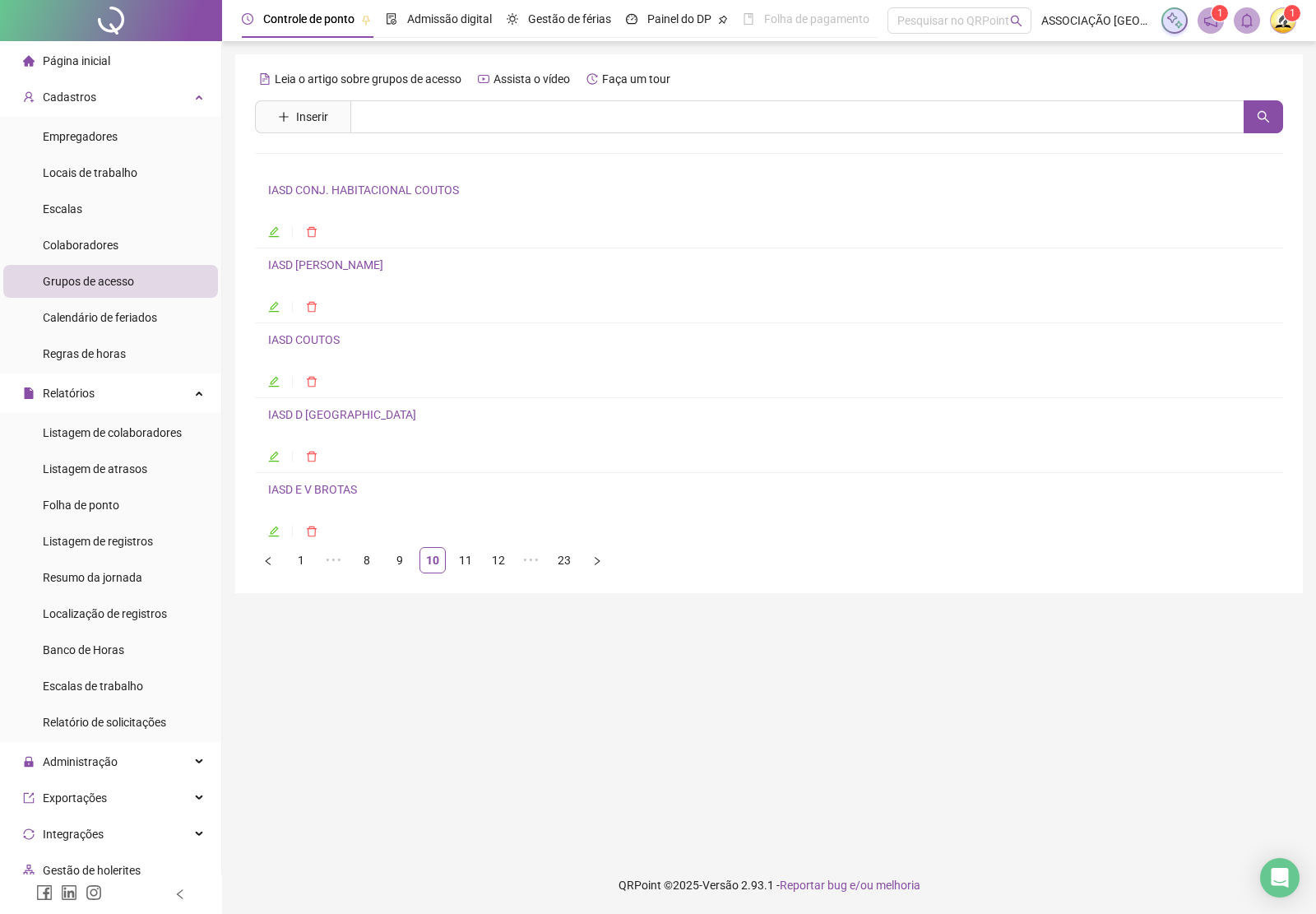
click at [311, 342] on link "IASD COUTOS" at bounding box center [304, 340] width 72 height 14
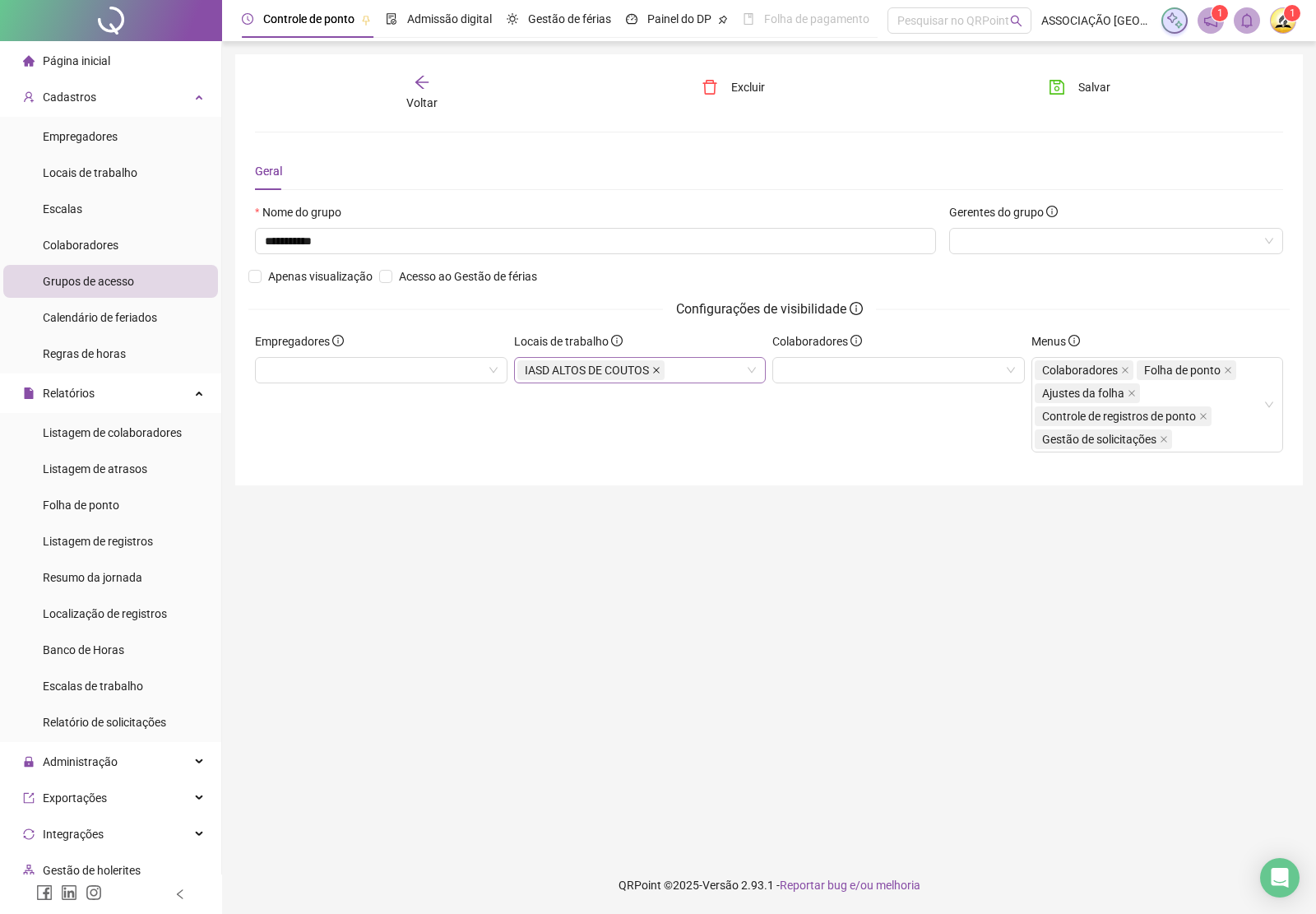
click at [655, 373] on icon "close" at bounding box center [656, 370] width 8 height 8
click at [1068, 91] on button "Salvar" at bounding box center [1079, 87] width 87 height 26
click at [420, 89] on icon "arrow-left" at bounding box center [421, 82] width 17 height 17
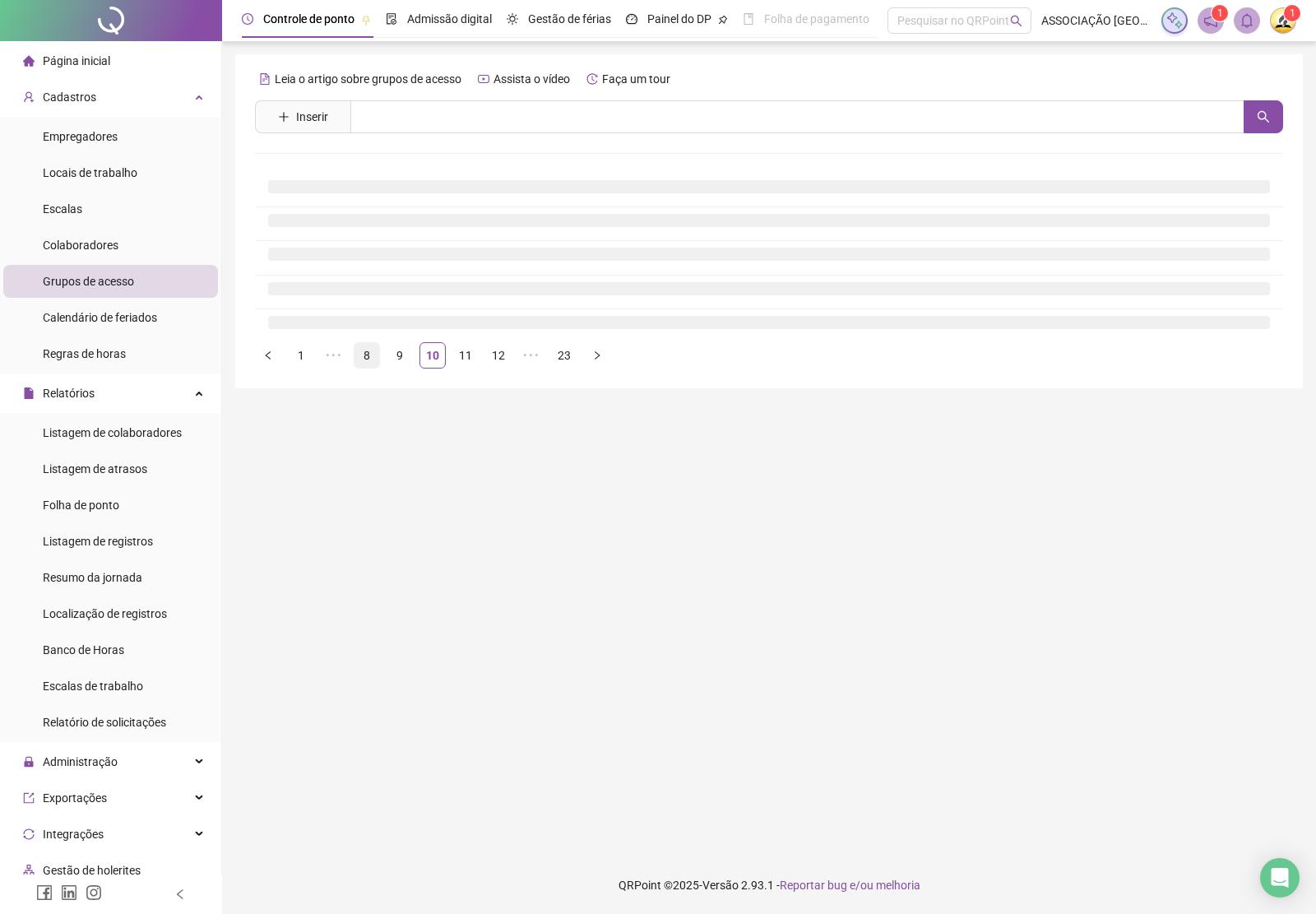
drag, startPoint x: 396, startPoint y: 358, endPoint x: 410, endPoint y: 356, distance: 14.1
click at [397, 356] on link "9" at bounding box center [399, 354] width 24 height 24
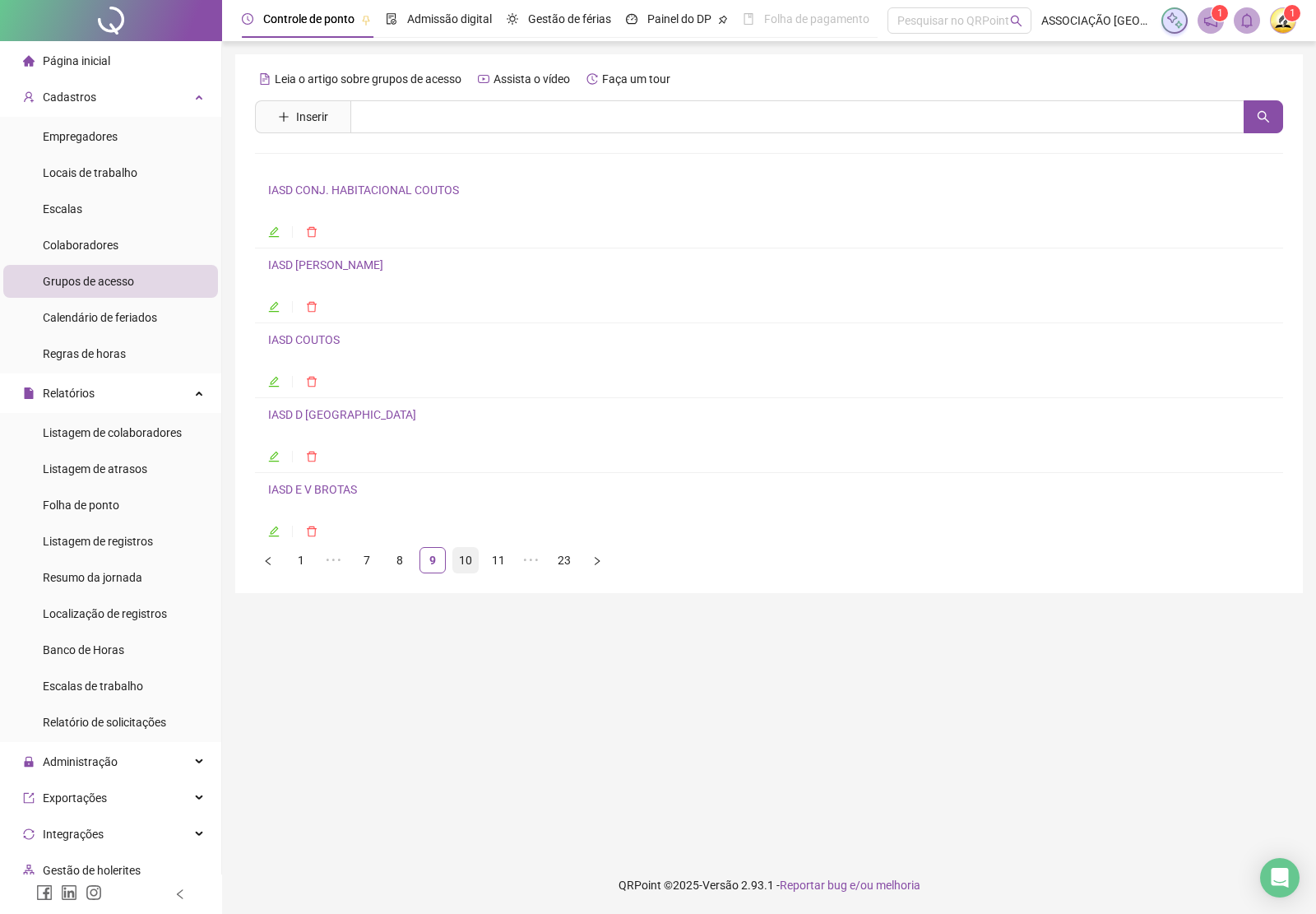
click at [473, 560] on link "10" at bounding box center [465, 560] width 24 height 24
click at [318, 420] on link "IASD D [GEOGRAPHIC_DATA]" at bounding box center [342, 415] width 148 height 14
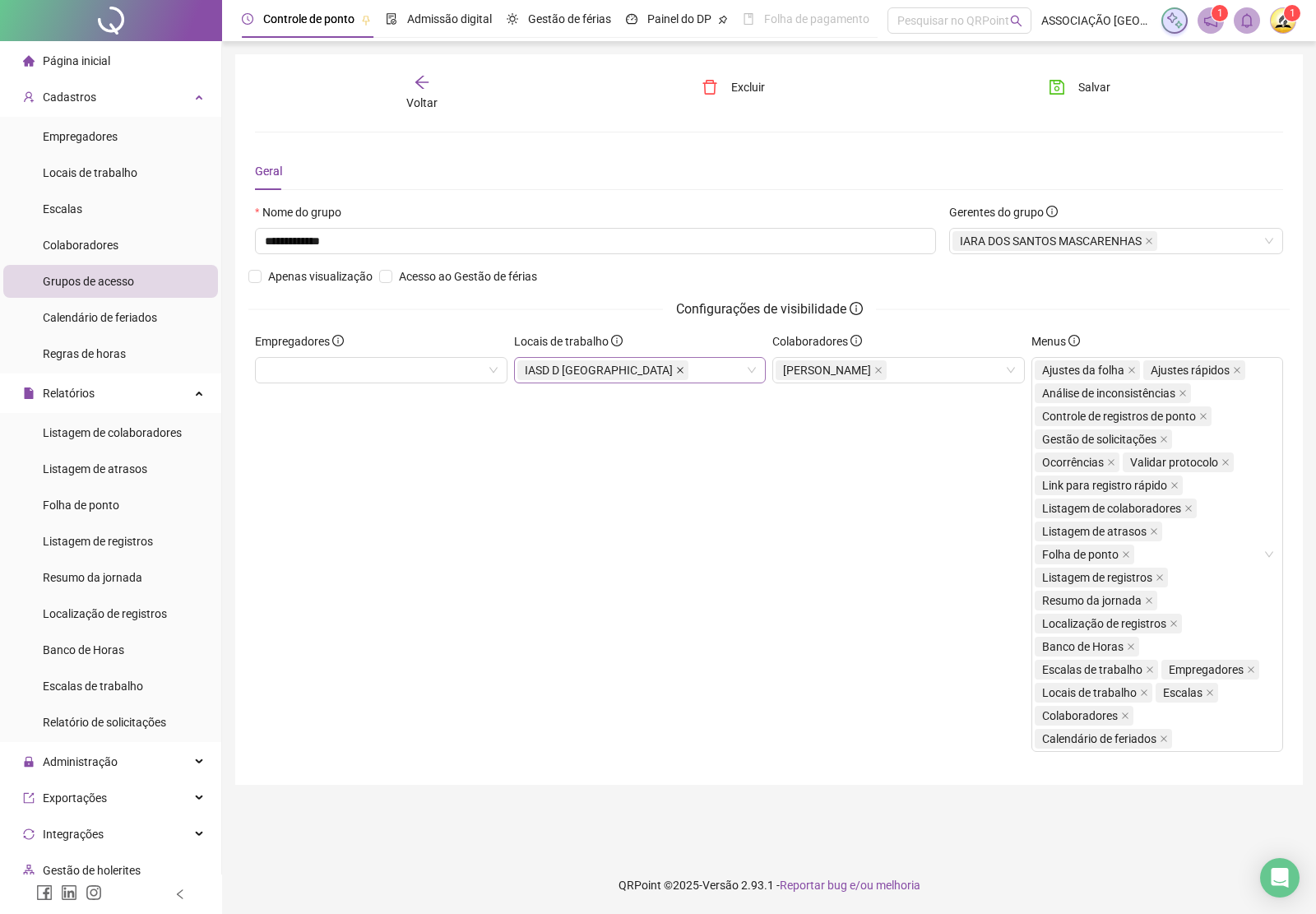
click at [676, 374] on icon "close" at bounding box center [680, 370] width 8 height 8
drag, startPoint x: 1078, startPoint y: 88, endPoint x: 1055, endPoint y: 98, distance: 25.1
click at [1078, 91] on span "Salvar" at bounding box center [1094, 87] width 32 height 18
click at [432, 91] on div "Voltar" at bounding box center [421, 92] width 161 height 38
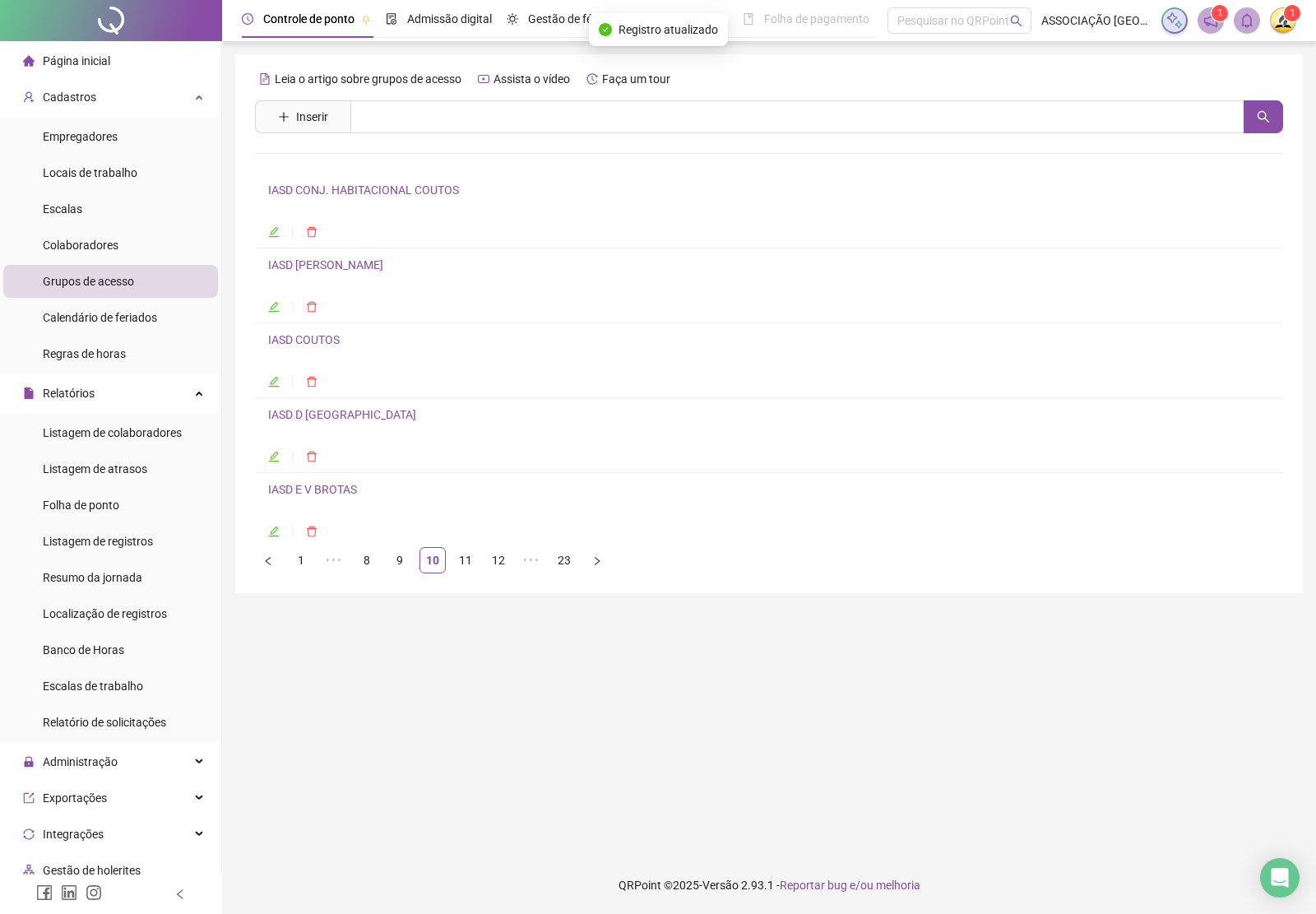
click at [314, 491] on link "IASD E V BROTAS" at bounding box center [311, 490] width 89 height 14
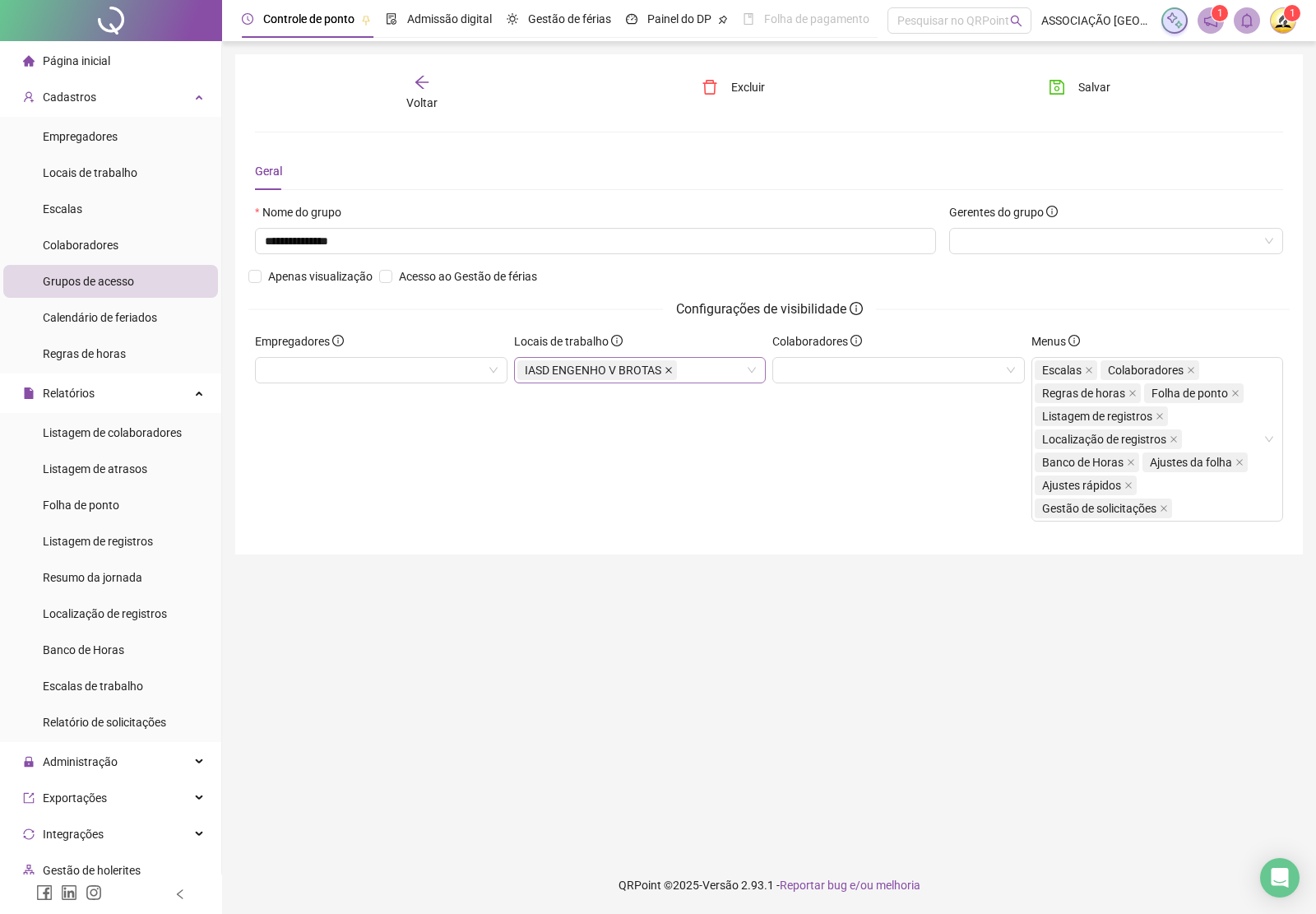
click at [666, 373] on icon "close" at bounding box center [669, 370] width 7 height 7
click at [1088, 92] on span "Salvar" at bounding box center [1094, 87] width 32 height 18
click at [423, 91] on div "Voltar" at bounding box center [421, 92] width 161 height 38
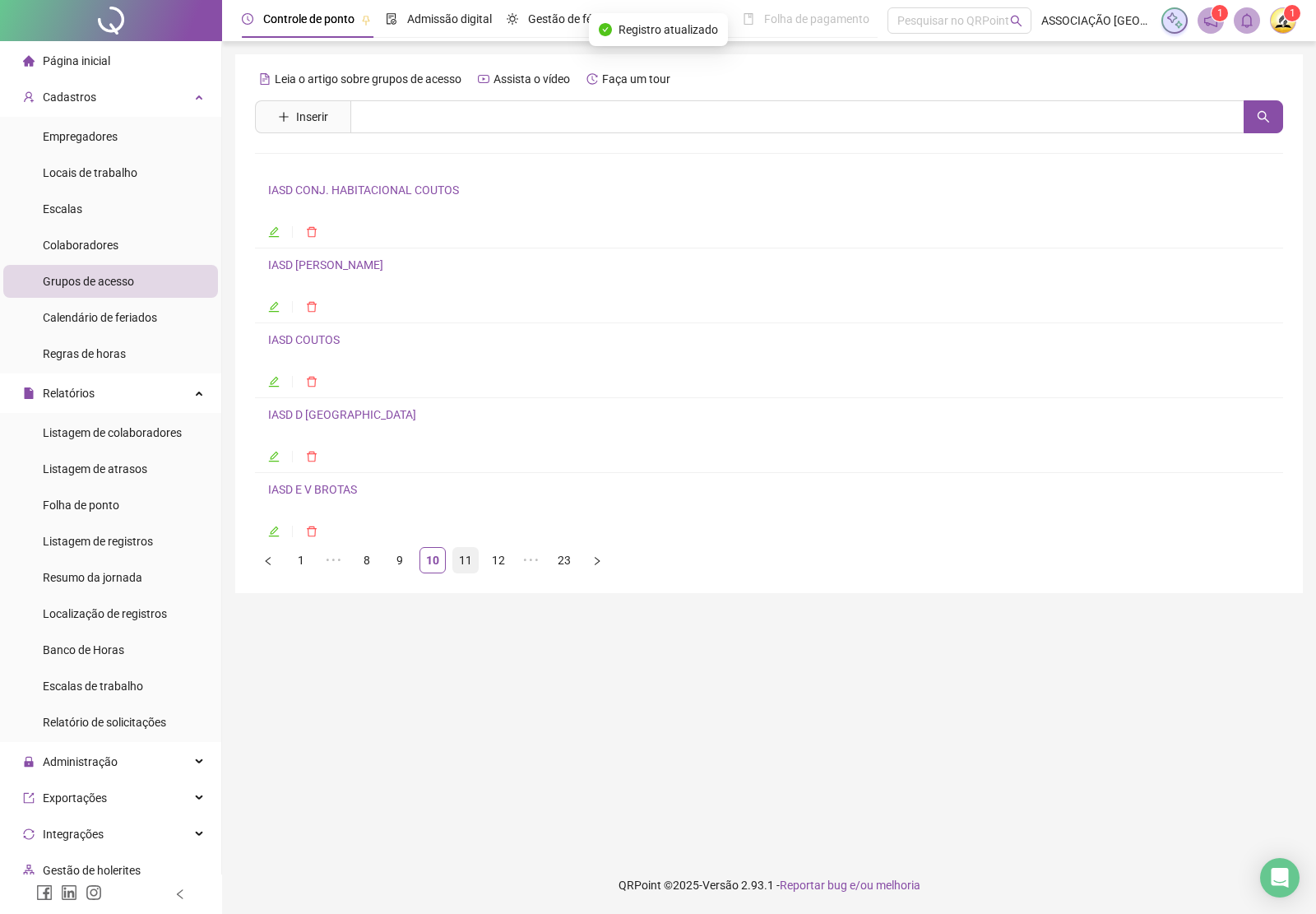
click at [462, 565] on link "11" at bounding box center [465, 560] width 24 height 24
click at [300, 189] on link "IASD [GEOGRAPHIC_DATA]" at bounding box center [337, 190] width 138 height 14
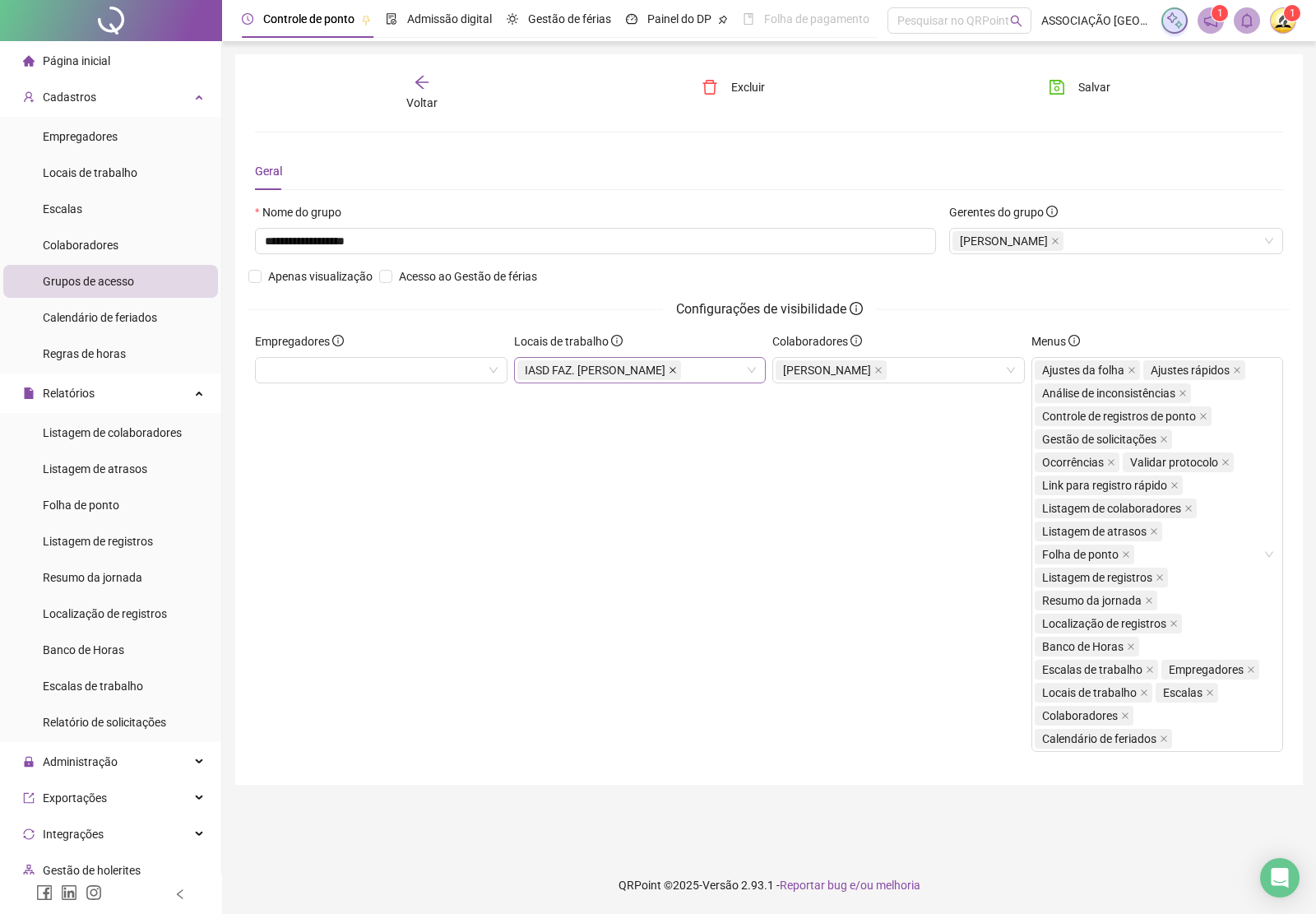
click at [669, 368] on icon "close" at bounding box center [673, 370] width 8 height 8
click at [1070, 81] on button "Salvar" at bounding box center [1079, 87] width 87 height 26
click at [421, 87] on icon "arrow-left" at bounding box center [422, 83] width 14 height 14
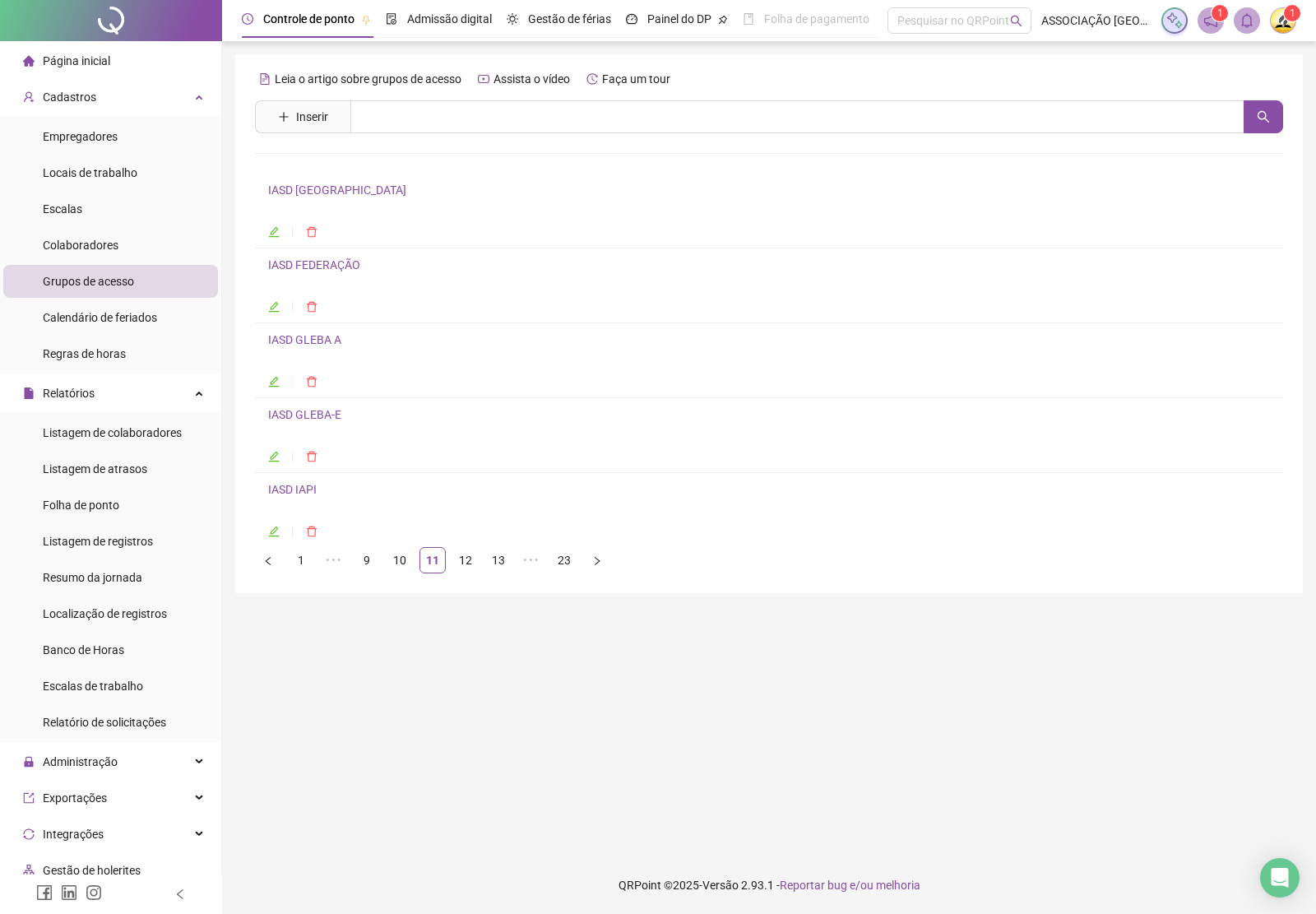
click at [321, 268] on link "IASD FEDERAÇÃO" at bounding box center [313, 265] width 92 height 14
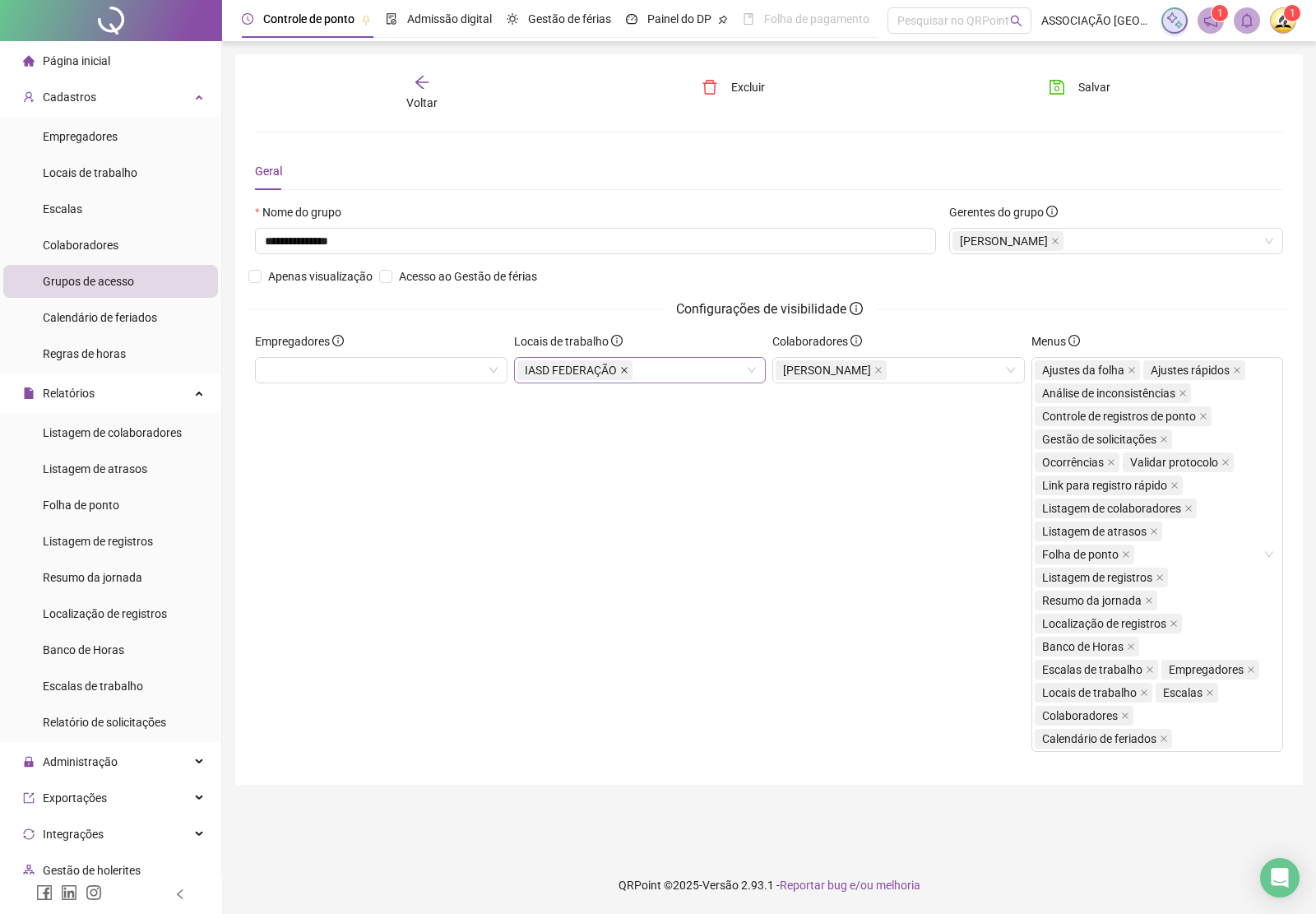
click at [620, 372] on icon "close" at bounding box center [624, 370] width 8 height 8
click at [1068, 83] on button "Salvar" at bounding box center [1079, 87] width 87 height 26
click at [426, 84] on icon "arrow-left" at bounding box center [421, 82] width 17 height 17
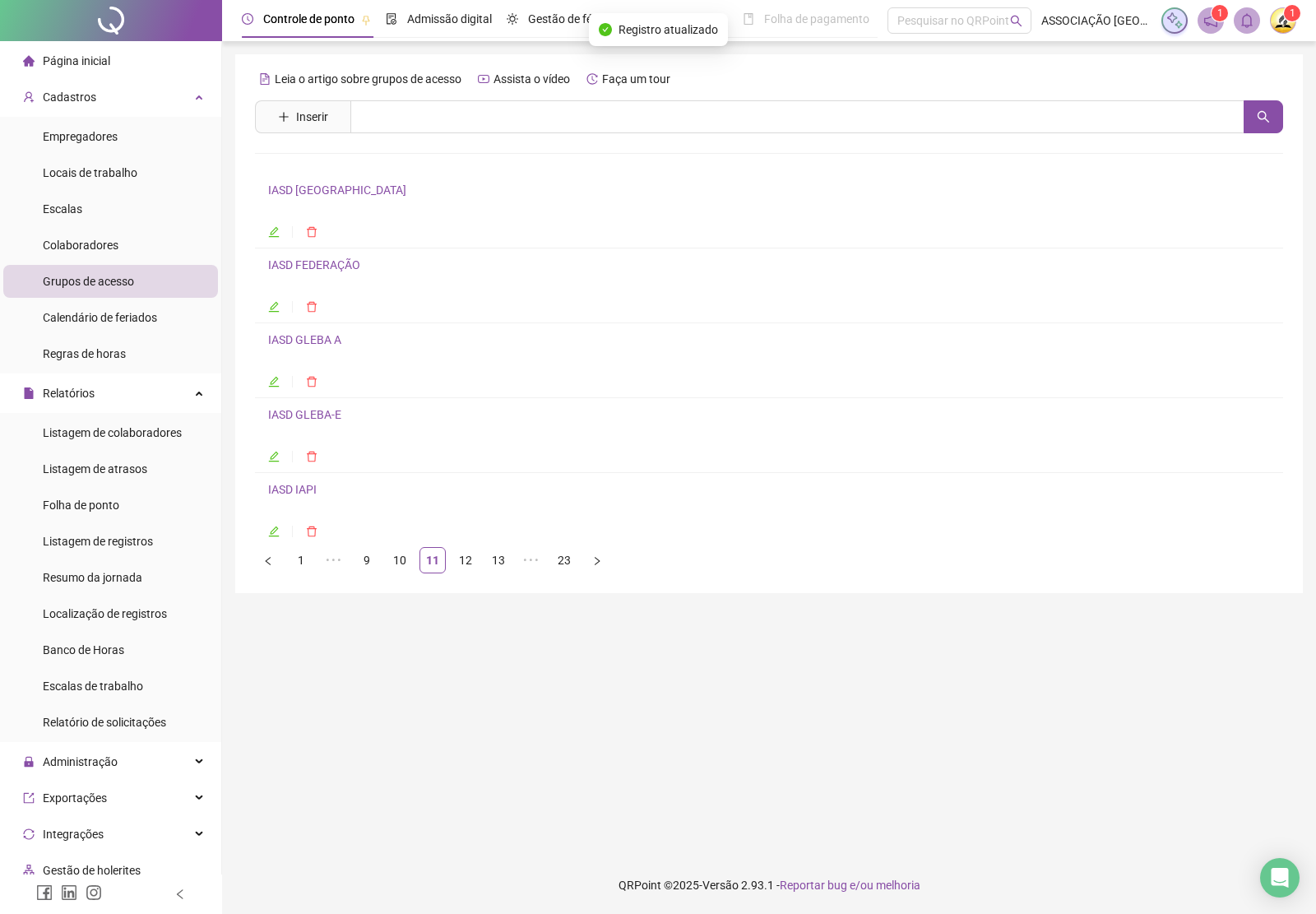
click at [302, 344] on link "IASD GLEBA A" at bounding box center [304, 340] width 73 height 14
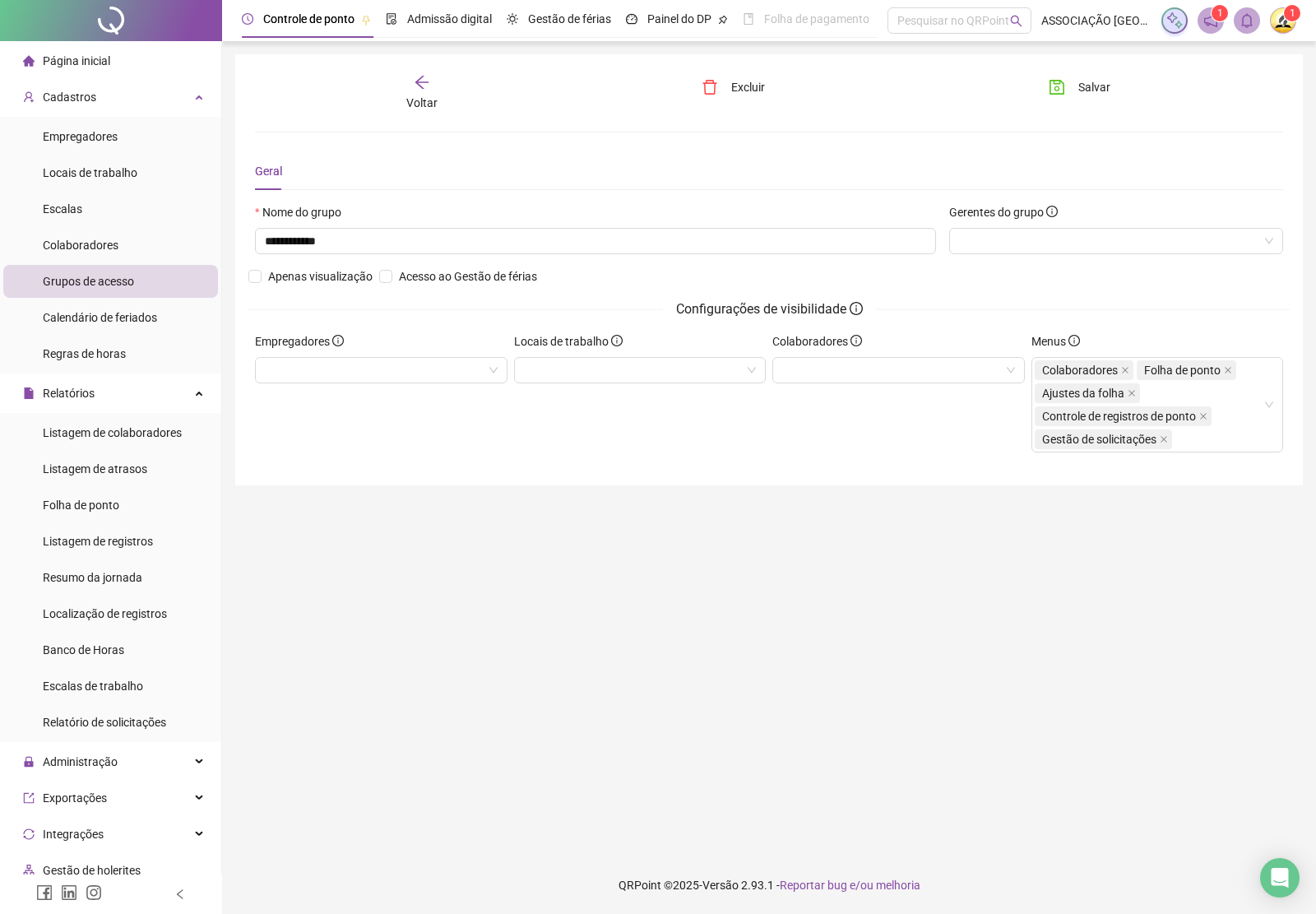
click at [429, 91] on div "Voltar" at bounding box center [421, 92] width 161 height 38
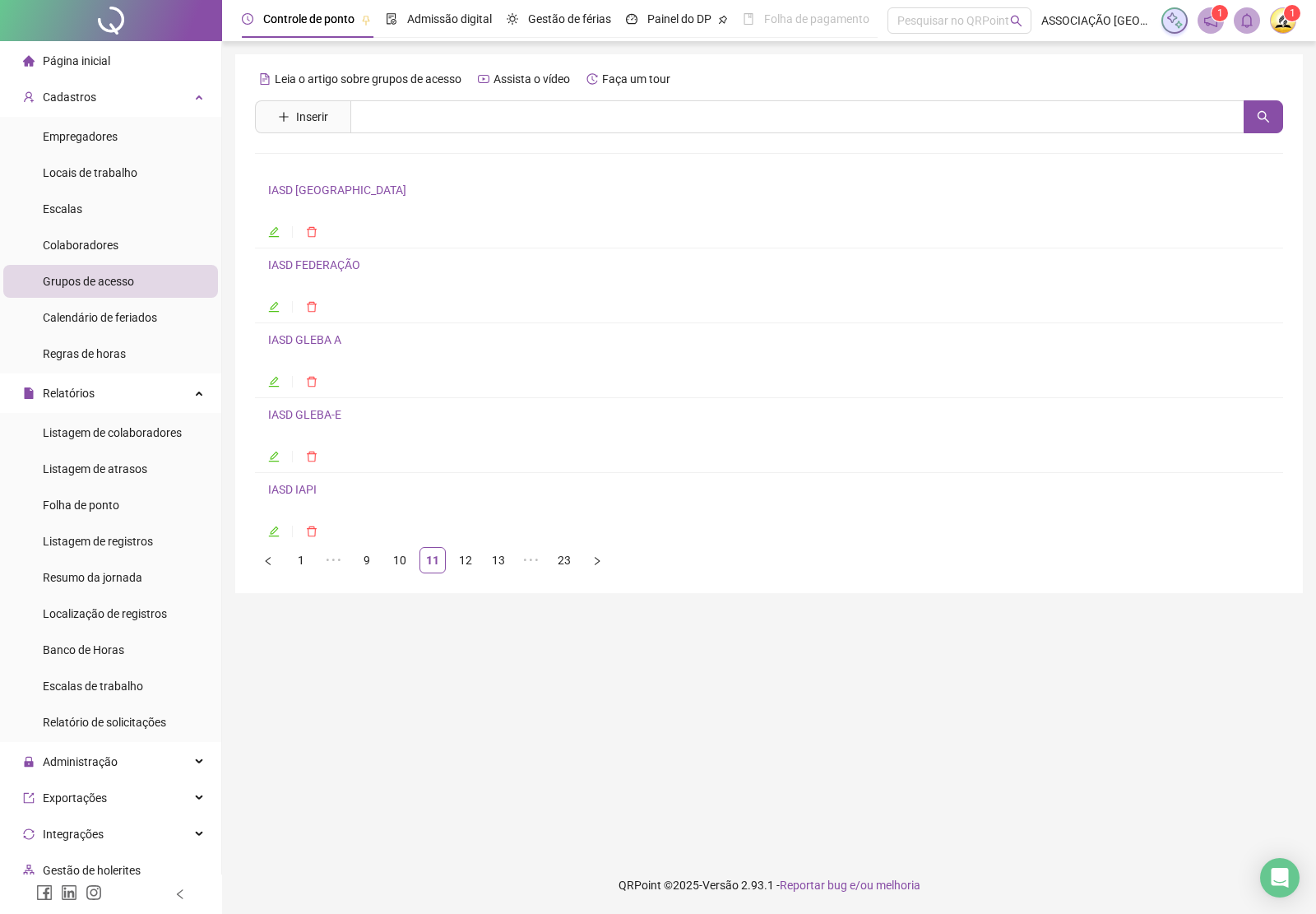
click at [323, 418] on link "IASD GLEBA-E" at bounding box center [304, 415] width 73 height 14
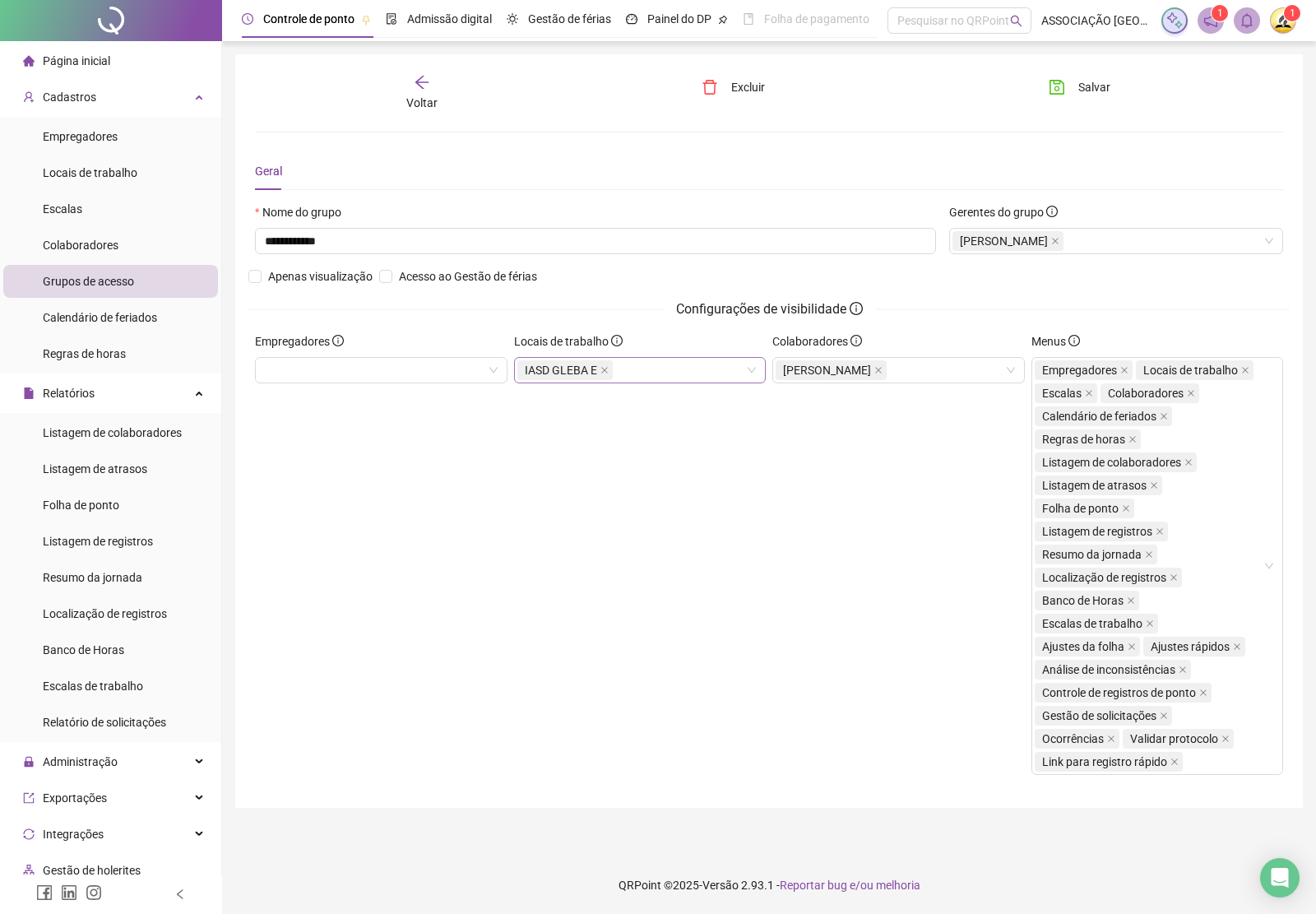
click at [601, 371] on icon "close" at bounding box center [604, 370] width 8 height 8
click at [1071, 88] on button "Salvar" at bounding box center [1079, 87] width 87 height 26
click at [421, 88] on icon "arrow-left" at bounding box center [422, 83] width 14 height 14
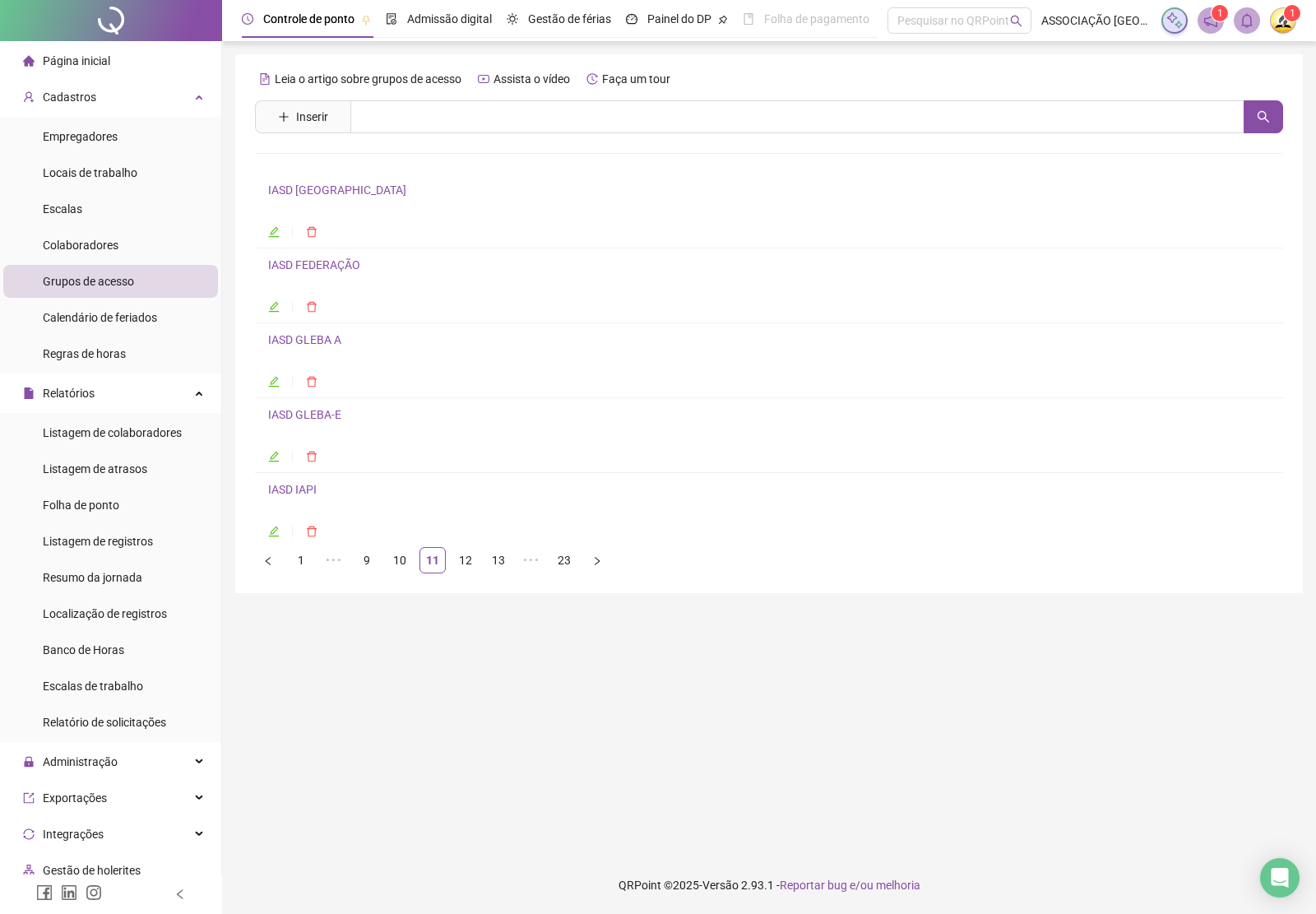
click at [305, 491] on link "IASD IAPI" at bounding box center [292, 490] width 49 height 14
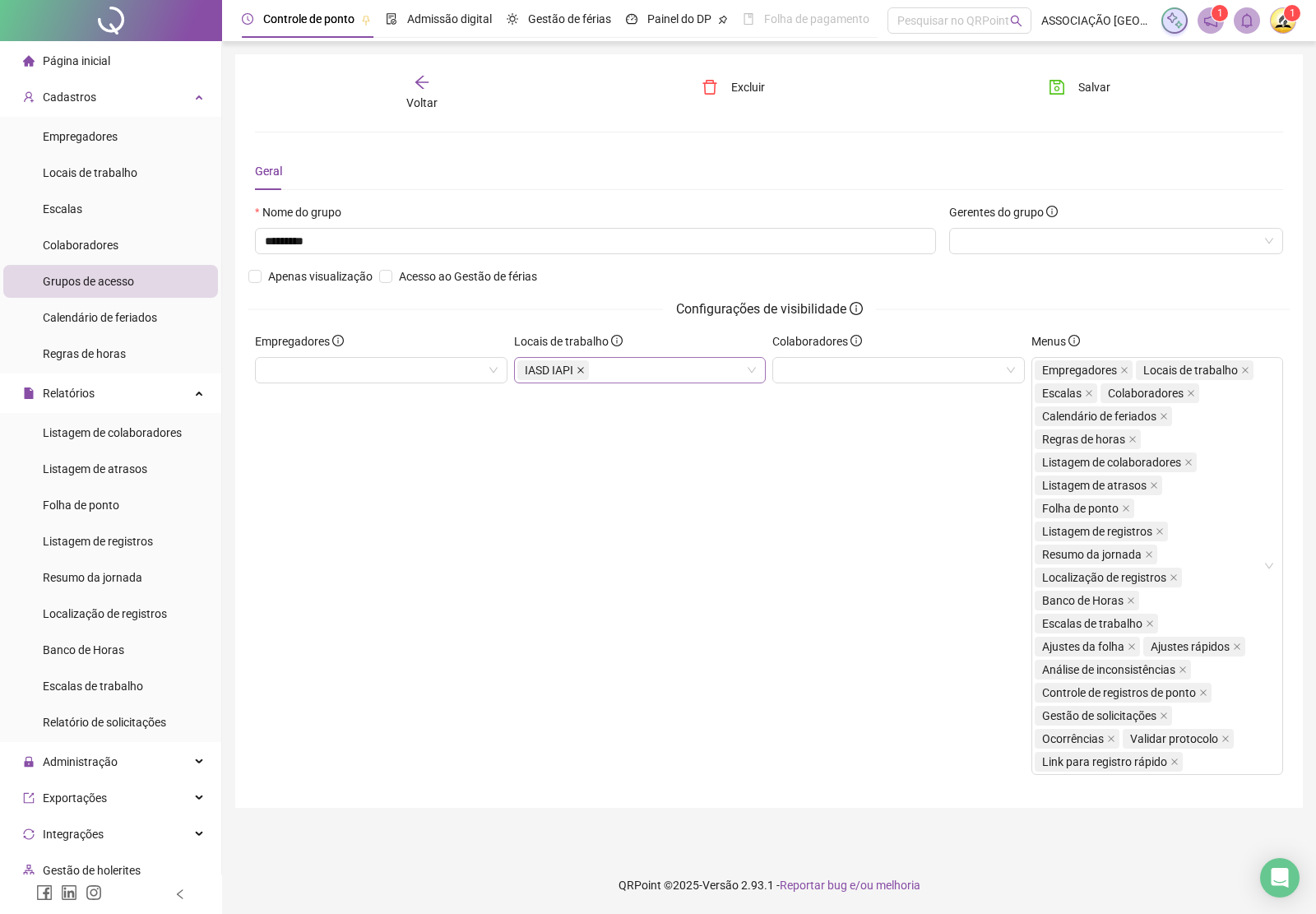
click at [582, 377] on span at bounding box center [580, 370] width 8 height 18
click at [1102, 70] on div "Voltar Excluir Salvar Geral Nome do grupo ********* Gerentes do grupo Apenas vi…" at bounding box center [769, 431] width 1068 height 753
click at [1094, 91] on span "Salvar" at bounding box center [1094, 87] width 32 height 18
click at [421, 87] on icon "arrow-left" at bounding box center [422, 83] width 14 height 14
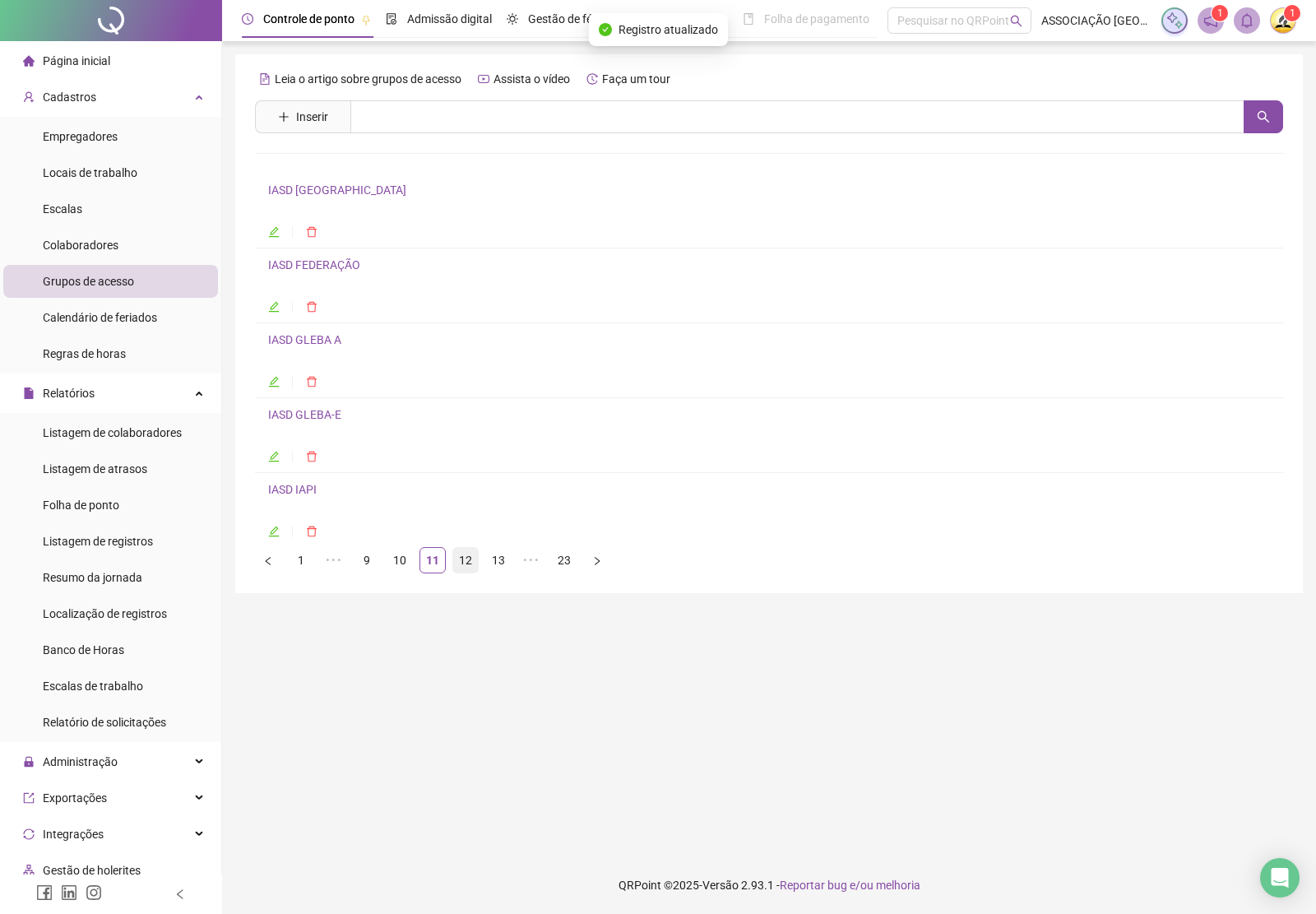
click at [461, 570] on link "12" at bounding box center [465, 560] width 24 height 24
click at [305, 194] on link "IASD IAPI" at bounding box center [292, 190] width 49 height 14
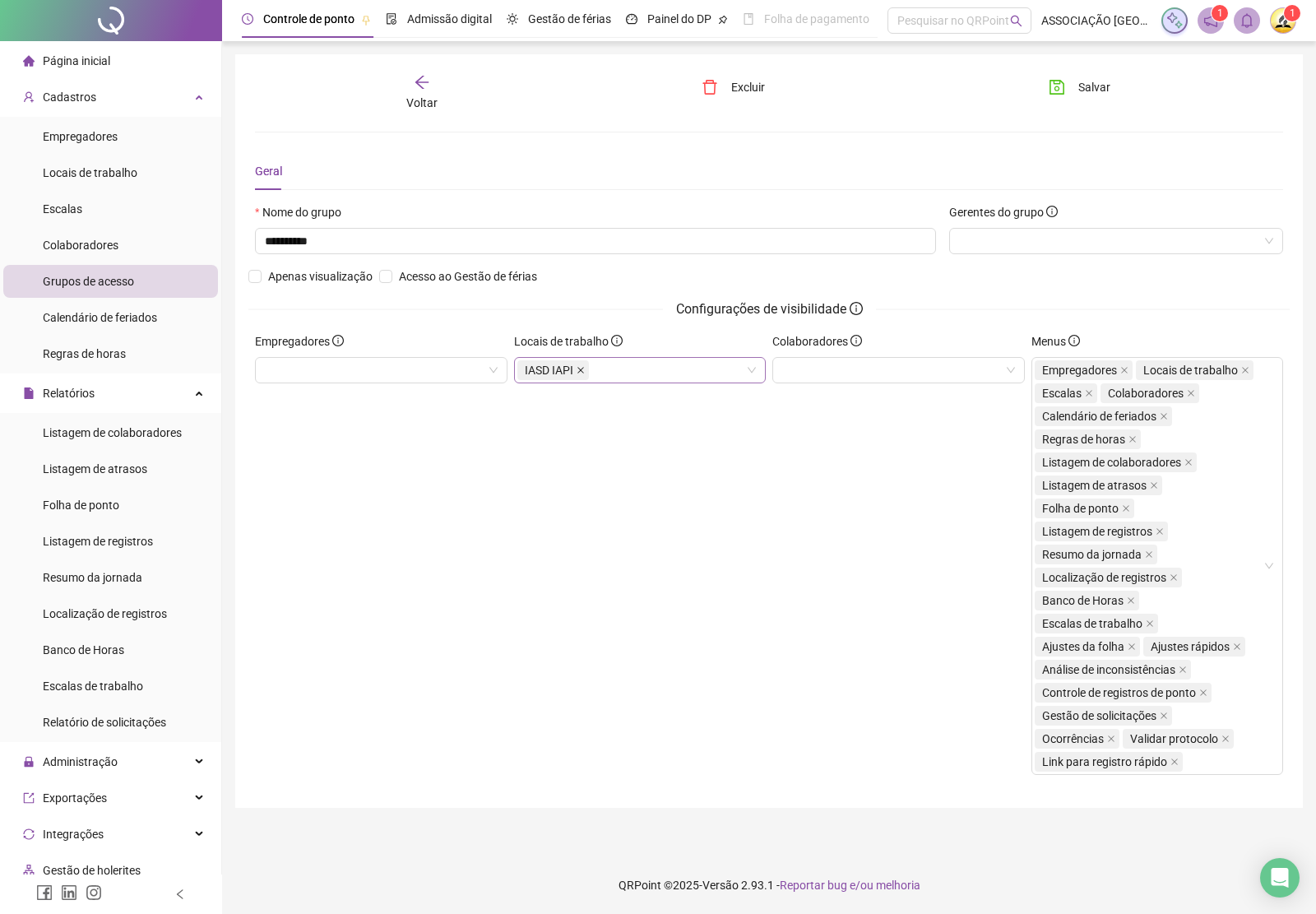
click at [577, 371] on icon "close" at bounding box center [580, 370] width 8 height 8
click at [1061, 83] on icon "save" at bounding box center [1056, 87] width 17 height 17
click at [421, 85] on icon "arrow-left" at bounding box center [421, 82] width 17 height 17
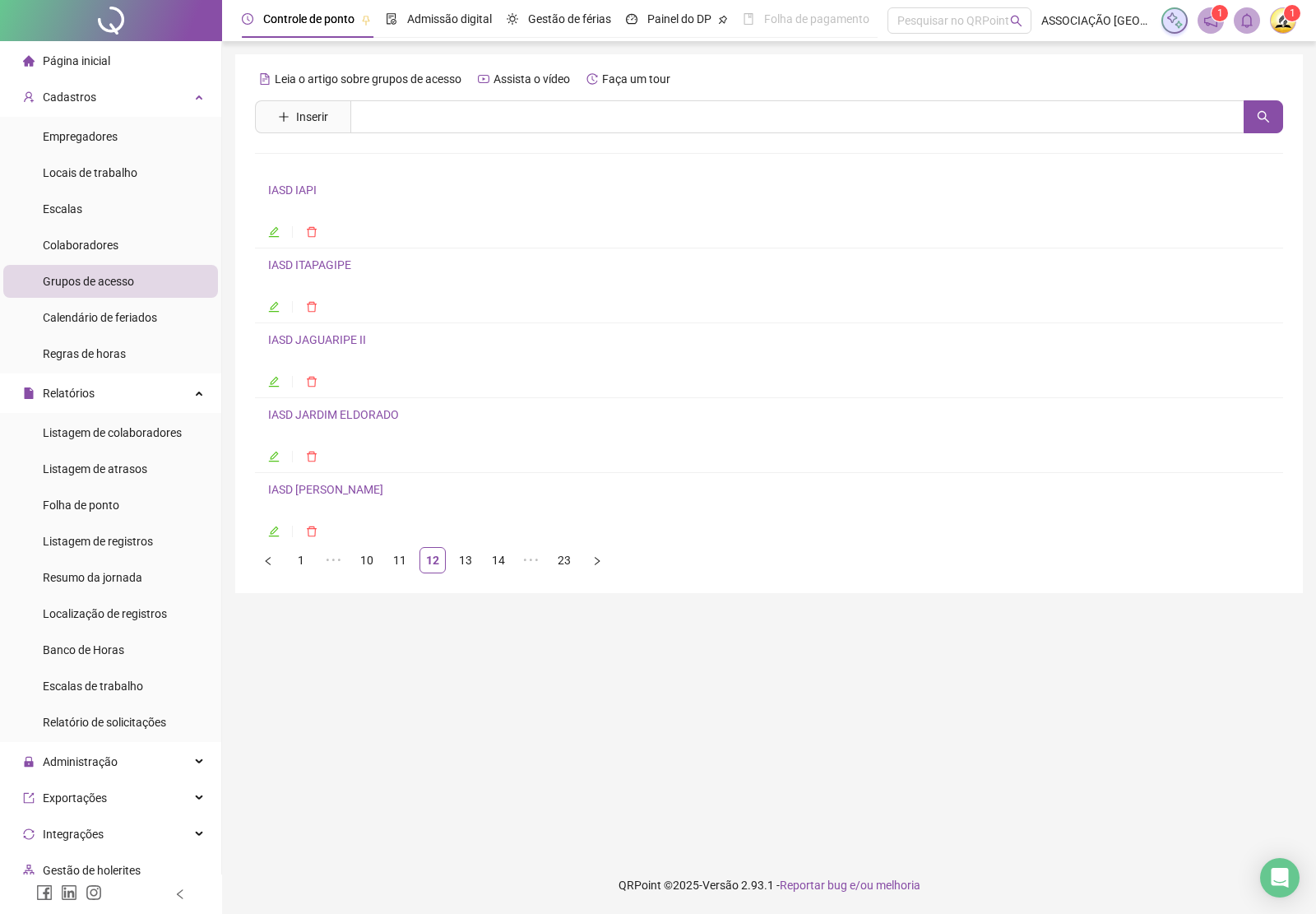
click at [339, 266] on link "IASD ITAPAGIPE" at bounding box center [309, 265] width 83 height 14
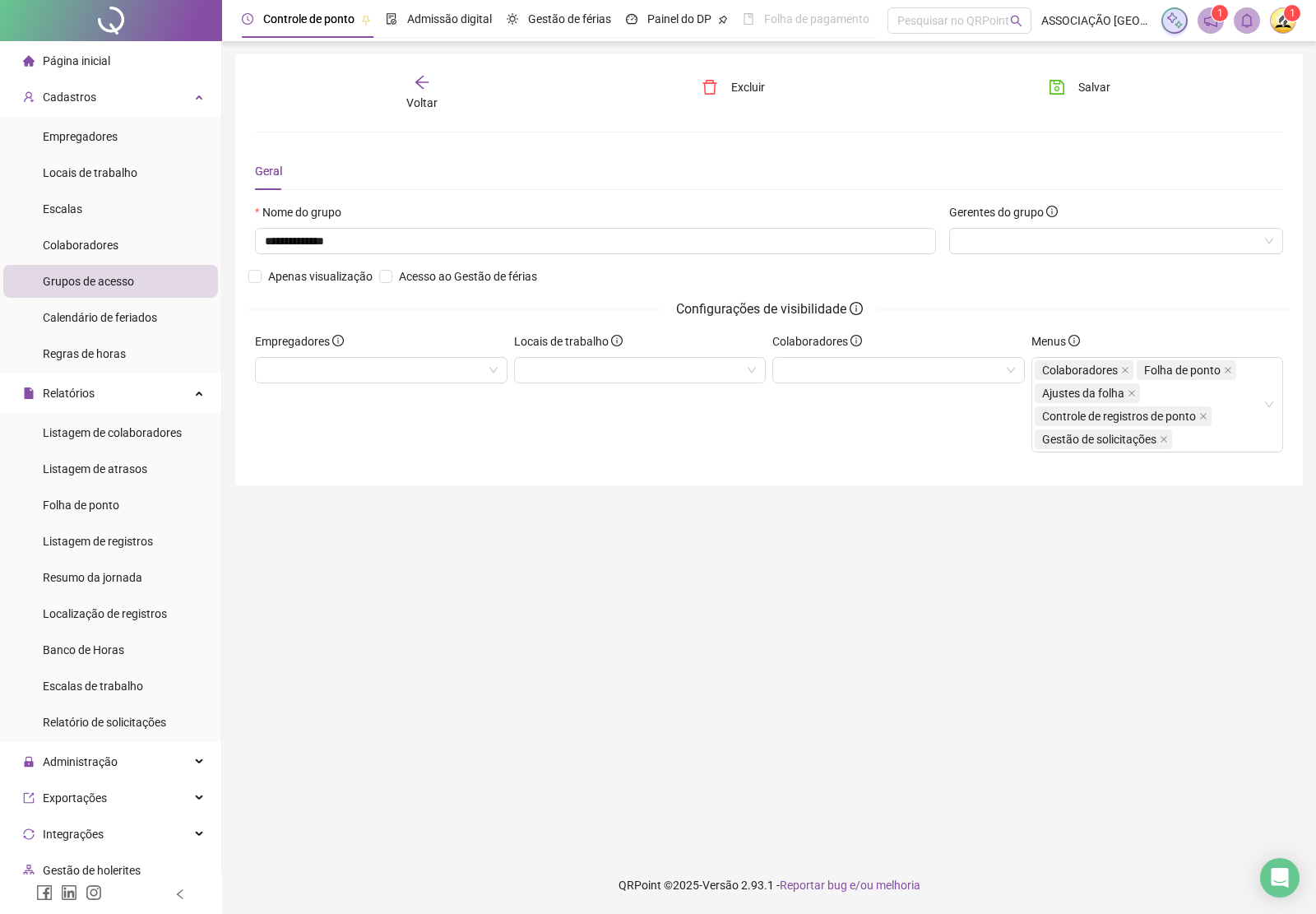
click at [423, 97] on span "Voltar" at bounding box center [421, 103] width 31 height 14
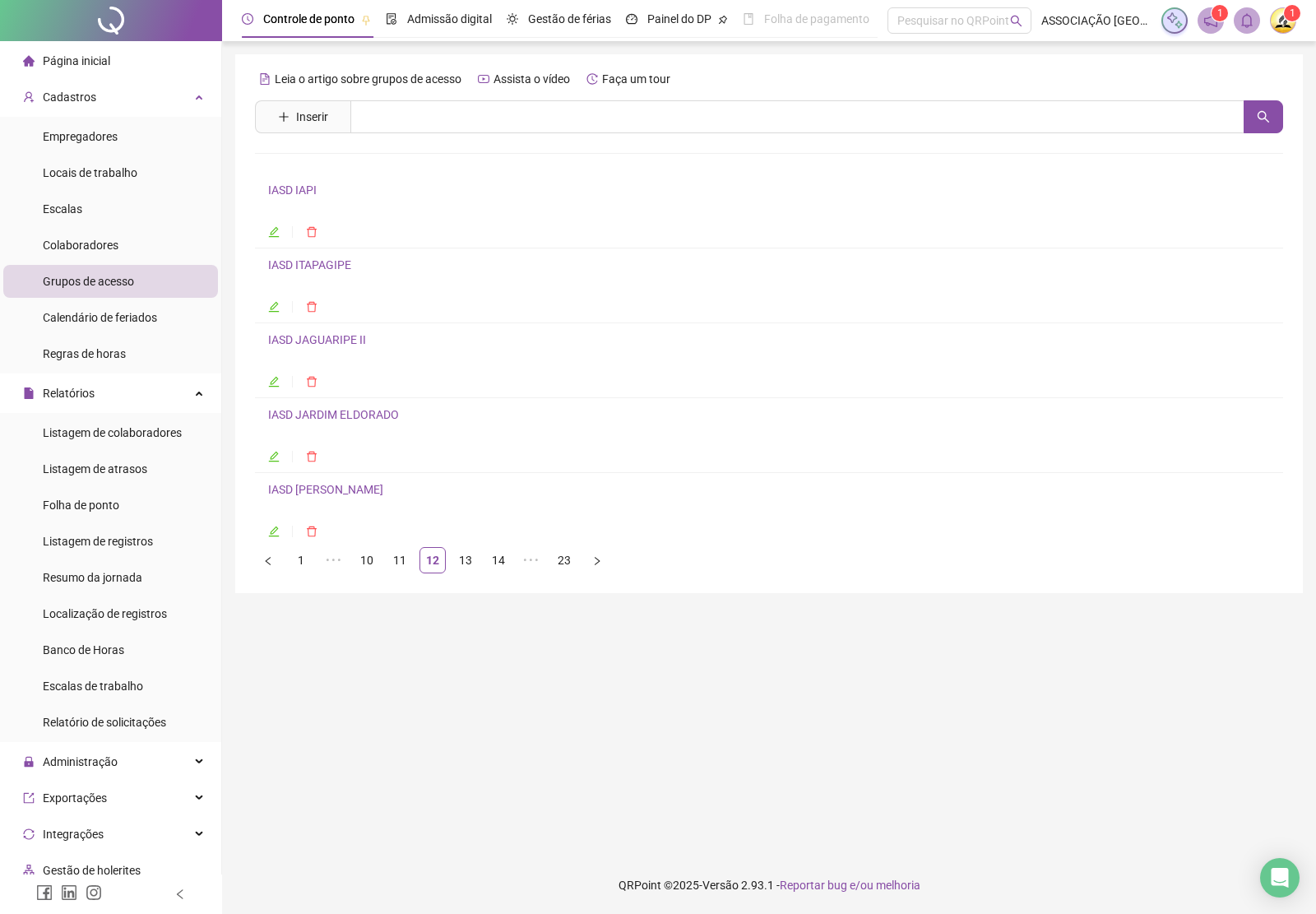
click at [334, 337] on link "IASD JAGUARIPE II" at bounding box center [316, 340] width 98 height 14
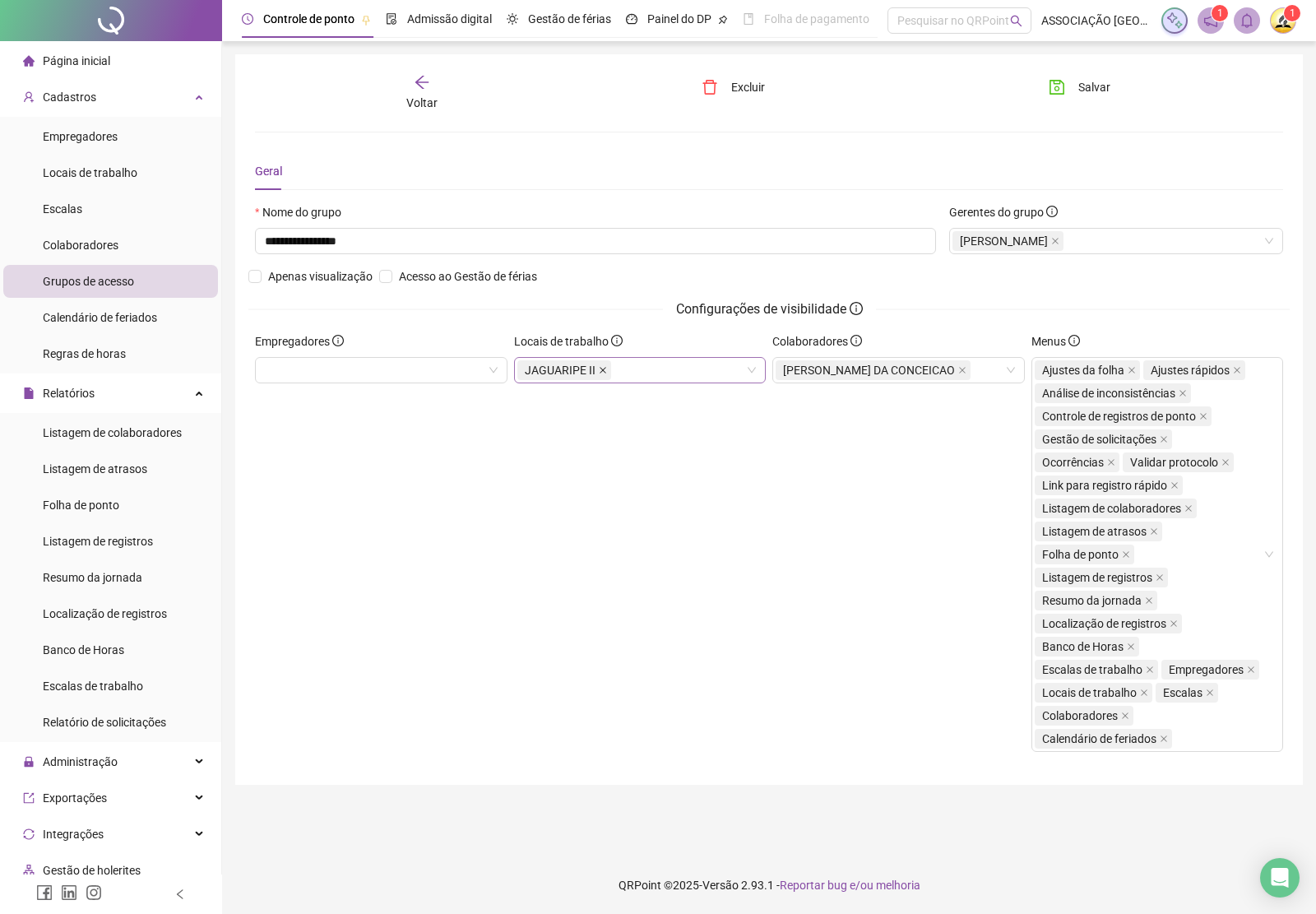
click at [599, 370] on icon "close" at bounding box center [603, 370] width 8 height 8
click at [1131, 76] on div "Salvar" at bounding box center [1116, 92] width 173 height 38
click at [1059, 84] on icon "save" at bounding box center [1056, 87] width 17 height 17
click at [417, 85] on icon "arrow-left" at bounding box center [421, 82] width 17 height 17
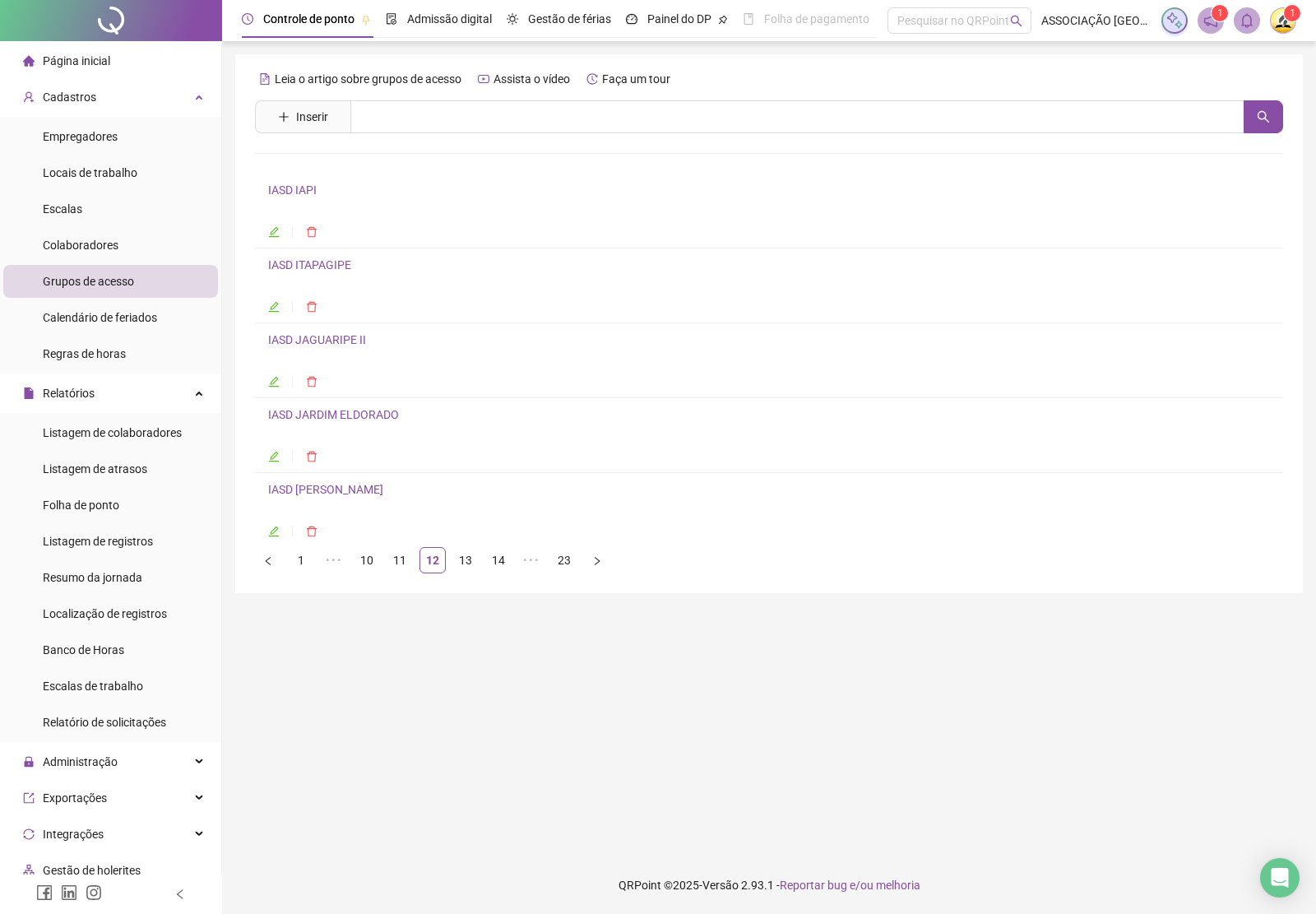
click at [333, 416] on link "IASD JARDIM ELDORADO" at bounding box center [333, 415] width 130 height 14
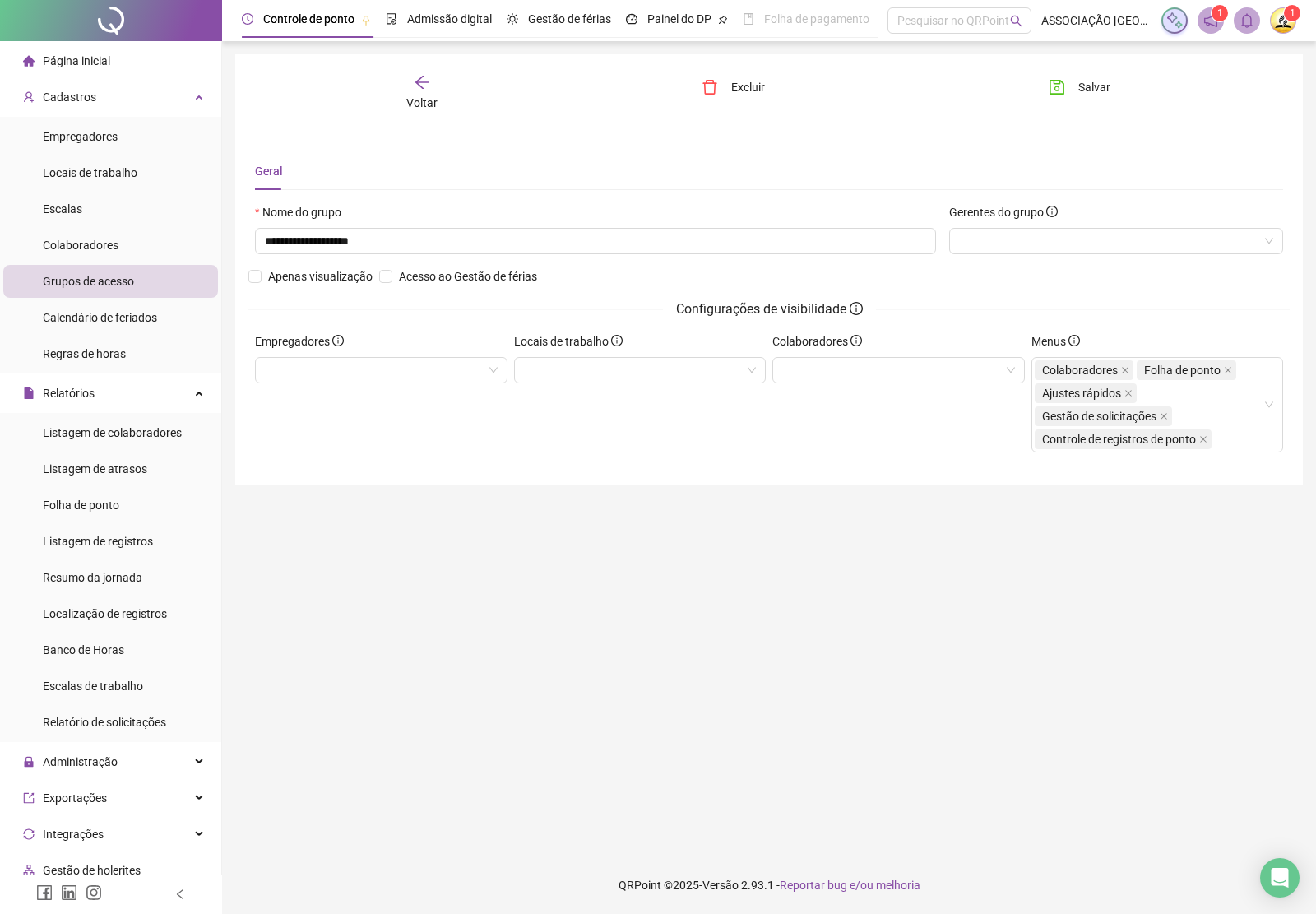
click at [416, 88] on icon "arrow-left" at bounding box center [421, 82] width 17 height 17
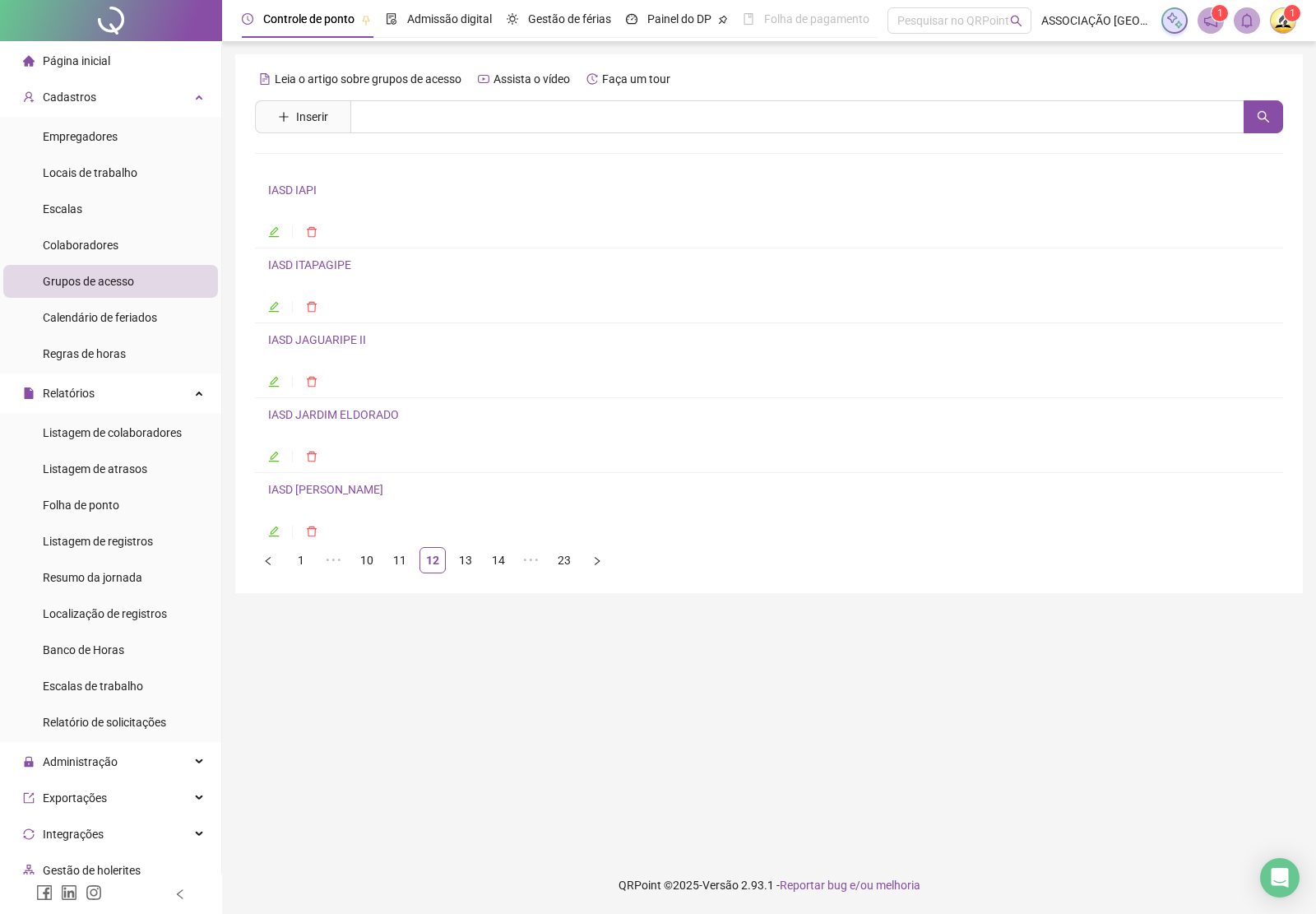
click at [342, 494] on link "IASD [PERSON_NAME]" at bounding box center [325, 490] width 115 height 14
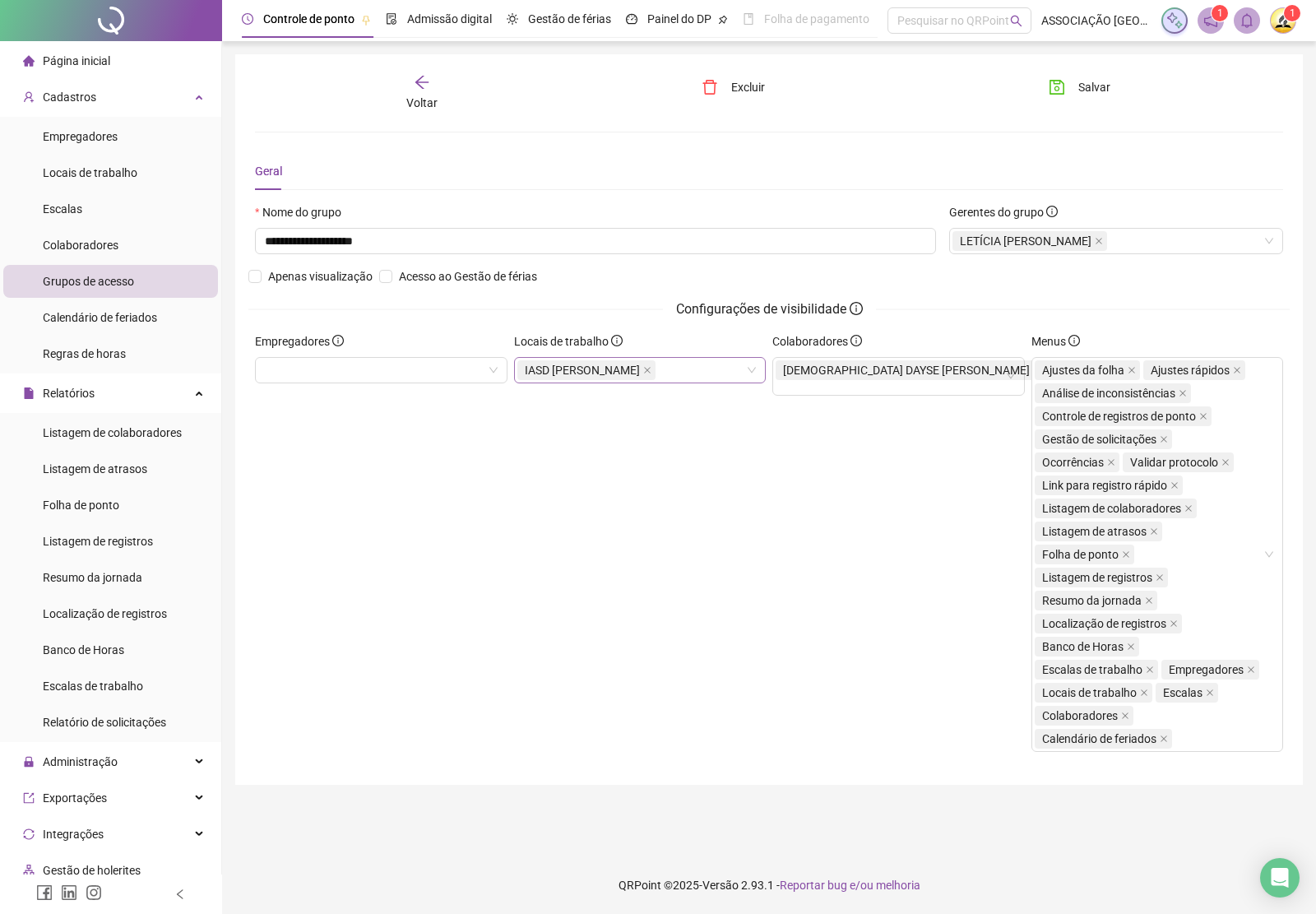
click at [650, 369] on icon "close" at bounding box center [647, 370] width 7 height 7
click at [1063, 82] on icon "save" at bounding box center [1056, 87] width 17 height 17
click at [407, 96] on span "Voltar" at bounding box center [421, 103] width 31 height 14
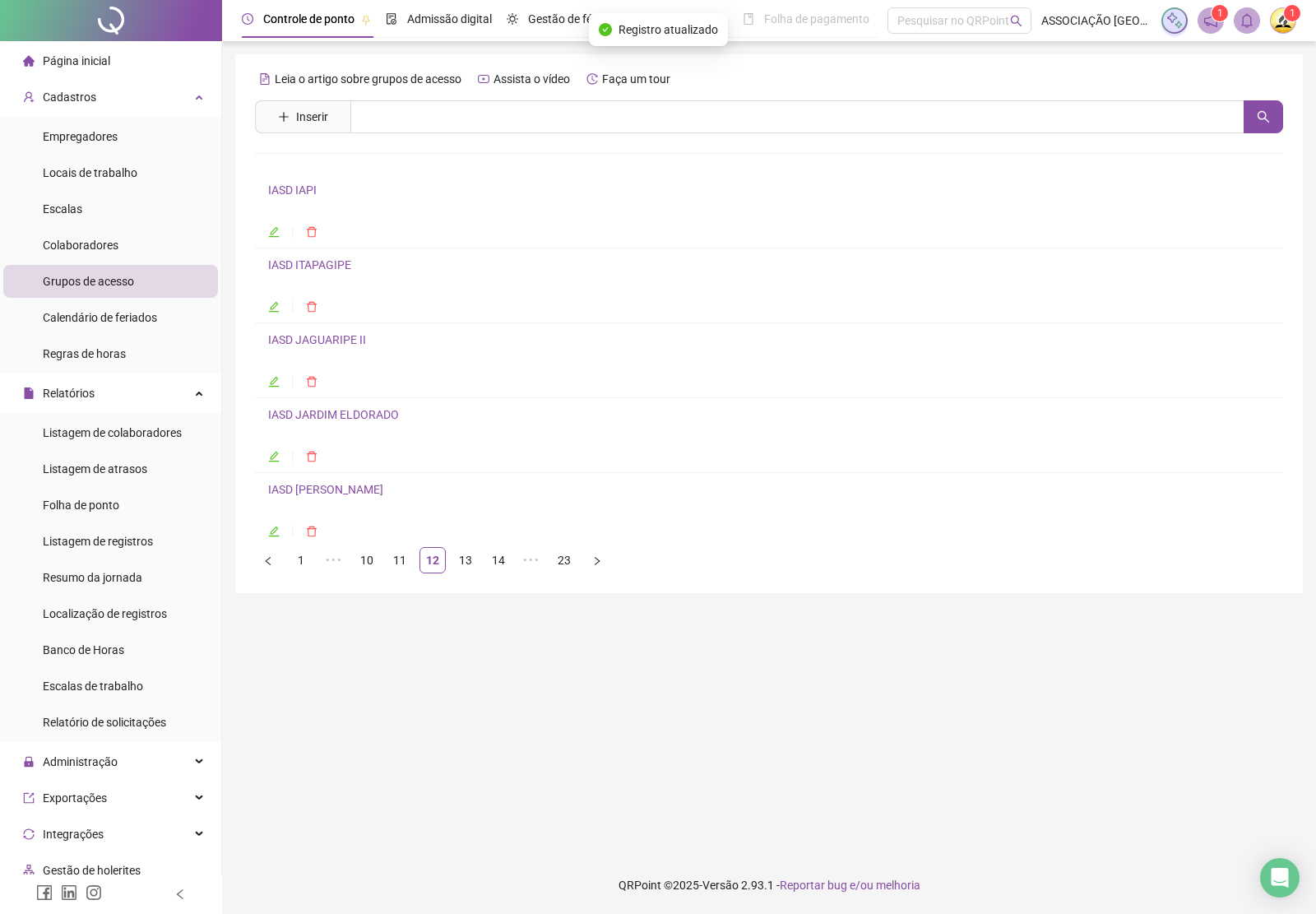
click at [466, 562] on link "13" at bounding box center [465, 560] width 24 height 24
click at [311, 191] on link "IASD LEBLON" at bounding box center [303, 190] width 71 height 14
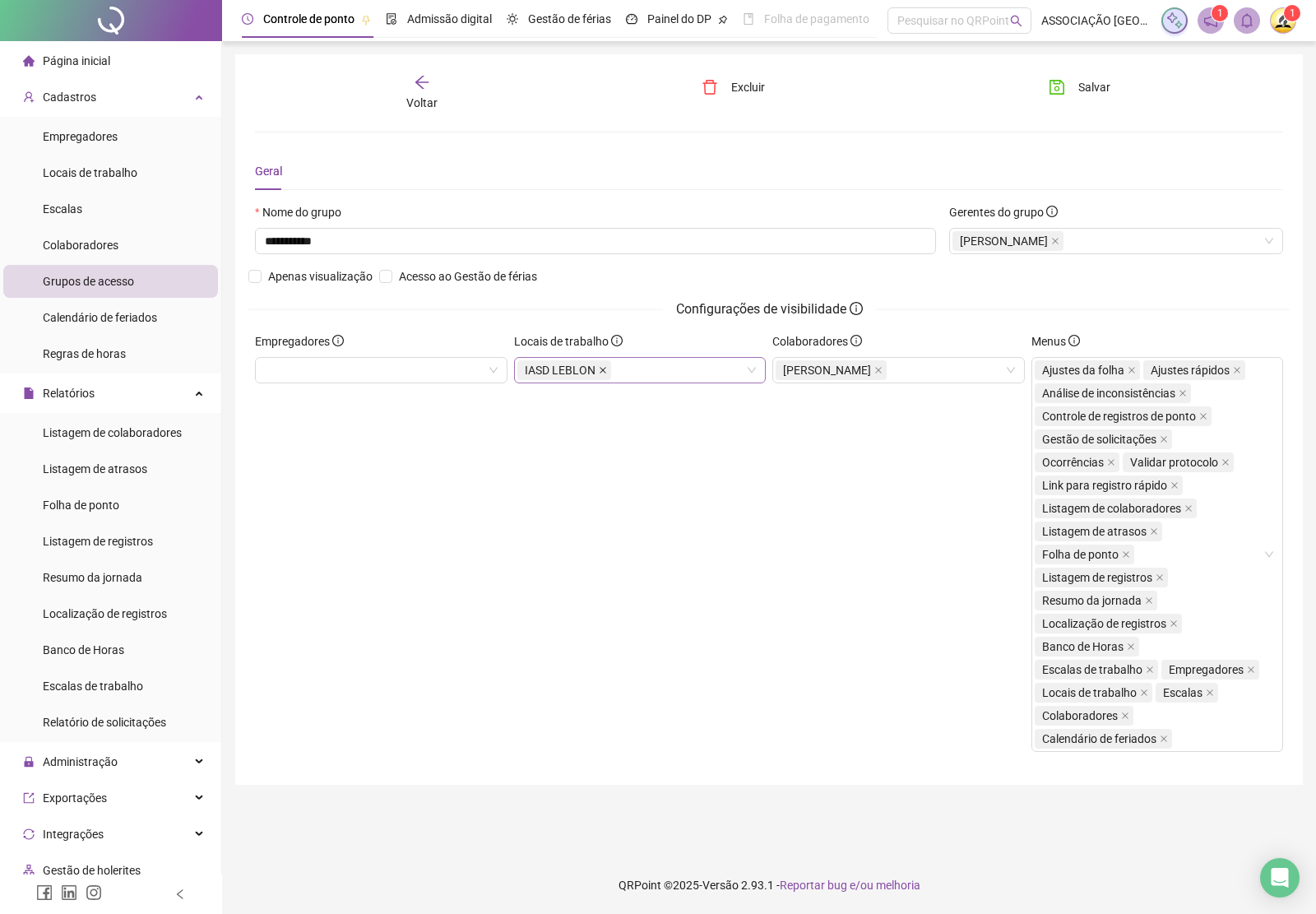
click at [599, 372] on icon "close" at bounding box center [603, 370] width 8 height 8
click at [1061, 79] on icon "save" at bounding box center [1056, 87] width 17 height 17
click at [425, 96] on span "Voltar" at bounding box center [421, 103] width 31 height 14
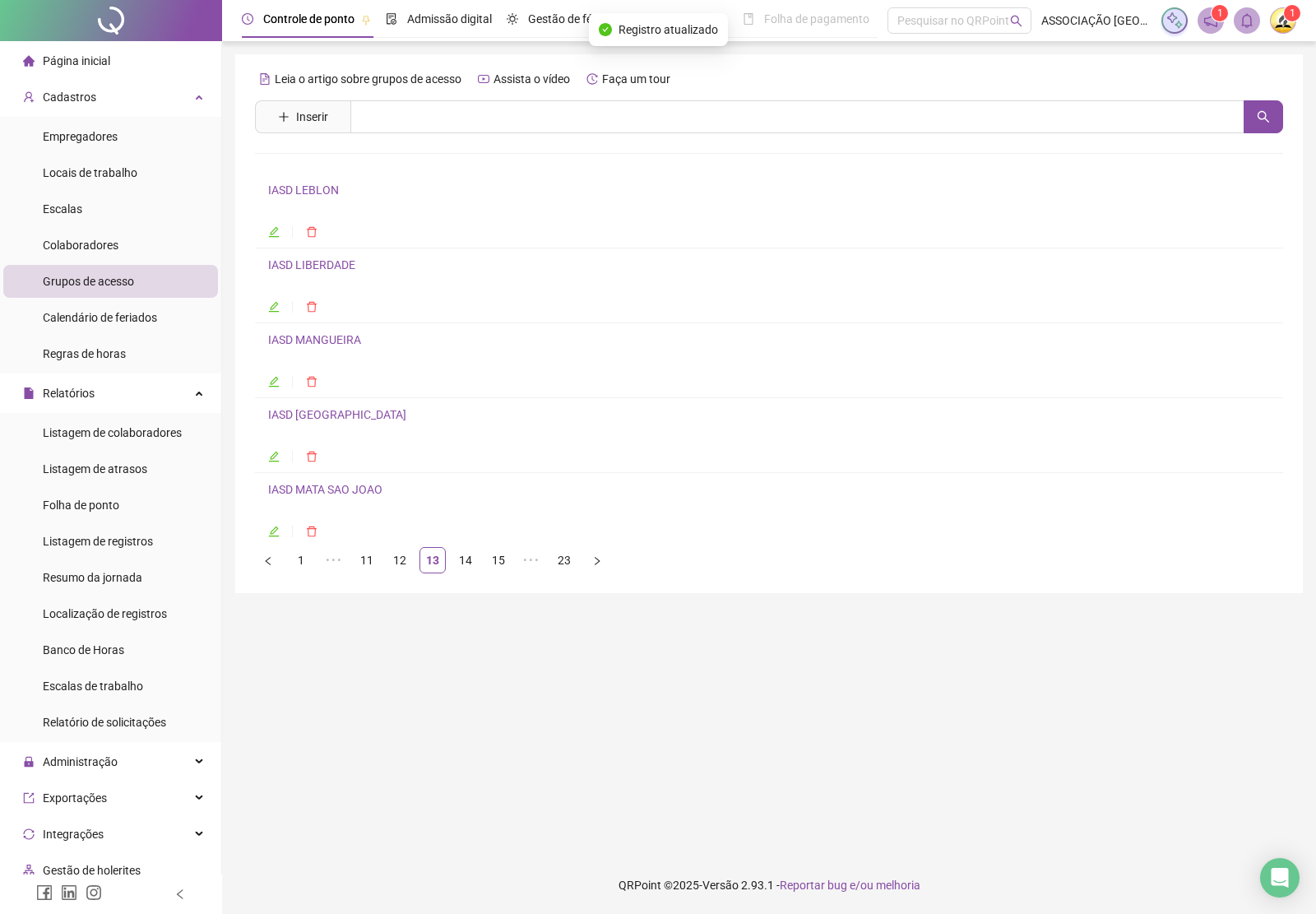
click at [333, 265] on link "IASD LIBERDADE" at bounding box center [311, 265] width 88 height 14
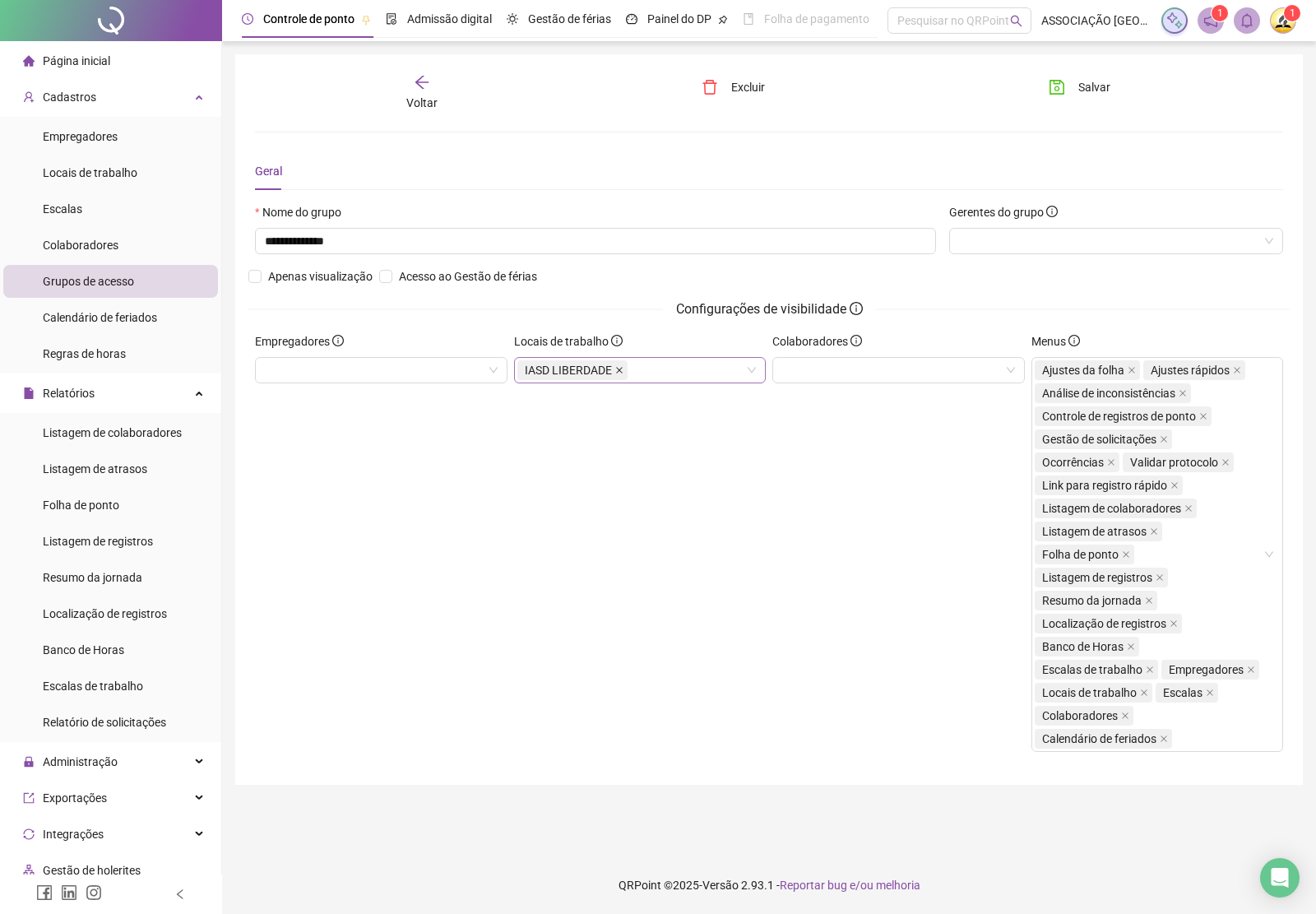
click at [615, 369] on icon "close" at bounding box center [619, 370] width 8 height 8
click at [1084, 78] on span "Salvar" at bounding box center [1094, 87] width 32 height 18
click at [436, 78] on div "Voltar" at bounding box center [421, 92] width 161 height 38
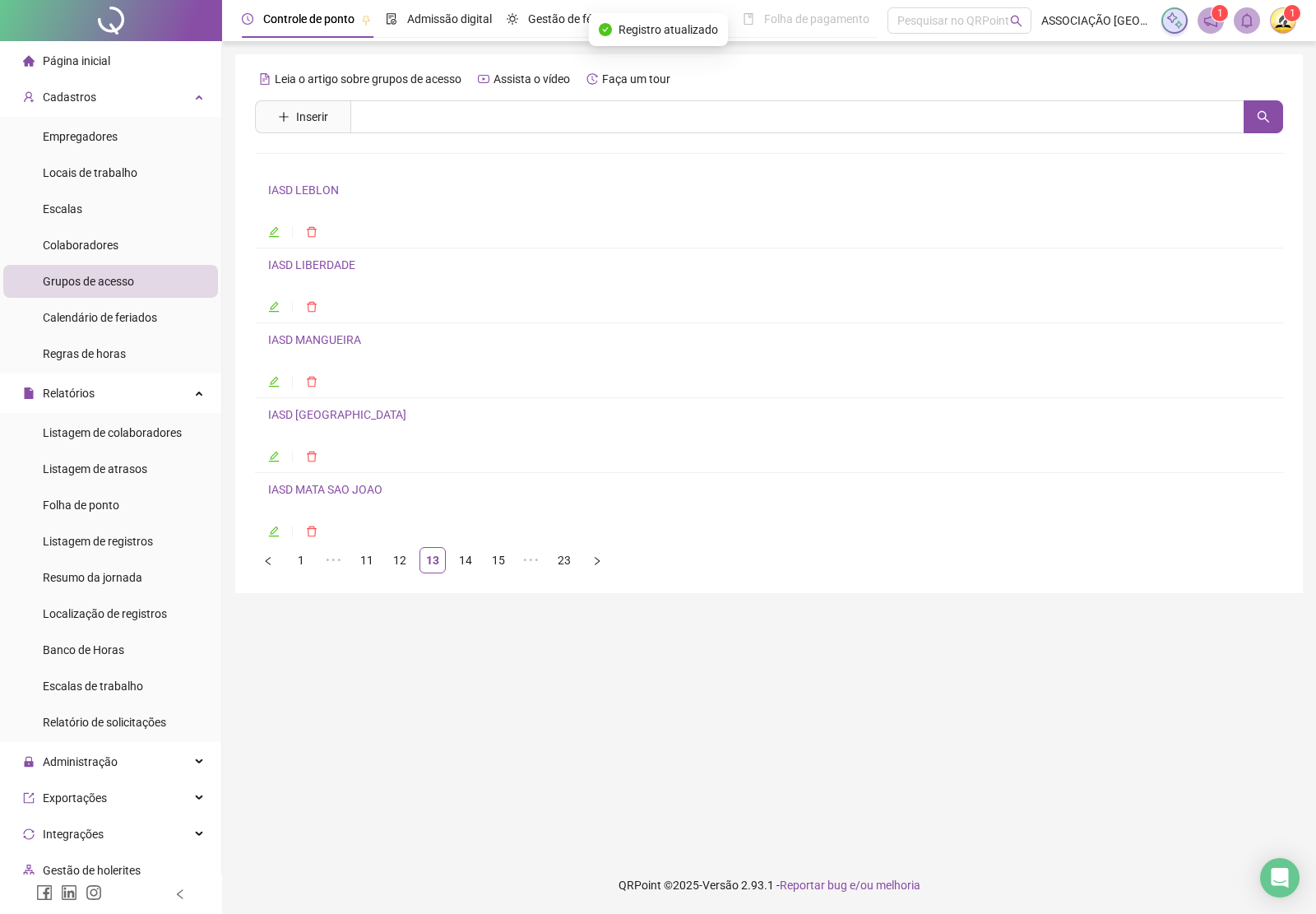
click at [347, 347] on link "IASD MANGUEIRA" at bounding box center [313, 340] width 92 height 14
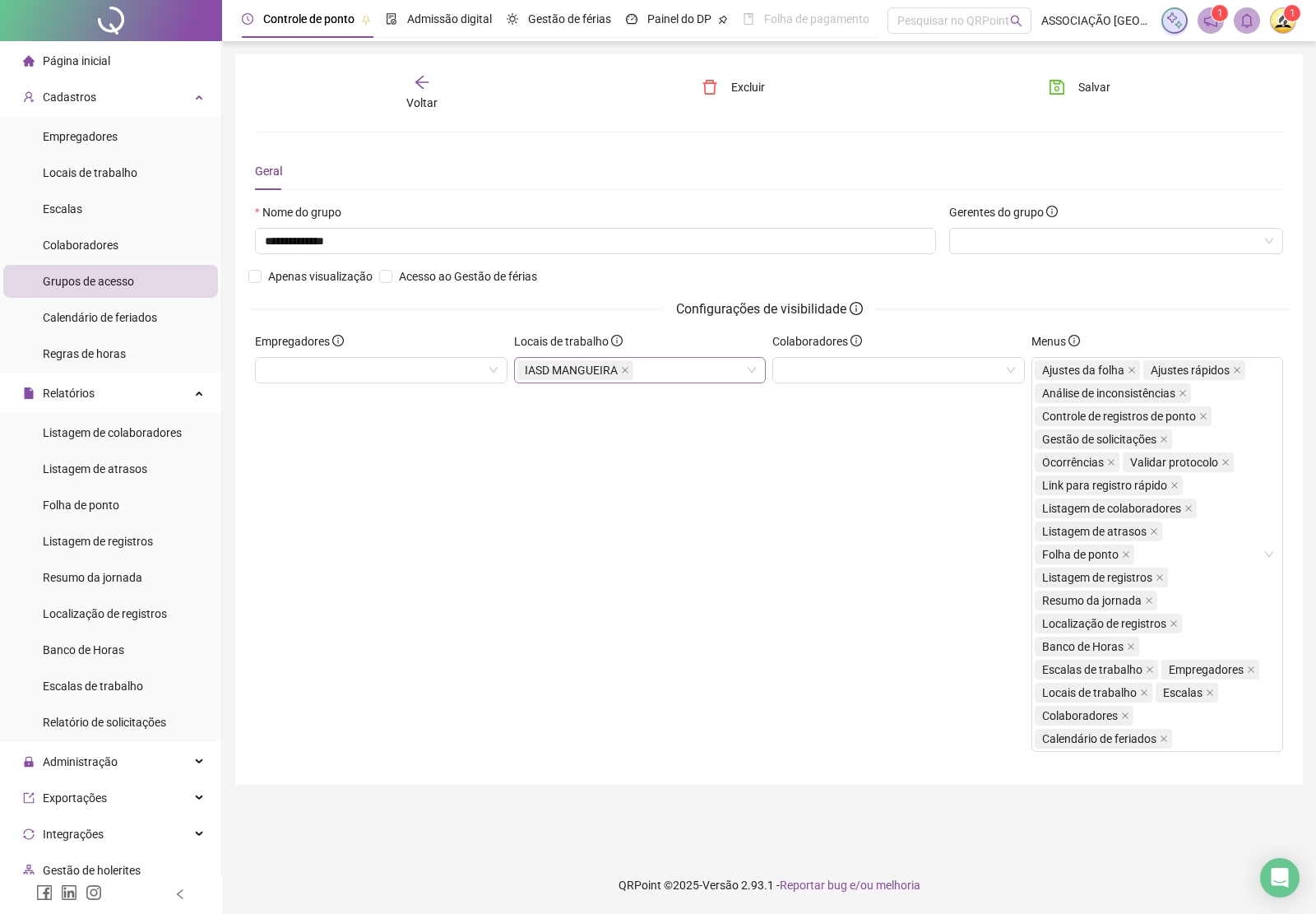
click at [629, 382] on div "IASD MANGUEIRA" at bounding box center [576, 370] width 120 height 23
click at [625, 368] on icon "close" at bounding box center [625, 370] width 8 height 8
click at [1081, 76] on button "Salvar" at bounding box center [1079, 87] width 87 height 26
click at [429, 88] on icon "arrow-left" at bounding box center [421, 82] width 17 height 17
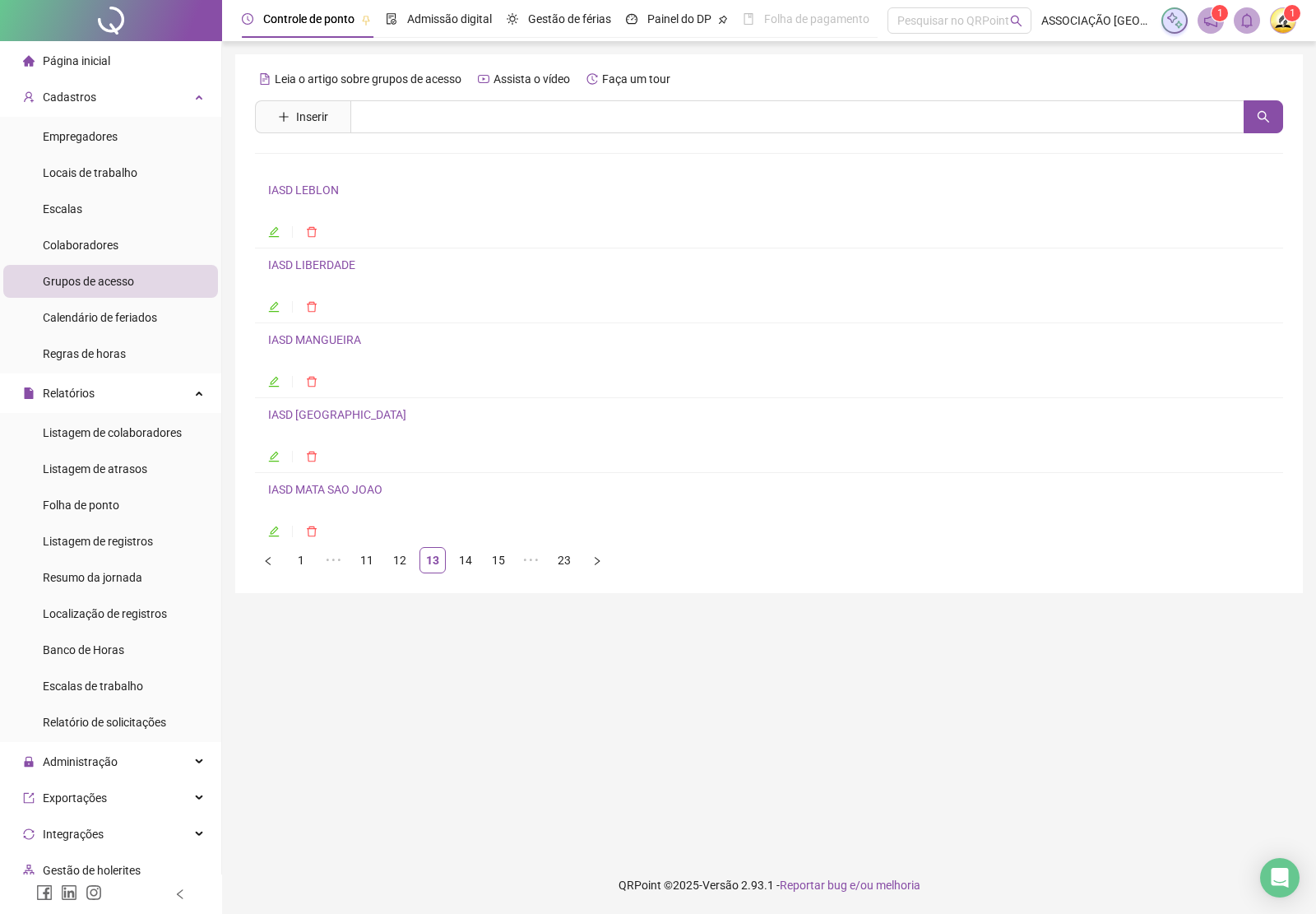
click at [316, 414] on link "IASD [GEOGRAPHIC_DATA]" at bounding box center [337, 415] width 138 height 14
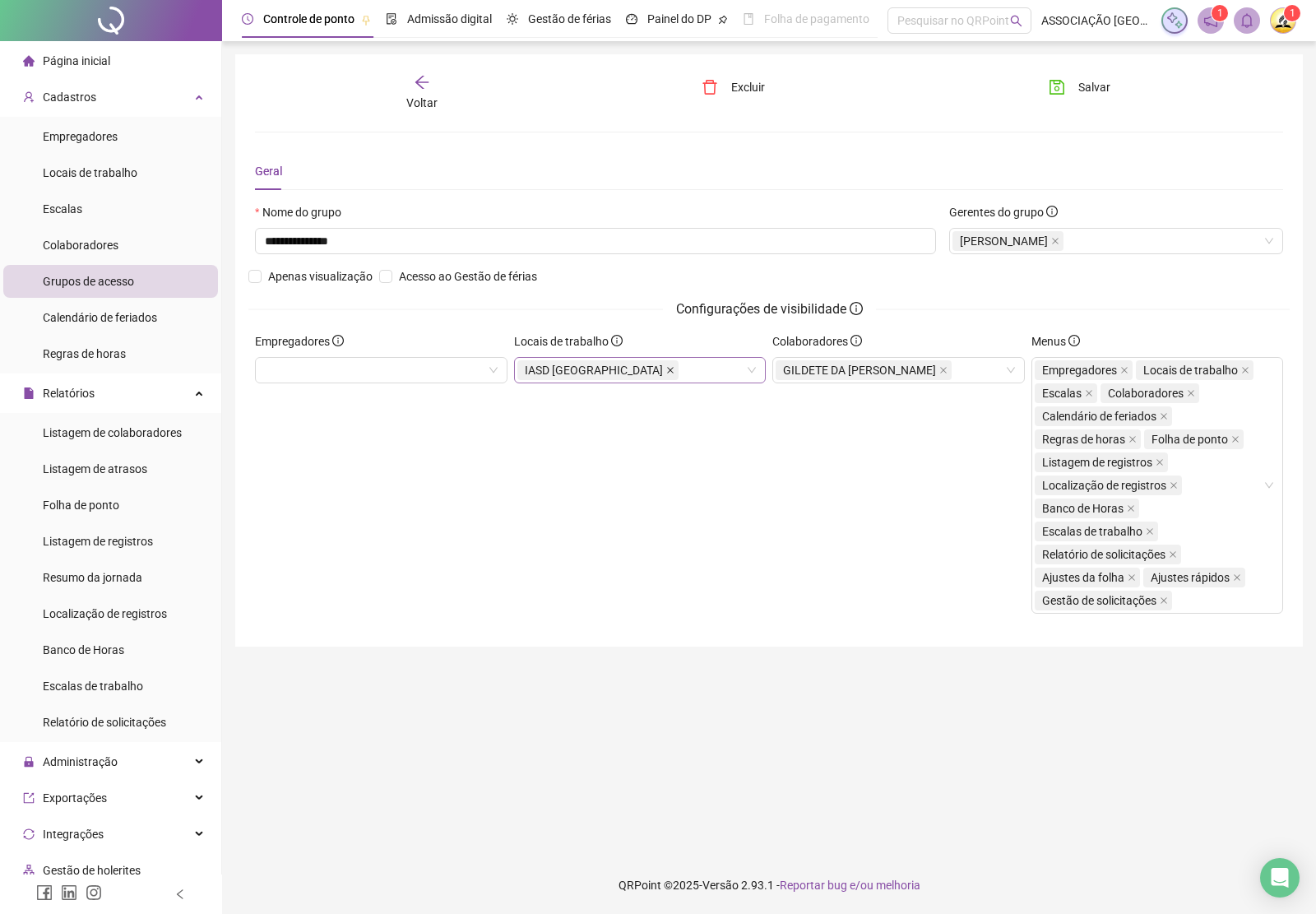
click at [666, 371] on icon "close" at bounding box center [670, 370] width 8 height 8
click at [1098, 83] on span "Salvar" at bounding box center [1094, 87] width 32 height 18
click at [400, 91] on div "Voltar" at bounding box center [421, 92] width 161 height 38
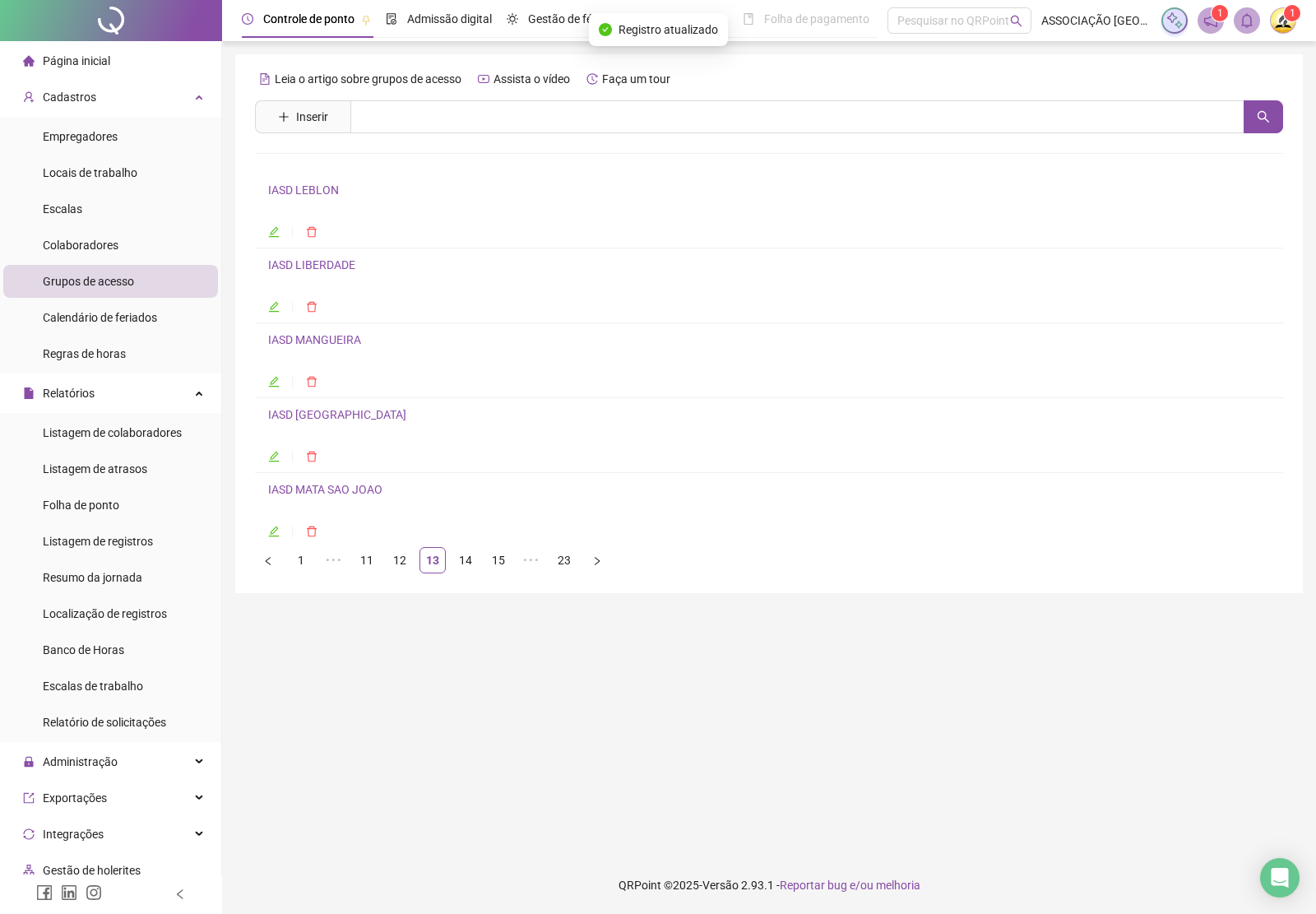
click at [329, 494] on link "IASD MATA SAO JOAO" at bounding box center [324, 490] width 114 height 14
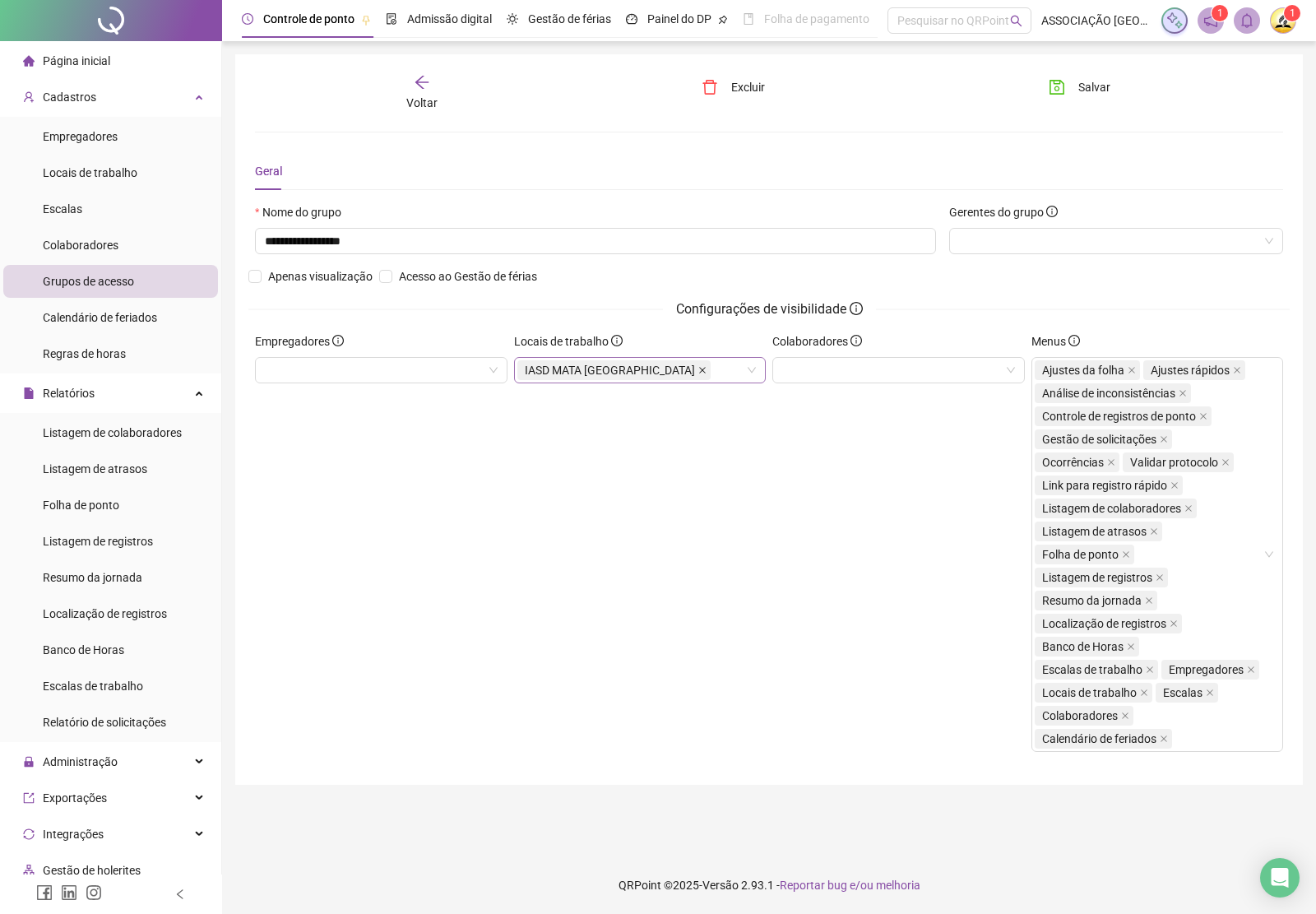
click at [698, 369] on icon "close" at bounding box center [702, 370] width 8 height 8
click at [1074, 89] on button "Salvar" at bounding box center [1079, 87] width 87 height 26
click at [421, 91] on div "Voltar" at bounding box center [421, 92] width 161 height 38
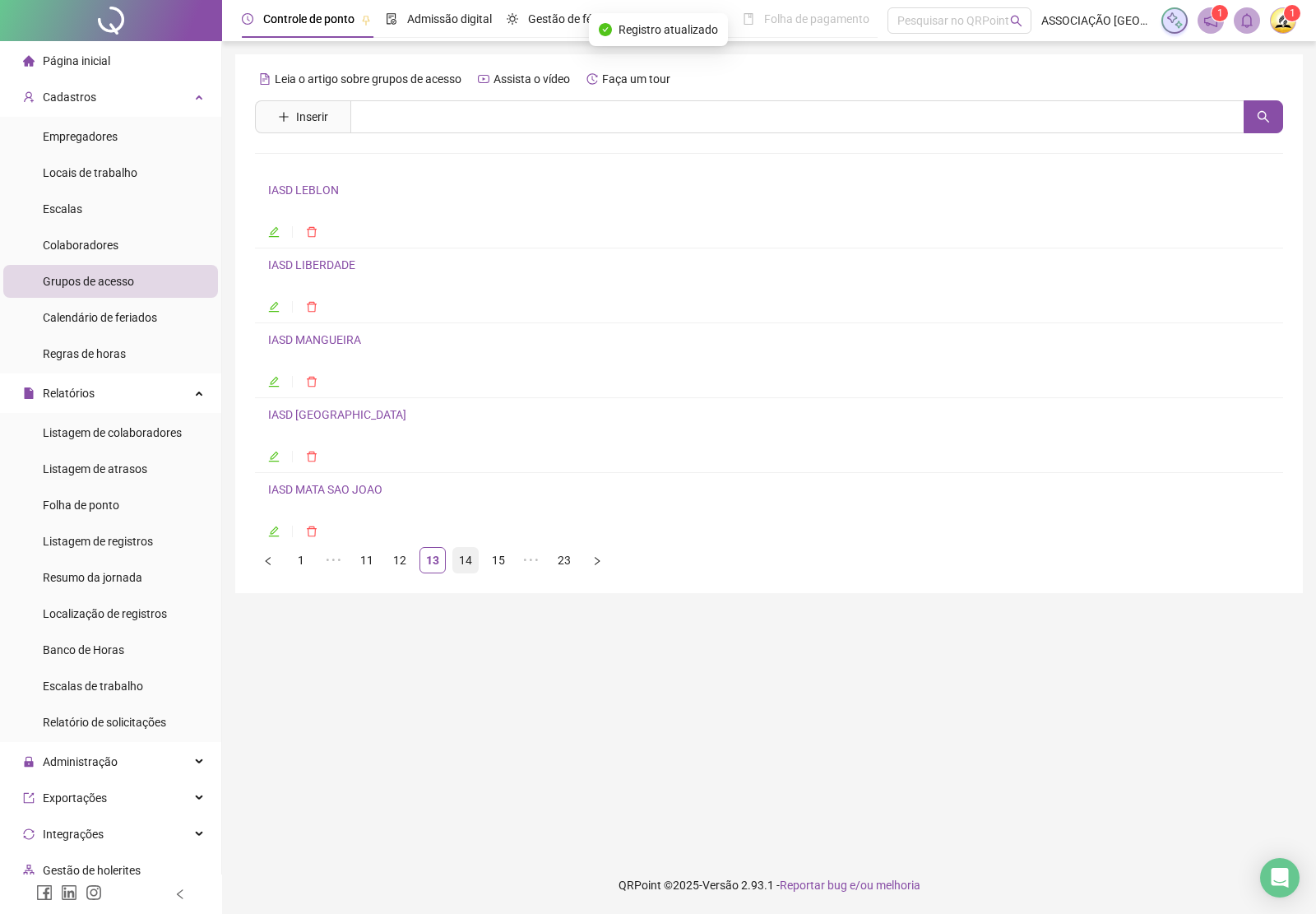
click at [467, 565] on link "14" at bounding box center [465, 560] width 24 height 24
click at [319, 191] on link "IASD MATATU DE BROTAS" at bounding box center [333, 190] width 131 height 14
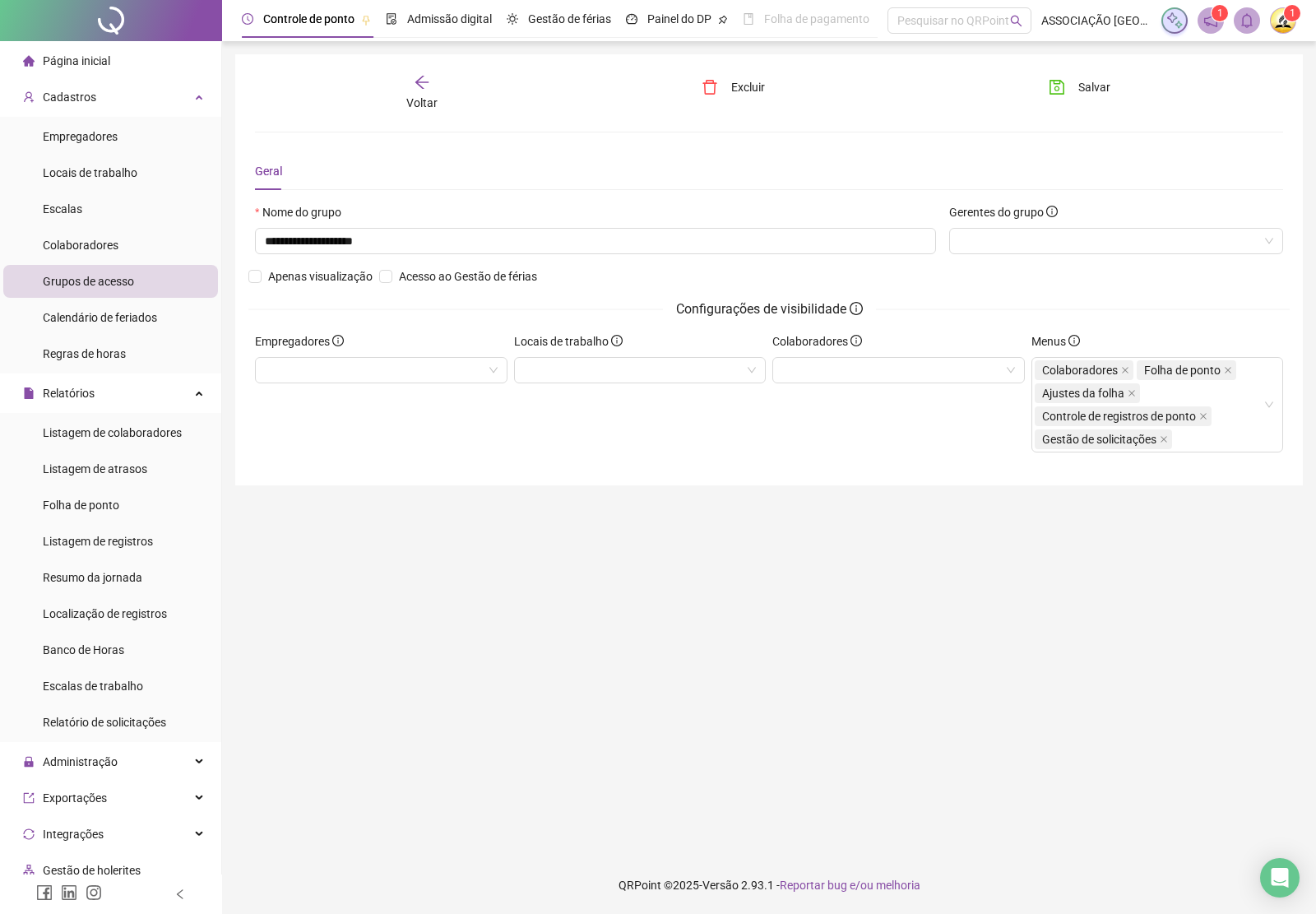
click at [412, 85] on div "Voltar" at bounding box center [421, 92] width 161 height 38
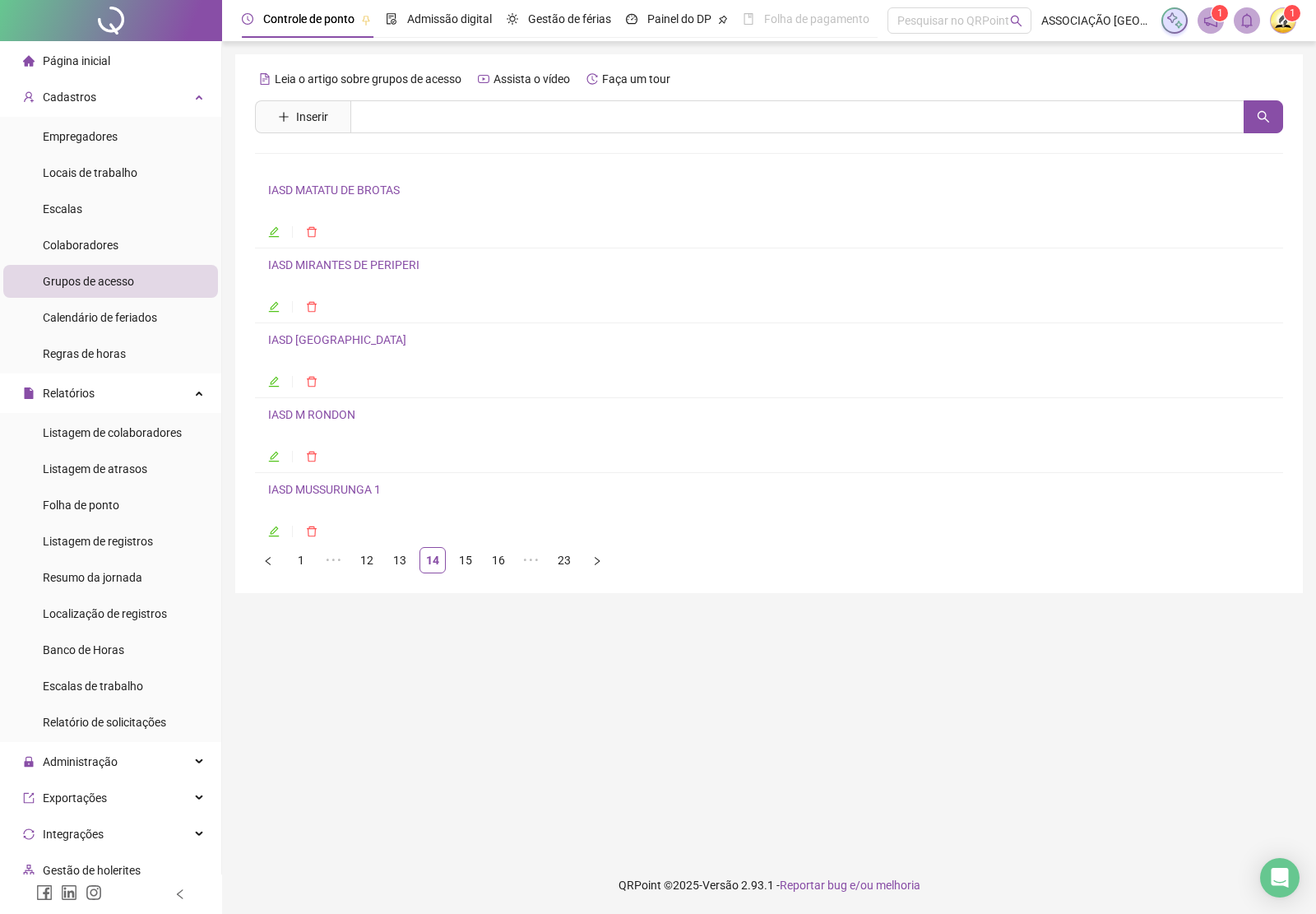
click at [347, 272] on link "IASD MIRANTES DE PERIPERI" at bounding box center [343, 265] width 151 height 14
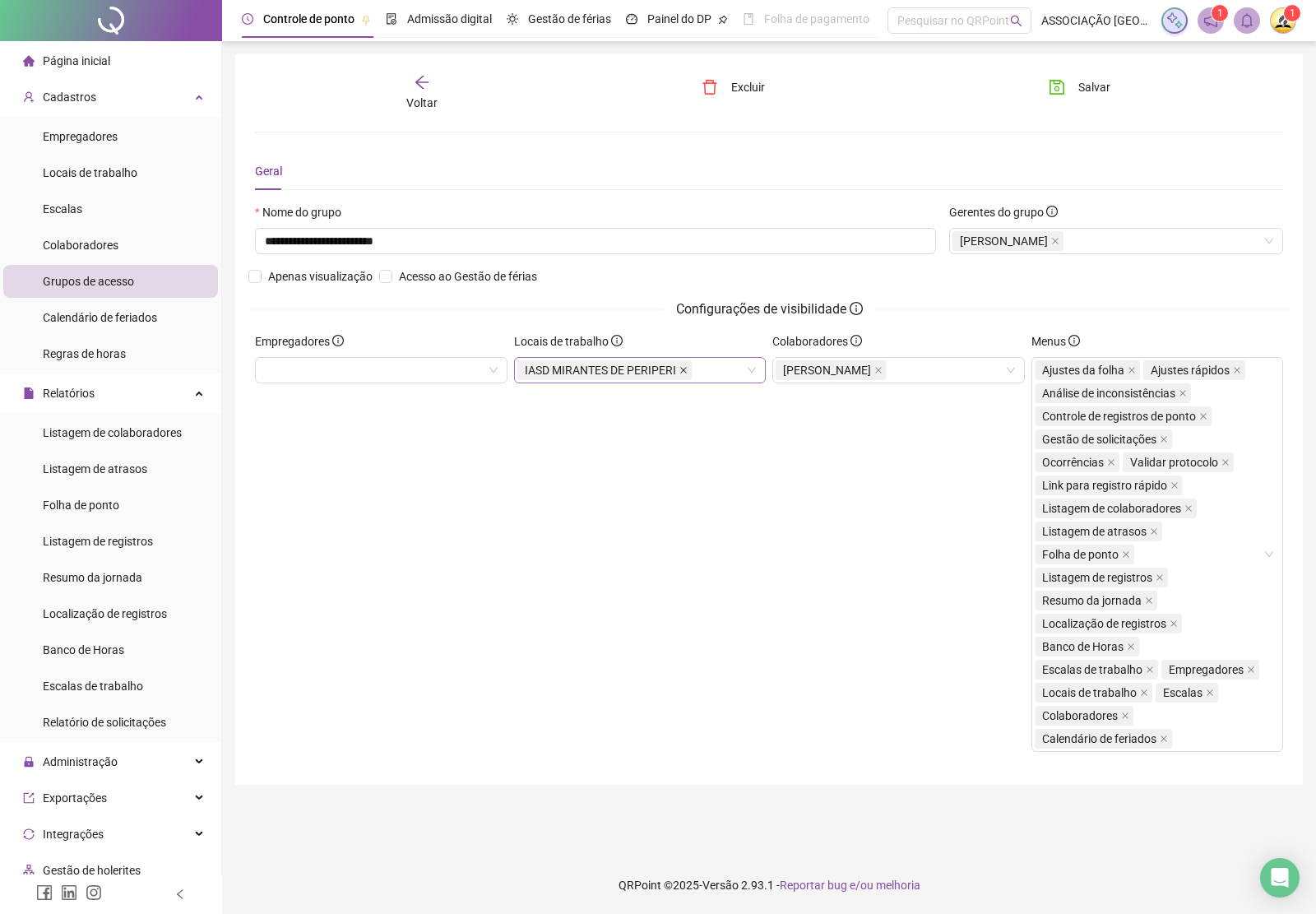
click at [679, 369] on icon "close" at bounding box center [683, 370] width 8 height 8
click at [1087, 78] on span "Salvar" at bounding box center [1094, 87] width 32 height 18
click at [406, 88] on div "Voltar" at bounding box center [421, 92] width 161 height 38
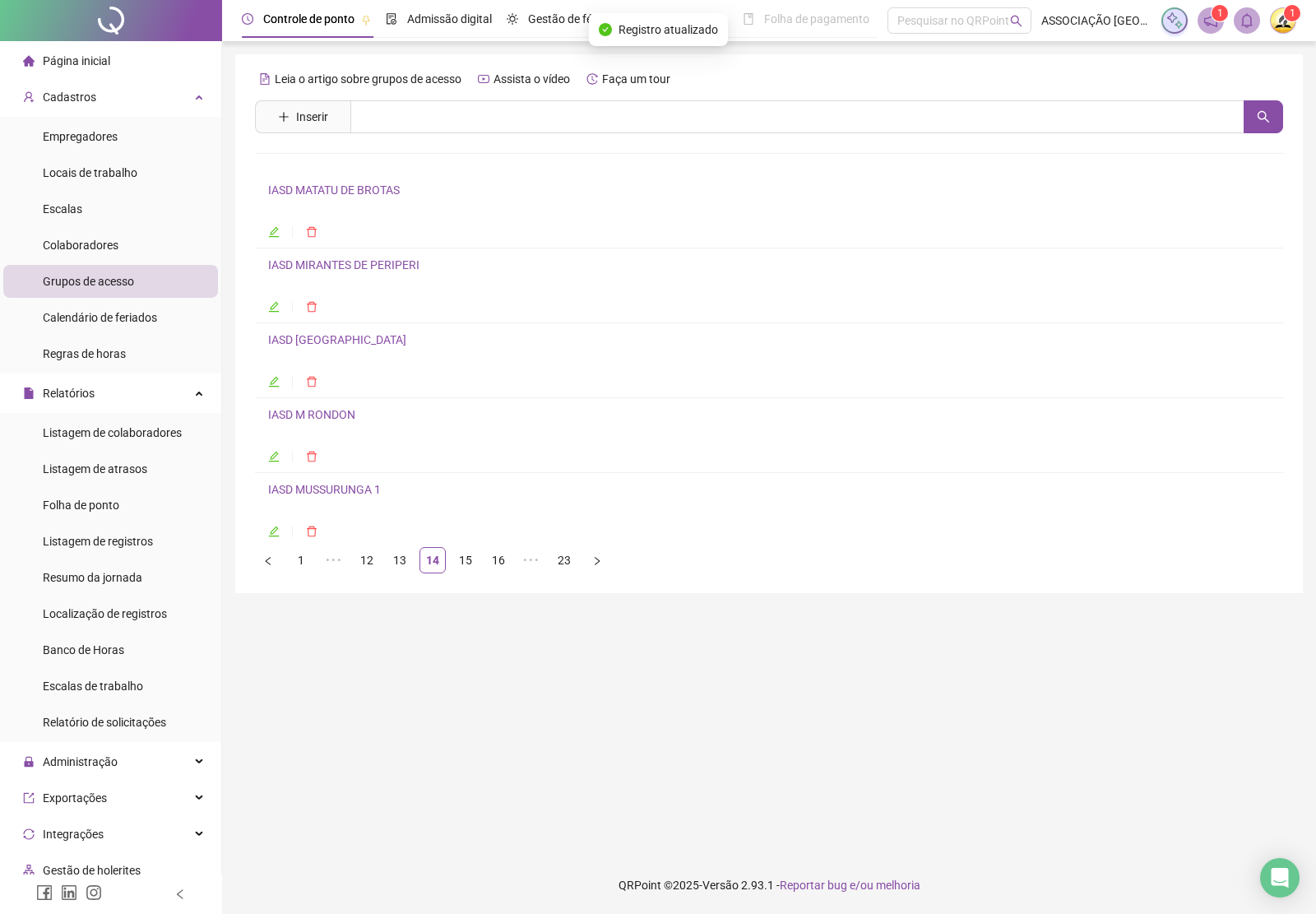
click at [317, 334] on link "IASD [GEOGRAPHIC_DATA]" at bounding box center [337, 340] width 138 height 14
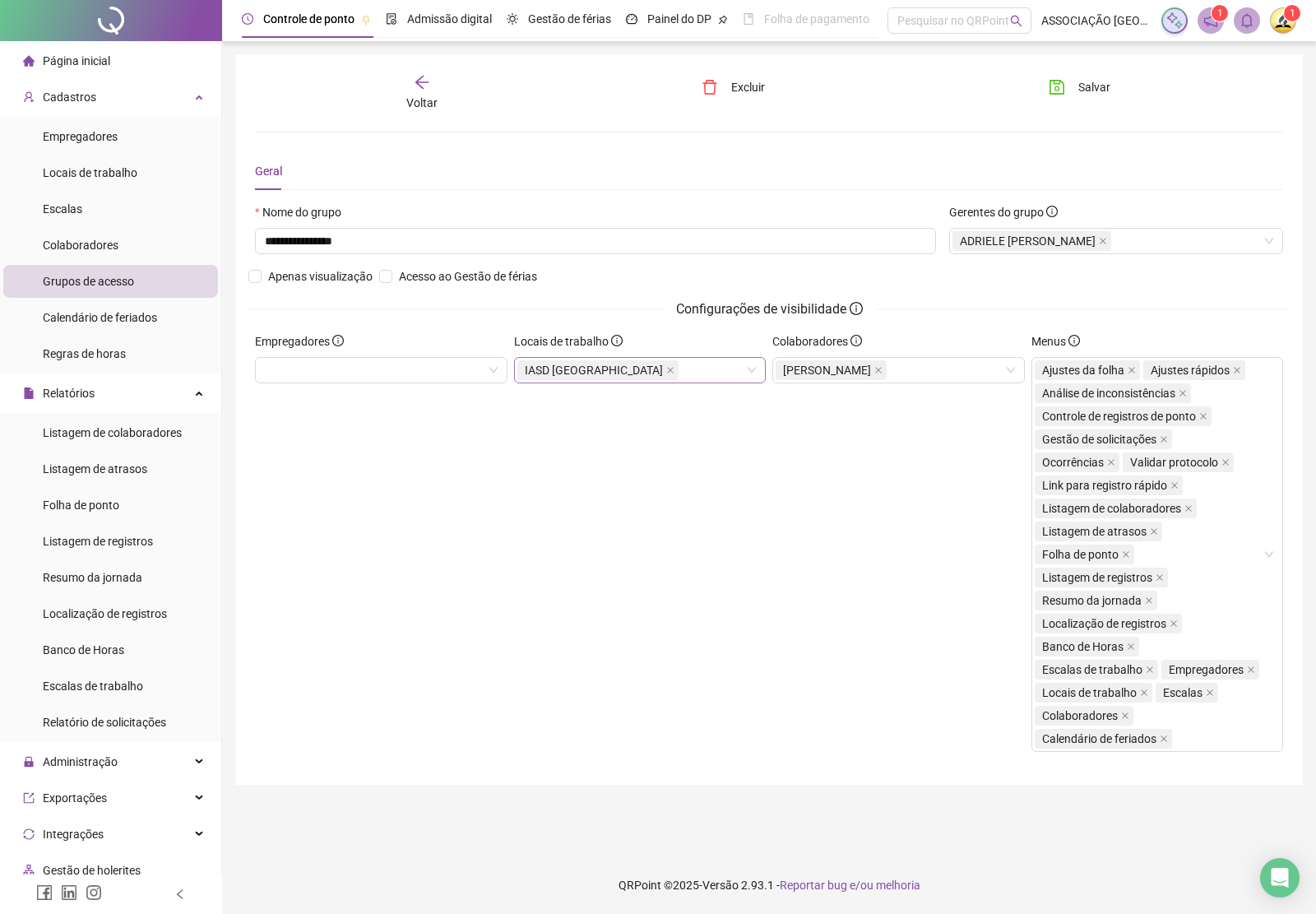
click at [636, 368] on span "IASD [GEOGRAPHIC_DATA]" at bounding box center [598, 370] width 162 height 19
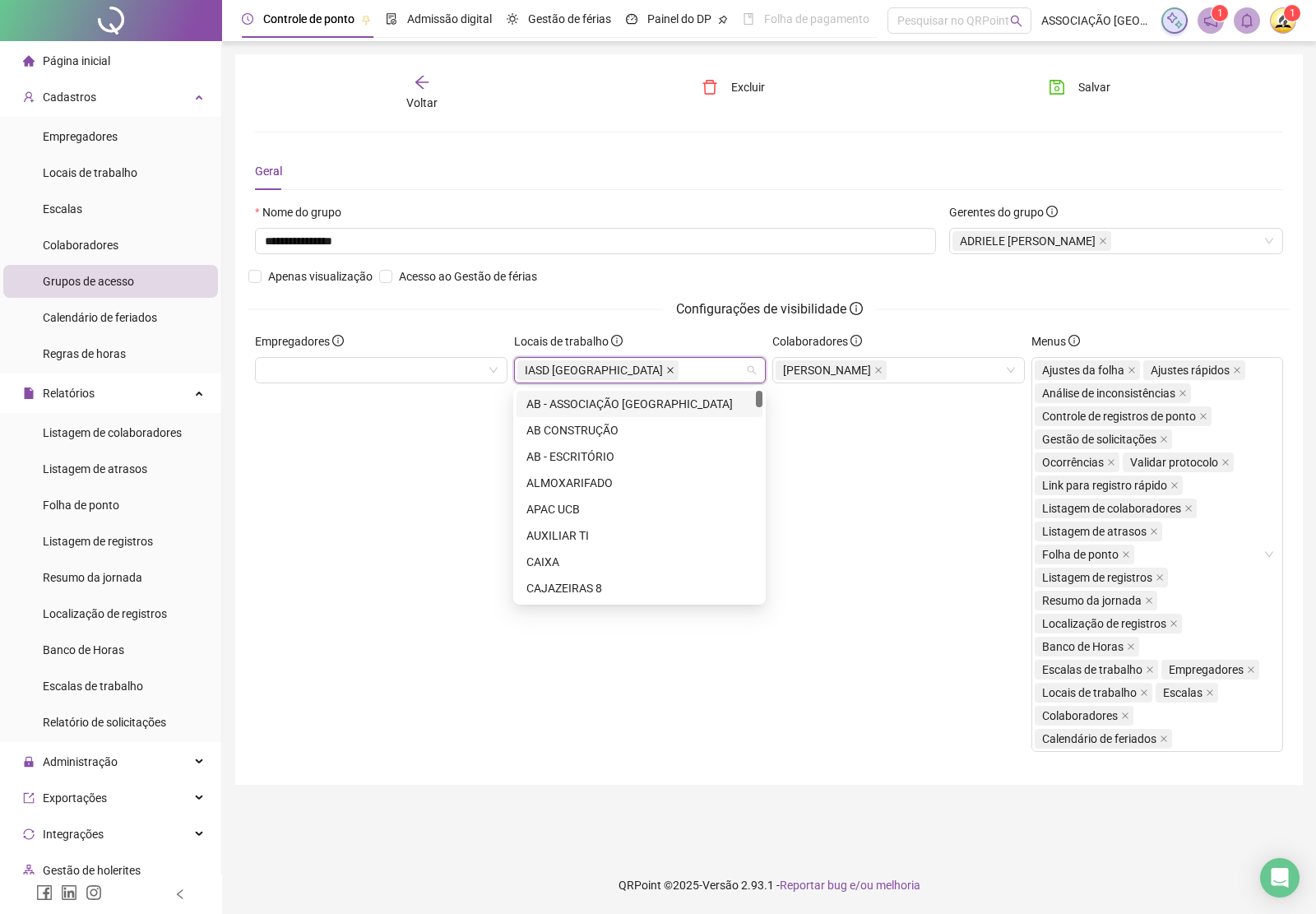
click at [666, 375] on span at bounding box center [670, 370] width 8 height 18
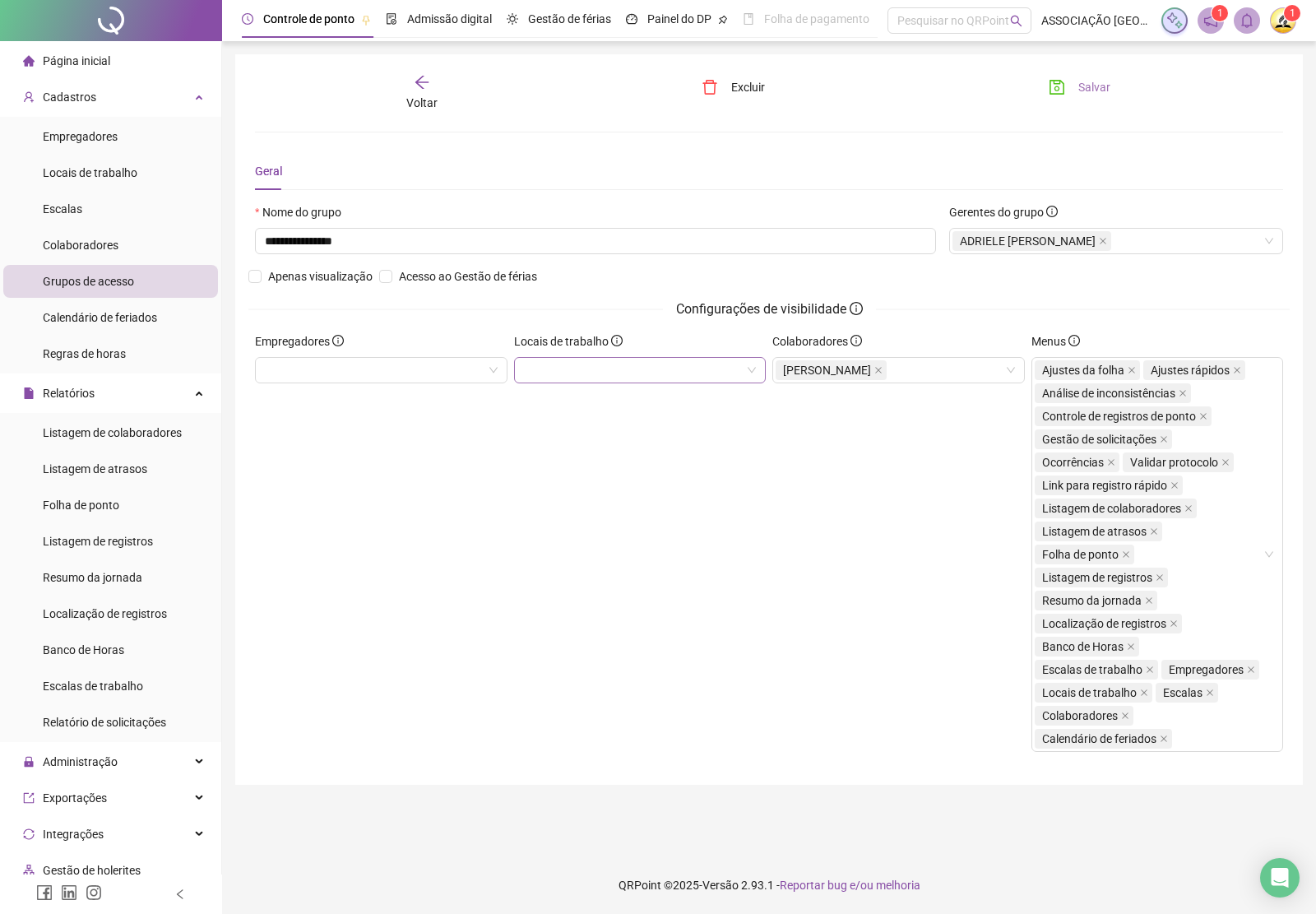
click at [1058, 97] on button "Salvar" at bounding box center [1079, 87] width 87 height 26
click at [418, 91] on div "Voltar" at bounding box center [421, 92] width 161 height 38
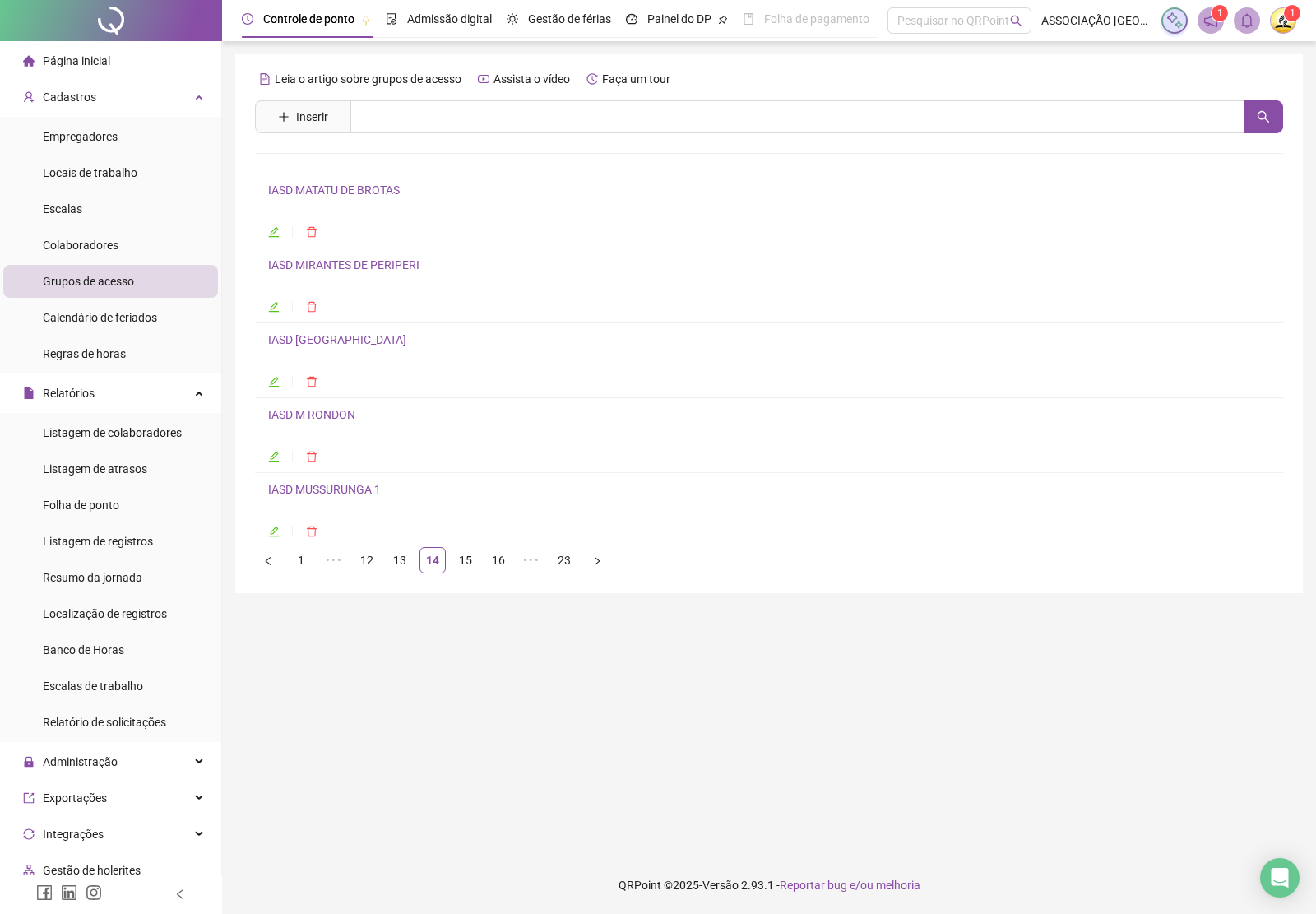
click at [318, 494] on link "IASD MUSSURUNGA 1" at bounding box center [324, 490] width 113 height 14
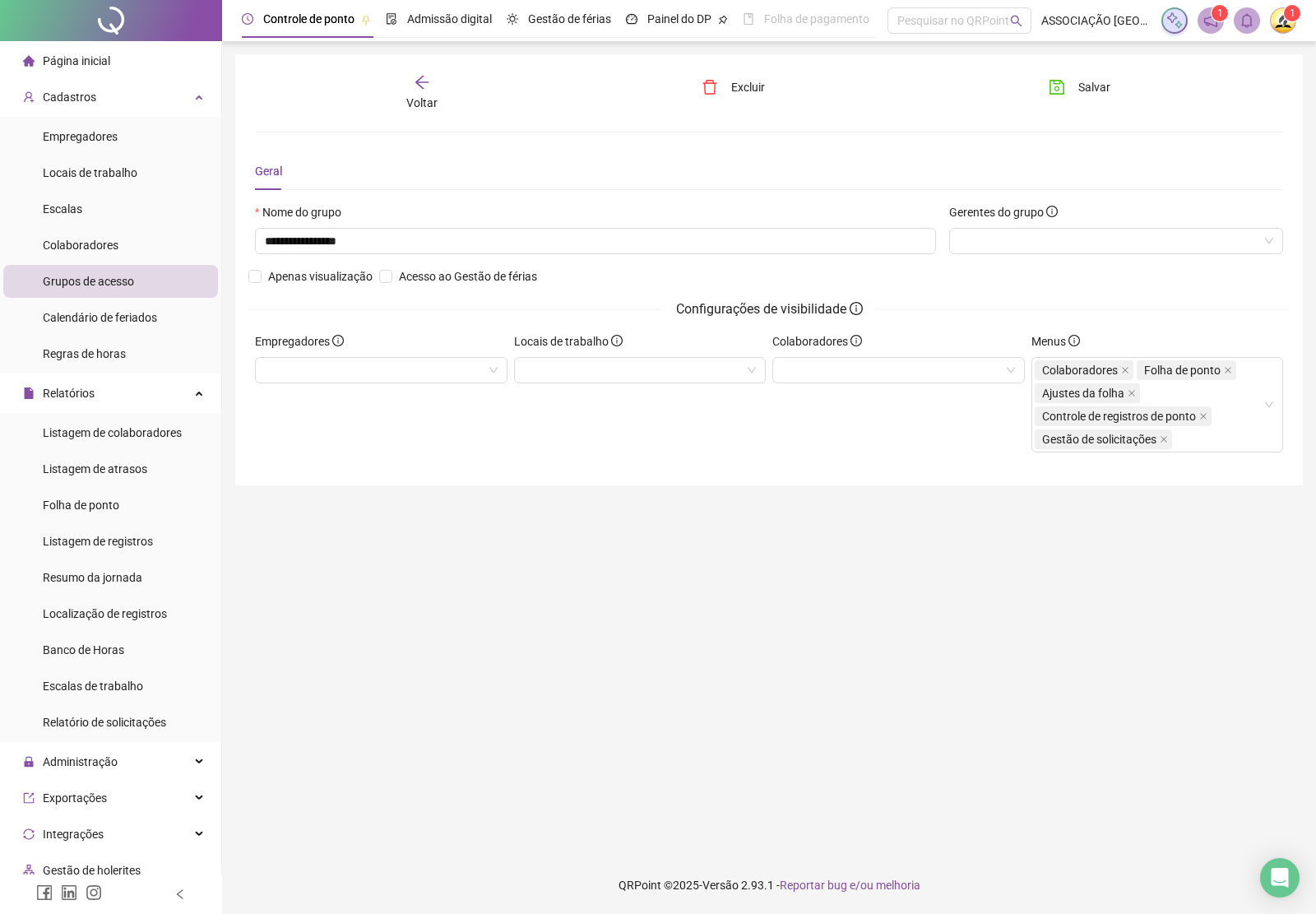
click at [425, 96] on span "Voltar" at bounding box center [421, 103] width 31 height 14
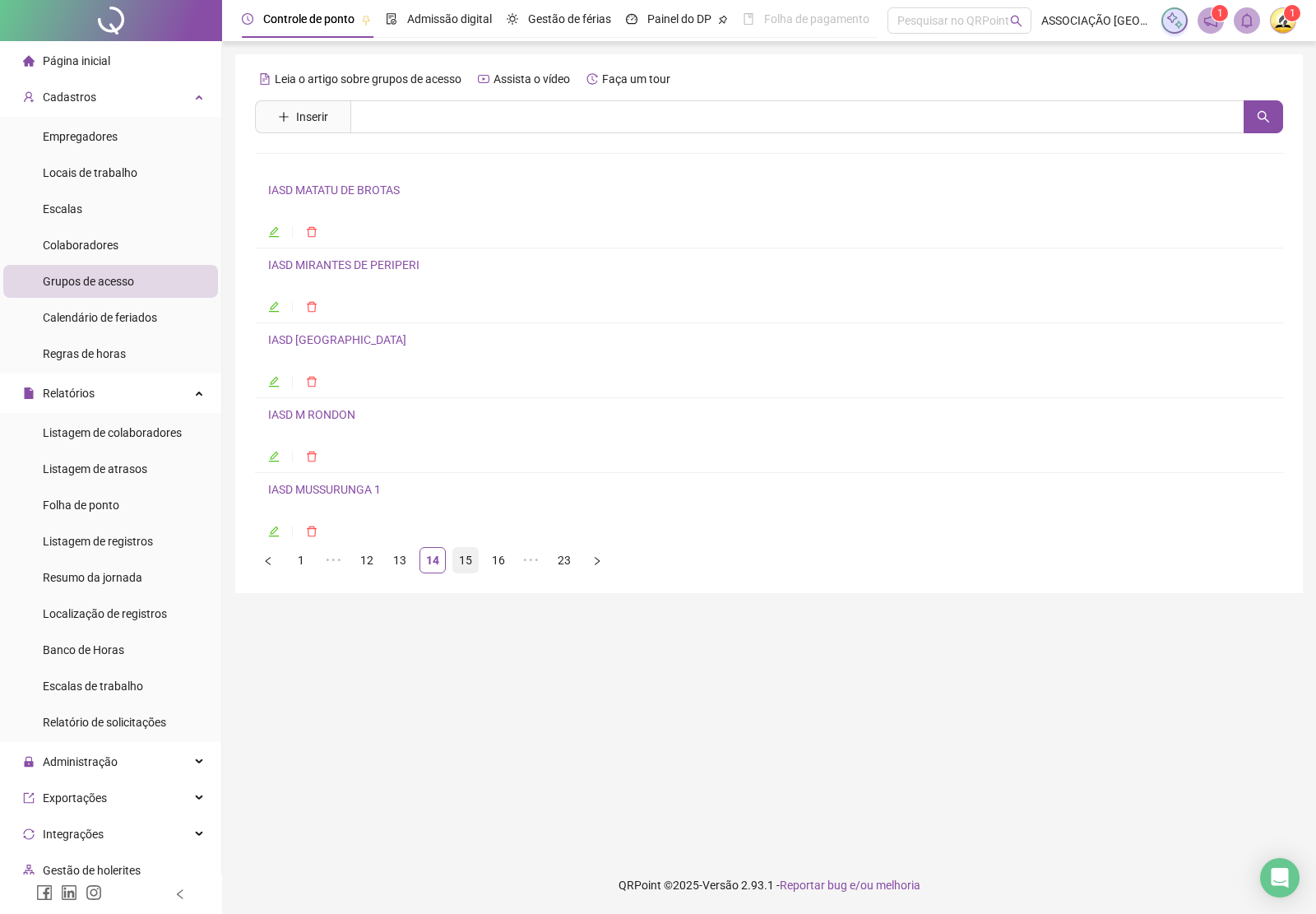
click at [469, 561] on link "15" at bounding box center [465, 560] width 24 height 24
click at [337, 186] on link "IASD MUSSURUNGA 2" at bounding box center [324, 190] width 113 height 14
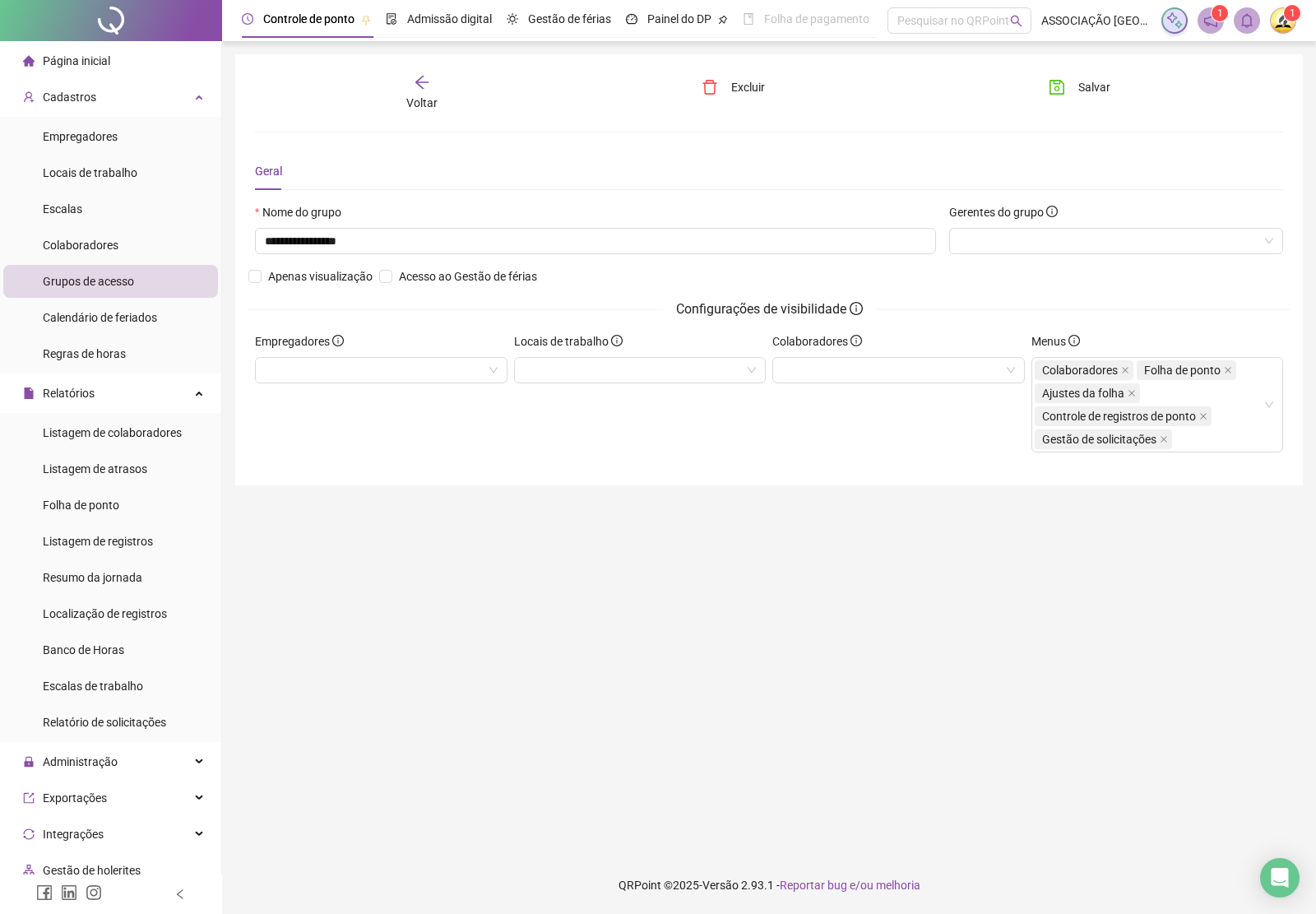
click at [416, 79] on icon "arrow-left" at bounding box center [421, 82] width 17 height 17
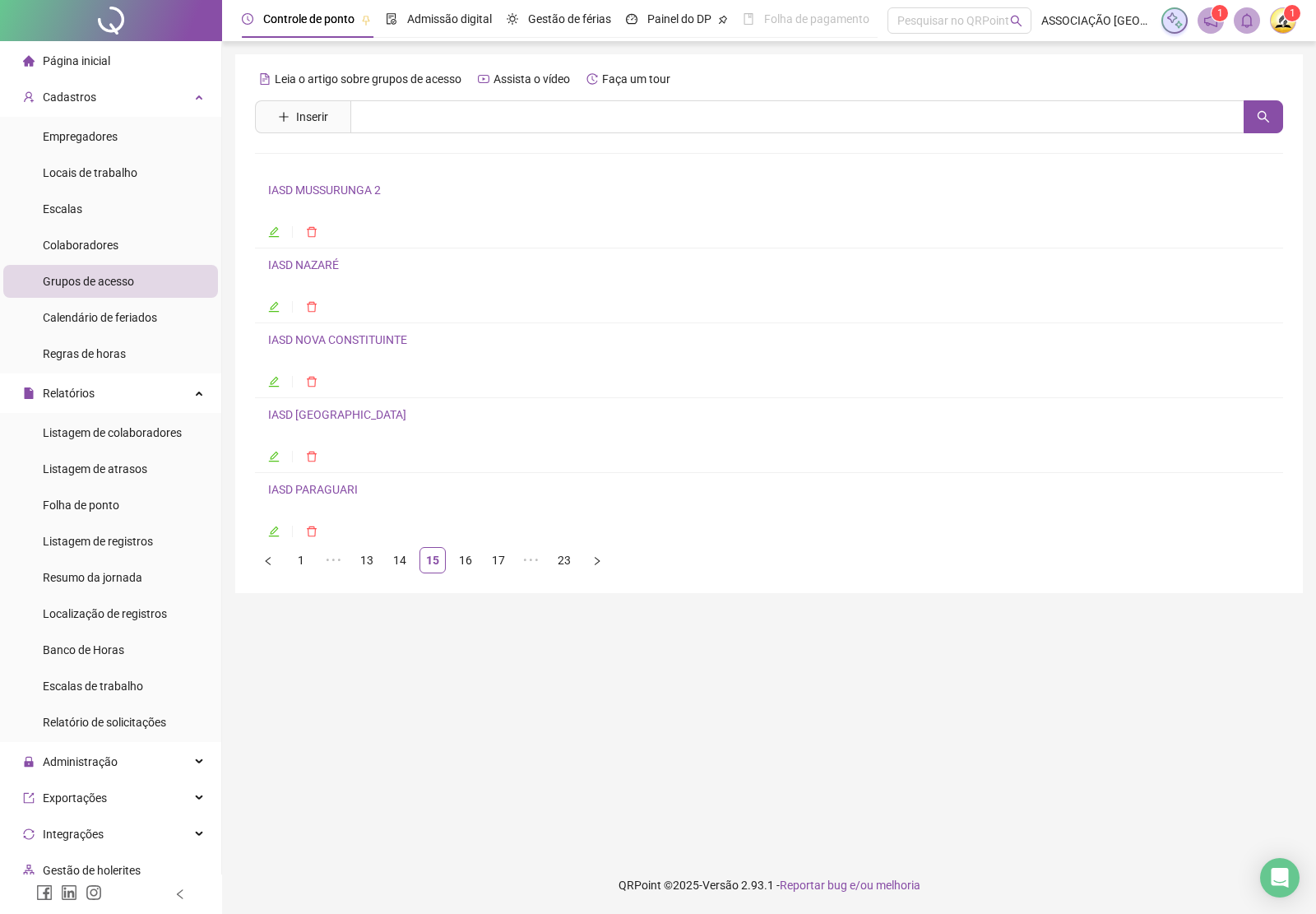
click at [309, 257] on h4 "IASD NAZARÉ" at bounding box center [768, 265] width 1002 height 19
click at [311, 268] on link "IASD NAZARÉ" at bounding box center [303, 265] width 71 height 14
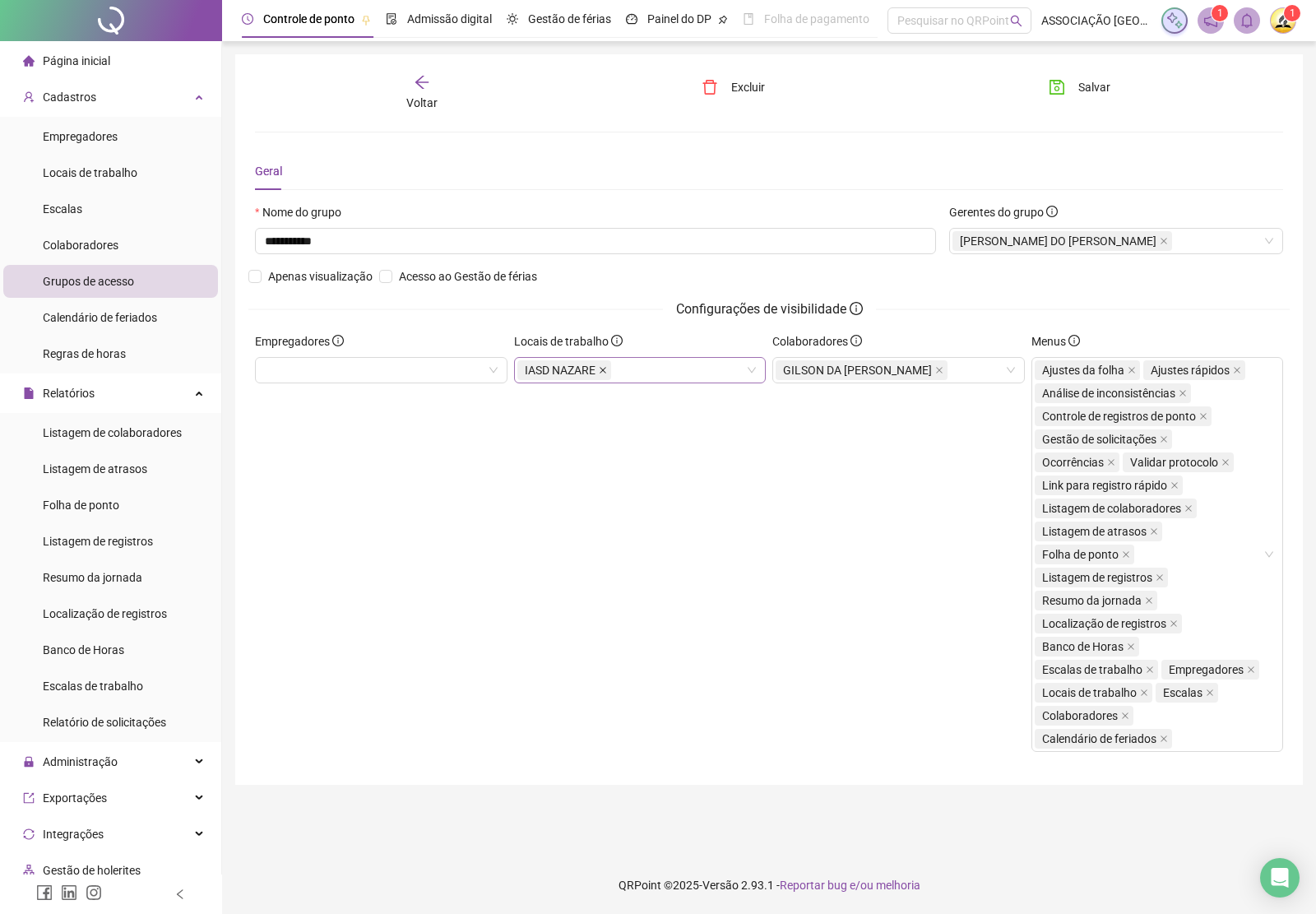
click at [599, 371] on icon "close" at bounding box center [603, 370] width 8 height 8
click at [1063, 76] on button "Salvar" at bounding box center [1079, 87] width 87 height 26
click at [427, 89] on icon "arrow-left" at bounding box center [421, 82] width 17 height 17
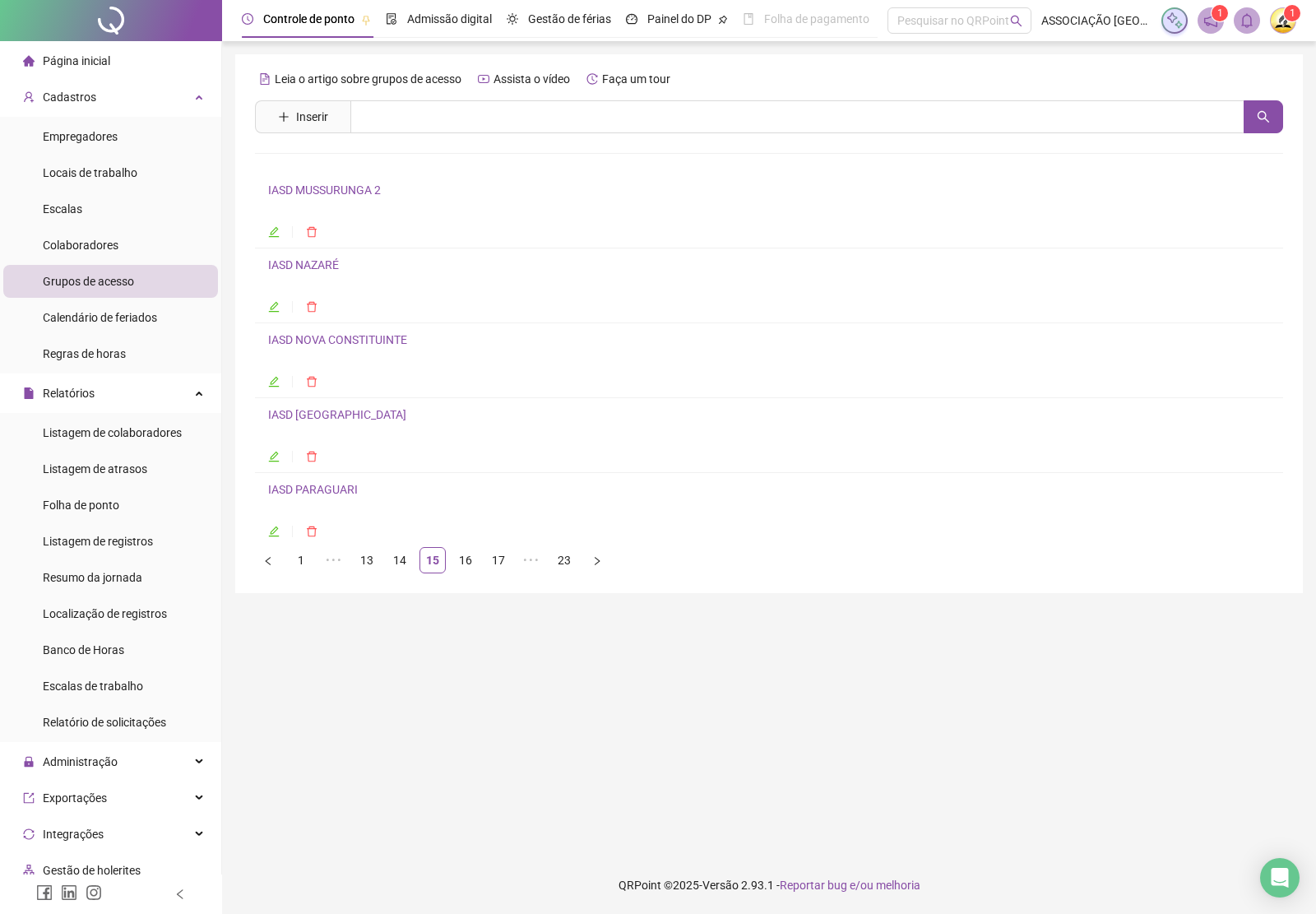
click at [336, 347] on link "IASD NOVA CONSTITUINTE" at bounding box center [337, 340] width 139 height 14
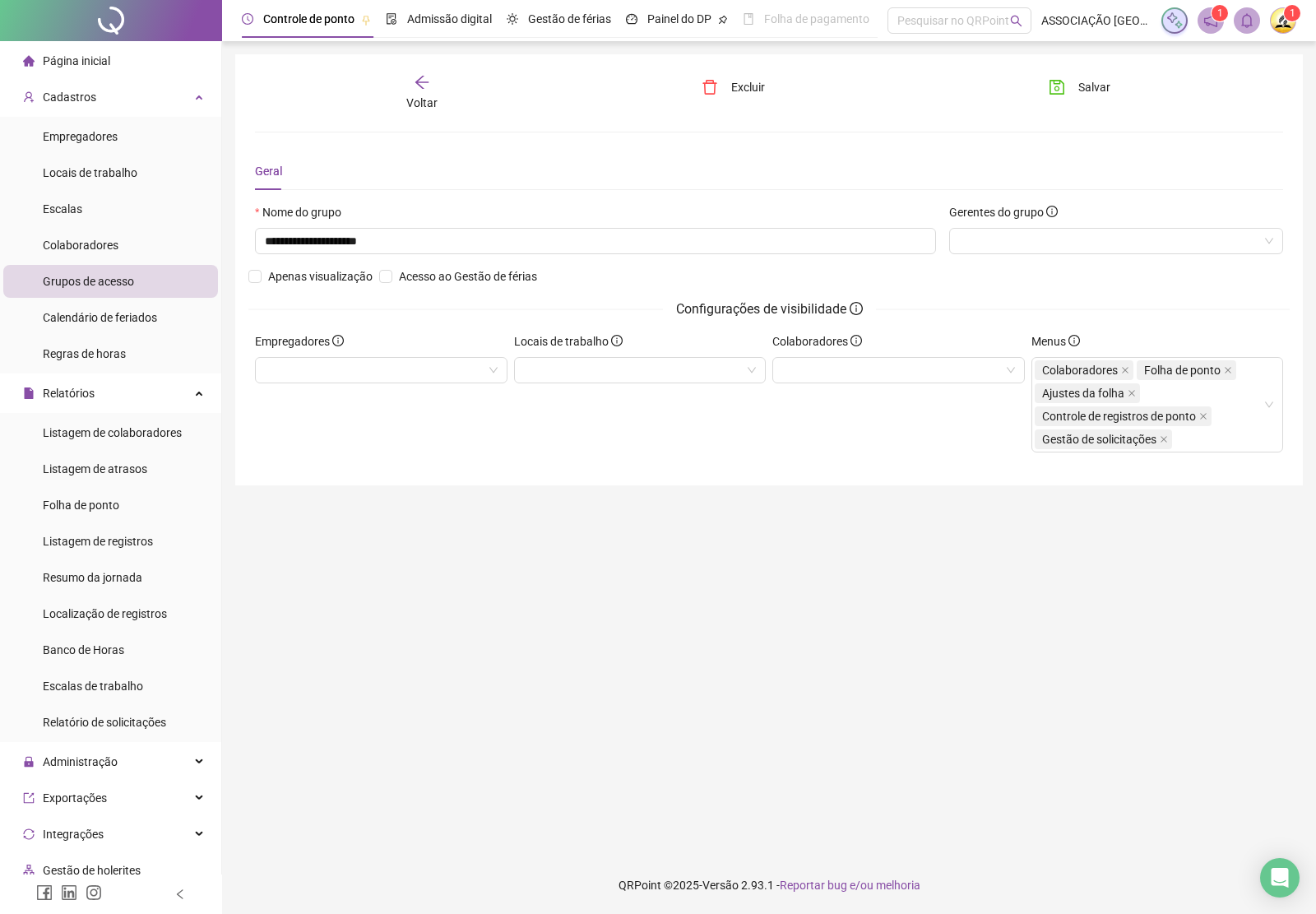
click at [412, 88] on div "Voltar" at bounding box center [421, 92] width 161 height 38
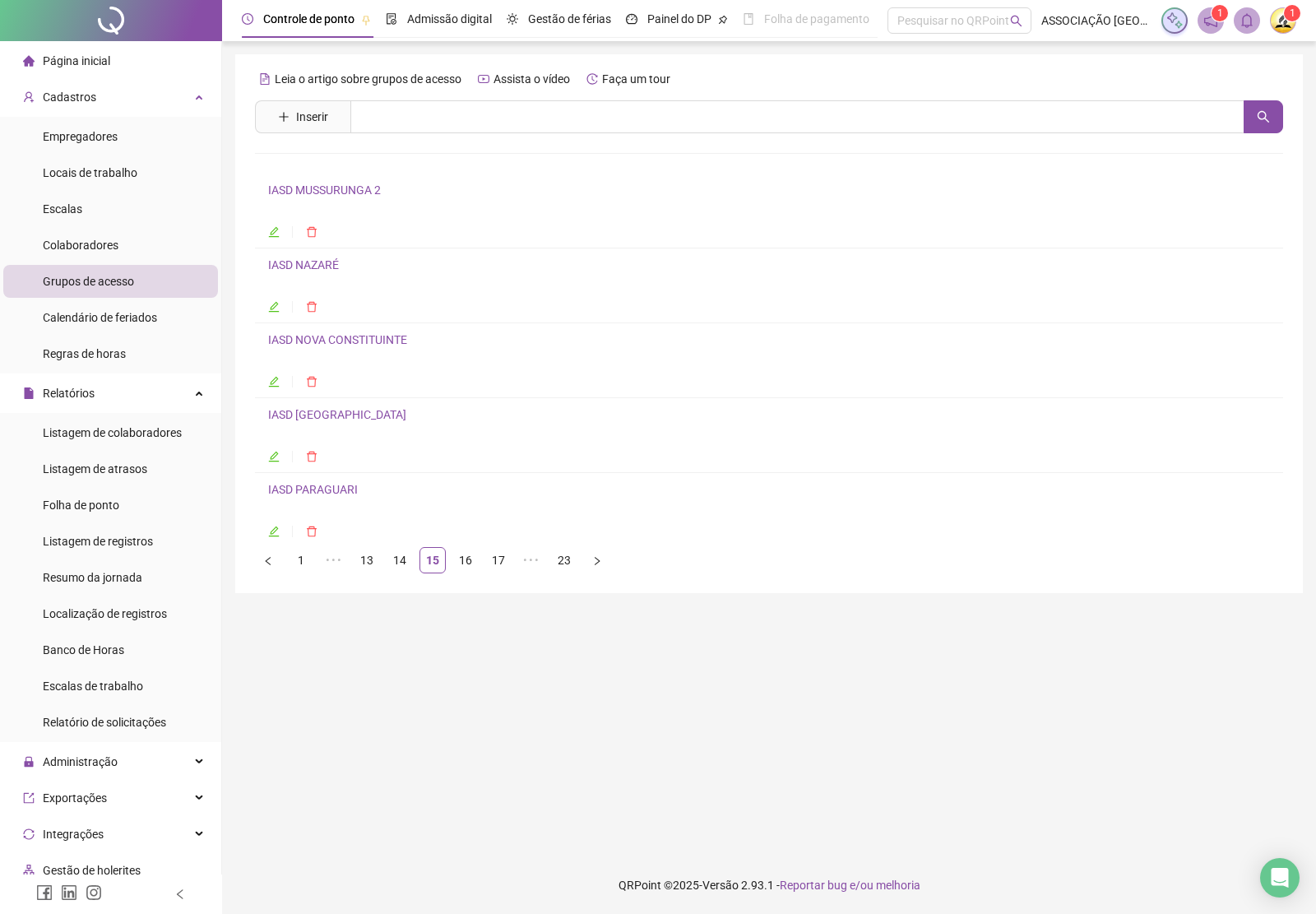
click at [347, 420] on link "IASD [GEOGRAPHIC_DATA]" at bounding box center [337, 415] width 138 height 14
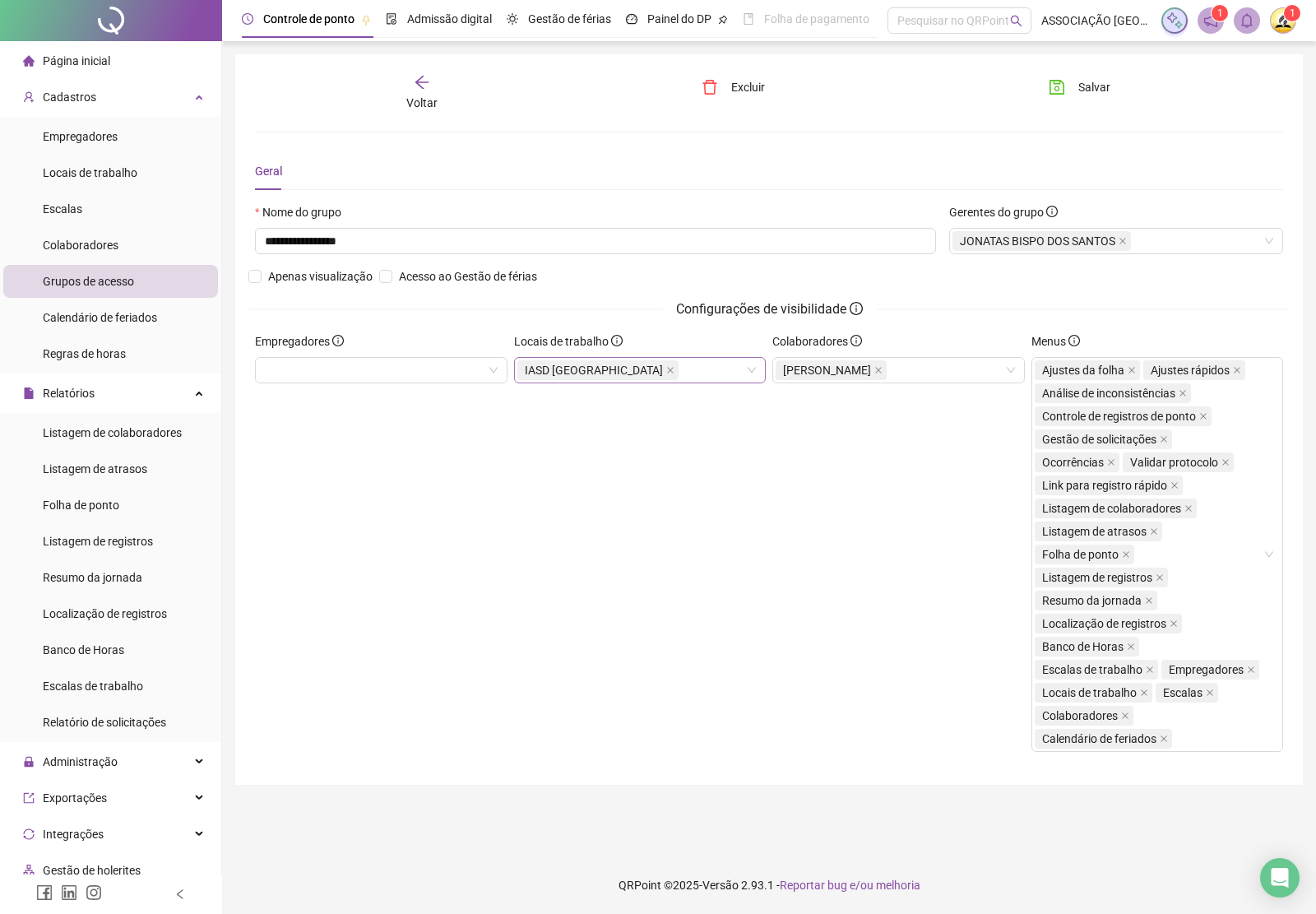
click at [666, 370] on icon "close" at bounding box center [670, 370] width 8 height 8
click at [1079, 84] on span "Salvar" at bounding box center [1094, 87] width 32 height 18
click at [420, 92] on div "Voltar" at bounding box center [421, 92] width 161 height 38
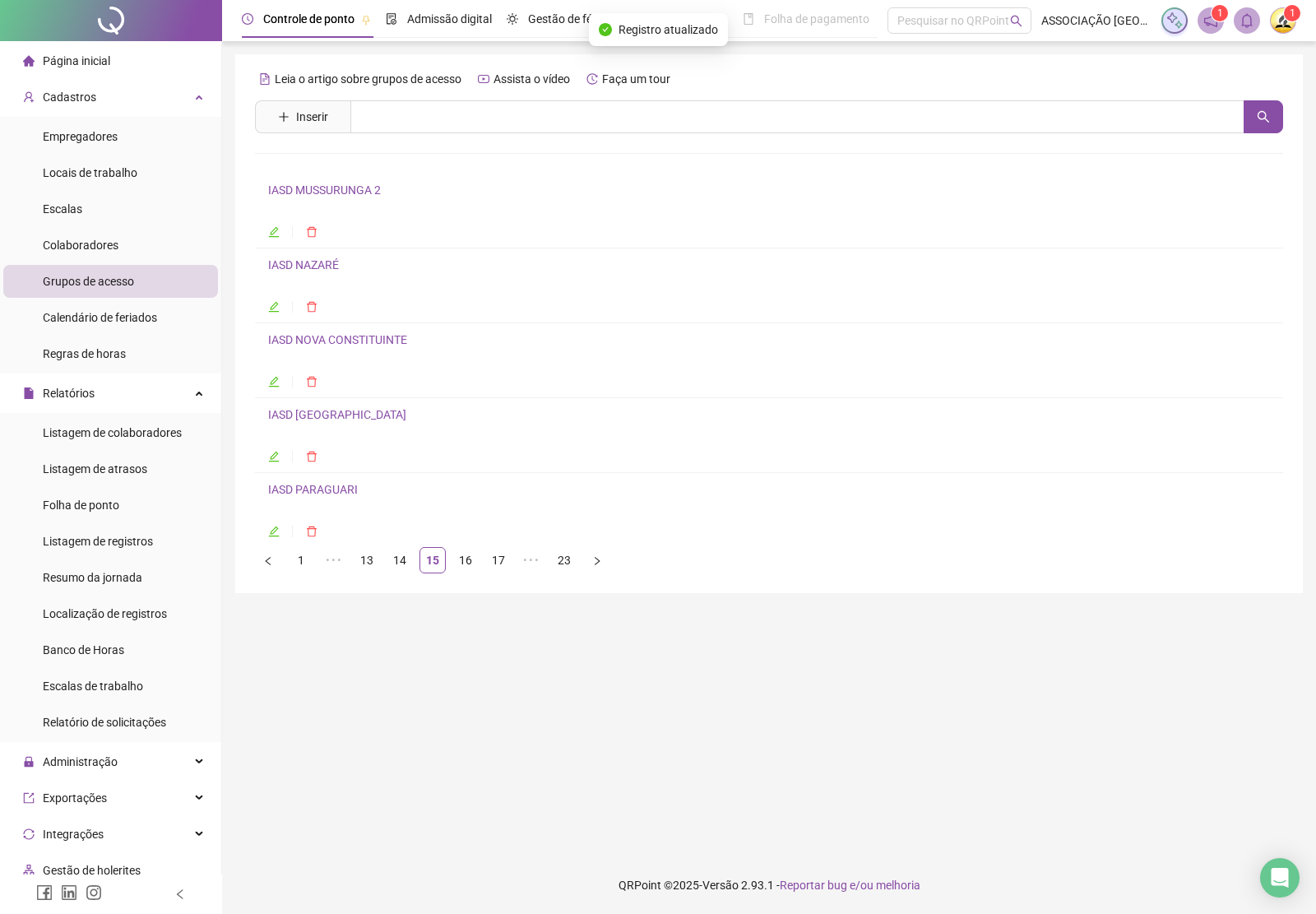
click at [305, 495] on link "IASD PARAGUARI" at bounding box center [312, 490] width 90 height 14
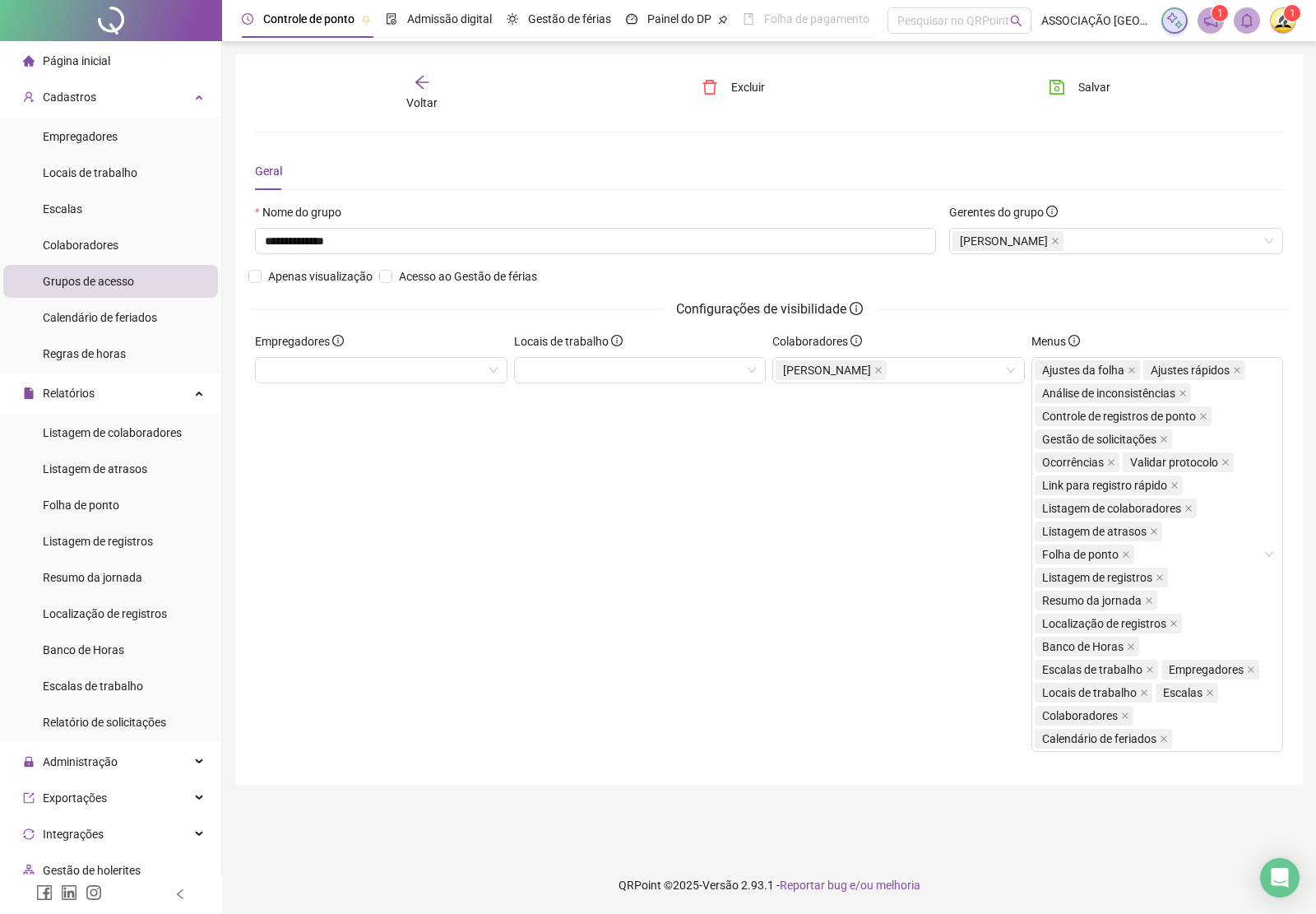
click at [434, 87] on div "Voltar" at bounding box center [421, 92] width 161 height 38
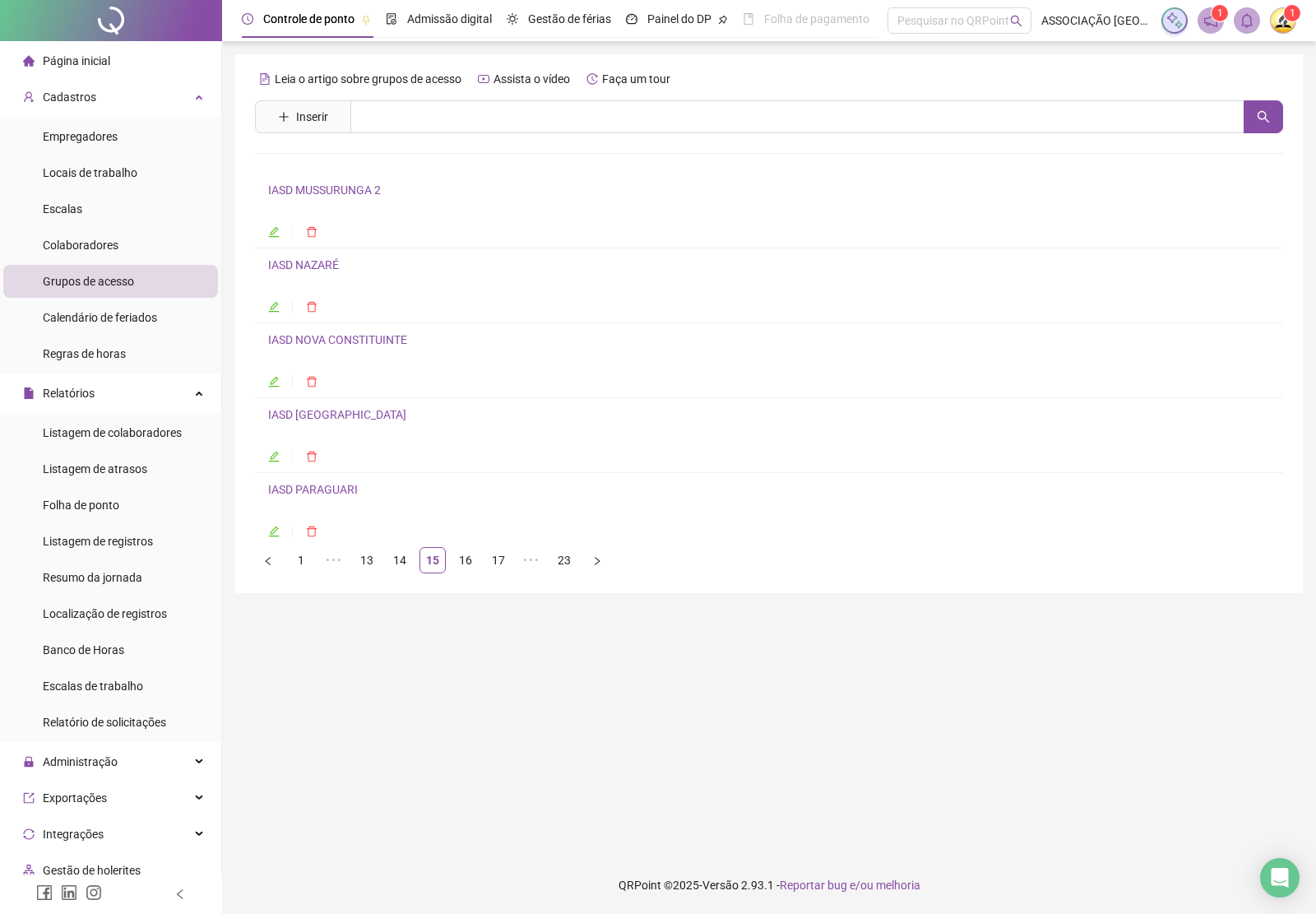
click at [463, 560] on link "16" at bounding box center [465, 560] width 24 height 24
click at [314, 194] on link "IASD PARALELA" at bounding box center [309, 190] width 83 height 14
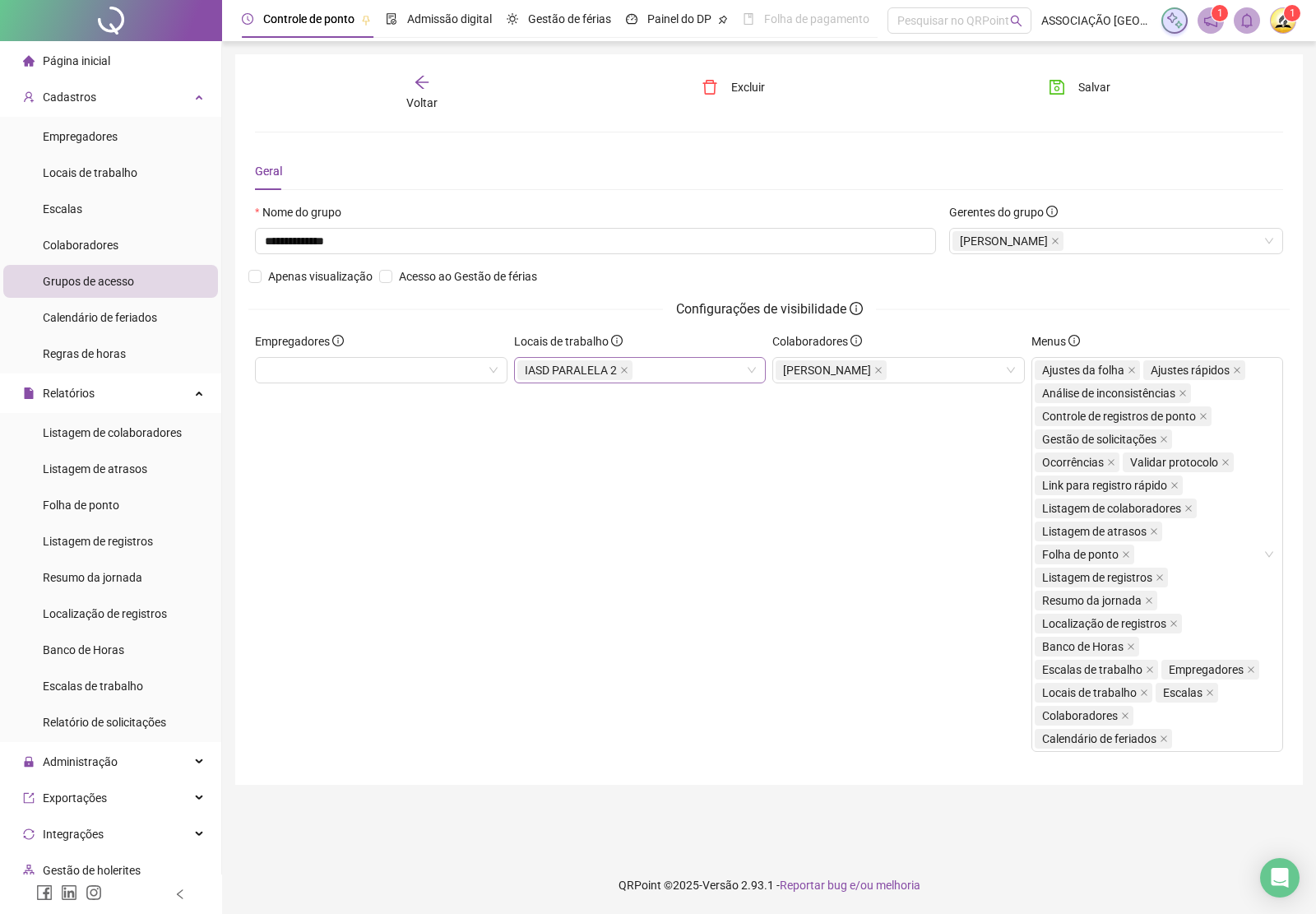
click at [622, 370] on icon "close" at bounding box center [624, 370] width 8 height 8
click at [1083, 88] on span "Salvar" at bounding box center [1094, 87] width 32 height 18
click at [421, 91] on div "Voltar" at bounding box center [421, 92] width 161 height 38
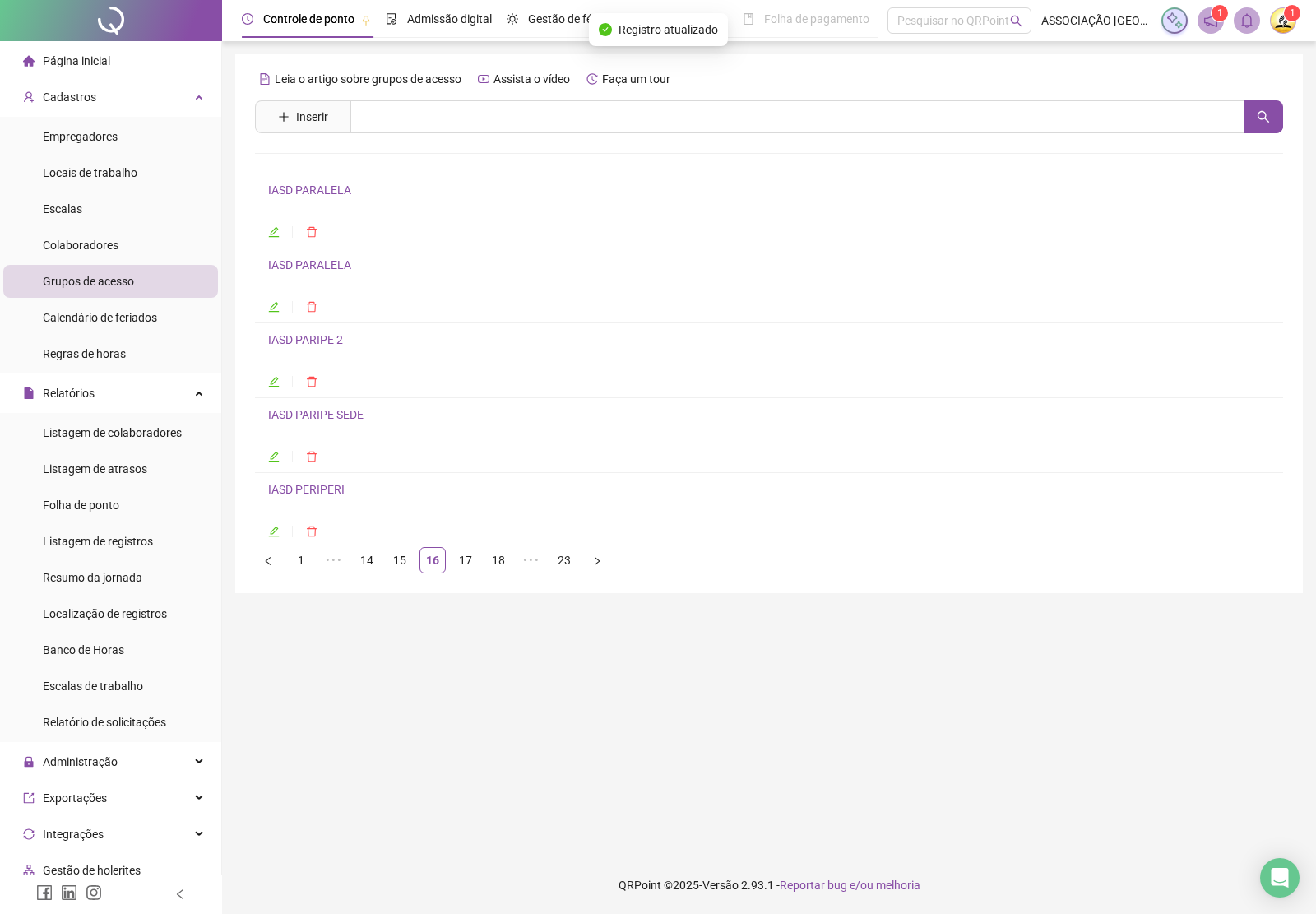
click at [326, 269] on link "IASD PARALELA" at bounding box center [309, 265] width 83 height 14
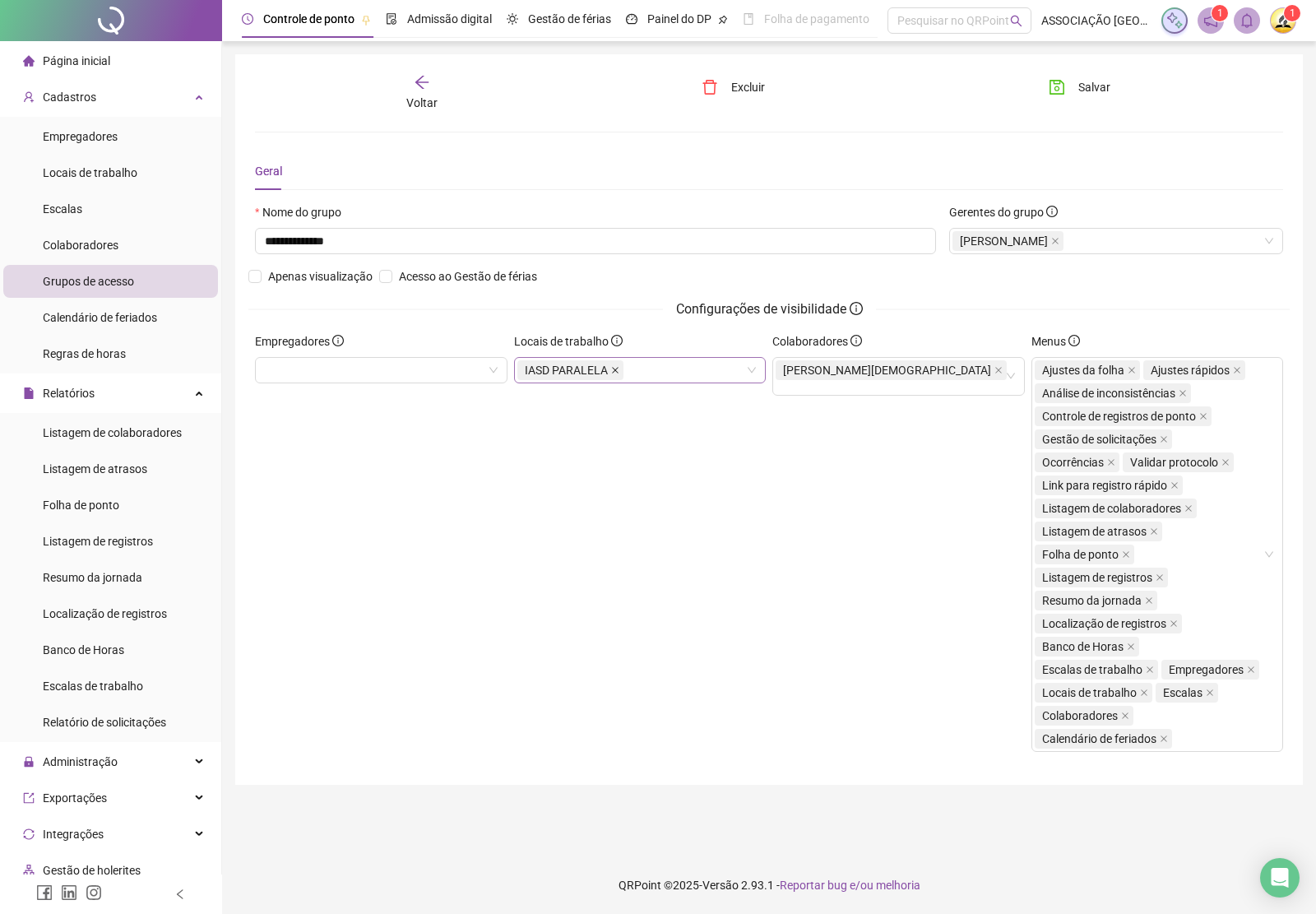
click at [611, 370] on icon "close" at bounding box center [615, 370] width 8 height 8
click at [1094, 82] on span "Salvar" at bounding box center [1094, 87] width 32 height 18
click at [420, 96] on span "Voltar" at bounding box center [421, 103] width 31 height 14
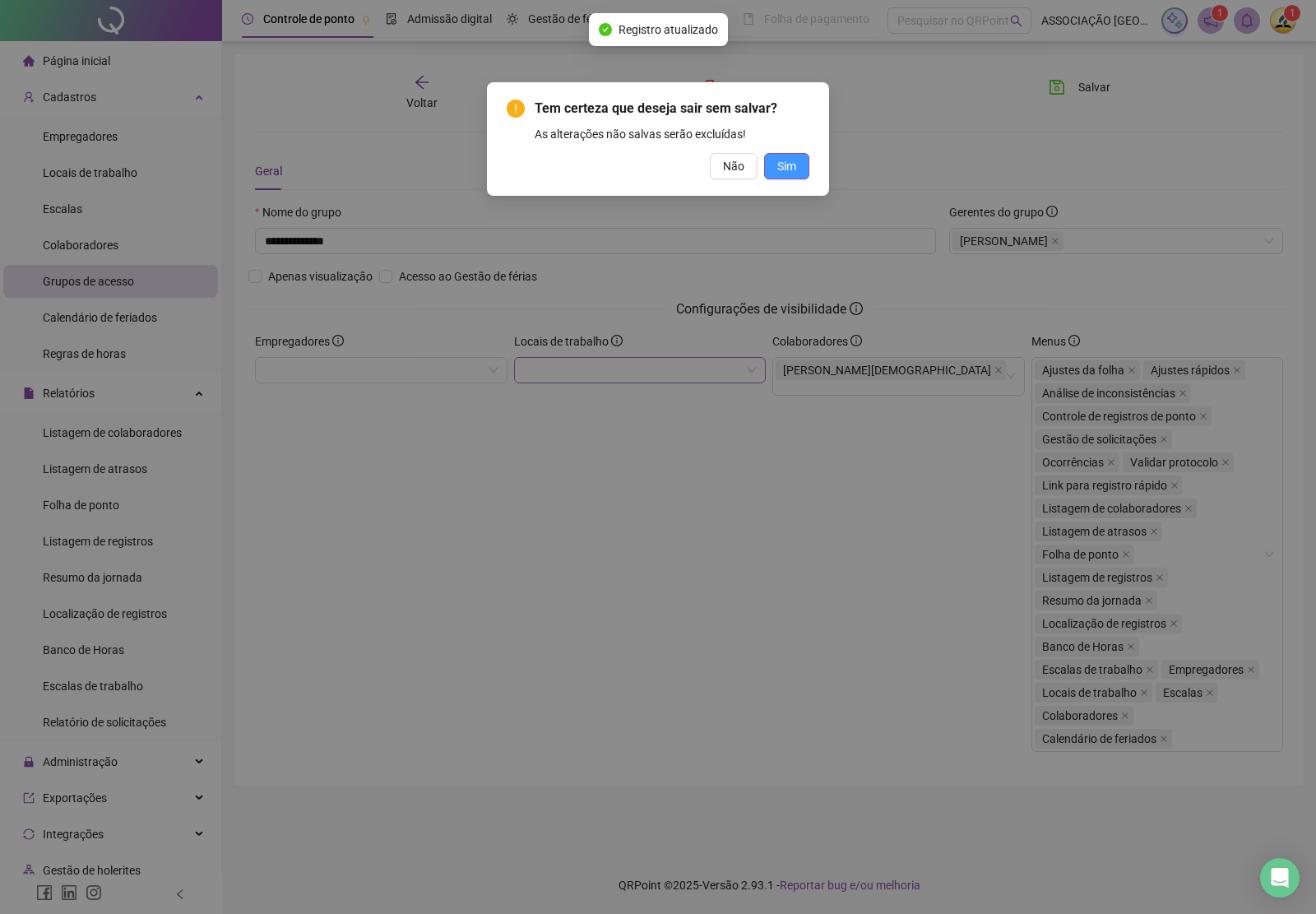
click at [783, 169] on span "Sim" at bounding box center [786, 165] width 18 height 18
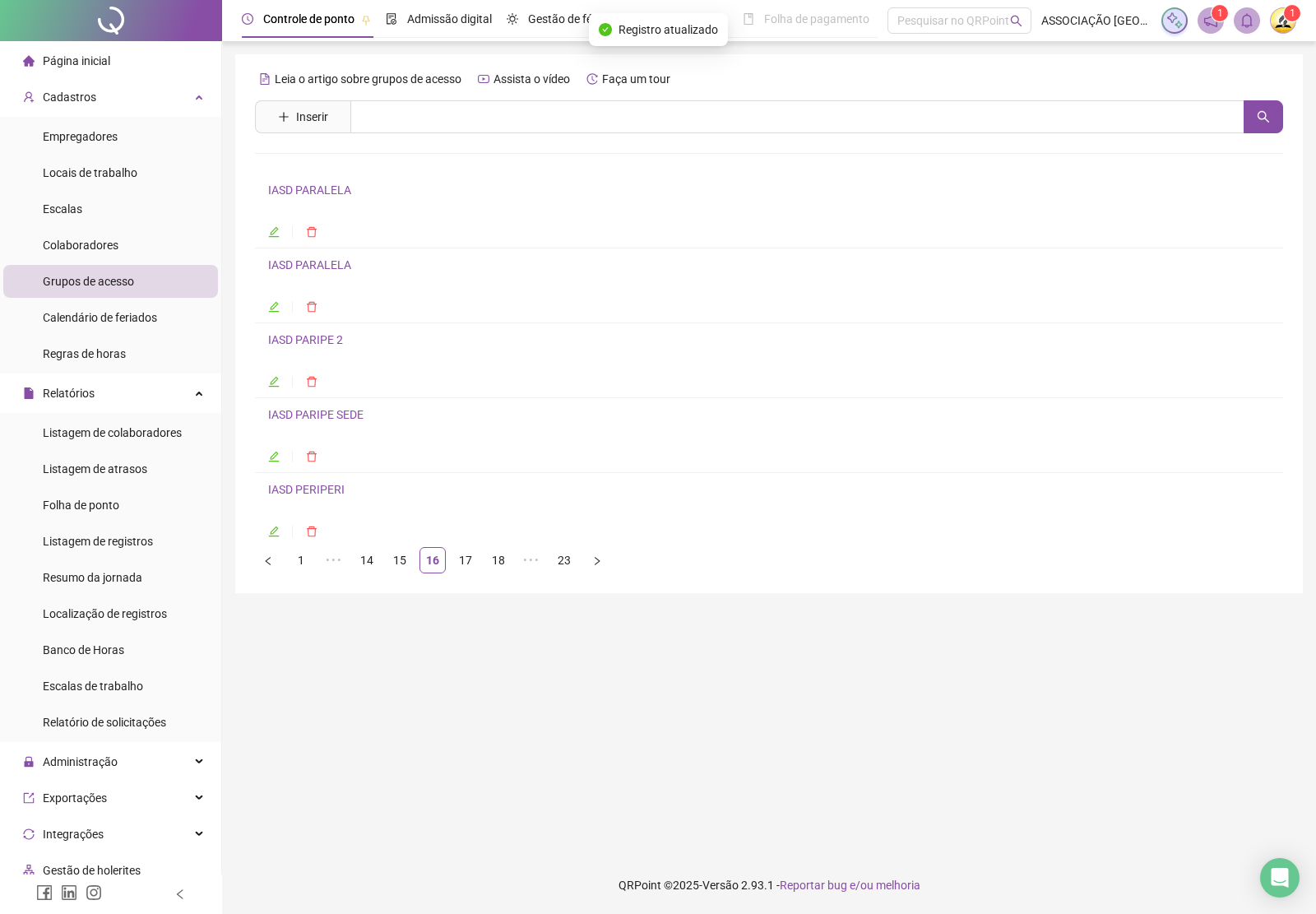
click at [326, 268] on link "IASD PARALELA" at bounding box center [309, 265] width 83 height 14
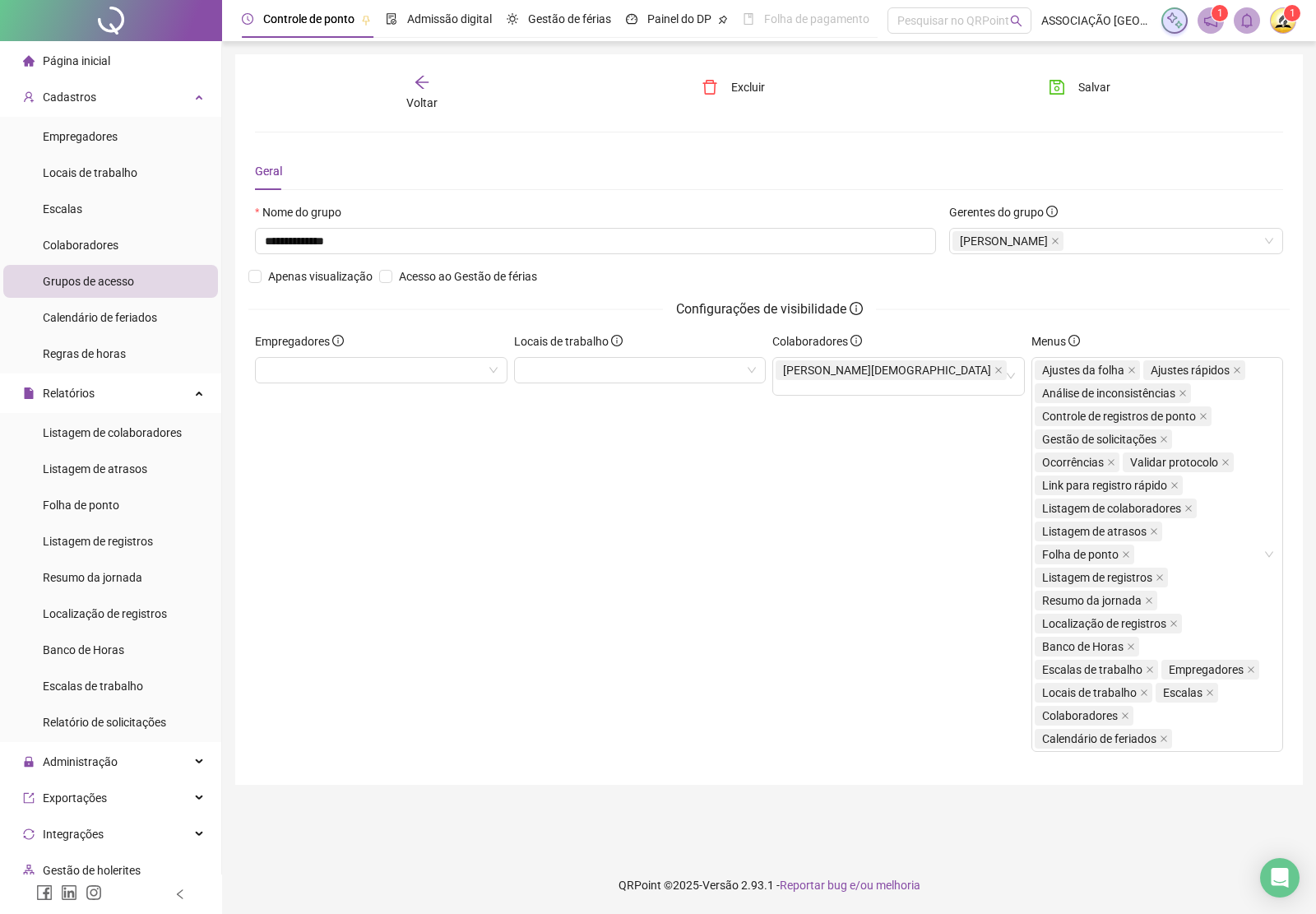
click at [417, 84] on icon "arrow-left" at bounding box center [422, 83] width 14 height 14
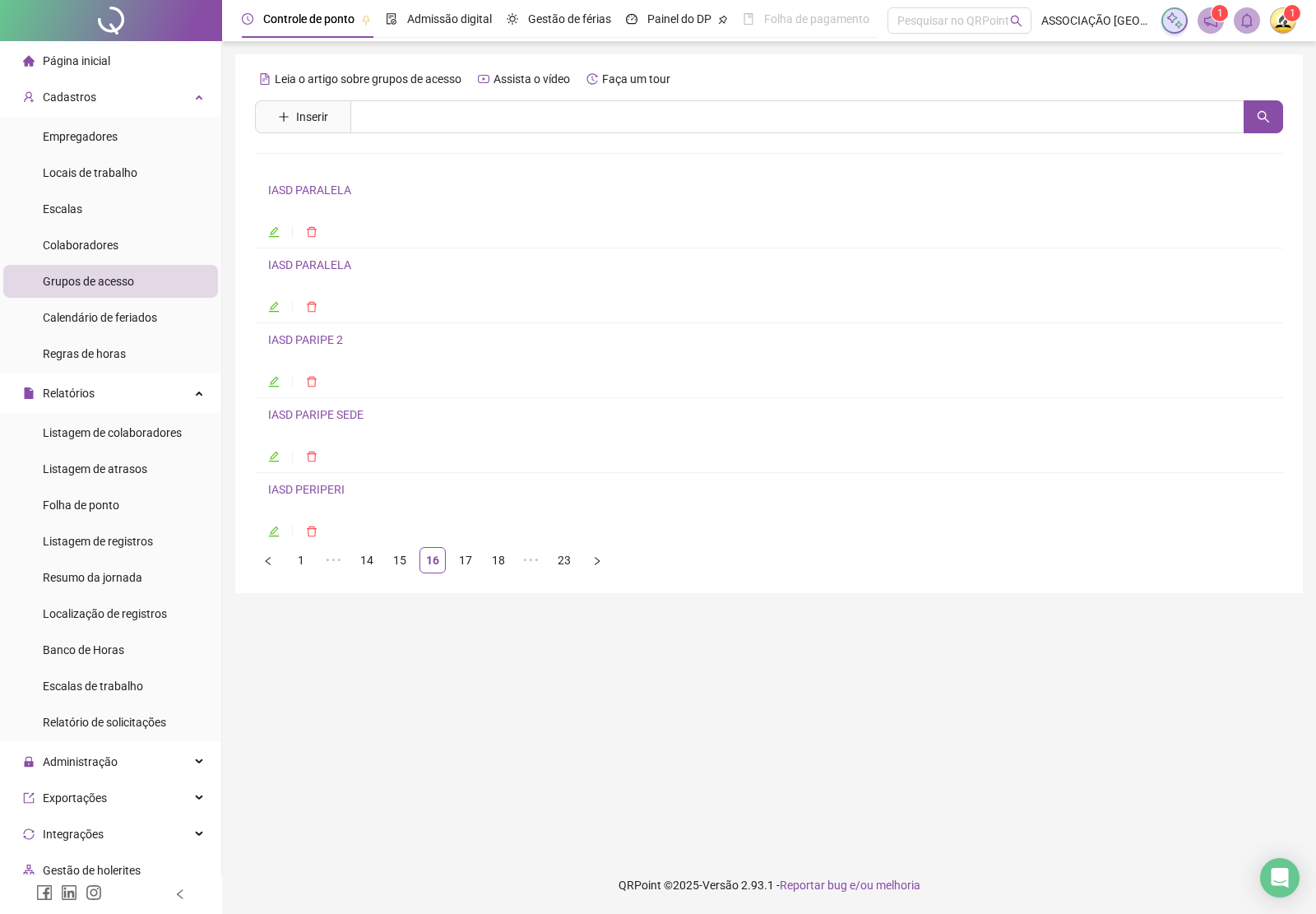
click at [307, 339] on link "IASD PARIPE 2" at bounding box center [305, 340] width 75 height 14
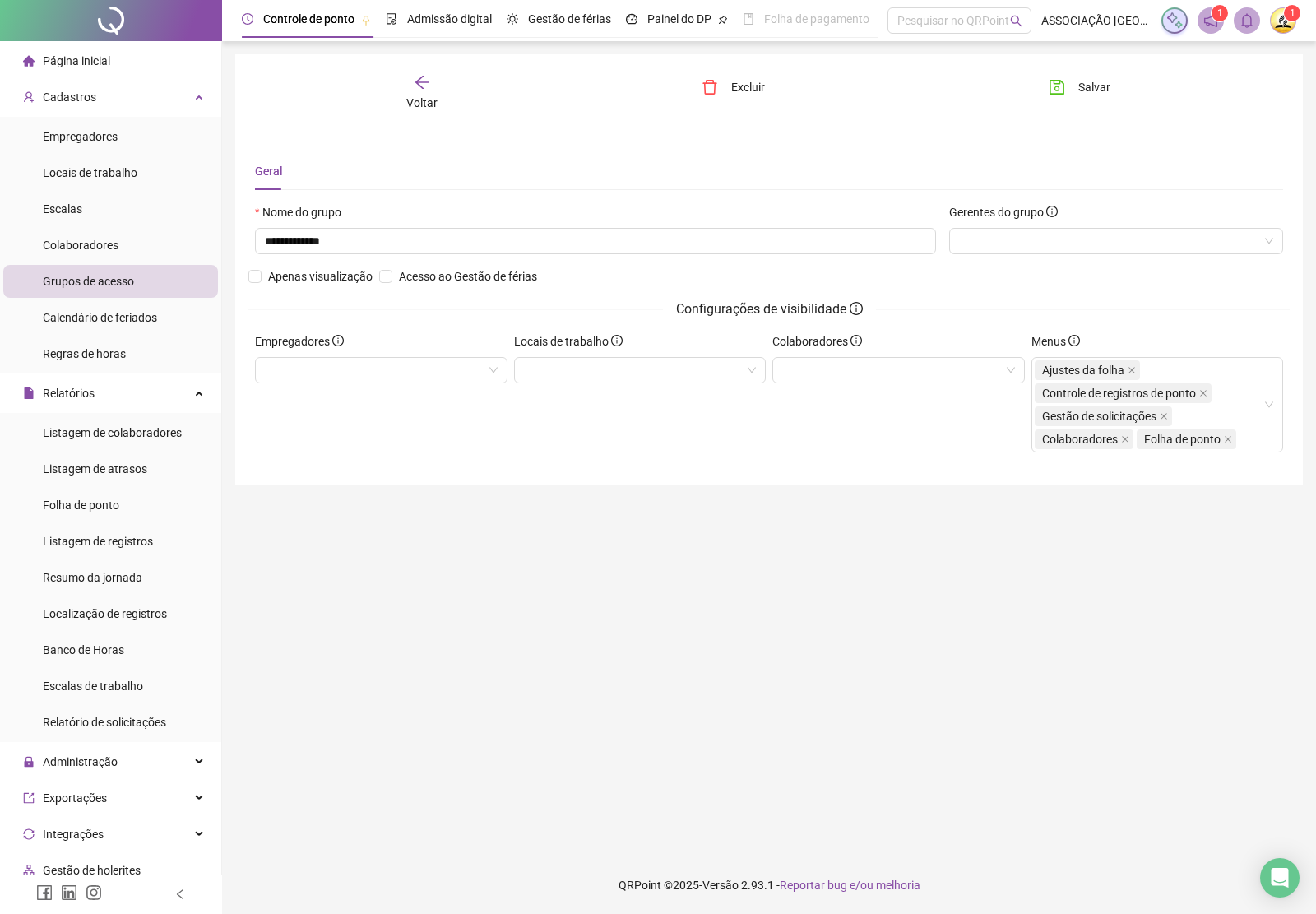
click at [423, 87] on icon "arrow-left" at bounding box center [421, 82] width 17 height 17
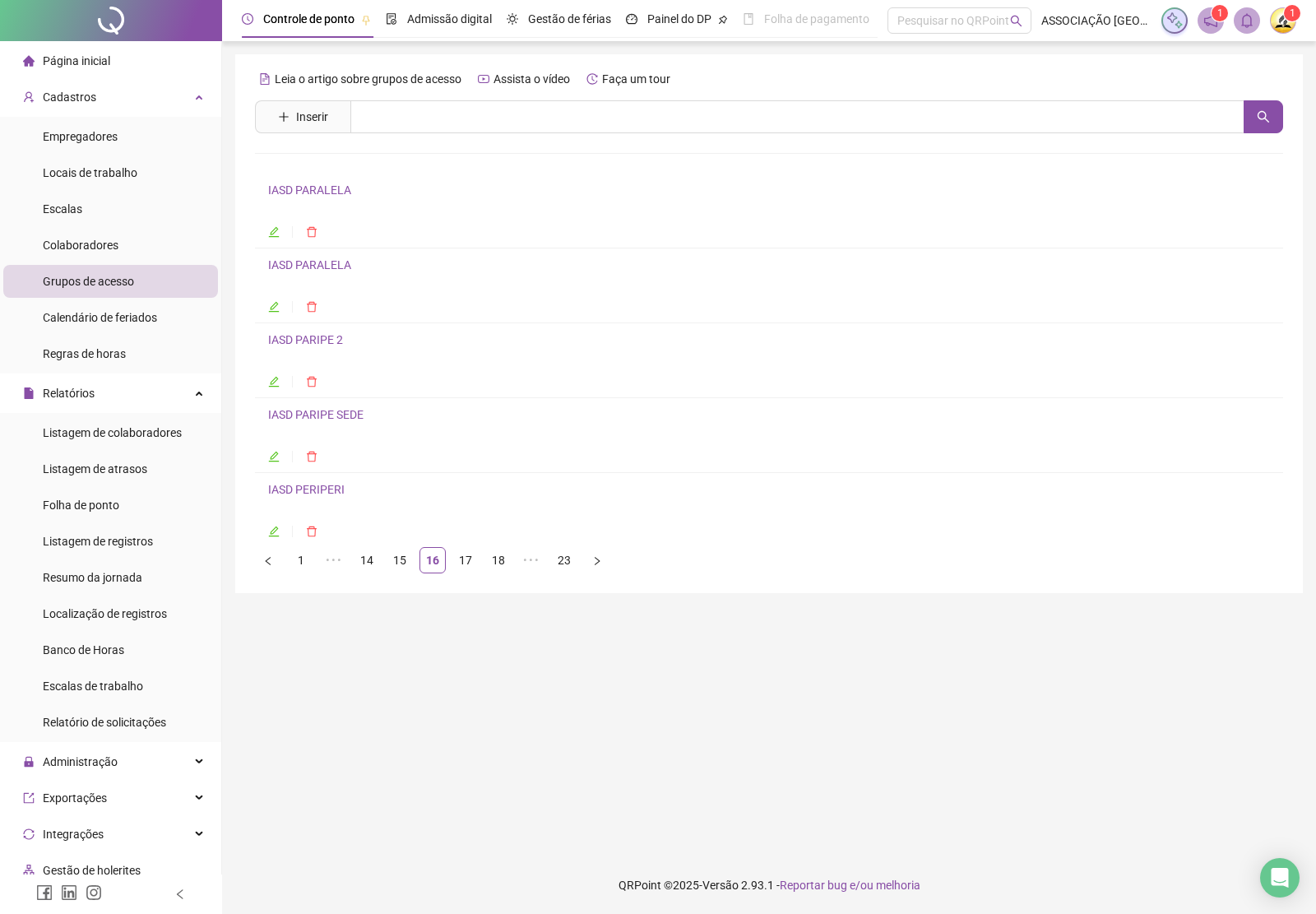
click at [307, 417] on link "IASD PARIPE SEDE" at bounding box center [315, 415] width 95 height 14
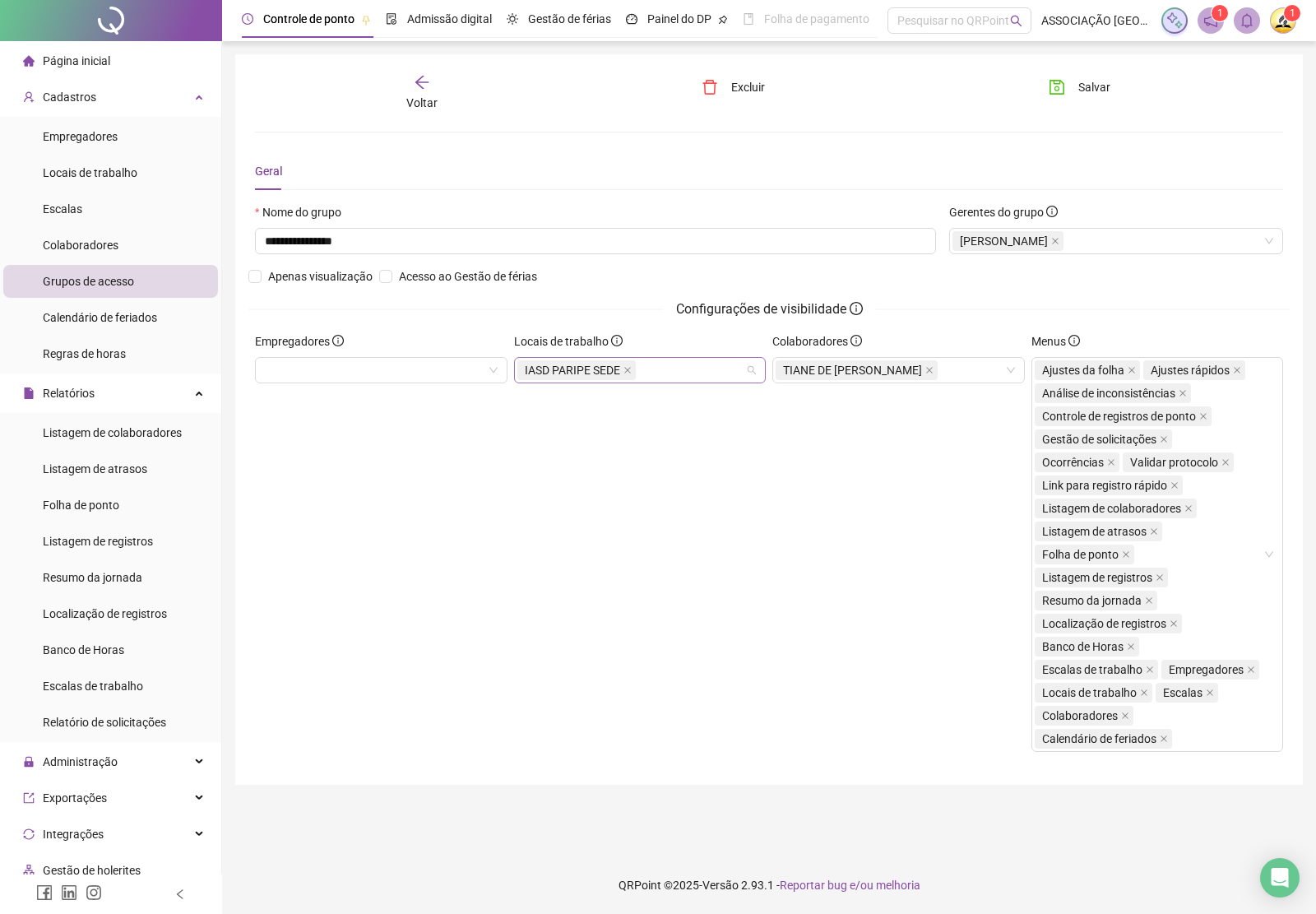
click at [629, 370] on span "IASD PARIPE SEDE" at bounding box center [576, 370] width 119 height 19
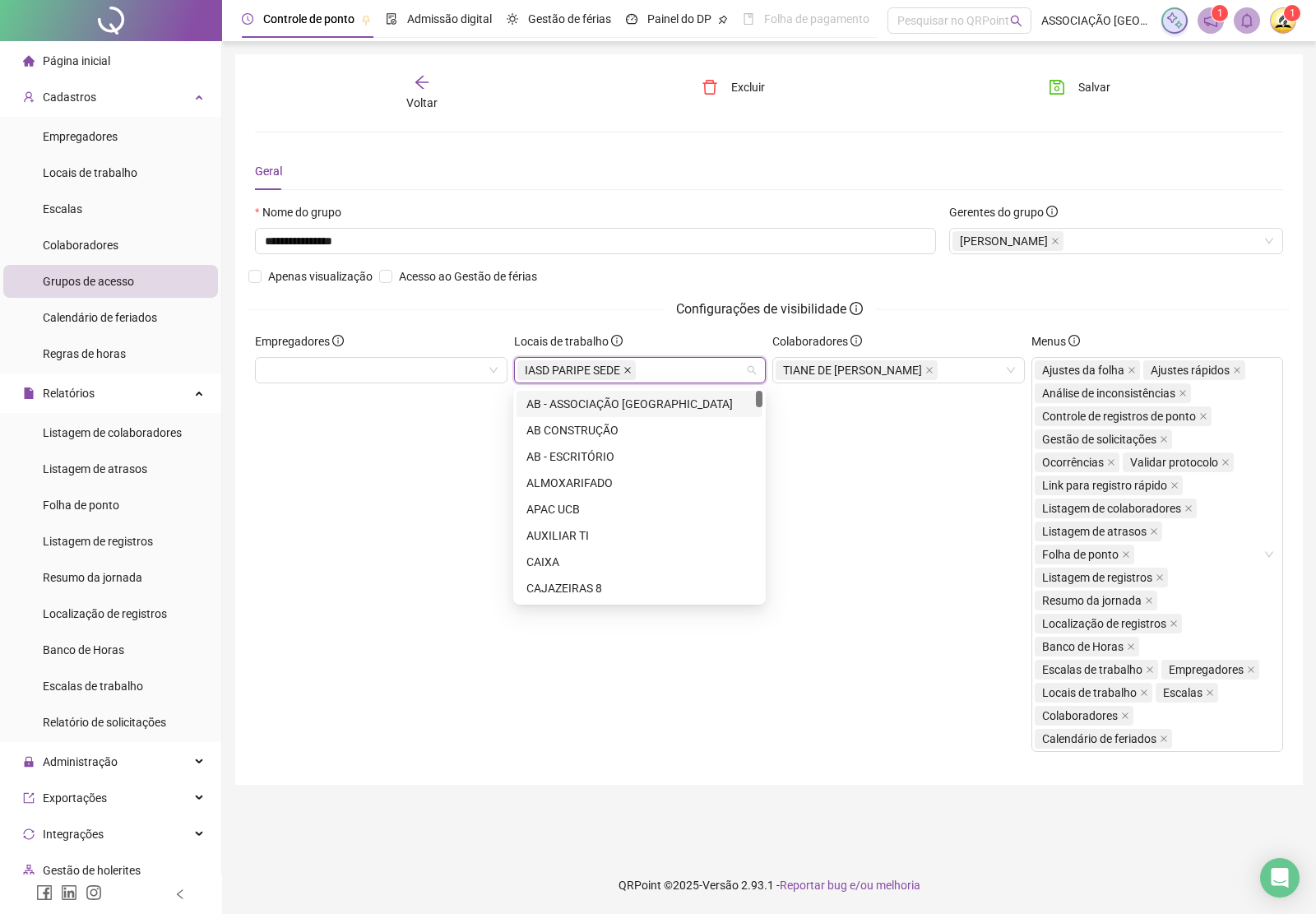
click at [626, 370] on icon "close" at bounding box center [627, 370] width 8 height 8
click at [1066, 91] on button "Salvar" at bounding box center [1079, 87] width 87 height 26
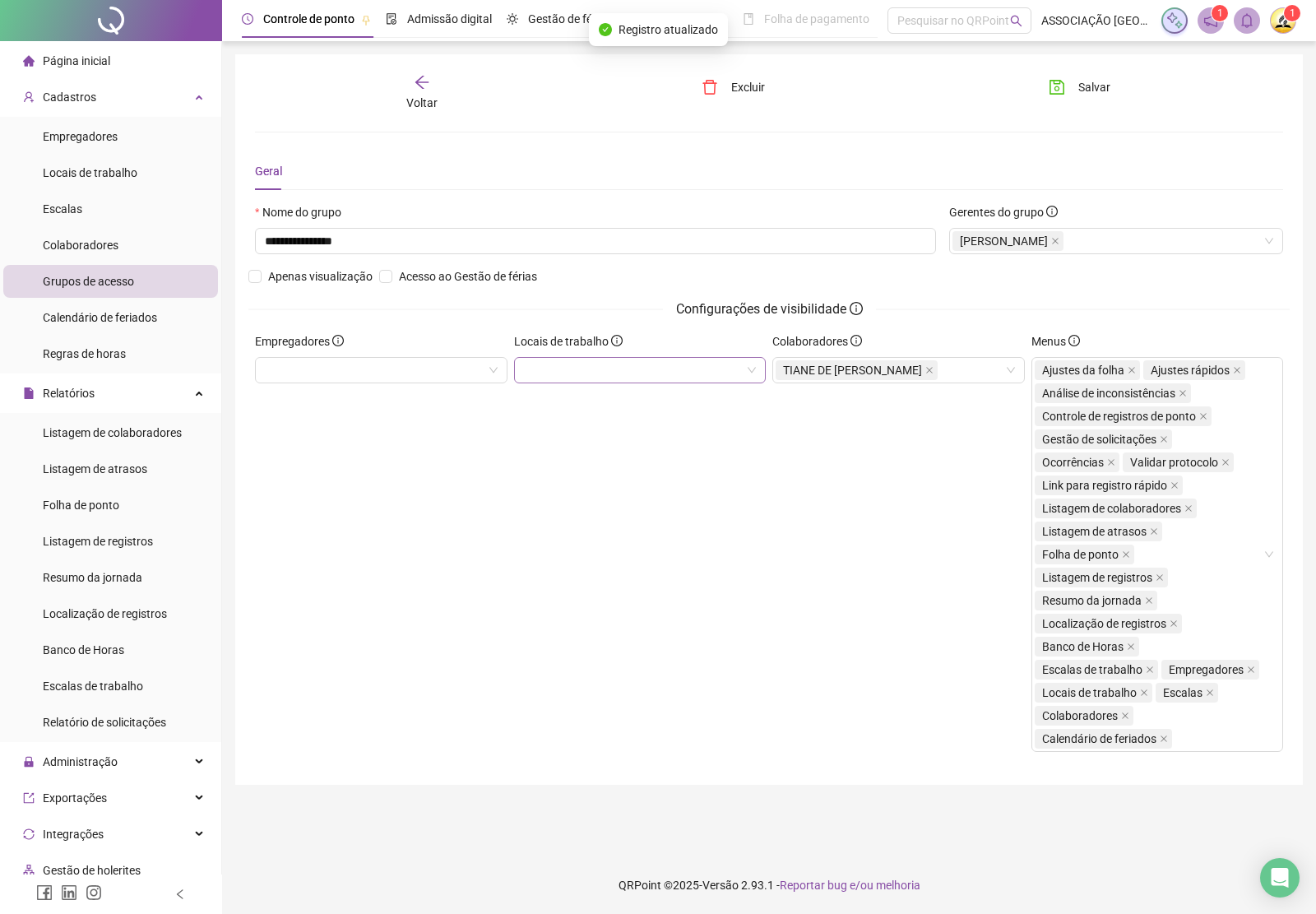
click at [417, 89] on div "Voltar" at bounding box center [421, 92] width 161 height 38
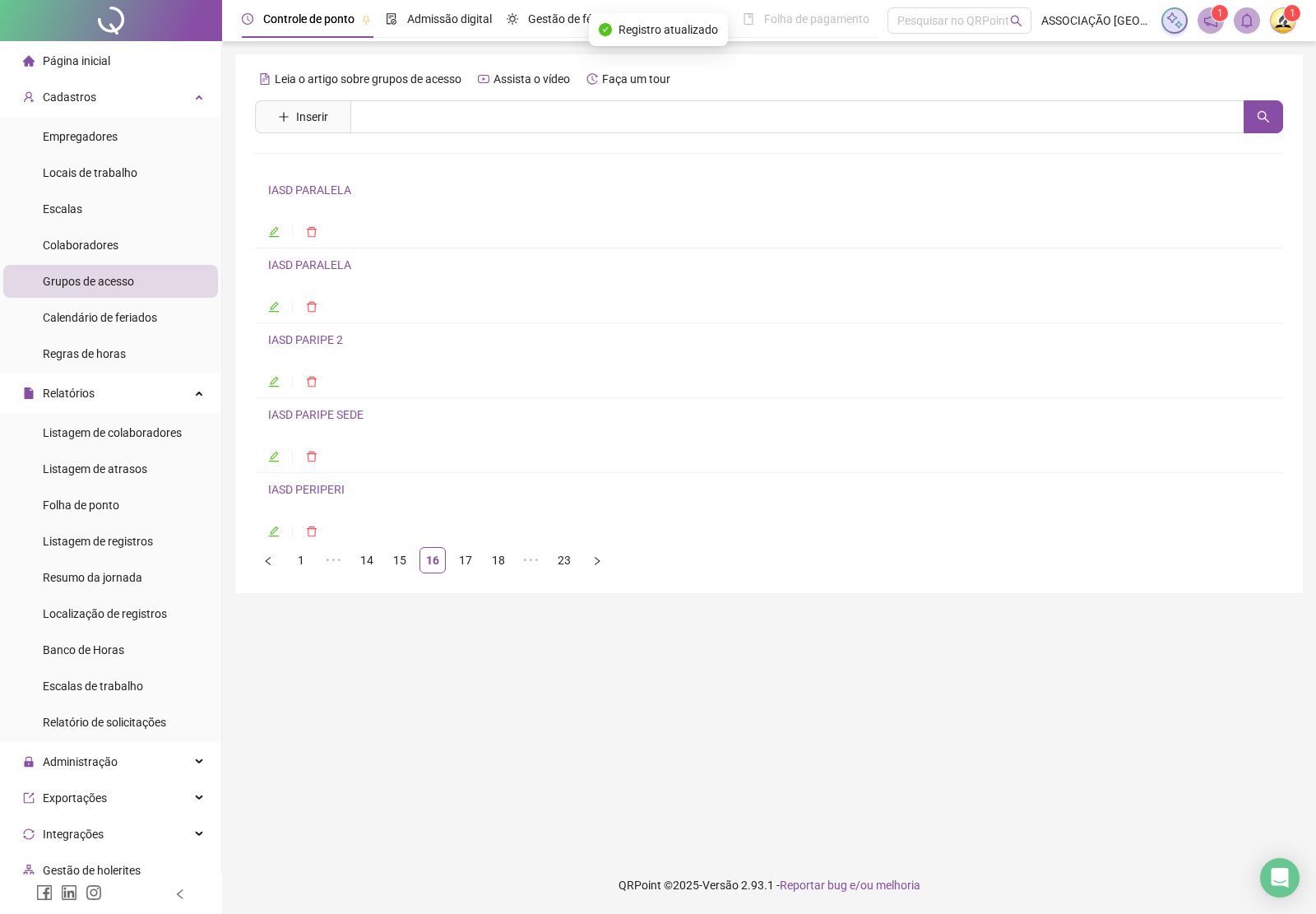
click at [321, 492] on link "IASD PERIPERI" at bounding box center [306, 490] width 77 height 14
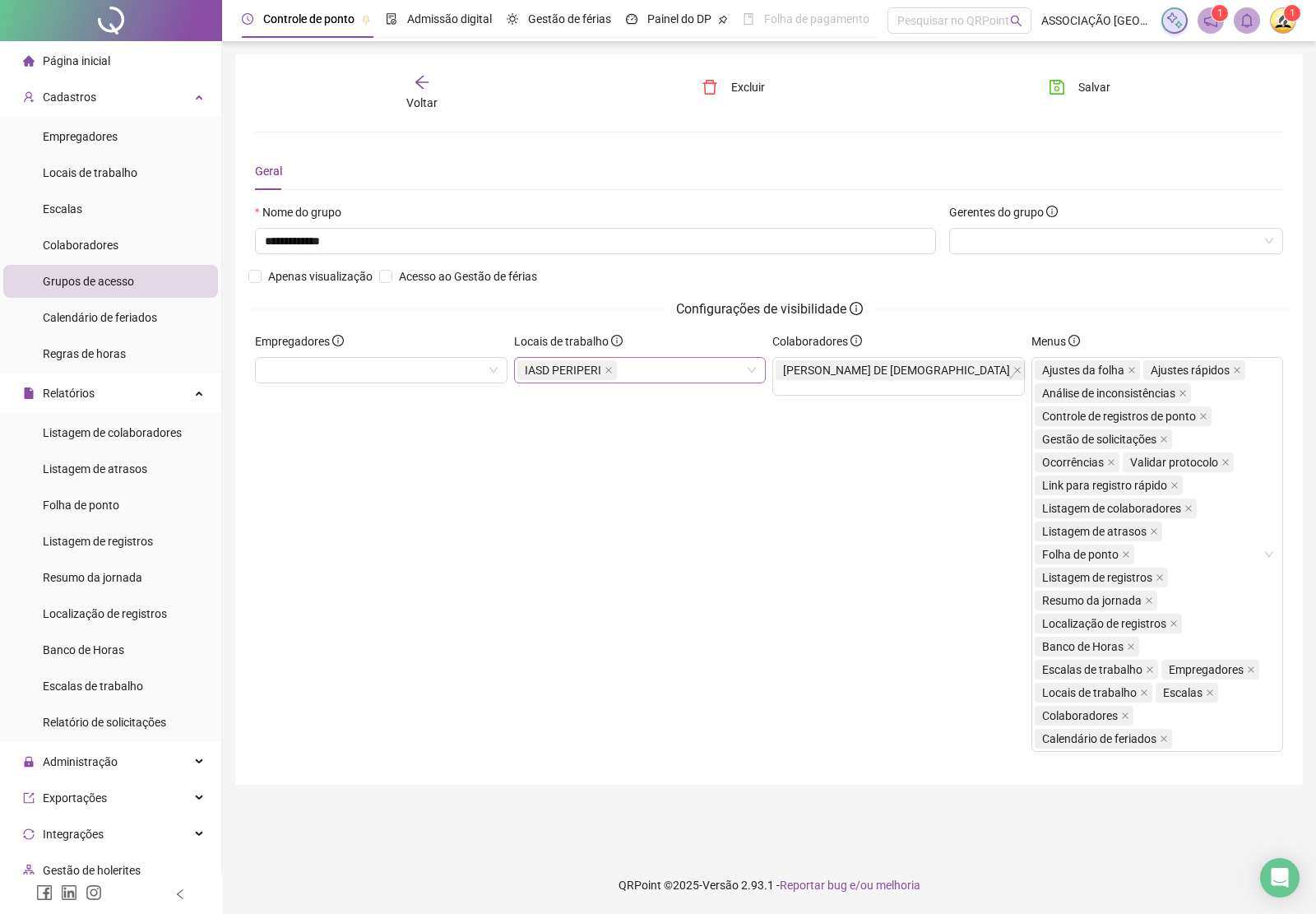
click at [607, 370] on icon "close" at bounding box center [608, 370] width 8 height 8
click at [1072, 87] on button "Salvar" at bounding box center [1079, 87] width 87 height 26
click at [421, 78] on icon "arrow-left" at bounding box center [422, 83] width 14 height 14
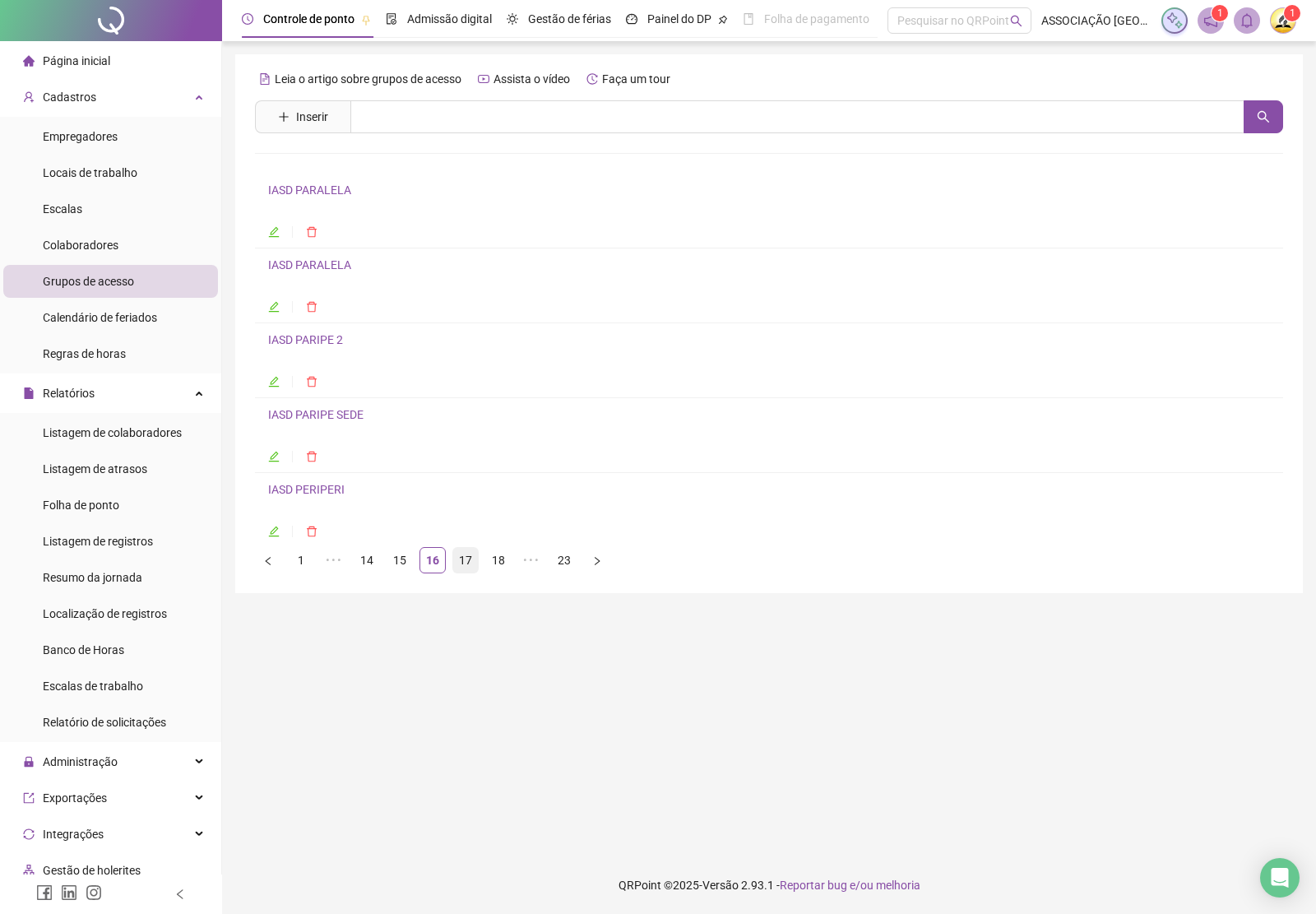
click at [458, 561] on link "17" at bounding box center [465, 560] width 24 height 24
click at [314, 189] on link "IASD PERIPERI" at bounding box center [306, 190] width 77 height 14
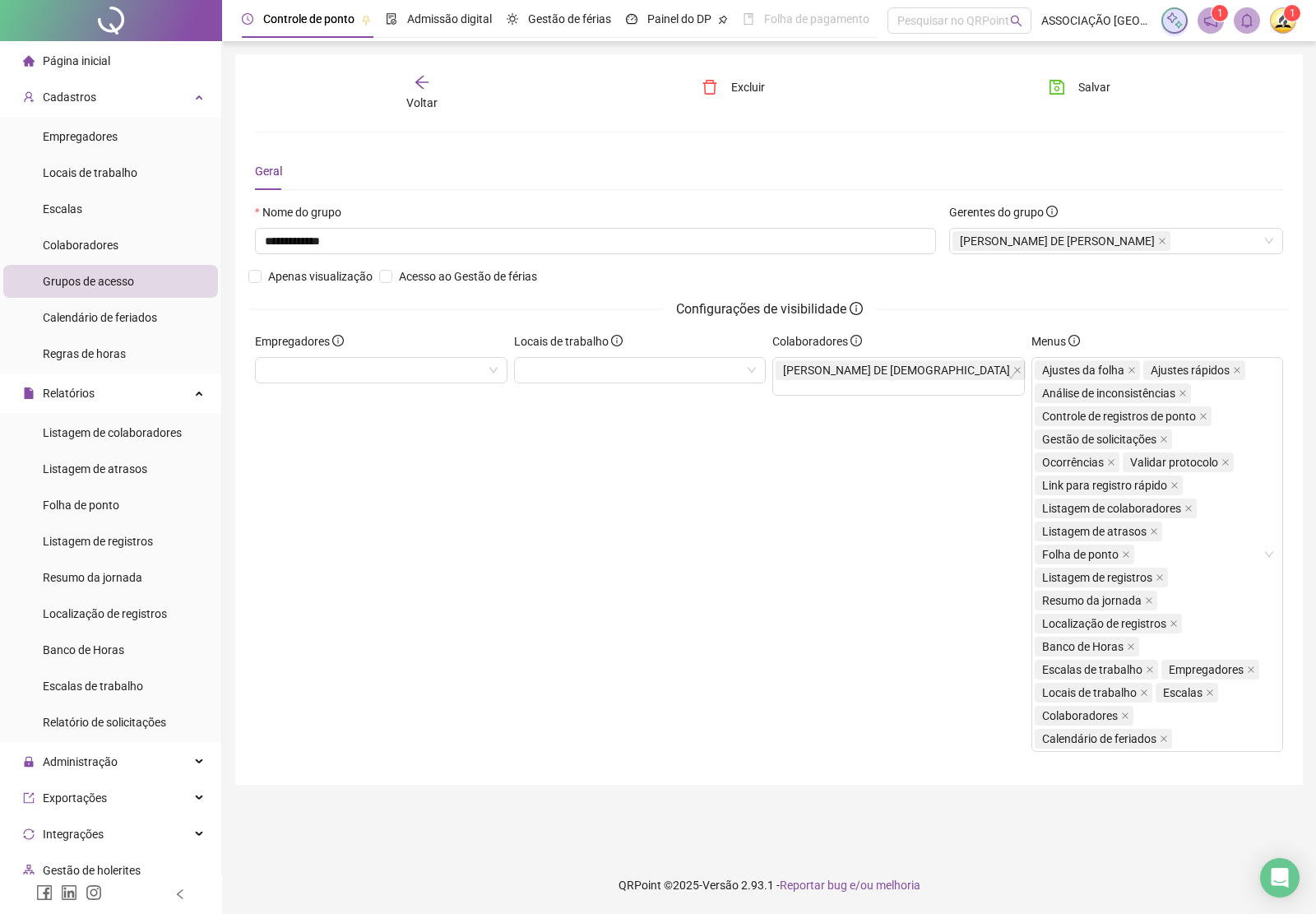
click at [410, 87] on div "Voltar" at bounding box center [421, 92] width 161 height 38
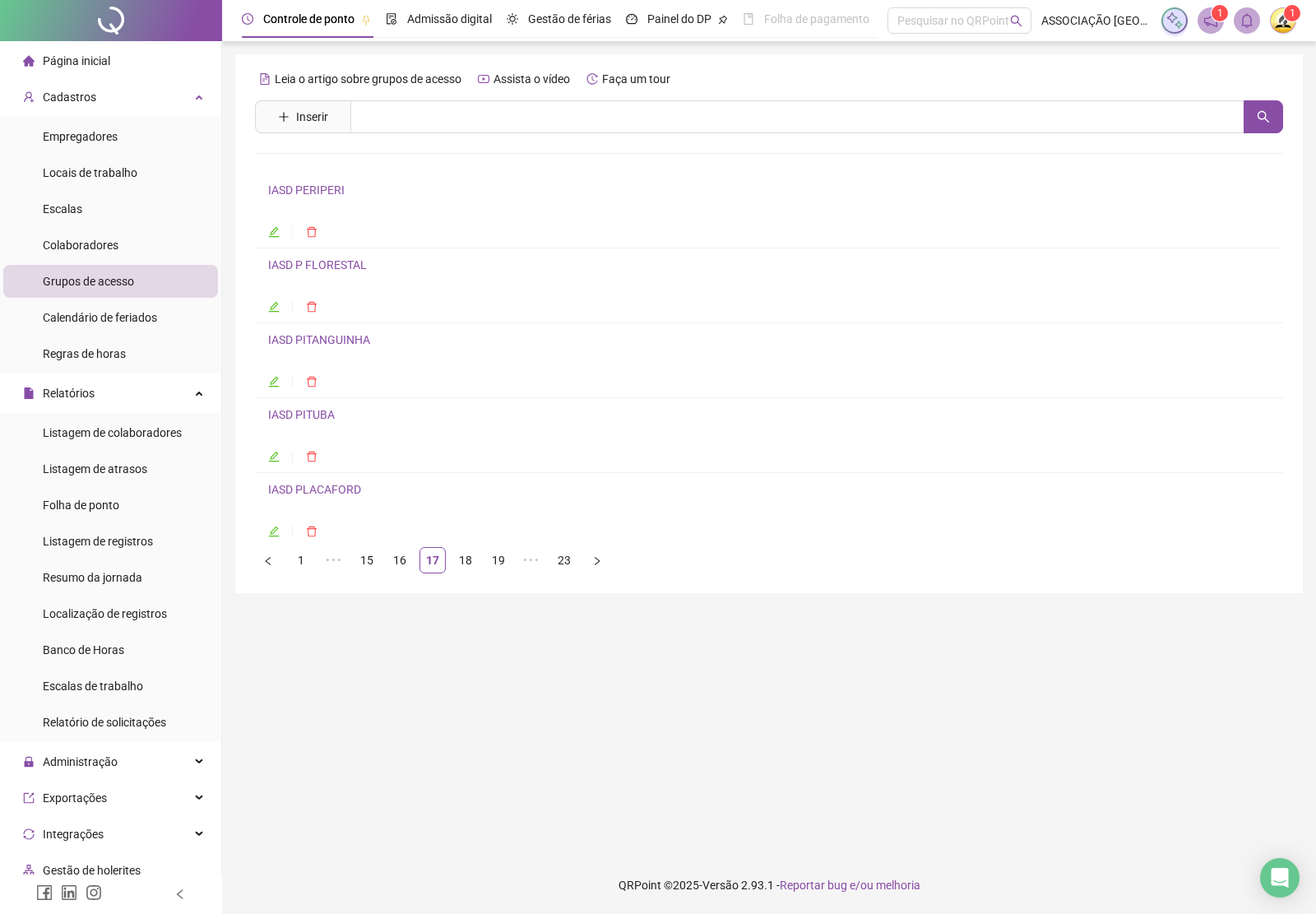
click at [310, 270] on link "IASD P FLORESTAL" at bounding box center [316, 265] width 98 height 14
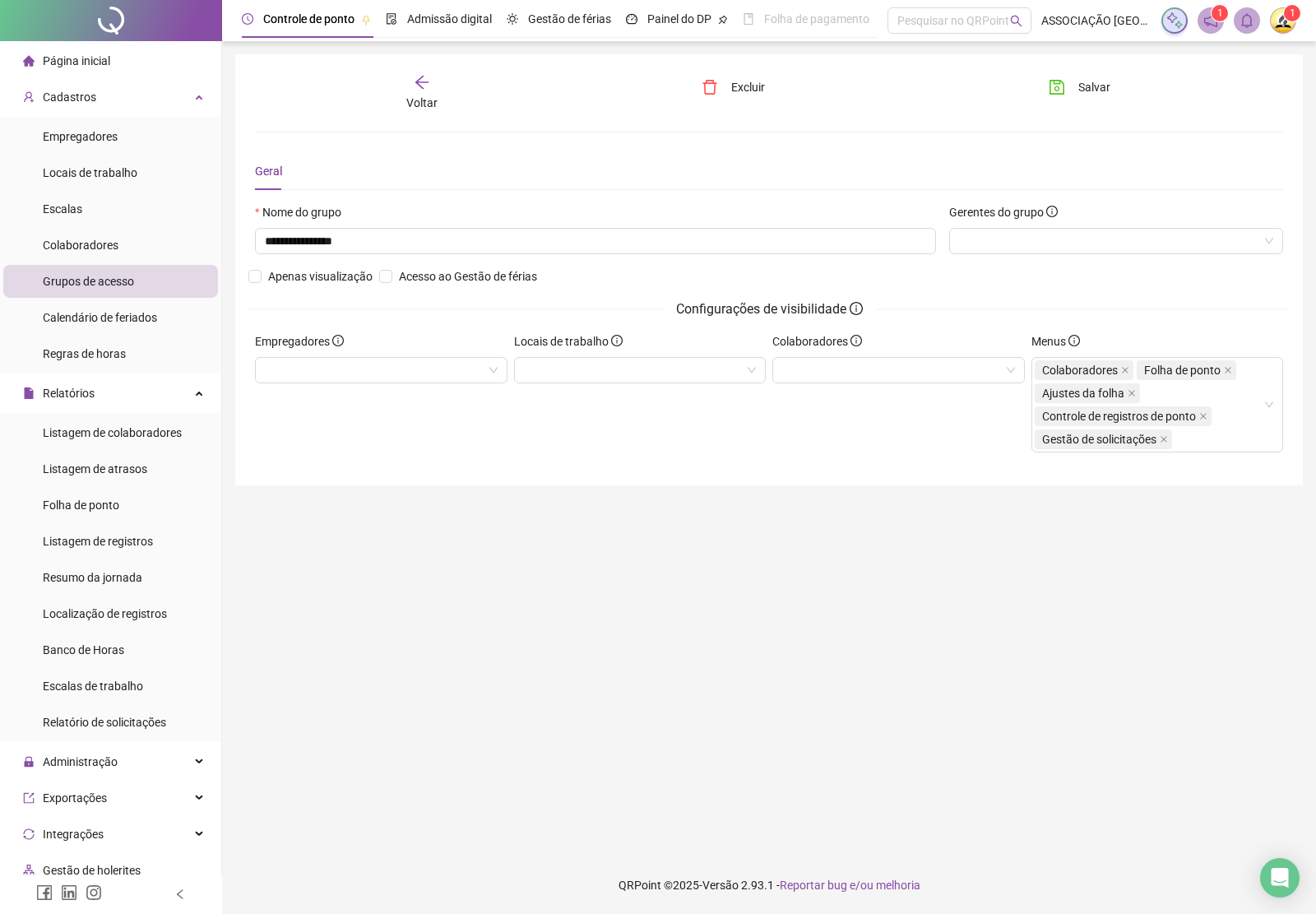
click at [421, 83] on icon "arrow-left" at bounding box center [421, 82] width 17 height 17
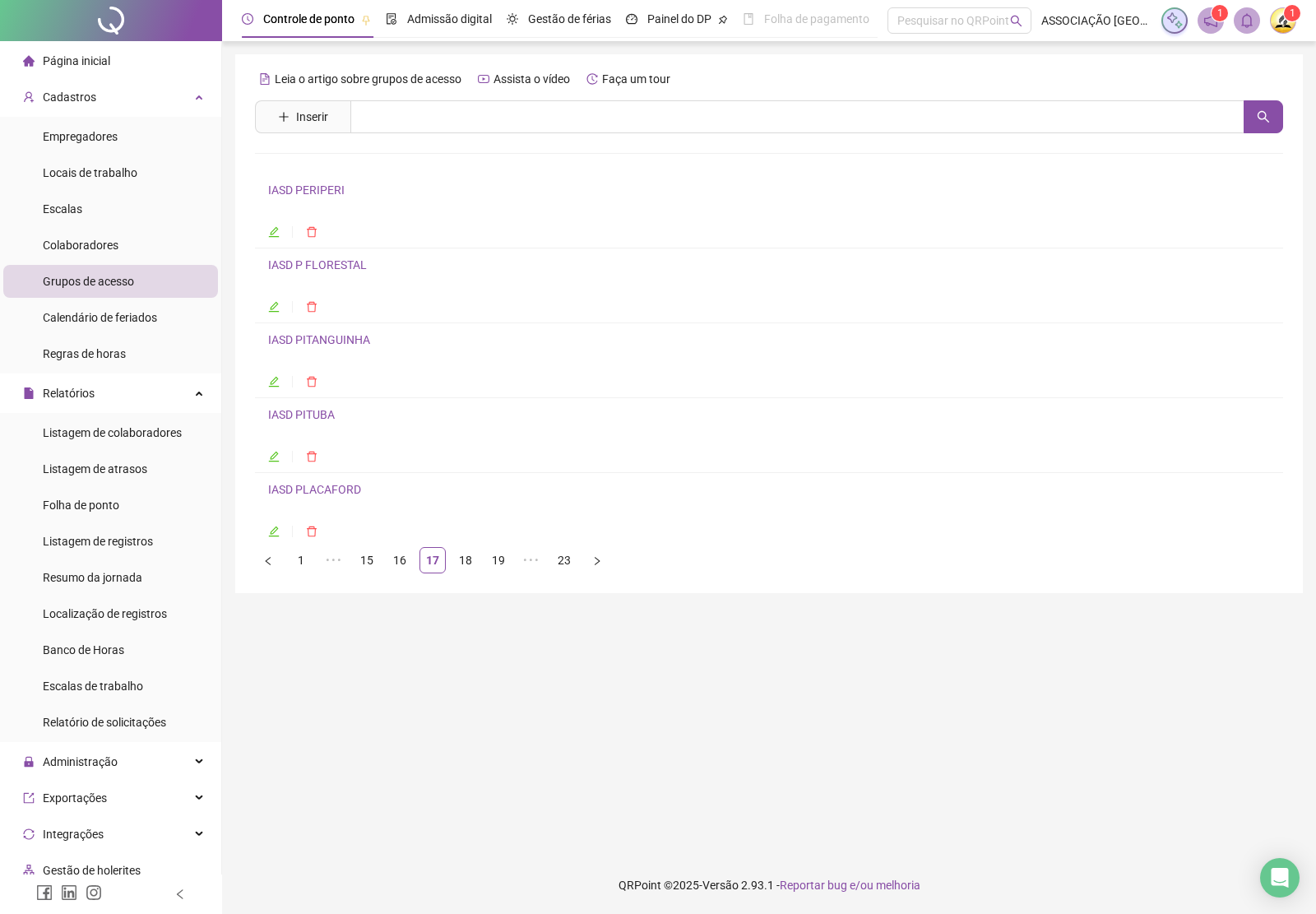
click at [336, 340] on link "IASD PITANGUINHA" at bounding box center [318, 340] width 102 height 14
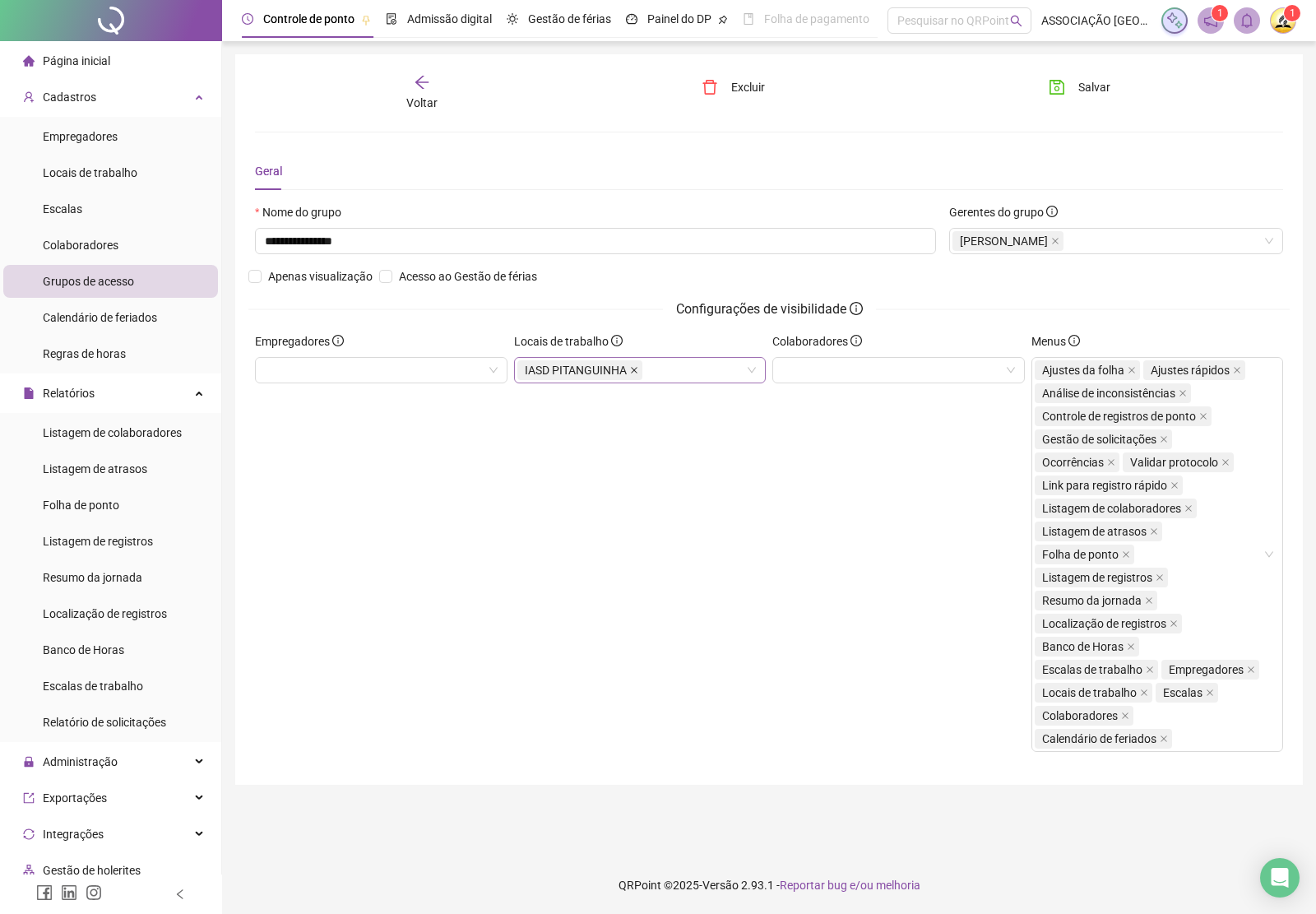
click at [635, 373] on icon "close" at bounding box center [634, 370] width 8 height 8
click at [1079, 91] on span "Salvar" at bounding box center [1094, 87] width 32 height 18
click at [792, 372] on div at bounding box center [897, 370] width 252 height 26
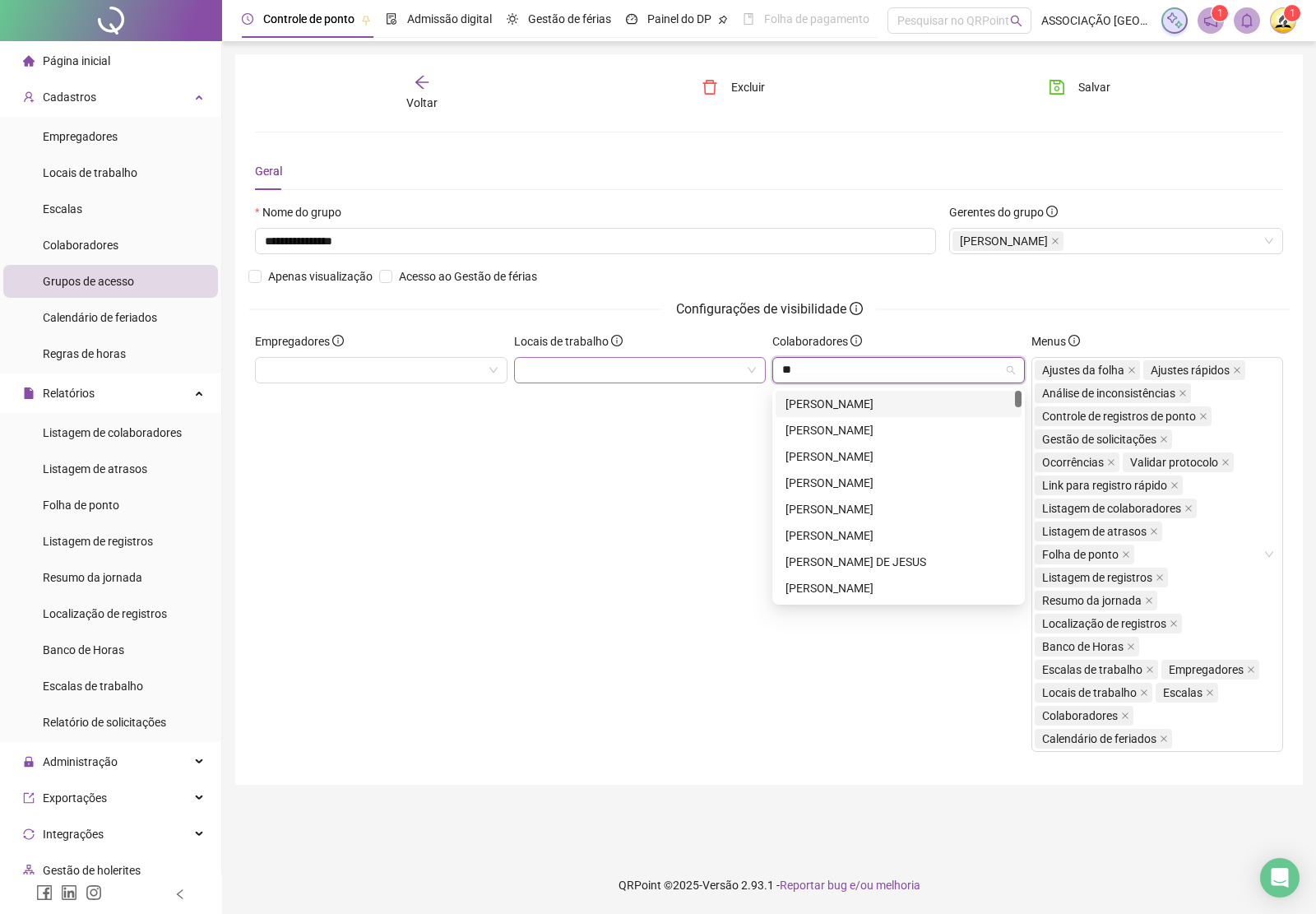
type input "*"
click at [424, 584] on div "Empregadores" at bounding box center [382, 548] width 259 height 432
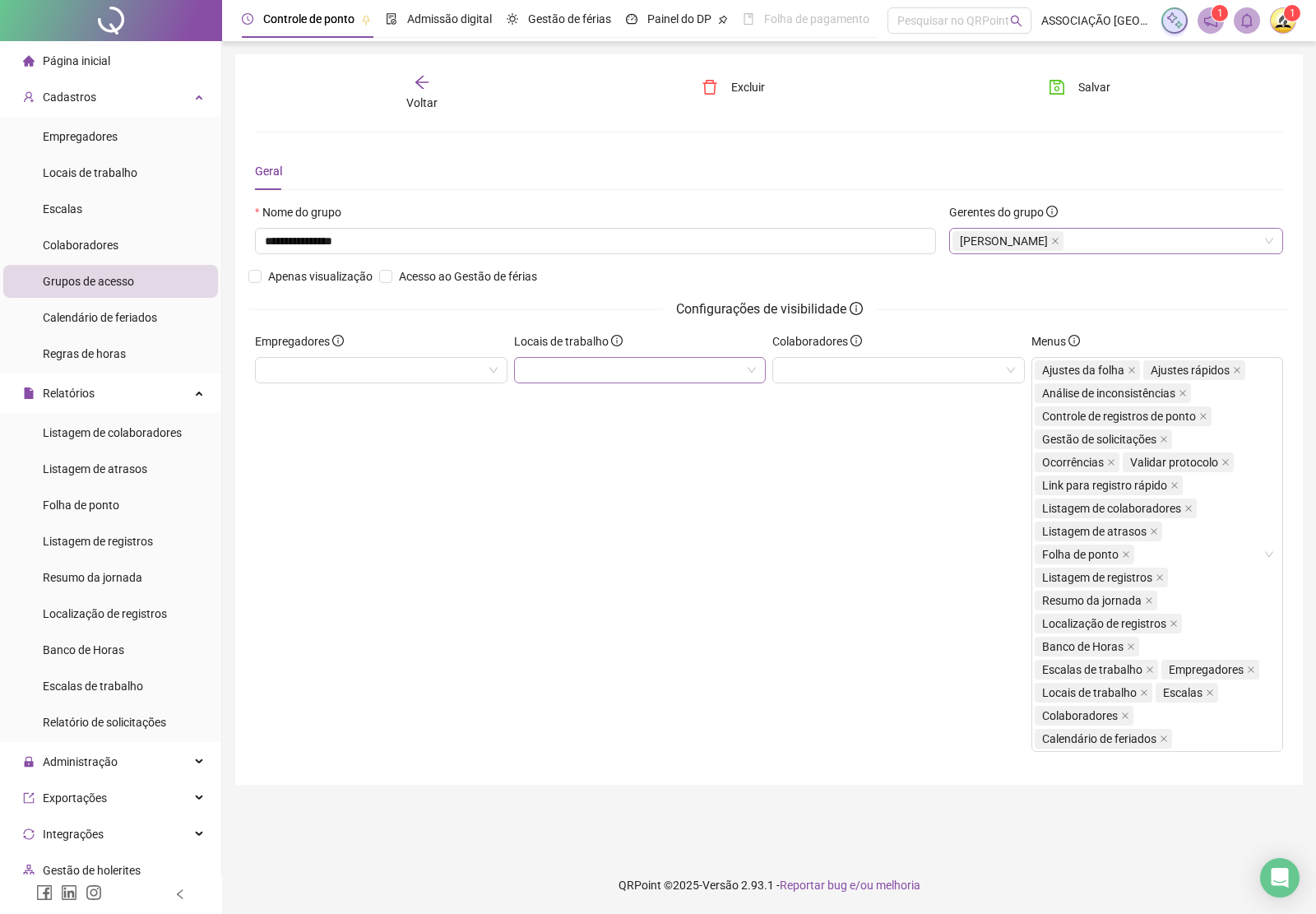
drag, startPoint x: 1125, startPoint y: 239, endPoint x: 1127, endPoint y: 231, distance: 8.2
click at [1059, 238] on icon "close" at bounding box center [1055, 240] width 8 height 8
click at [1074, 81] on button "Salvar" at bounding box center [1079, 87] width 87 height 26
click at [424, 97] on span "Voltar" at bounding box center [421, 103] width 31 height 14
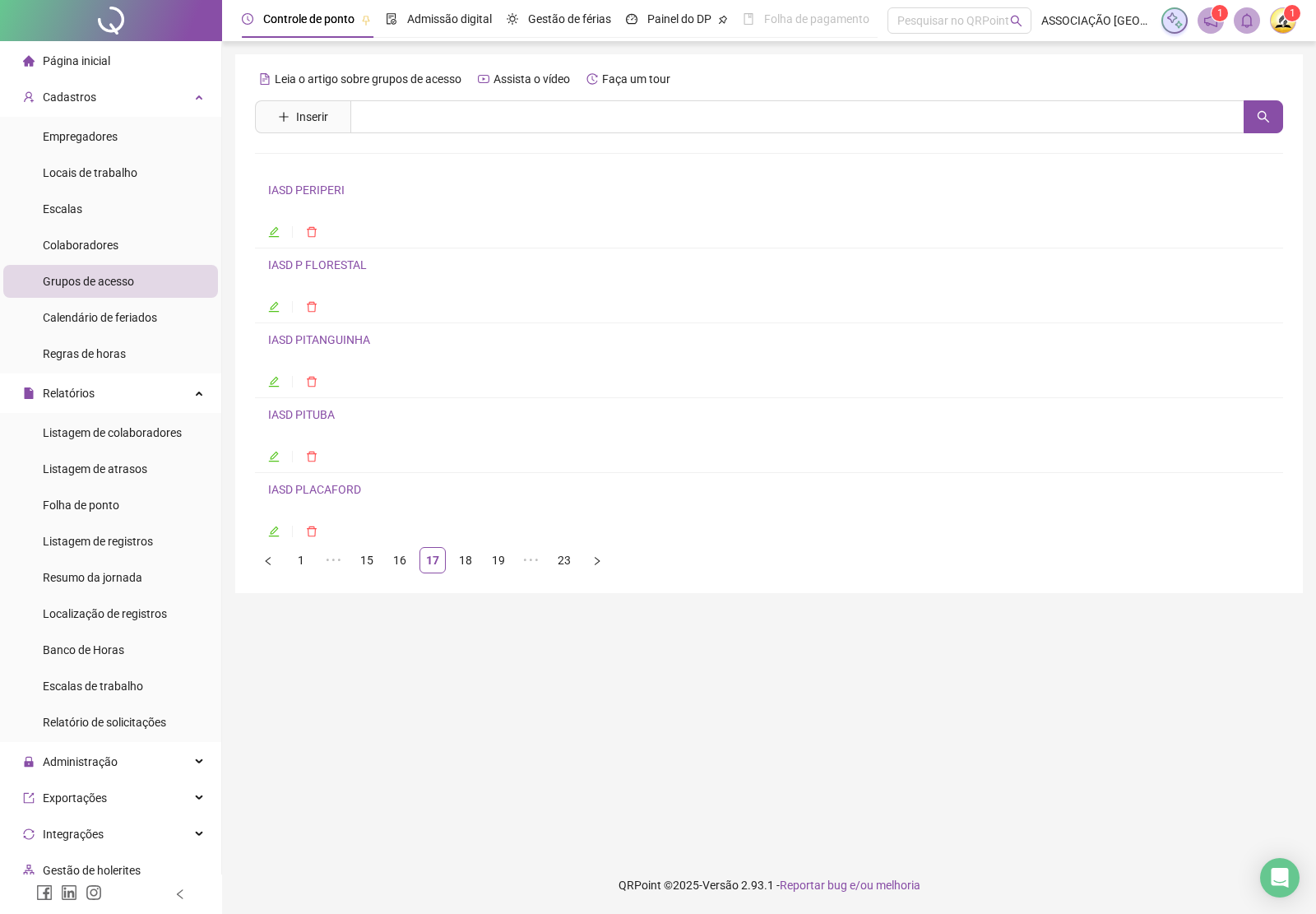
click at [306, 420] on link "IASD PITUBA" at bounding box center [301, 415] width 66 height 14
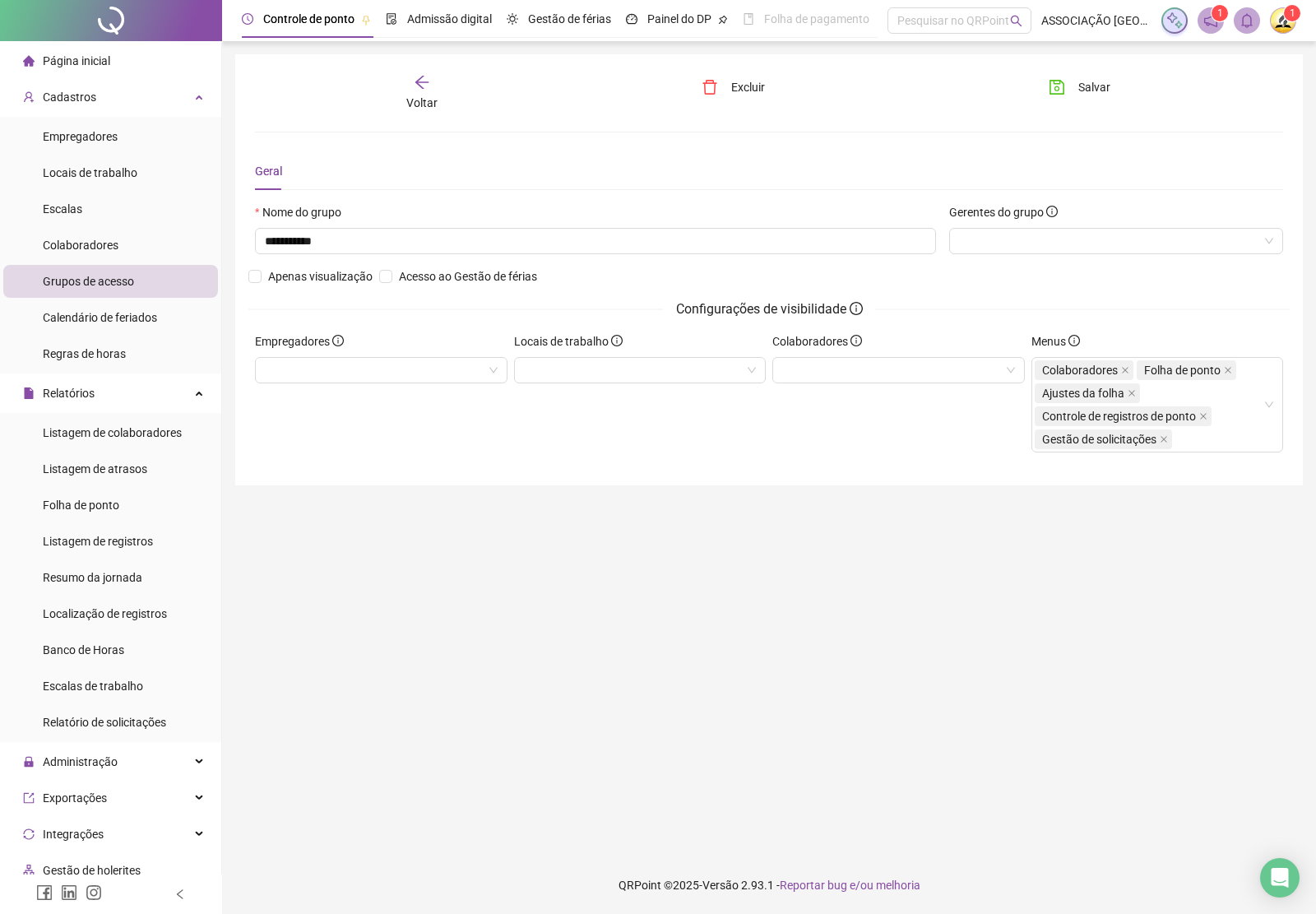
click at [424, 84] on icon "arrow-left" at bounding box center [421, 82] width 17 height 17
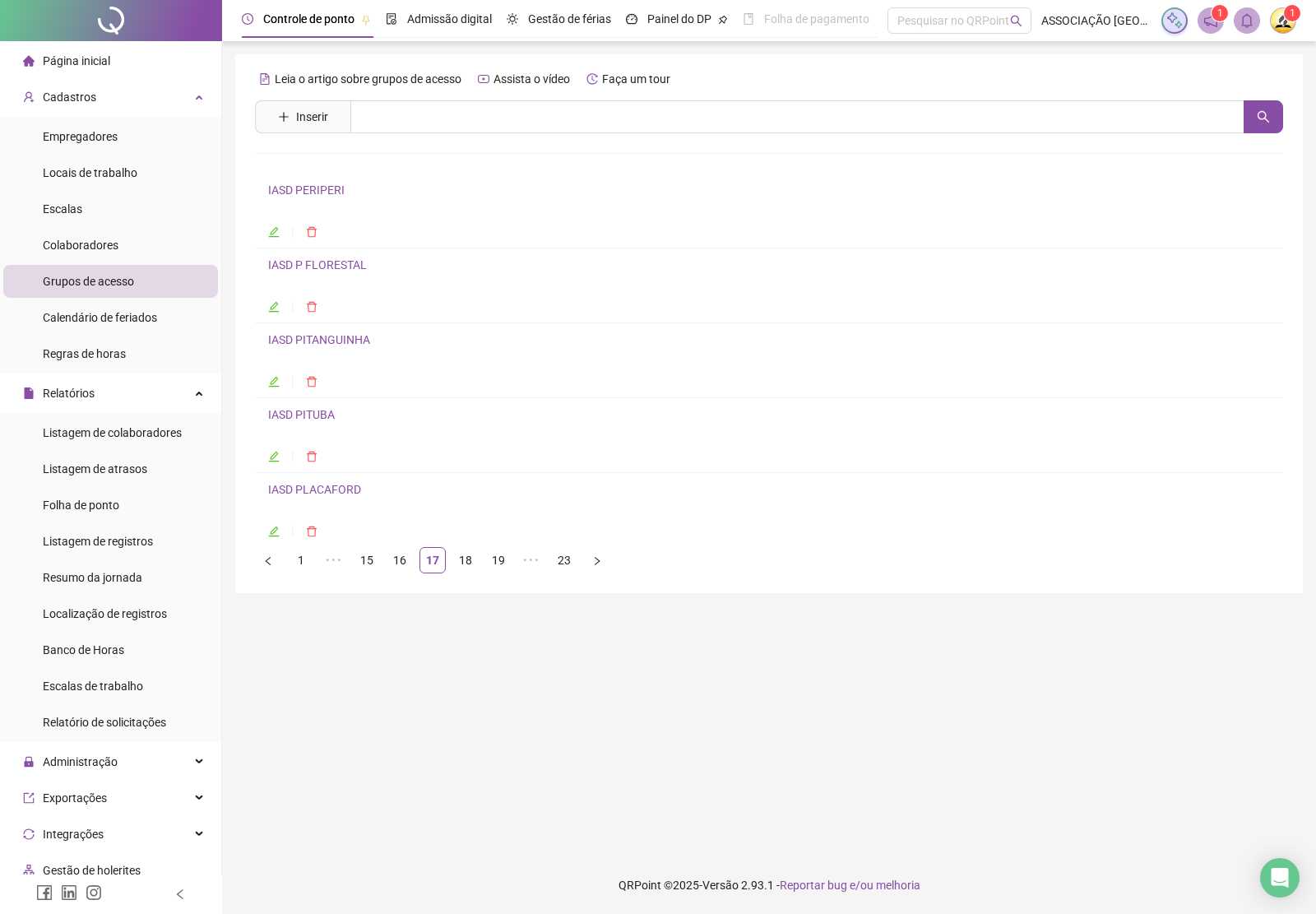
click at [319, 494] on link "IASD PLACAFORD" at bounding box center [313, 490] width 92 height 14
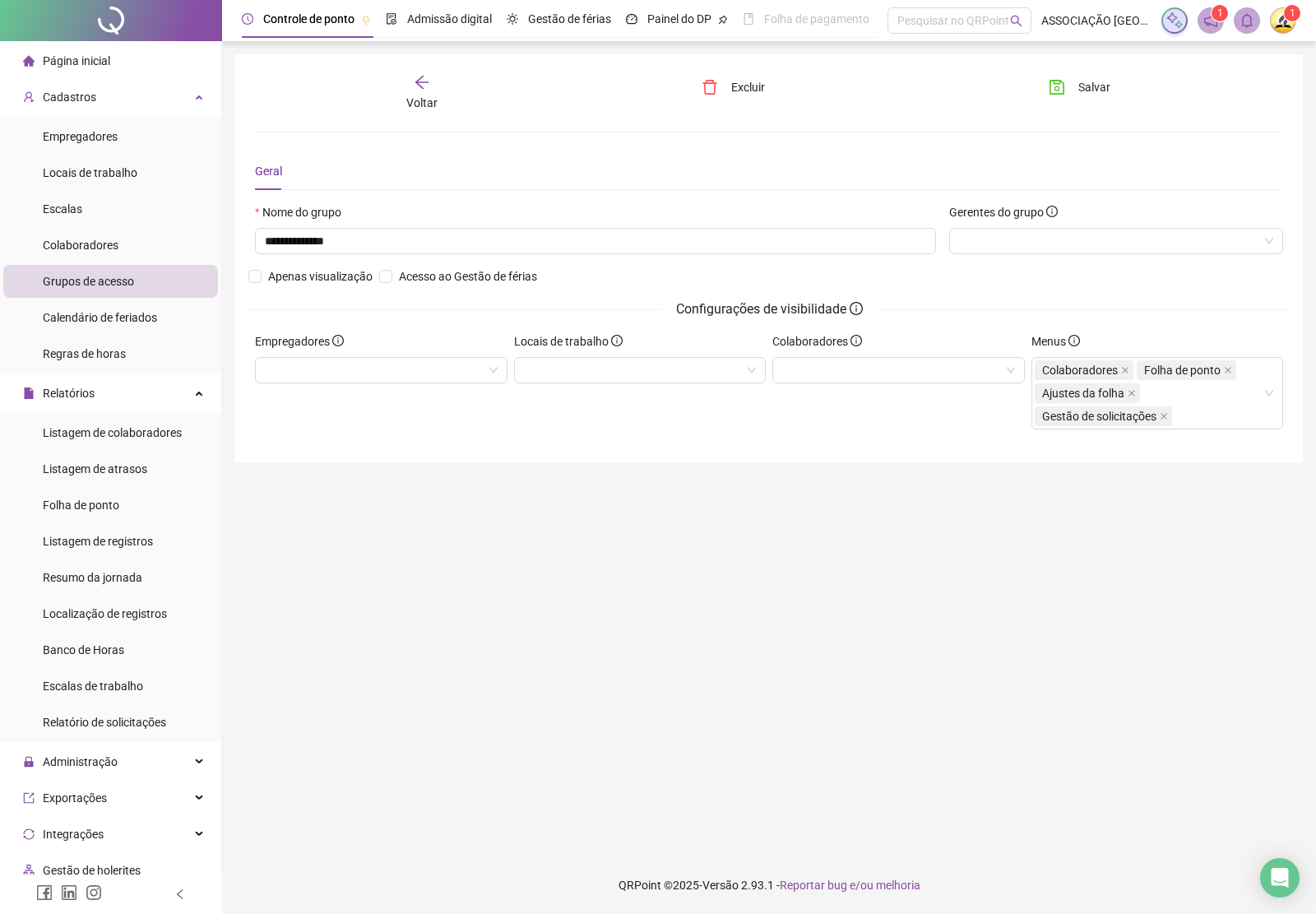
click at [417, 83] on icon "arrow-left" at bounding box center [422, 83] width 14 height 14
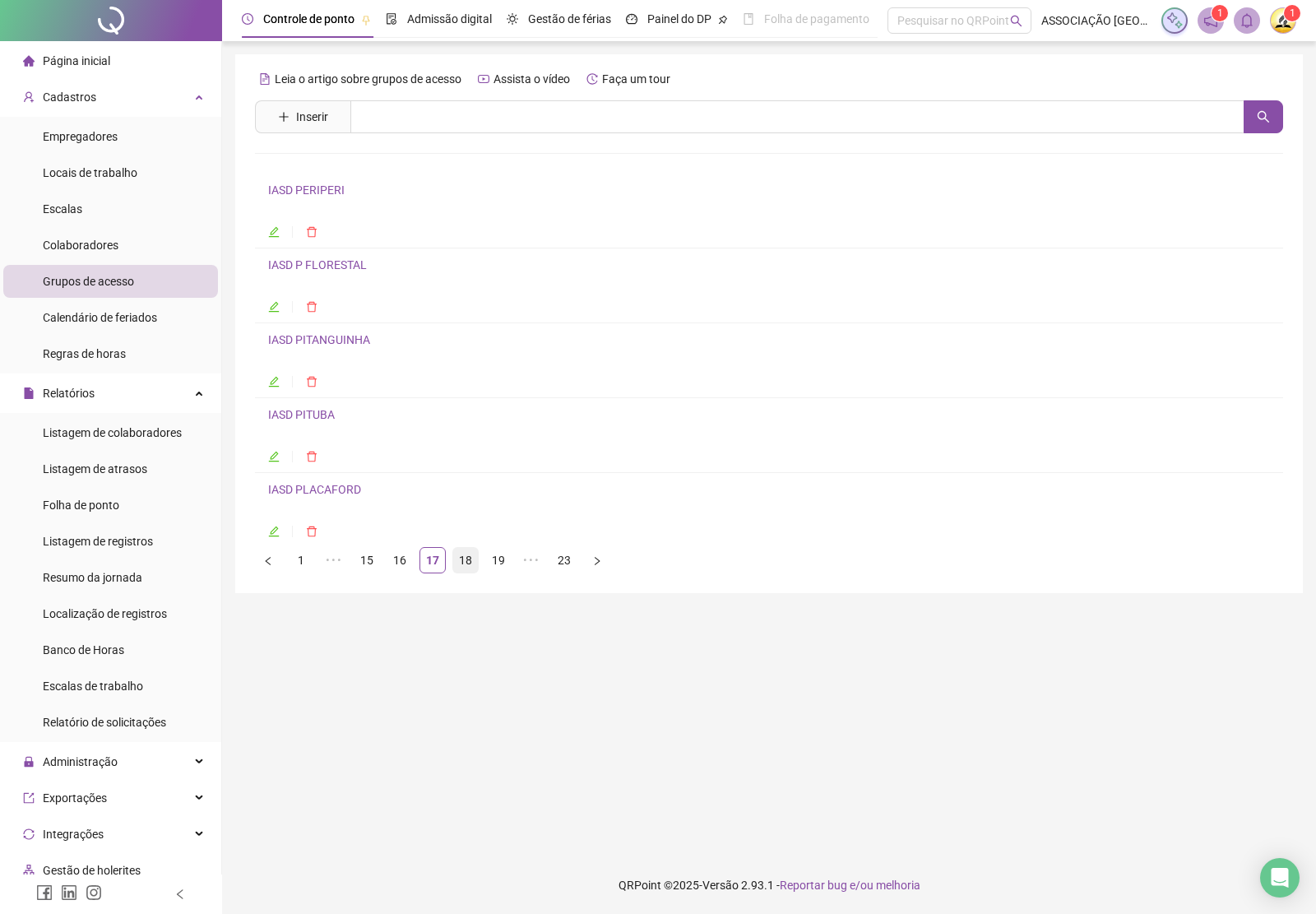
click at [461, 565] on link "18" at bounding box center [465, 560] width 24 height 24
click at [326, 188] on link "IASD PQ FLORESTAL" at bounding box center [321, 190] width 107 height 14
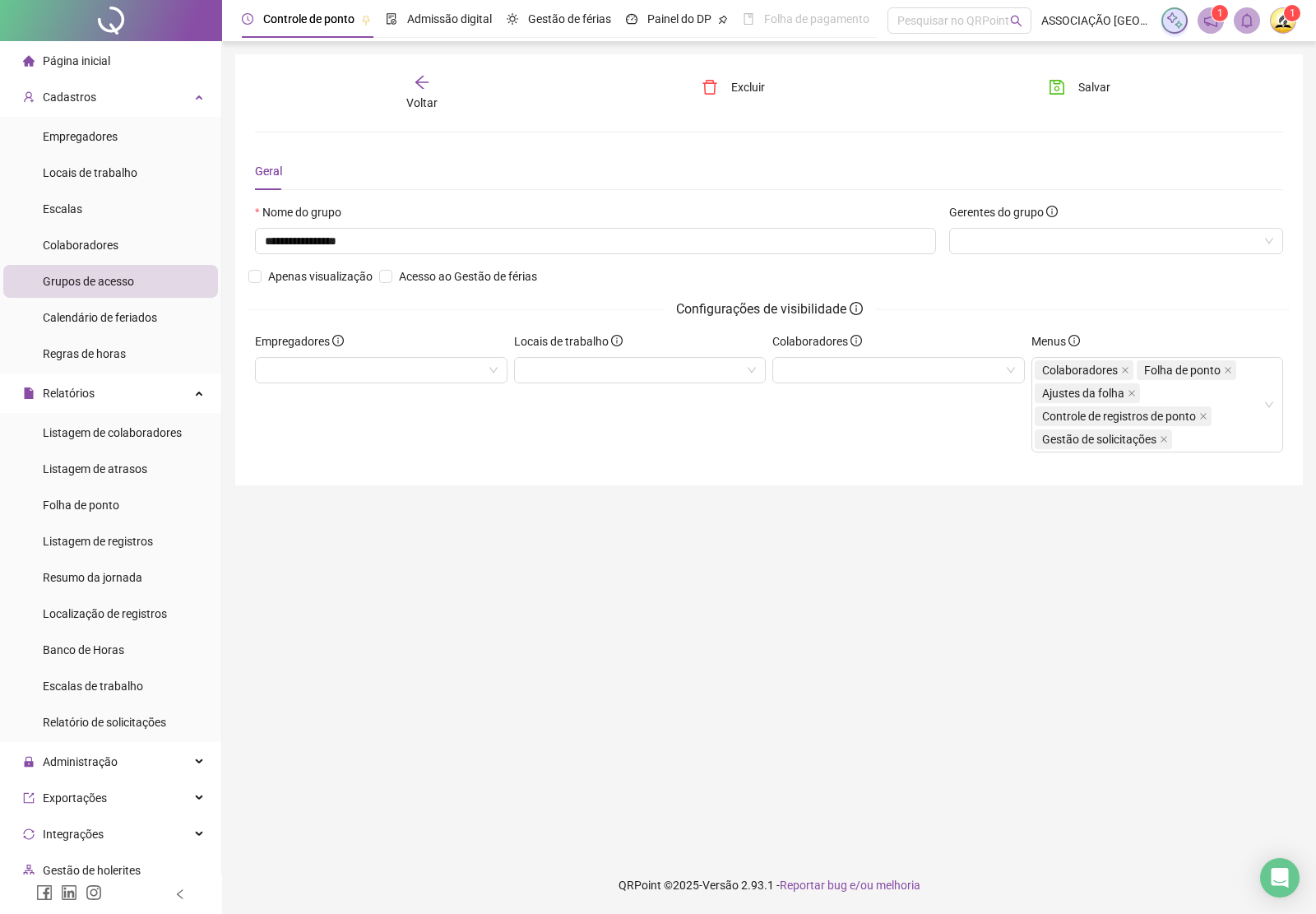
click at [406, 91] on div "Voltar" at bounding box center [421, 92] width 161 height 38
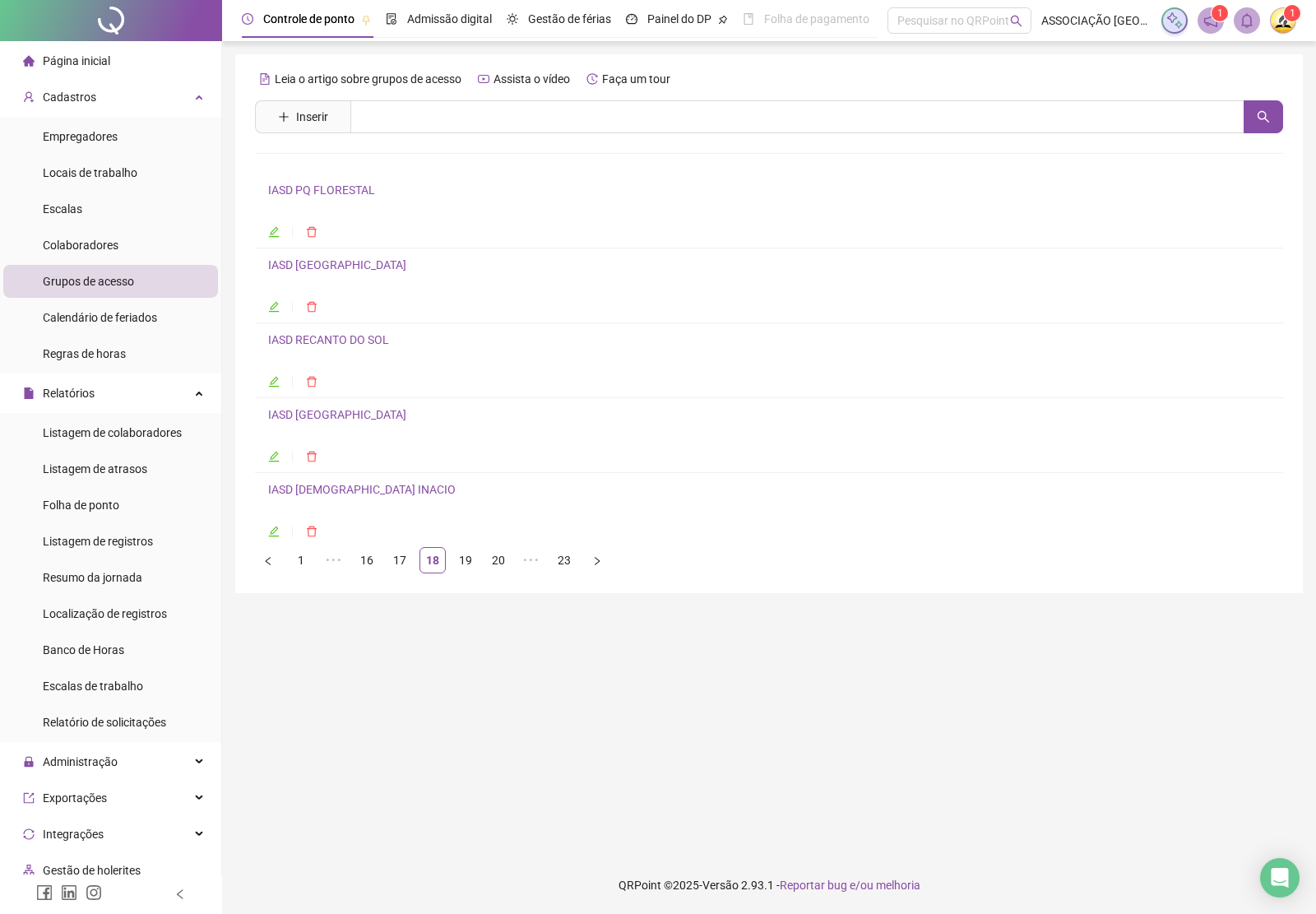
click at [326, 268] on link "IASD [GEOGRAPHIC_DATA]" at bounding box center [337, 265] width 138 height 14
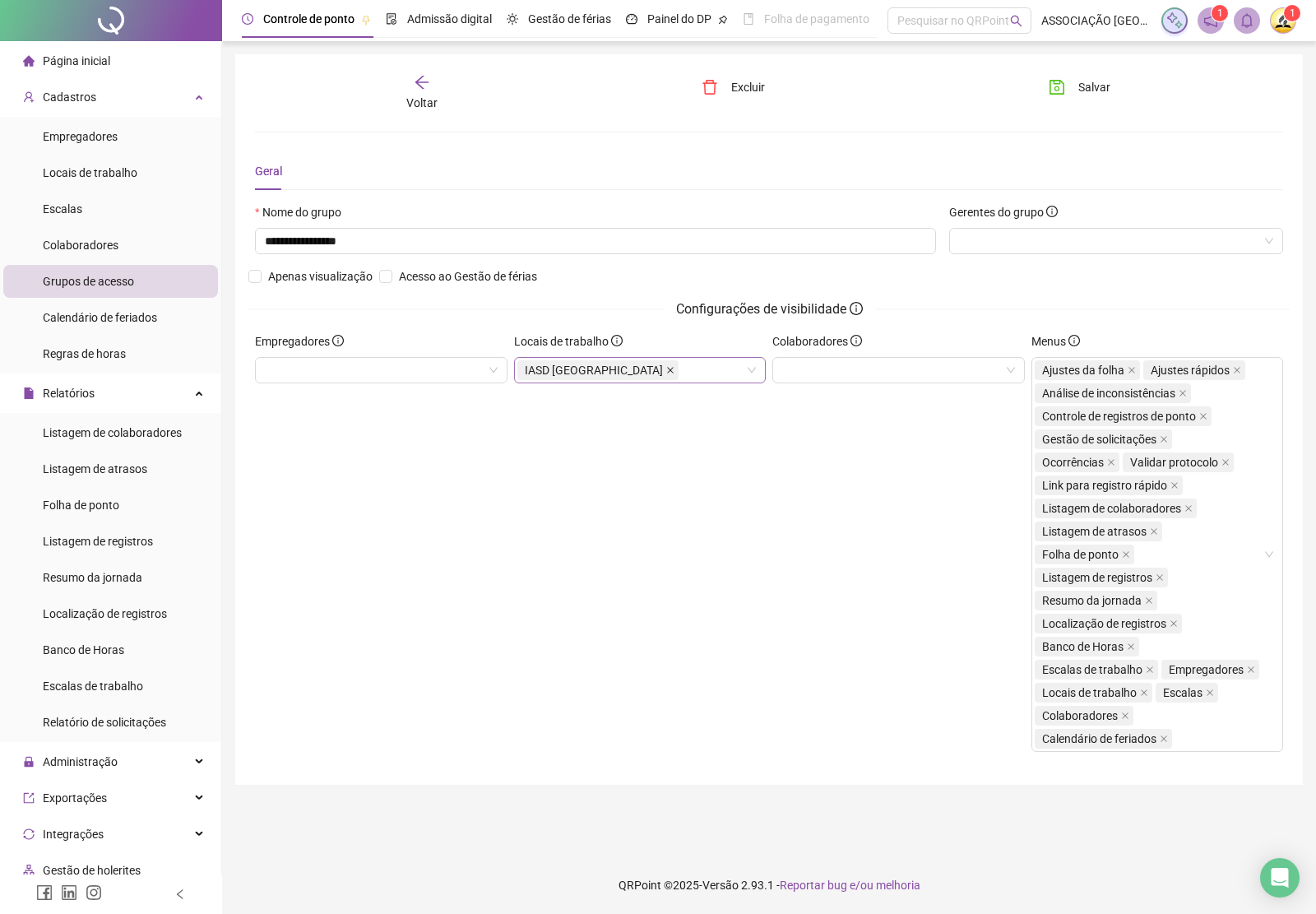
click at [666, 370] on icon "close" at bounding box center [670, 370] width 8 height 8
click at [1072, 88] on button "Salvar" at bounding box center [1079, 87] width 87 height 26
click at [420, 84] on icon "arrow-left" at bounding box center [421, 82] width 17 height 17
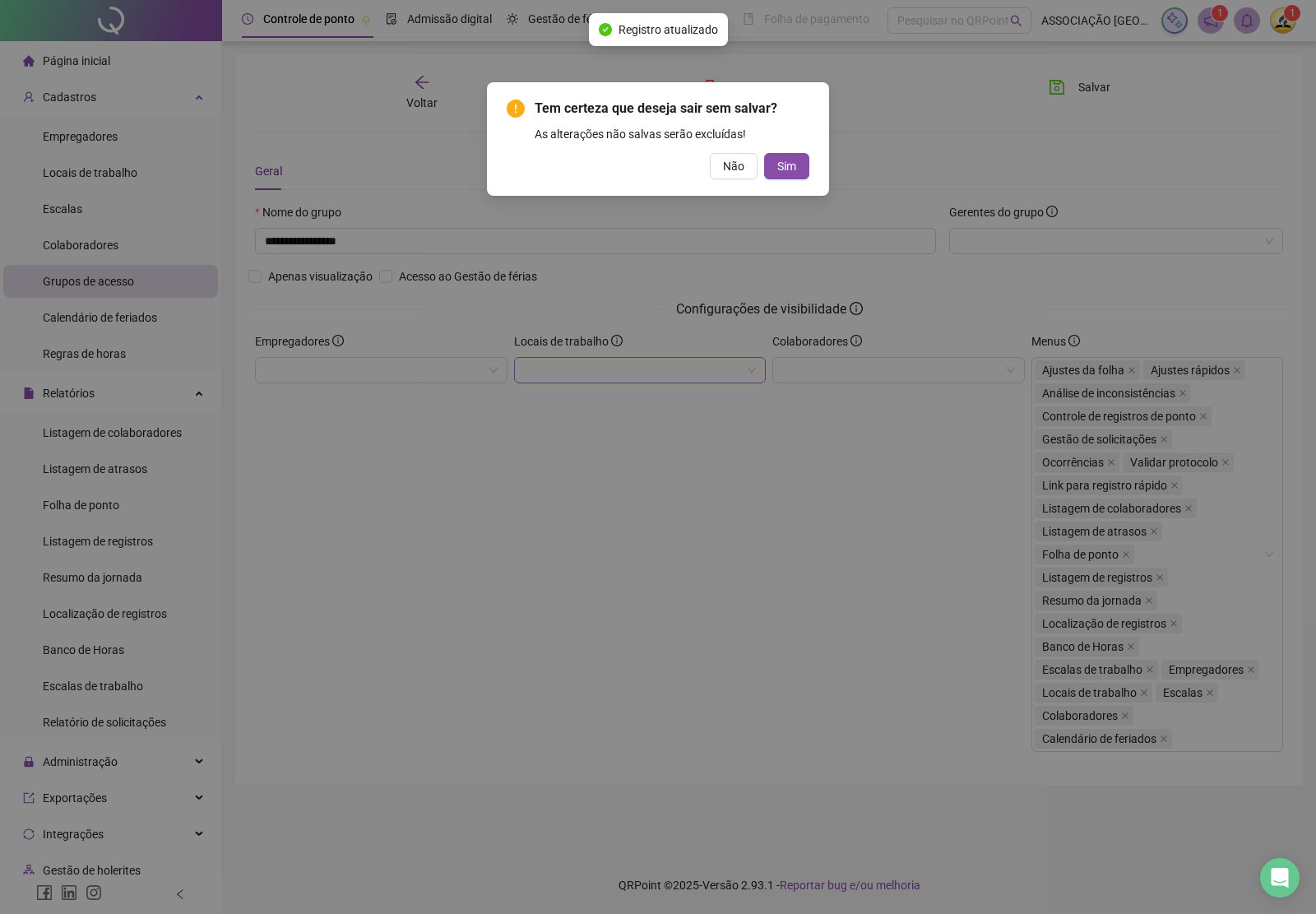
click at [791, 165] on span "Sim" at bounding box center [786, 165] width 18 height 18
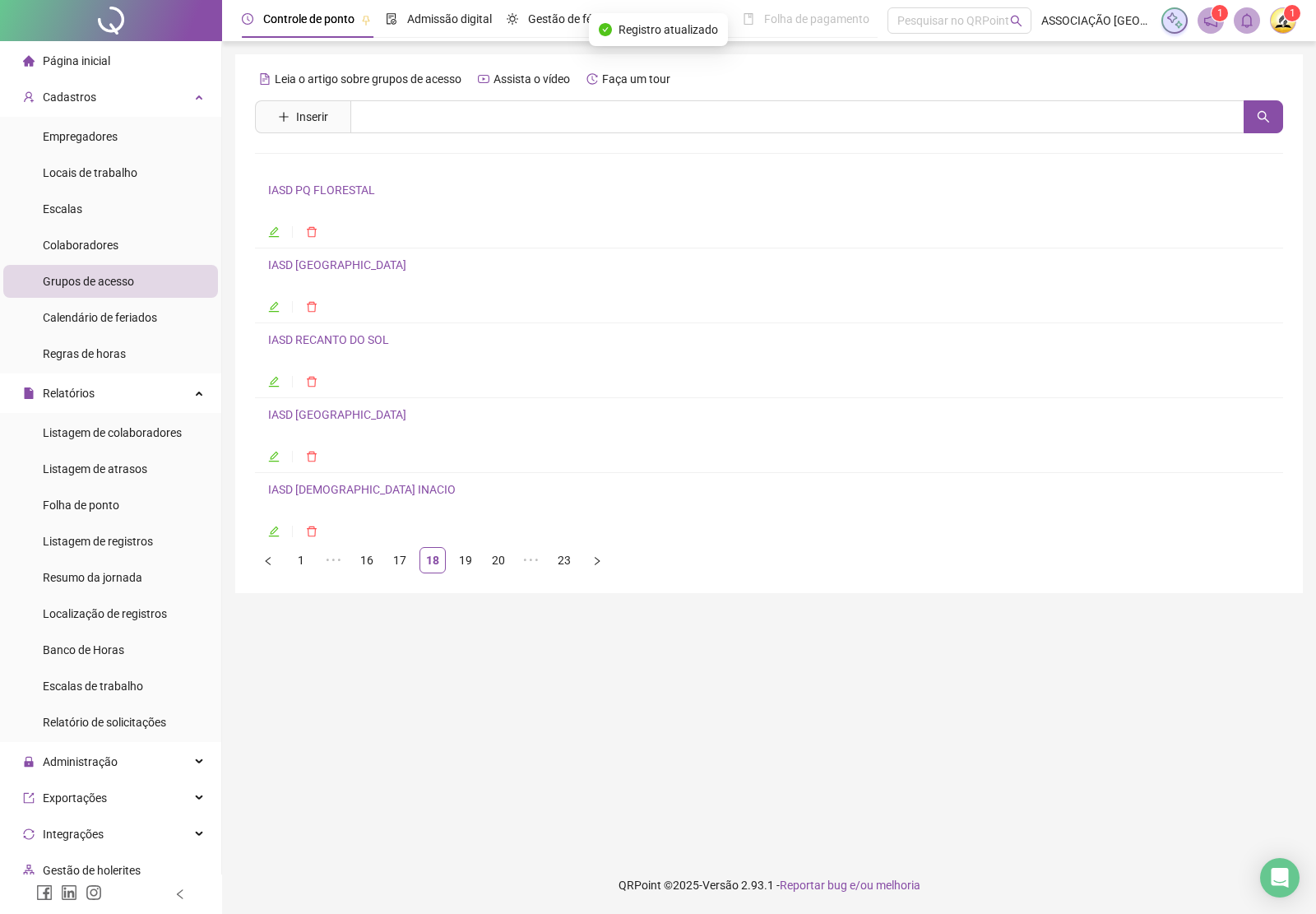
click at [340, 335] on link "IASD RECANTO DO SOL" at bounding box center [328, 340] width 121 height 14
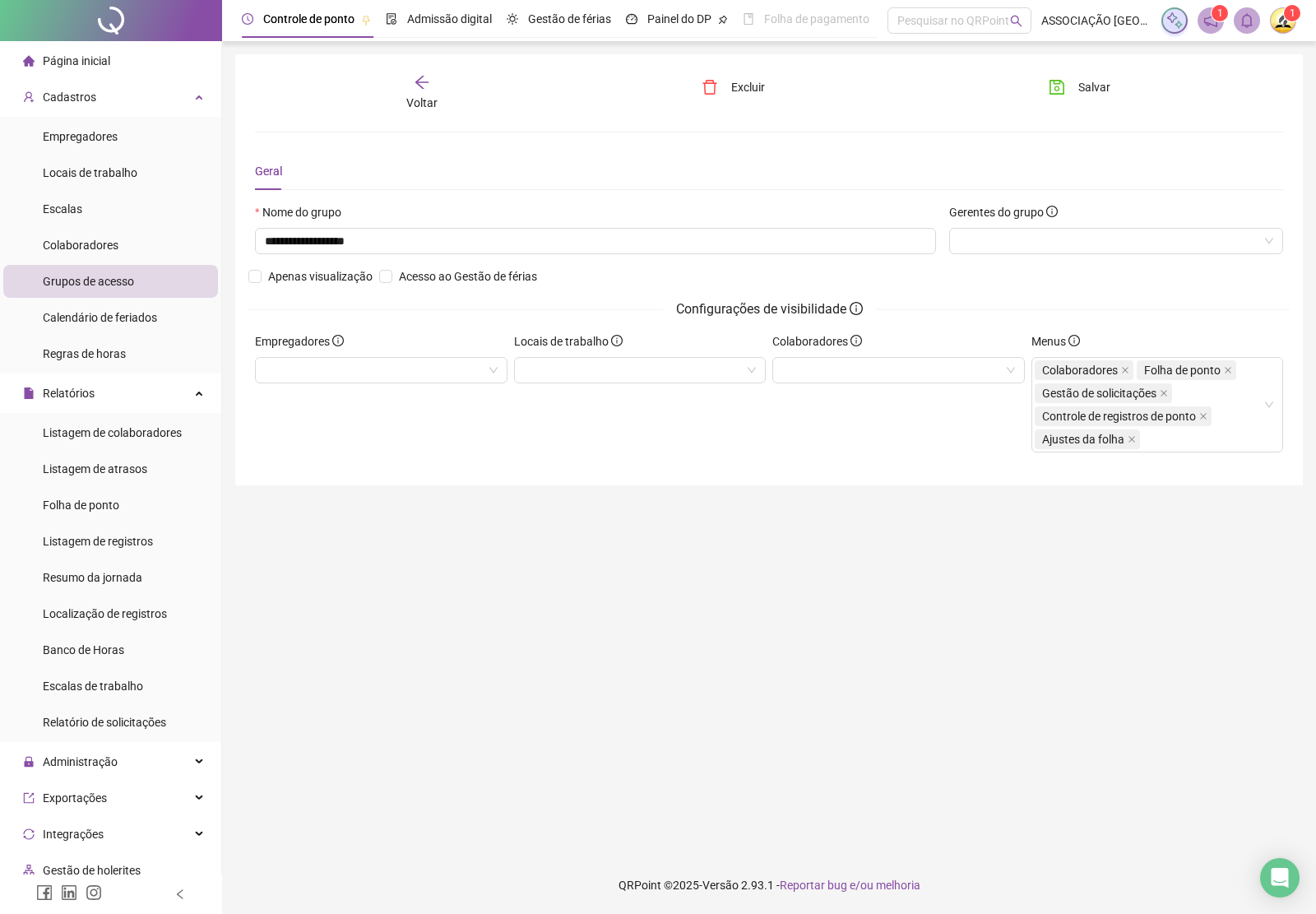
click at [421, 85] on icon "arrow-left" at bounding box center [421, 82] width 17 height 17
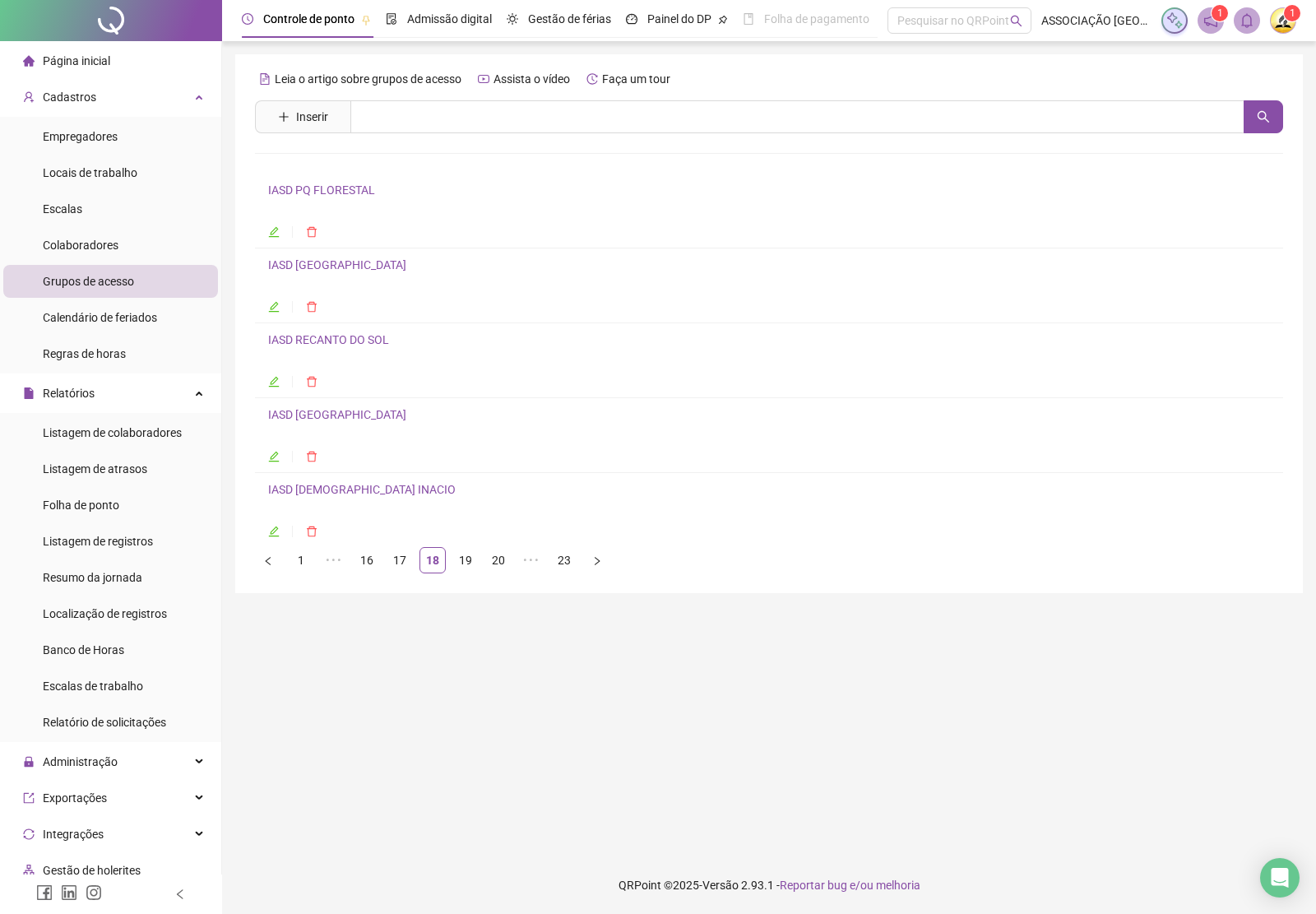
click at [335, 421] on link "IASD [GEOGRAPHIC_DATA]" at bounding box center [337, 415] width 138 height 14
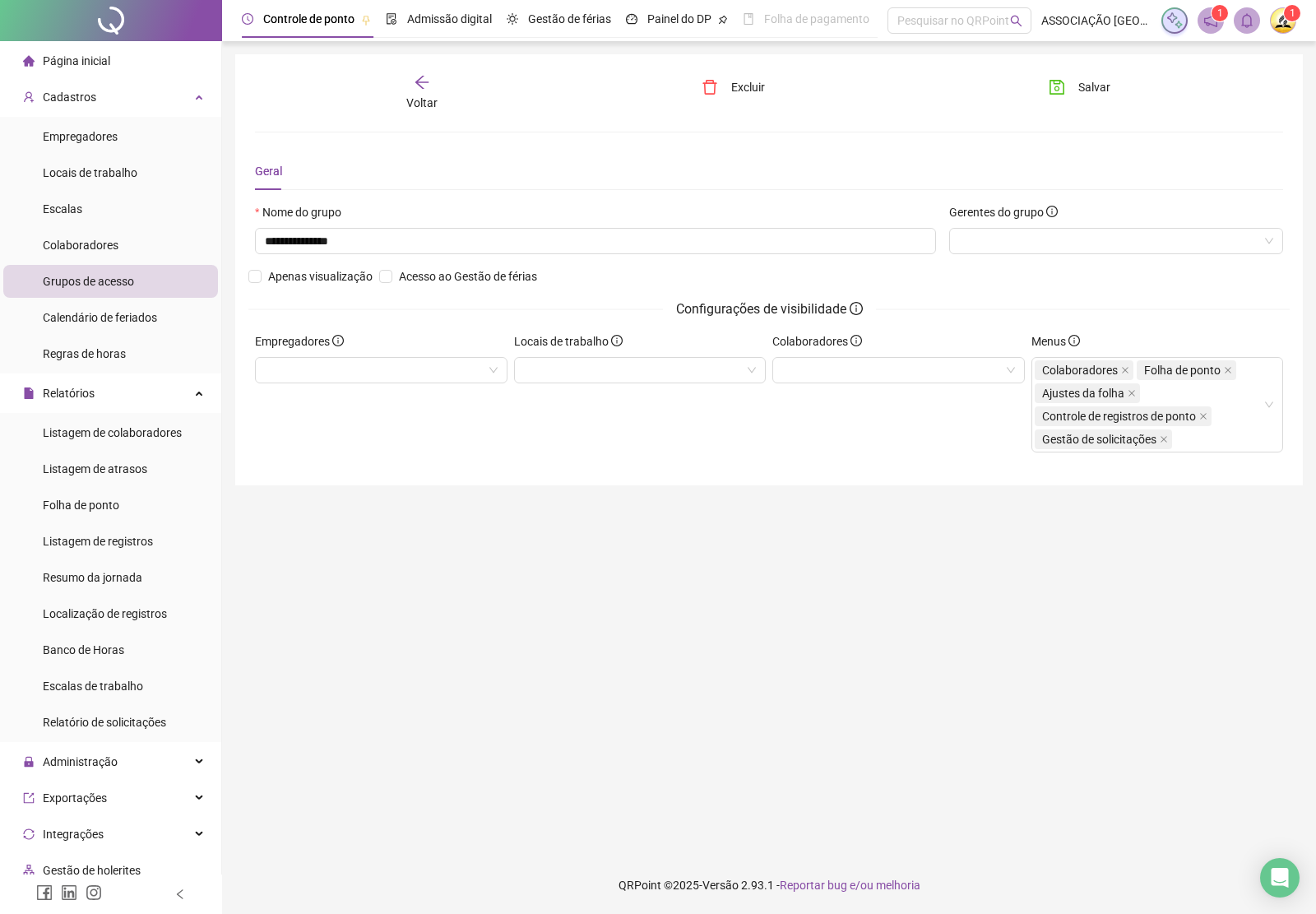
click at [421, 84] on icon "arrow-left" at bounding box center [421, 82] width 17 height 17
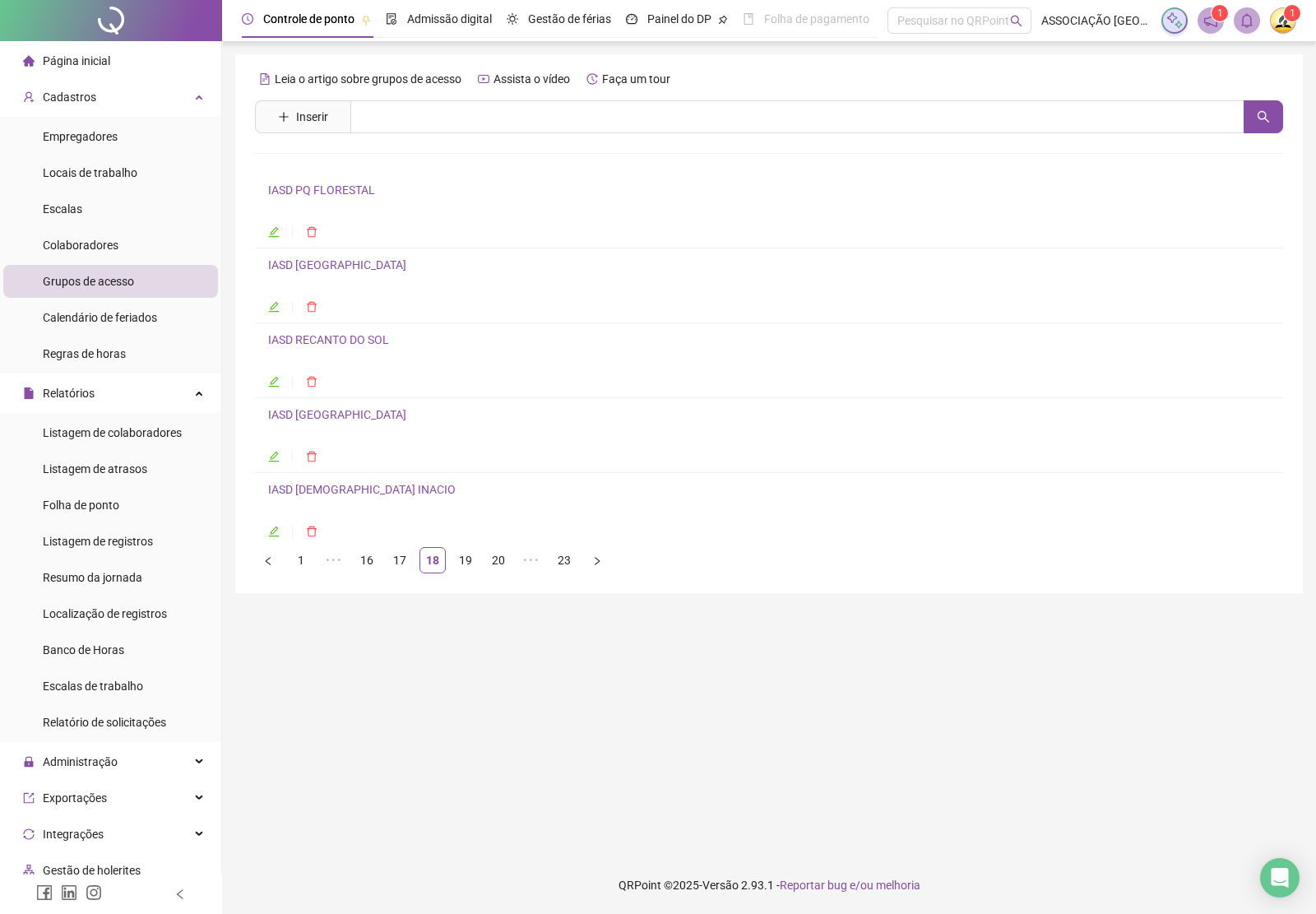
click at [326, 494] on link "IASD [DEMOGRAPHIC_DATA] INACIO" at bounding box center [361, 490] width 188 height 14
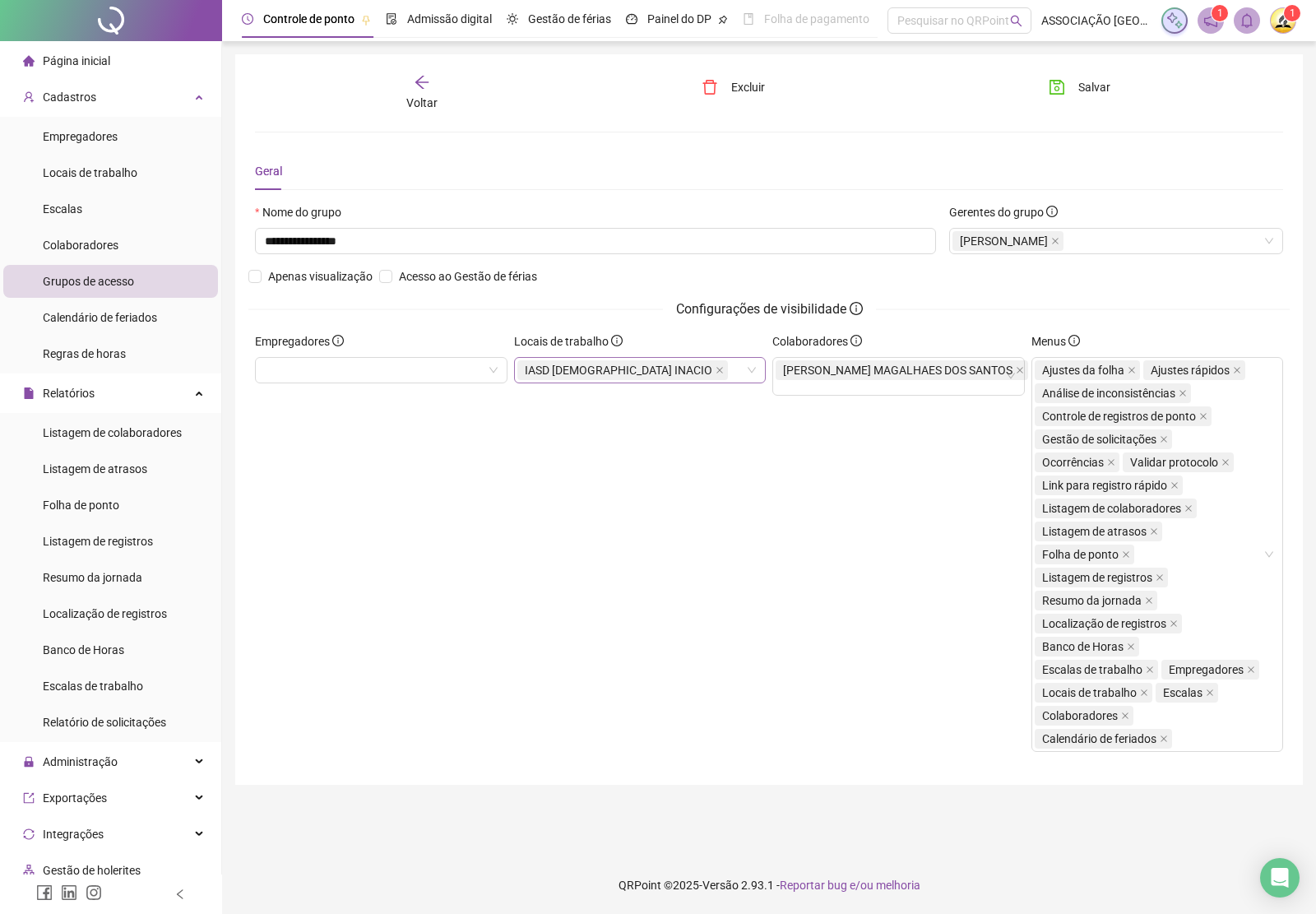
click at [715, 372] on icon "close" at bounding box center [719, 370] width 8 height 8
click at [1095, 83] on span "Salvar" at bounding box center [1094, 87] width 32 height 18
click at [411, 81] on div "Voltar" at bounding box center [421, 92] width 161 height 38
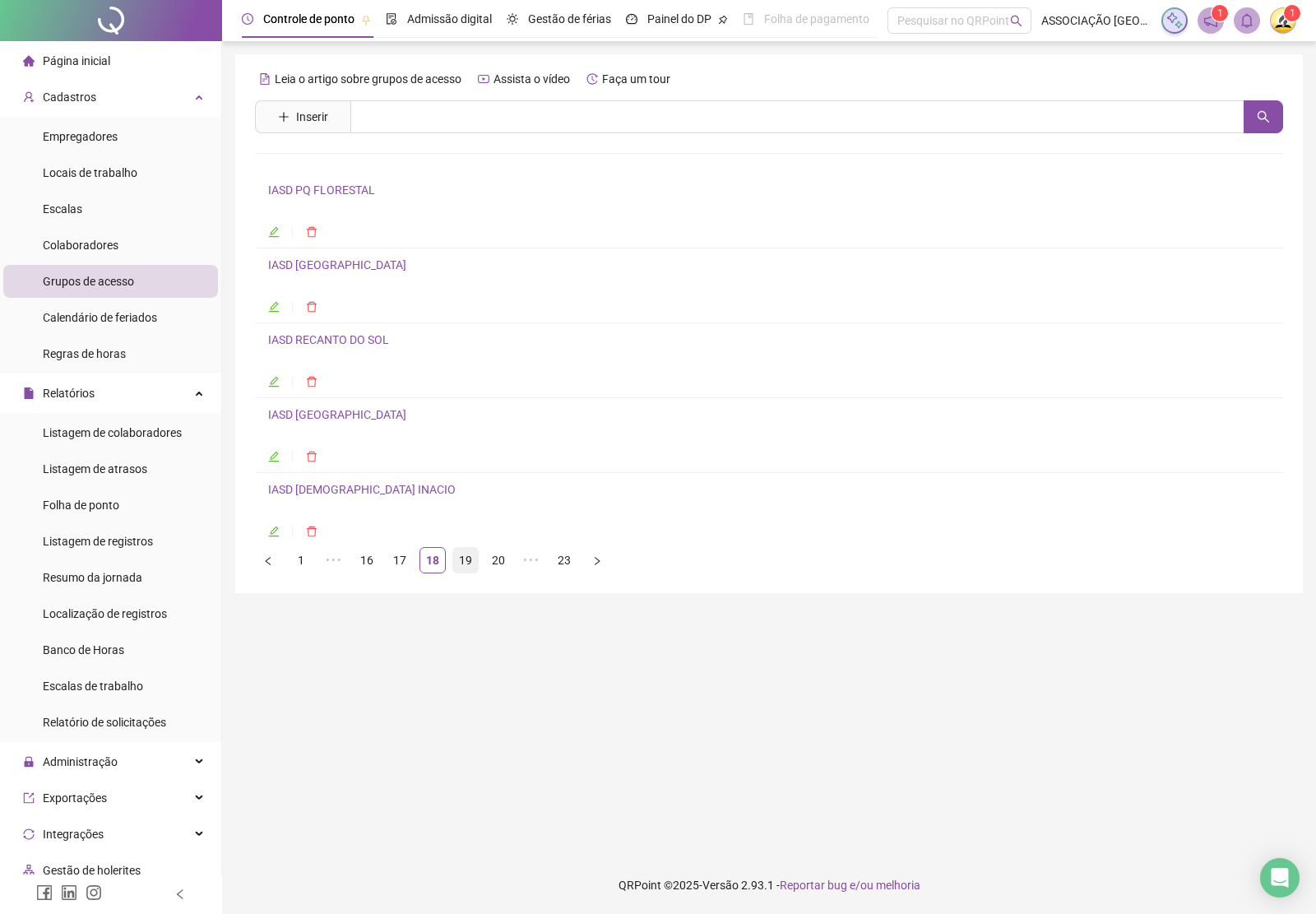
click at [464, 566] on link "19" at bounding box center [465, 560] width 24 height 24
click at [315, 195] on link "IASD SÃO CRISTOVÃO" at bounding box center [324, 190] width 114 height 14
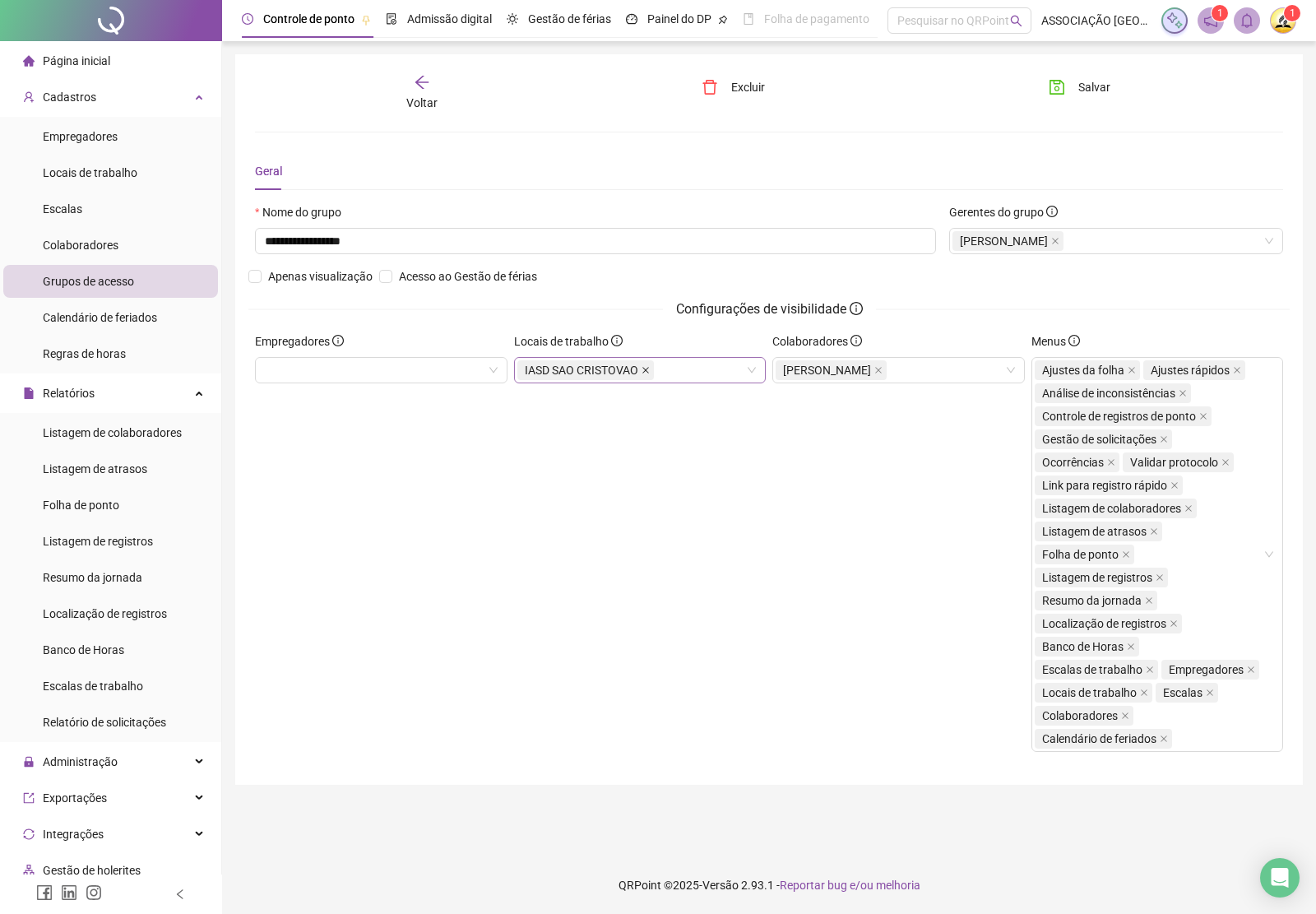
click at [647, 372] on icon "close" at bounding box center [645, 370] width 8 height 8
click at [1081, 83] on span "Salvar" at bounding box center [1094, 87] width 32 height 18
click at [417, 76] on icon "arrow-left" at bounding box center [421, 82] width 17 height 17
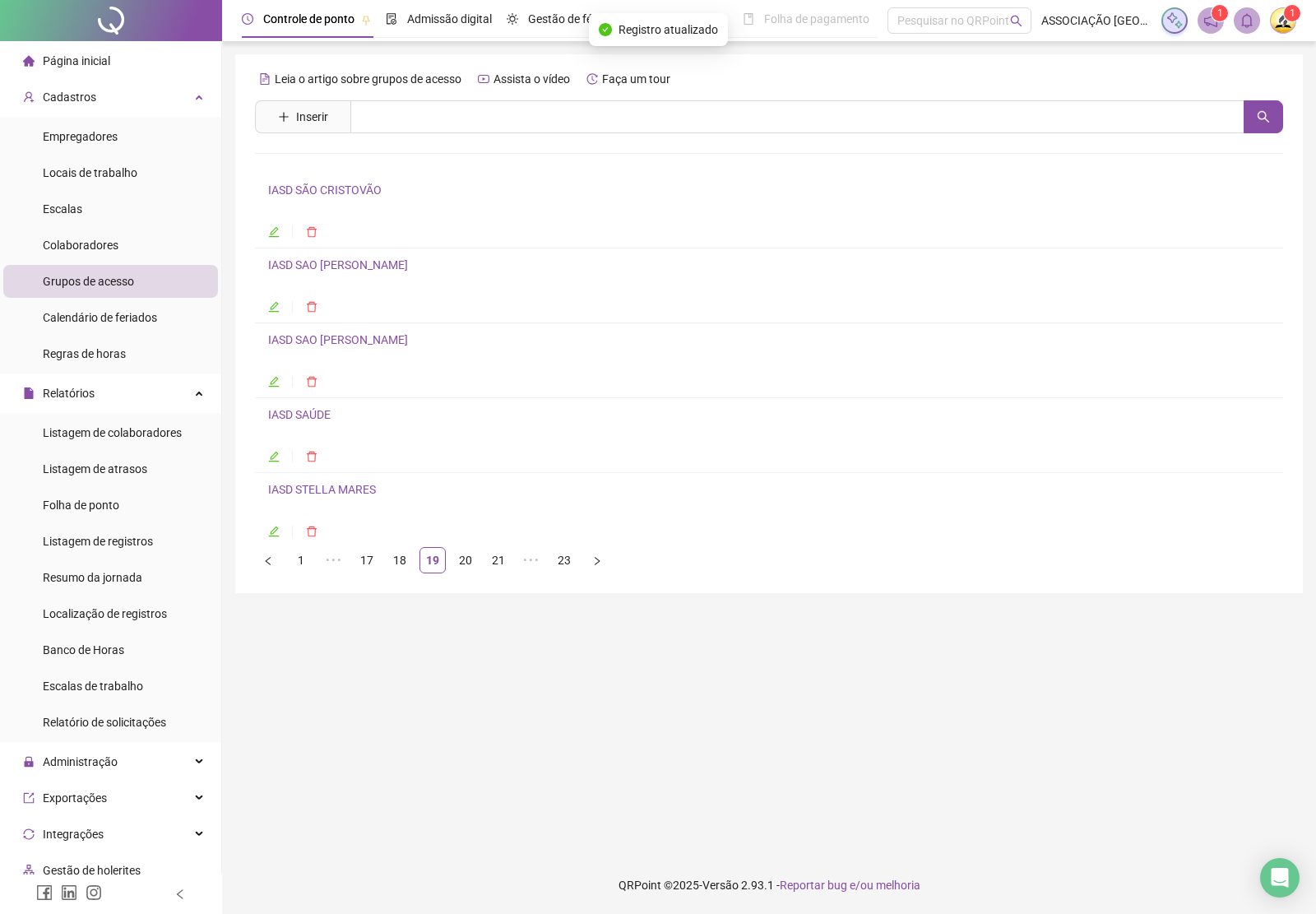
click at [363, 264] on link "IASD SAO [PERSON_NAME]" at bounding box center [338, 265] width 140 height 14
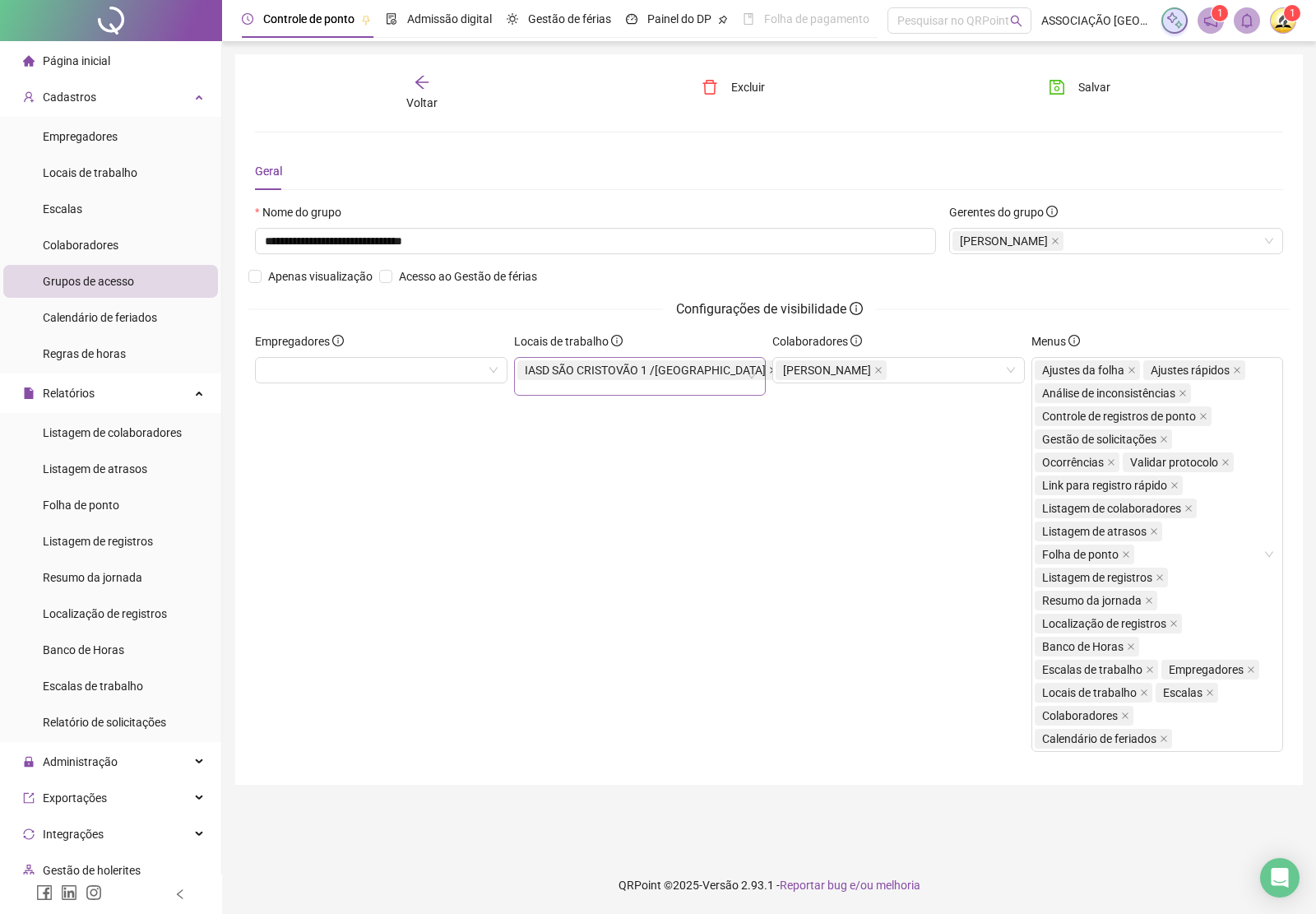
click at [769, 368] on icon "close" at bounding box center [773, 370] width 8 height 8
click at [1074, 80] on button "Salvar" at bounding box center [1079, 87] width 87 height 26
drag, startPoint x: 767, startPoint y: 516, endPoint x: 776, endPoint y: 503, distance: 15.8
click at [771, 507] on div "Colaboradores [PERSON_NAME]" at bounding box center [898, 548] width 259 height 432
click at [1090, 71] on div "**********" at bounding box center [769, 420] width 1068 height 730
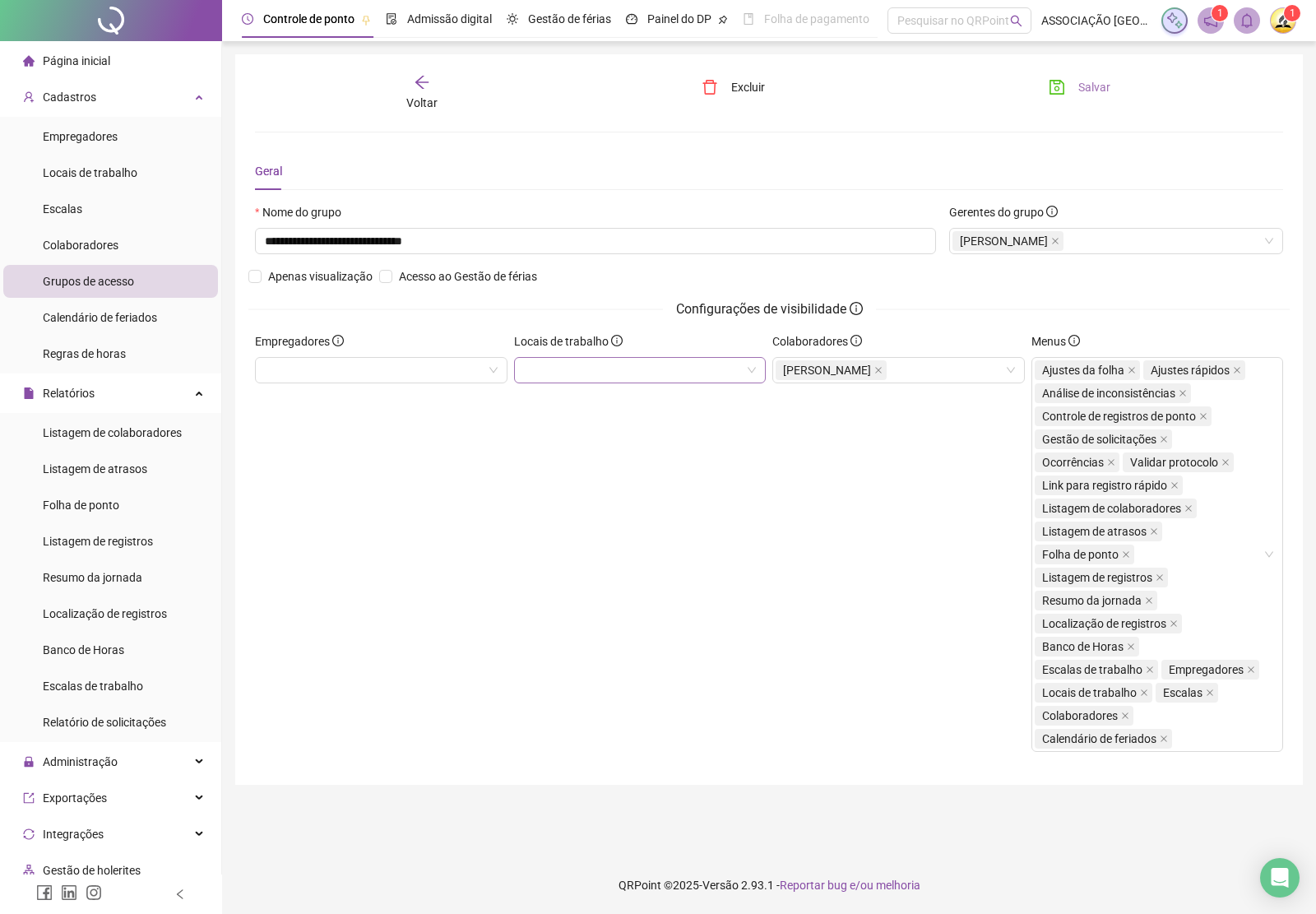
click at [1103, 96] on button "Salvar" at bounding box center [1079, 87] width 87 height 26
click at [421, 96] on span "Voltar" at bounding box center [421, 103] width 31 height 14
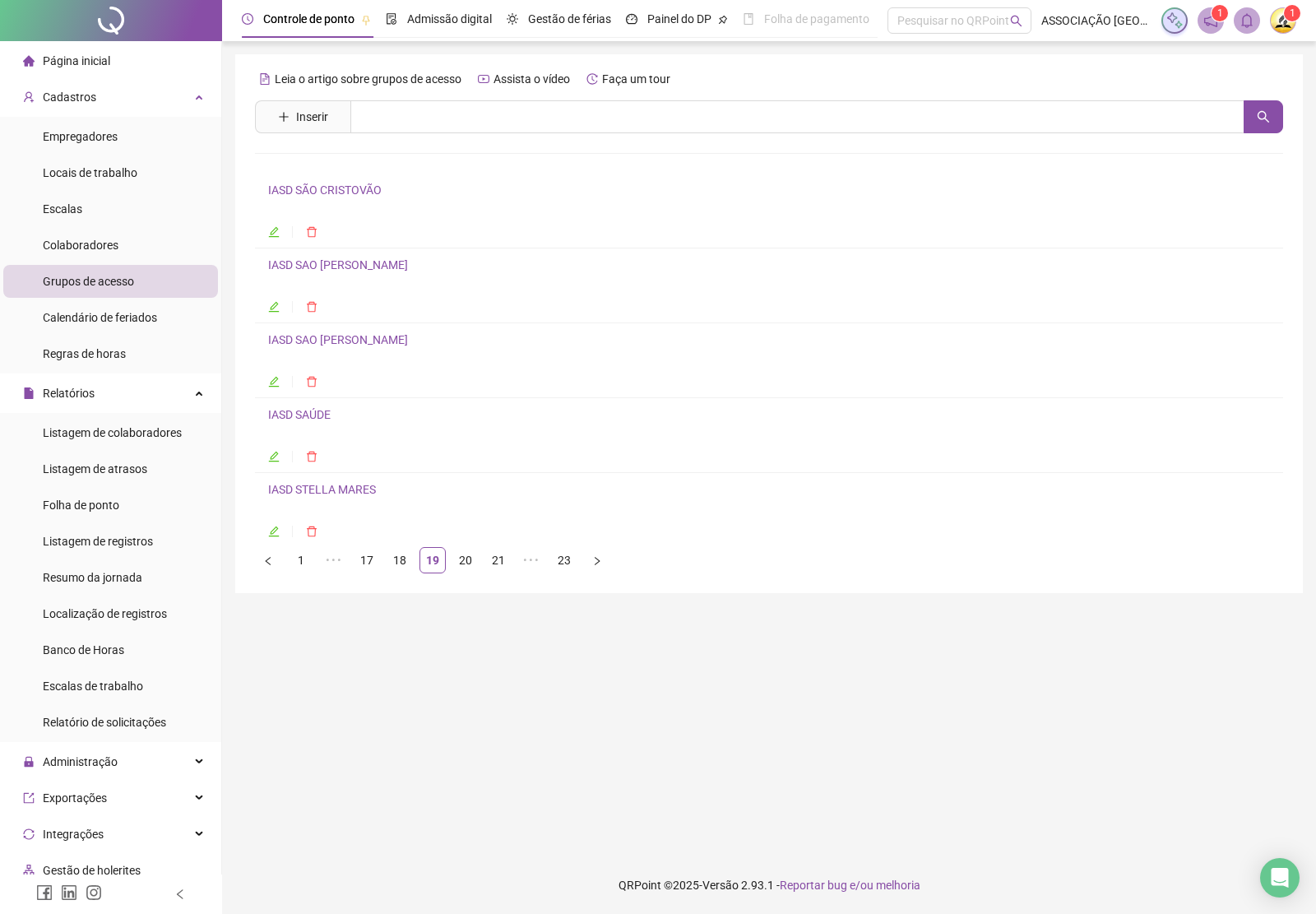
click at [314, 417] on link "IASD SAÚDE" at bounding box center [299, 415] width 62 height 14
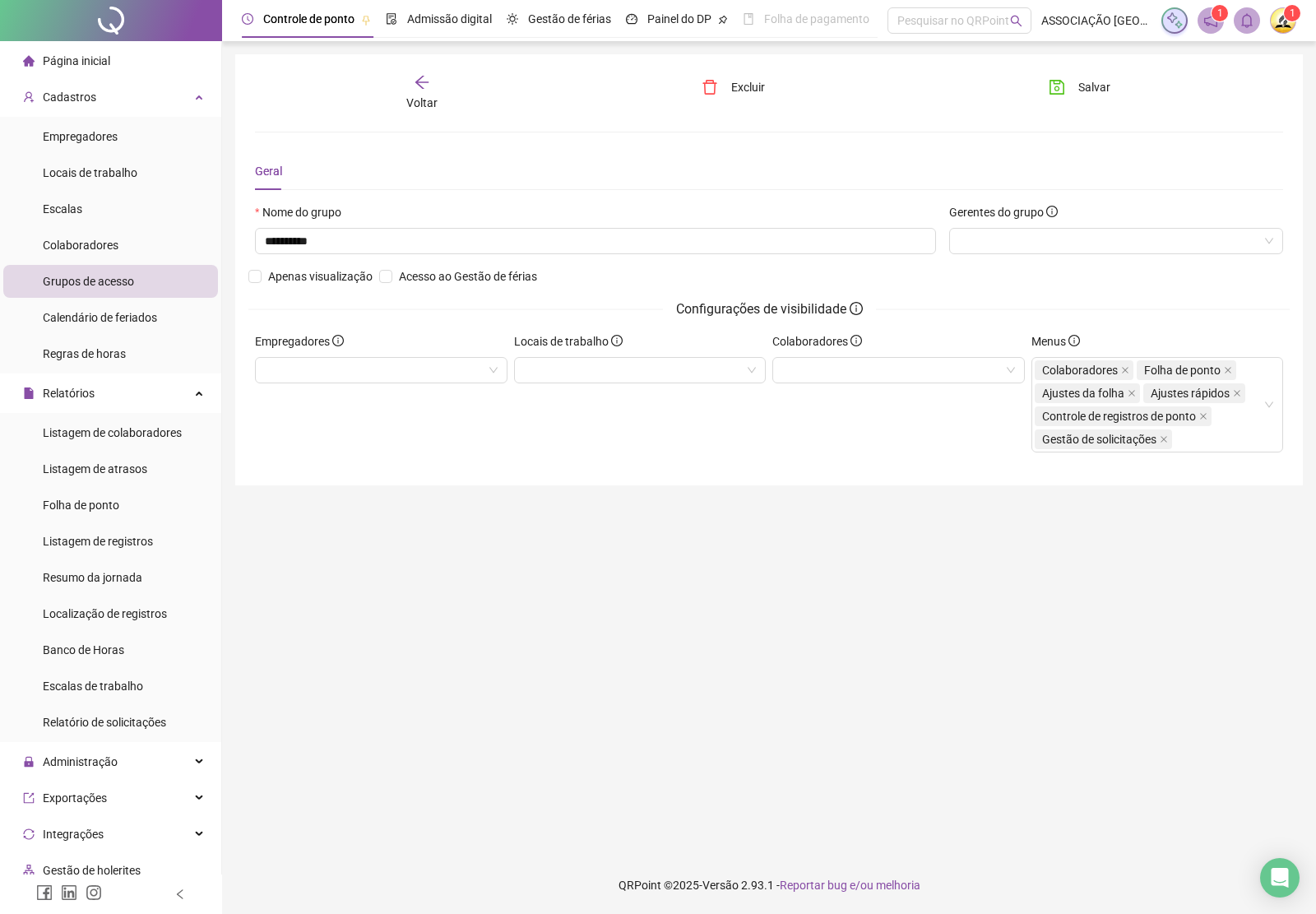
click at [436, 98] on span "Voltar" at bounding box center [421, 103] width 31 height 14
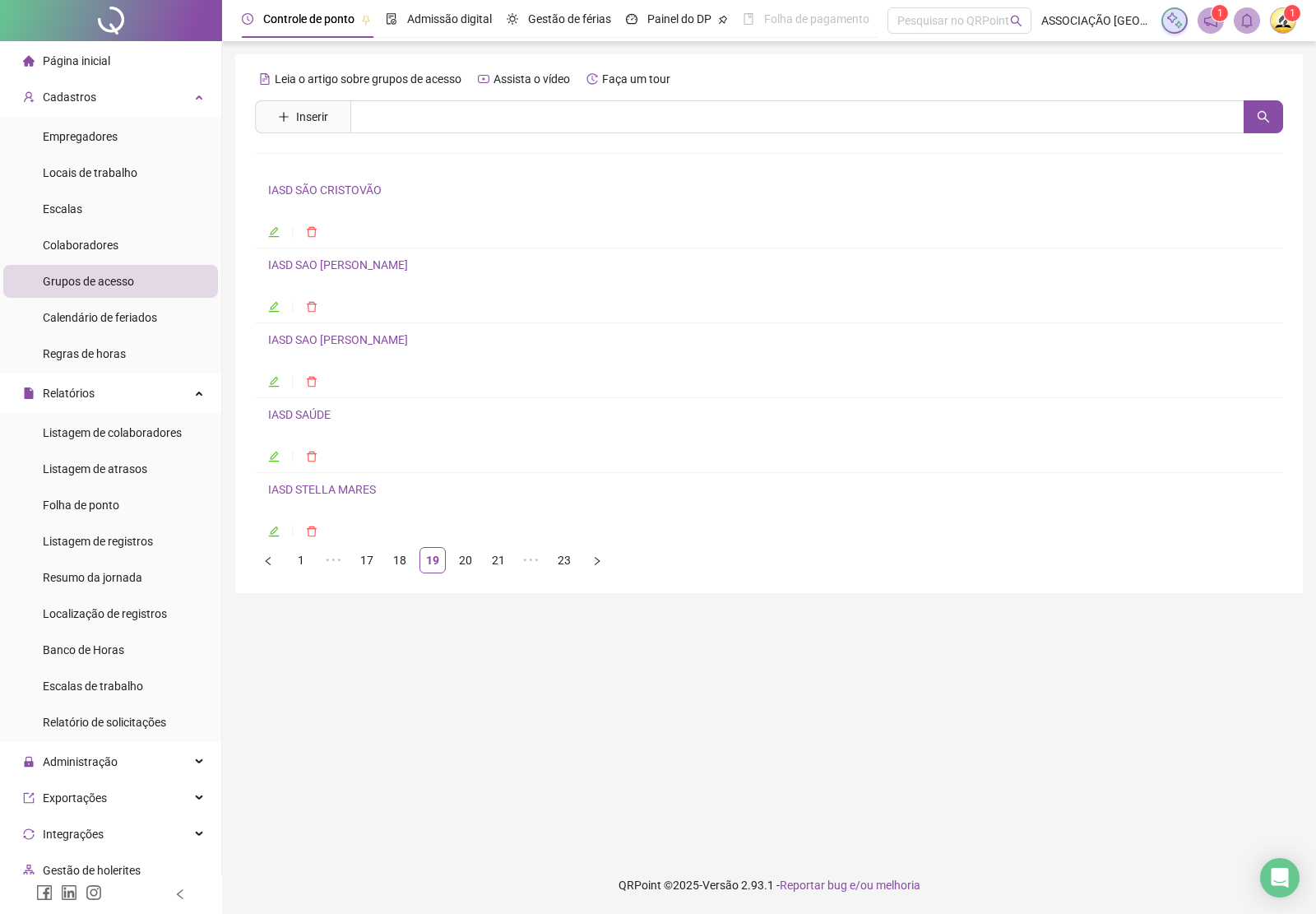
click at [329, 491] on link "IASD STELLA MARES" at bounding box center [321, 490] width 108 height 14
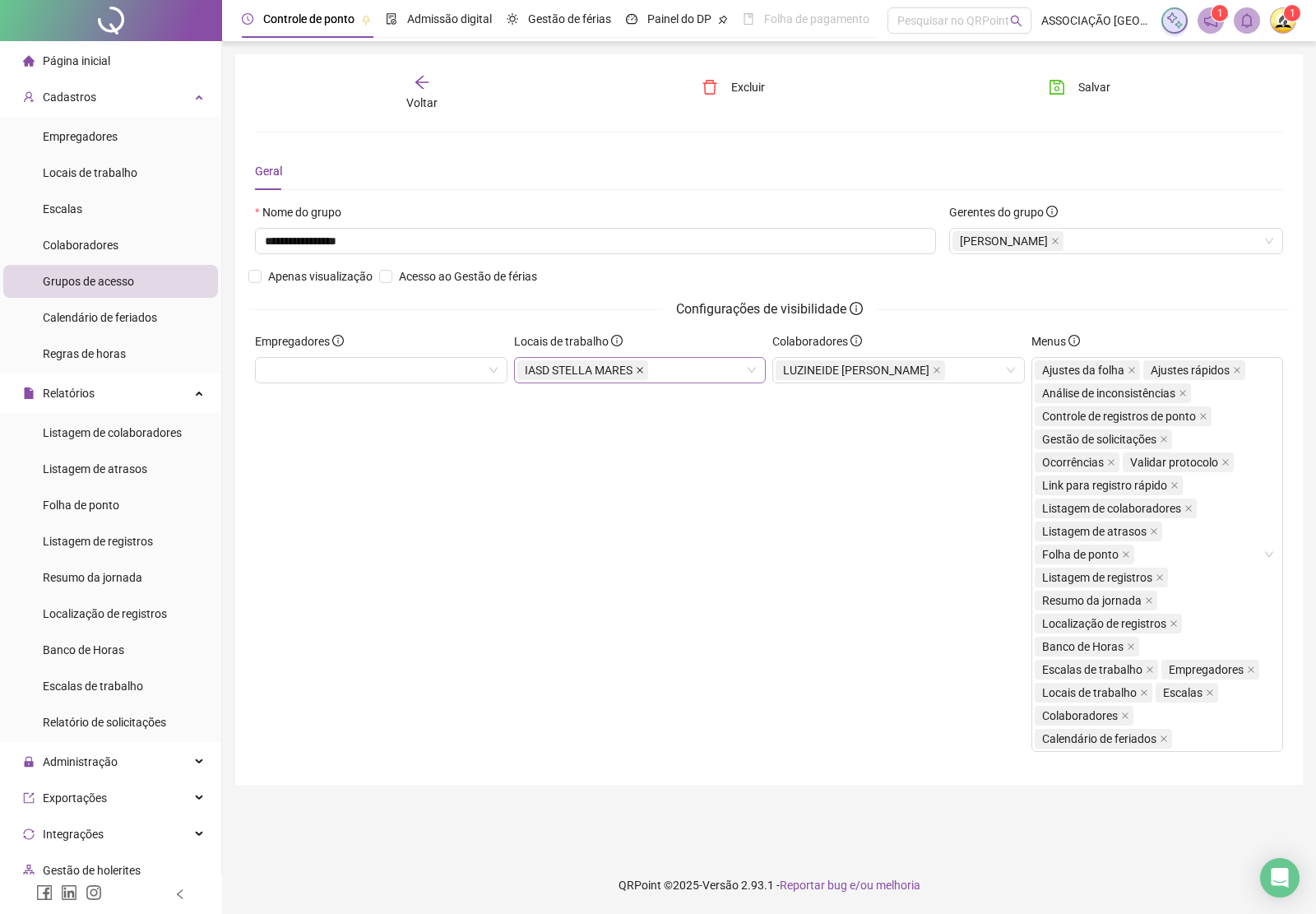
click at [636, 368] on icon "close" at bounding box center [640, 370] width 8 height 8
click at [1075, 96] on button "Salvar" at bounding box center [1079, 87] width 87 height 26
click at [433, 96] on span "Voltar" at bounding box center [421, 103] width 31 height 14
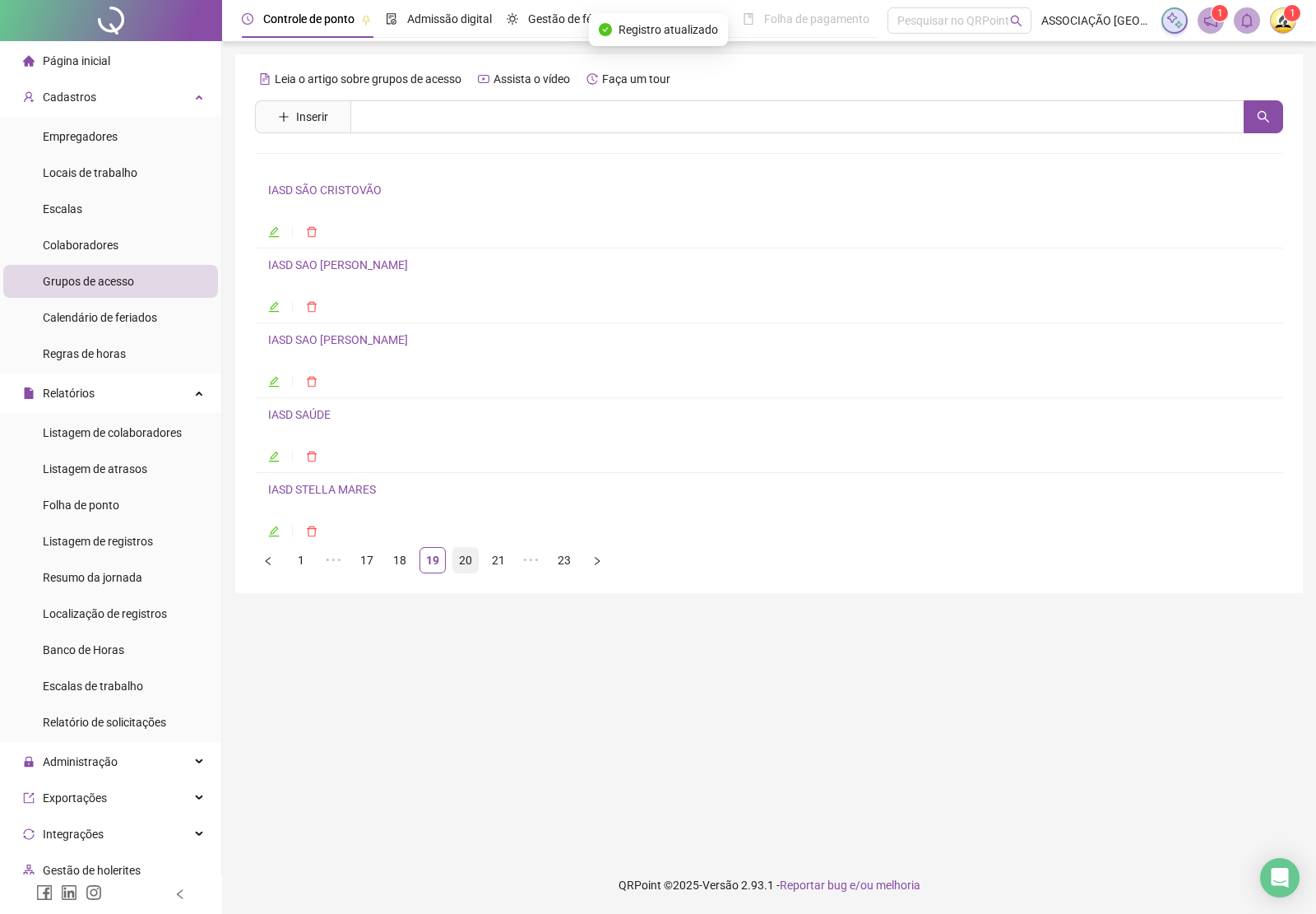
click at [469, 567] on link "20" at bounding box center [465, 560] width 24 height 24
click at [305, 194] on link "IASD STIEP" at bounding box center [296, 190] width 57 height 14
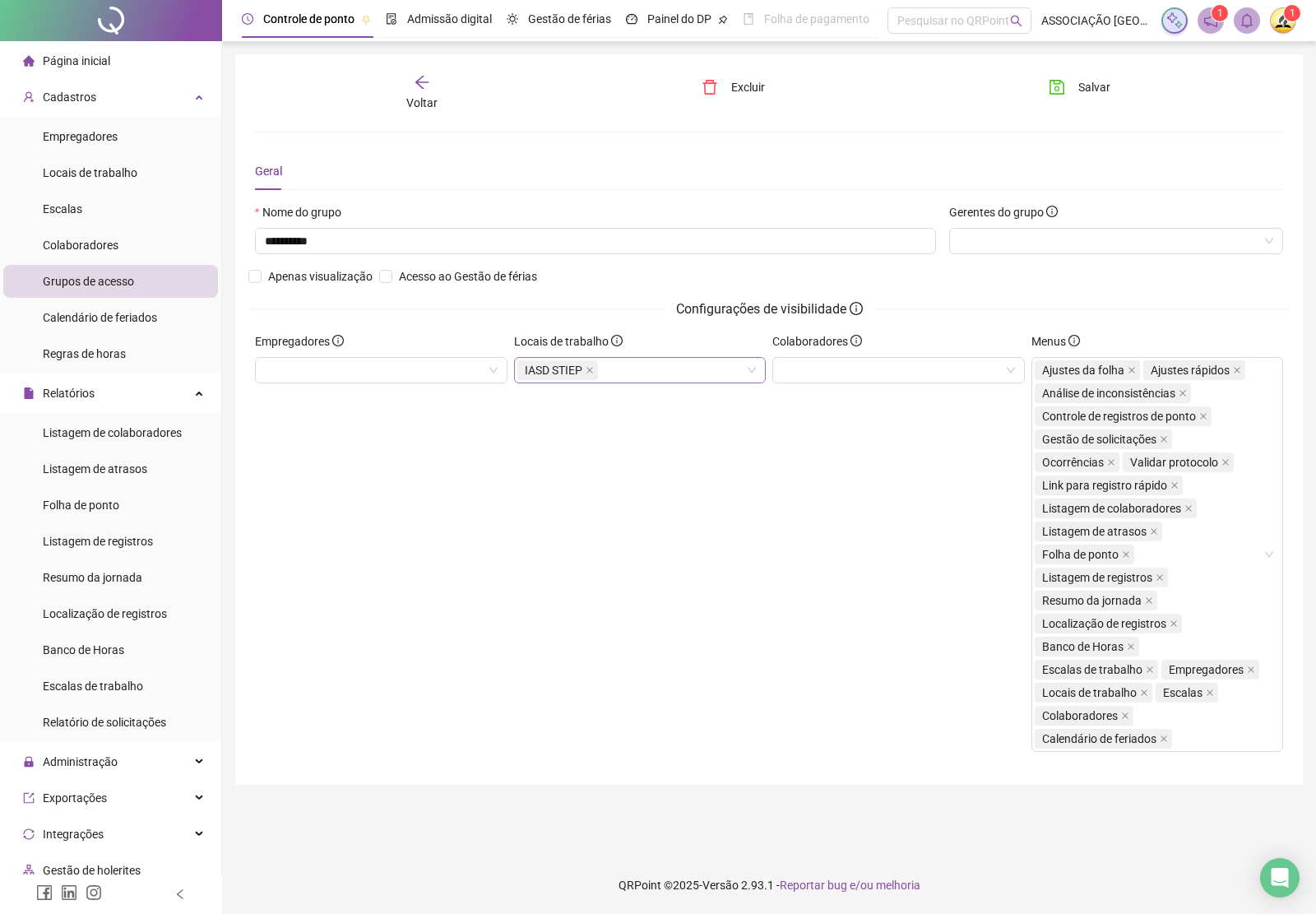
click at [586, 372] on icon "close" at bounding box center [589, 370] width 7 height 7
click at [1066, 79] on button "Salvar" at bounding box center [1079, 87] width 87 height 26
click at [420, 85] on icon "arrow-left" at bounding box center [422, 83] width 14 height 14
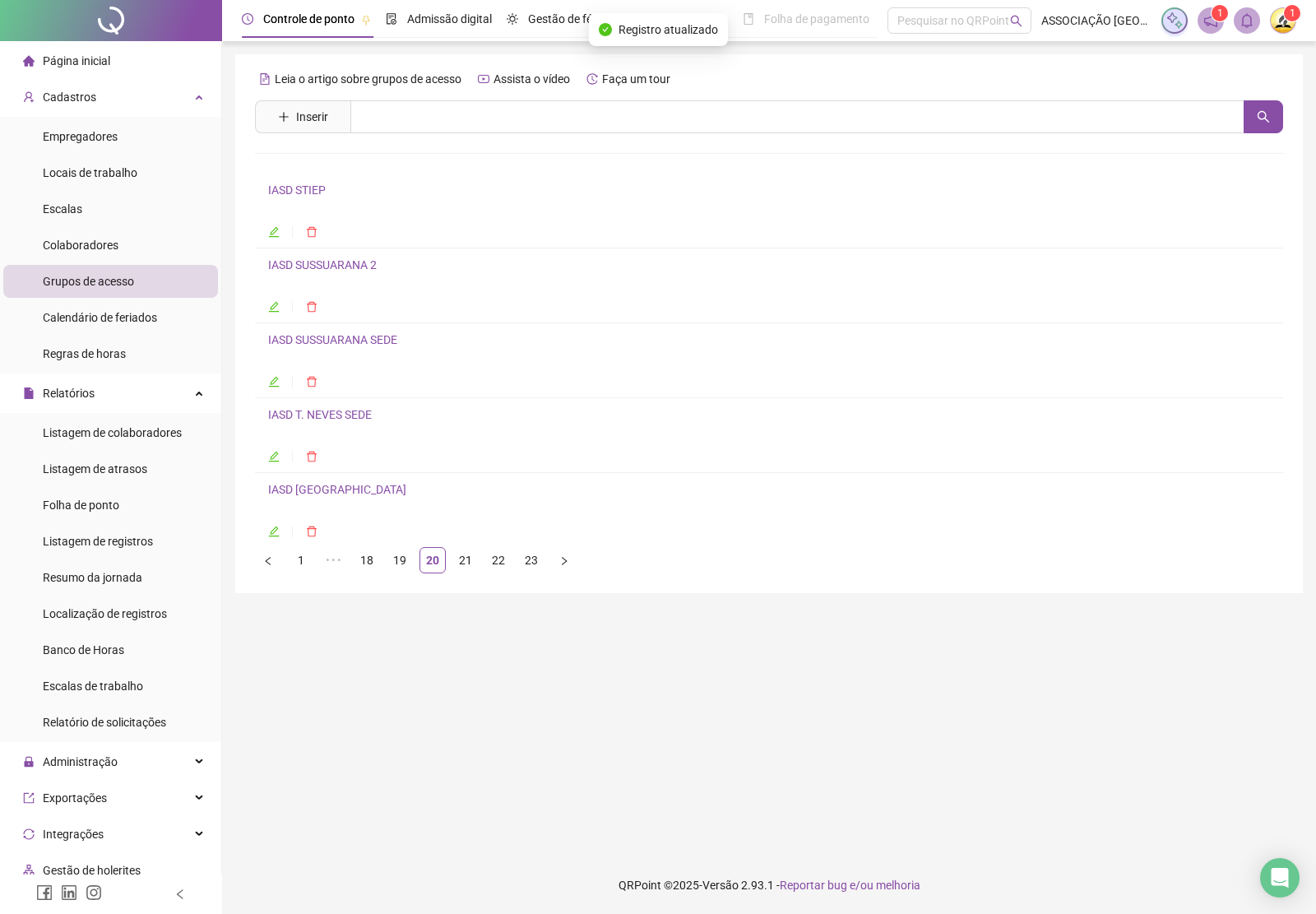
click at [327, 274] on h4 "IASD SUSSUARANA 2" at bounding box center [768, 265] width 1002 height 19
click at [332, 266] on link "IASD SUSSUARANA 2" at bounding box center [322, 265] width 109 height 14
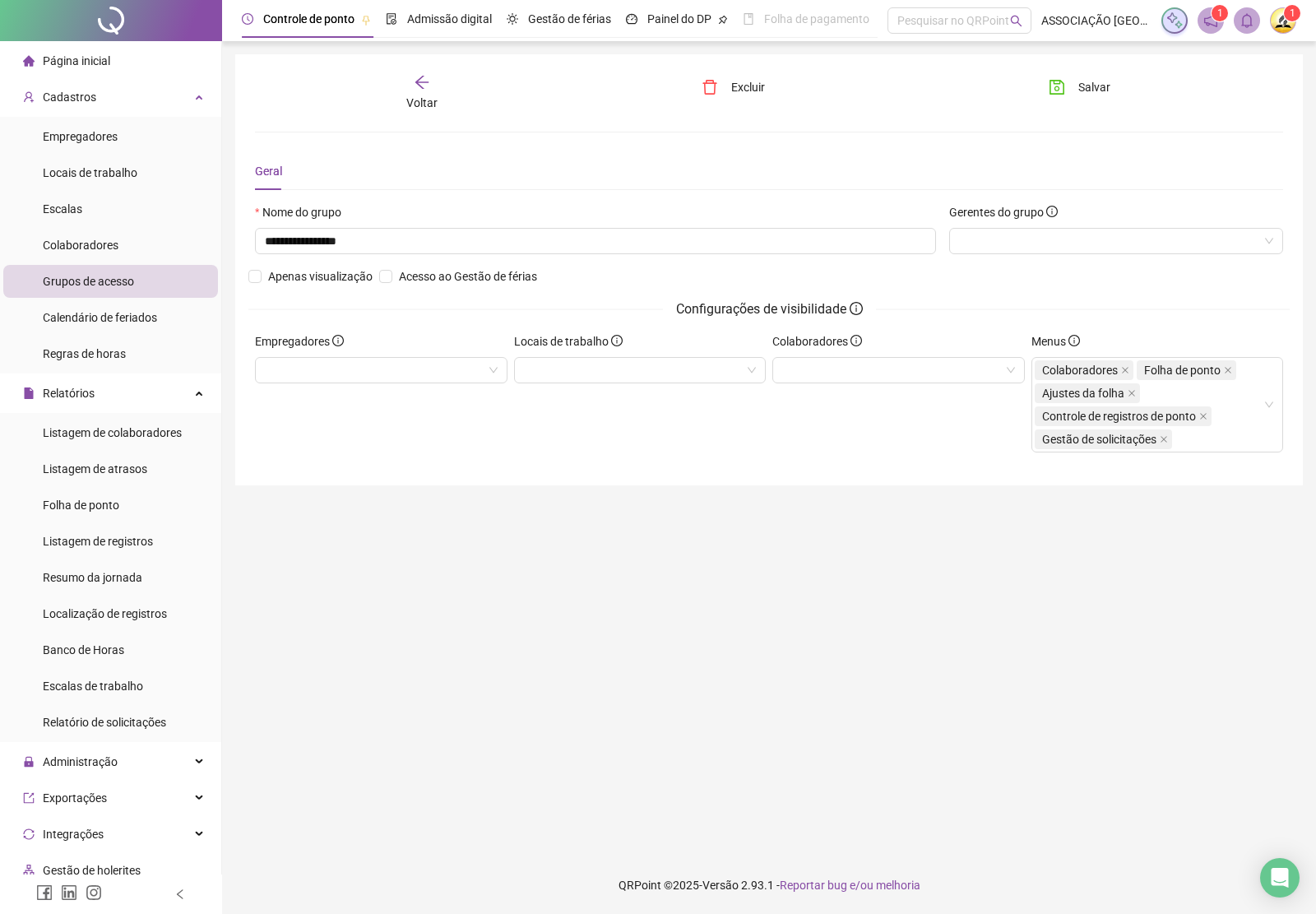
click at [418, 91] on div "Voltar" at bounding box center [421, 92] width 161 height 38
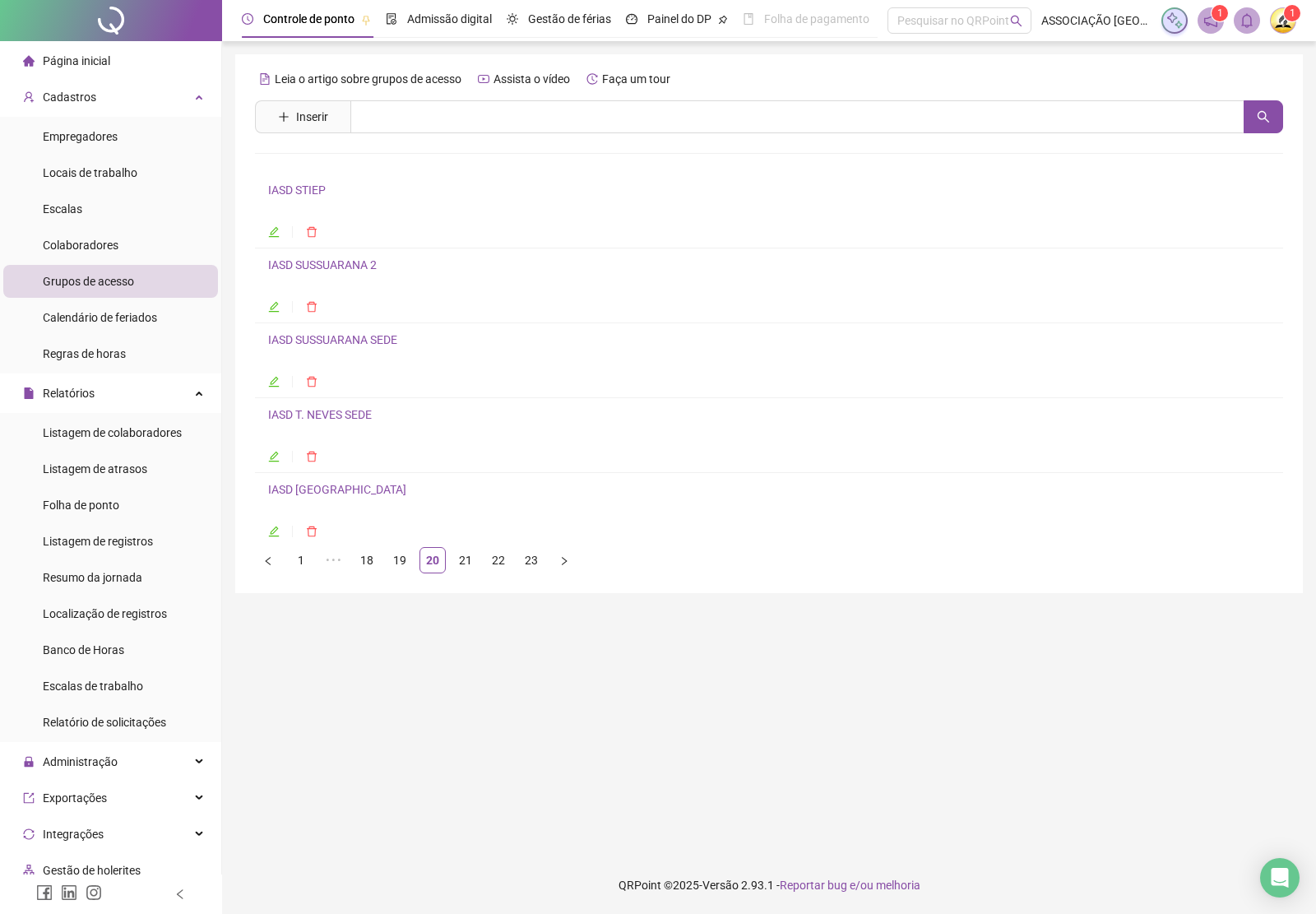
click at [329, 347] on link "IASD SUSSUARANA SEDE" at bounding box center [332, 340] width 129 height 14
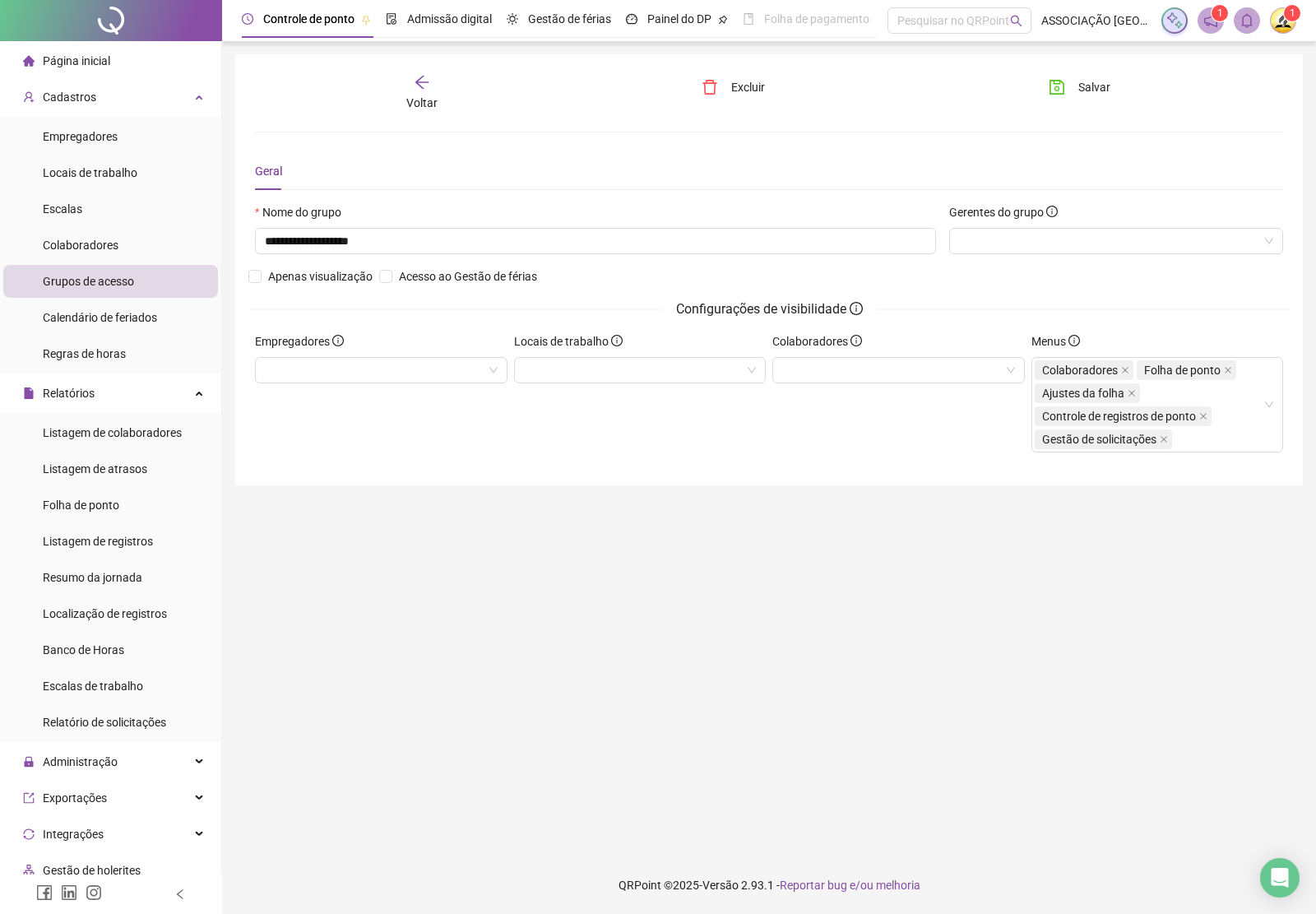
click at [426, 89] on icon "arrow-left" at bounding box center [421, 82] width 17 height 17
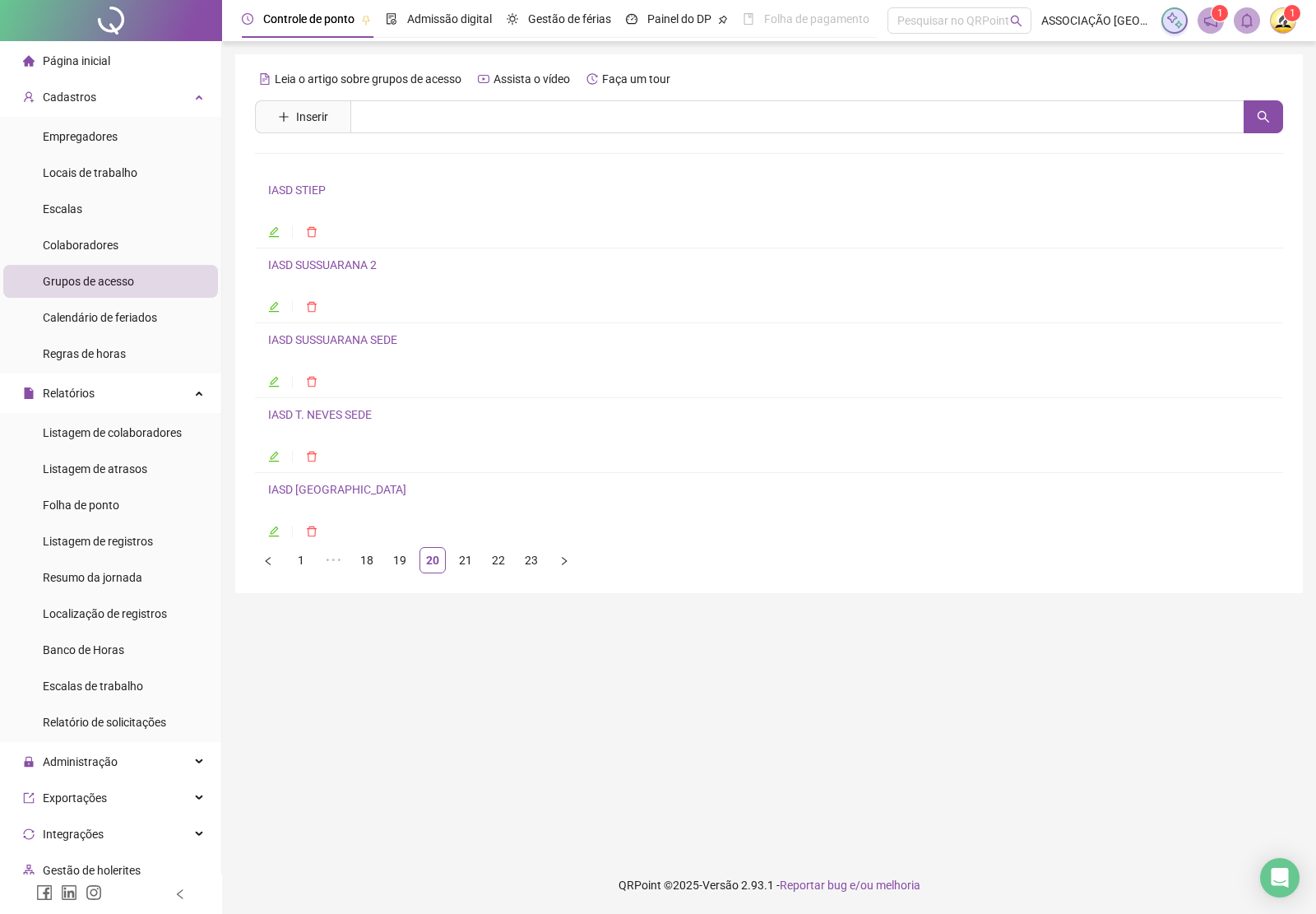
click at [322, 421] on link "IASD T. NEVES SEDE" at bounding box center [319, 415] width 103 height 14
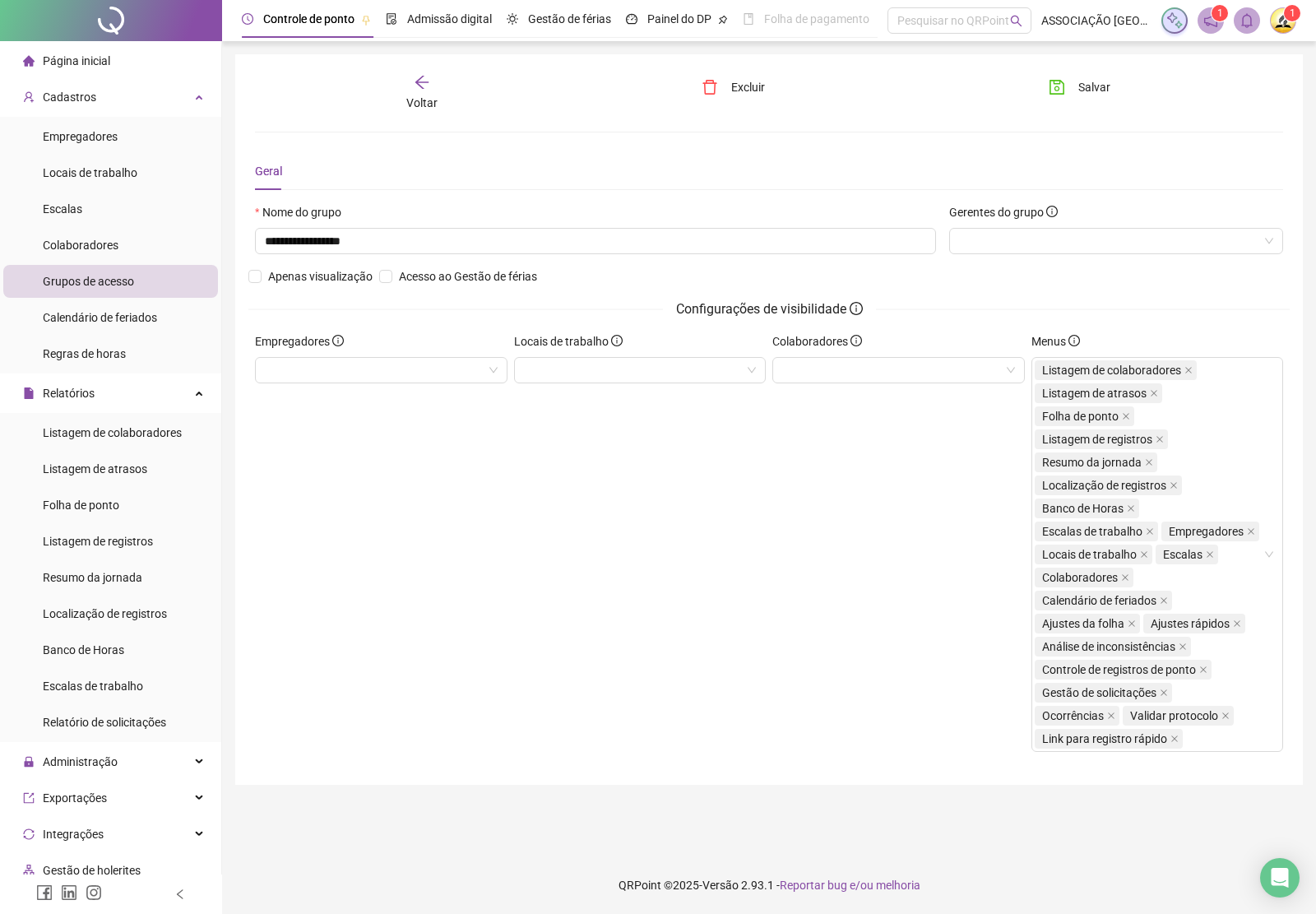
click at [408, 88] on div "Voltar" at bounding box center [421, 92] width 161 height 38
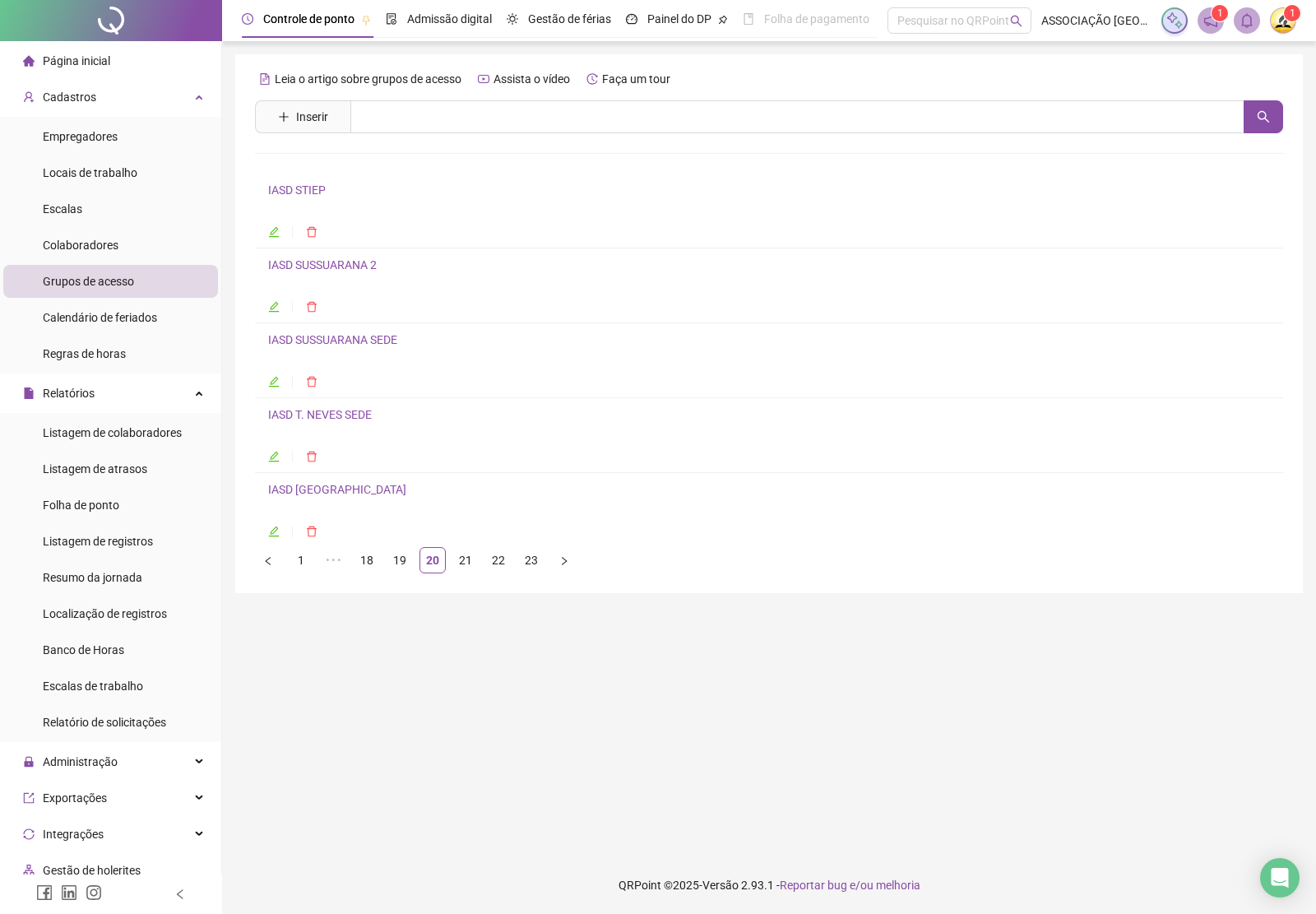
click at [342, 490] on link "IASD [GEOGRAPHIC_DATA]" at bounding box center [337, 490] width 138 height 14
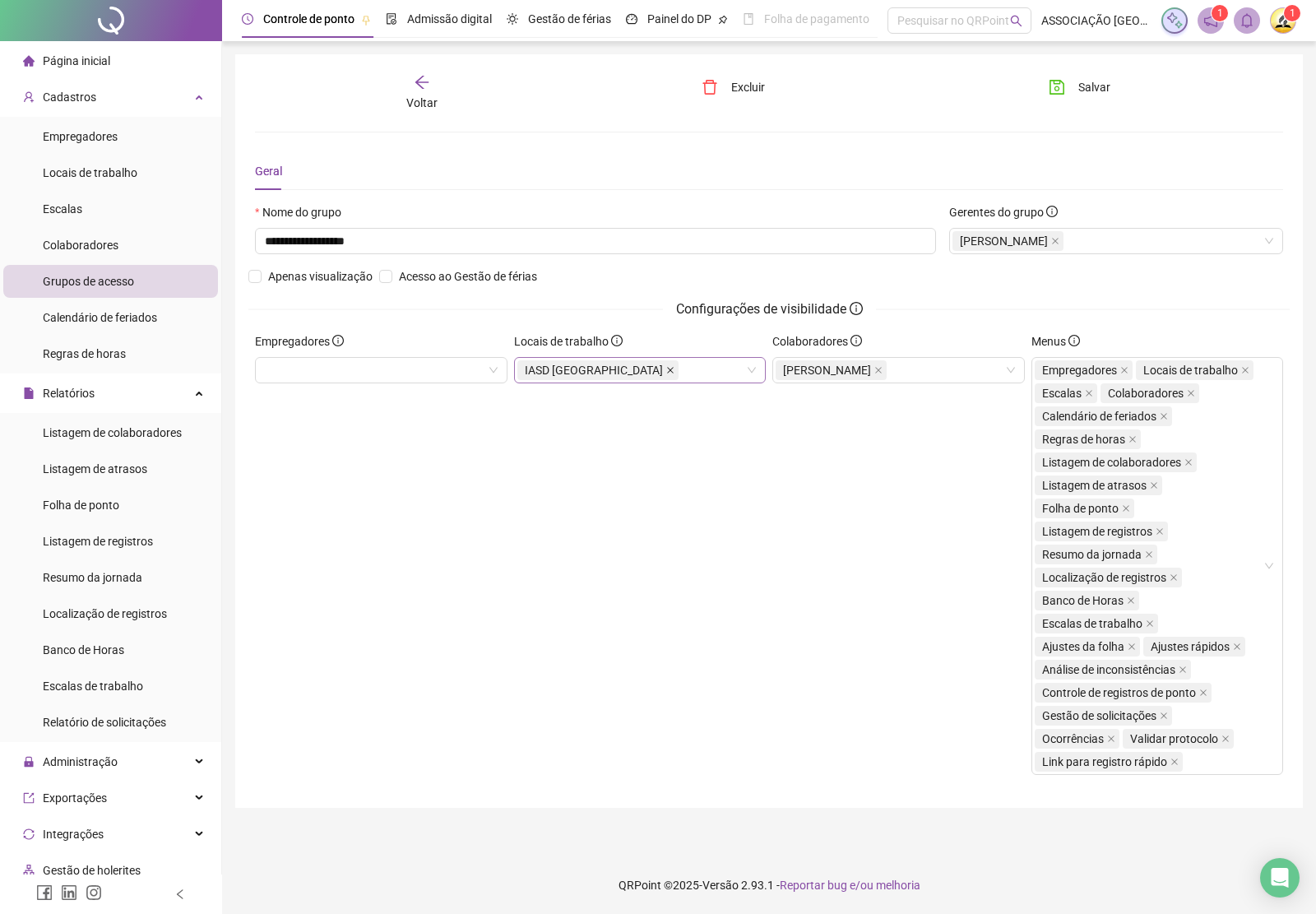
click at [666, 373] on icon "close" at bounding box center [670, 370] width 8 height 8
click at [1062, 92] on icon "save" at bounding box center [1056, 87] width 17 height 17
click at [427, 91] on div "Voltar" at bounding box center [421, 92] width 161 height 38
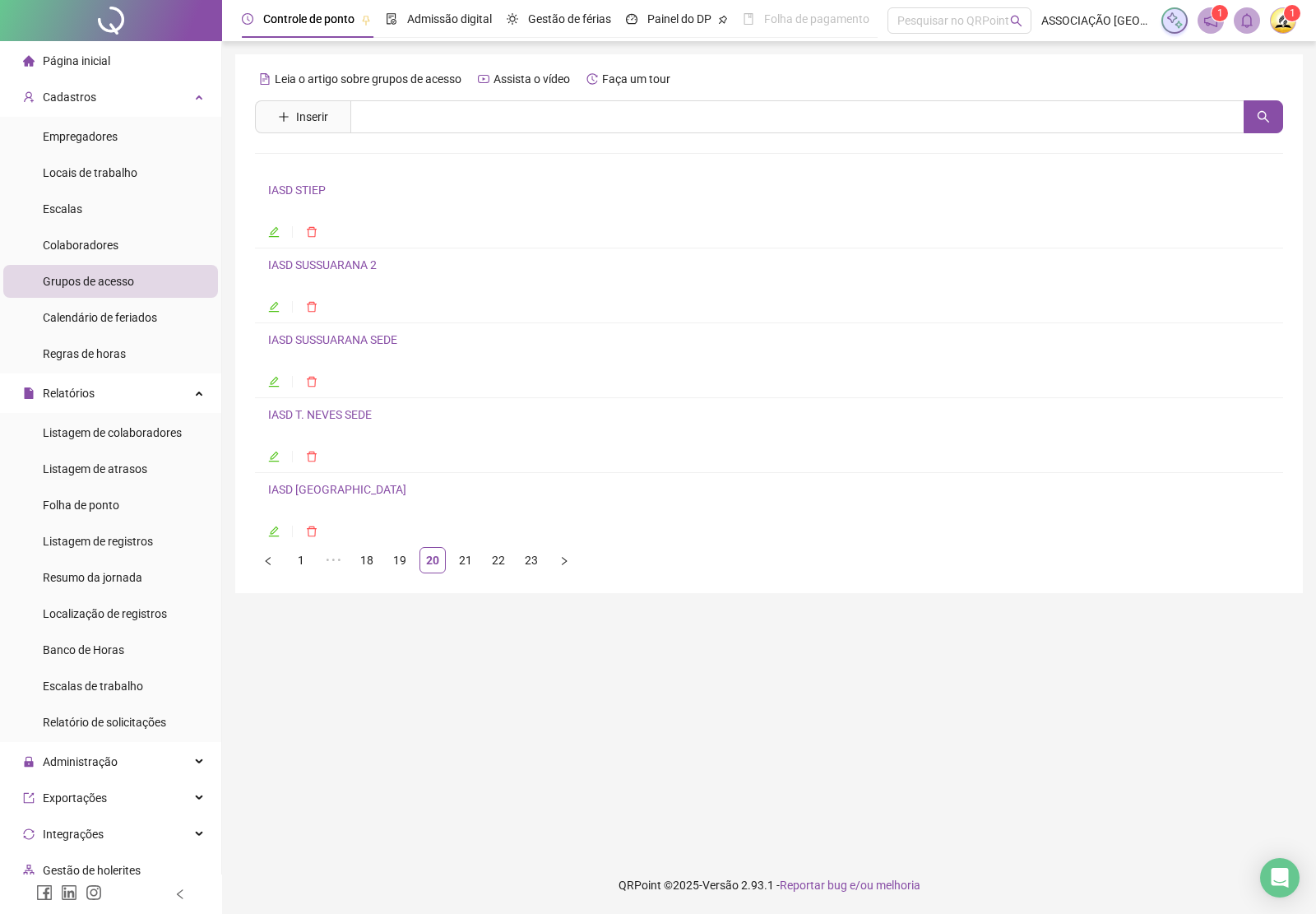
click at [347, 494] on link "IASD [GEOGRAPHIC_DATA]" at bounding box center [337, 490] width 138 height 14
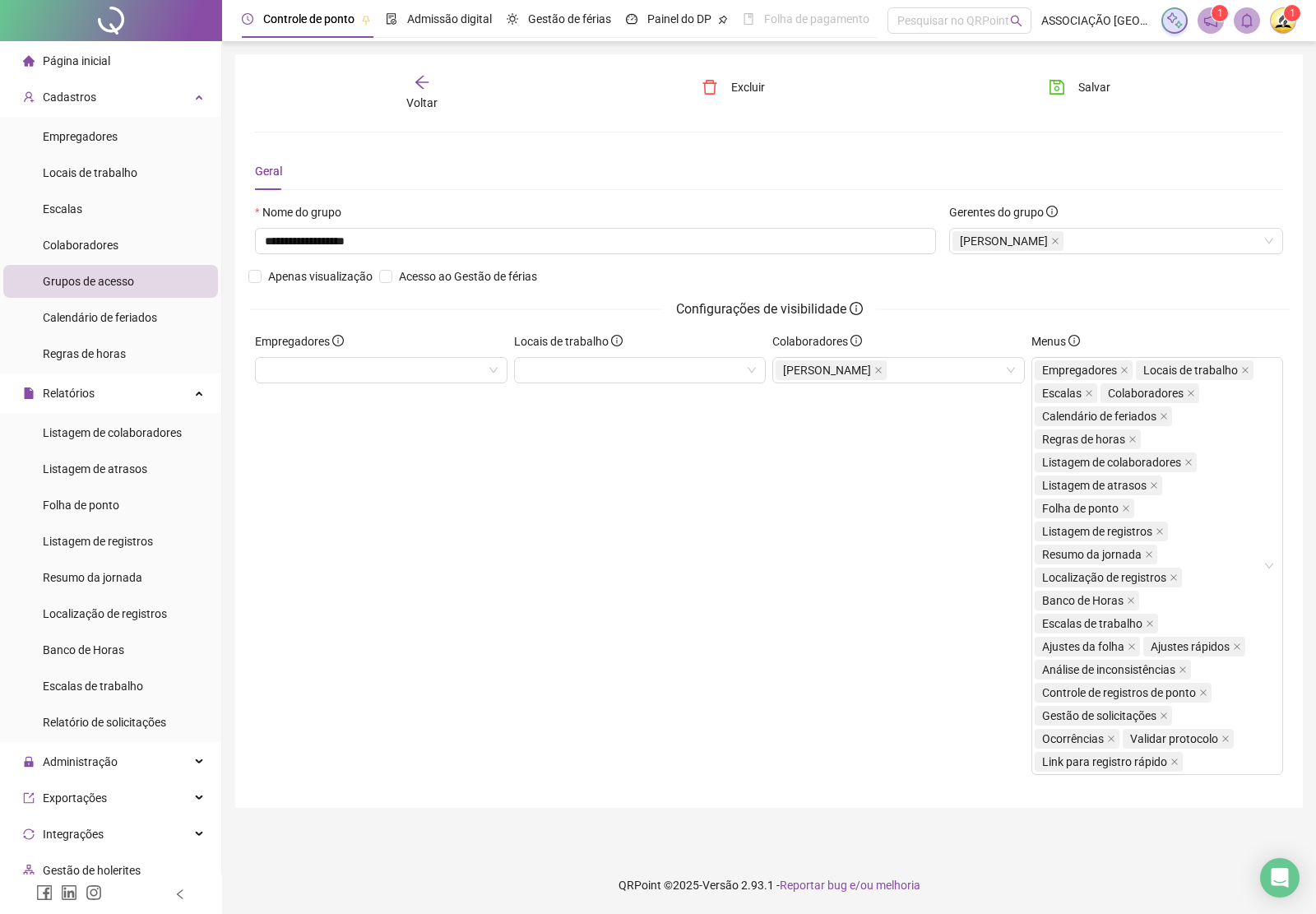
click at [438, 92] on div "Voltar" at bounding box center [421, 92] width 161 height 38
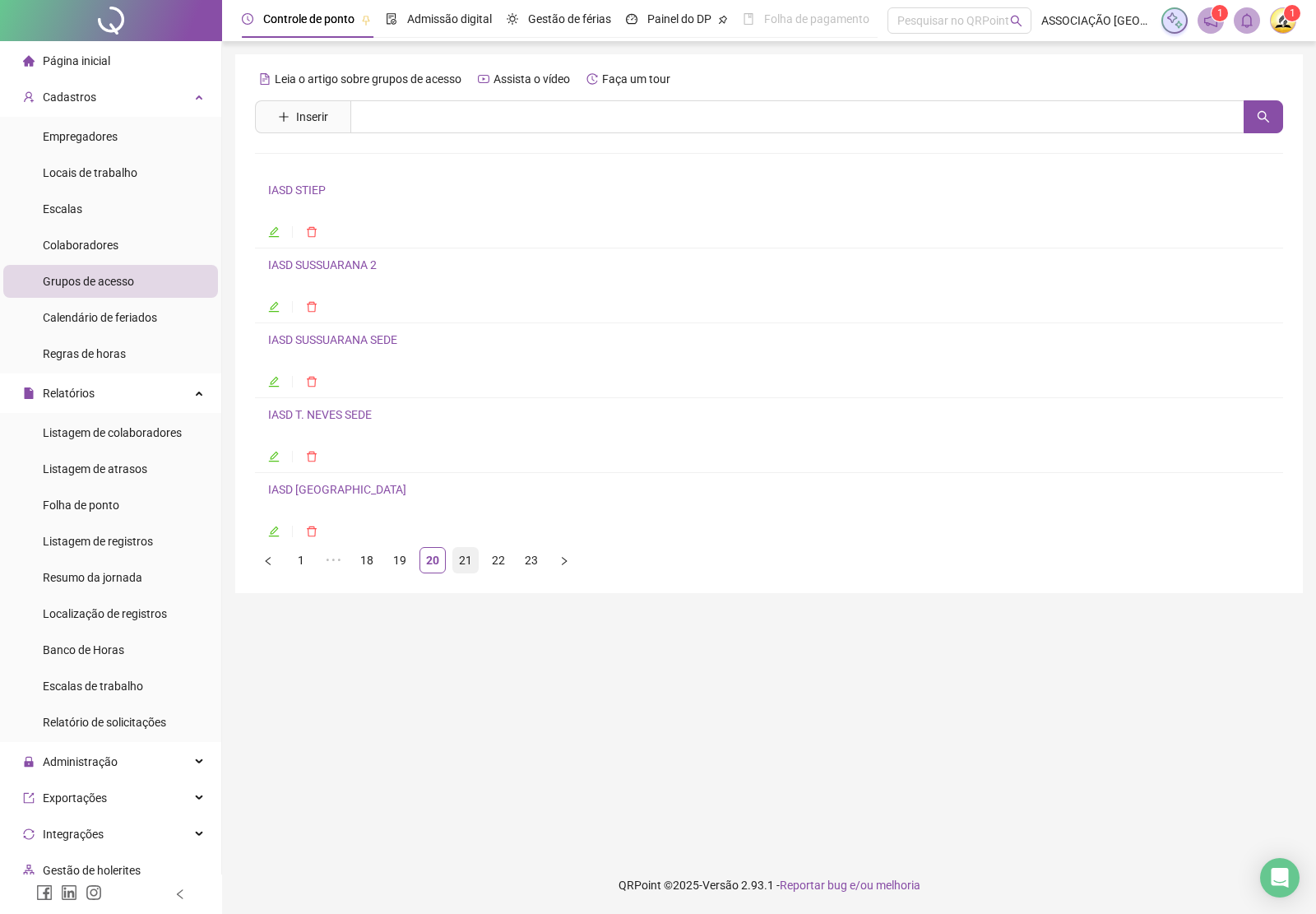
click at [466, 565] on link "21" at bounding box center [465, 560] width 24 height 24
click at [333, 183] on link "IASD [GEOGRAPHIC_DATA] 1" at bounding box center [341, 190] width 147 height 14
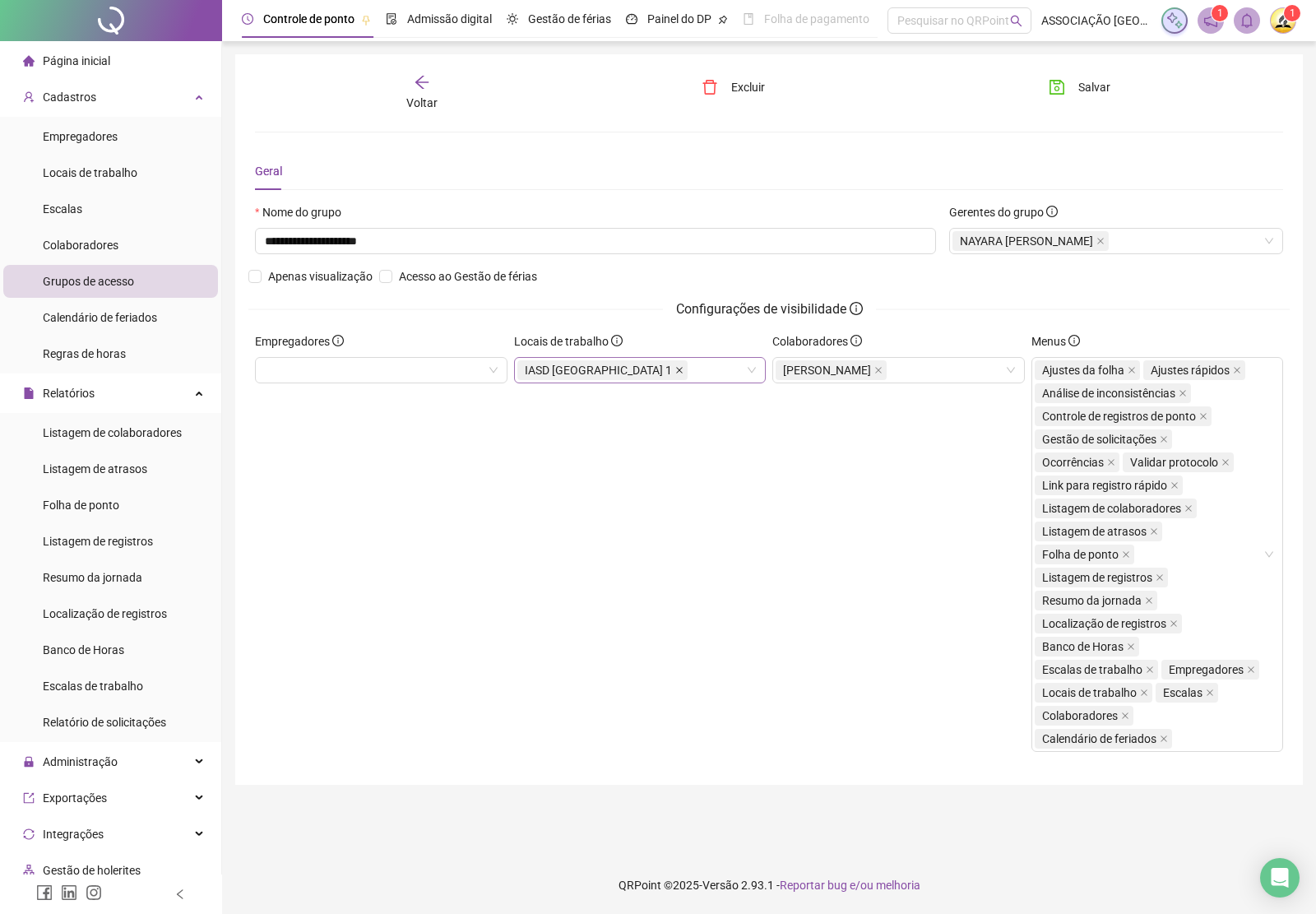
click at [676, 371] on icon "close" at bounding box center [679, 370] width 8 height 8
click at [1100, 95] on span "Salvar" at bounding box center [1094, 87] width 32 height 18
click at [423, 88] on icon "arrow-left" at bounding box center [422, 83] width 14 height 14
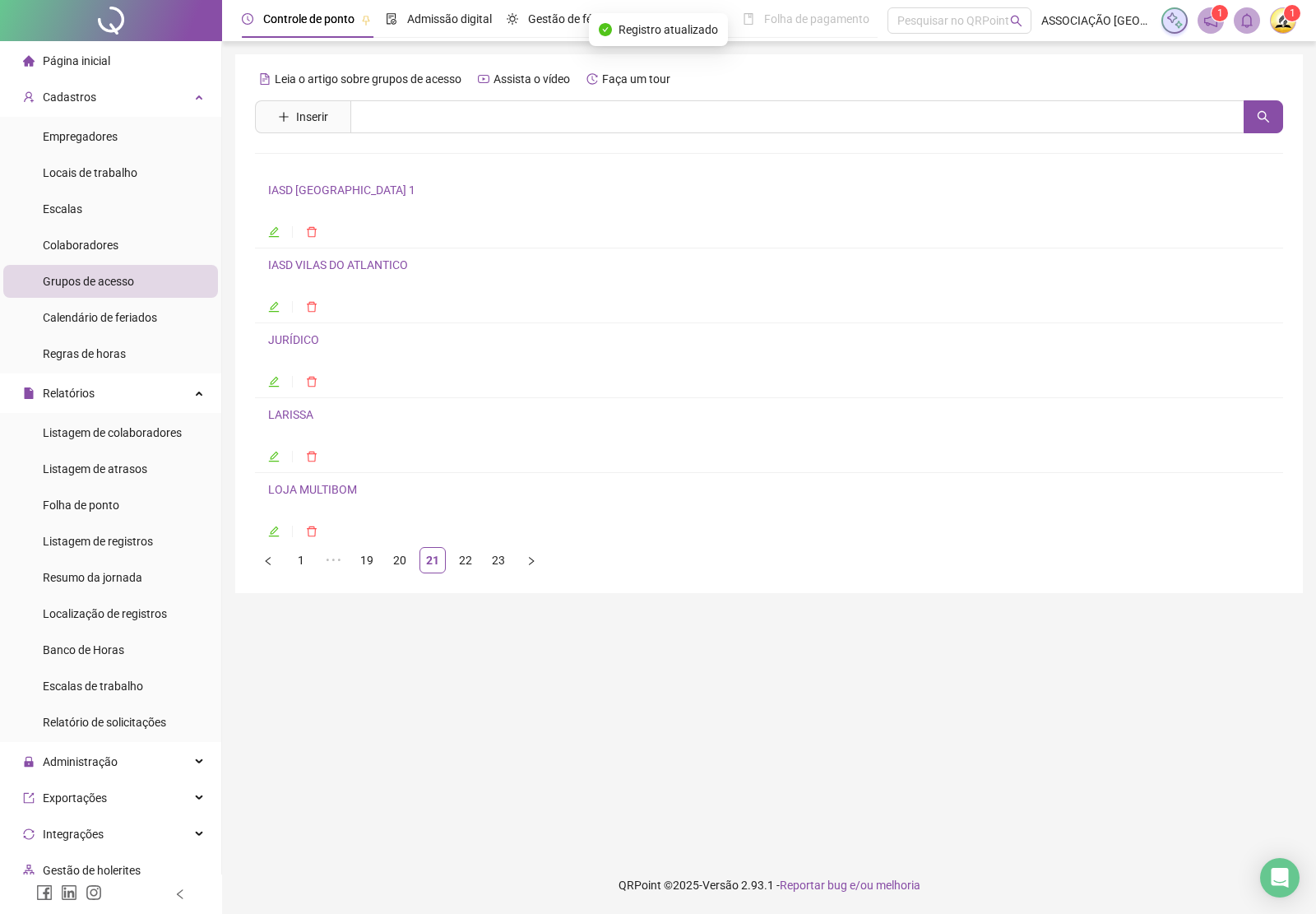
click at [338, 268] on link "IASD VILAS DO ATLANTICO" at bounding box center [338, 265] width 140 height 14
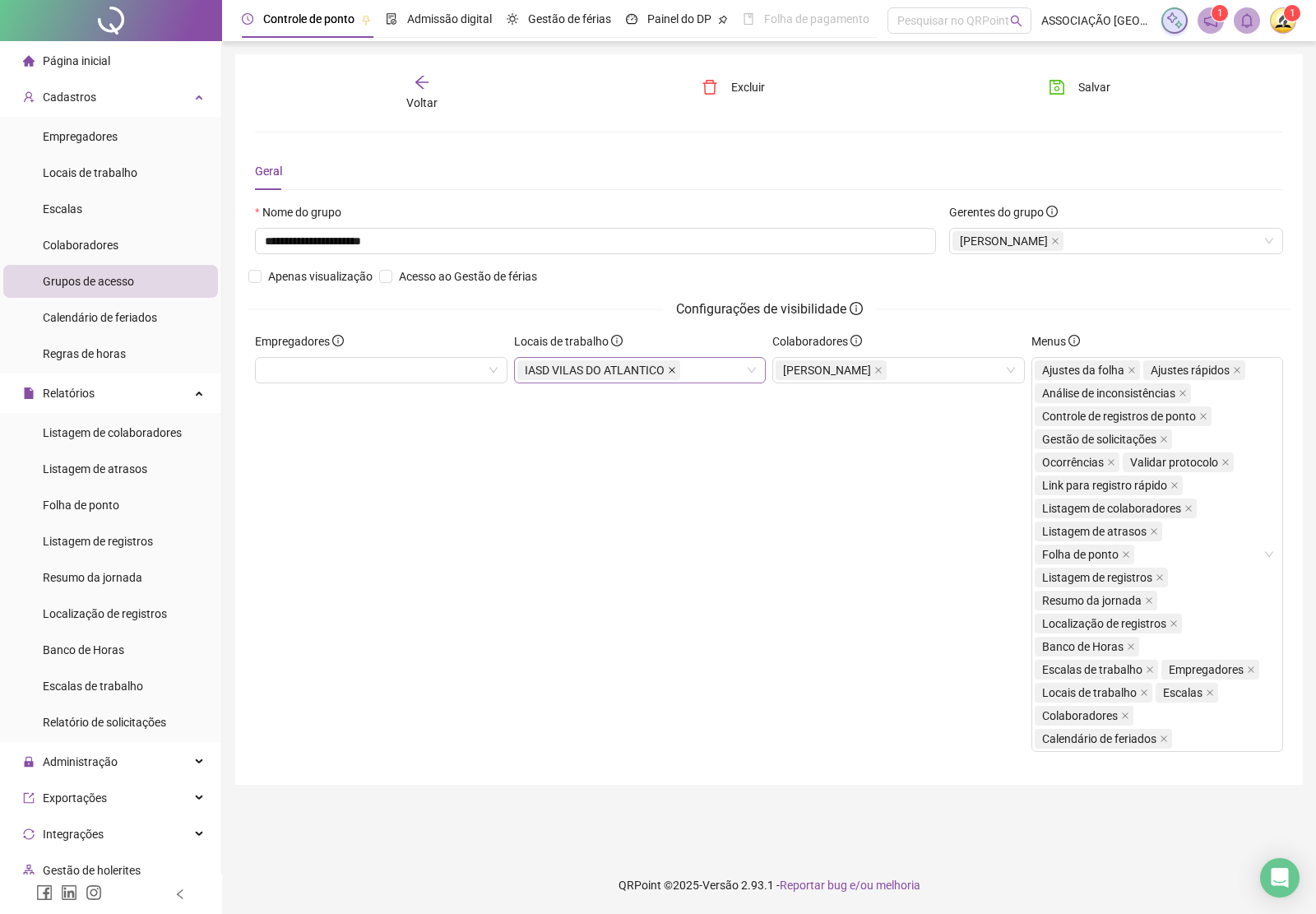
click at [671, 371] on icon "close" at bounding box center [672, 370] width 8 height 8
click at [1111, 75] on button "Salvar" at bounding box center [1079, 87] width 87 height 26
click at [425, 96] on span "Voltar" at bounding box center [421, 103] width 31 height 14
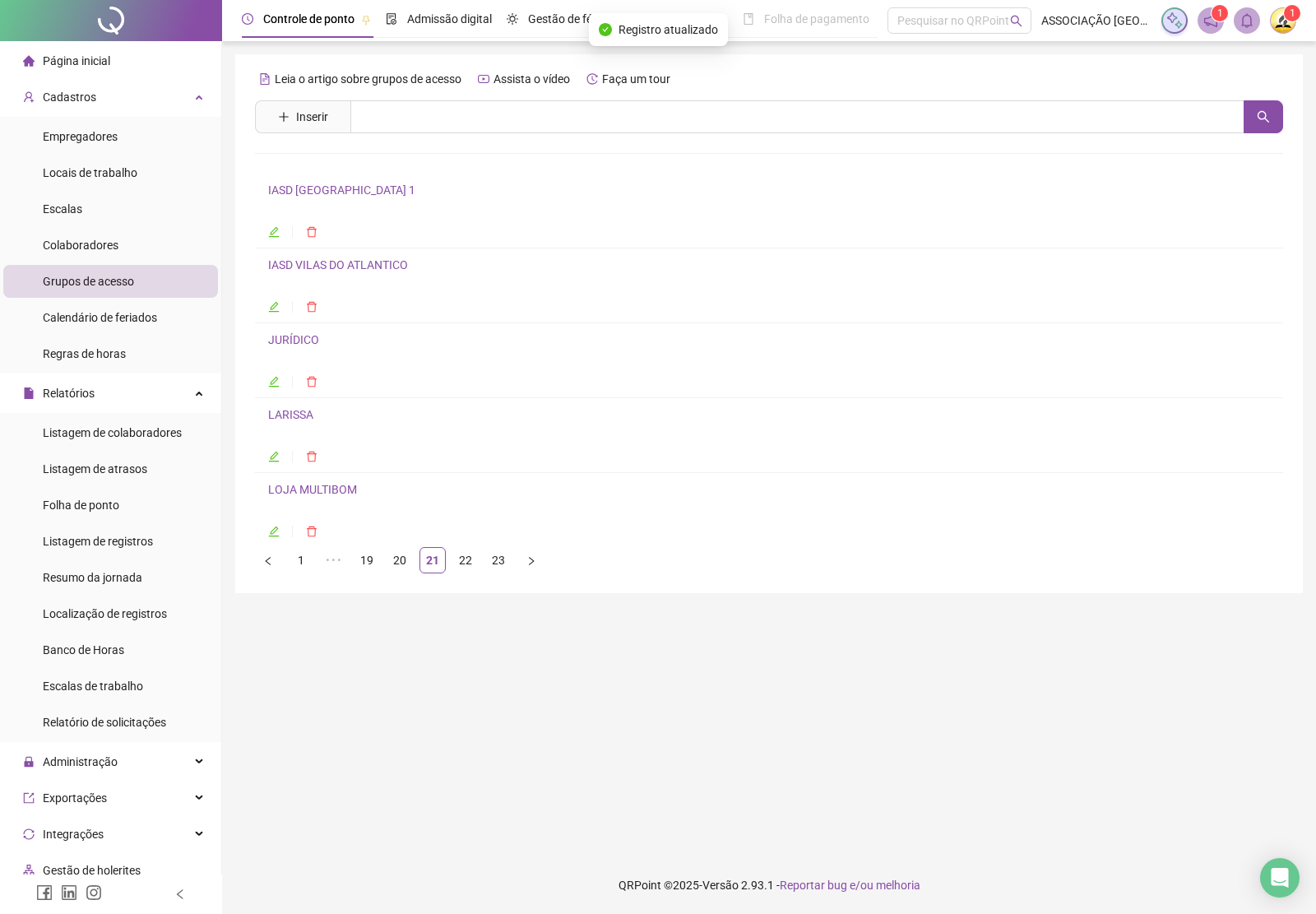
click at [296, 342] on link "JURÍDICO" at bounding box center [293, 340] width 51 height 14
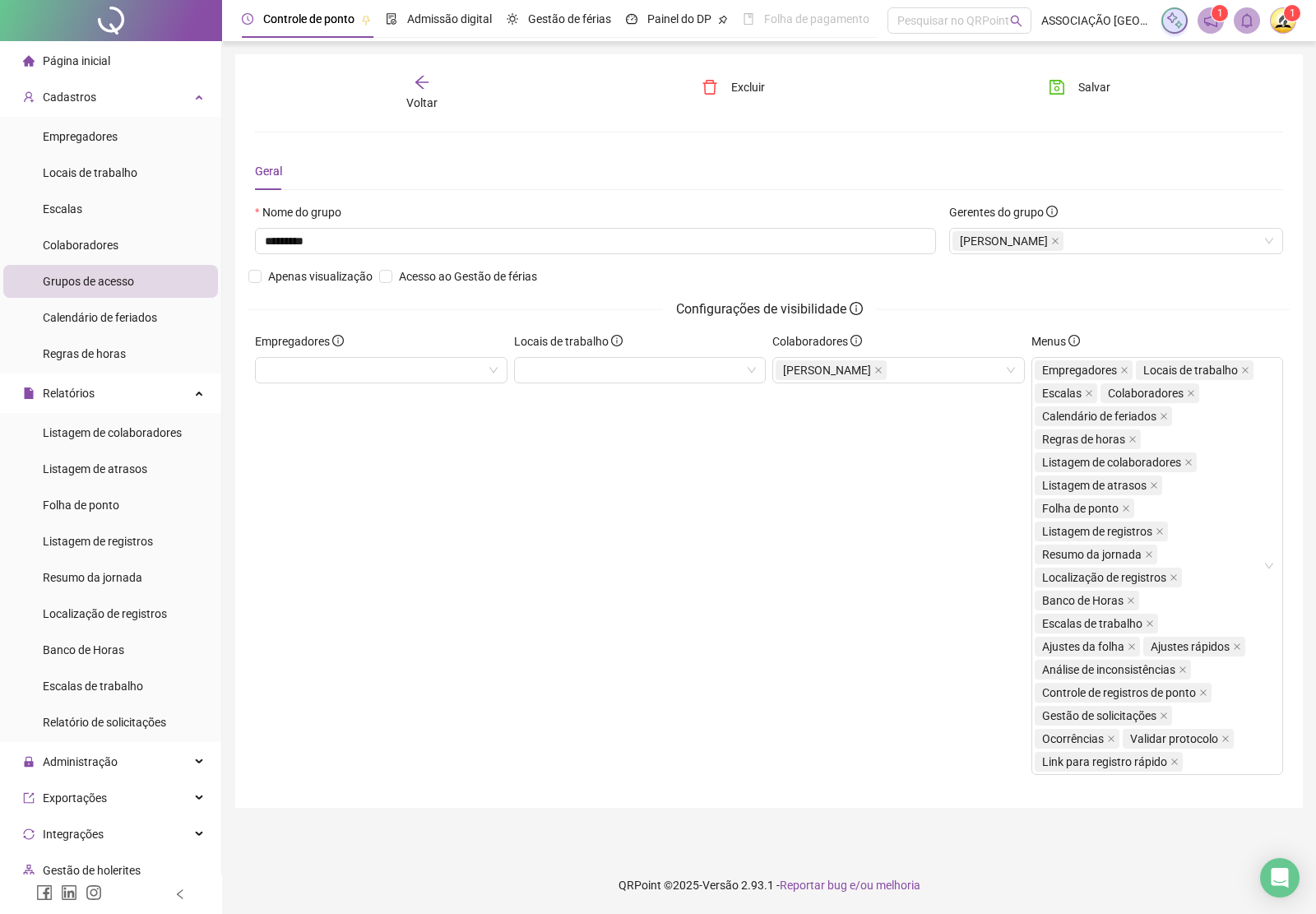
click at [428, 98] on span "Voltar" at bounding box center [421, 103] width 31 height 14
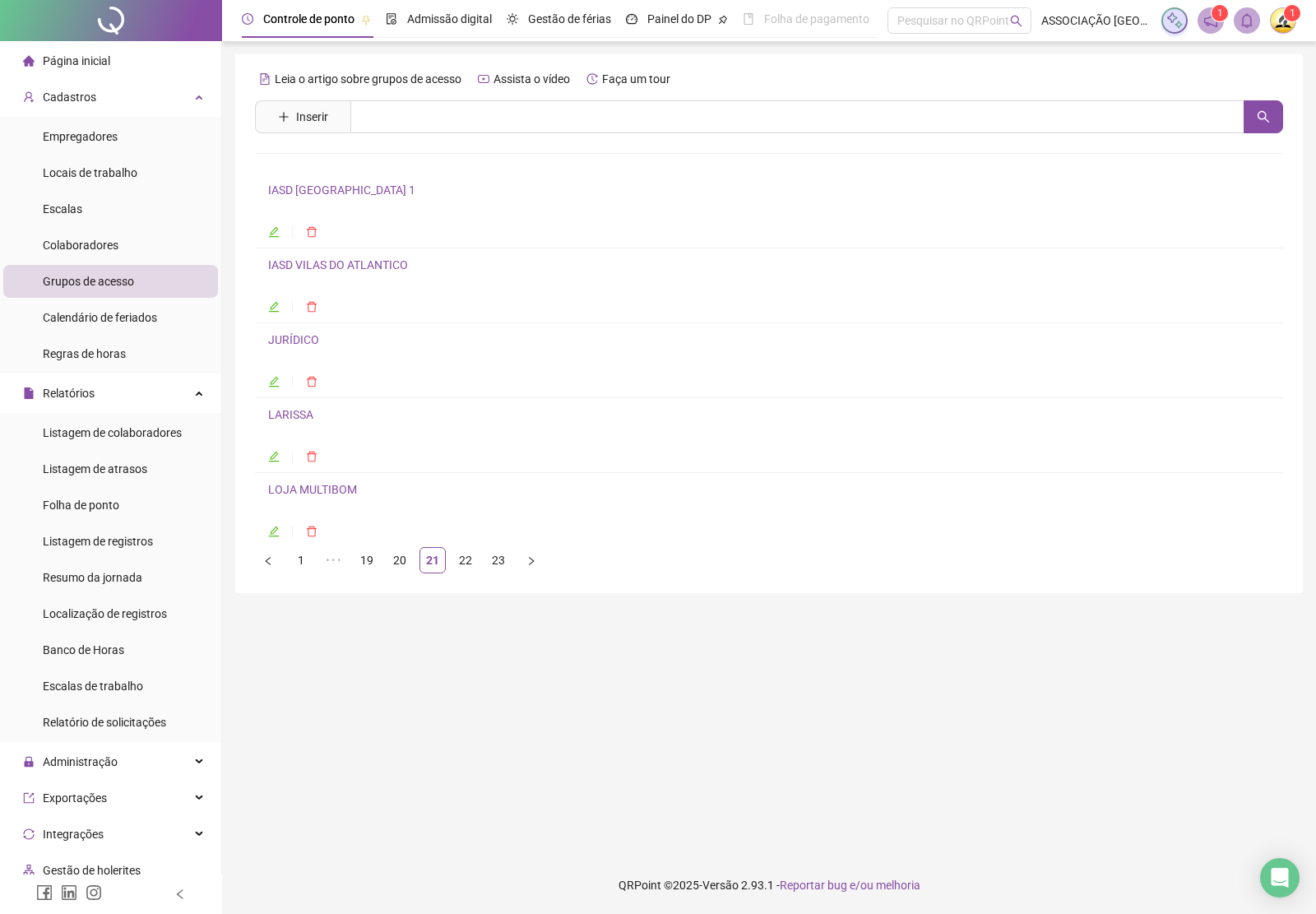
click at [303, 417] on link "LARISSA" at bounding box center [290, 415] width 45 height 14
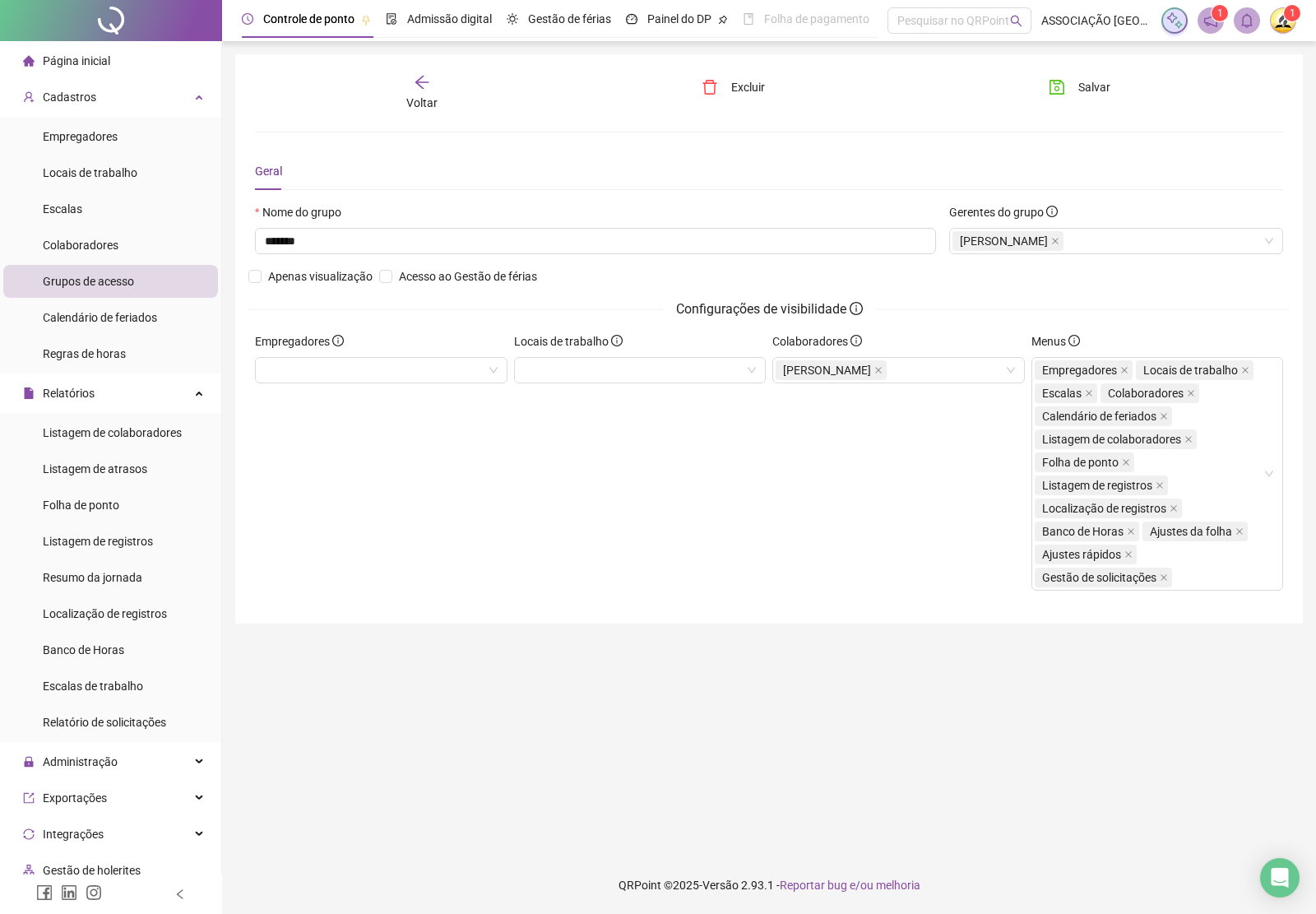
click at [416, 82] on icon "arrow-left" at bounding box center [422, 83] width 14 height 14
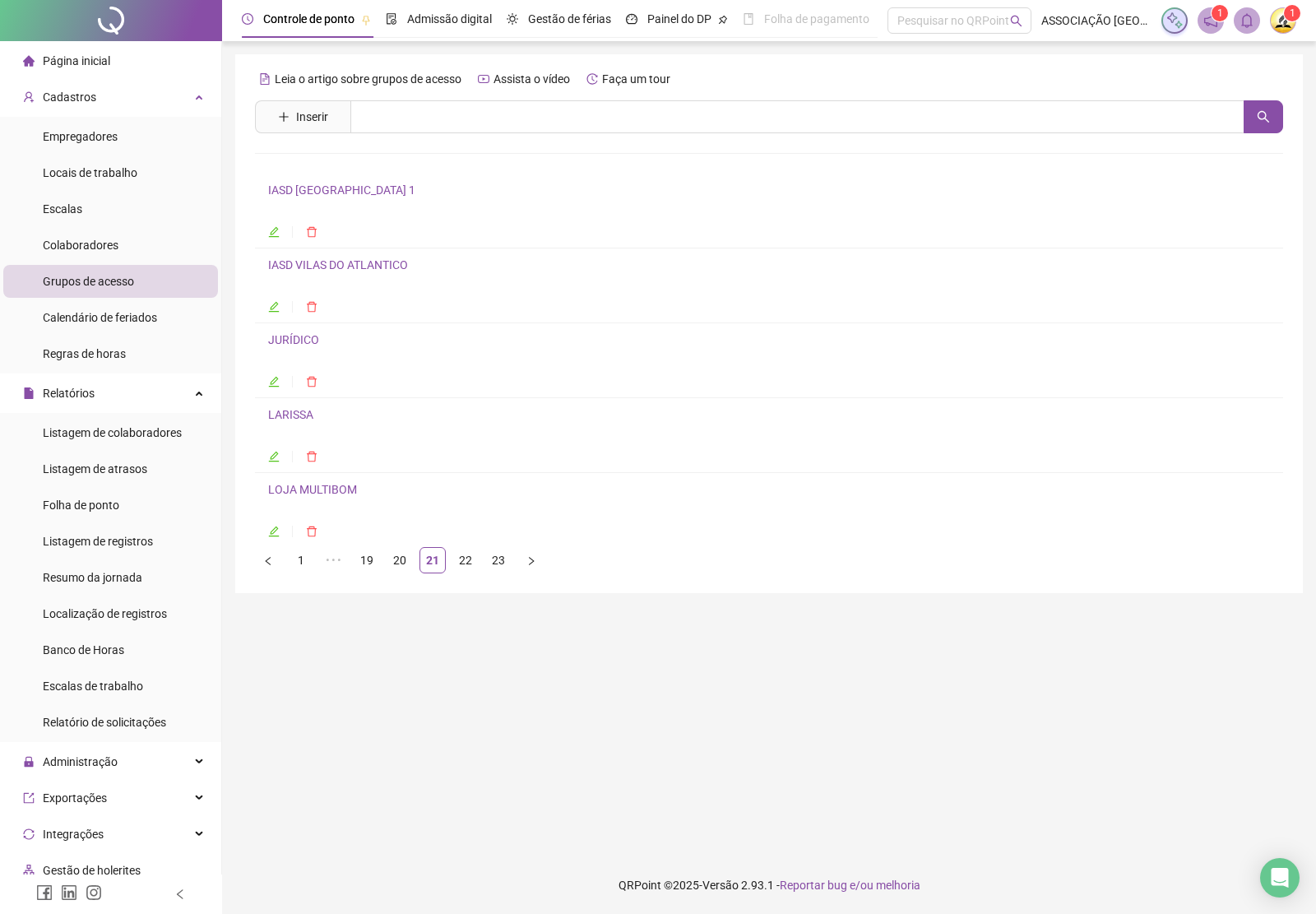
click at [326, 488] on link "LOJA MULTIBOM" at bounding box center [311, 490] width 89 height 14
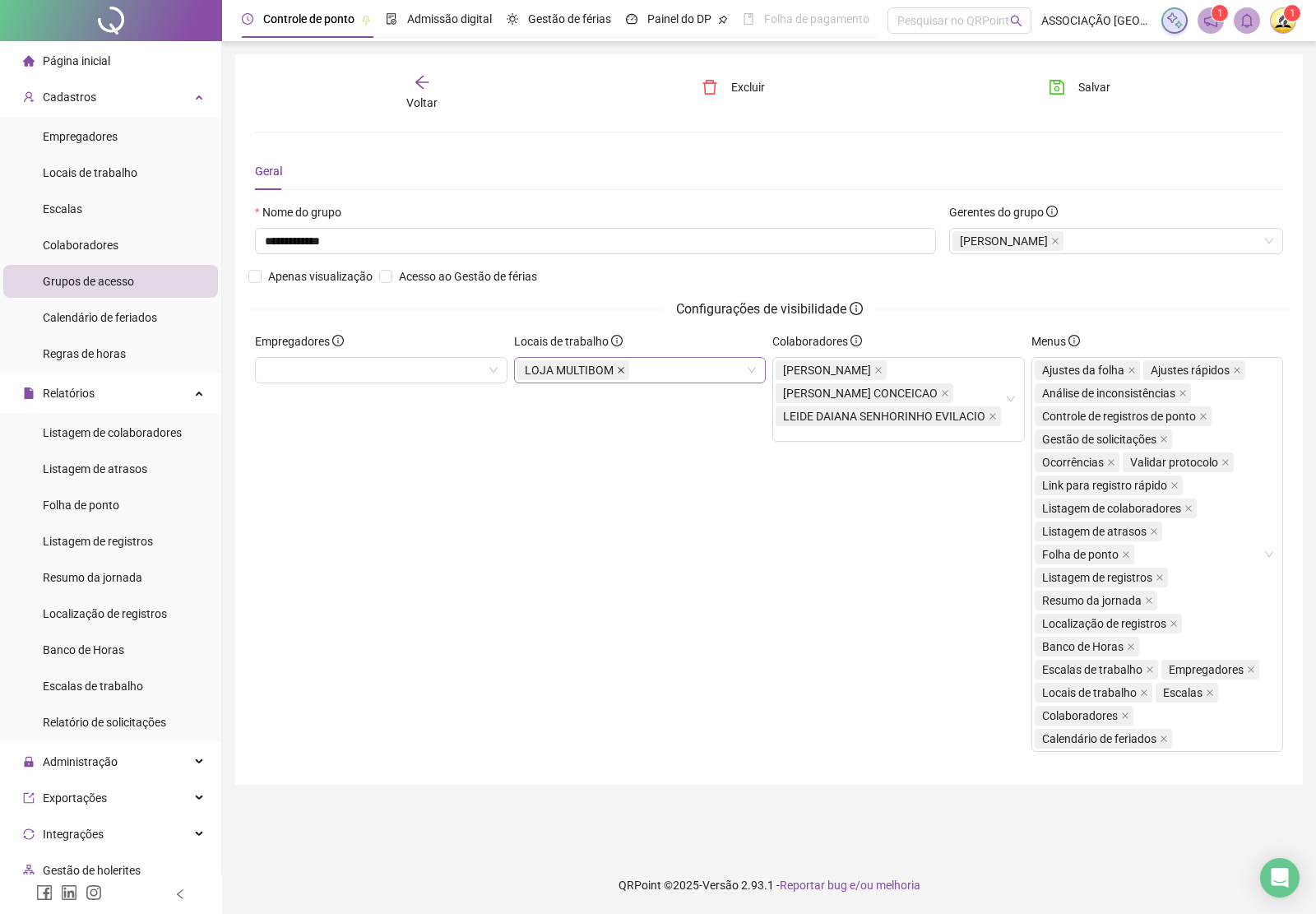
click at [619, 368] on icon "close" at bounding box center [621, 370] width 8 height 8
click at [1067, 88] on button "Salvar" at bounding box center [1079, 87] width 87 height 26
click at [425, 82] on icon "arrow-left" at bounding box center [422, 83] width 14 height 14
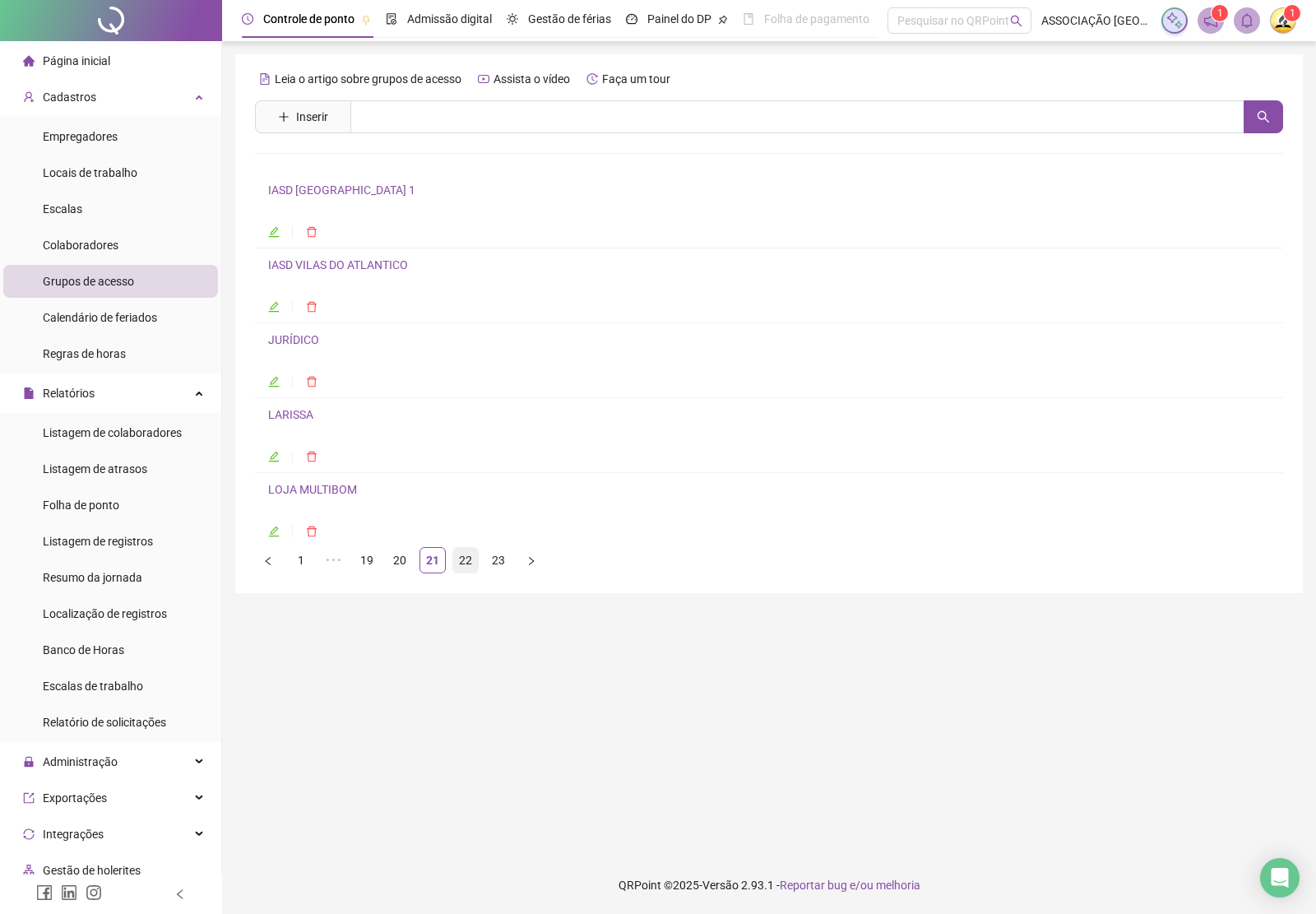
click at [462, 568] on link "22" at bounding box center [465, 560] width 24 height 24
click at [296, 194] on link "MIDIA" at bounding box center [283, 190] width 31 height 14
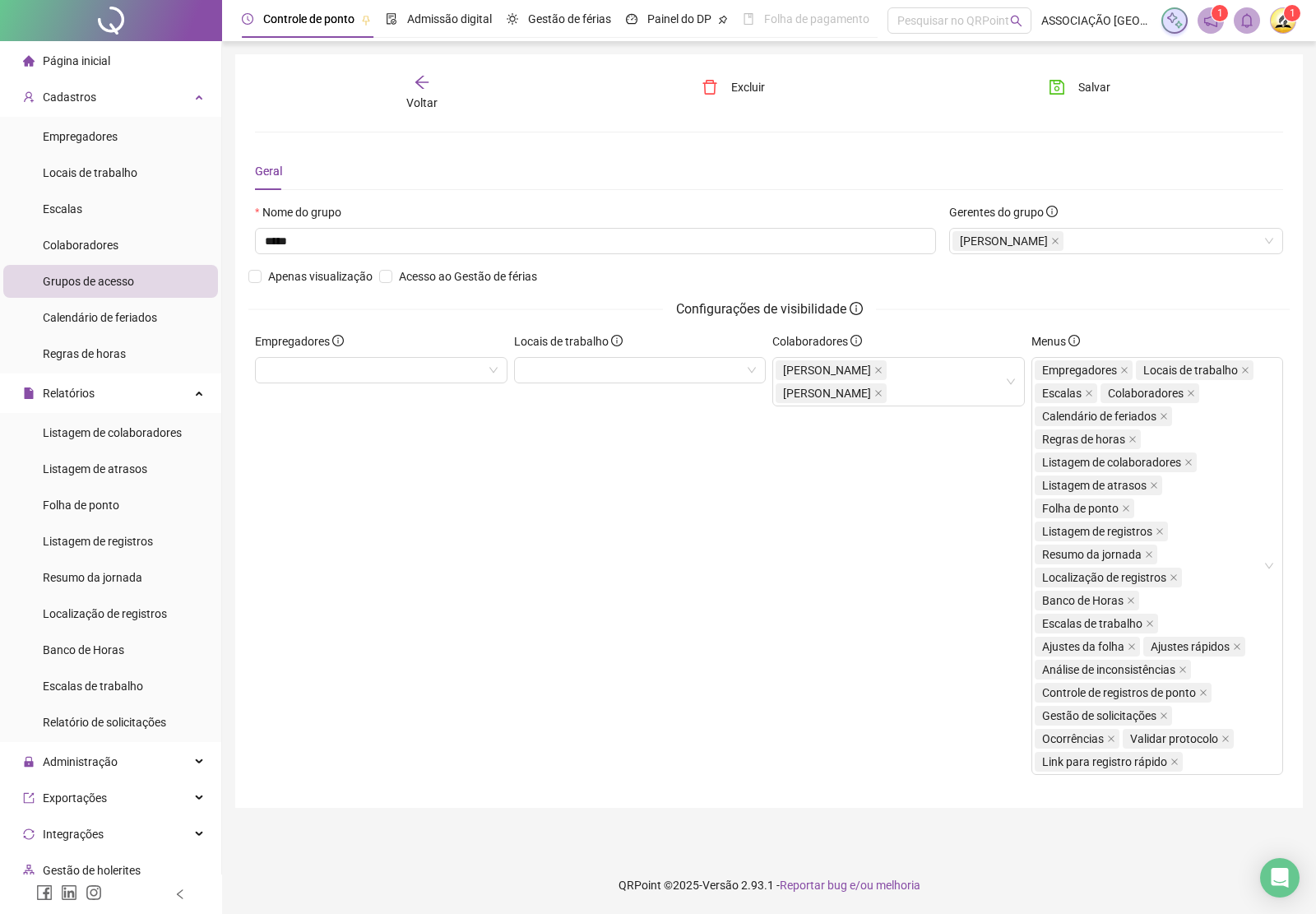
click at [408, 84] on div "Voltar" at bounding box center [421, 92] width 161 height 38
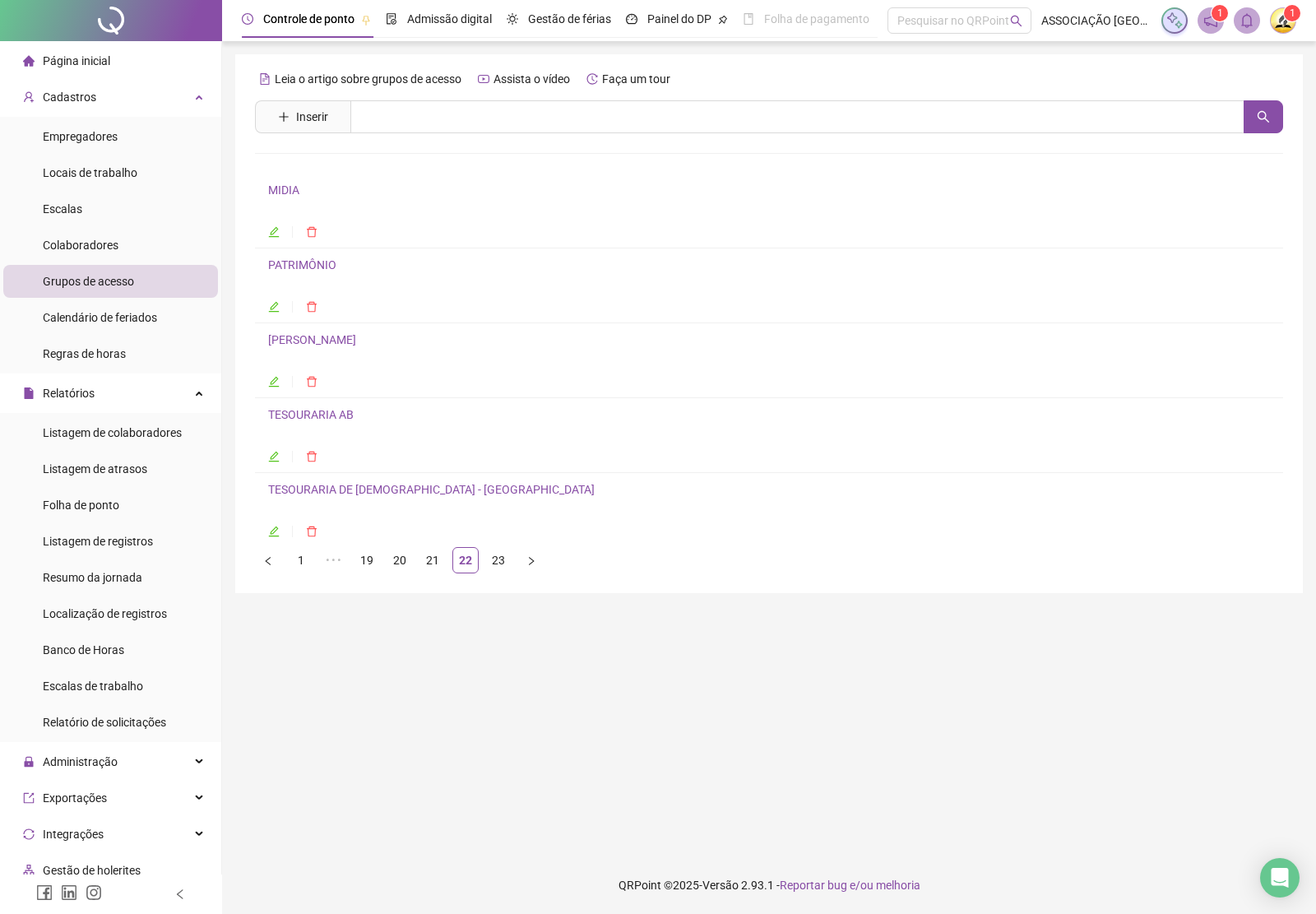
click at [318, 274] on h4 "PATRIMÔNIO" at bounding box center [768, 265] width 1002 height 19
click at [317, 261] on link "PATRIMÔNIO" at bounding box center [302, 265] width 68 height 14
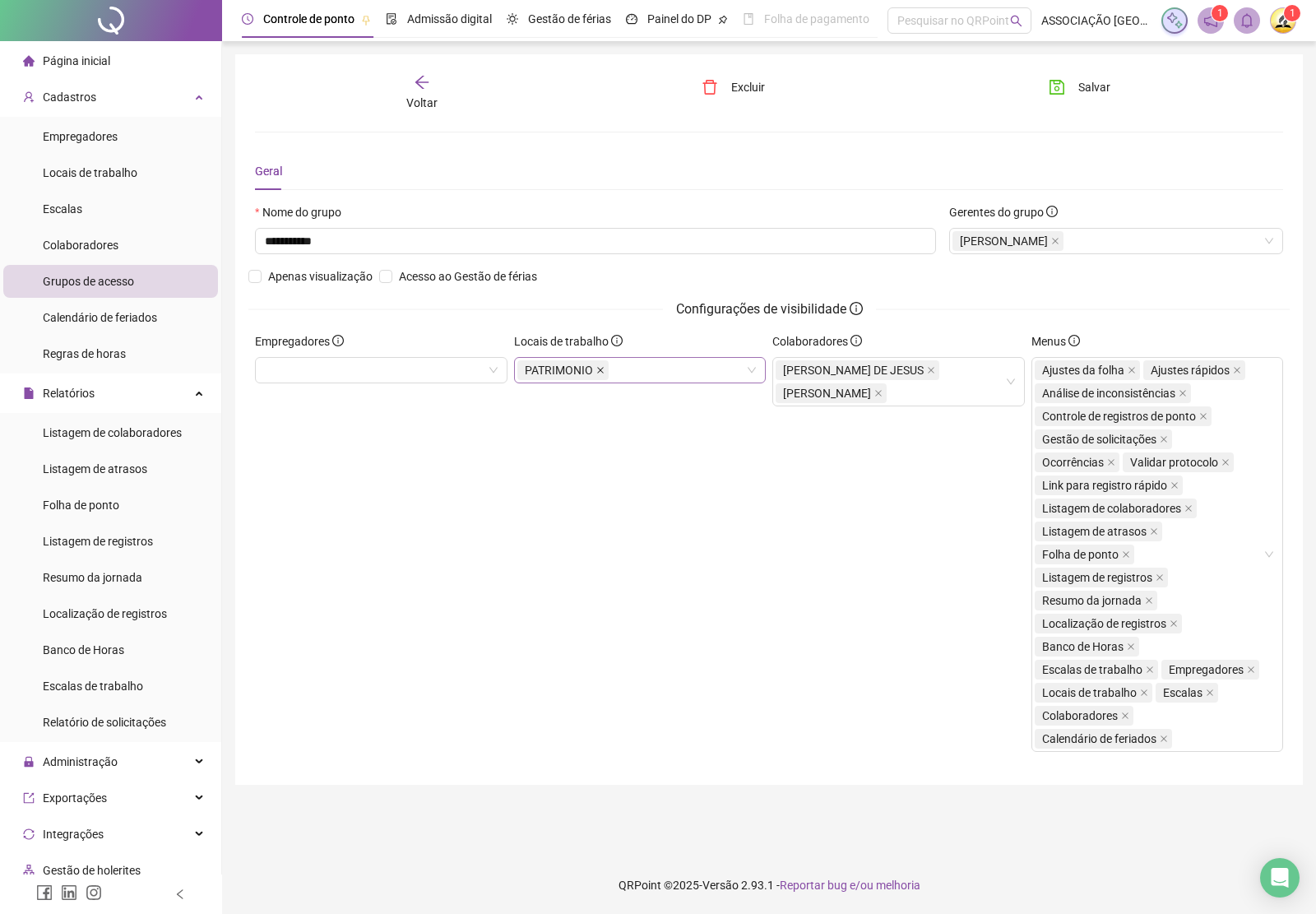
click at [601, 370] on icon "close" at bounding box center [600, 370] width 7 height 7
click at [1088, 84] on span "Salvar" at bounding box center [1094, 87] width 32 height 18
click at [413, 85] on div "Voltar" at bounding box center [421, 92] width 161 height 38
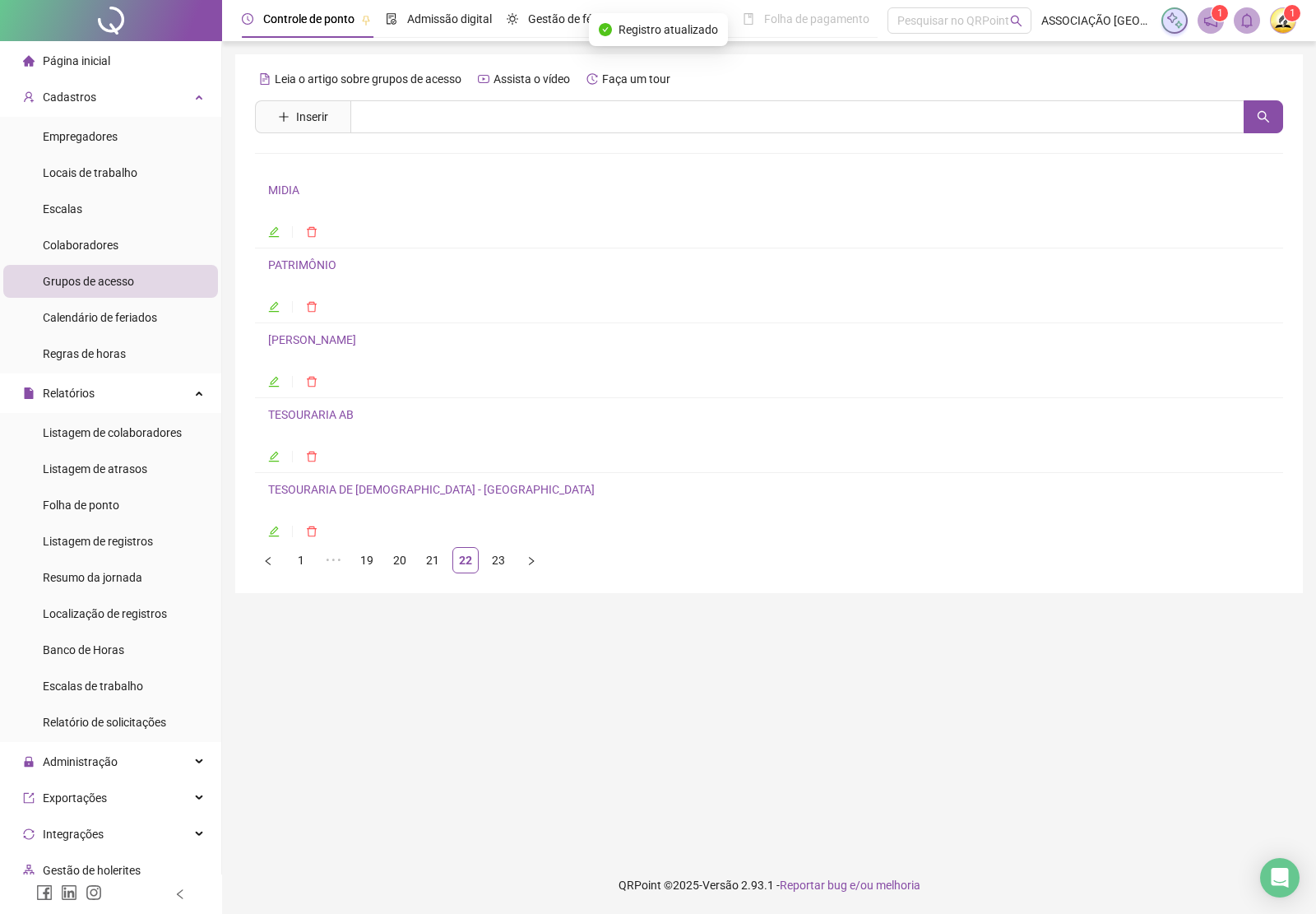
click at [336, 342] on link "[PERSON_NAME]" at bounding box center [311, 340] width 88 height 14
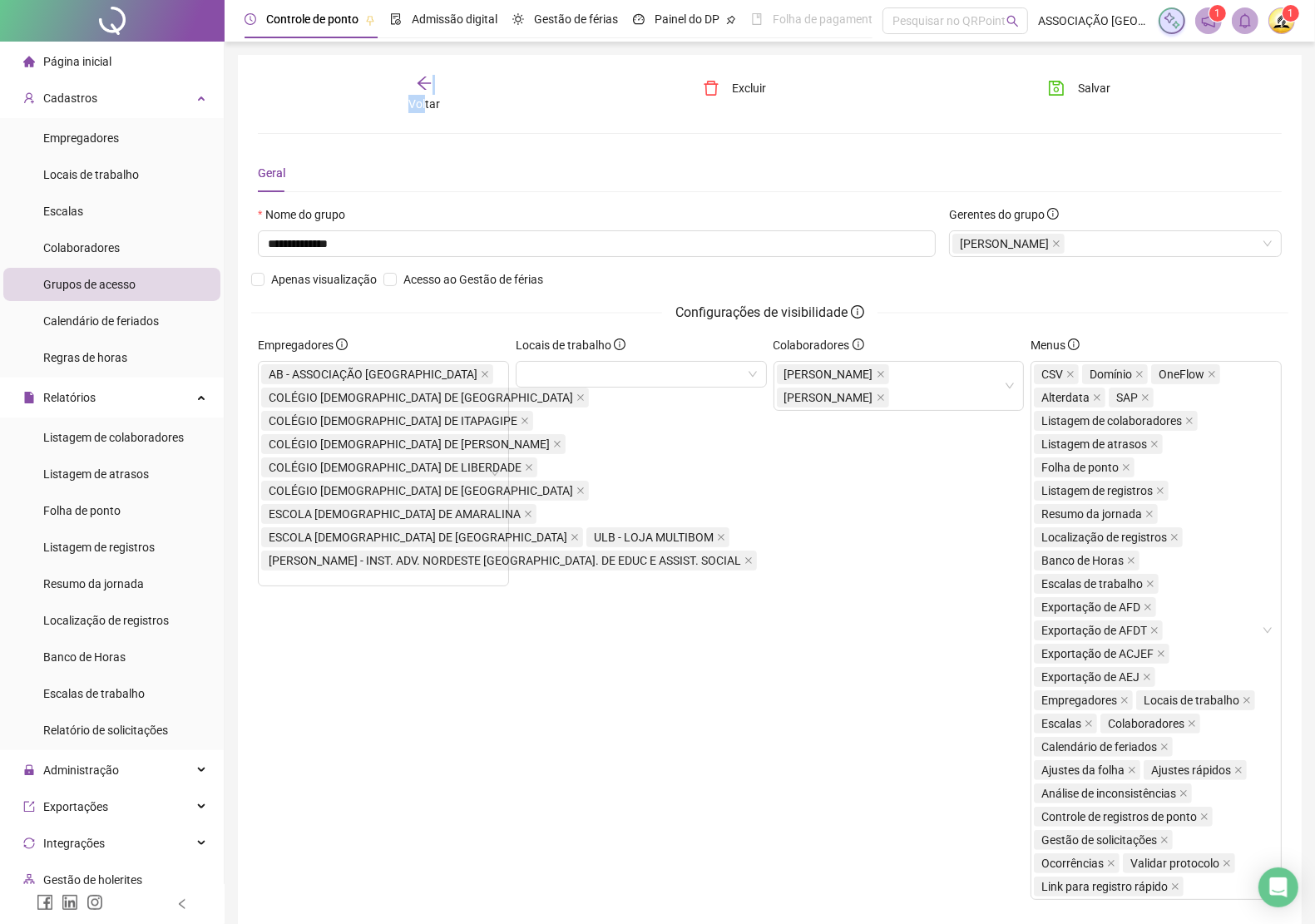
click at [426, 93] on div "Voltar" at bounding box center [424, 93] width 159 height 38
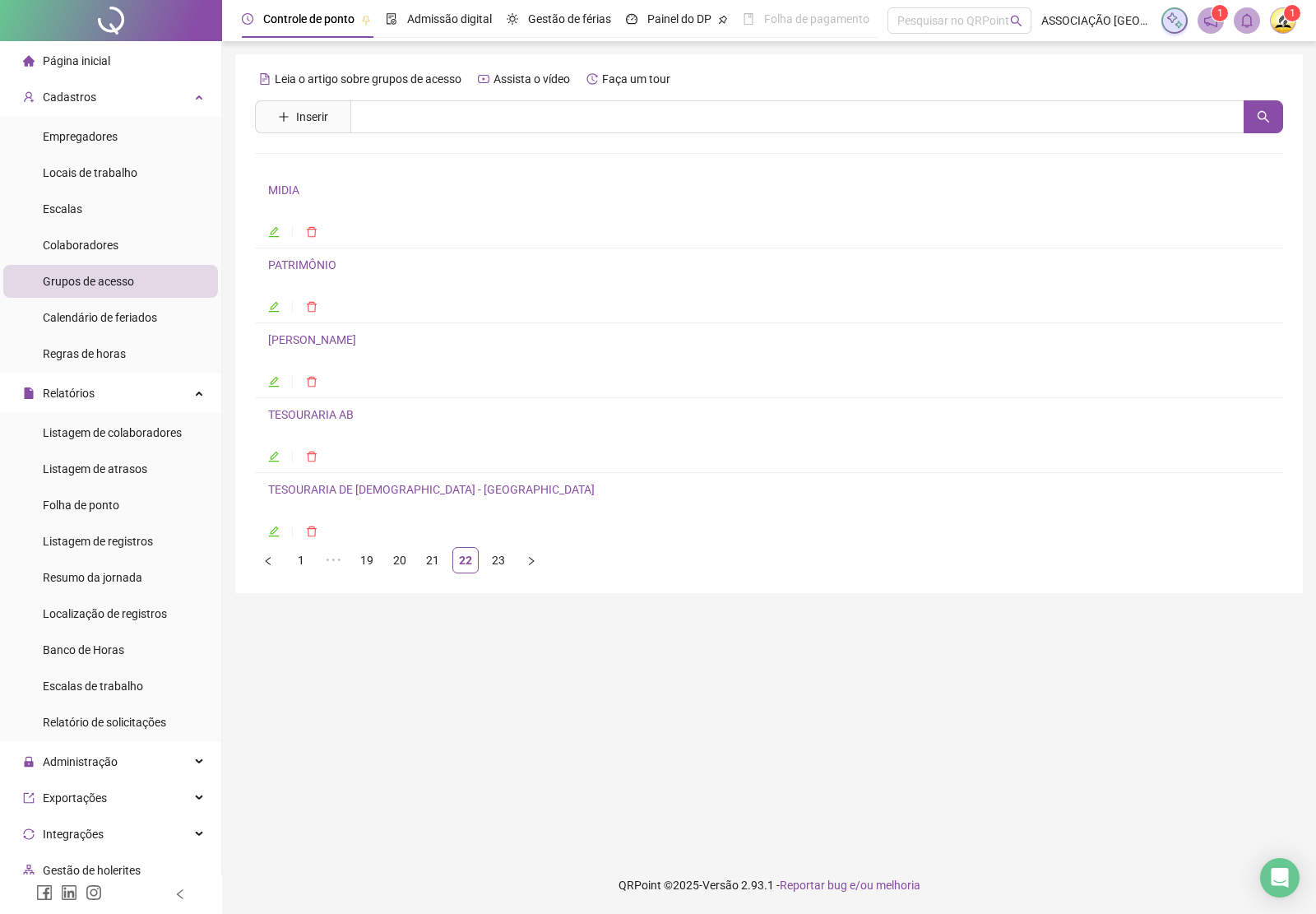
click at [326, 417] on link "Tesouraria AB" at bounding box center [311, 415] width 86 height 14
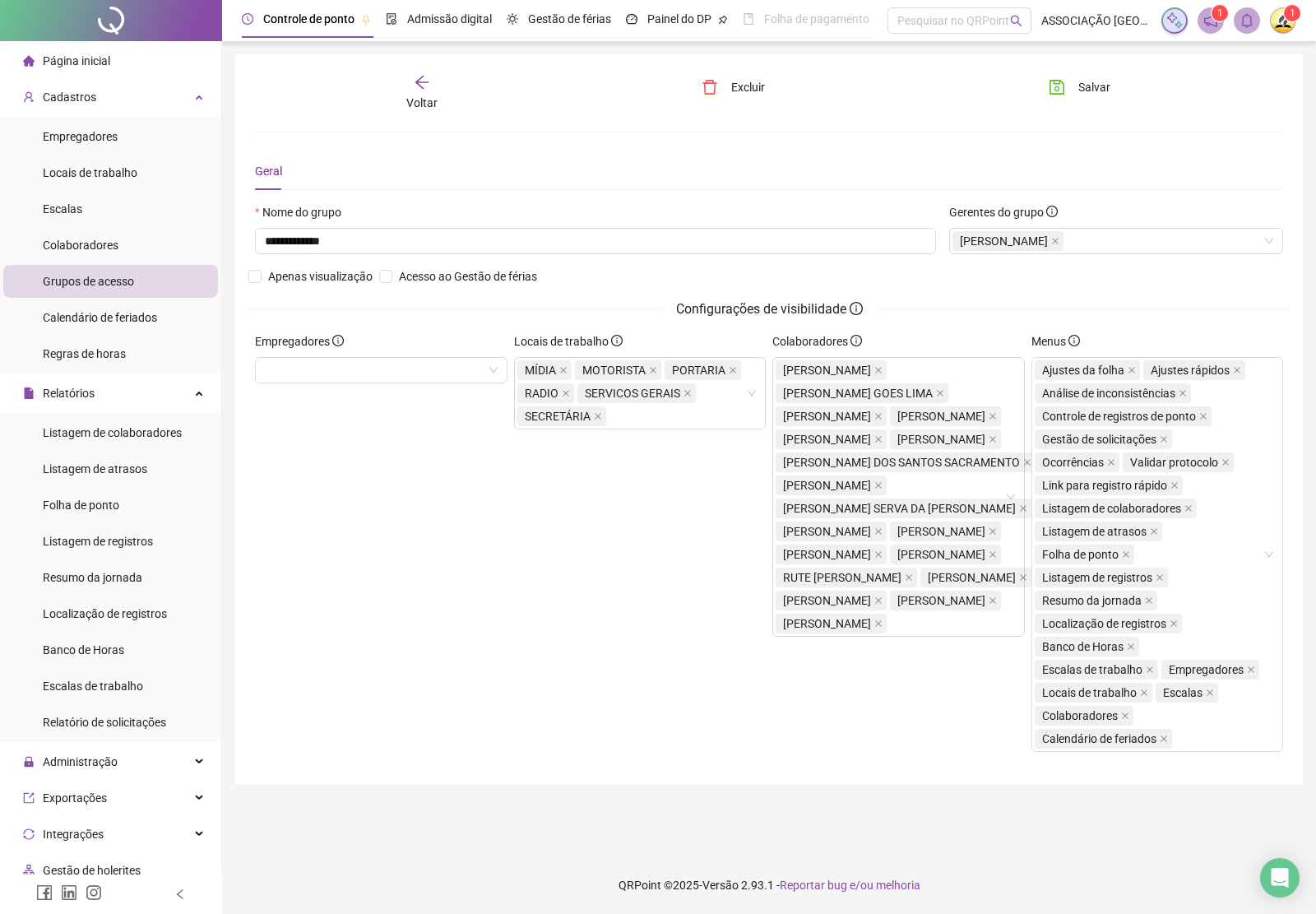
click at [416, 83] on icon "arrow-left" at bounding box center [421, 82] width 17 height 17
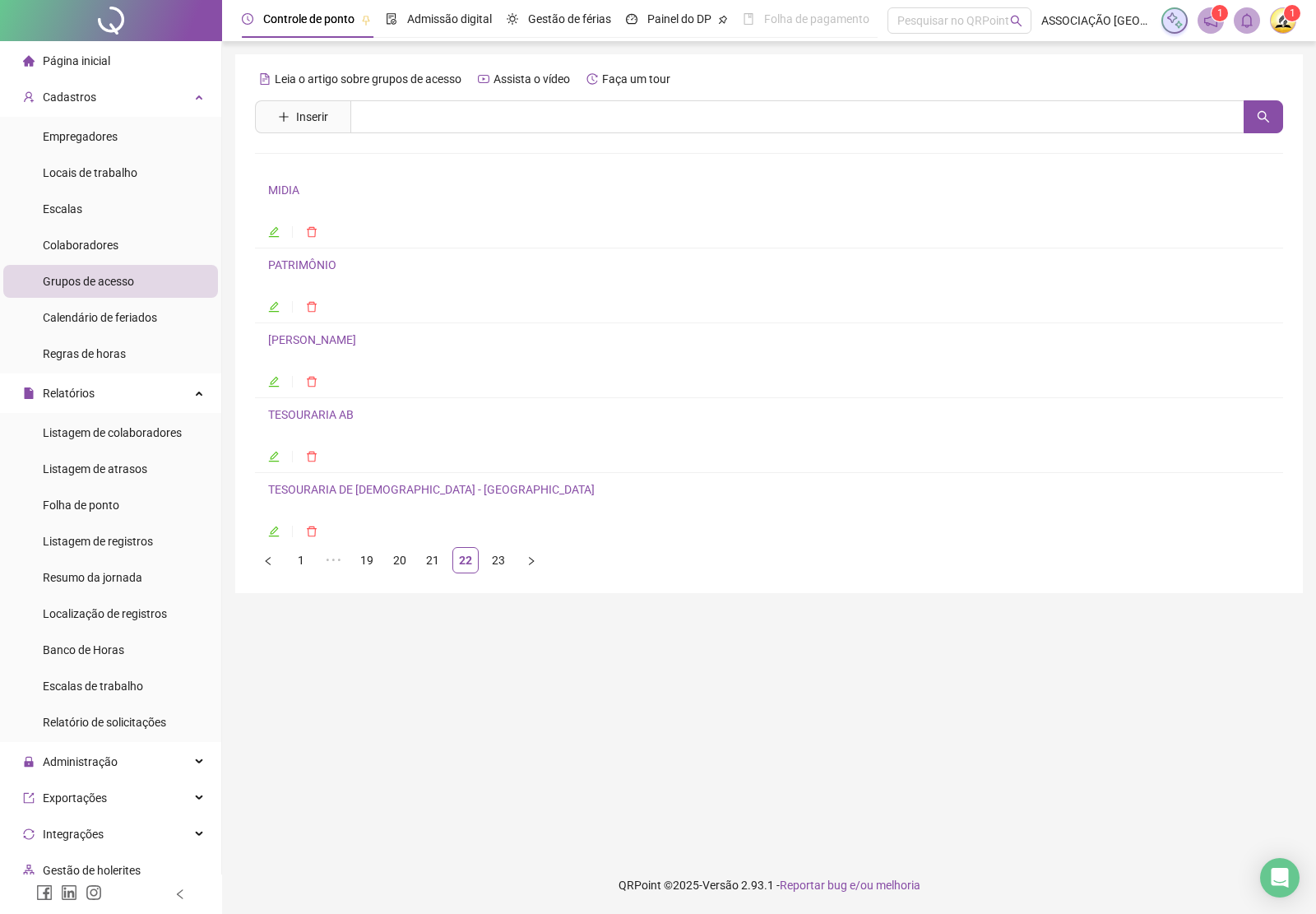
click at [301, 421] on link "Tesouraria AB" at bounding box center [311, 415] width 86 height 14
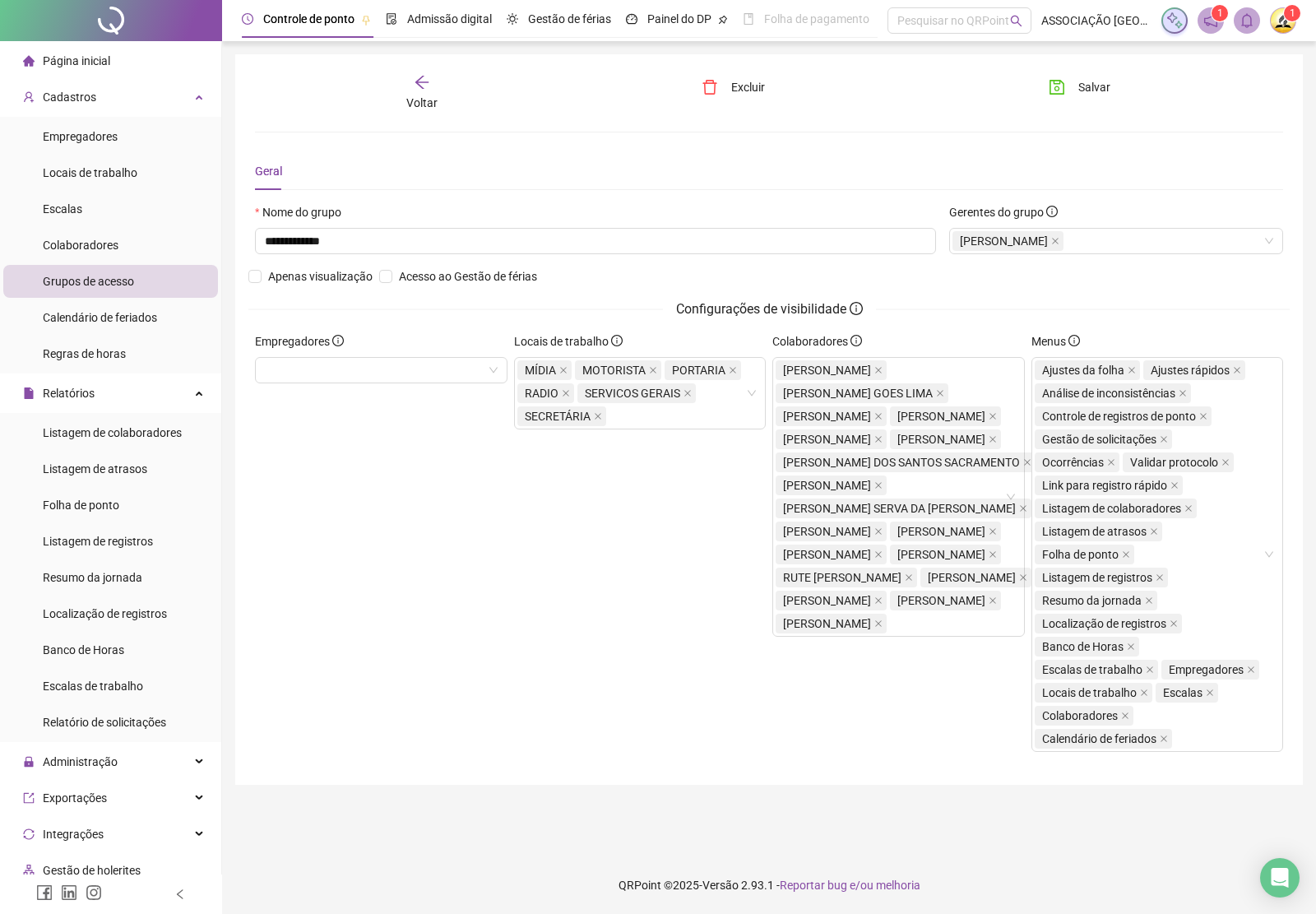
click at [434, 89] on div "Voltar" at bounding box center [421, 92] width 161 height 38
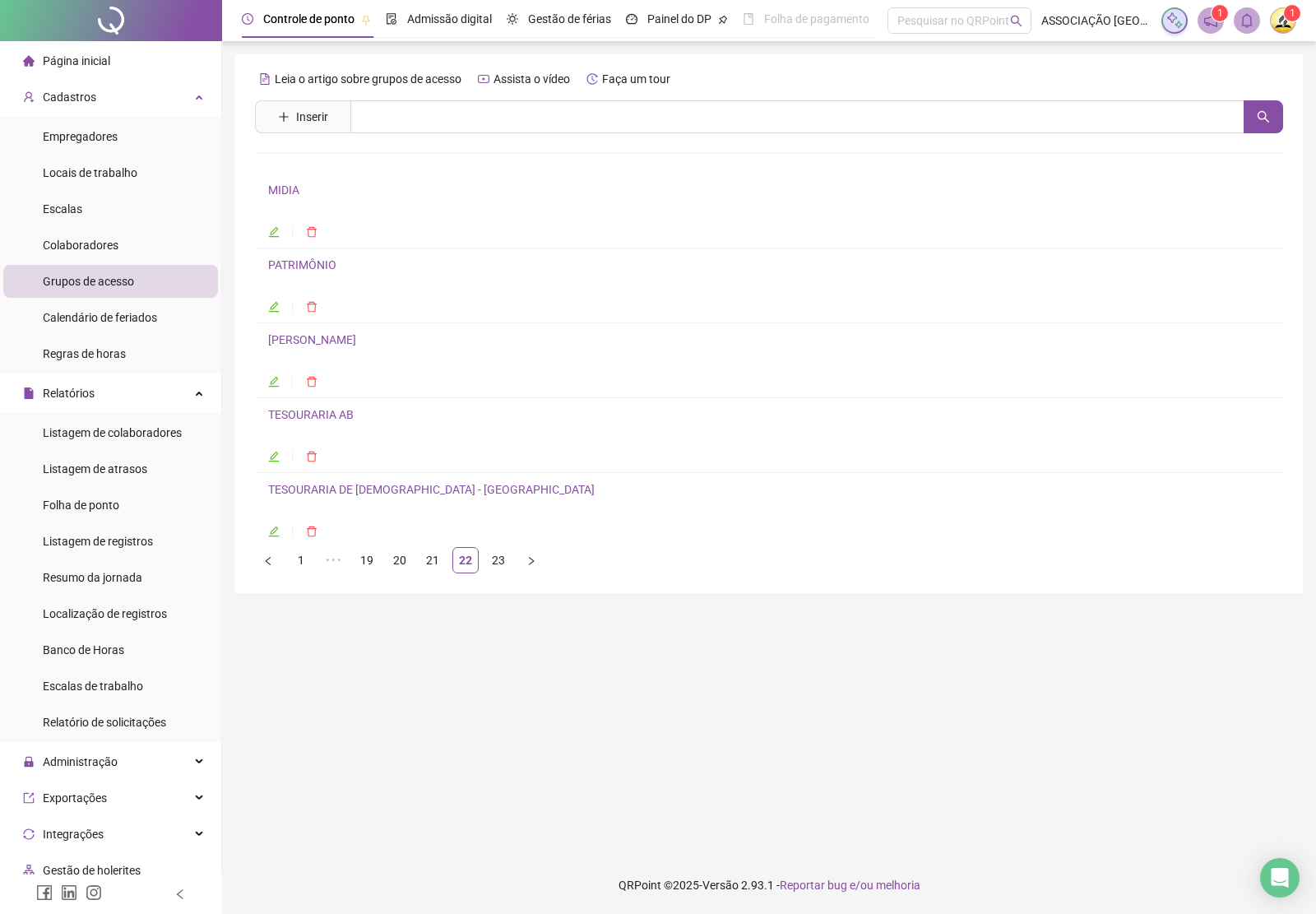
click at [330, 490] on link "TESOURARIA DE [DEMOGRAPHIC_DATA] - [GEOGRAPHIC_DATA]" at bounding box center [430, 490] width 326 height 14
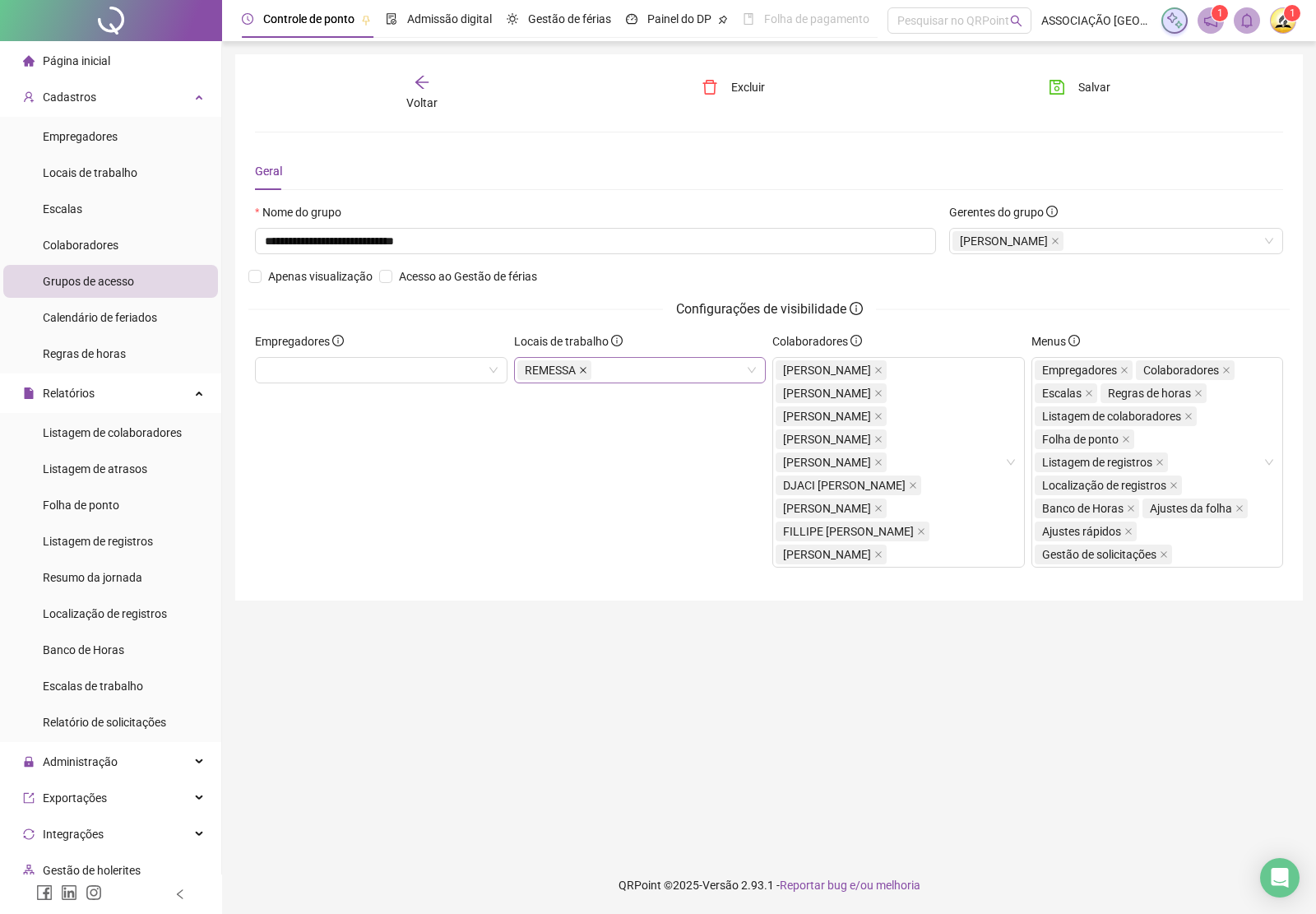
click at [579, 369] on icon "close" at bounding box center [583, 370] width 8 height 8
click at [1078, 83] on span "Salvar" at bounding box center [1094, 87] width 32 height 18
click at [417, 85] on icon "arrow-left" at bounding box center [421, 82] width 17 height 17
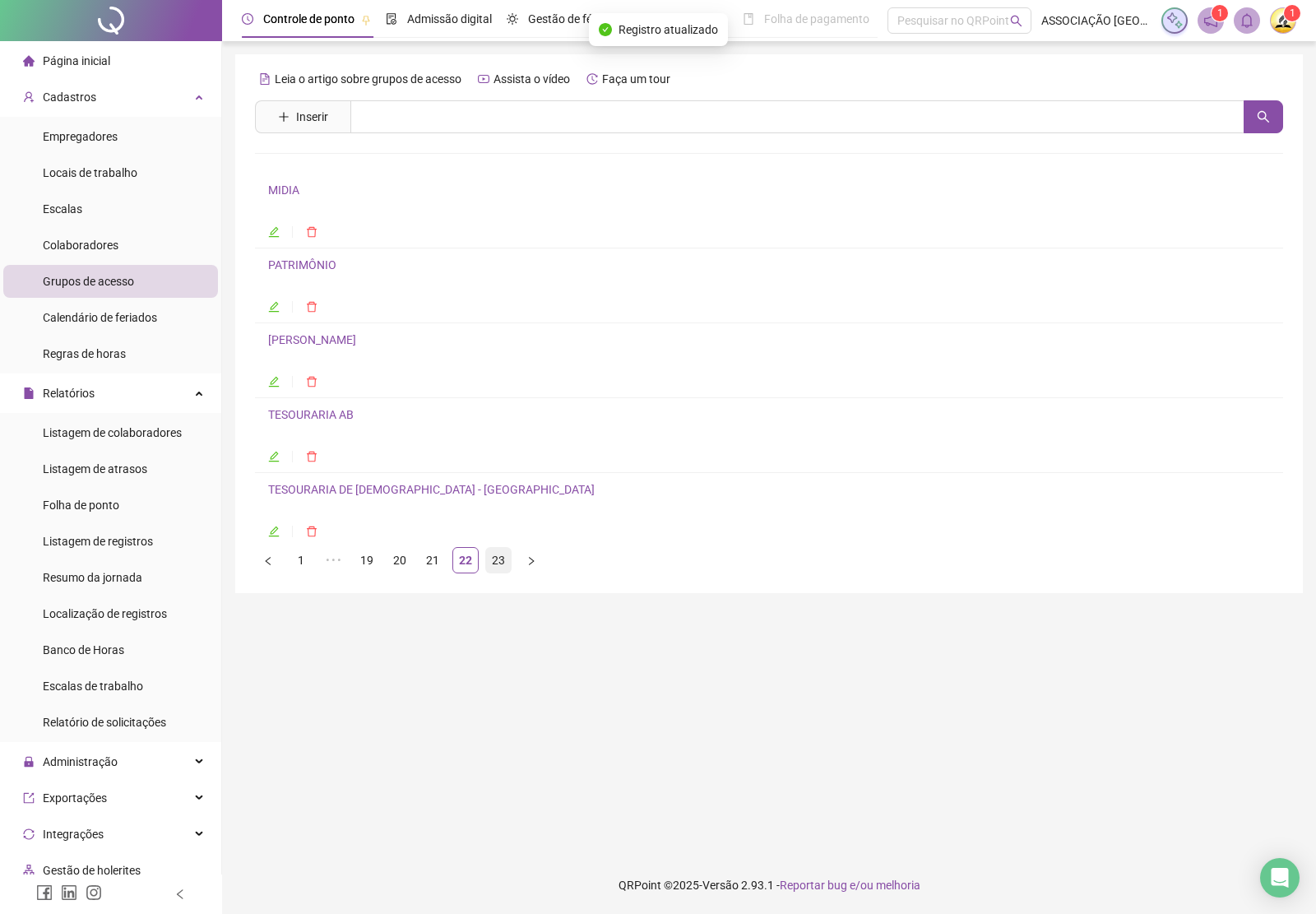
click at [492, 561] on link "23" at bounding box center [497, 560] width 24 height 24
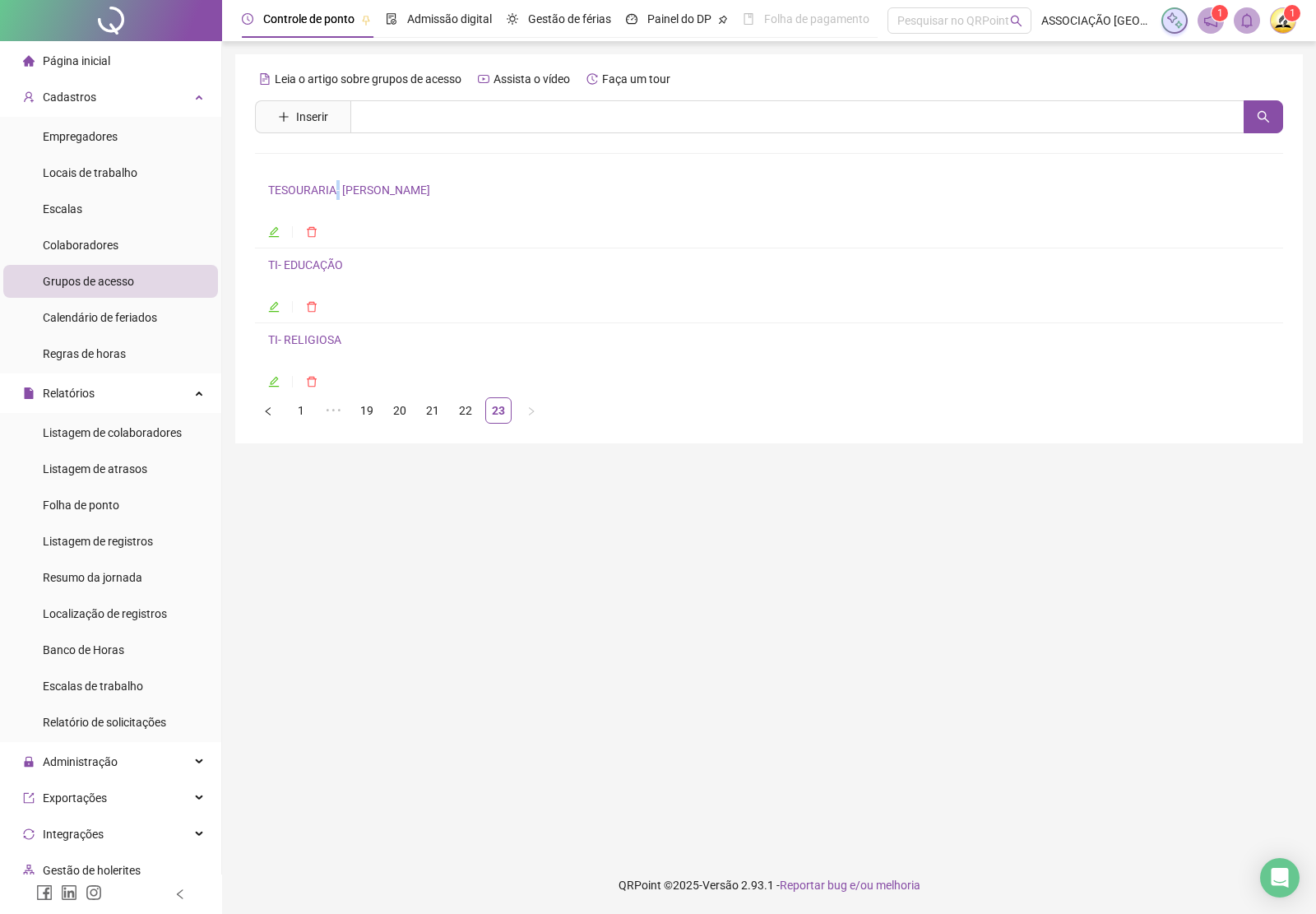
click at [342, 194] on link "TESOURARIA- [PERSON_NAME]" at bounding box center [348, 190] width 162 height 14
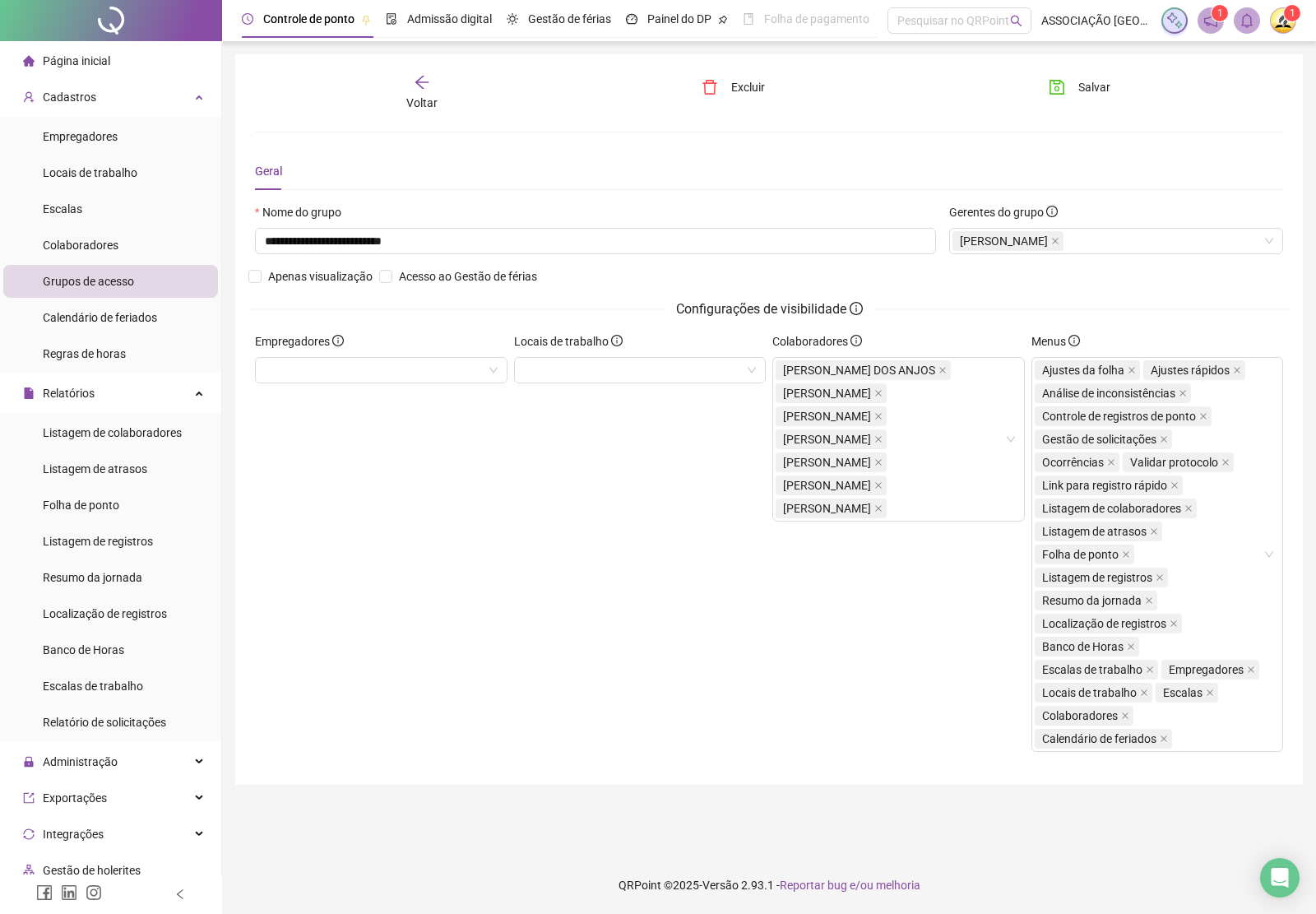
click at [414, 88] on icon "arrow-left" at bounding box center [421, 82] width 17 height 17
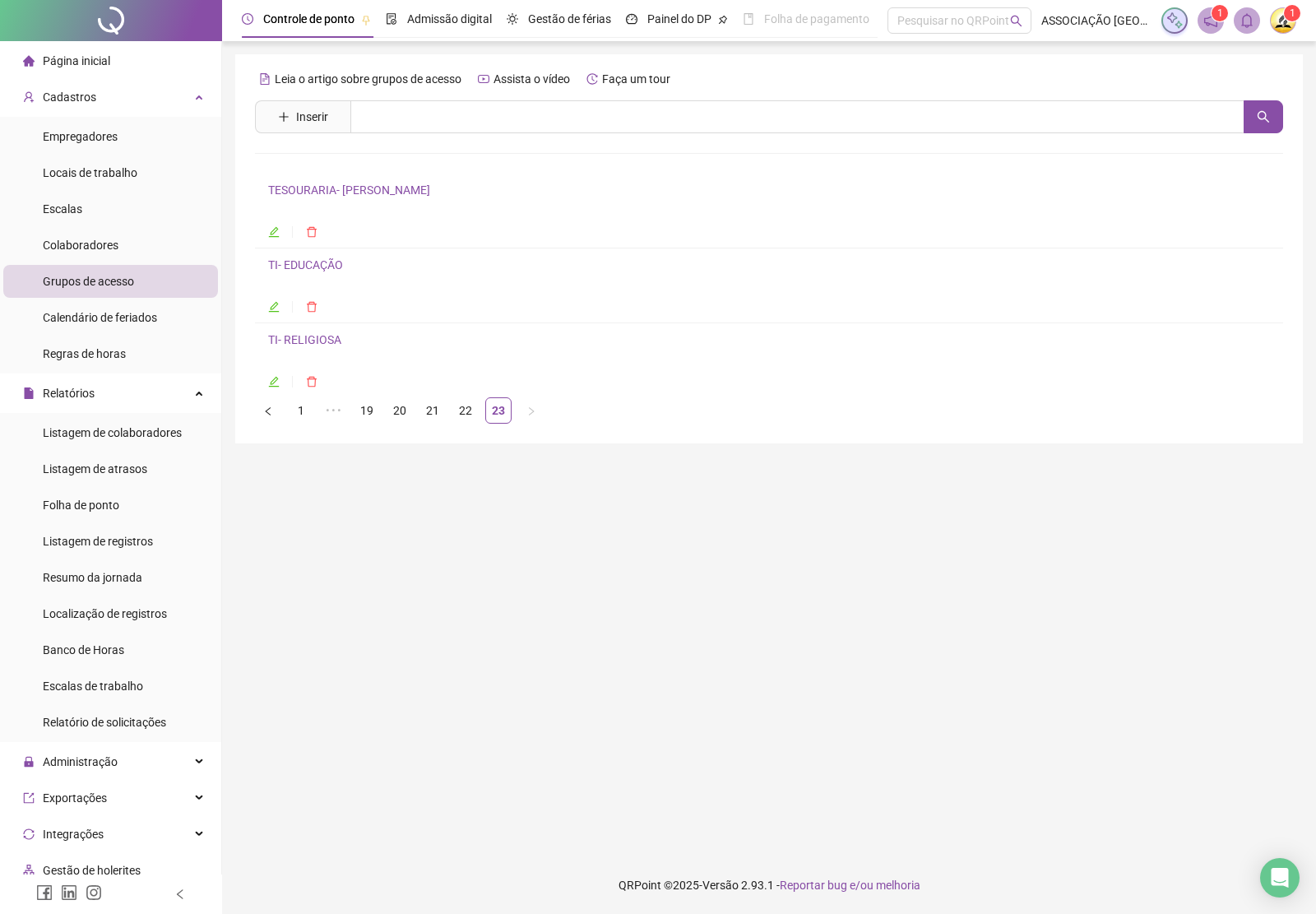
click at [313, 265] on link "TI- EDUCAÇÃO" at bounding box center [305, 265] width 75 height 14
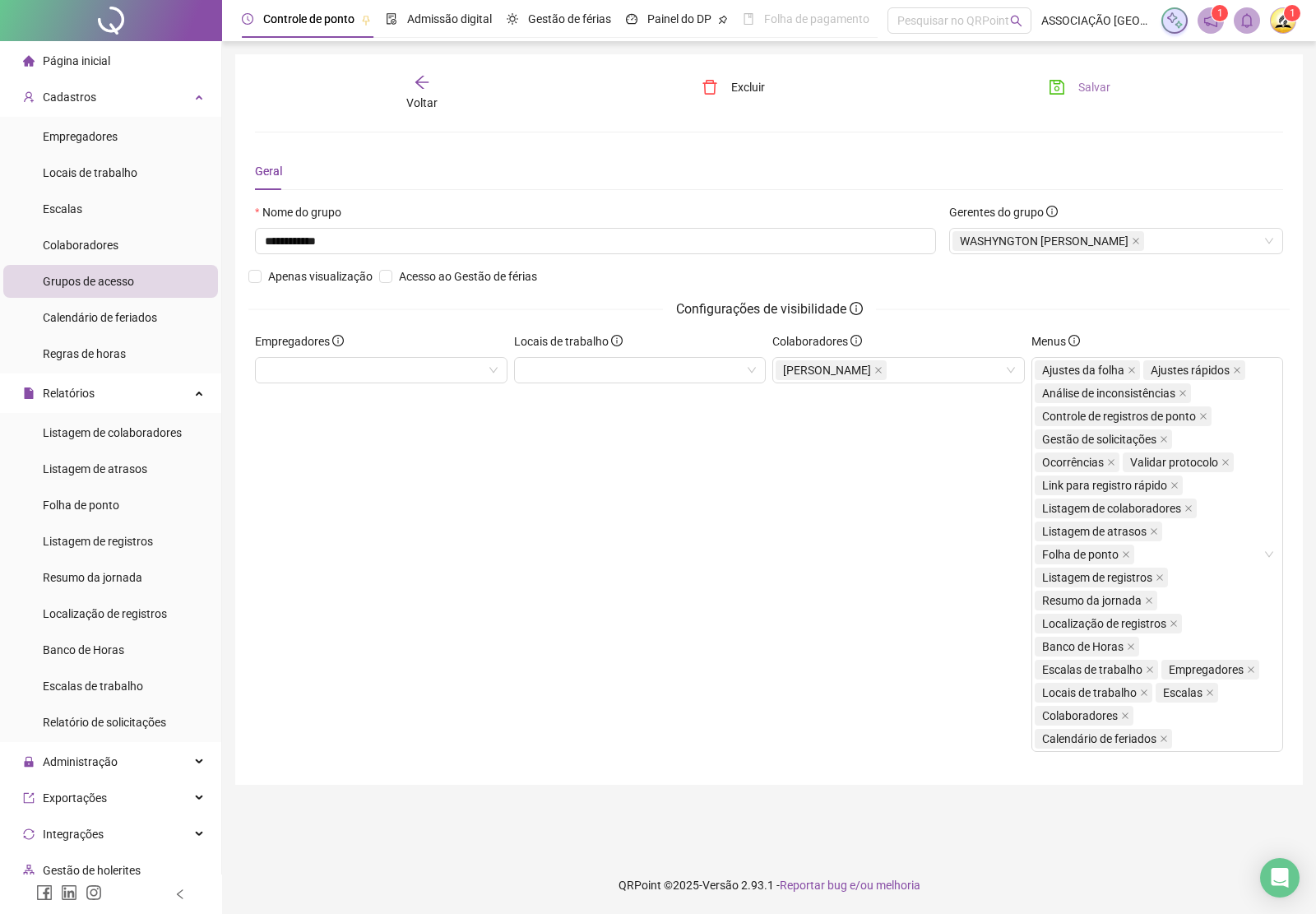
click at [1087, 85] on span "Salvar" at bounding box center [1094, 87] width 32 height 18
click at [417, 96] on span "Voltar" at bounding box center [421, 103] width 31 height 14
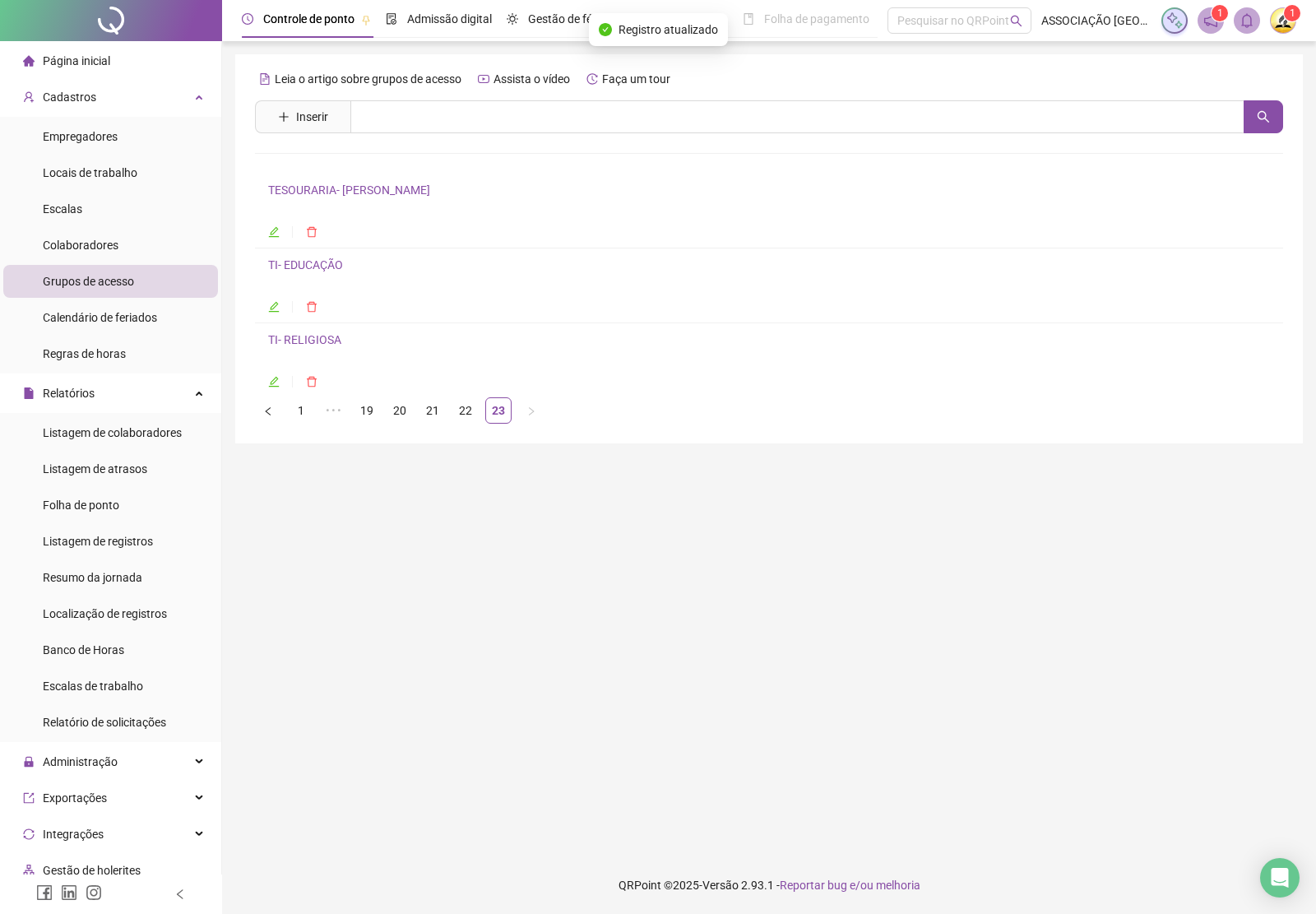
click at [307, 263] on link "TI- EDUCAÇÃO" at bounding box center [305, 265] width 75 height 14
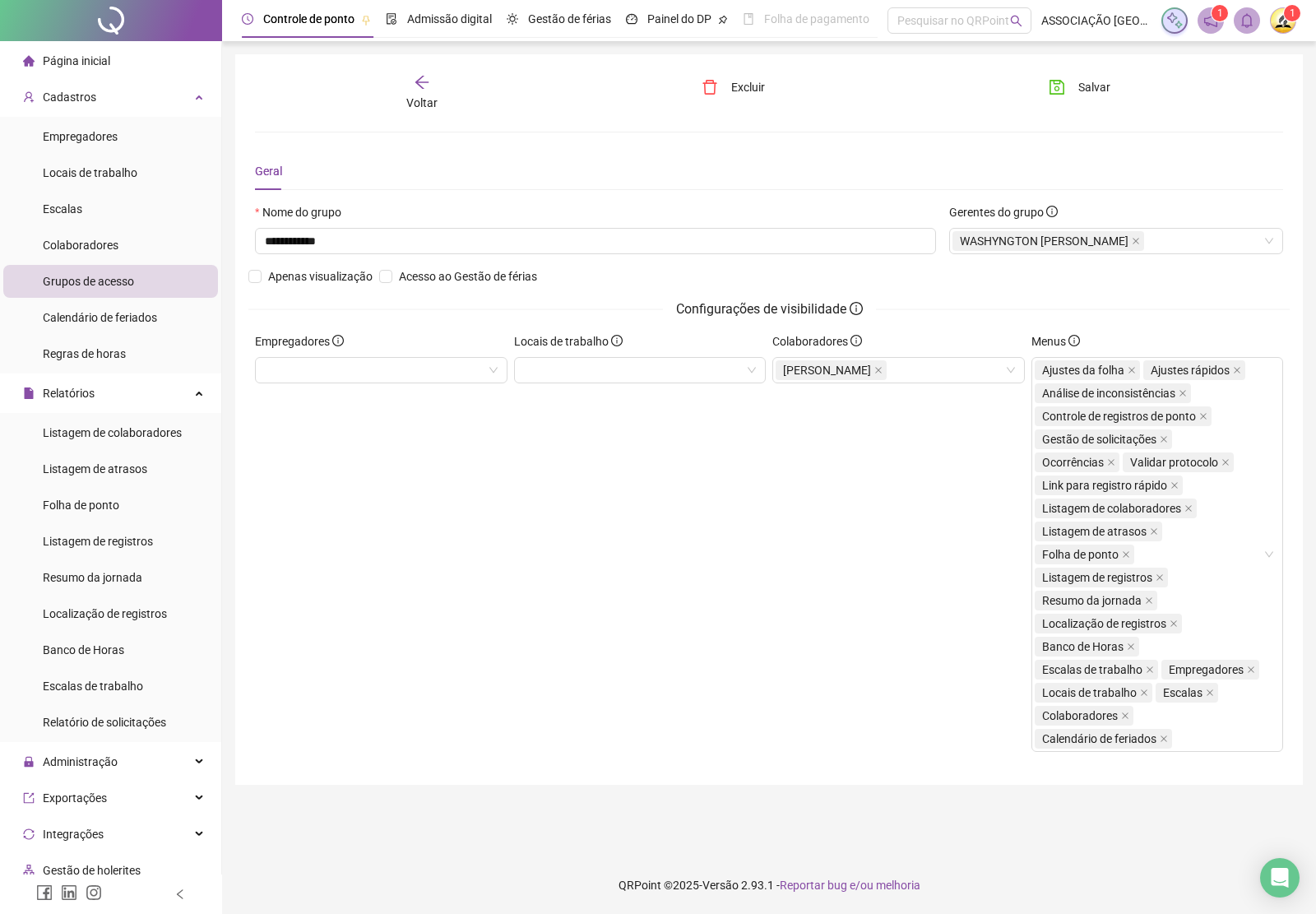
click at [421, 84] on icon "arrow-left" at bounding box center [421, 82] width 17 height 17
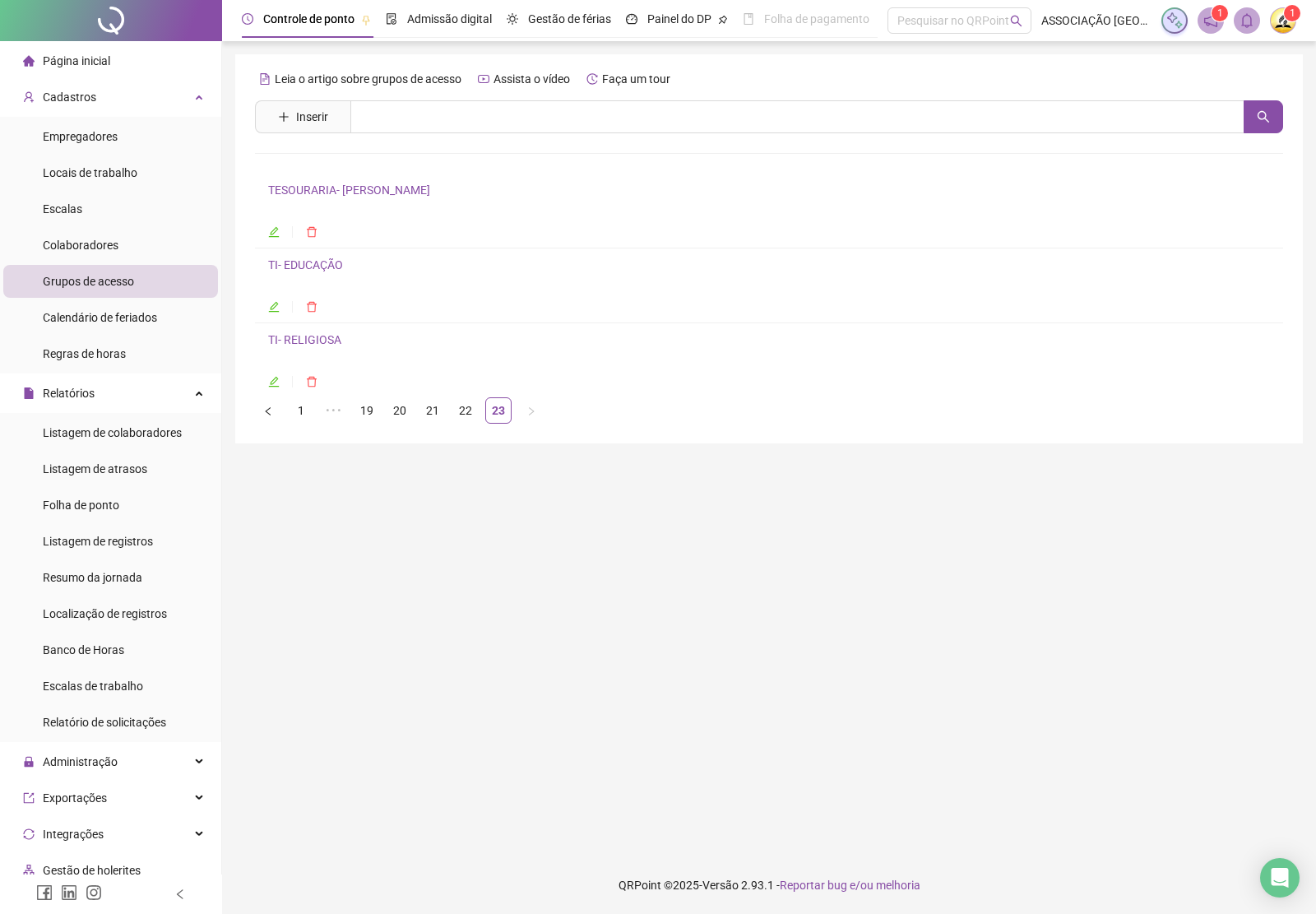
click at [302, 337] on link "TI- RELIGIOSA" at bounding box center [304, 340] width 73 height 14
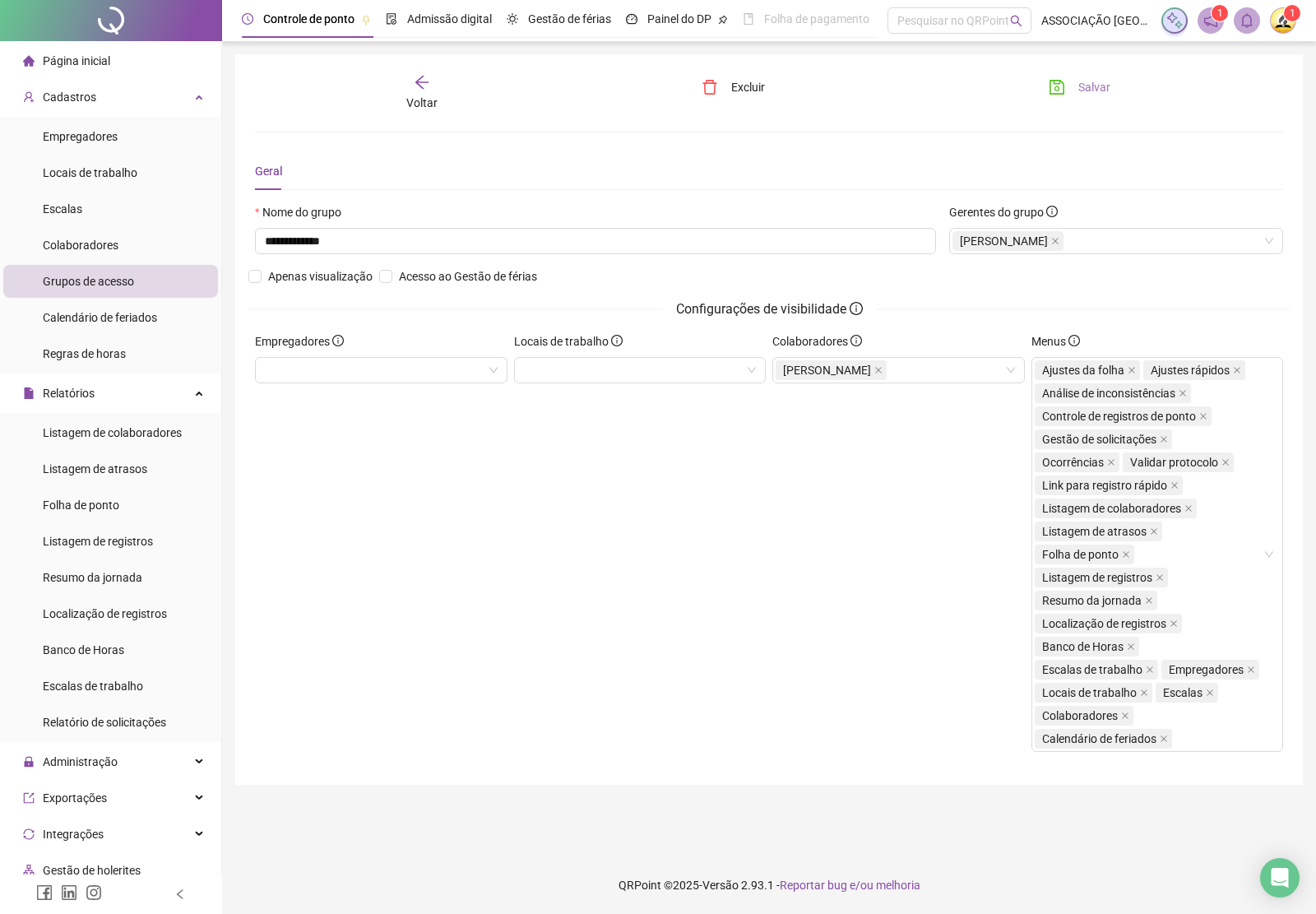
click at [1096, 89] on span "Salvar" at bounding box center [1094, 87] width 32 height 18
click at [75, 91] on span "Cadastros" at bounding box center [69, 97] width 54 height 14
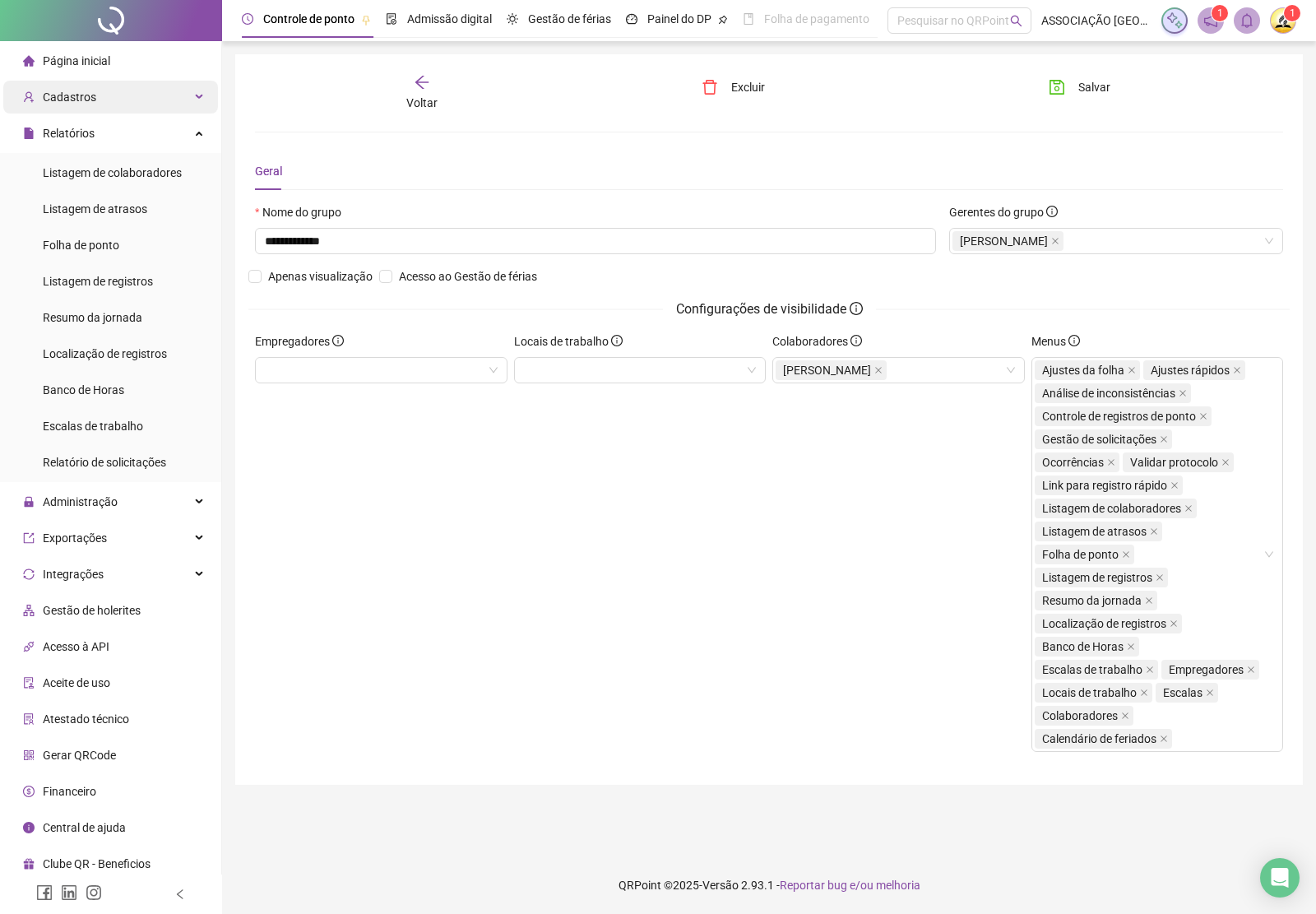
click at [75, 91] on span "Cadastros" at bounding box center [69, 97] width 54 height 14
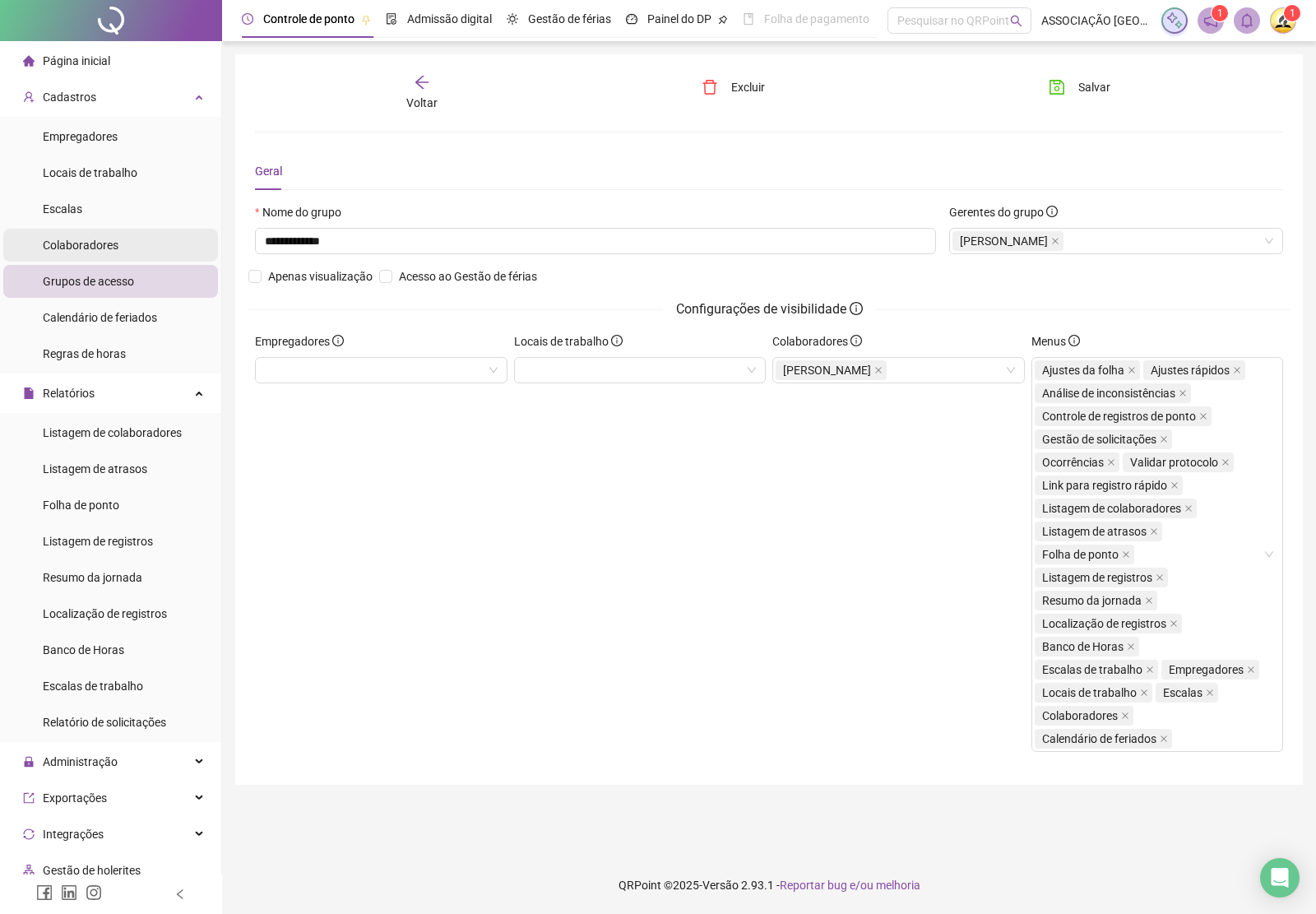
click at [117, 241] on li "Colaboradores" at bounding box center [110, 245] width 215 height 33
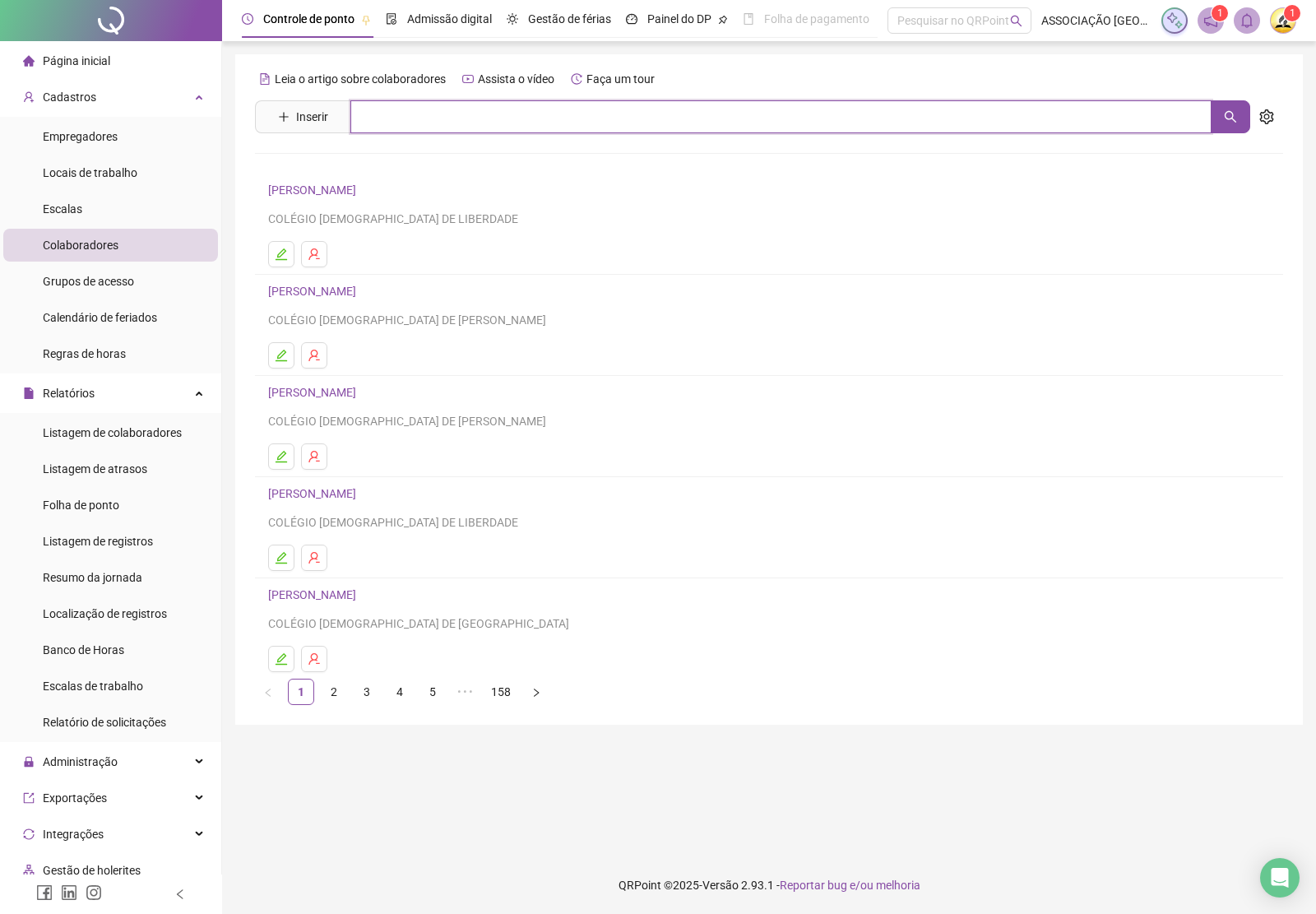
click at [432, 125] on input "text" at bounding box center [781, 117] width 861 height 33
type input "******"
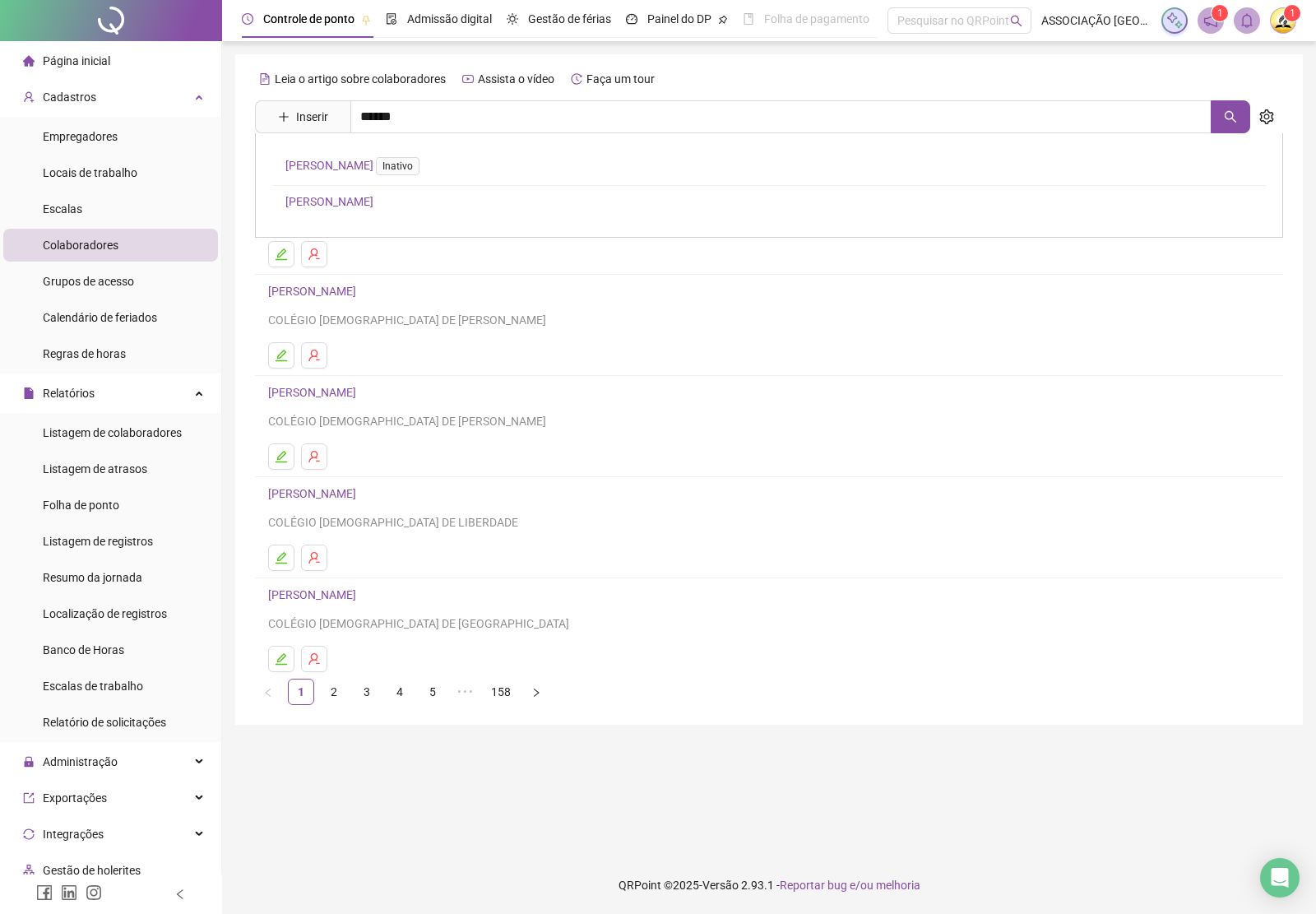
click at [340, 203] on link "[PERSON_NAME]" at bounding box center [329, 201] width 88 height 14
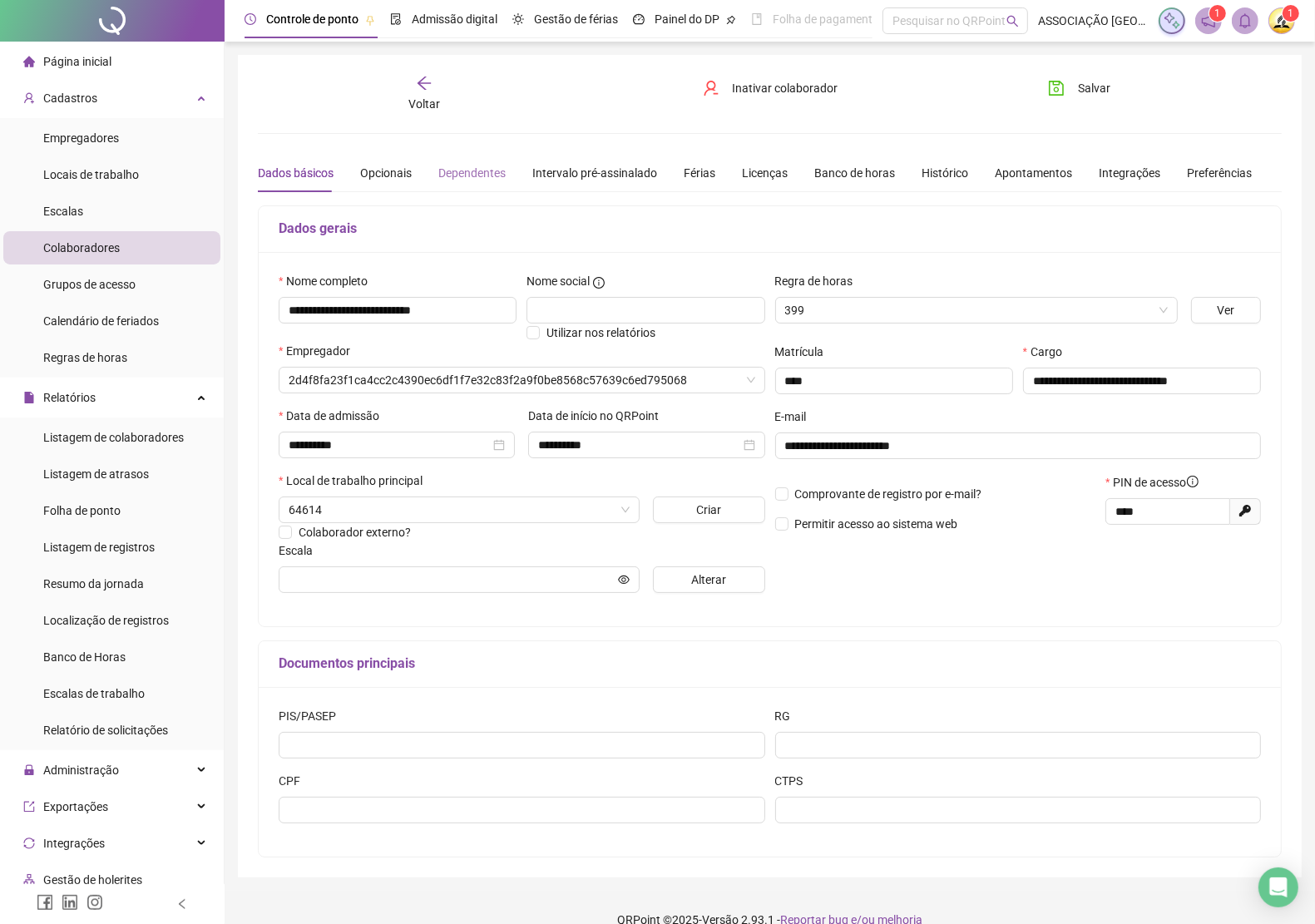
type input "**********"
click at [767, 89] on span "Inativar colaborador" at bounding box center [784, 88] width 105 height 19
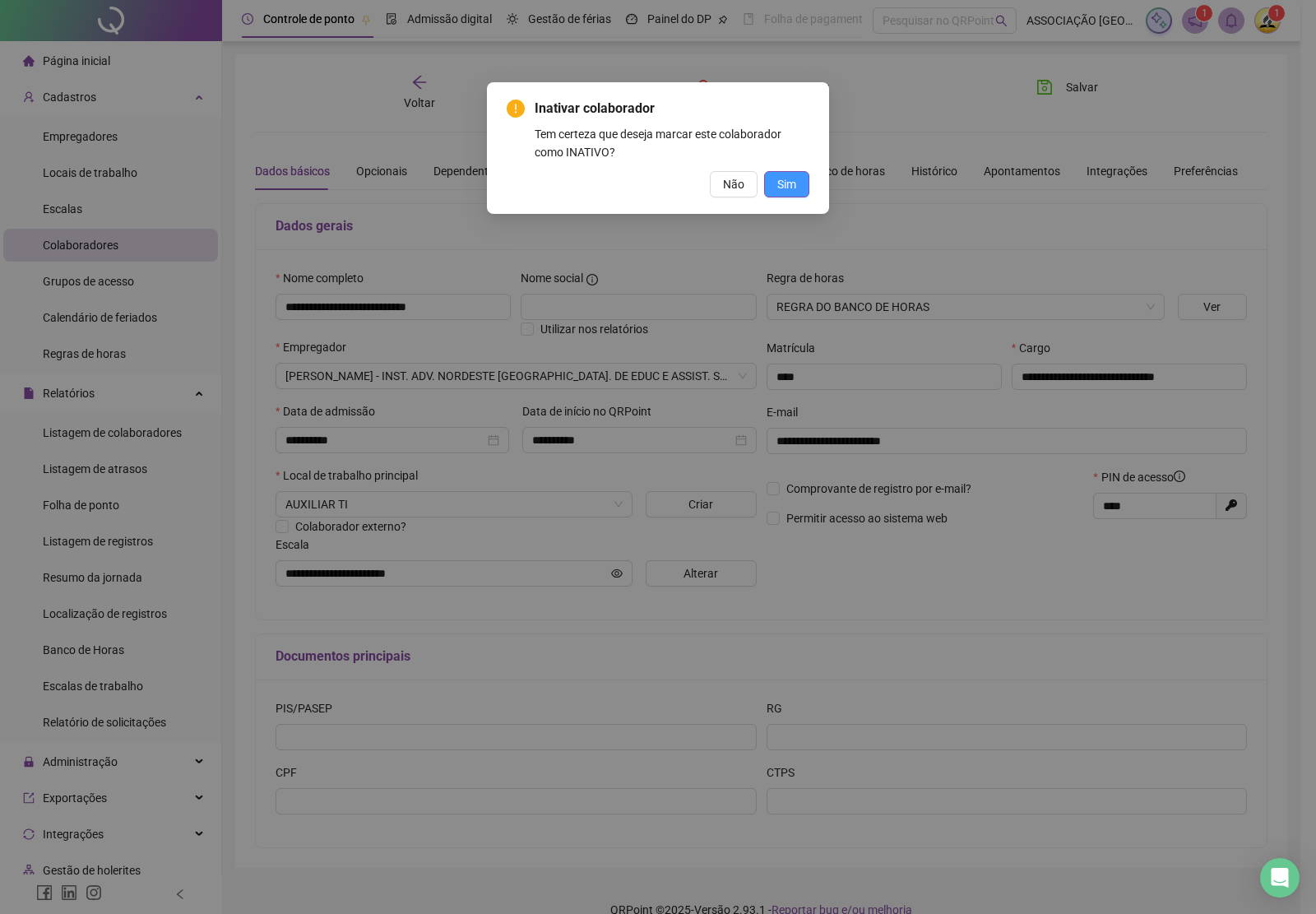
click at [784, 187] on span "Sim" at bounding box center [786, 184] width 18 height 18
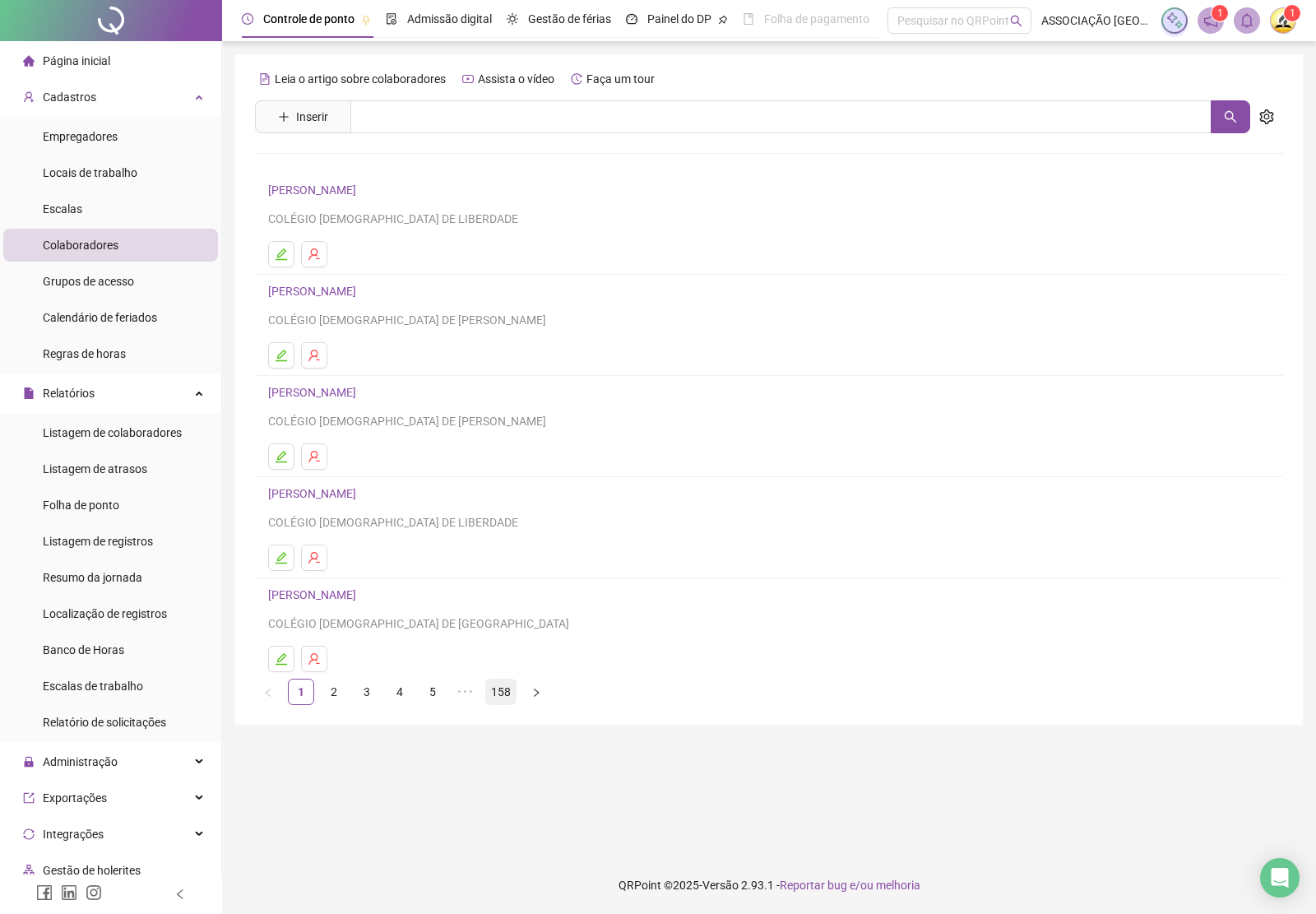
click at [507, 696] on link "158" at bounding box center [500, 691] width 29 height 24
click at [88, 286] on span "Grupos de acesso" at bounding box center [89, 281] width 91 height 14
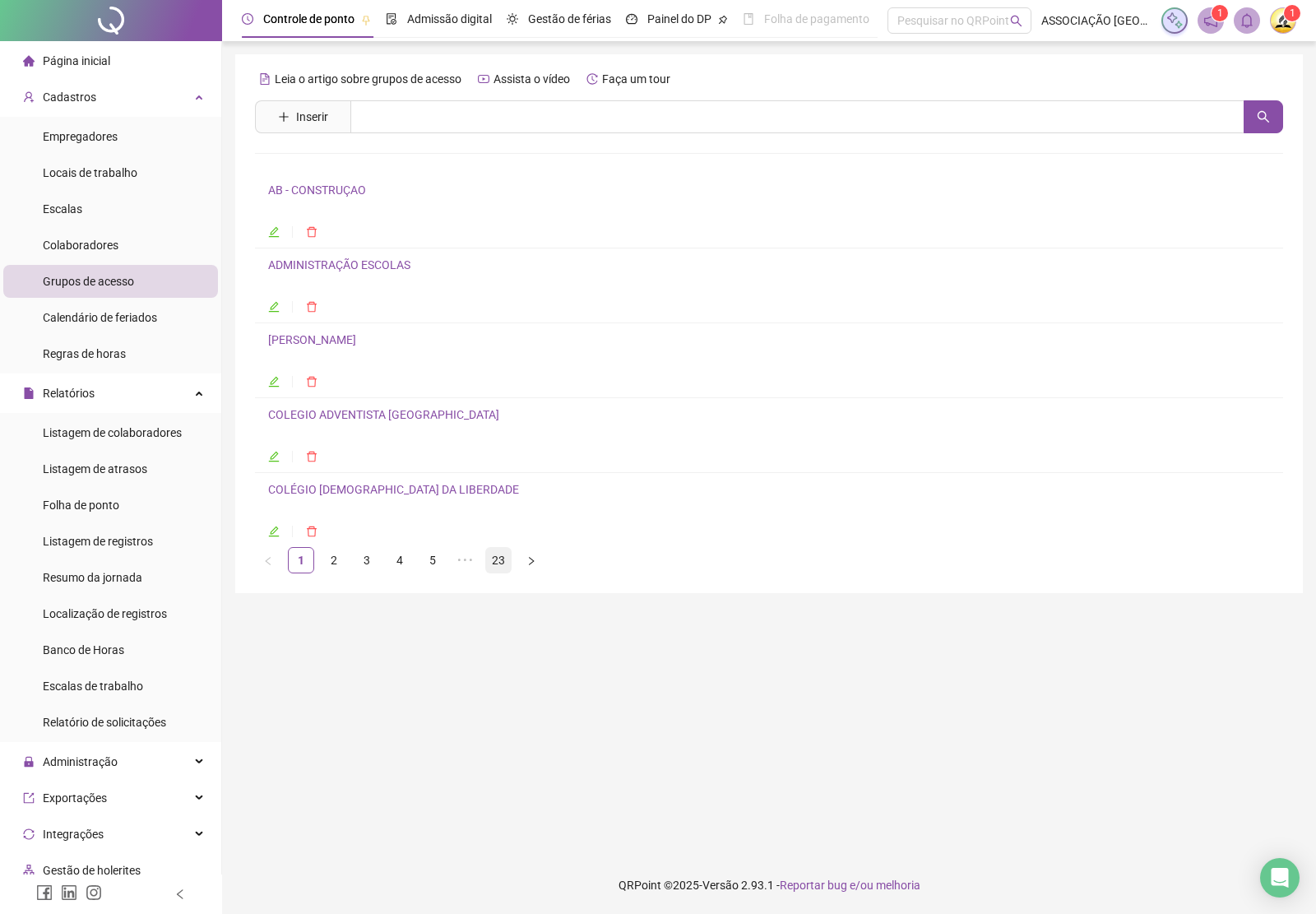
click at [504, 565] on link "23" at bounding box center [497, 560] width 24 height 24
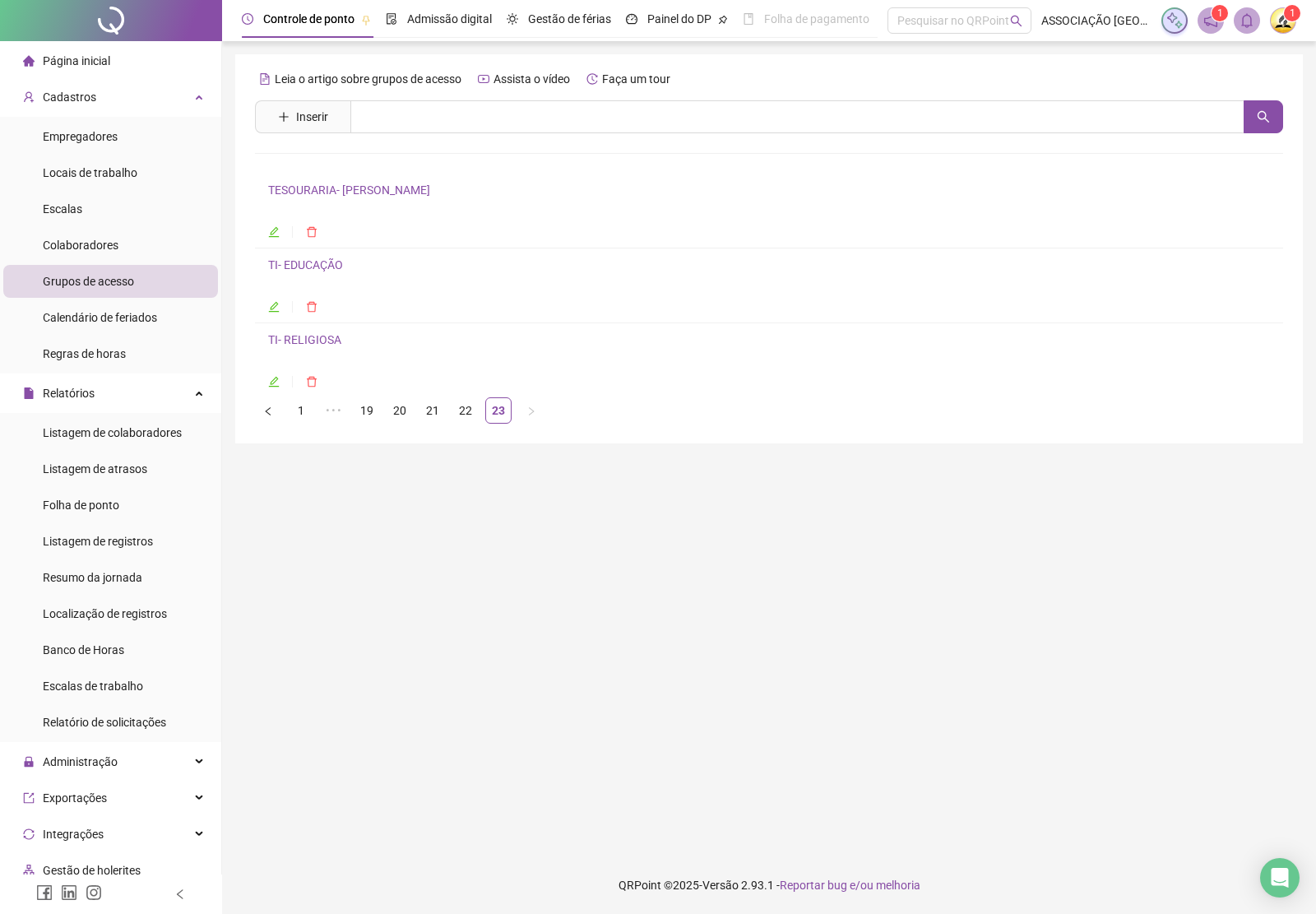
click at [312, 343] on link "TI- RELIGIOSA" at bounding box center [304, 340] width 73 height 14
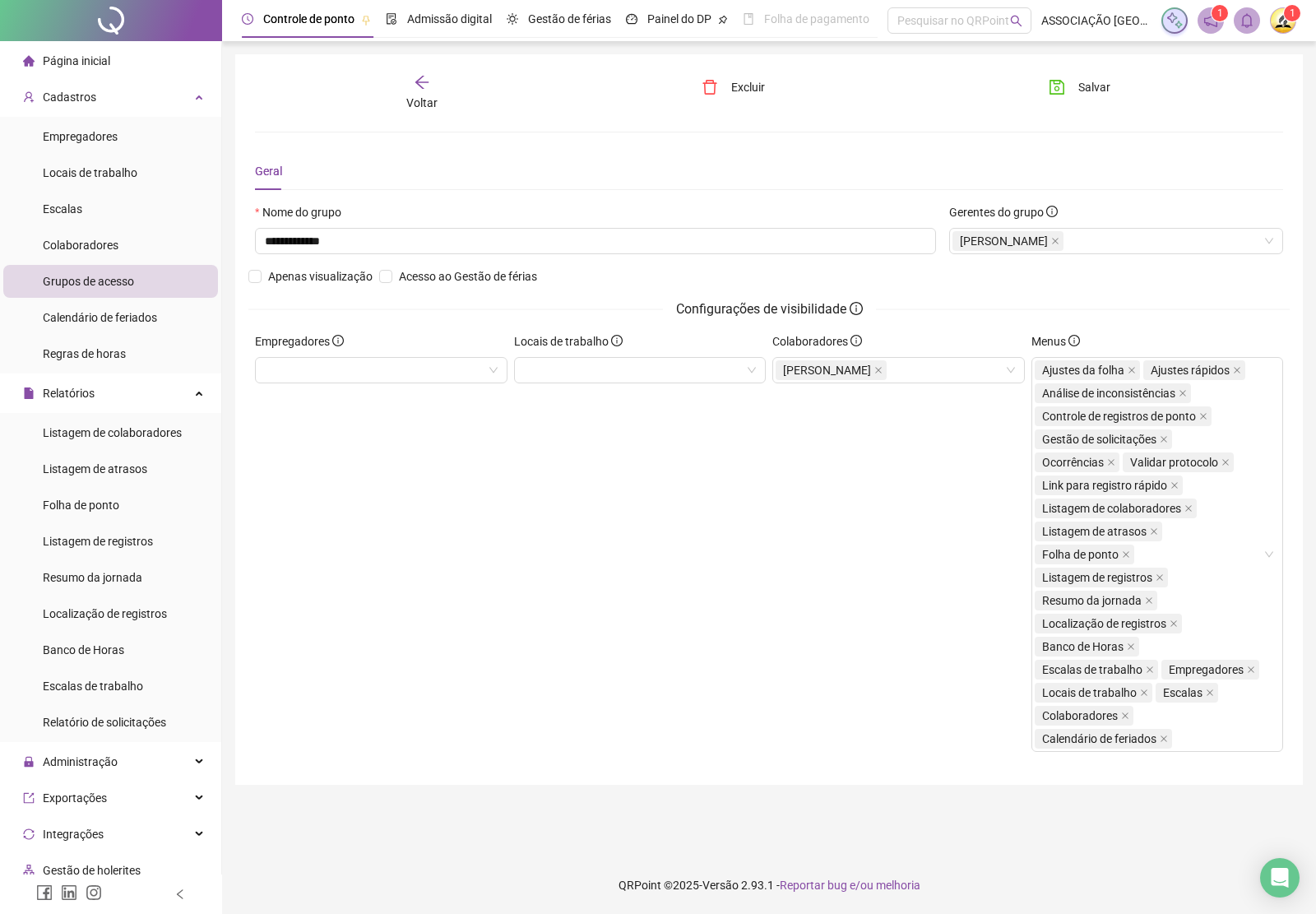
click at [434, 74] on div "Voltar" at bounding box center [421, 92] width 161 height 38
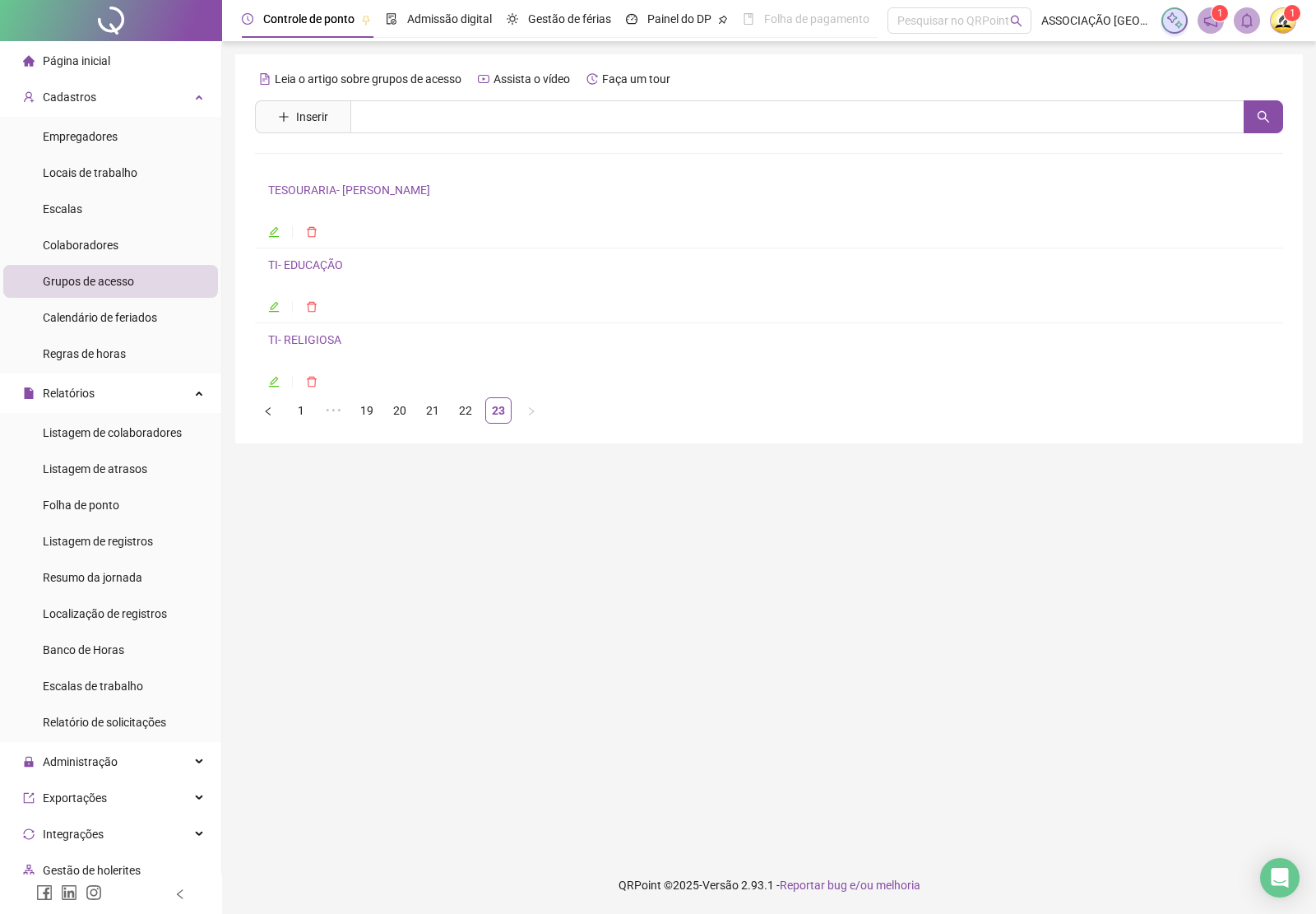
click at [294, 411] on link "1" at bounding box center [301, 410] width 24 height 24
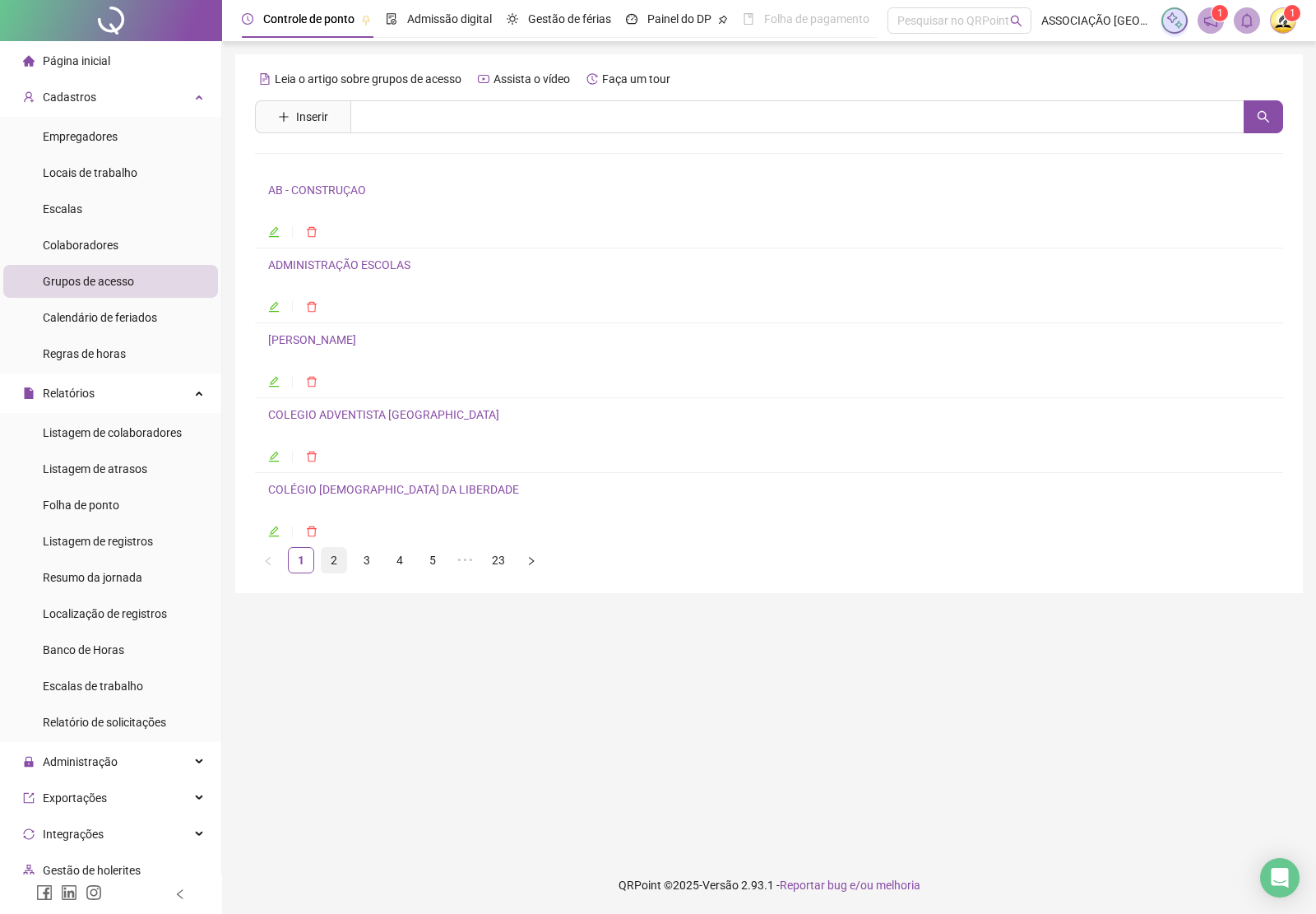
click at [333, 570] on link "2" at bounding box center [333, 560] width 24 height 24
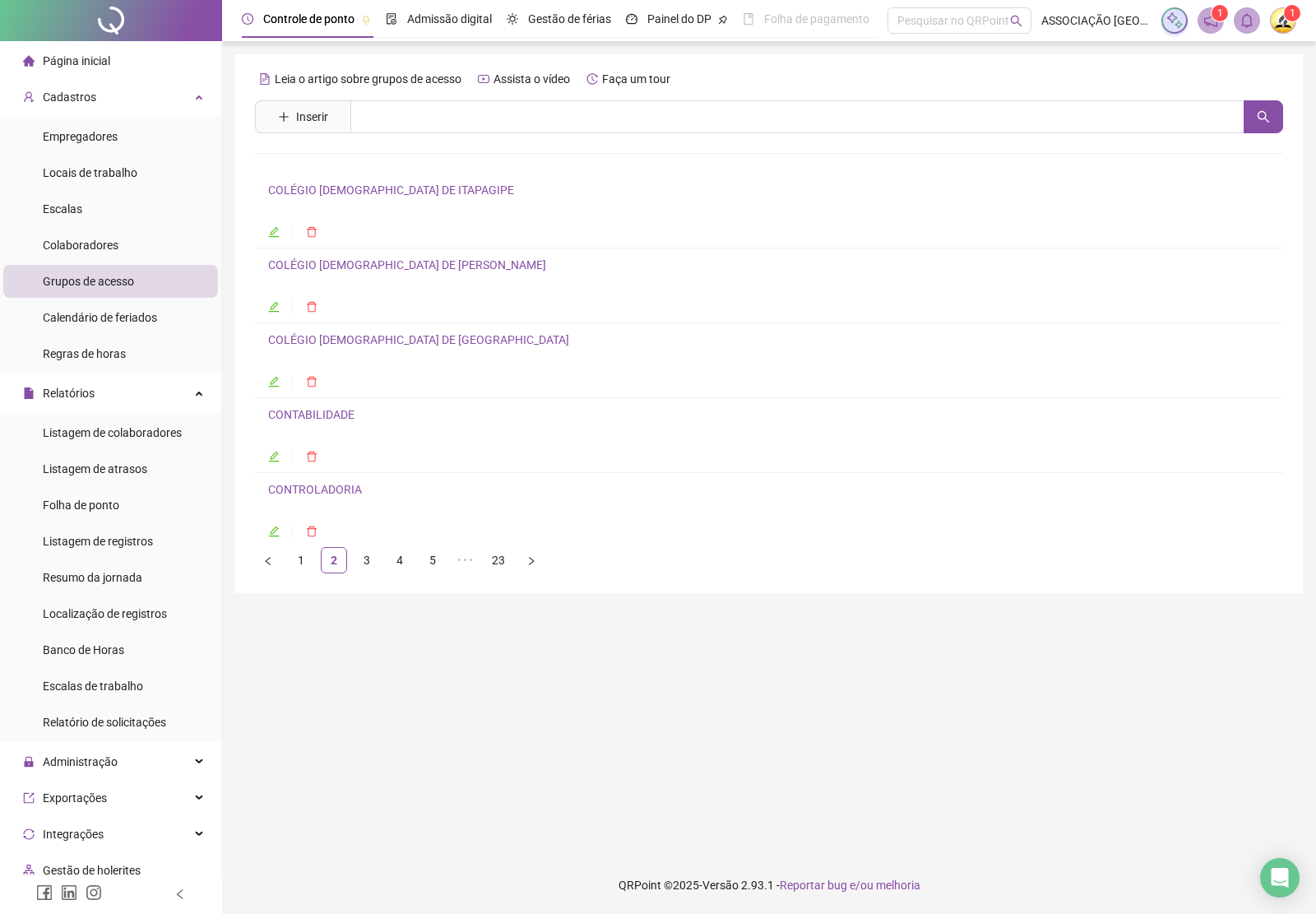
click at [397, 264] on link "COLÉGIO [DEMOGRAPHIC_DATA] DE [PERSON_NAME]" at bounding box center [407, 265] width 278 height 14
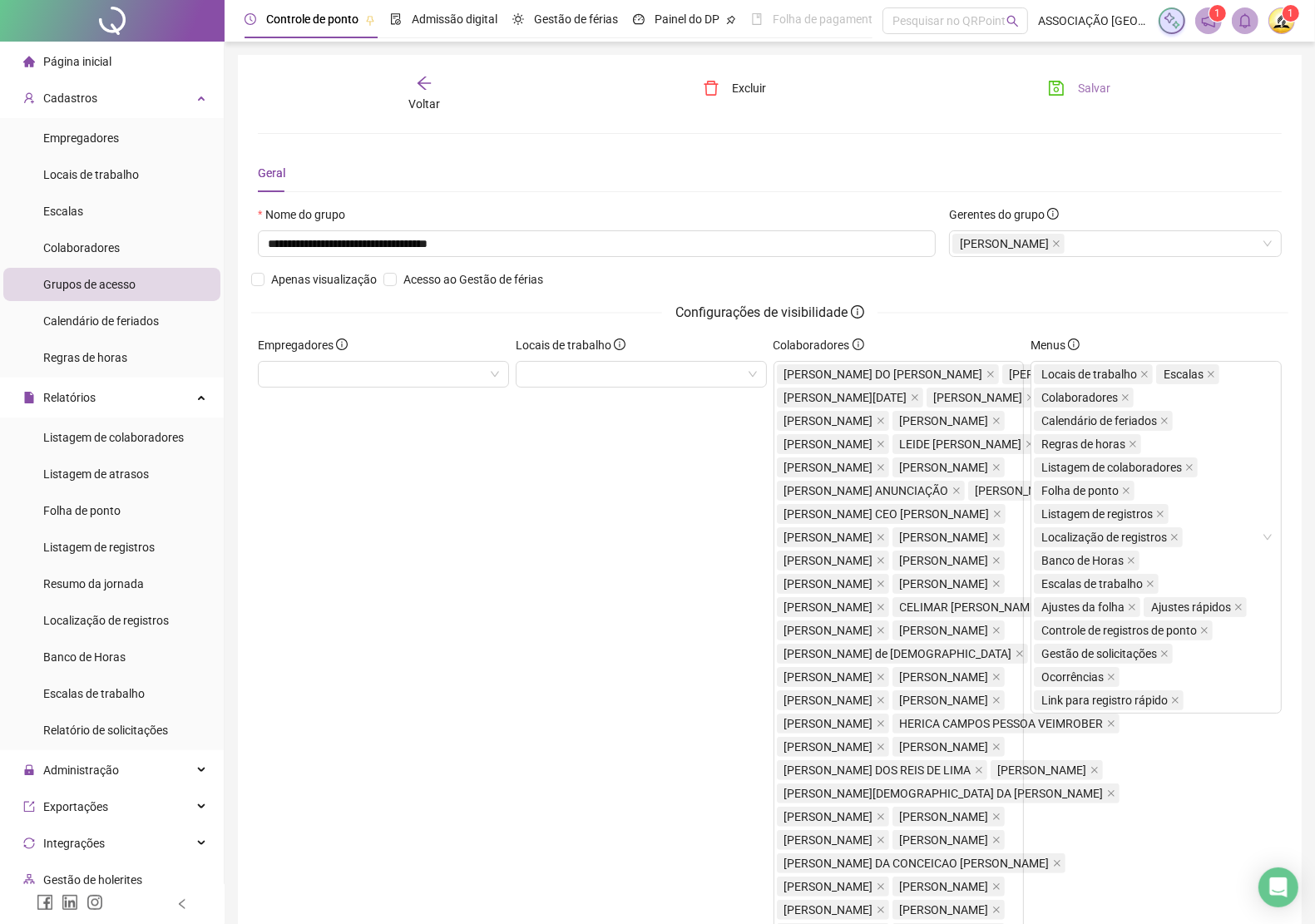
click at [1098, 80] on span "Salvar" at bounding box center [1094, 88] width 32 height 19
click at [1070, 89] on button "Salvar" at bounding box center [1079, 88] width 88 height 27
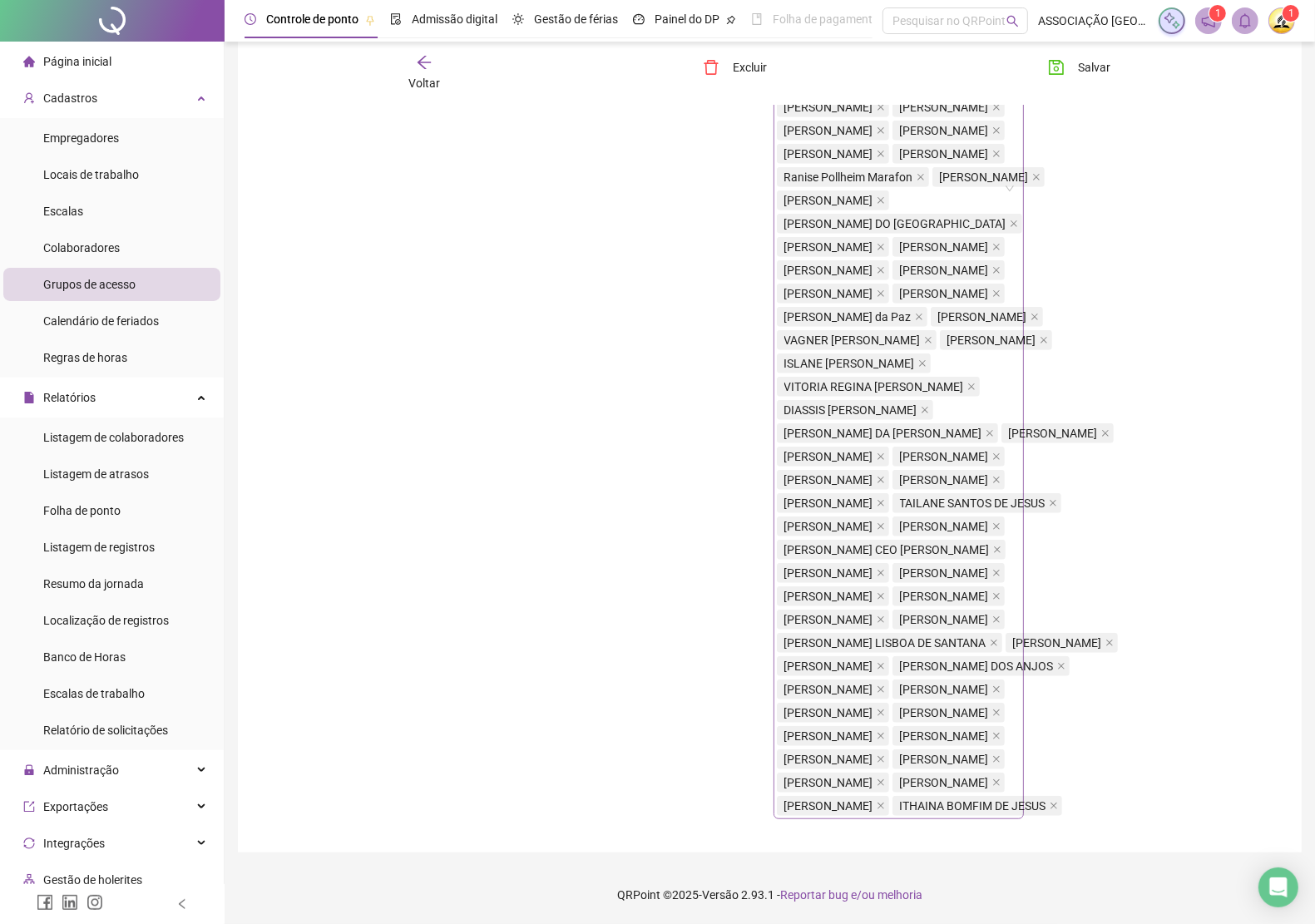
scroll to position [1663, 0]
click at [1095, 67] on span "Salvar" at bounding box center [1094, 67] width 32 height 19
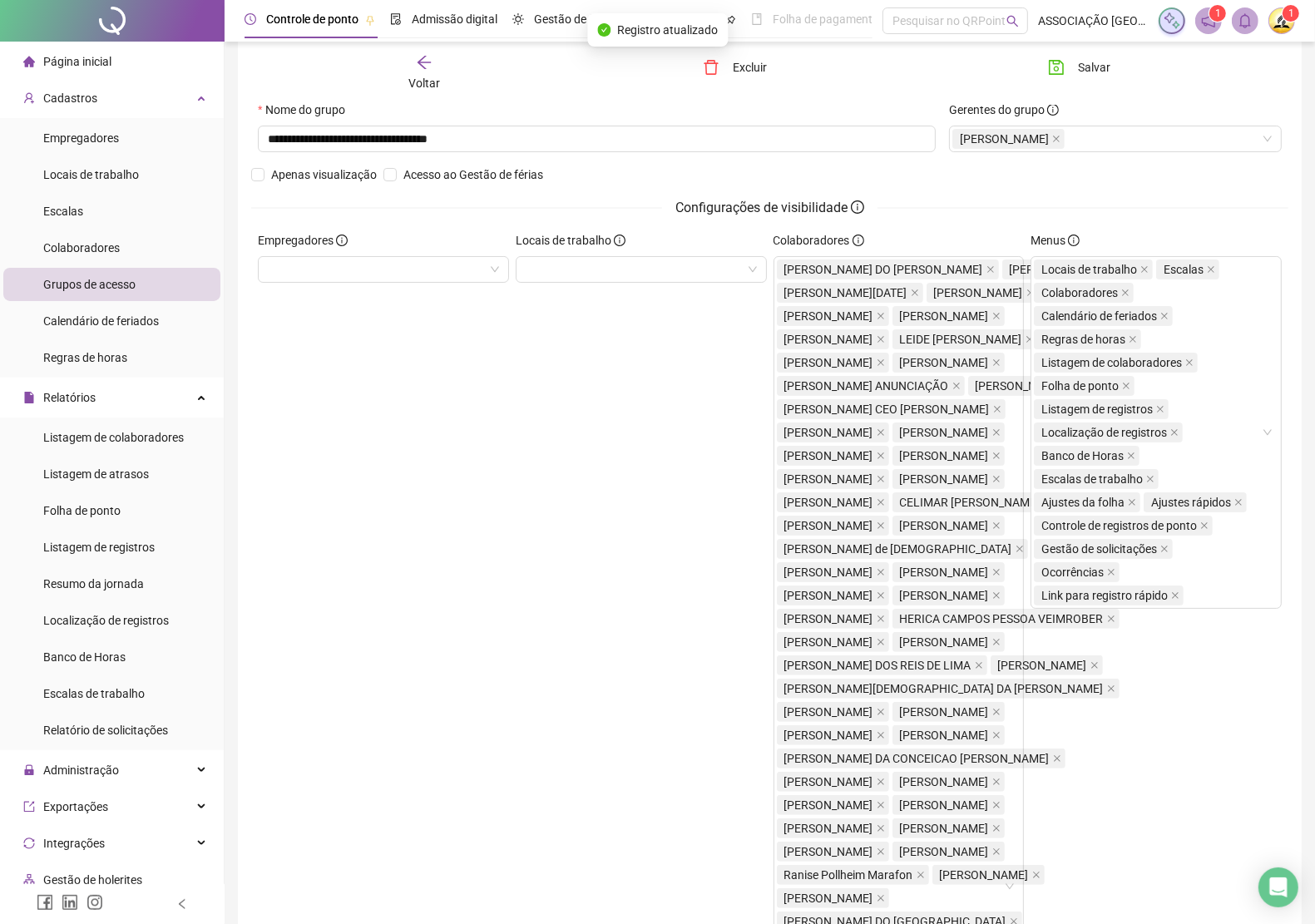
scroll to position [0, 0]
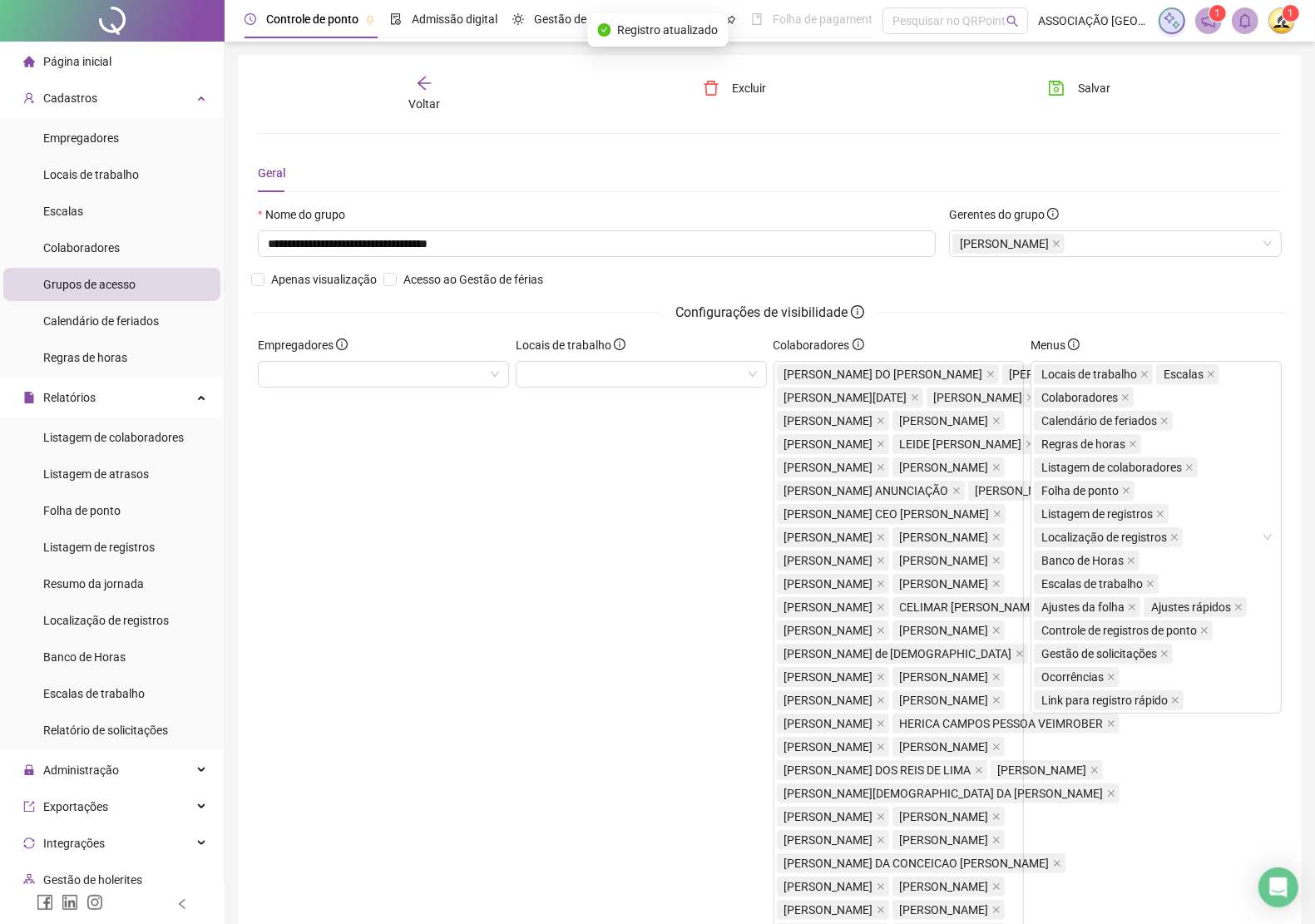
click at [86, 61] on span "Página inicial" at bounding box center [77, 62] width 68 height 14
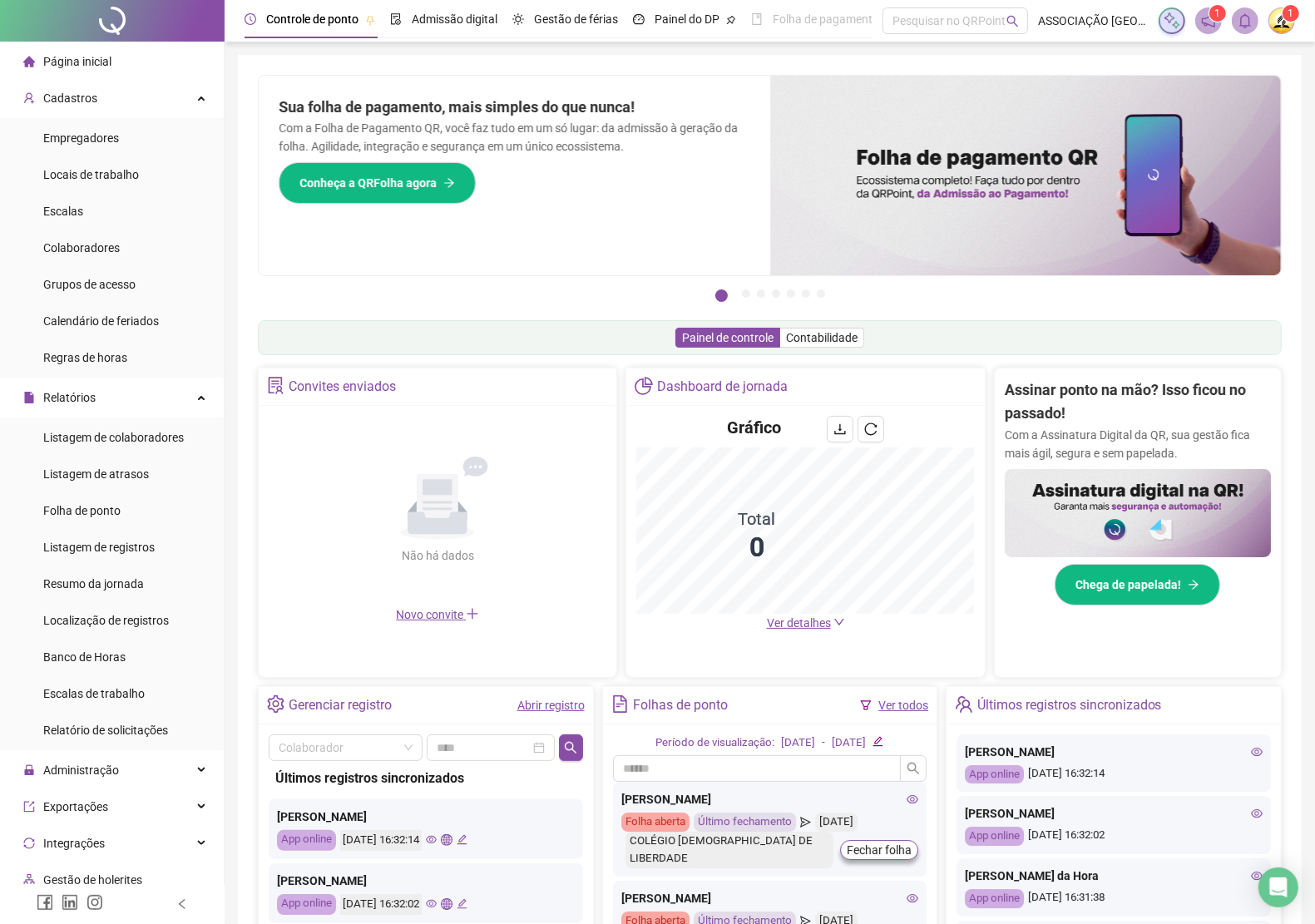
click at [95, 55] on span "Página inicial" at bounding box center [77, 62] width 68 height 14
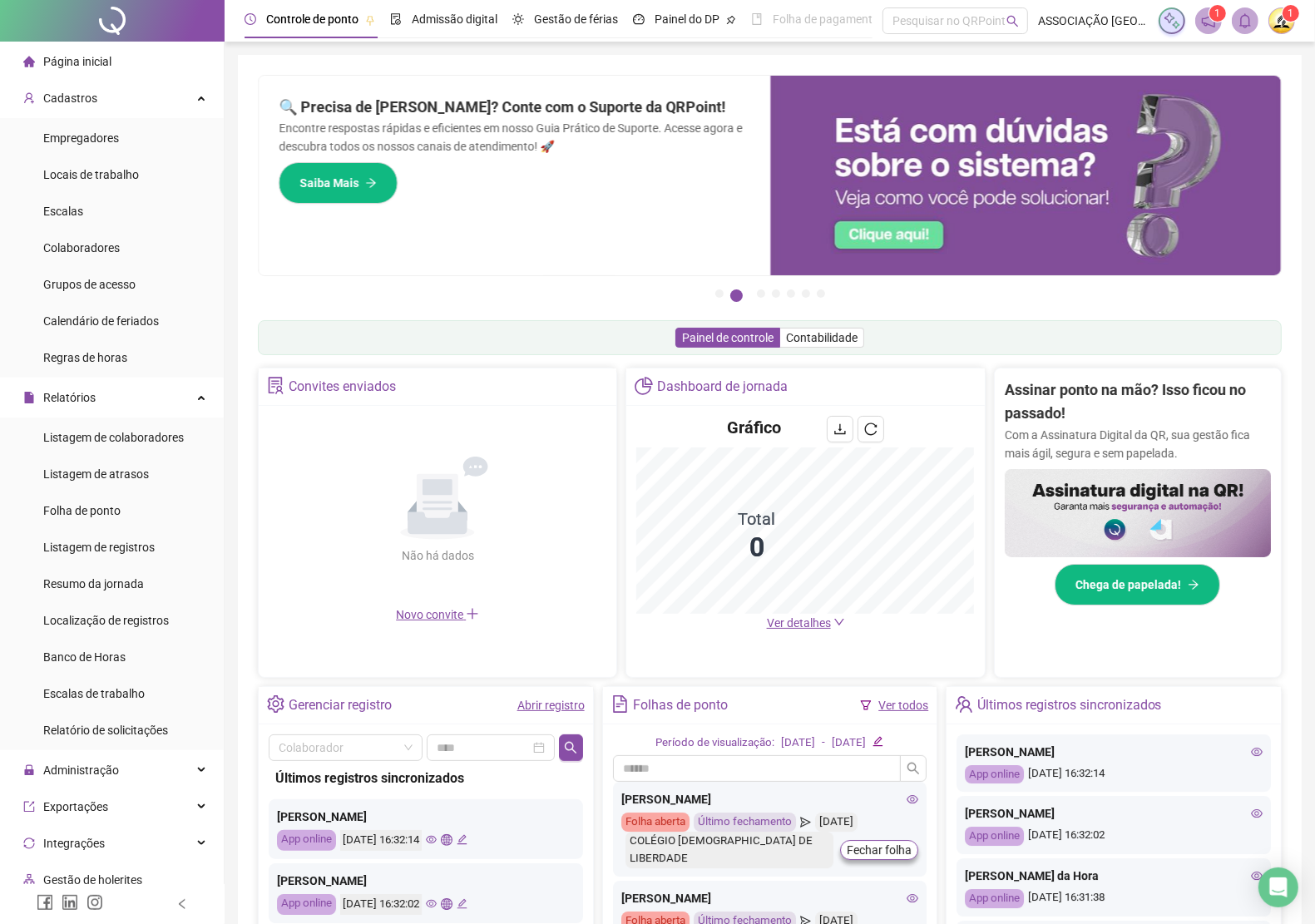
click at [77, 60] on span "Página inicial" at bounding box center [77, 62] width 68 height 14
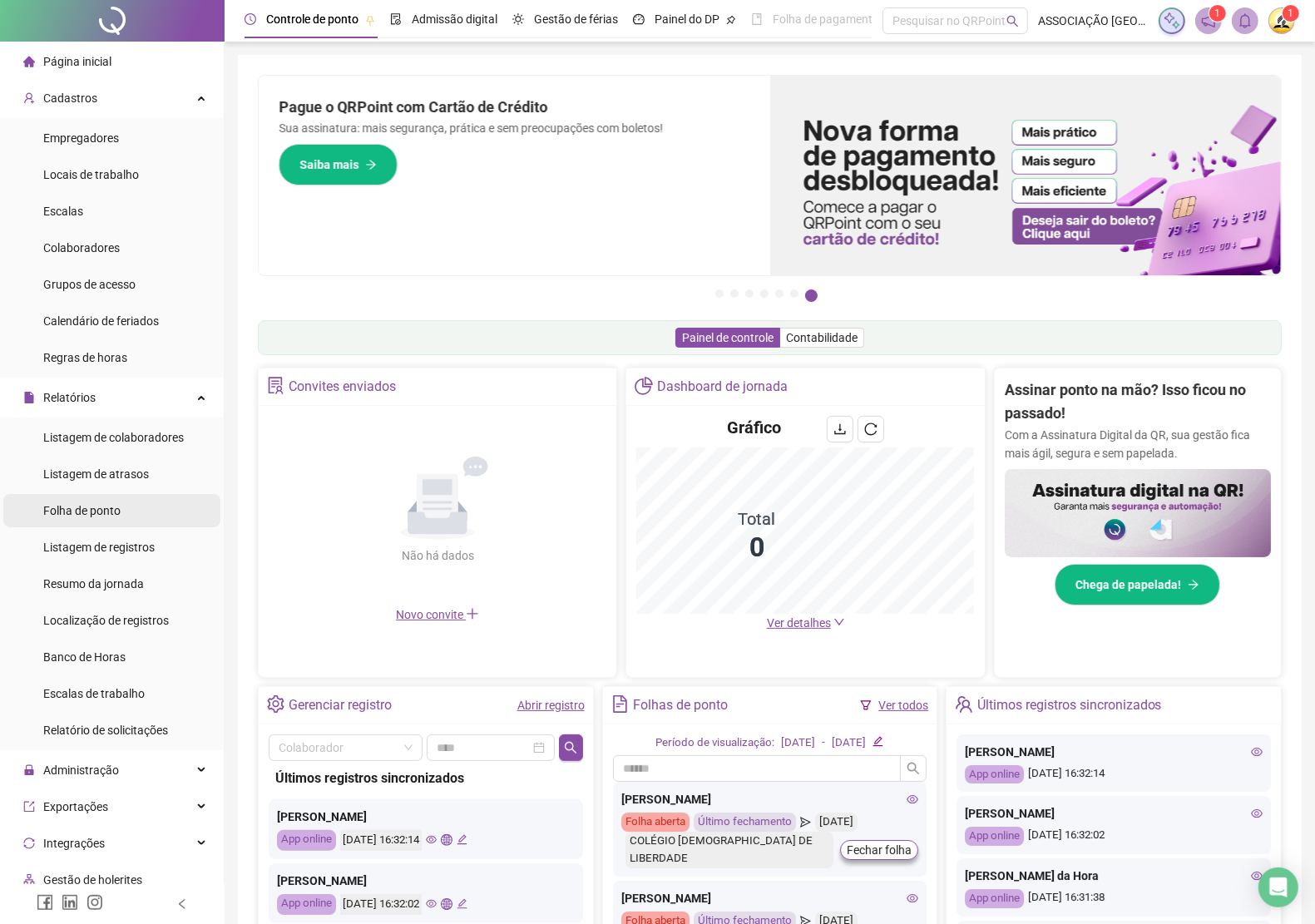
click at [105, 508] on span "Folha de ponto" at bounding box center [82, 511] width 78 height 14
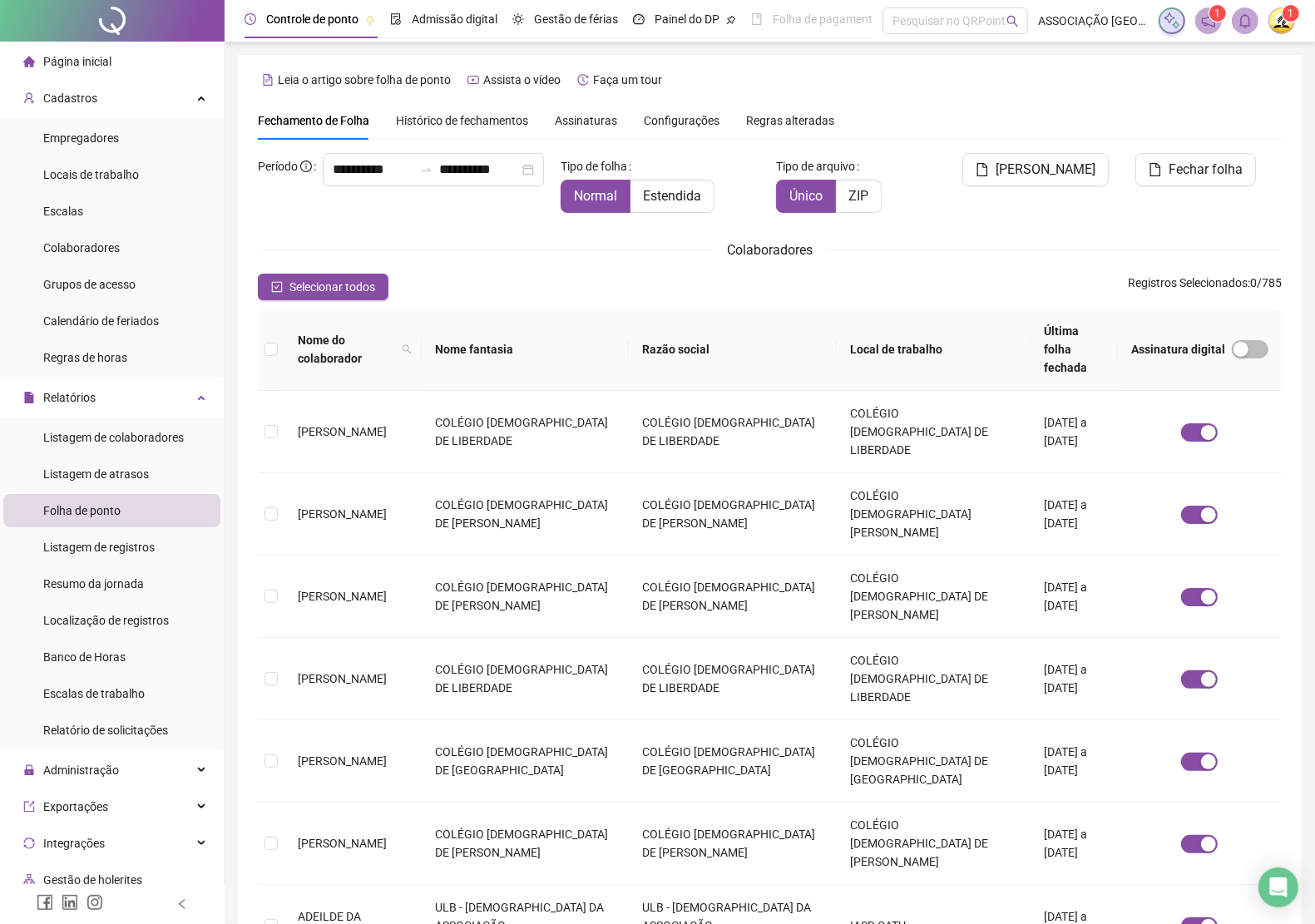
click at [585, 119] on span "Assinaturas" at bounding box center [586, 121] width 62 height 12
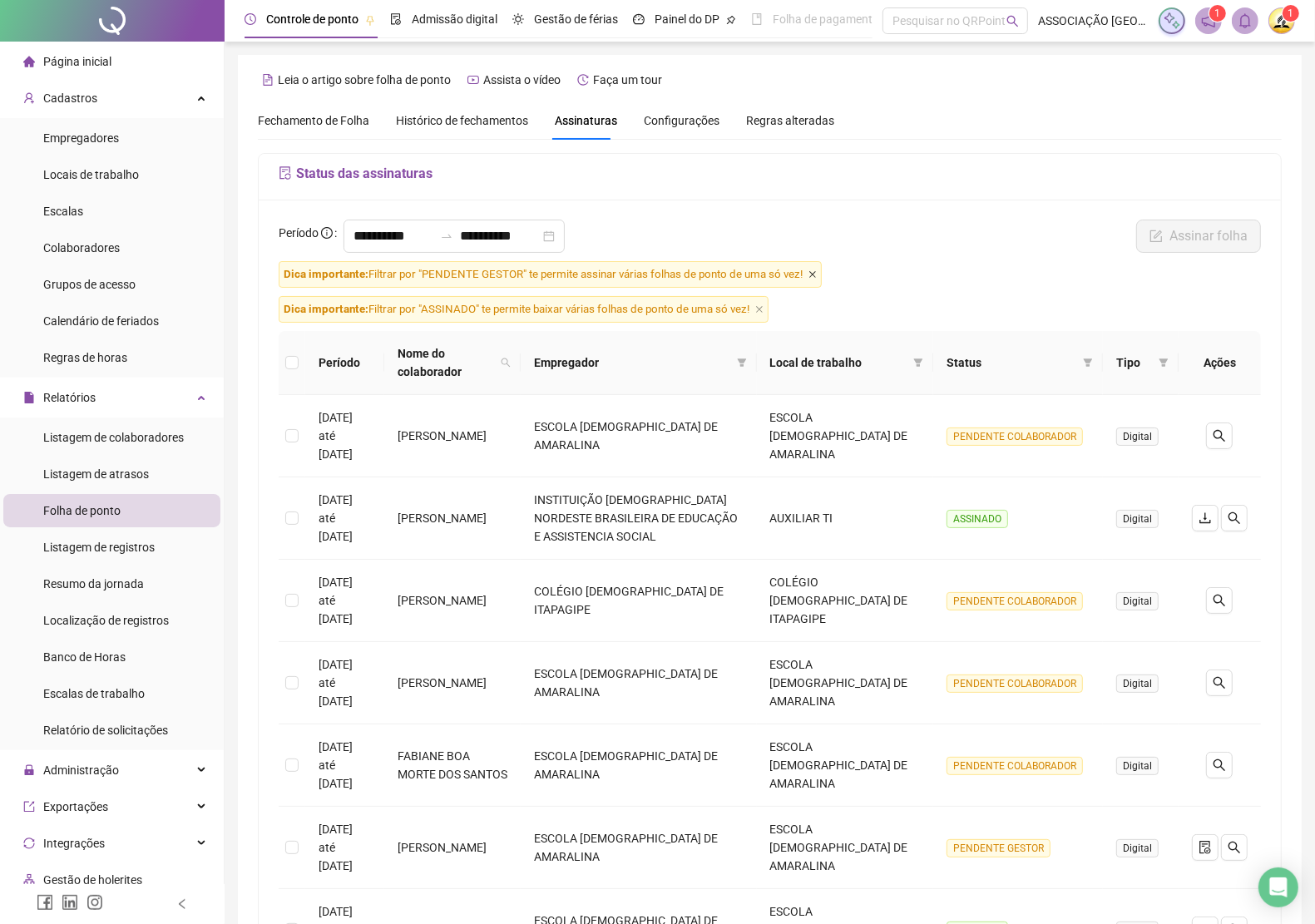
click at [811, 275] on icon "close" at bounding box center [812, 275] width 8 height 8
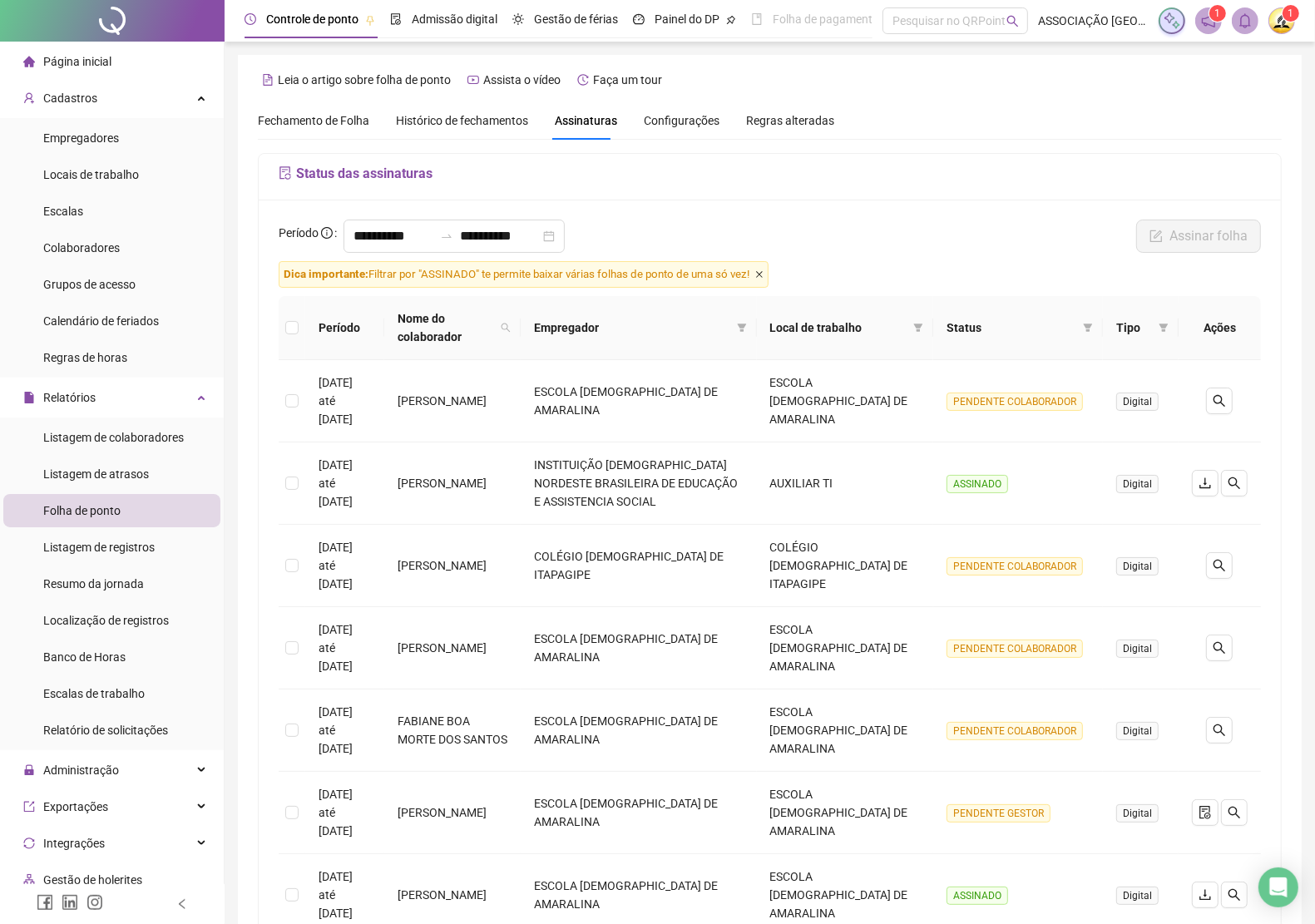
click at [764, 273] on icon "close" at bounding box center [759, 275] width 8 height 8
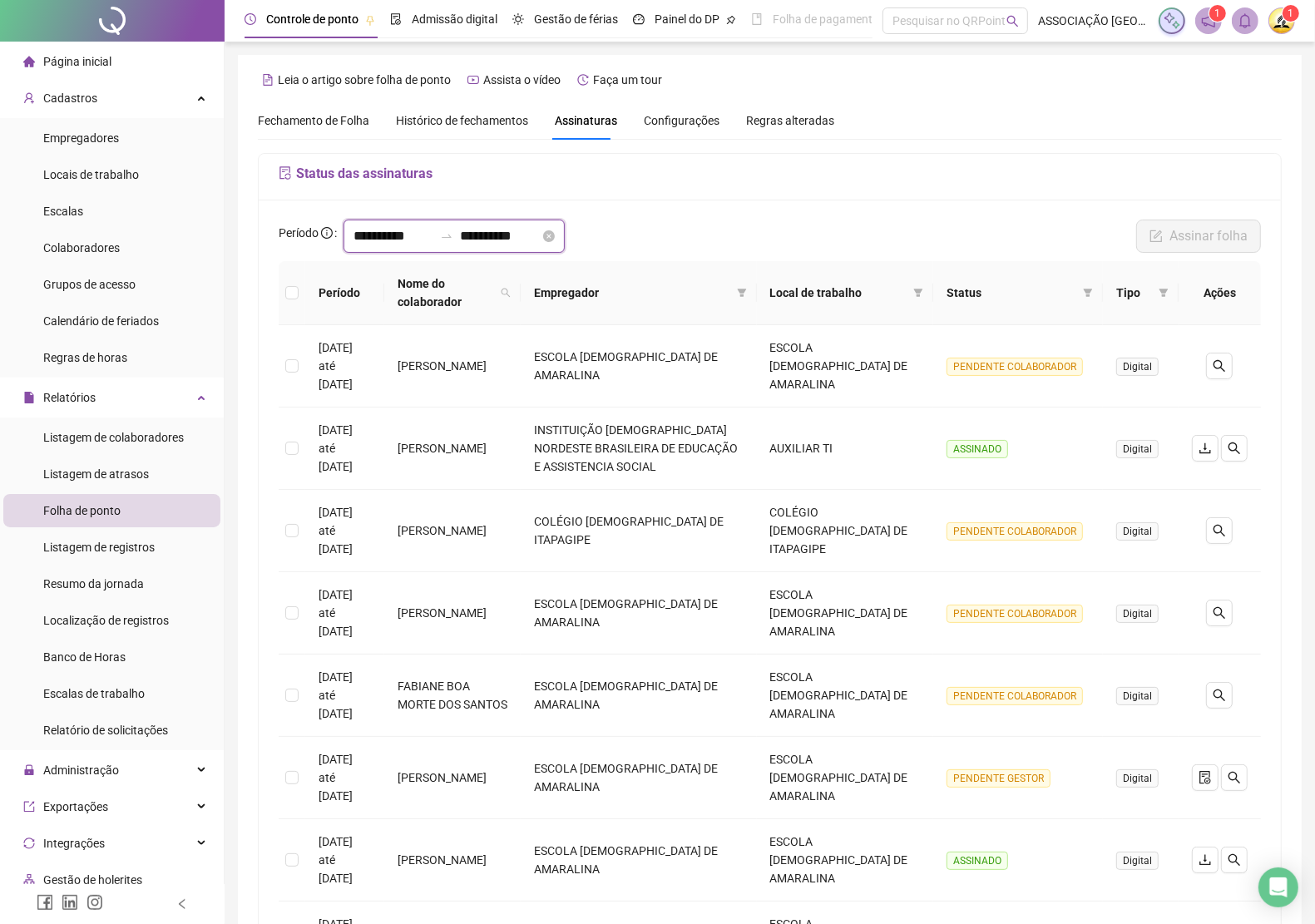
click at [426, 238] on input "**********" at bounding box center [393, 236] width 80 height 20
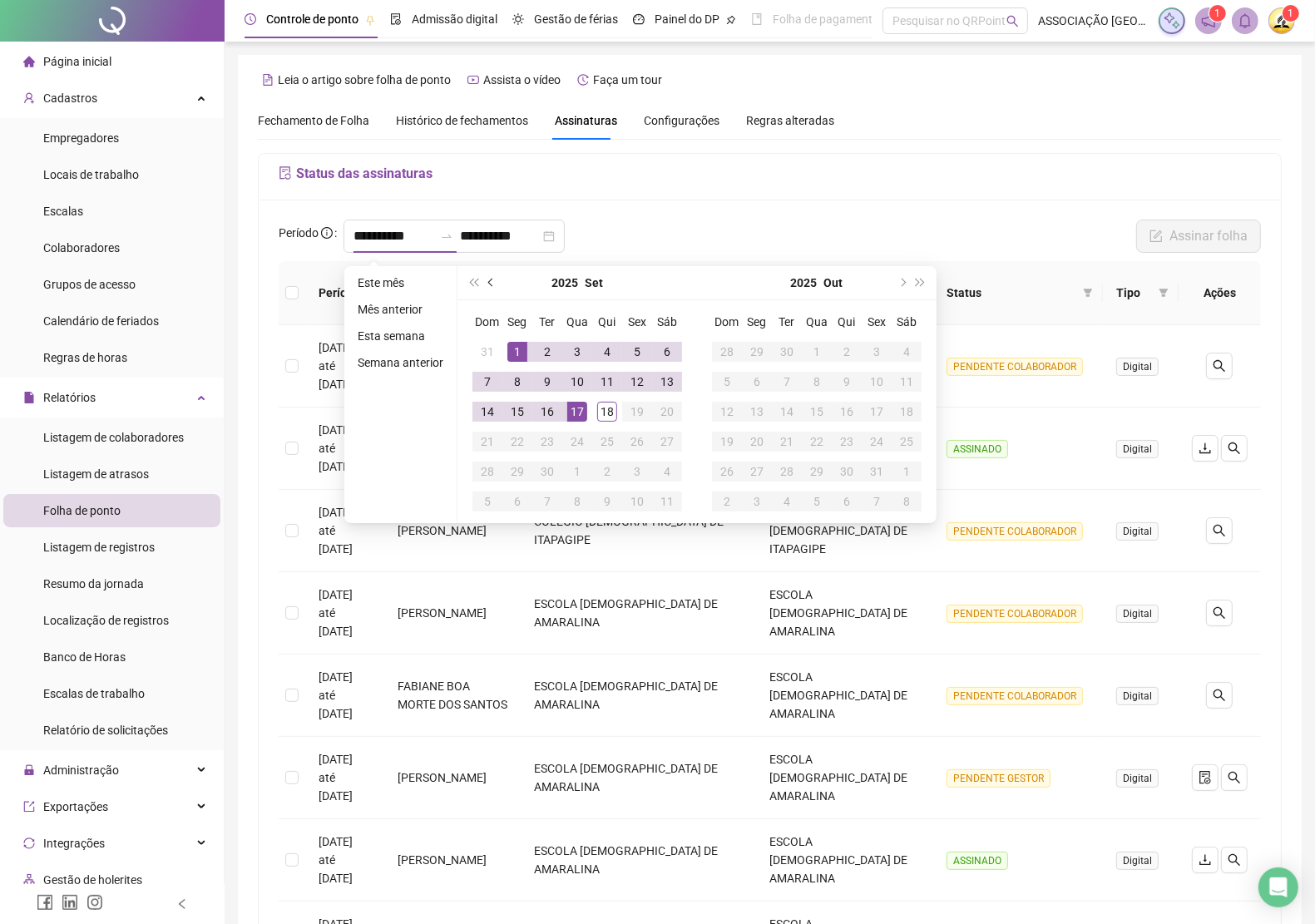
click at [491, 279] on span "prev-year" at bounding box center [492, 282] width 8 height 8
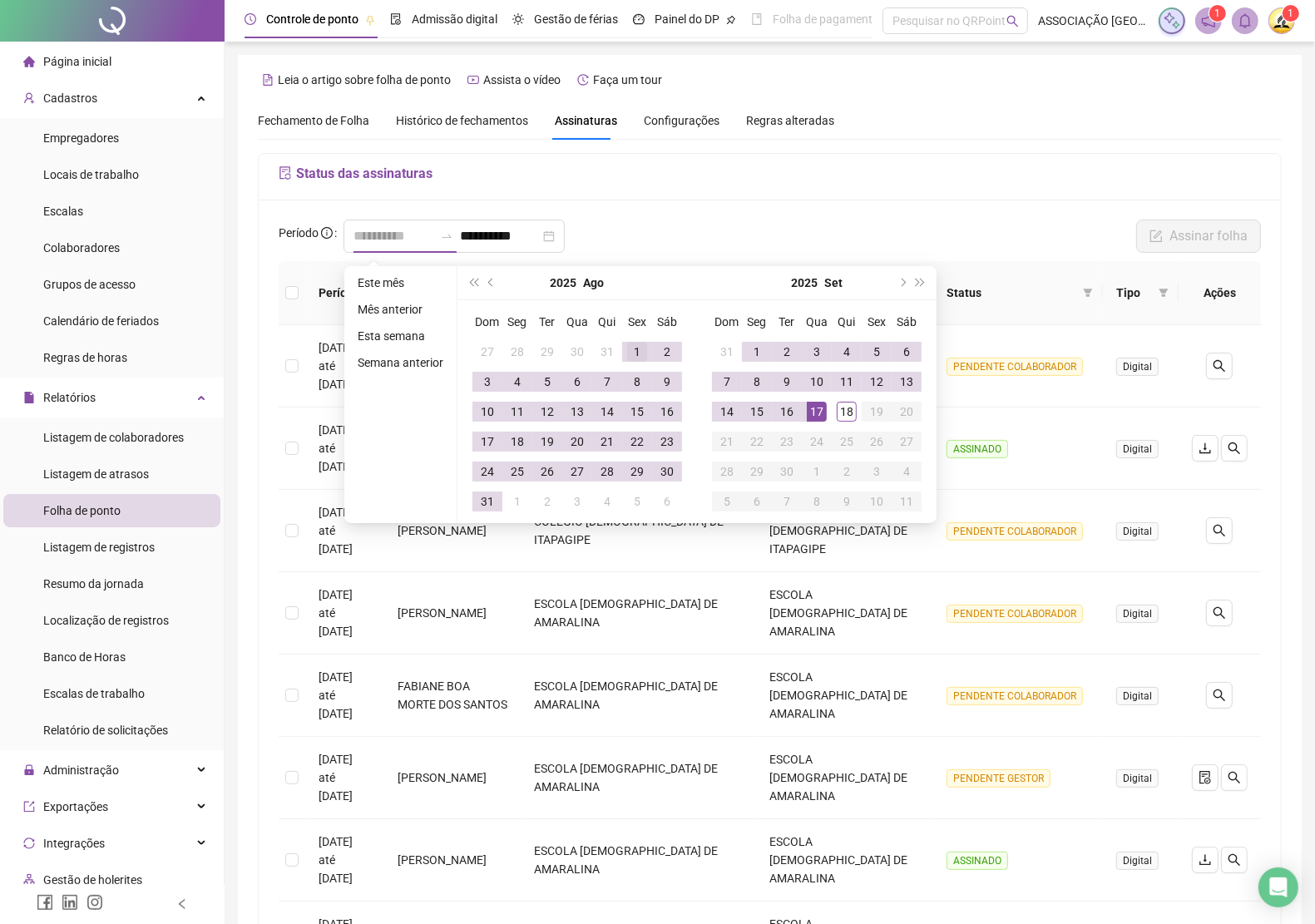
type input "**********"
click at [634, 346] on div "1" at bounding box center [637, 351] width 20 height 20
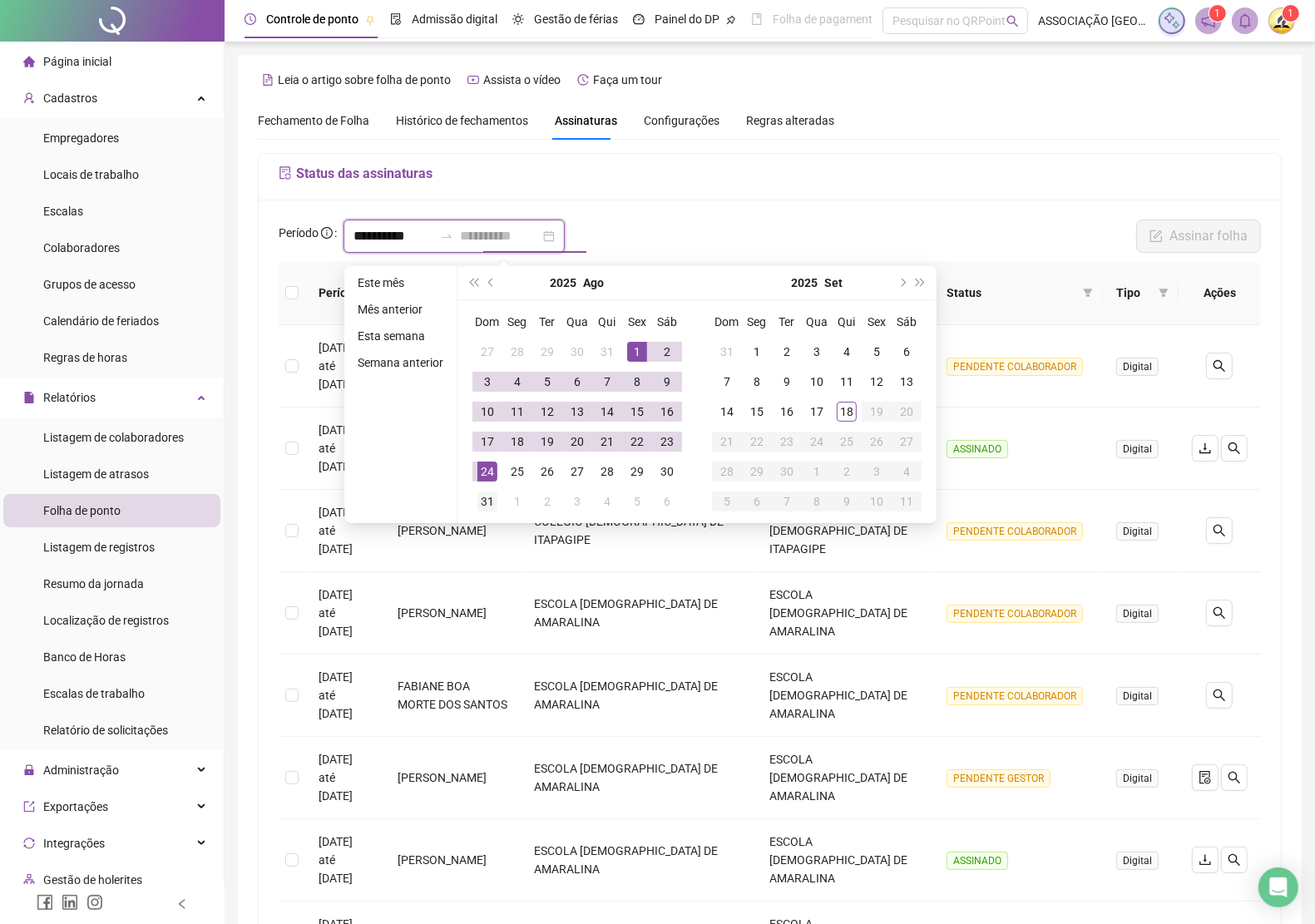
type input "**********"
click at [484, 507] on div "31" at bounding box center [487, 501] width 20 height 20
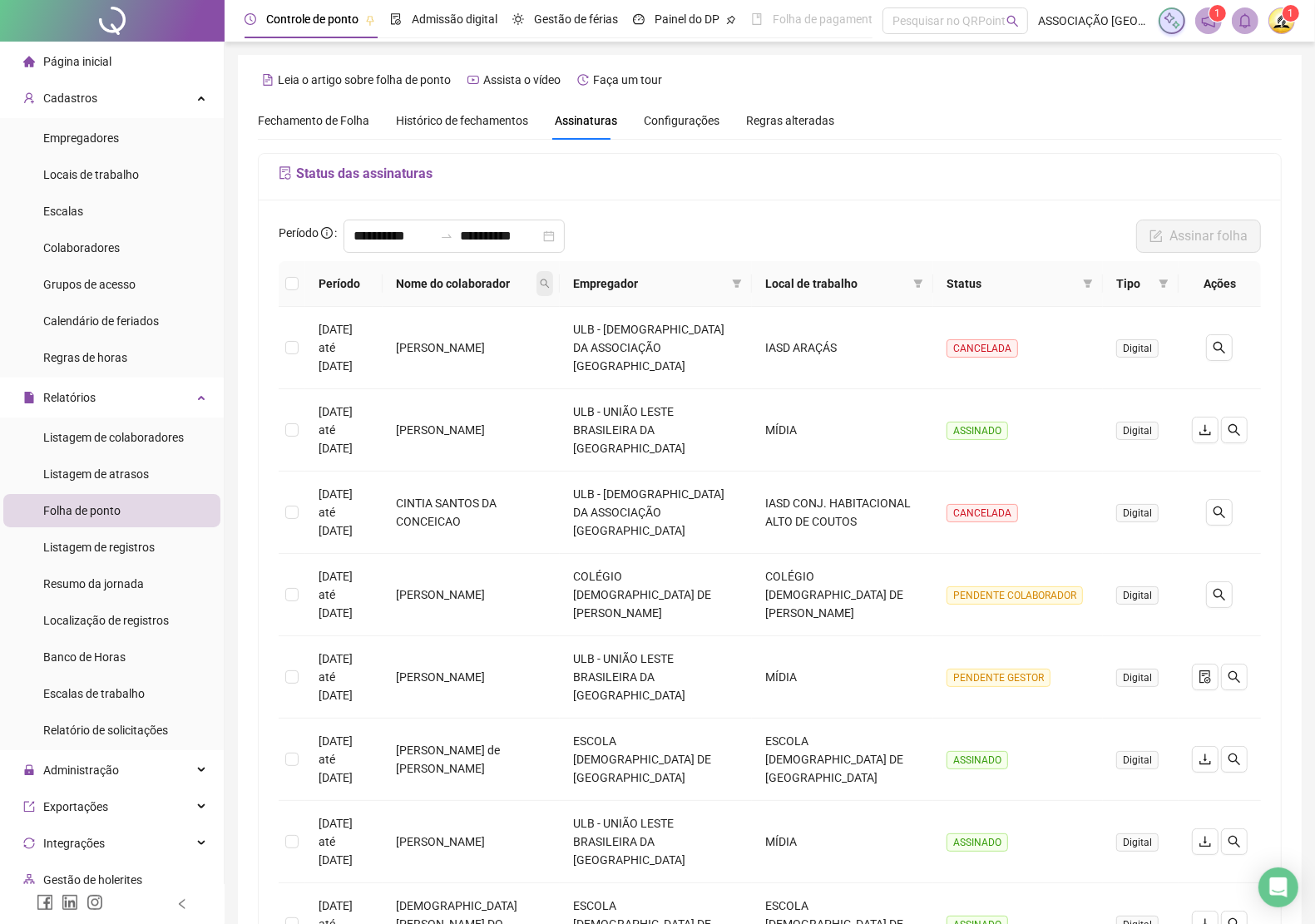
click at [550, 288] on icon "search" at bounding box center [544, 283] width 9 height 9
click at [501, 339] on input "text" at bounding box center [485, 338] width 157 height 27
type input "*******"
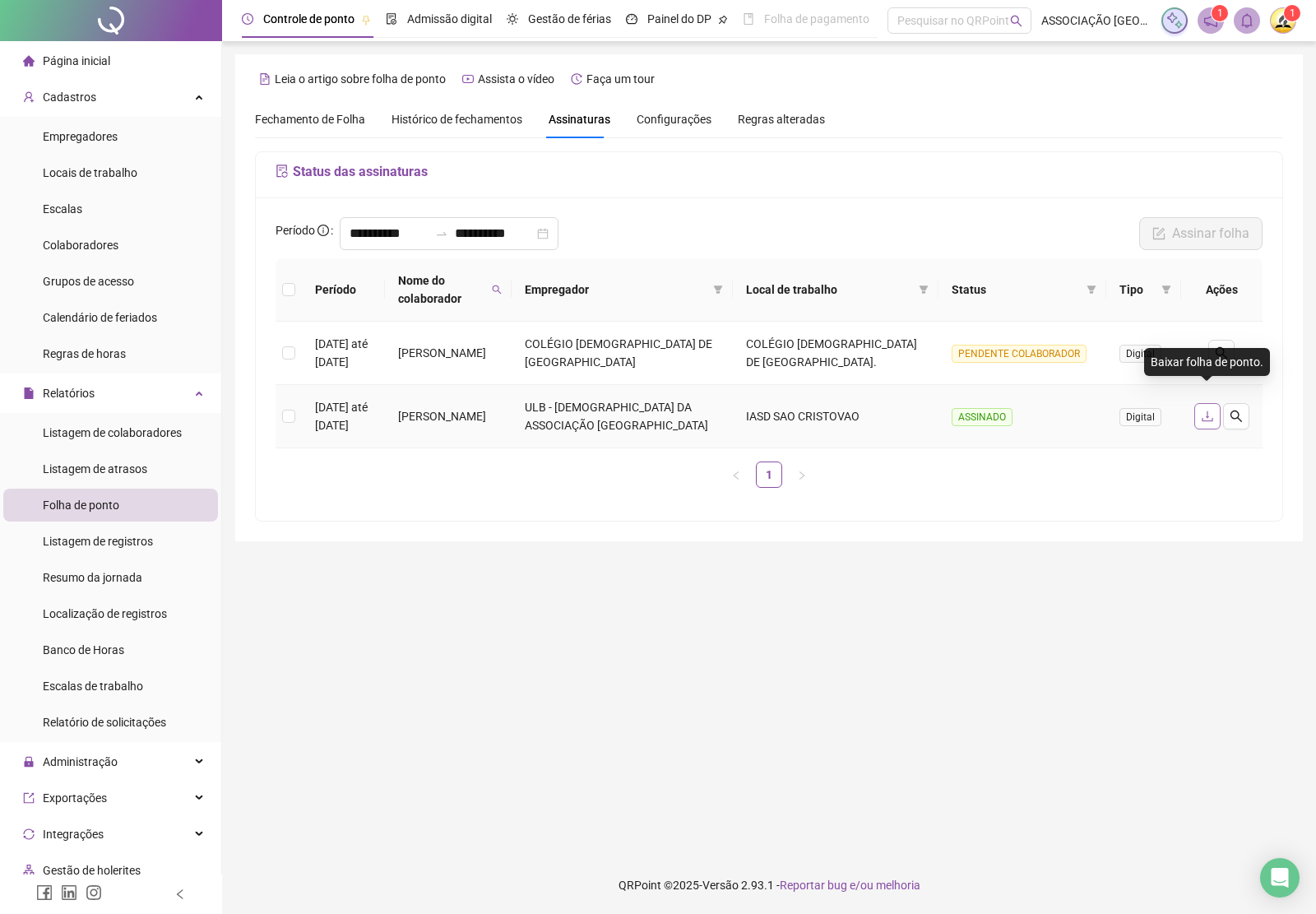
click at [1206, 410] on icon "download" at bounding box center [1208, 417] width 14 height 14
click at [1250, 22] on icon "bell" at bounding box center [1246, 20] width 15 height 15
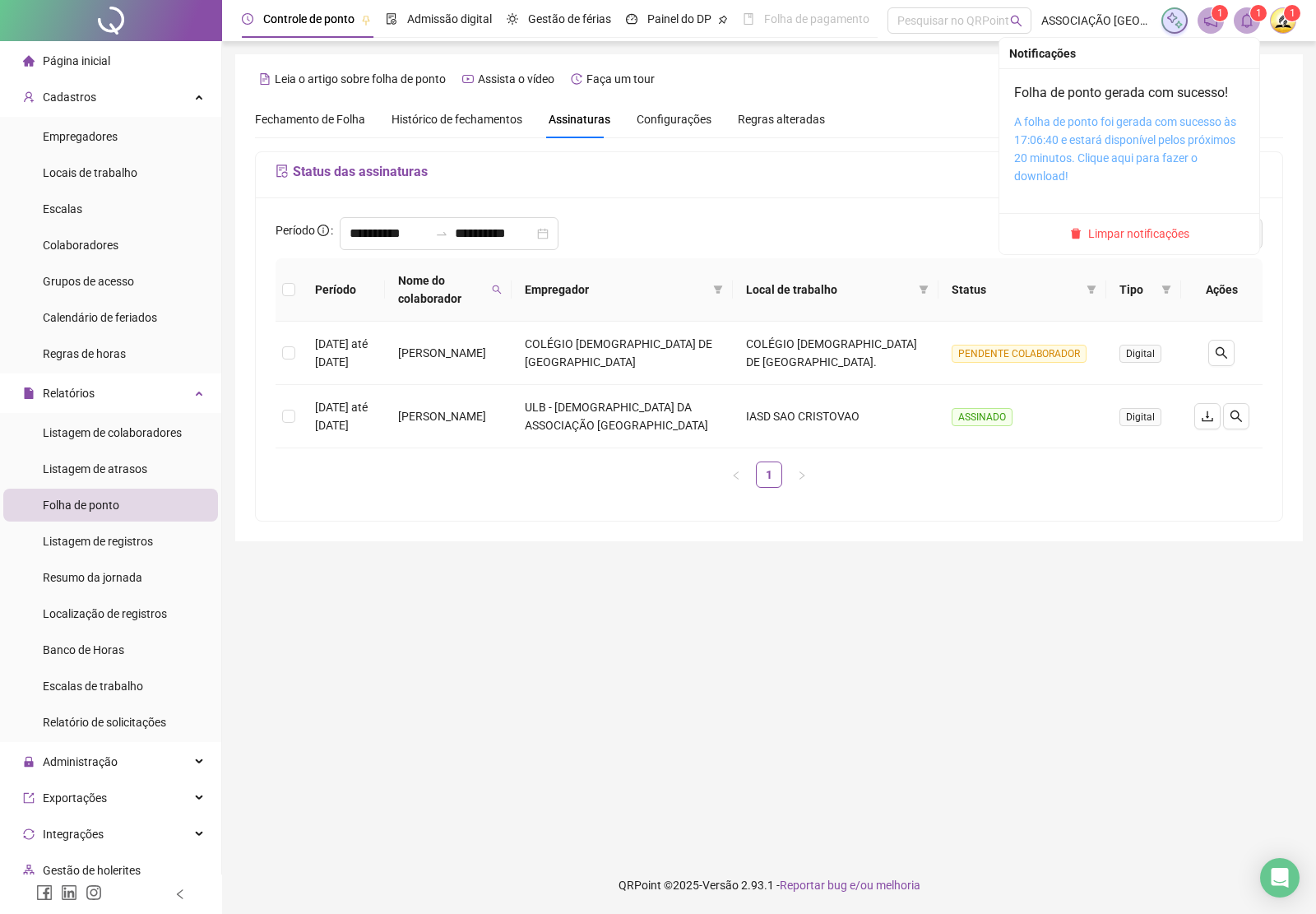
click at [1190, 136] on link "A folha de ponto foi gerada com sucesso às 17:06:40 e estará disponível pelos p…" at bounding box center [1125, 148] width 222 height 67
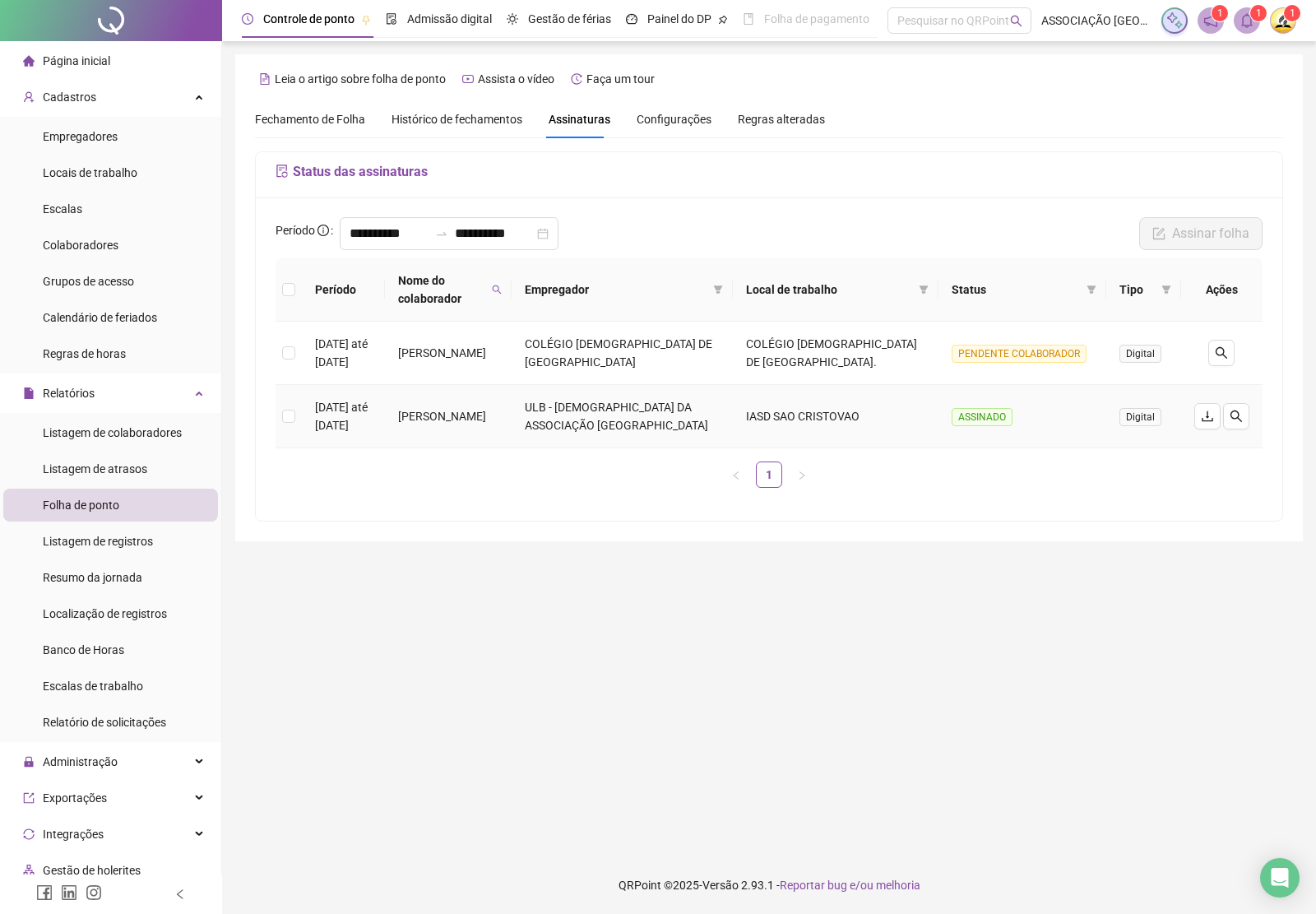
drag, startPoint x: 440, startPoint y: 386, endPoint x: 547, endPoint y: 417, distance: 111.4
click at [512, 417] on td "[PERSON_NAME]" at bounding box center [448, 416] width 127 height 63
copy td "[PERSON_NAME]"
click at [689, 605] on main "**********" at bounding box center [769, 449] width 1068 height 788
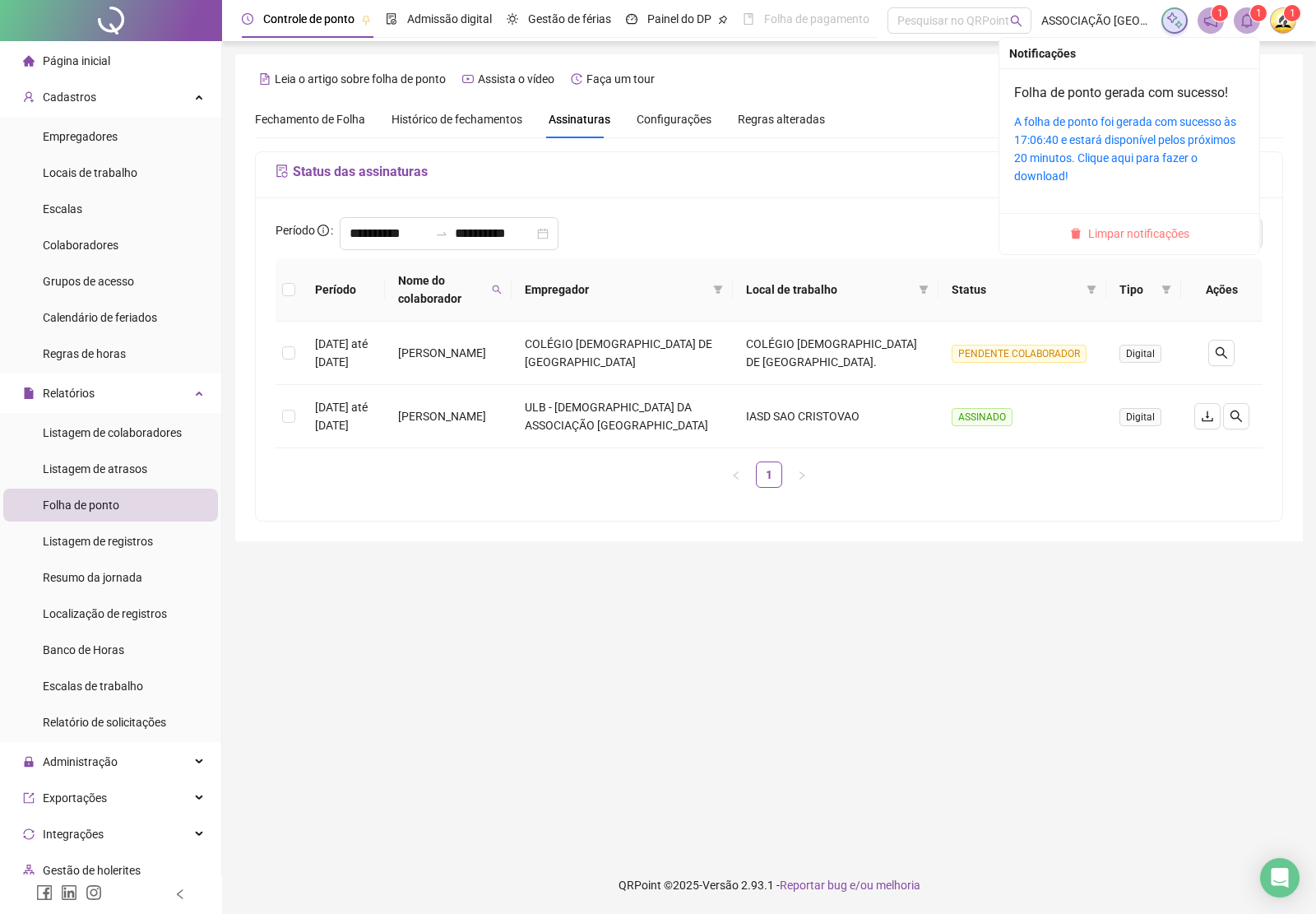
click at [1170, 232] on span "Limpar notificações" at bounding box center [1139, 234] width 101 height 18
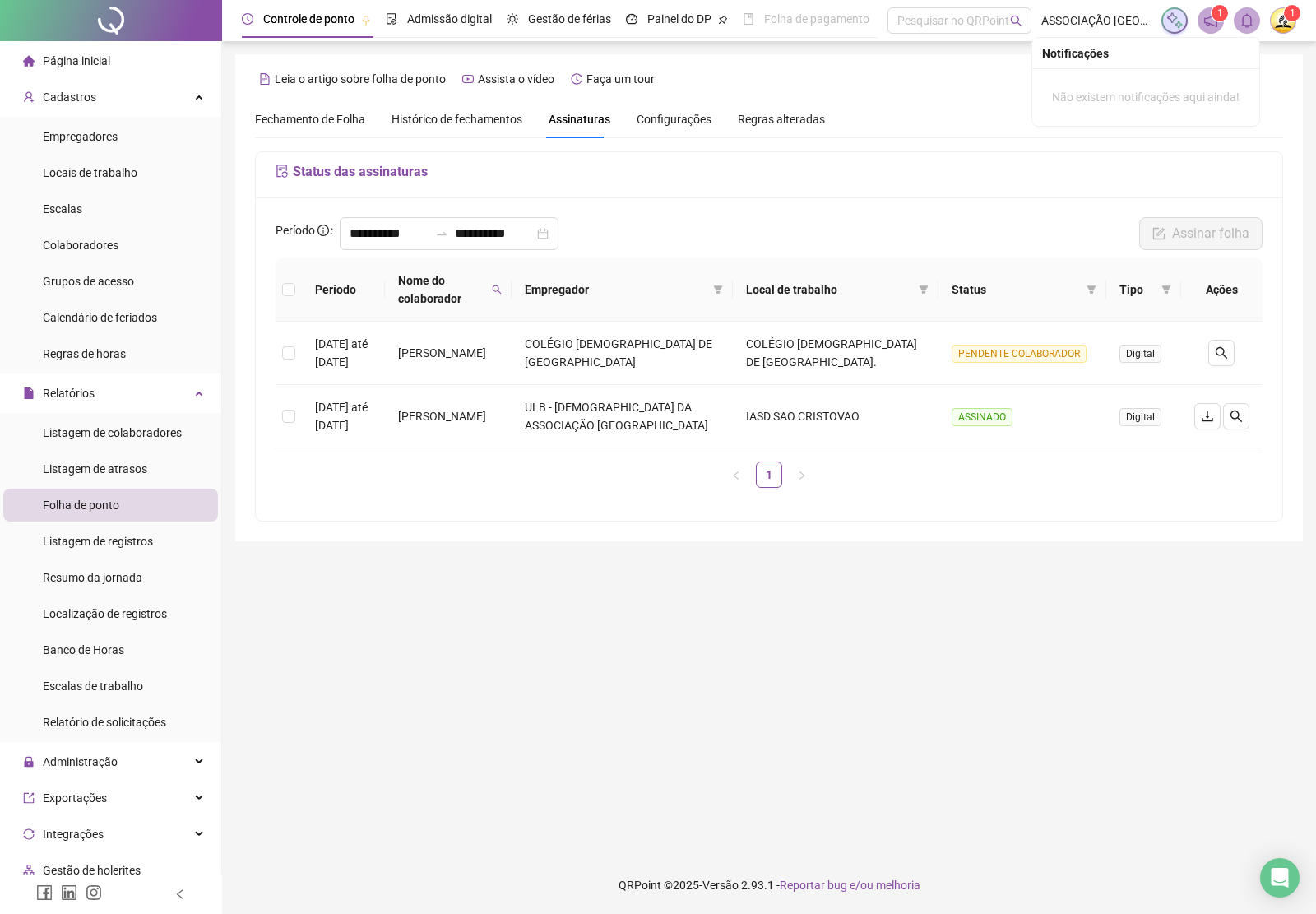
click at [78, 61] on span "Página inicial" at bounding box center [76, 61] width 67 height 14
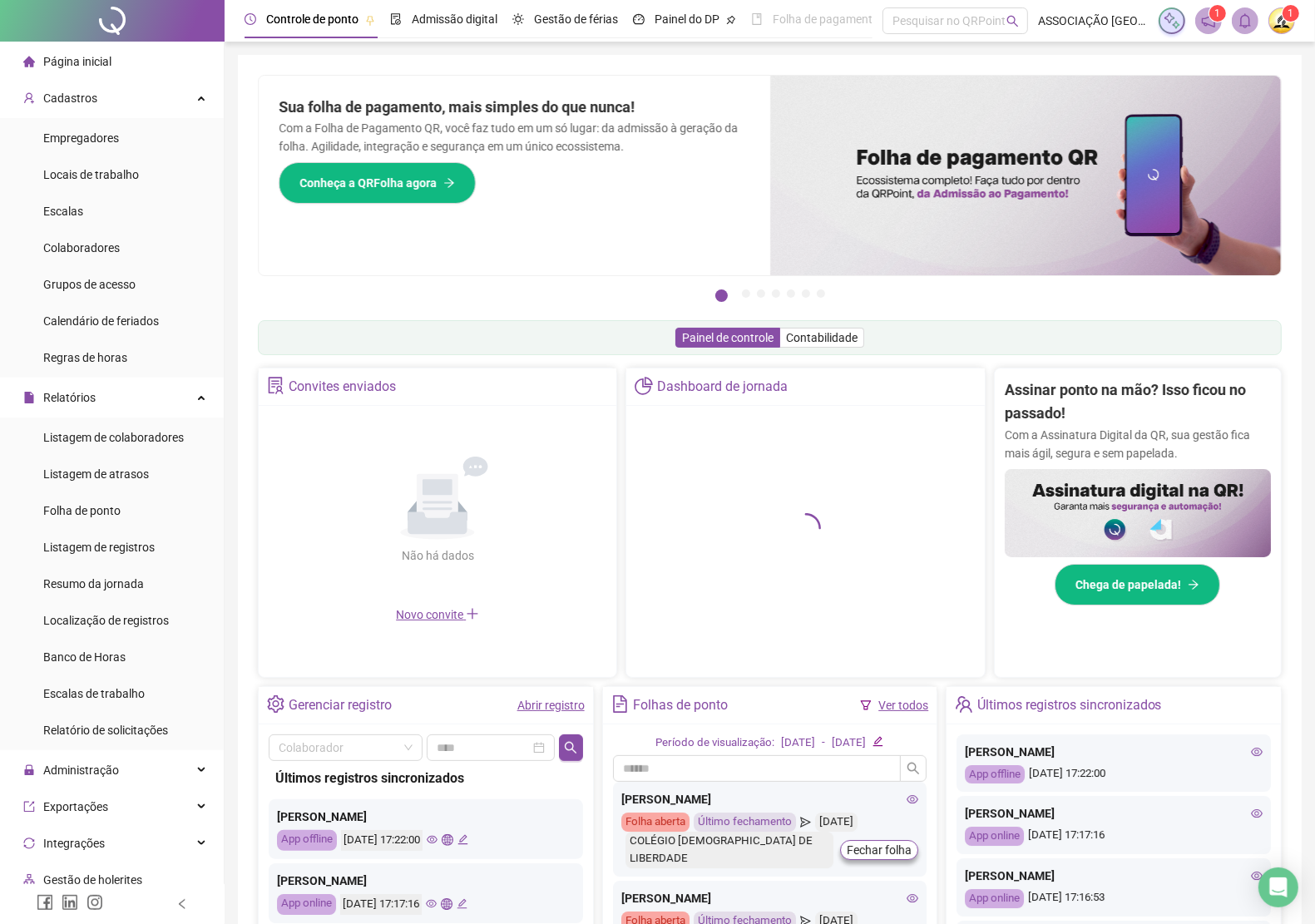
click at [82, 59] on span "Página inicial" at bounding box center [77, 62] width 68 height 14
